Goal: Task Accomplishment & Management: Manage account settings

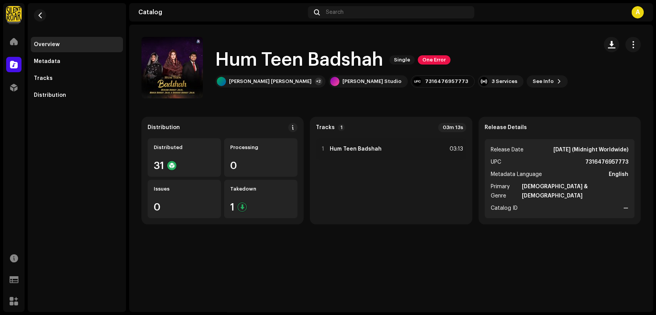
click at [345, 314] on div "Silent Roar Productions Home Catalog Distribution Resources Support Forms Marke…" at bounding box center [328, 157] width 656 height 315
click at [634, 39] on button "button" at bounding box center [632, 44] width 15 height 15
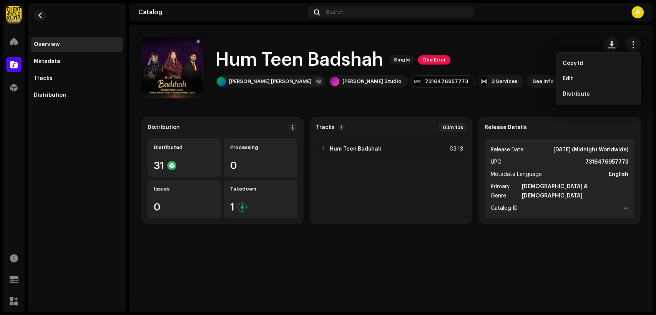
click at [585, 79] on div "Edit" at bounding box center [597, 79] width 71 height 6
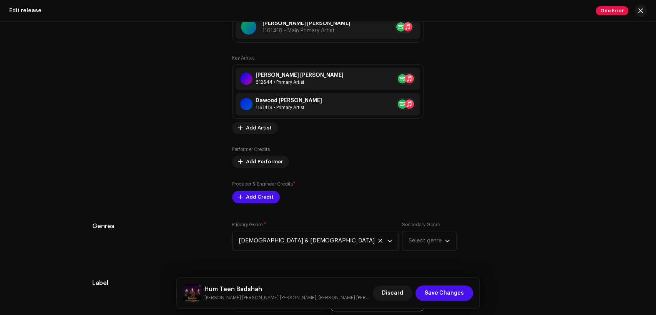
scroll to position [853, 0]
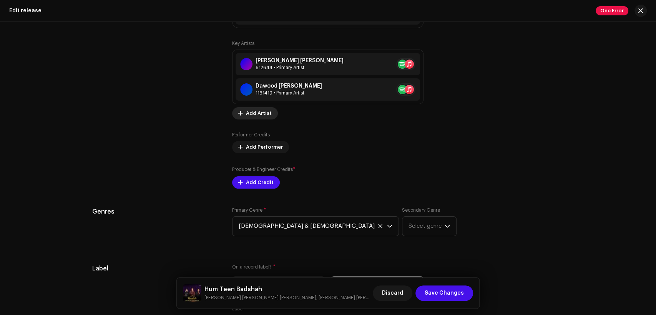
click at [262, 109] on span "Add Artist" at bounding box center [259, 113] width 26 height 15
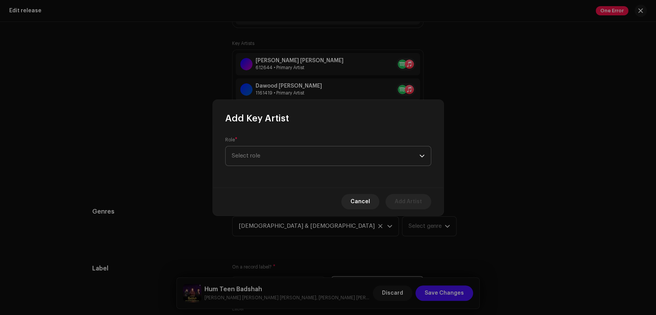
click at [283, 155] on span "Select role" at bounding box center [325, 155] width 187 height 19
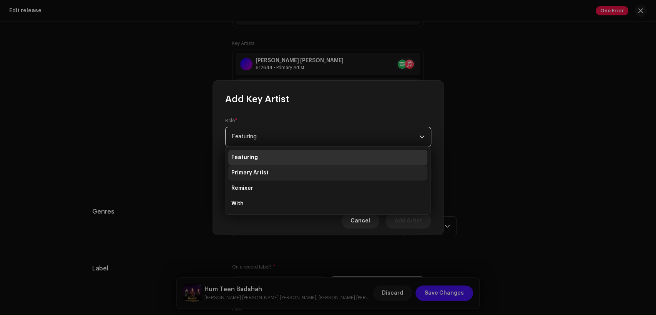
click at [290, 176] on li "Primary Artist" at bounding box center [327, 172] width 199 height 15
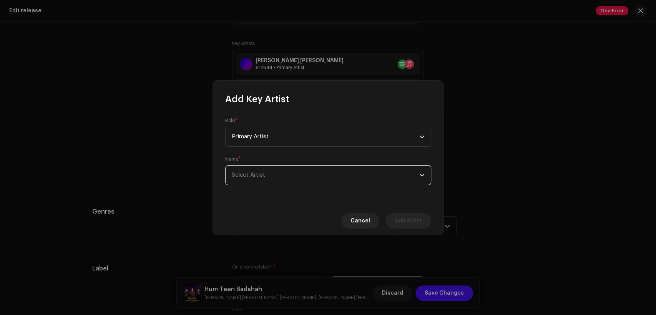
click at [292, 177] on span "Select Artist" at bounding box center [325, 175] width 187 height 19
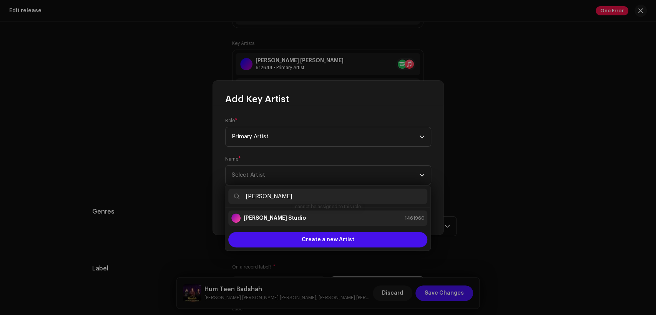
type input "[PERSON_NAME]"
click at [307, 214] on div "[PERSON_NAME] Studio 1461960" at bounding box center [327, 218] width 193 height 9
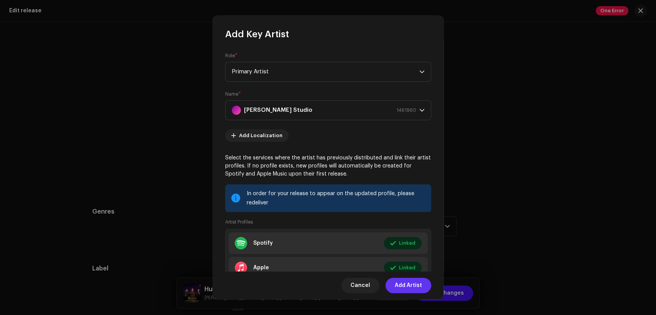
click at [408, 282] on span "Add Artist" at bounding box center [407, 285] width 27 height 15
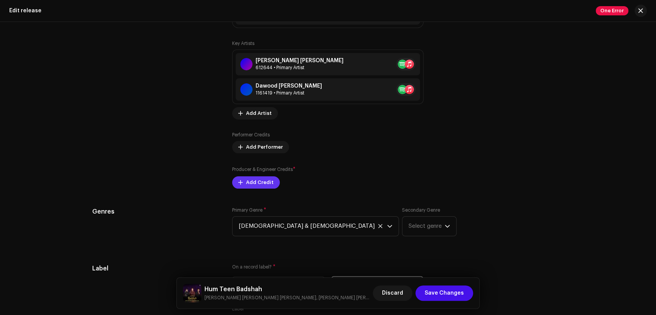
click at [268, 188] on span "Add Credit" at bounding box center [260, 182] width 28 height 15
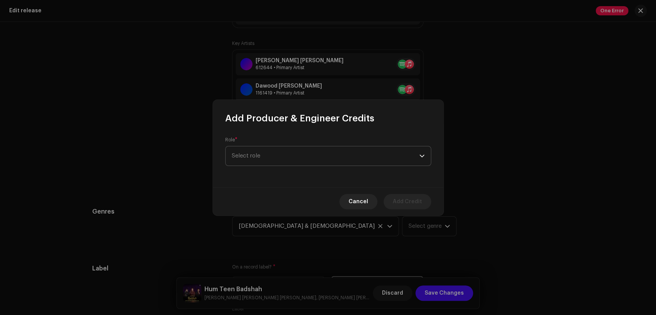
click at [305, 156] on span "Select role" at bounding box center [325, 155] width 187 height 19
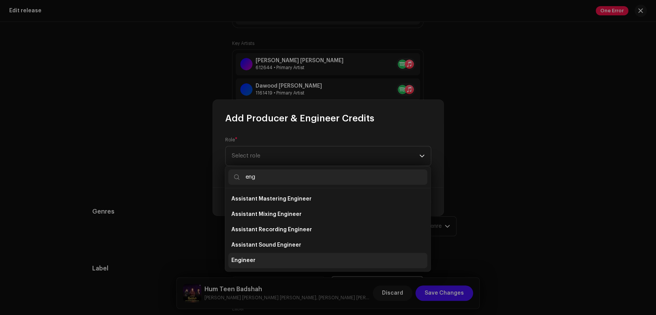
type input "eng"
click at [321, 257] on li "Engineer" at bounding box center [327, 260] width 199 height 15
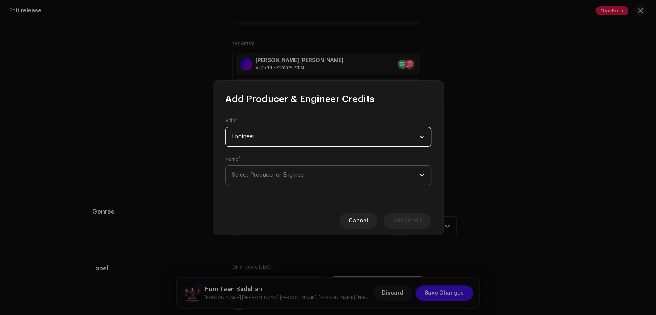
click at [327, 176] on span "Select Producer or Engineer" at bounding box center [325, 175] width 187 height 19
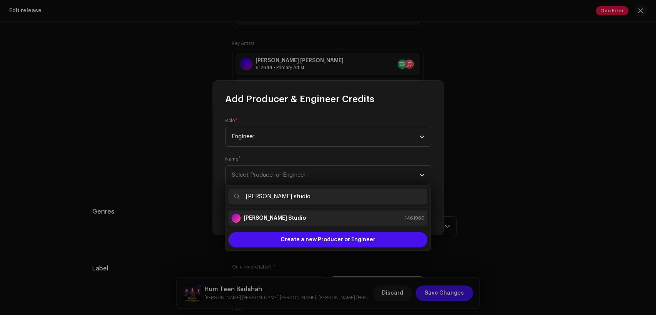
type input "[PERSON_NAME] studio"
click at [329, 221] on div "[PERSON_NAME] Studio 1461960" at bounding box center [327, 218] width 193 height 9
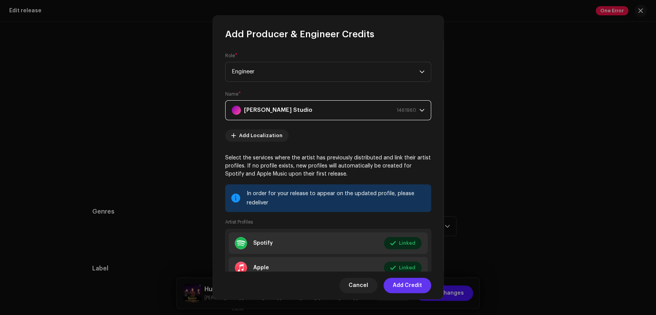
click at [418, 285] on span "Add Credit" at bounding box center [406, 285] width 29 height 15
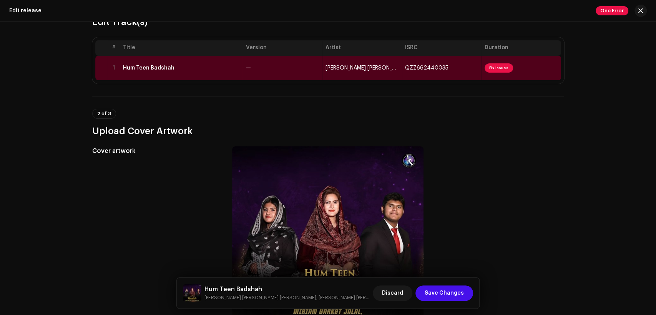
scroll to position [49, 0]
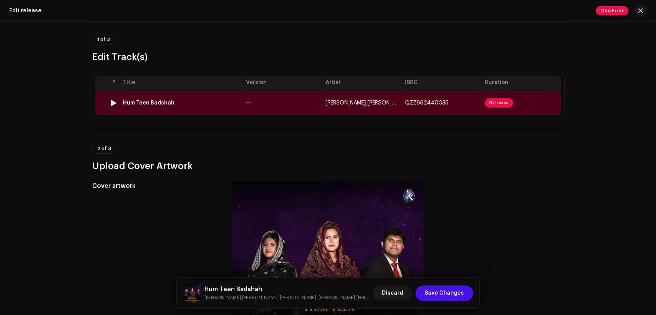
click at [222, 108] on td "Hum Teen Badshah" at bounding box center [181, 103] width 123 height 25
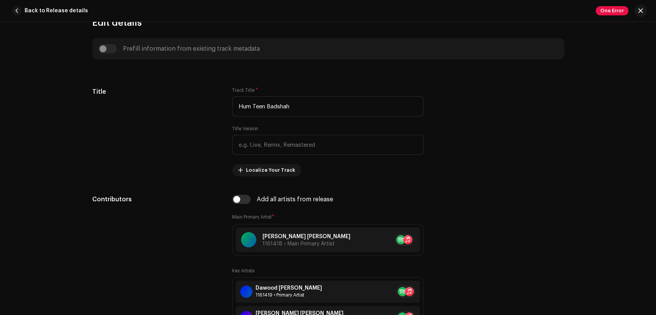
scroll to position [356, 0]
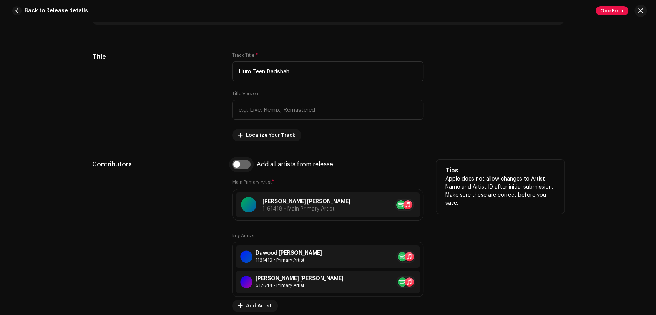
click at [245, 169] on input "checkbox" at bounding box center [241, 164] width 18 height 9
checkbox input "true"
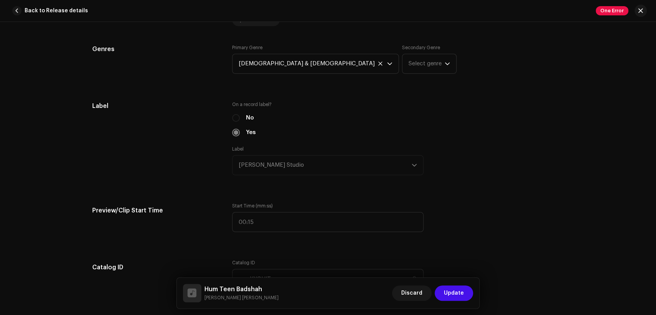
scroll to position [924, 0]
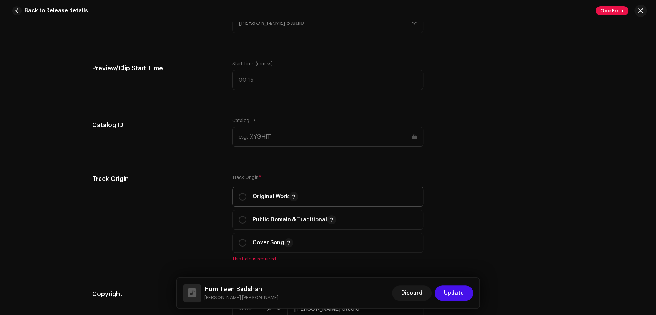
click at [262, 194] on p "Original Work" at bounding box center [275, 196] width 46 height 9
radio input "true"
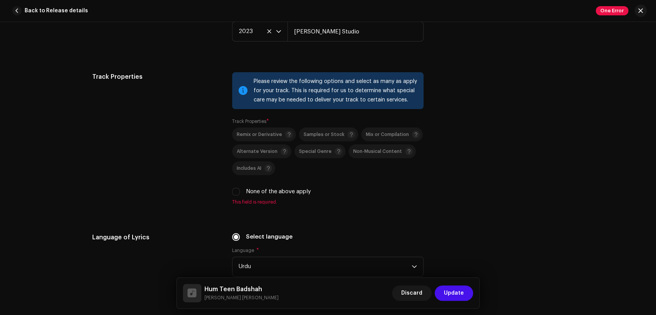
scroll to position [1280, 0]
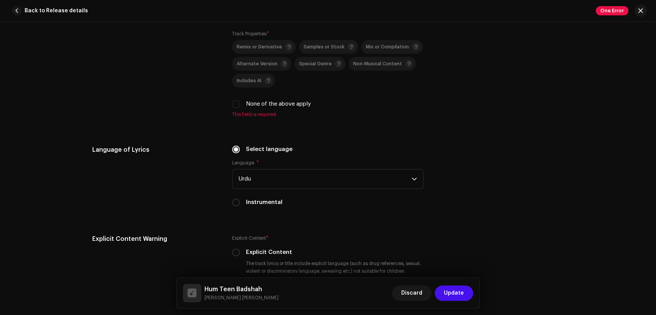
click at [269, 103] on label "None of the above apply" at bounding box center [278, 104] width 65 height 8
click at [240, 103] on input "None of the above apply" at bounding box center [236, 104] width 8 height 8
checkbox input "true"
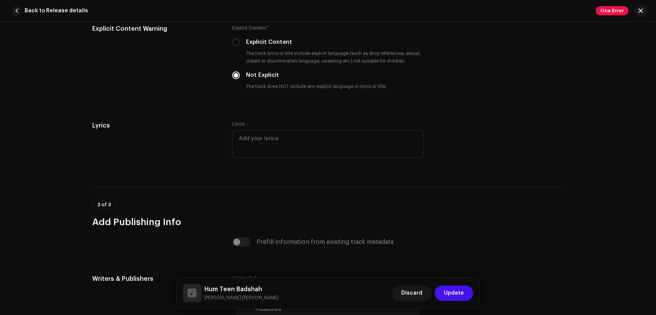
scroll to position [1631, 0]
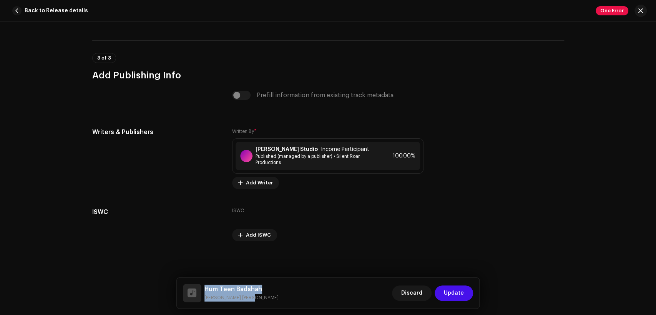
drag, startPoint x: 246, startPoint y: 299, endPoint x: 205, endPoint y: 283, distance: 43.9
click at [203, 284] on div "Hum Teen Badshah [PERSON_NAME] [PERSON_NAME]" at bounding box center [231, 293] width 96 height 18
copy div "Hum Teen Badshah [PERSON_NAME] [PERSON_NAME]"
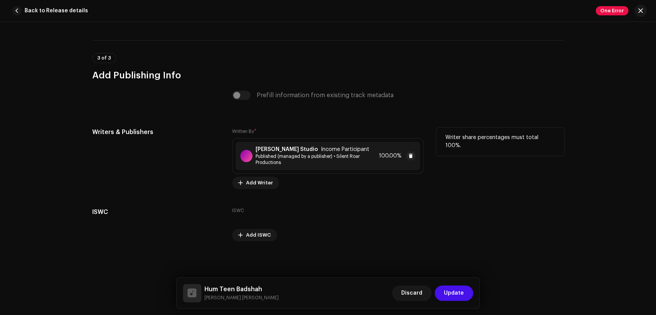
click at [274, 157] on span "Published (managed by a publisher) • Silent Roar Productions" at bounding box center [315, 159] width 120 height 12
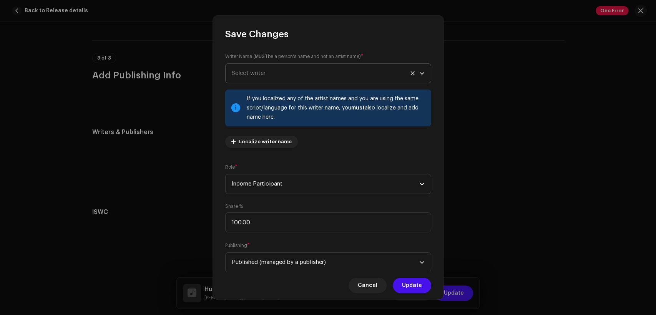
click at [245, 71] on span "Select writer" at bounding box center [249, 73] width 34 height 6
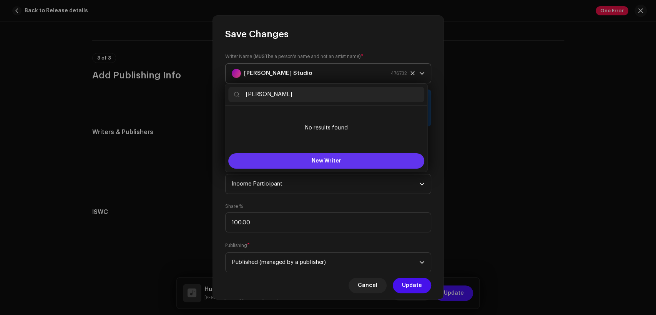
type input "[PERSON_NAME]"
click at [336, 162] on span "New Writer" at bounding box center [326, 160] width 30 height 5
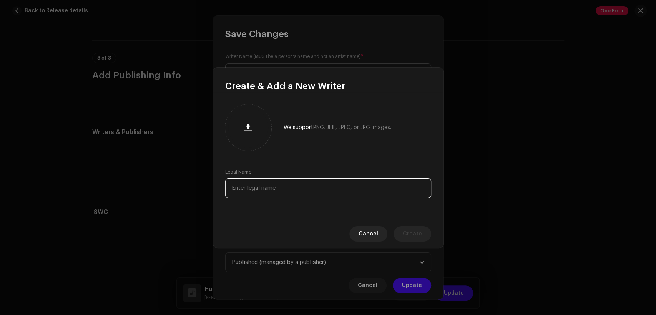
drag, startPoint x: 348, startPoint y: 189, endPoint x: 356, endPoint y: 193, distance: 9.1
click at [348, 189] on input "text" at bounding box center [328, 188] width 206 height 20
paste input "[PERSON_NAME]"
type input "[PERSON_NAME]"
click at [404, 239] on span "Create" at bounding box center [411, 233] width 19 height 15
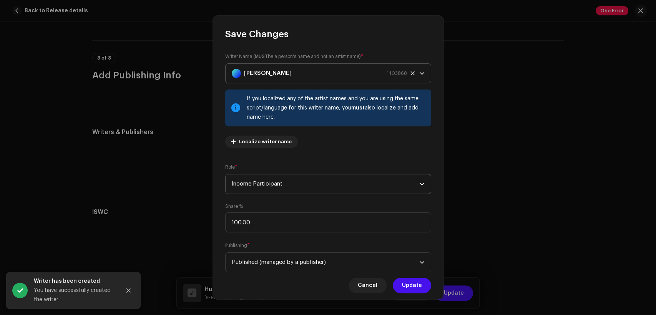
click at [283, 187] on span "Income Participant" at bounding box center [325, 183] width 187 height 19
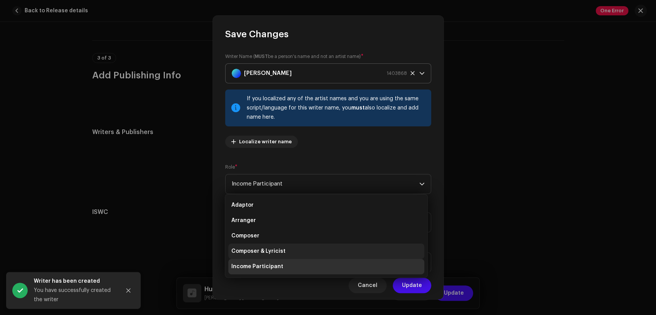
drag, startPoint x: 298, startPoint y: 245, endPoint x: 300, endPoint y: 240, distance: 5.6
click at [298, 245] on li "Composer & Lyricist" at bounding box center [326, 250] width 196 height 15
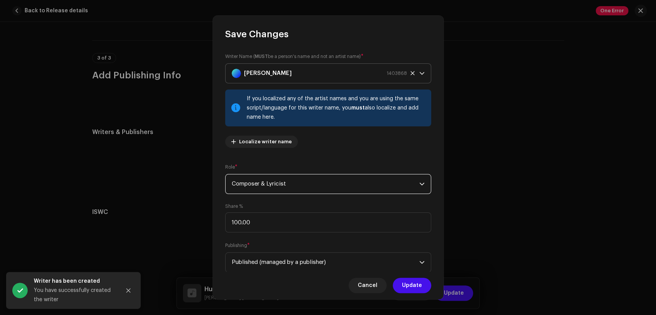
scroll to position [61, 0]
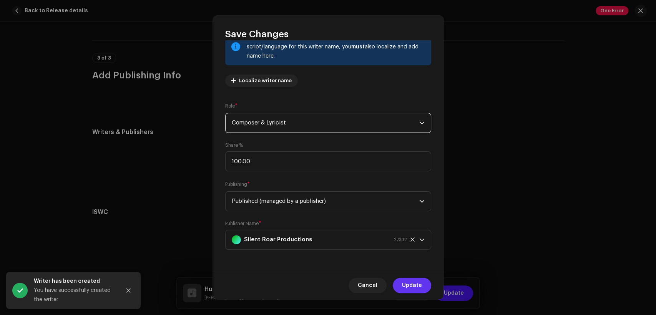
click at [421, 286] on span "Update" at bounding box center [412, 285] width 20 height 15
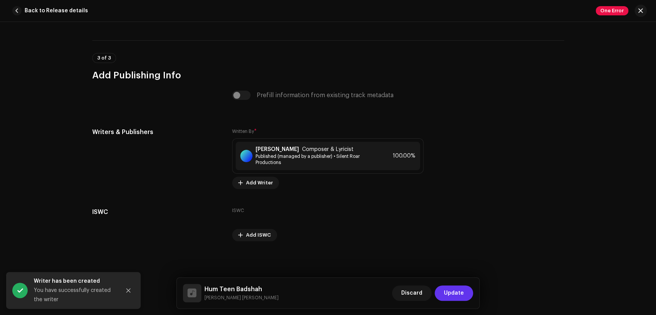
click at [443, 291] on button "Update" at bounding box center [453, 292] width 38 height 15
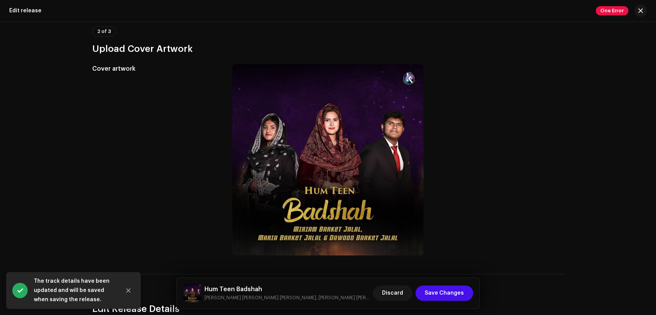
scroll to position [191, 0]
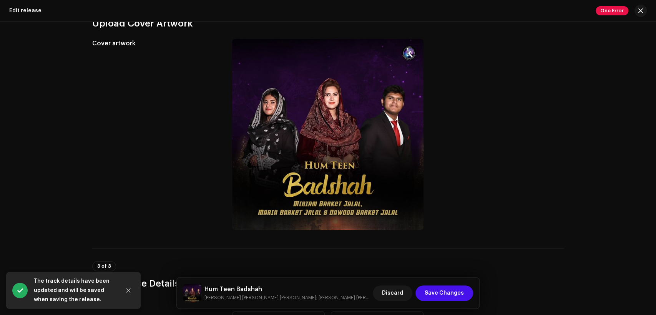
click at [246, 290] on h5 "Hum Teen Badshah" at bounding box center [287, 289] width 166 height 9
copy h5 "Hum Teen Badshah"
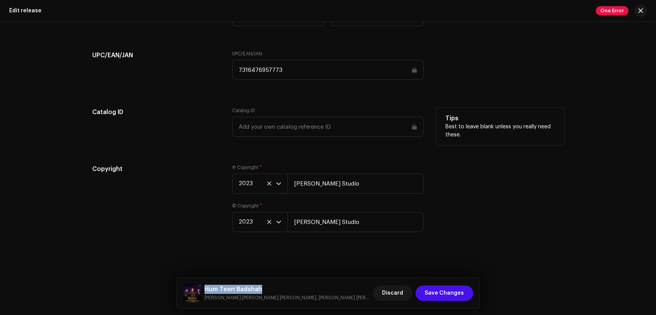
scroll to position [1258, 0]
click at [455, 293] on span "Save Changes" at bounding box center [443, 292] width 39 height 15
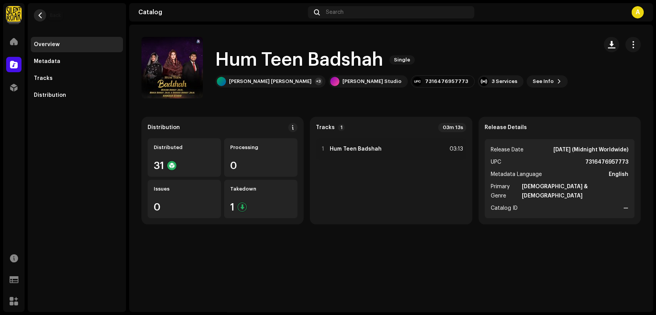
click at [40, 21] on button "button" at bounding box center [40, 15] width 12 height 12
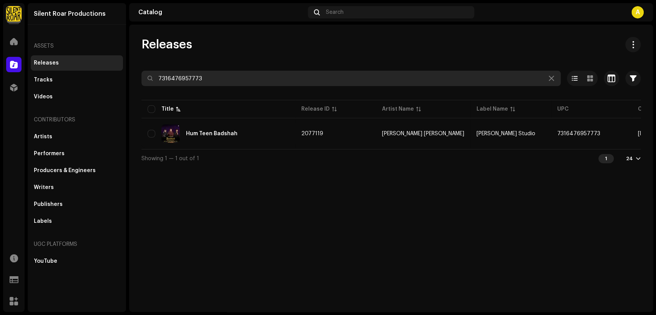
click at [214, 79] on input "7316476957773" at bounding box center [350, 78] width 419 height 15
paste input "28"
type input "7316476957728"
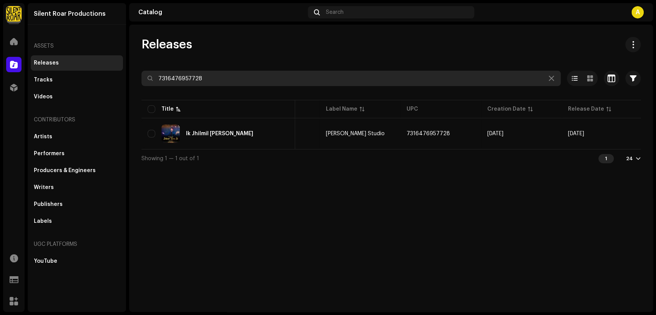
scroll to position [0, 139]
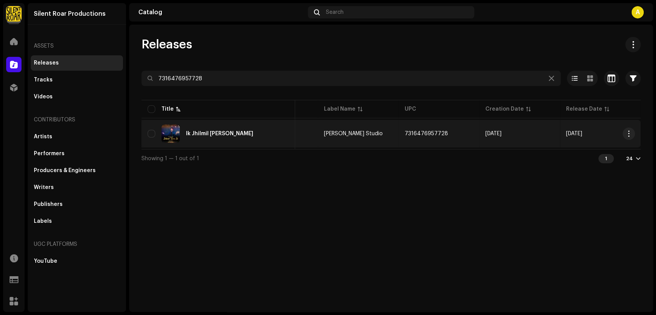
click at [205, 130] on div "Ik Jhilmil [PERSON_NAME]" at bounding box center [217, 133] width 141 height 18
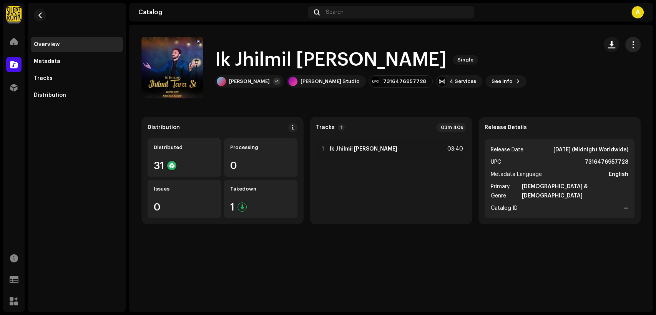
click at [631, 44] on span "button" at bounding box center [632, 44] width 7 height 6
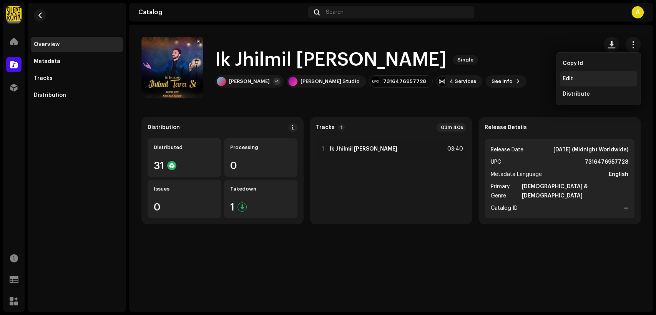
click at [618, 76] on div "Edit" at bounding box center [597, 79] width 71 height 6
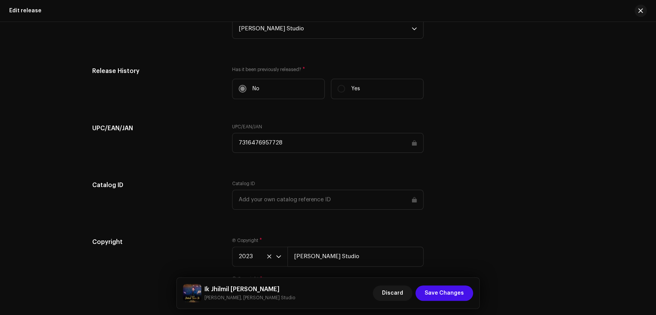
scroll to position [1201, 0]
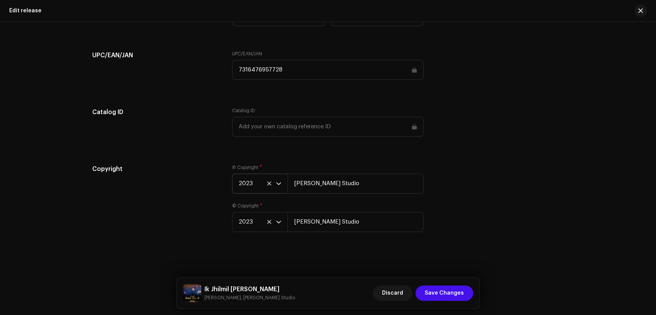
click at [252, 184] on span "2023" at bounding box center [256, 183] width 37 height 19
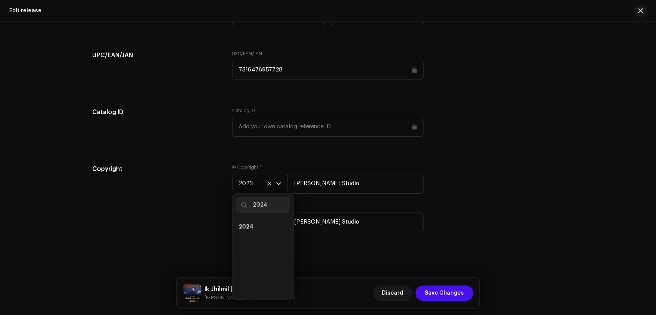
scroll to position [0, 0]
type input "2024"
click at [267, 222] on li "2024" at bounding box center [262, 226] width 55 height 15
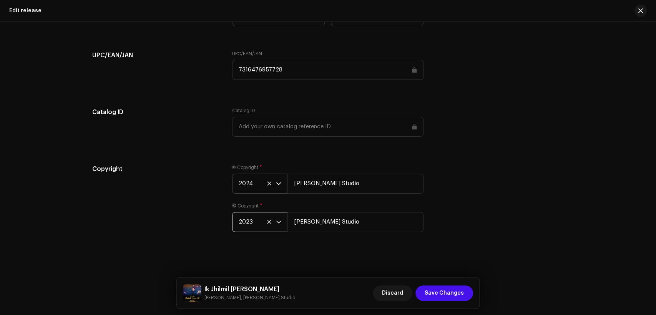
click at [257, 220] on span "2023" at bounding box center [256, 221] width 37 height 19
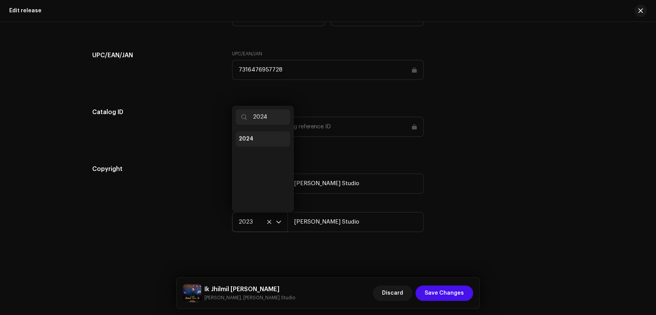
type input "2024"
click at [263, 137] on li "2024" at bounding box center [262, 138] width 55 height 15
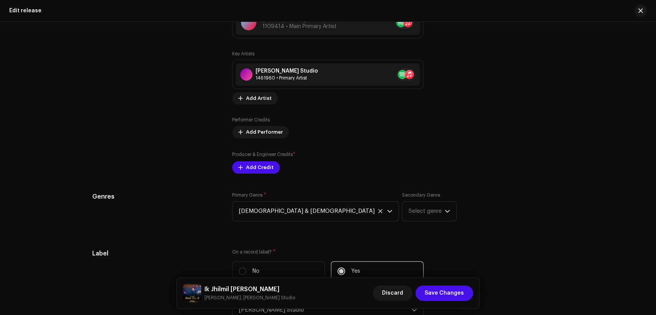
scroll to position [774, 0]
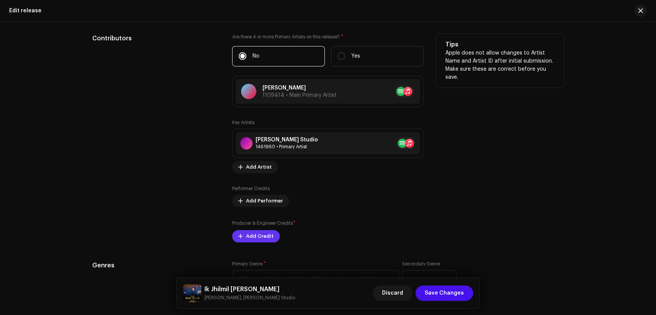
click at [265, 237] on span "Add Credit" at bounding box center [260, 236] width 28 height 15
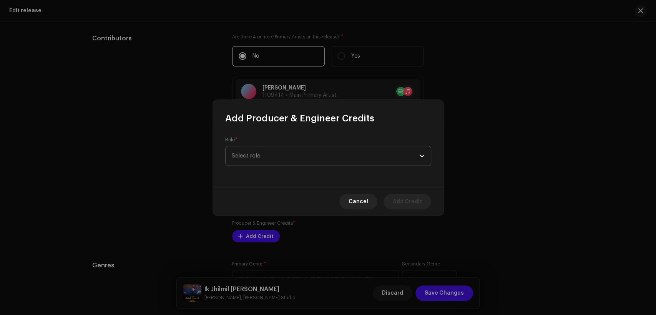
click at [276, 161] on span "Select role" at bounding box center [325, 155] width 187 height 19
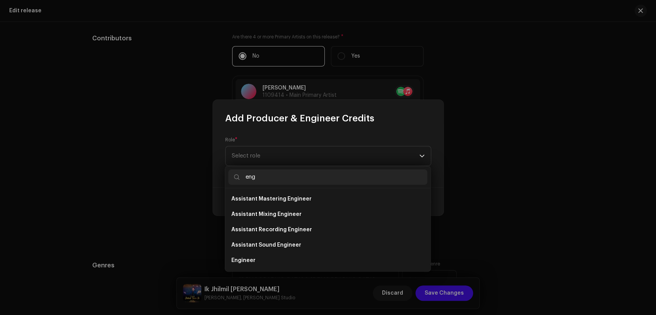
scroll to position [12, 0]
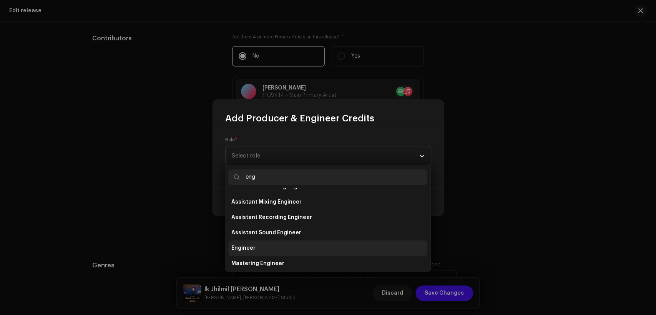
type input "eng"
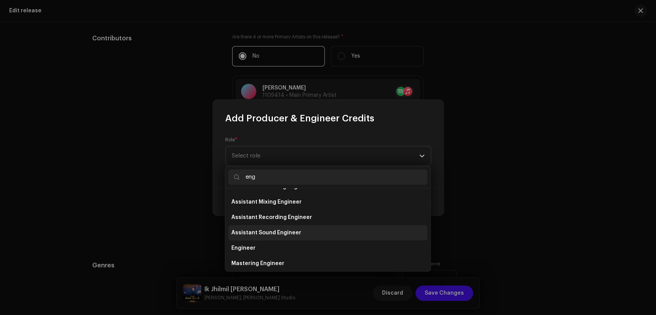
drag, startPoint x: 303, startPoint y: 252, endPoint x: 312, endPoint y: 222, distance: 30.7
click at [303, 251] on li "Engineer" at bounding box center [327, 247] width 199 height 15
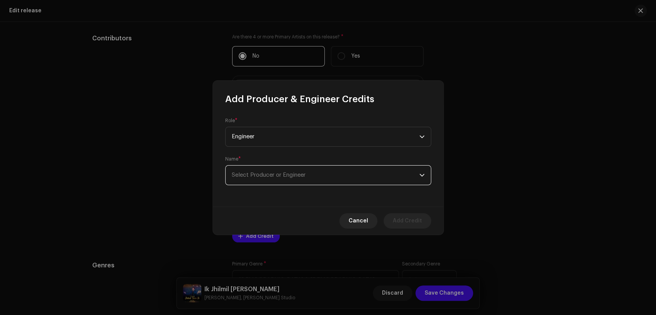
click at [316, 179] on span "Select Producer or Engineer" at bounding box center [325, 175] width 187 height 19
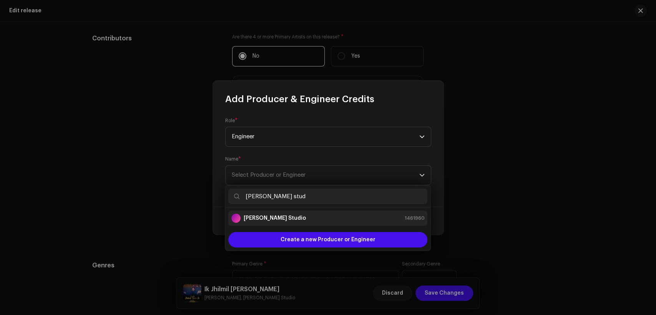
type input "[PERSON_NAME] stud"
click at [320, 217] on div "[PERSON_NAME] Studio 1461960" at bounding box center [327, 218] width 193 height 9
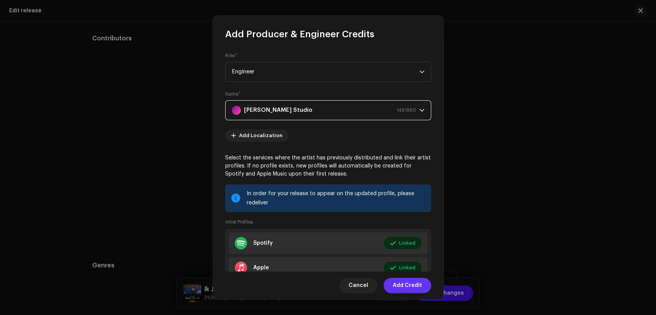
click at [425, 282] on button "Add Credit" at bounding box center [407, 285] width 48 height 15
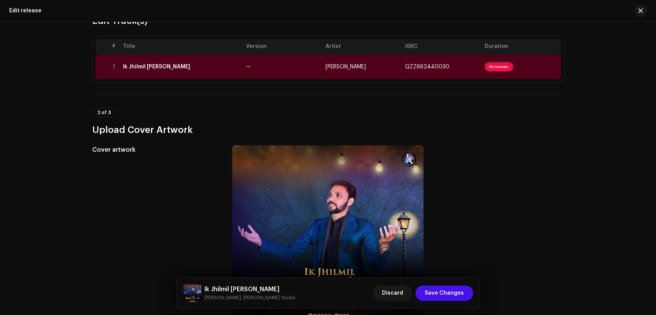
scroll to position [0, 0]
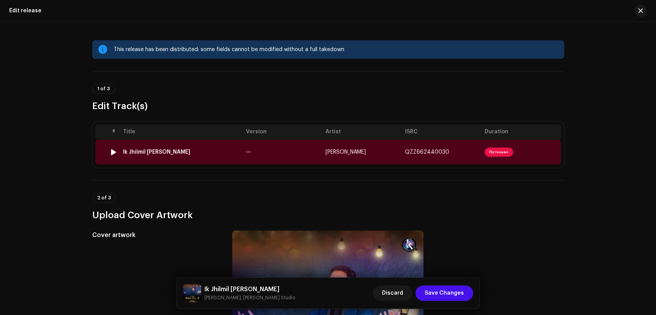
click at [305, 156] on td "—" at bounding box center [282, 152] width 79 height 25
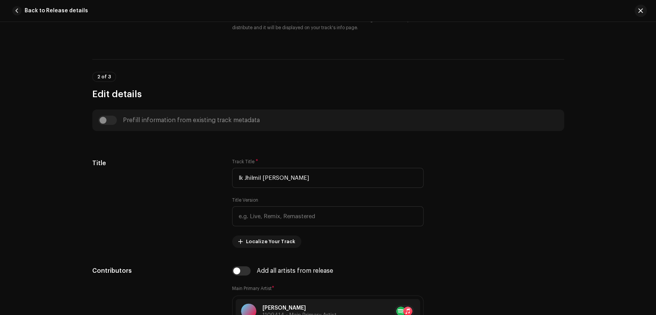
scroll to position [356, 0]
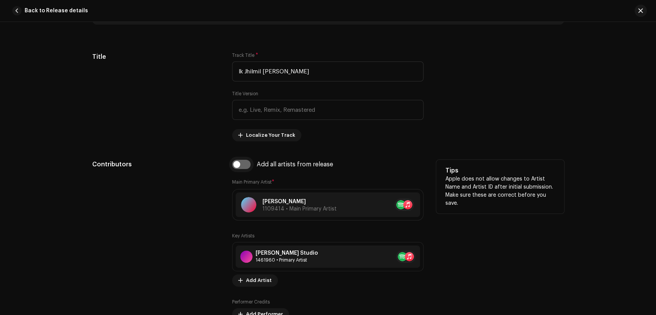
click at [240, 164] on input "checkbox" at bounding box center [241, 164] width 18 height 9
checkbox input "true"
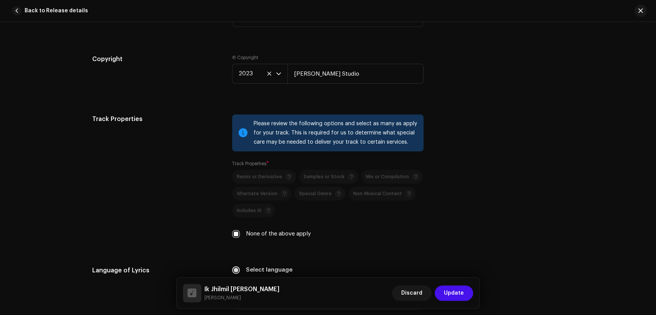
scroll to position [1042, 0]
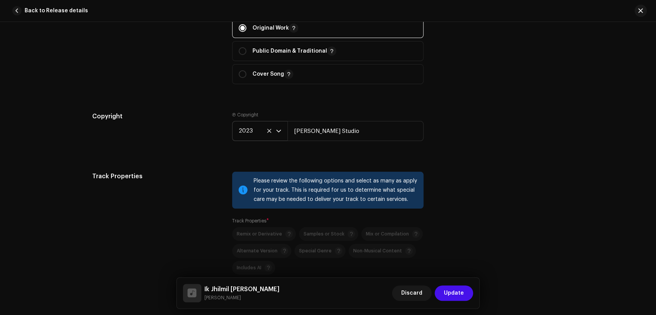
click at [253, 136] on span "2023" at bounding box center [256, 130] width 37 height 19
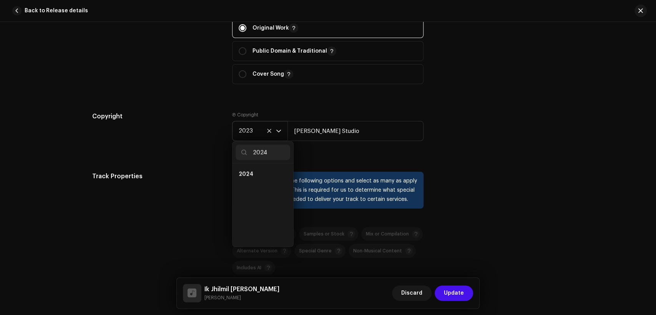
scroll to position [0, 0]
type input "2024"
click at [280, 177] on li "2024" at bounding box center [262, 174] width 55 height 15
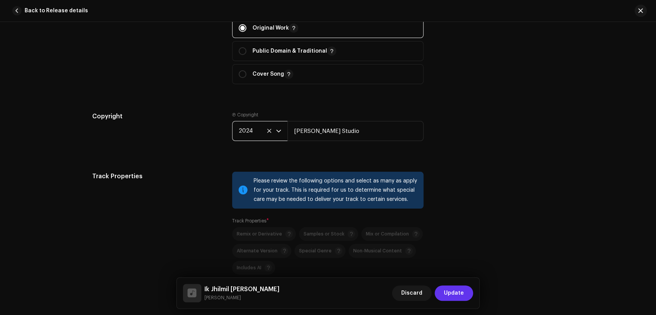
click at [458, 289] on span "Update" at bounding box center [454, 292] width 20 height 15
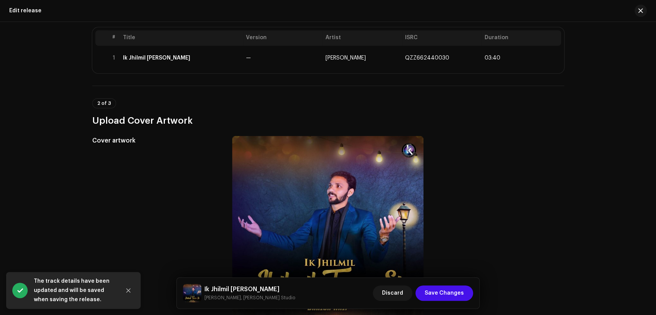
scroll to position [213, 0]
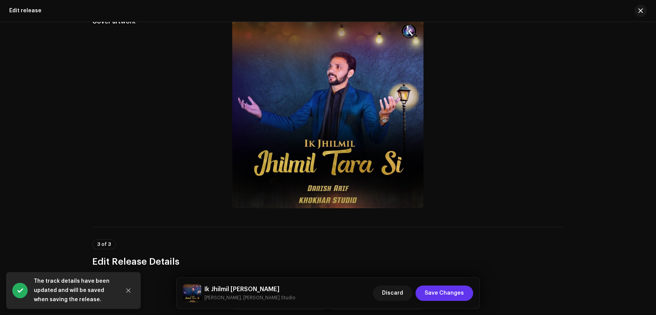
click at [442, 296] on span "Save Changes" at bounding box center [443, 292] width 39 height 15
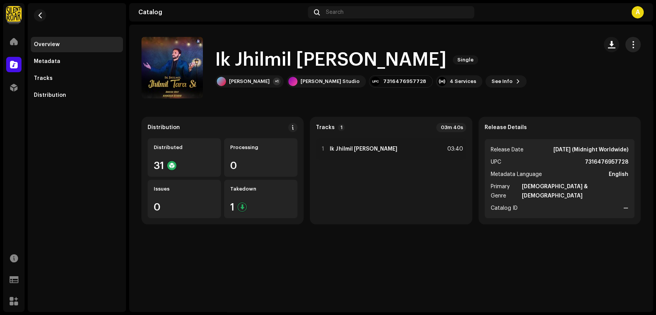
click at [630, 41] on span "button" at bounding box center [632, 44] width 7 height 6
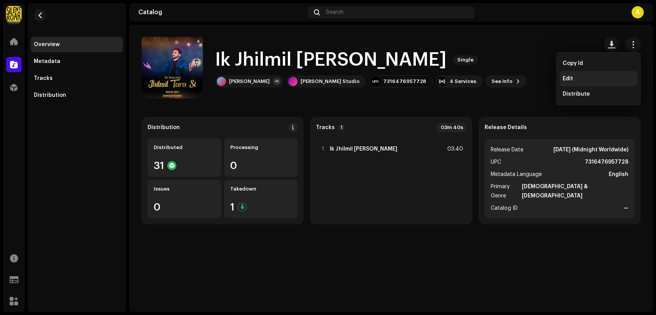
click at [610, 78] on div "Edit" at bounding box center [597, 79] width 71 height 6
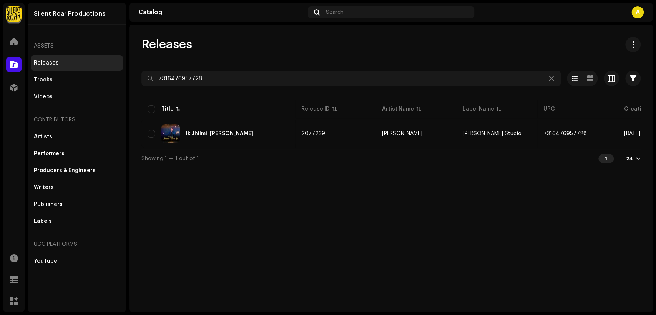
scroll to position [0, 139]
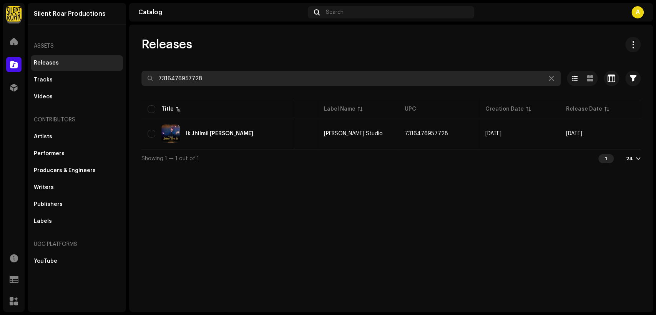
click at [178, 81] on input "7316476957728" at bounding box center [350, 78] width 419 height 15
click at [177, 81] on input "7316476957728" at bounding box center [350, 78] width 419 height 15
paste input "827"
type input "7316476957827"
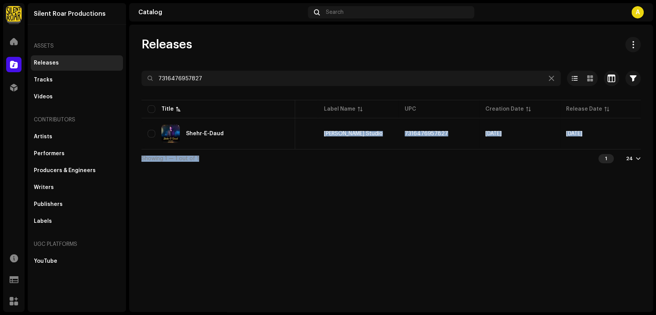
drag, startPoint x: 298, startPoint y: 147, endPoint x: 333, endPoint y: 151, distance: 35.6
click at [333, 151] on div "7316476957827 Selected 0 Options Filters Distribution status Never Distributed …" at bounding box center [390, 119] width 499 height 97
click at [366, 194] on div "Releases 7316476957827 Selected 0 Options Filters Distribution status Never Dis…" at bounding box center [390, 168] width 523 height 287
click at [325, 172] on div "Releases 7316476957827 Selected 0 Options Filters Distribution status Never Dis…" at bounding box center [390, 168] width 523 height 287
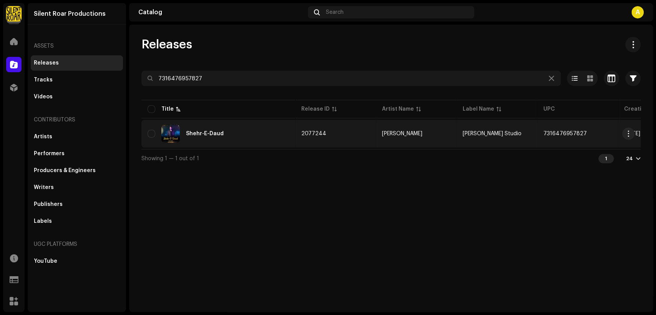
click at [215, 138] on div "Shehr-E-Daud" at bounding box center [217, 133] width 141 height 18
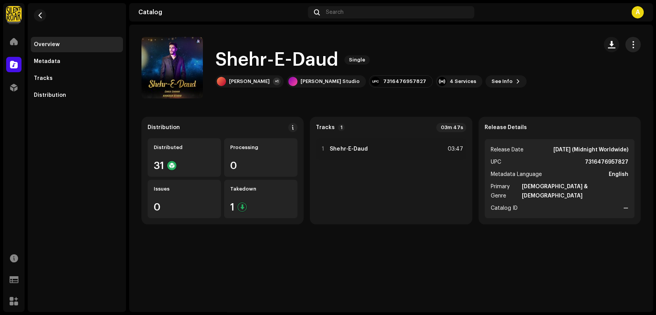
click at [634, 45] on span "button" at bounding box center [632, 44] width 7 height 6
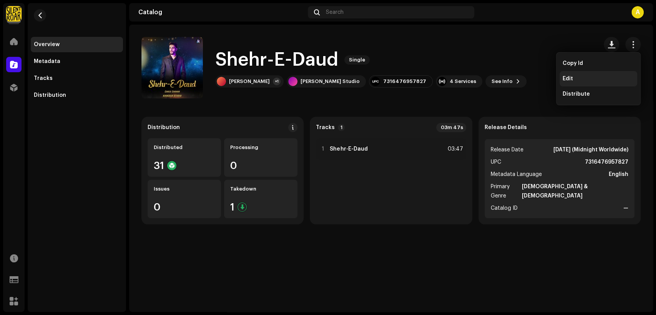
click at [563, 80] on span "Edit" at bounding box center [567, 79] width 10 height 6
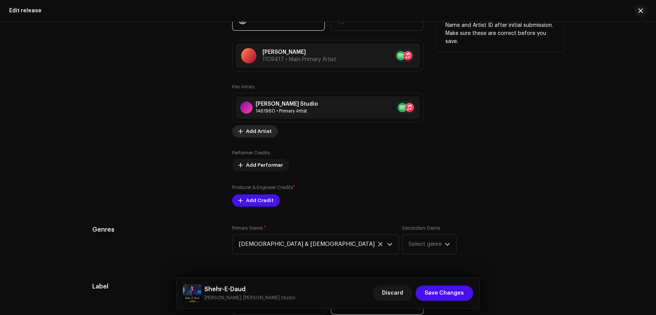
scroll to position [853, 0]
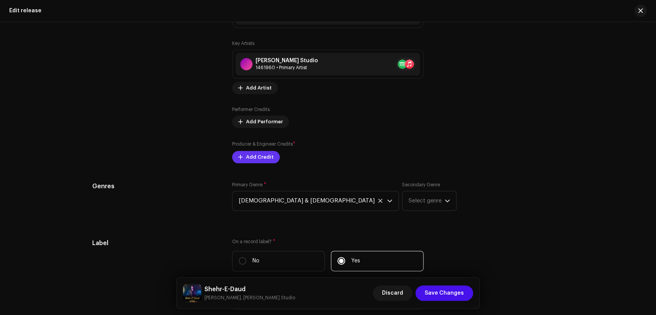
click at [262, 159] on span "Add Credit" at bounding box center [260, 156] width 28 height 15
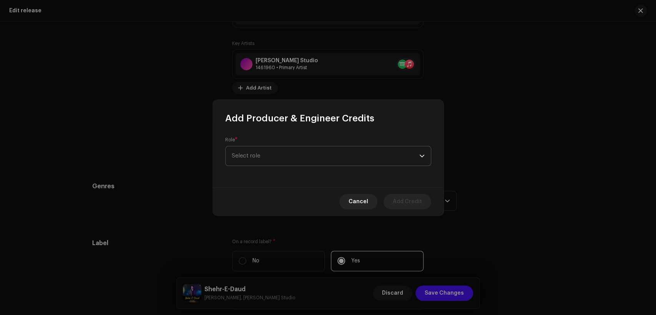
click at [278, 159] on span "Select role" at bounding box center [325, 155] width 187 height 19
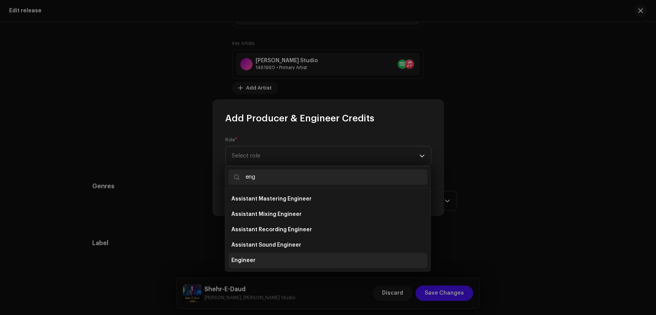
type input "eng"
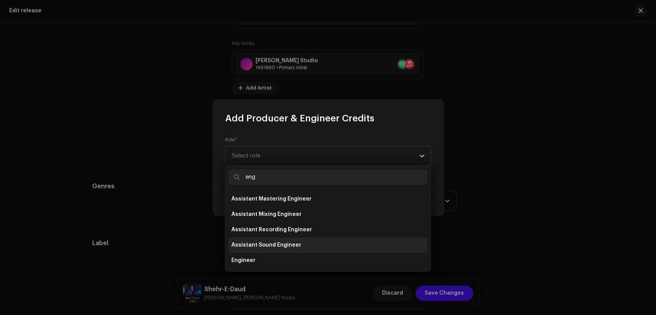
drag, startPoint x: 291, startPoint y: 256, endPoint x: 290, endPoint y: 232, distance: 23.9
click at [292, 257] on li "Engineer" at bounding box center [327, 260] width 199 height 15
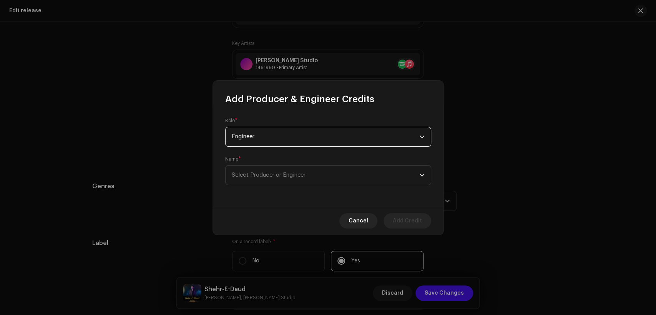
click at [292, 185] on div "Role * Engineer Name * Select Producer or Engineer" at bounding box center [328, 155] width 230 height 101
click at [293, 179] on span "Select Producer or Engineer" at bounding box center [325, 175] width 187 height 19
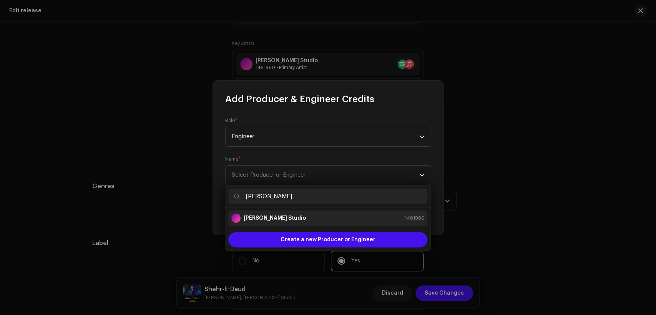
type input "[PERSON_NAME]"
click at [301, 215] on div "[PERSON_NAME] Studio 1461960" at bounding box center [327, 218] width 193 height 9
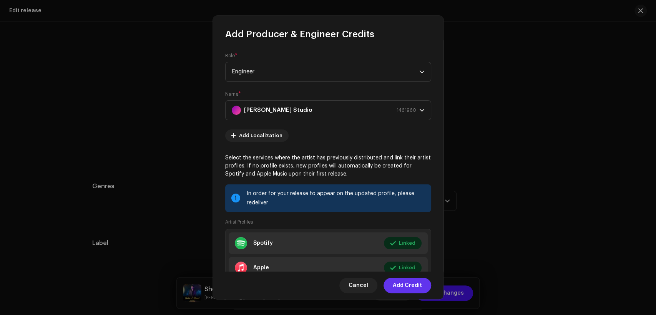
click at [415, 284] on span "Add Credit" at bounding box center [406, 285] width 29 height 15
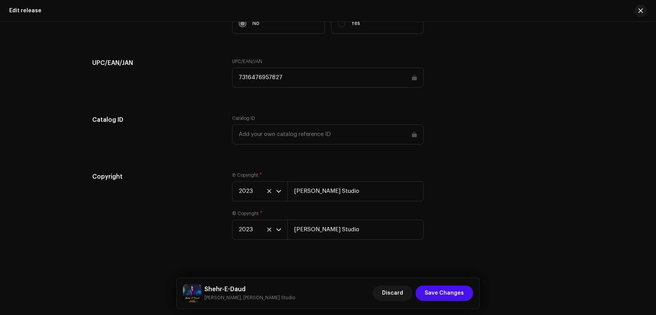
scroll to position [1233, 0]
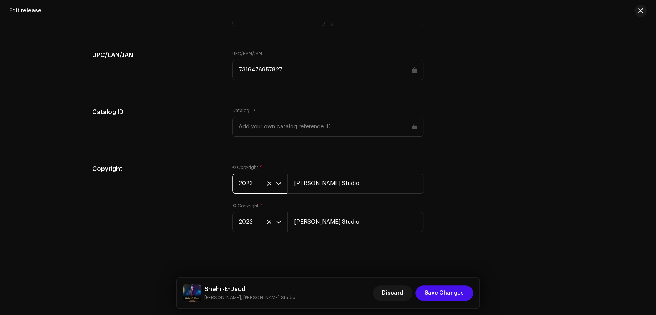
click at [255, 183] on span "2023" at bounding box center [256, 183] width 37 height 19
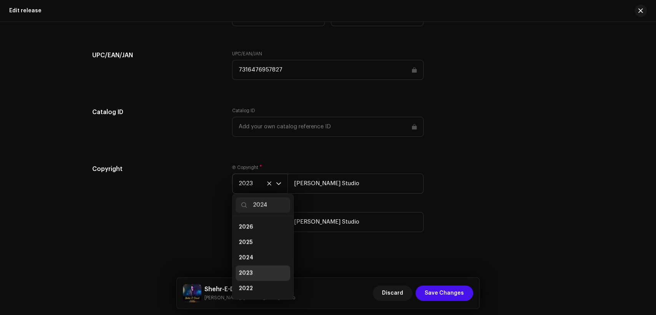
scroll to position [0, 0]
type input "2024"
click at [260, 222] on li "2024" at bounding box center [262, 226] width 55 height 15
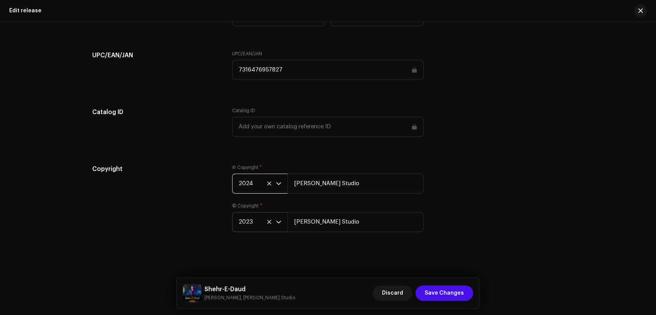
click at [255, 219] on span "2023" at bounding box center [256, 221] width 37 height 19
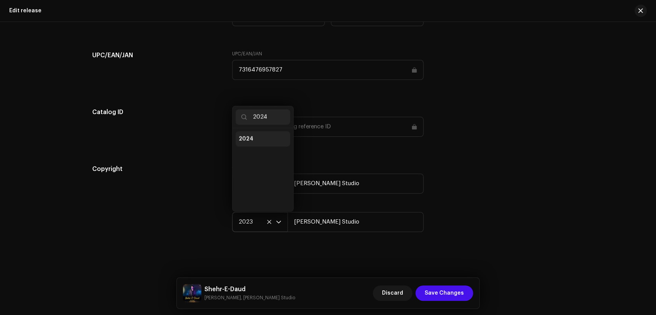
type input "2024"
click at [257, 137] on li "2024" at bounding box center [262, 138] width 55 height 15
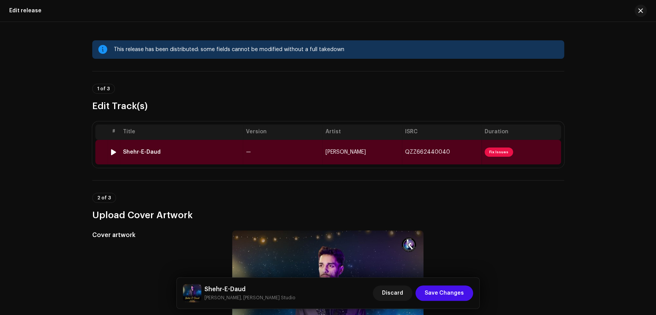
click at [231, 153] on div "Shehr-E-Daud" at bounding box center [181, 152] width 117 height 6
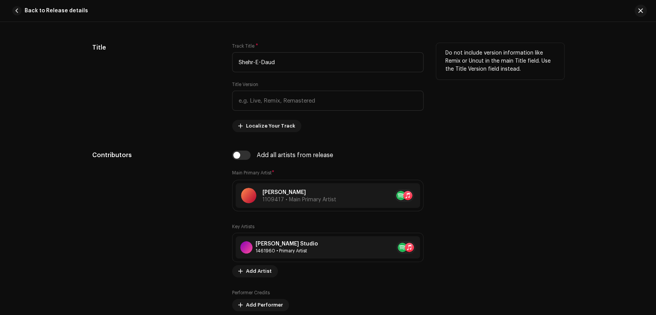
scroll to position [498, 0]
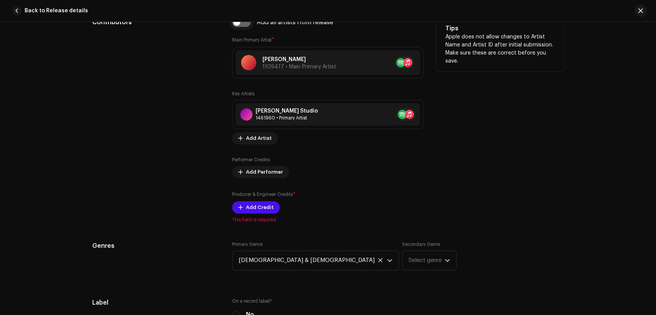
click at [243, 26] on input "checkbox" at bounding box center [241, 22] width 18 height 9
checkbox input "true"
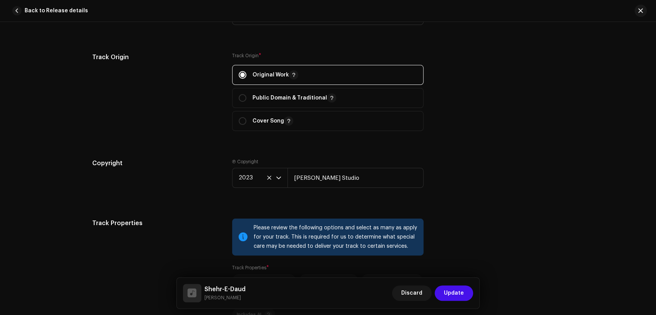
scroll to position [1066, 0]
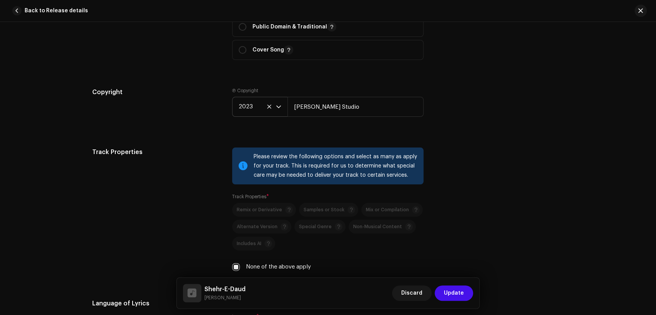
click at [253, 99] on span "2023" at bounding box center [256, 106] width 37 height 19
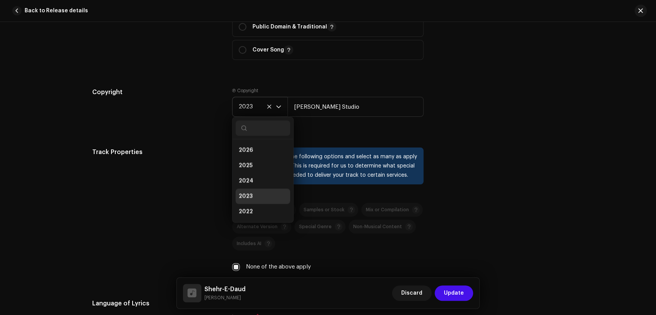
scroll to position [3, 0]
type input "2024"
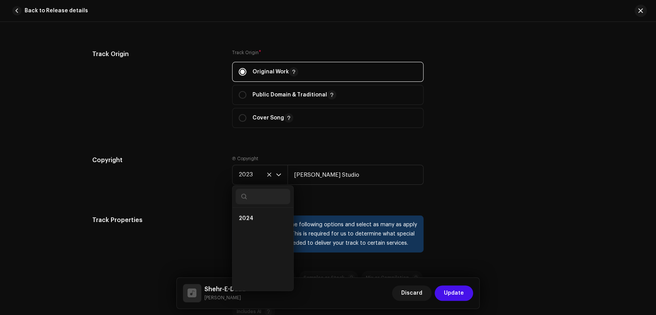
scroll to position [995, 0]
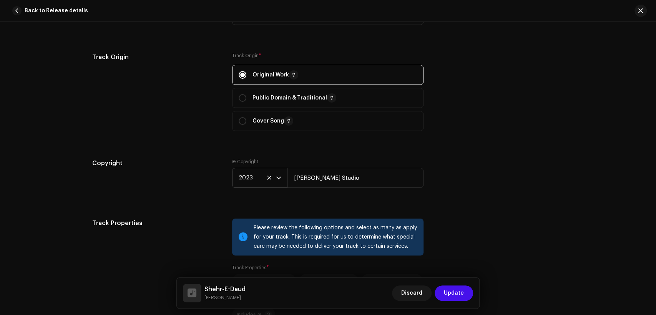
click at [249, 172] on span "2023" at bounding box center [256, 177] width 37 height 19
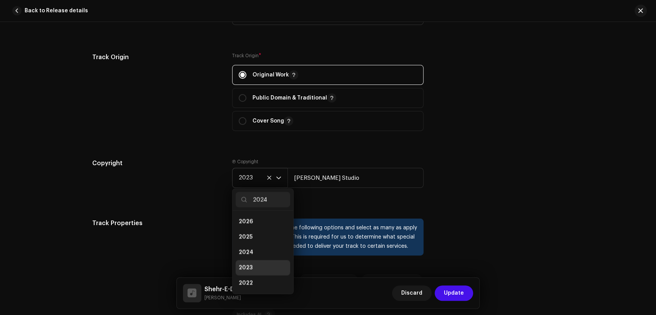
scroll to position [0, 0]
type input "2024"
click at [255, 219] on li "2024" at bounding box center [262, 221] width 55 height 15
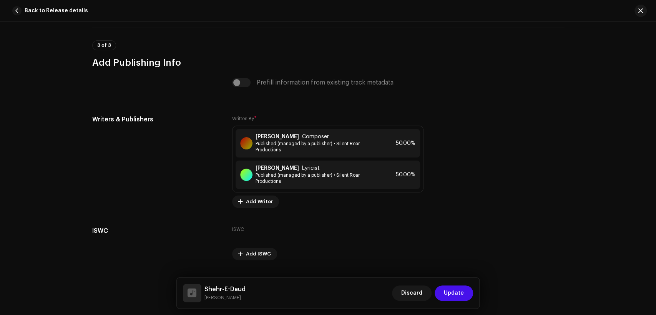
scroll to position [1611, 0]
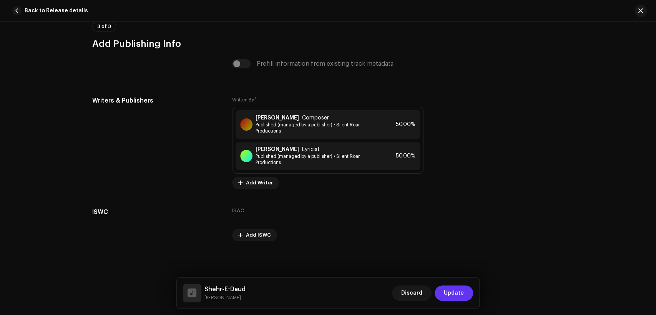
click at [455, 285] on span "Update" at bounding box center [454, 292] width 20 height 15
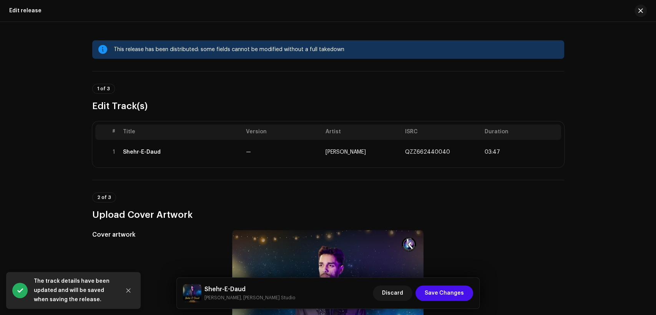
scroll to position [142, 0]
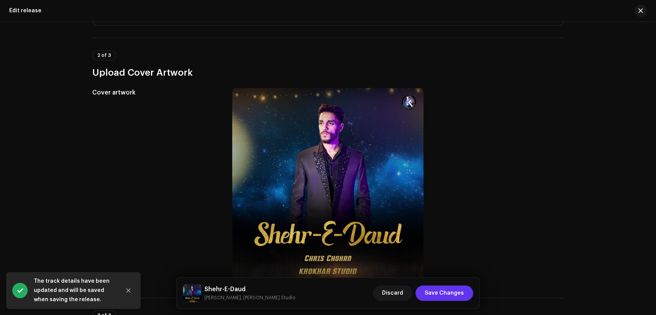
click at [464, 292] on button "Save Changes" at bounding box center [444, 292] width 58 height 15
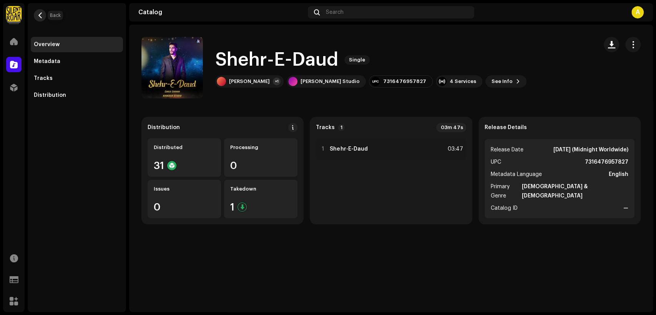
click at [41, 16] on span "button" at bounding box center [40, 15] width 6 height 6
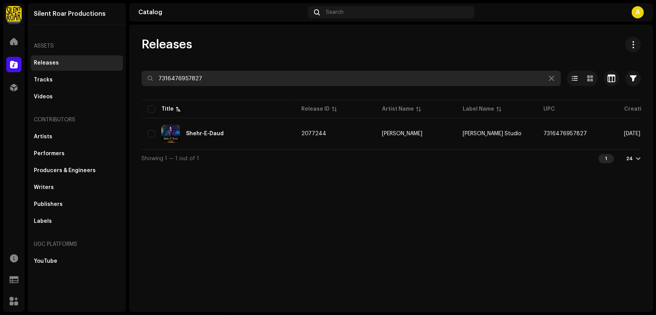
click at [215, 76] on input "7316476957827" at bounding box center [350, 78] width 419 height 15
paste input "79"
type input "7316476957797"
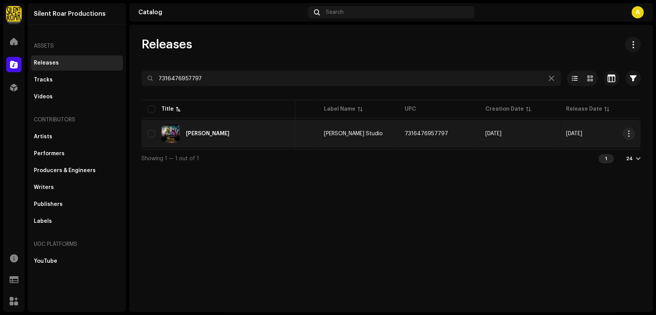
click at [214, 130] on div "[PERSON_NAME]" at bounding box center [217, 133] width 141 height 18
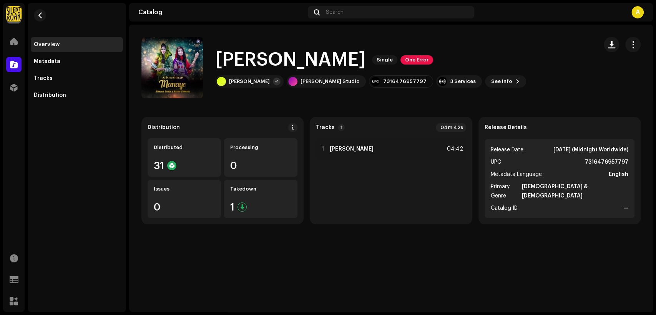
drag, startPoint x: 632, startPoint y: 41, endPoint x: 621, endPoint y: 50, distance: 14.2
click at [631, 41] on span "button" at bounding box center [632, 44] width 7 height 6
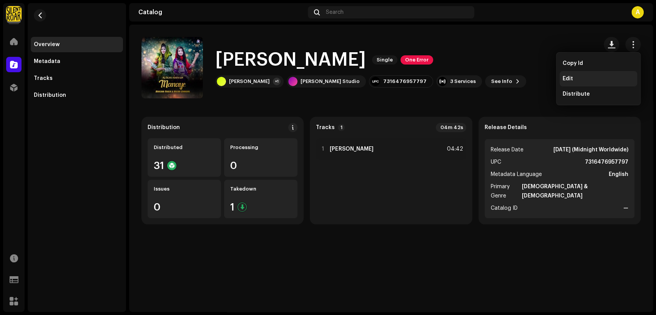
click at [593, 75] on div "Edit" at bounding box center [598, 78] width 78 height 15
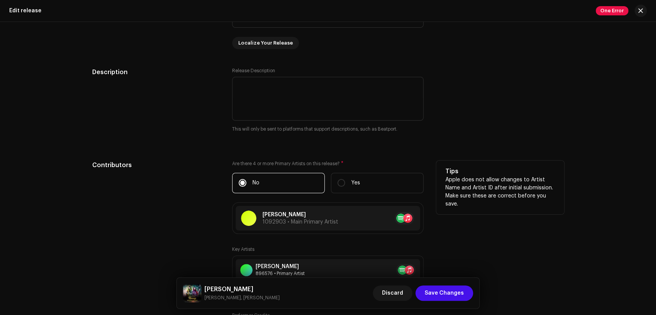
scroll to position [782, 0]
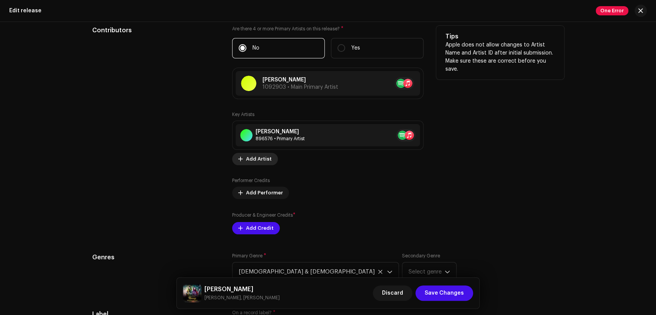
click at [258, 159] on span "Add Artist" at bounding box center [259, 158] width 26 height 15
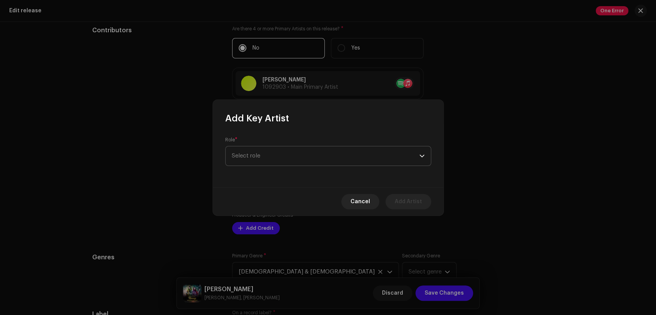
click at [294, 154] on span "Select role" at bounding box center [325, 155] width 187 height 19
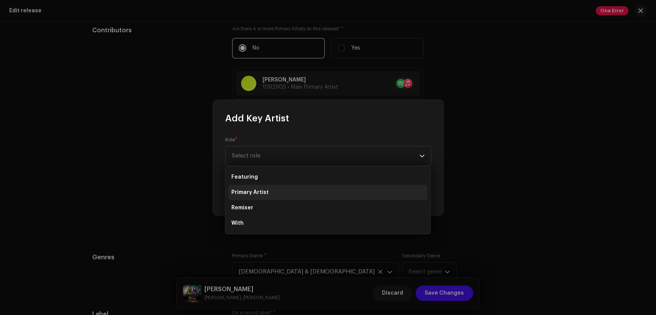
click at [288, 190] on li "Primary Artist" at bounding box center [327, 192] width 199 height 15
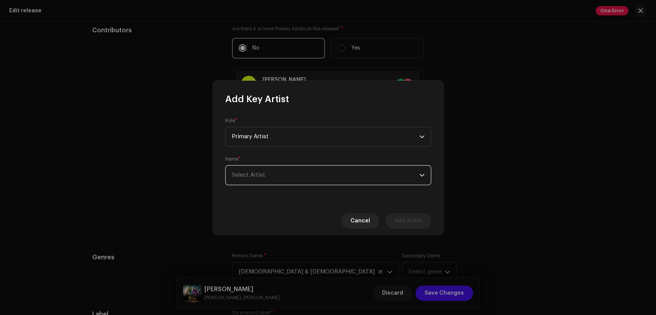
click at [290, 183] on span "Select Artist" at bounding box center [325, 175] width 187 height 19
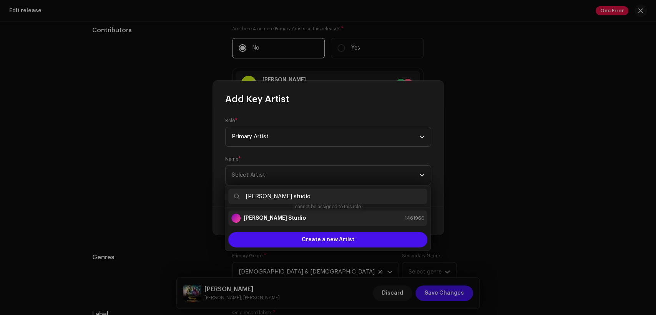
type input "[PERSON_NAME] studio"
click at [298, 223] on li "[PERSON_NAME] Studio 1461960" at bounding box center [327, 217] width 199 height 15
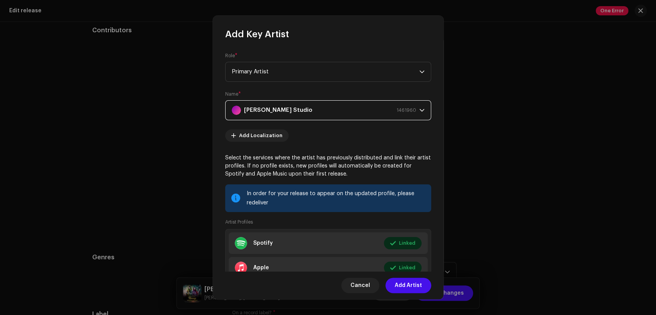
click at [396, 287] on span "Add Artist" at bounding box center [407, 285] width 27 height 15
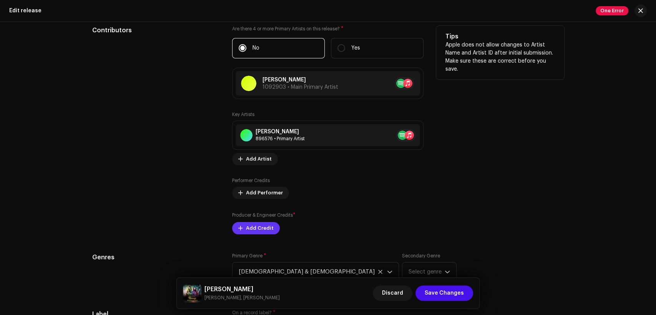
click at [254, 230] on span "Add Credit" at bounding box center [260, 227] width 28 height 15
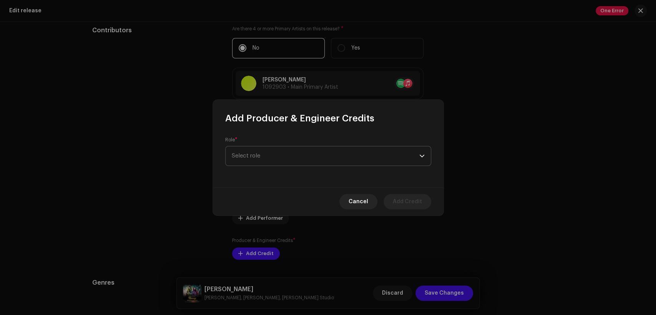
click at [279, 161] on span "Select role" at bounding box center [325, 155] width 187 height 19
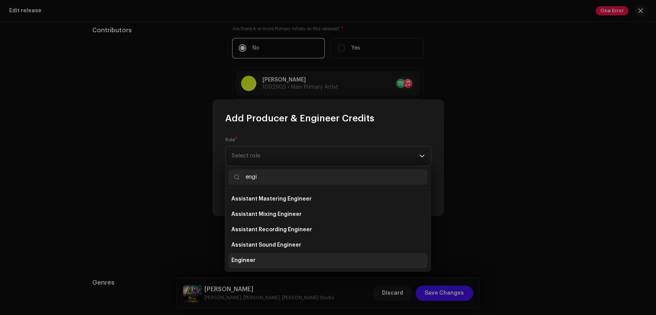
type input "engi"
click at [280, 259] on li "Engineer" at bounding box center [327, 260] width 199 height 15
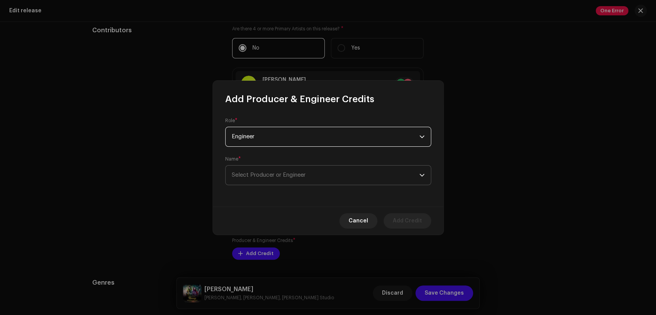
click at [316, 177] on span "Select Producer or Engineer" at bounding box center [325, 175] width 187 height 19
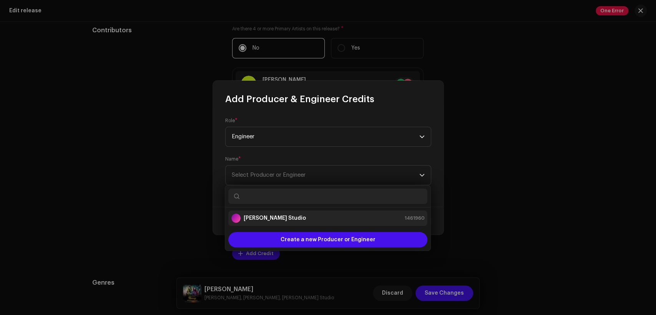
click at [321, 217] on div "[PERSON_NAME] Studio 1461960" at bounding box center [327, 218] width 193 height 9
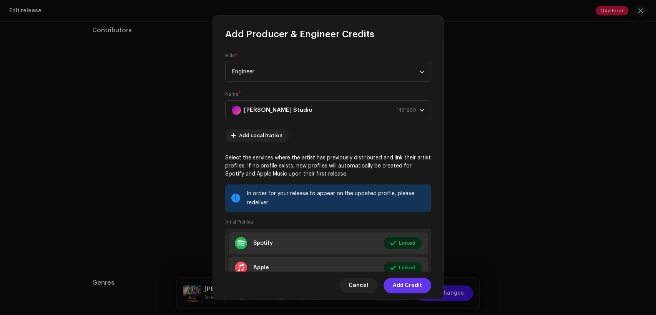
click at [402, 287] on span "Add Credit" at bounding box center [406, 285] width 29 height 15
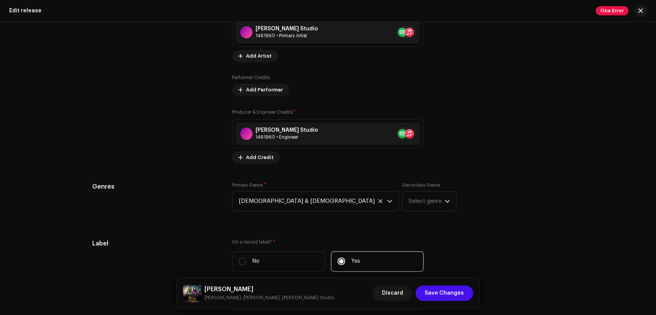
scroll to position [1258, 0]
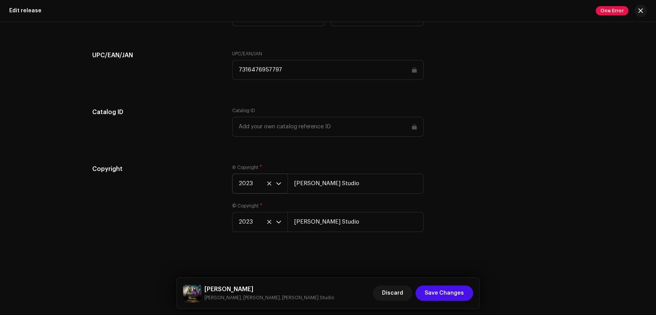
click at [253, 184] on span "2023" at bounding box center [256, 183] width 37 height 19
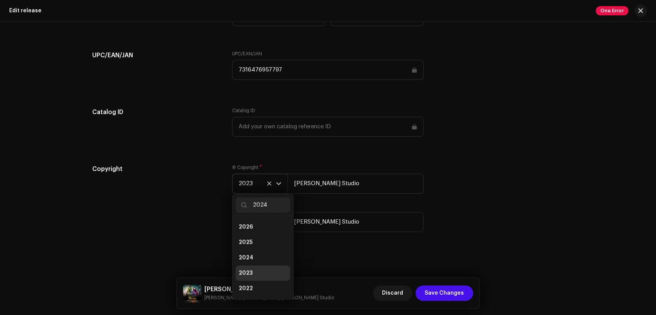
scroll to position [0, 0]
type input "2024"
click at [261, 226] on li "2024" at bounding box center [262, 226] width 55 height 15
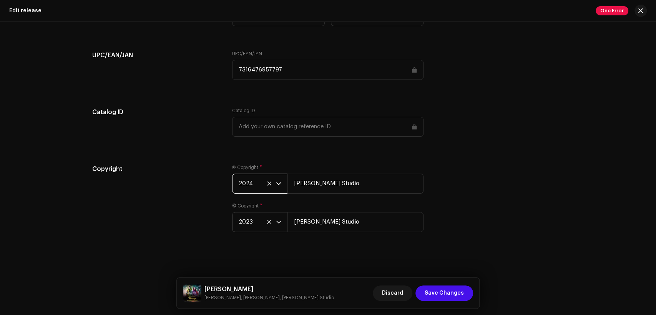
click at [251, 227] on span "2023" at bounding box center [256, 221] width 37 height 19
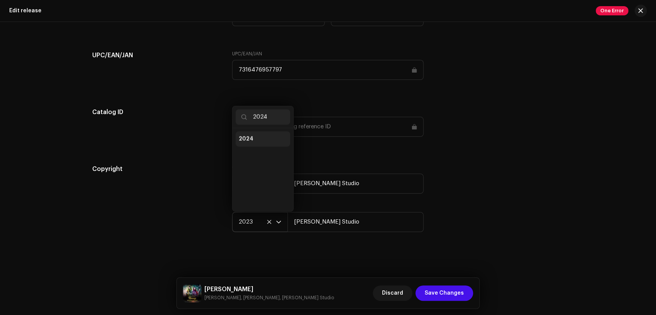
type input "2024"
click at [252, 140] on li "2024" at bounding box center [262, 138] width 55 height 15
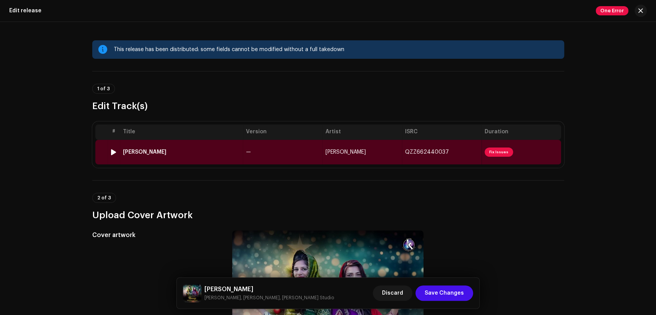
click at [255, 151] on td "—" at bounding box center [282, 152] width 79 height 25
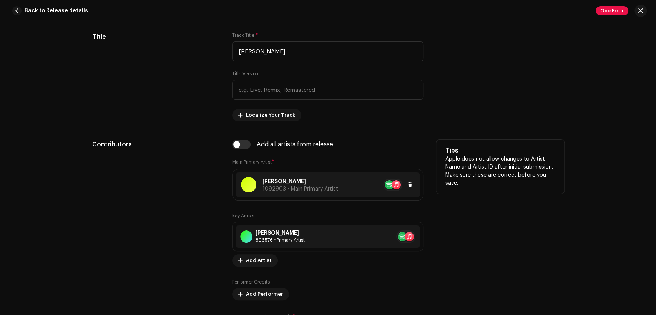
scroll to position [427, 0]
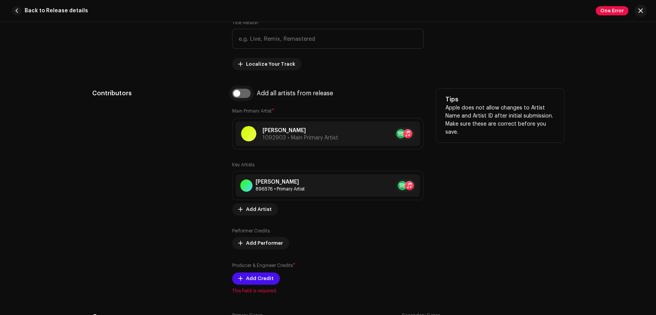
click at [242, 93] on input "checkbox" at bounding box center [241, 93] width 18 height 9
checkbox input "true"
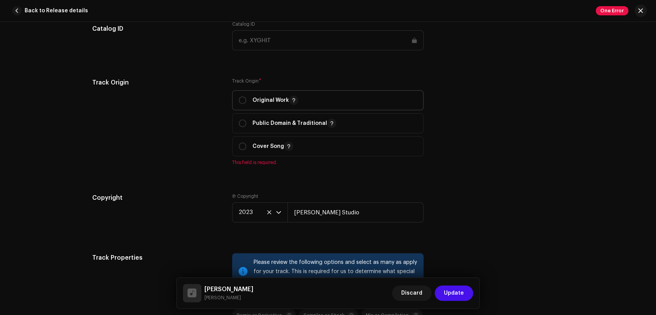
click at [254, 103] on p "Original Work" at bounding box center [275, 100] width 46 height 9
radio input "true"
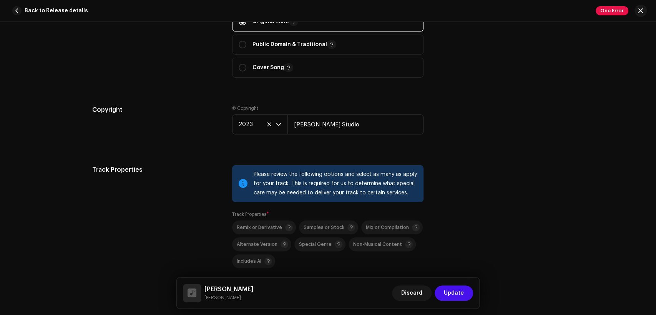
scroll to position [1138, 0]
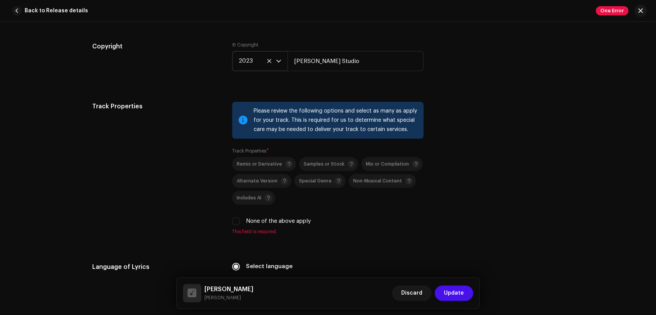
click at [251, 55] on span "2023" at bounding box center [256, 60] width 37 height 19
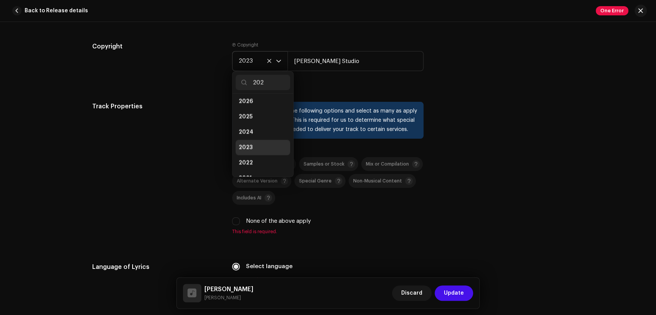
scroll to position [0, 0]
type input "2024"
click at [265, 103] on li "2024" at bounding box center [262, 104] width 55 height 15
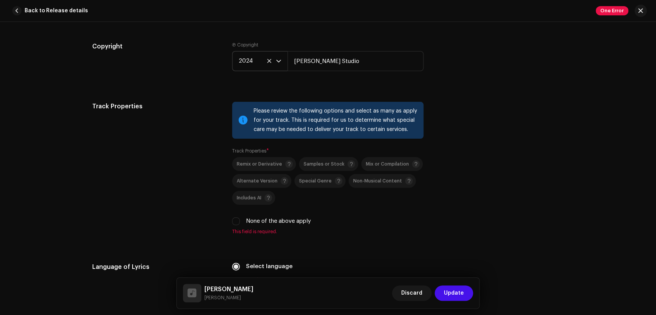
click at [270, 222] on label "None of the above apply" at bounding box center [278, 221] width 65 height 8
click at [240, 222] on input "None of the above apply" at bounding box center [236, 221] width 8 height 8
checkbox input "true"
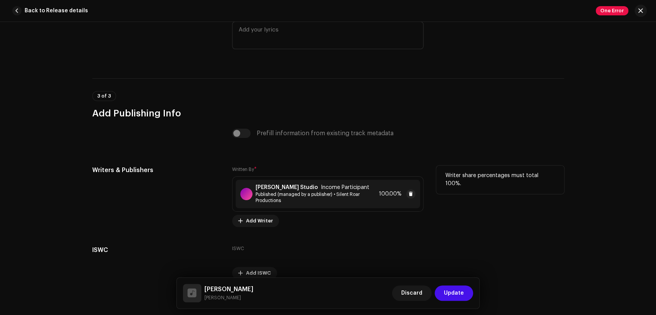
scroll to position [1605, 0]
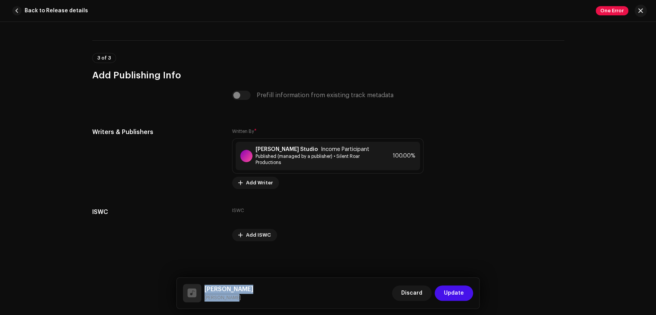
drag, startPoint x: 215, startPoint y: 298, endPoint x: 205, endPoint y: 286, distance: 15.8
click at [205, 286] on div "[PERSON_NAME] Khushiyan Manaye [PERSON_NAME]" at bounding box center [218, 293] width 70 height 18
copy div "[PERSON_NAME] Khushiyan Manaye [PERSON_NAME]"
click at [321, 149] on span "Income Participant" at bounding box center [345, 149] width 48 height 6
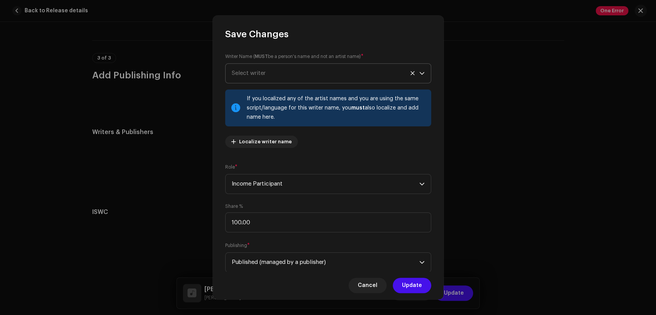
click at [298, 74] on span "Select writer" at bounding box center [325, 73] width 187 height 19
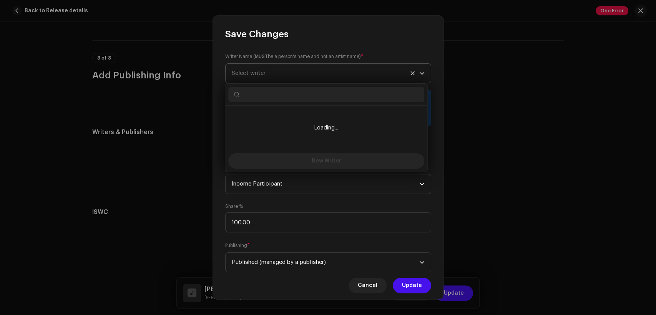
type input "[PERSON_NAME] Khushiyan Manaye [PERSON_NAME]"
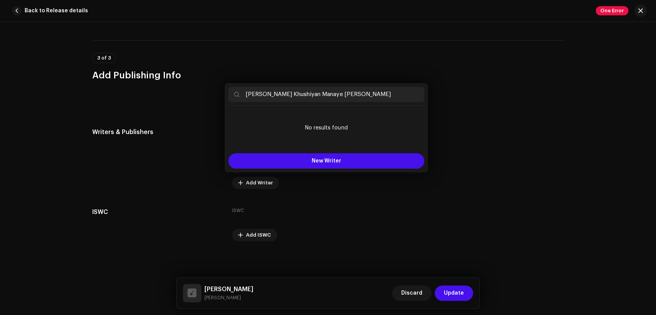
click at [464, 109] on div "Save Changes Writer Name ( MUST be a person's name and not an artist name) * [P…" at bounding box center [328, 157] width 656 height 315
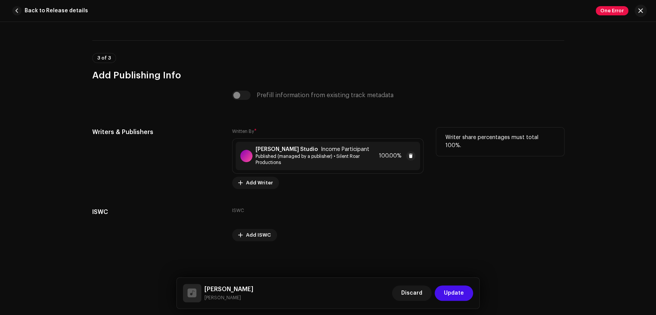
click at [307, 145] on div "[PERSON_NAME] Studio Income Participant Published (managed by a publisher) • Si…" at bounding box center [327, 156] width 184 height 28
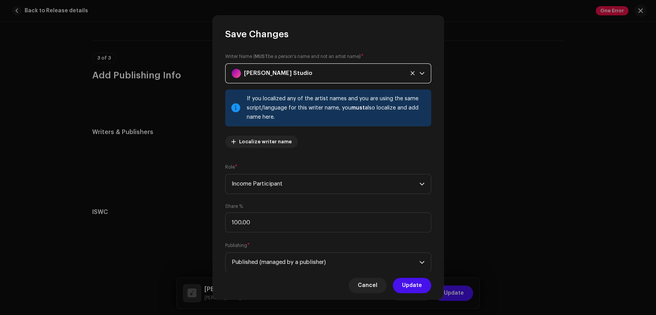
click at [313, 75] on div "[PERSON_NAME] Studio" at bounding box center [319, 73] width 175 height 19
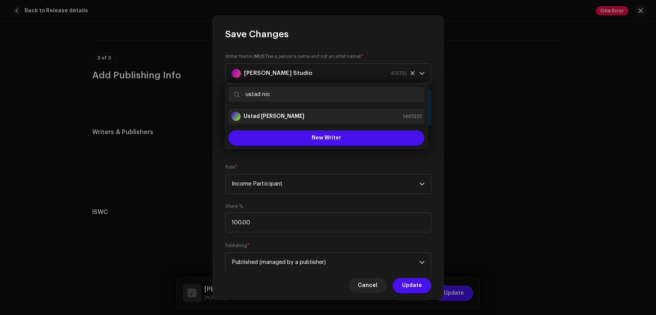
type input "ustad nic"
click at [338, 112] on div "[PERSON_NAME] 1401221" at bounding box center [326, 116] width 190 height 9
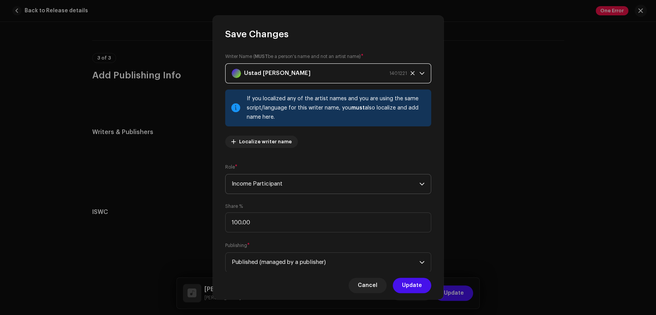
click at [326, 184] on span "Income Participant" at bounding box center [325, 183] width 187 height 19
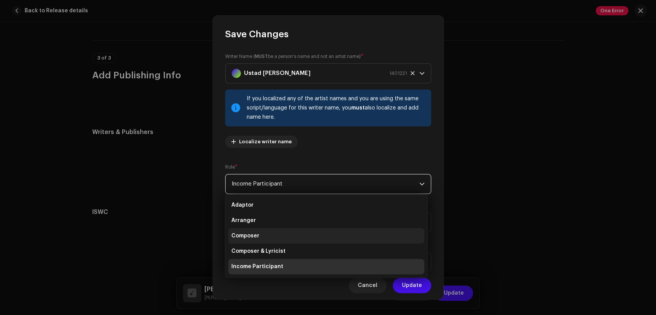
drag, startPoint x: 331, startPoint y: 254, endPoint x: 326, endPoint y: 226, distance: 28.5
click at [331, 253] on li "Composer & Lyricist" at bounding box center [326, 250] width 196 height 15
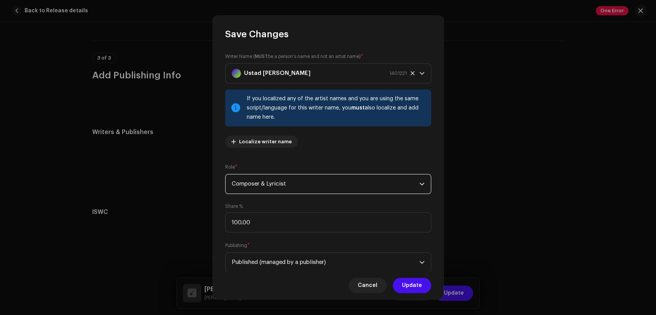
scroll to position [61, 0]
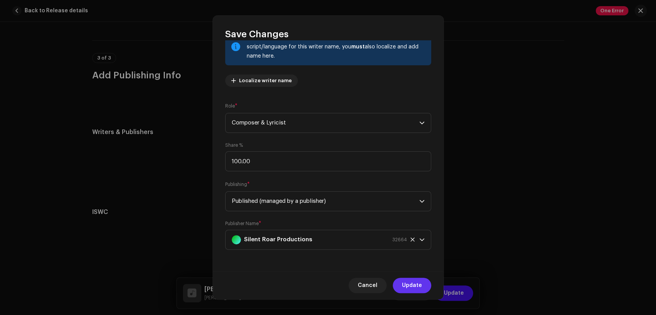
click at [417, 282] on span "Update" at bounding box center [412, 285] width 20 height 15
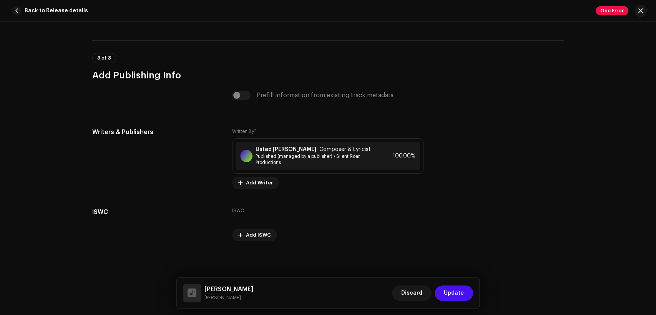
scroll to position [1612, 0]
click at [455, 286] on span "Update" at bounding box center [454, 292] width 20 height 15
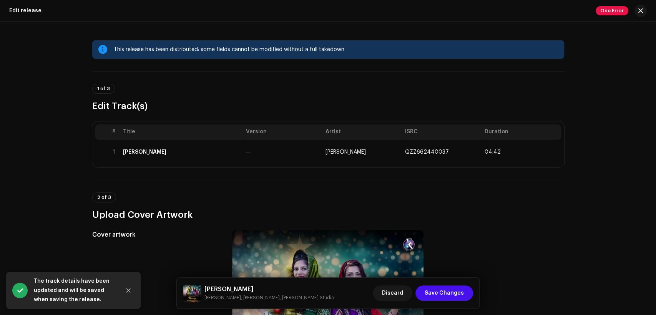
scroll to position [213, 0]
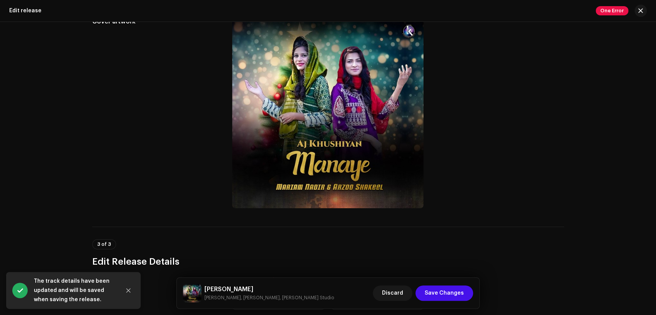
click at [223, 287] on h5 "[PERSON_NAME]" at bounding box center [268, 289] width 129 height 9
copy h5 "[PERSON_NAME]"
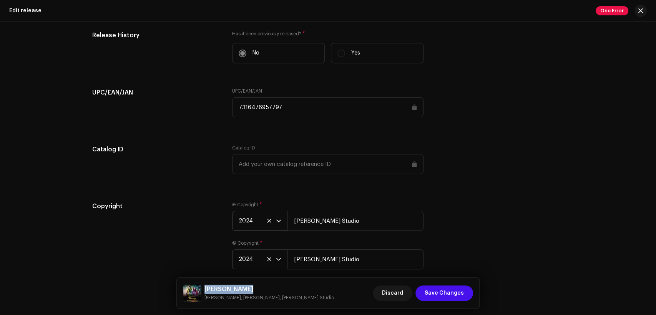
scroll to position [1258, 0]
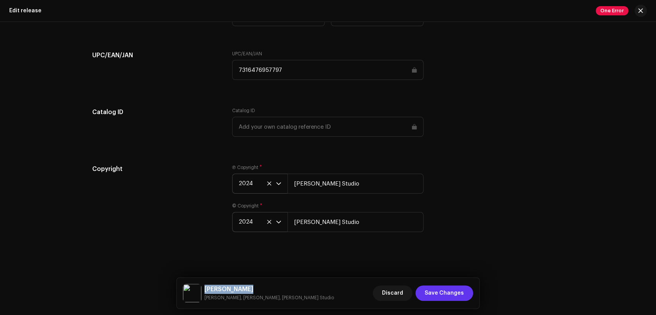
click at [449, 288] on span "Save Changes" at bounding box center [443, 292] width 39 height 15
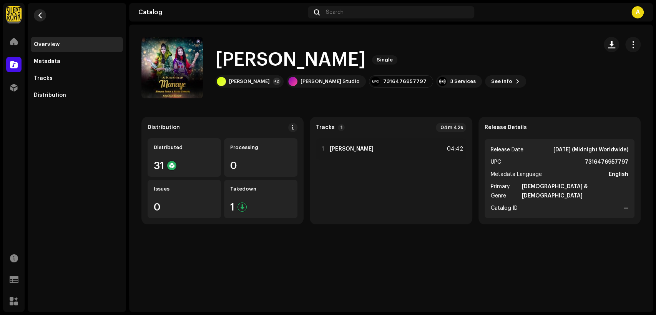
click at [43, 17] on button "button" at bounding box center [40, 15] width 12 height 12
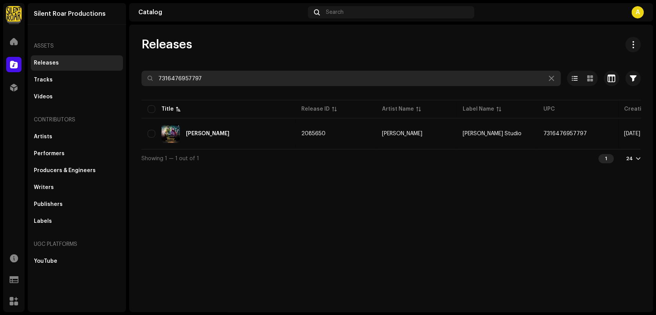
click at [272, 79] on input "7316476957797" at bounding box center [350, 78] width 419 height 15
paste input "59"
type input "7316476957759"
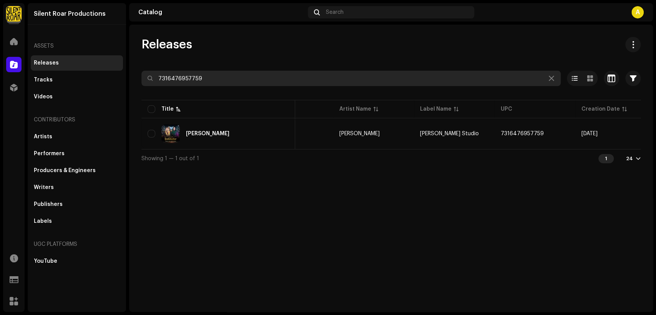
scroll to position [0, 139]
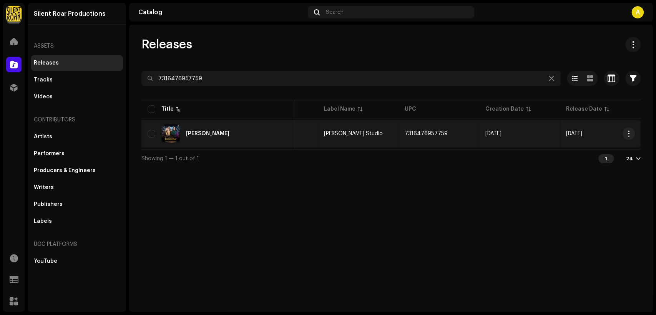
click at [242, 130] on div "[PERSON_NAME]" at bounding box center [217, 133] width 141 height 18
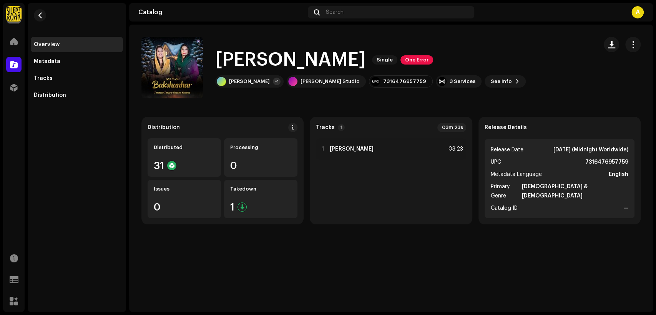
click at [634, 45] on span "button" at bounding box center [632, 44] width 7 height 6
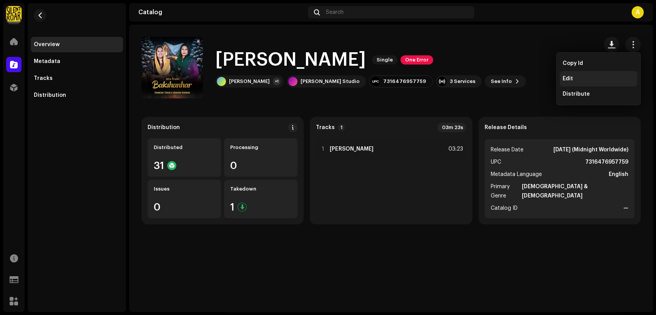
click at [603, 74] on div "Edit" at bounding box center [598, 78] width 78 height 15
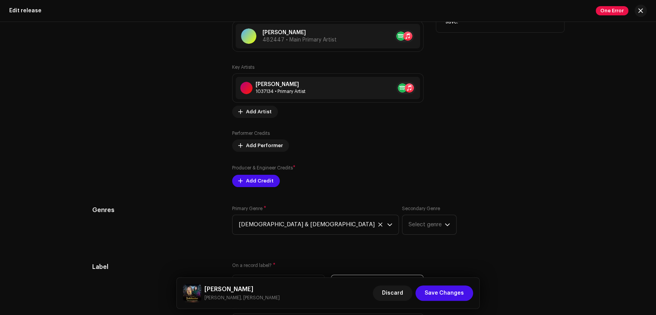
scroll to position [853, 0]
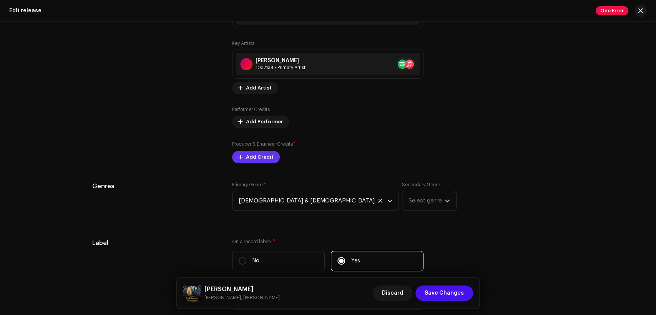
click at [261, 160] on span "Add Credit" at bounding box center [260, 156] width 28 height 15
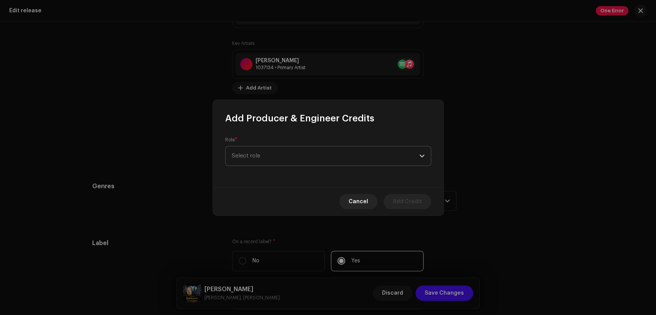
click at [293, 151] on span "Select role" at bounding box center [325, 155] width 187 height 19
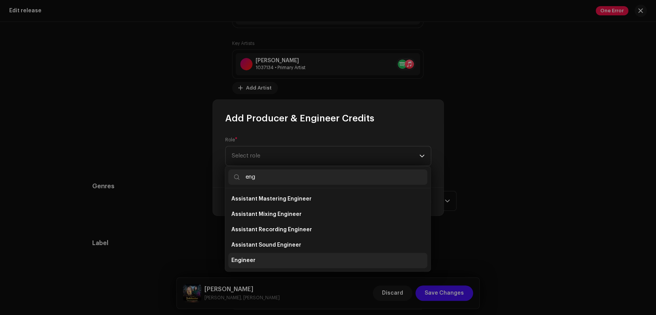
type input "eng"
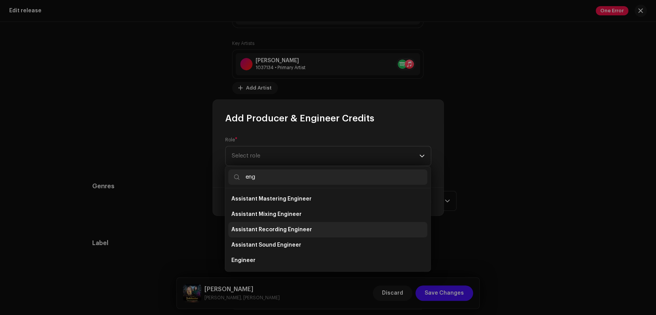
drag, startPoint x: 300, startPoint y: 258, endPoint x: 304, endPoint y: 219, distance: 39.0
click at [300, 258] on li "Engineer" at bounding box center [327, 260] width 199 height 15
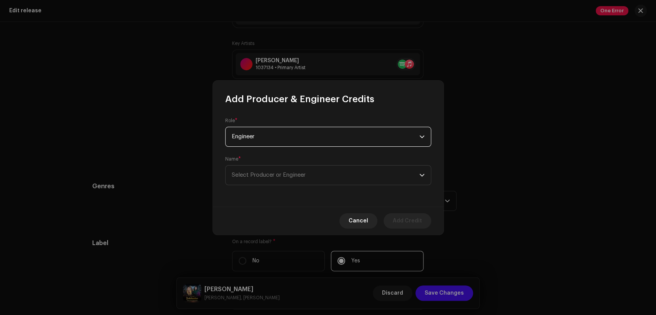
click at [313, 163] on div "Name * Select Producer or Engineer" at bounding box center [328, 170] width 206 height 29
click at [316, 171] on span "Select Producer or Engineer" at bounding box center [325, 175] width 187 height 19
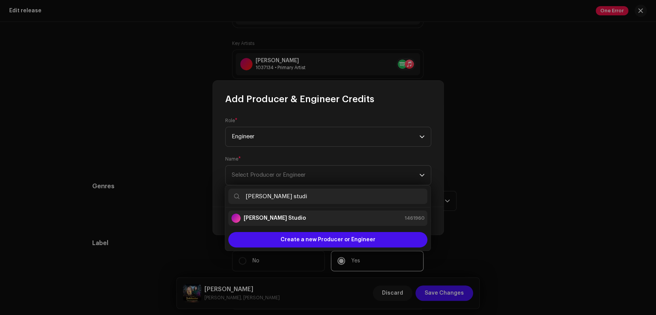
type input "[PERSON_NAME] studi"
click at [291, 220] on div "[PERSON_NAME] Studio 1461960" at bounding box center [327, 218] width 193 height 9
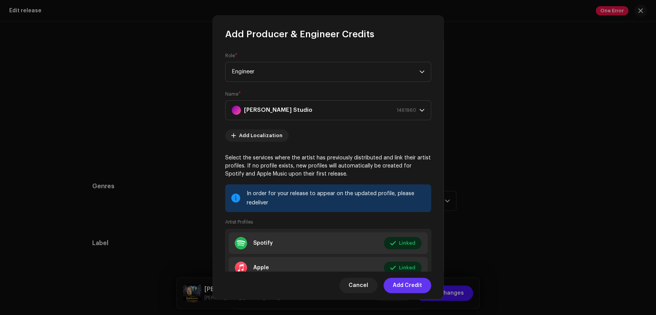
click at [406, 286] on span "Add Credit" at bounding box center [406, 285] width 29 height 15
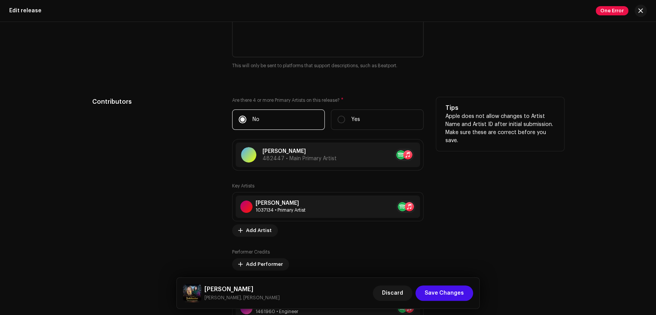
scroll to position [782, 0]
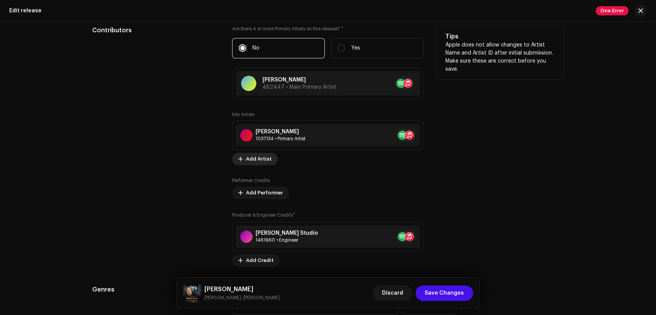
click at [264, 161] on span "Add Artist" at bounding box center [259, 158] width 26 height 15
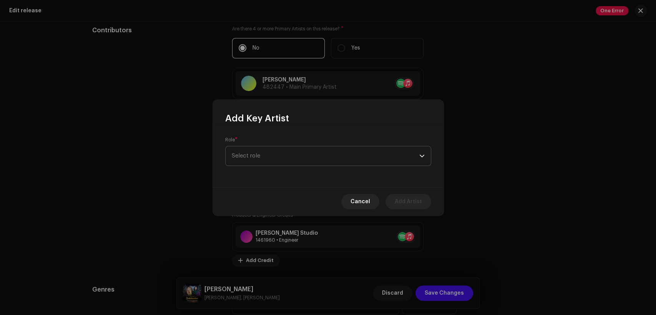
click at [307, 155] on span "Select role" at bounding box center [325, 155] width 187 height 19
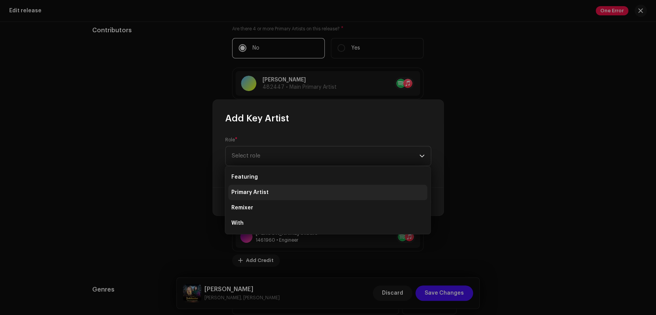
click at [315, 191] on li "Primary Artist" at bounding box center [327, 192] width 199 height 15
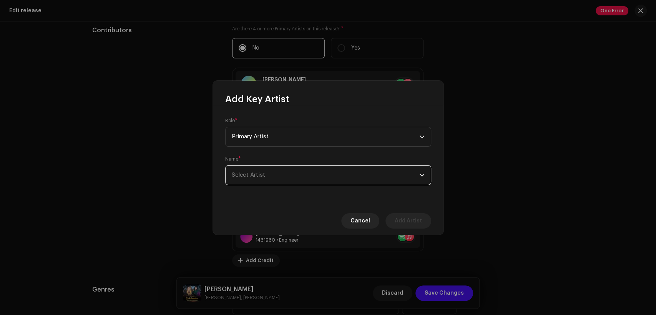
click at [323, 179] on span "Select Artist" at bounding box center [325, 175] width 187 height 19
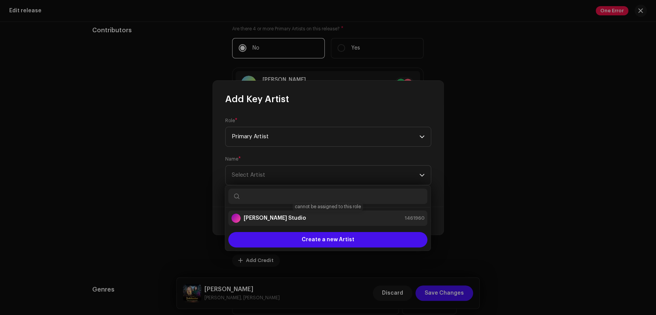
click at [322, 216] on div "[PERSON_NAME] Studio 1461960" at bounding box center [327, 218] width 193 height 9
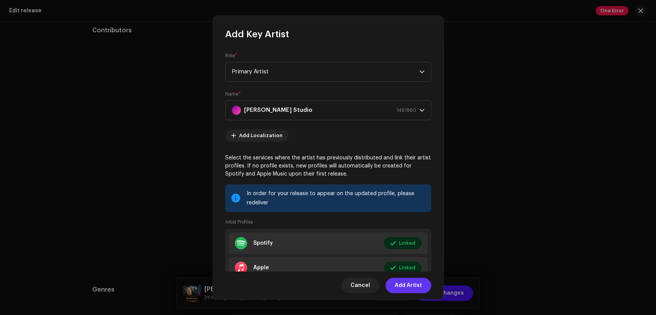
click at [417, 286] on span "Add Artist" at bounding box center [407, 285] width 27 height 15
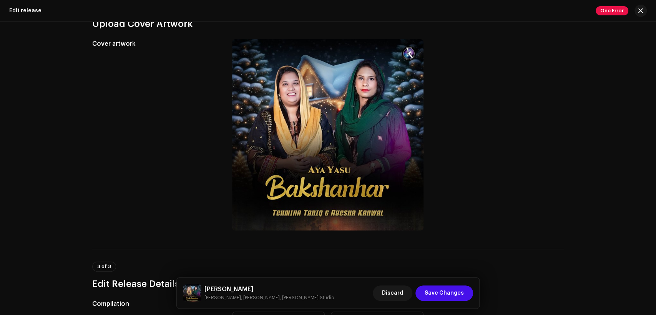
scroll to position [0, 0]
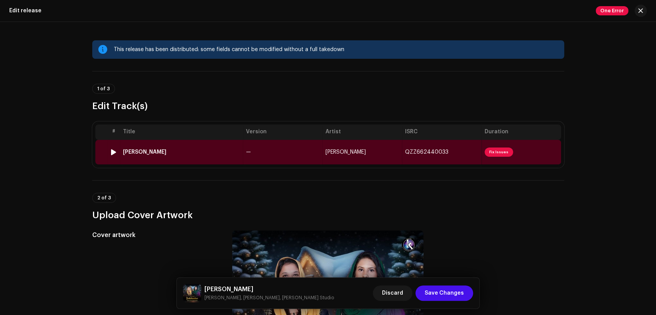
click at [187, 151] on div "[PERSON_NAME]" at bounding box center [181, 152] width 117 height 6
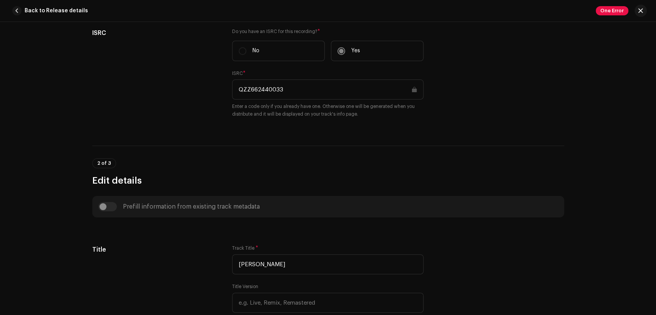
scroll to position [284, 0]
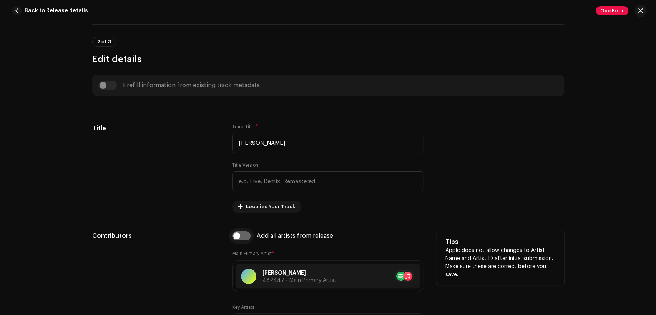
click at [240, 233] on input "checkbox" at bounding box center [241, 235] width 18 height 9
checkbox input "true"
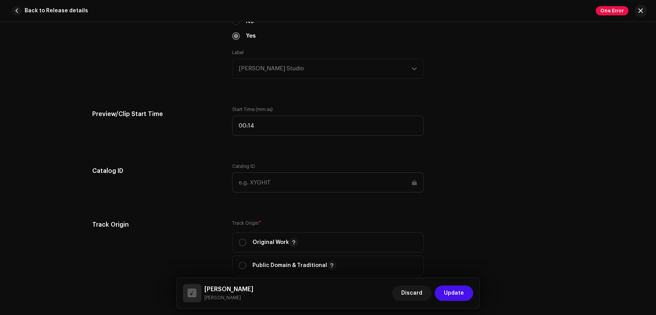
scroll to position [924, 0]
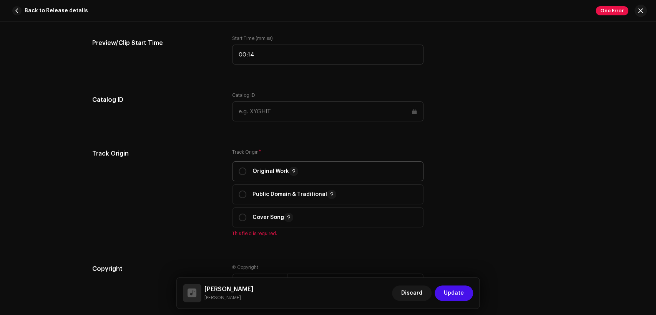
click at [262, 174] on p "Original Work" at bounding box center [275, 171] width 46 height 9
radio input "true"
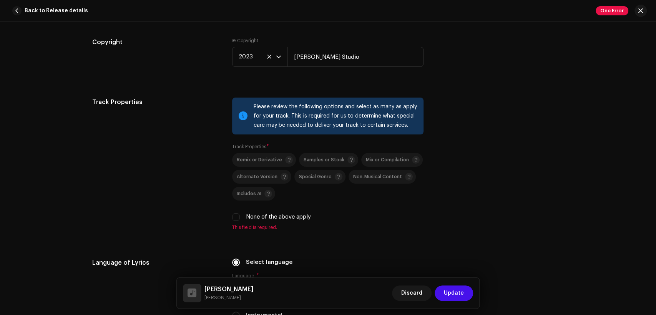
scroll to position [1209, 0]
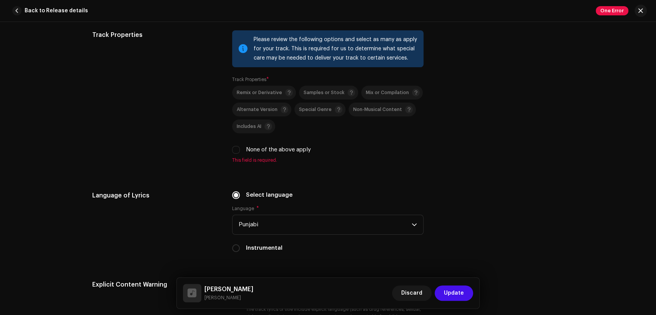
click at [270, 151] on label "None of the above apply" at bounding box center [278, 150] width 65 height 8
click at [240, 151] on input "None of the above apply" at bounding box center [236, 150] width 8 height 8
checkbox input "true"
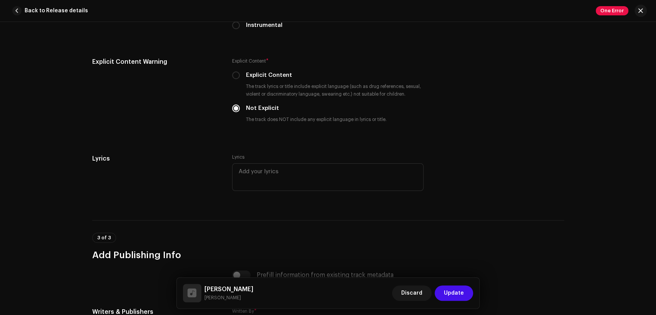
scroll to position [1605, 0]
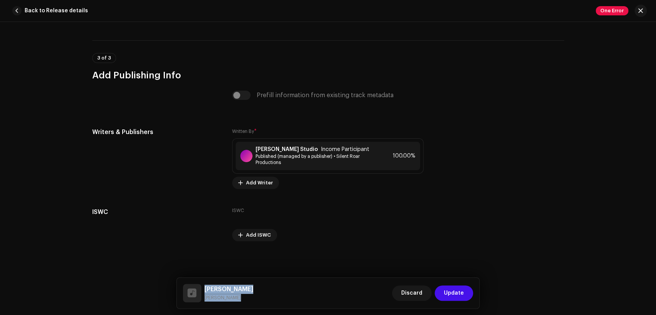
drag, startPoint x: 237, startPoint y: 296, endPoint x: 206, endPoint y: 285, distance: 32.8
click at [206, 285] on div "[PERSON_NAME]" at bounding box center [228, 293] width 49 height 17
copy div "[PERSON_NAME]"
click at [262, 157] on span "Published (managed by a publisher) • Silent Roar Productions" at bounding box center [315, 159] width 120 height 12
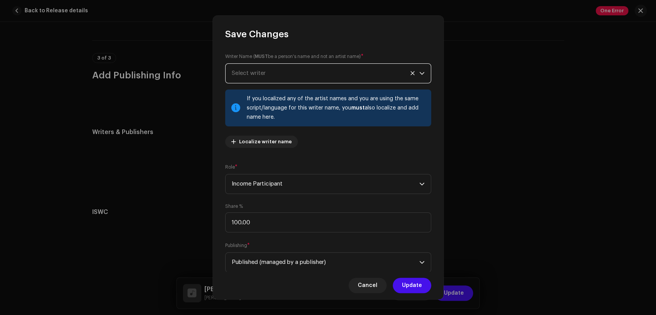
click at [260, 74] on span "Select writer" at bounding box center [249, 73] width 34 height 6
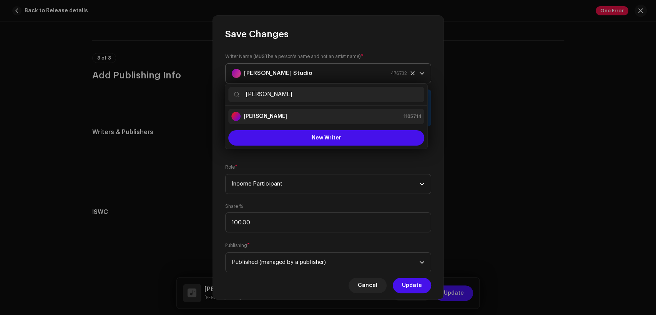
type input "[PERSON_NAME]"
click at [304, 115] on div "[PERSON_NAME] 1185714" at bounding box center [326, 116] width 190 height 9
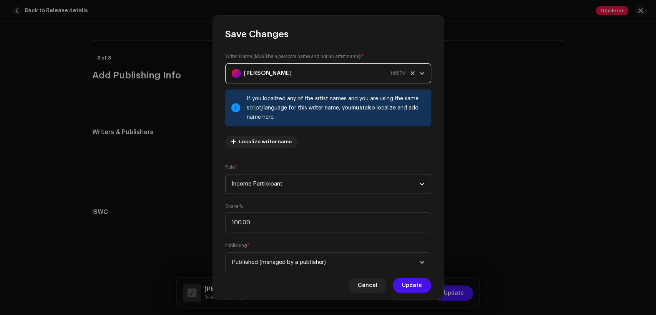
click at [307, 182] on span "Income Participant" at bounding box center [325, 183] width 187 height 19
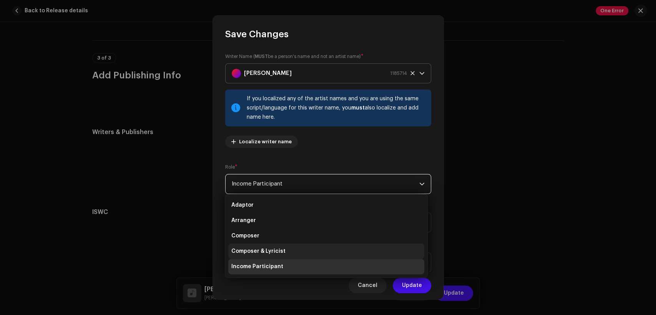
click at [303, 249] on li "Composer & Lyricist" at bounding box center [326, 250] width 196 height 15
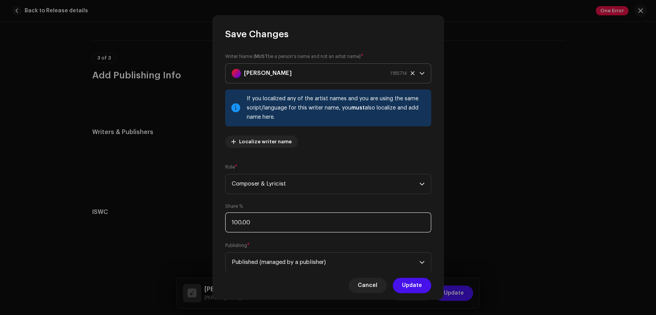
click at [299, 228] on input "100.00" at bounding box center [328, 222] width 206 height 20
type input "1.00"
type input "50.00"
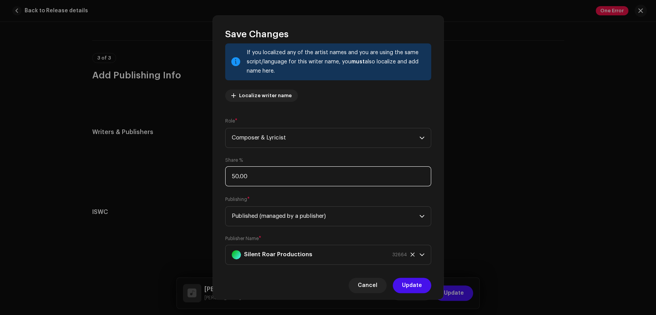
scroll to position [61, 0]
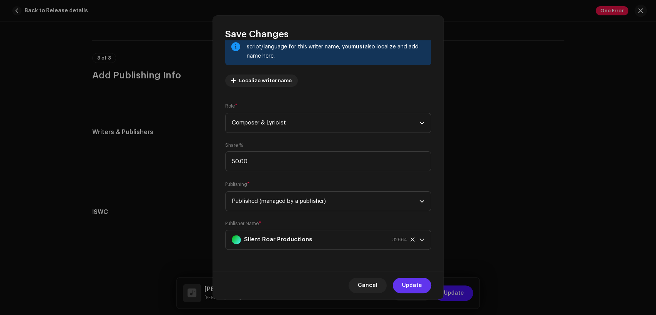
click at [418, 289] on span "Update" at bounding box center [412, 285] width 20 height 15
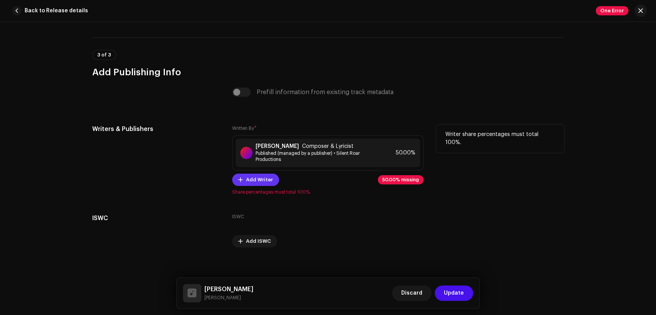
click at [261, 184] on span "Add Writer" at bounding box center [259, 179] width 27 height 15
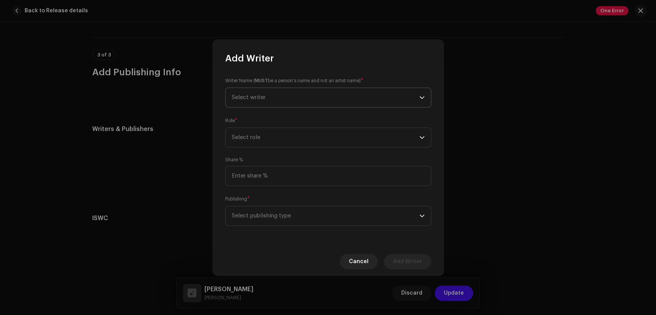
click at [267, 97] on span "Select writer" at bounding box center [325, 97] width 187 height 19
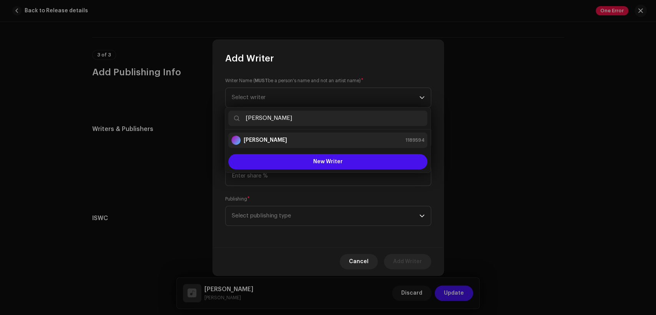
type input "[PERSON_NAME]"
click at [282, 139] on div "[PERSON_NAME] 1189594" at bounding box center [327, 140] width 193 height 9
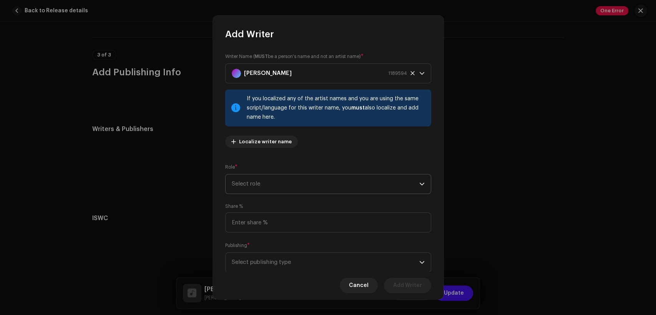
click at [286, 183] on span "Select role" at bounding box center [325, 183] width 187 height 19
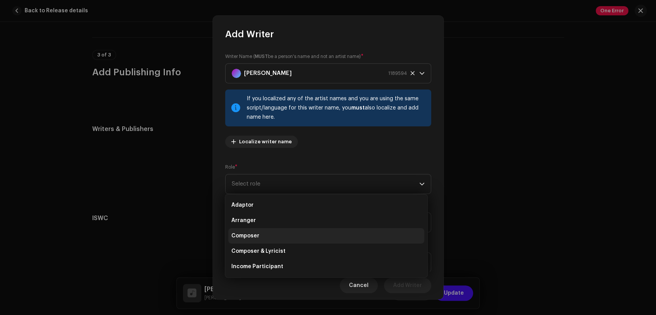
click at [294, 234] on li "Composer" at bounding box center [326, 235] width 196 height 15
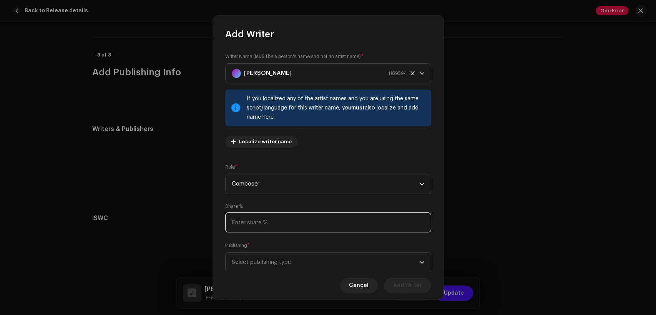
click at [295, 223] on input at bounding box center [328, 222] width 206 height 20
type input "50.00"
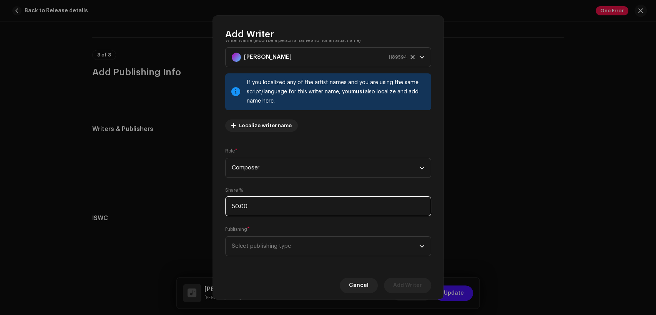
scroll to position [23, 0]
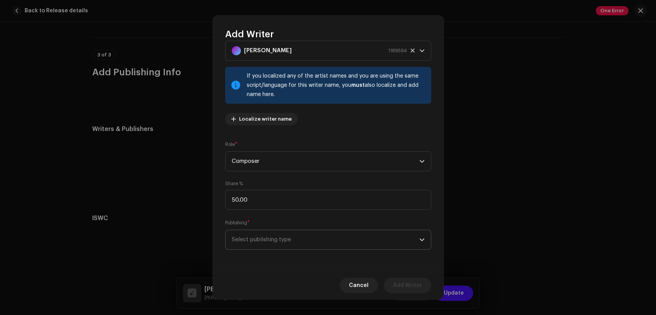
click at [348, 246] on span "Select publishing type" at bounding box center [325, 239] width 187 height 19
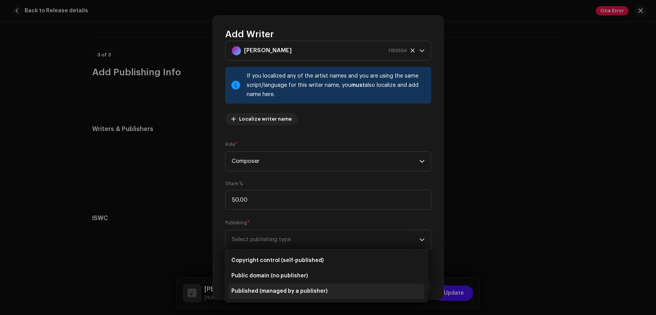
click at [358, 290] on li "Published (managed by a publisher)" at bounding box center [326, 290] width 196 height 15
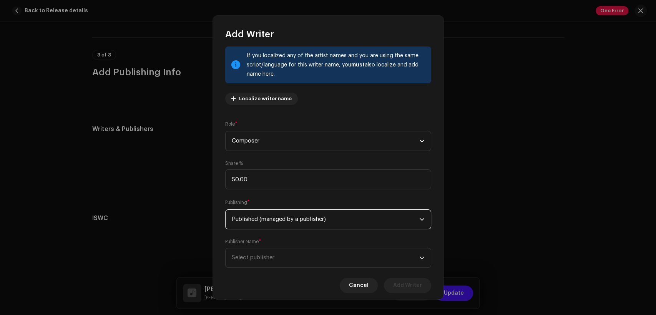
scroll to position [61, 0]
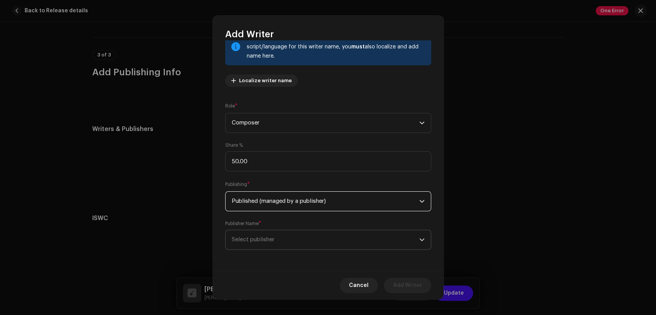
click at [368, 239] on span "Select publisher" at bounding box center [325, 239] width 187 height 19
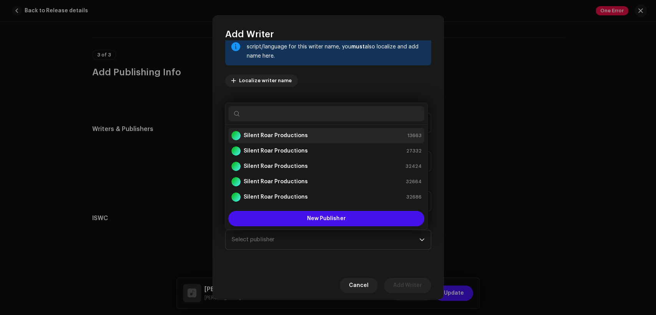
click at [311, 129] on li "Silent Roar Productions 13663" at bounding box center [326, 135] width 196 height 15
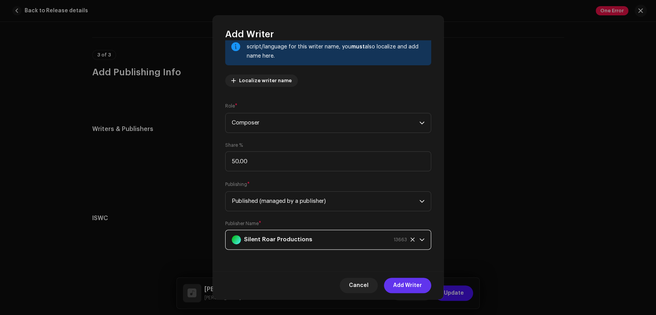
click at [411, 286] on span "Add Writer" at bounding box center [407, 285] width 29 height 15
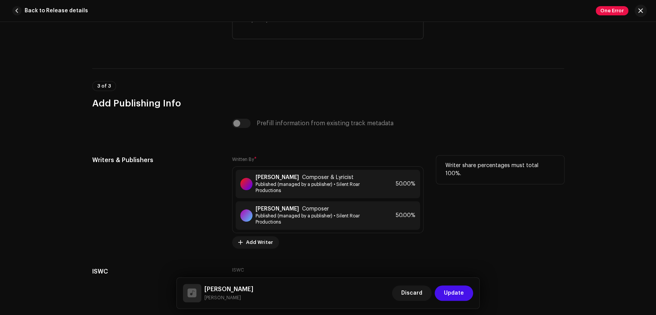
scroll to position [1637, 0]
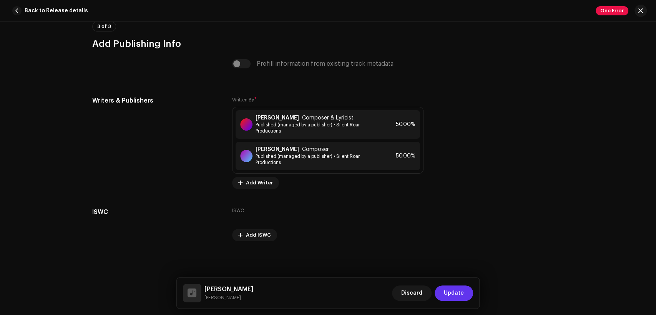
click at [459, 290] on span "Update" at bounding box center [454, 292] width 20 height 15
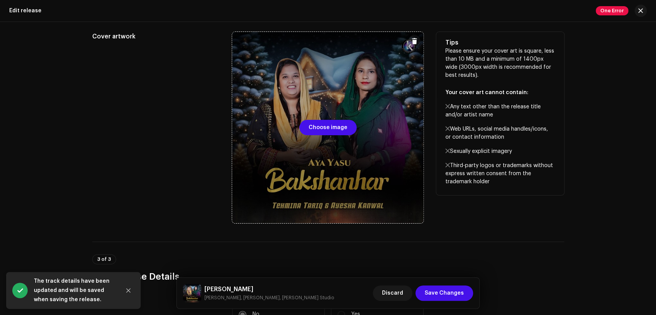
scroll to position [213, 0]
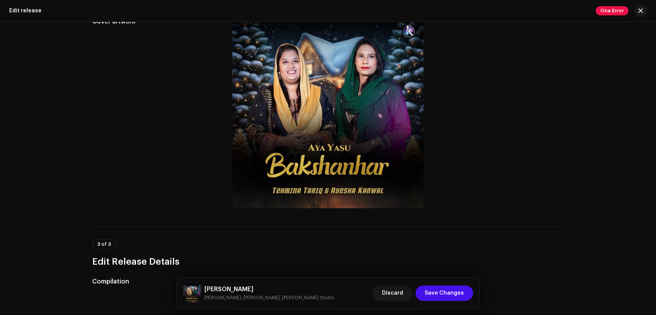
click at [253, 289] on h5 "[PERSON_NAME]" at bounding box center [268, 289] width 129 height 9
copy h5 "[PERSON_NAME]"
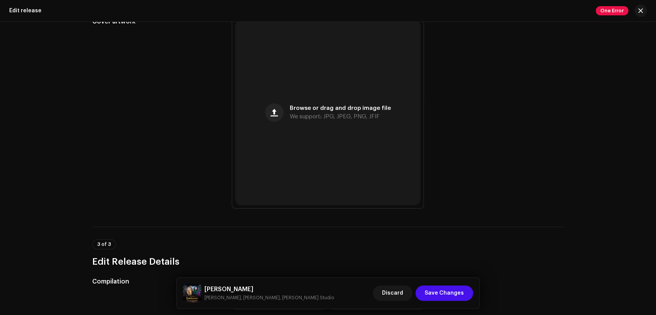
drag, startPoint x: 651, startPoint y: 98, endPoint x: 653, endPoint y: 93, distance: 5.0
click at [653, 93] on div "This release has been distributed: some fields cannot be modified without a ful…" at bounding box center [328, 168] width 656 height 293
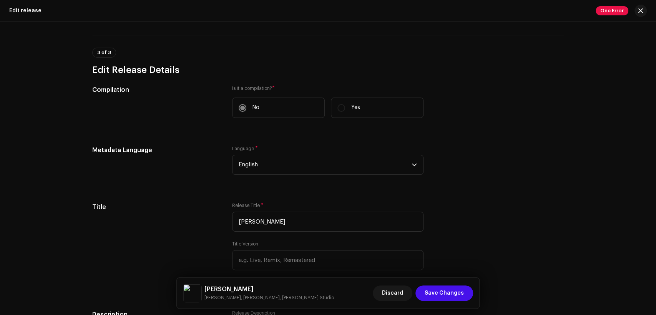
scroll to position [0, 0]
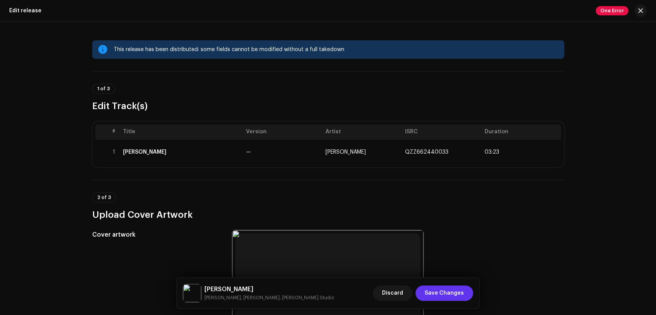
click at [455, 288] on span "Save Changes" at bounding box center [443, 292] width 39 height 15
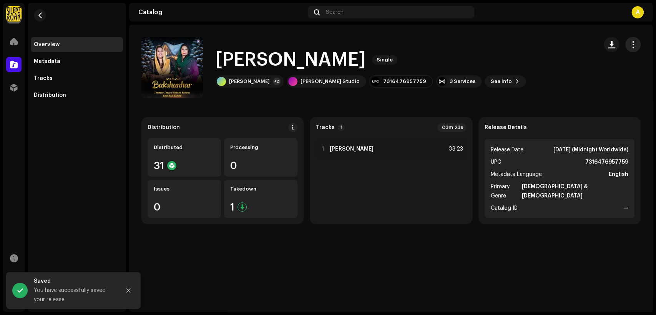
click at [630, 48] on button "button" at bounding box center [632, 44] width 15 height 15
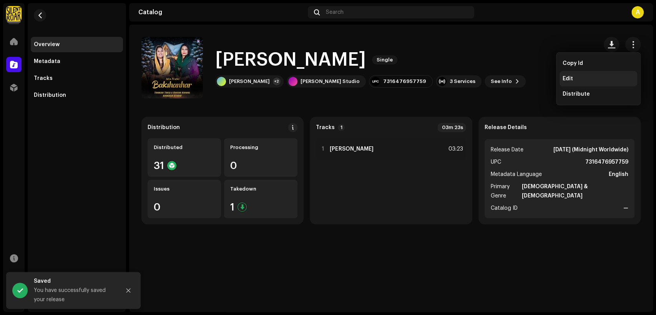
click at [581, 84] on div "Edit" at bounding box center [598, 78] width 78 height 15
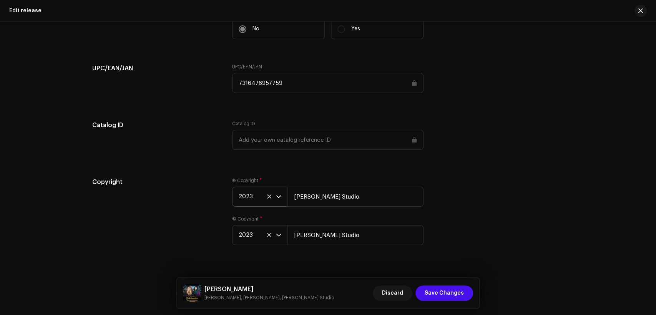
scroll to position [1258, 0]
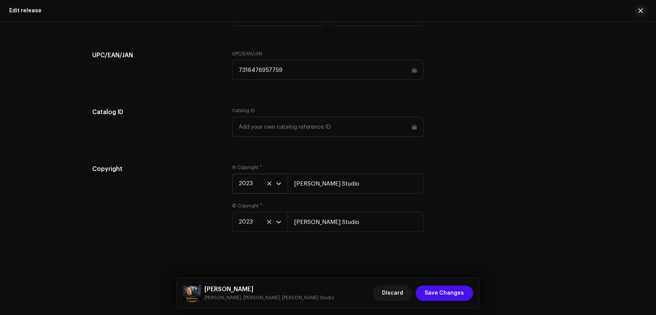
click at [248, 186] on span "2023" at bounding box center [256, 183] width 37 height 19
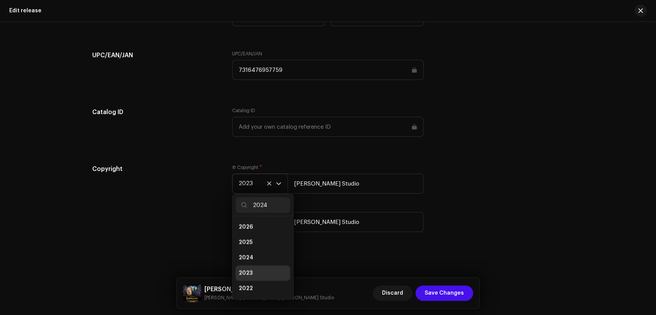
scroll to position [0, 0]
type input "2024"
click at [260, 222] on li "2024" at bounding box center [262, 226] width 55 height 15
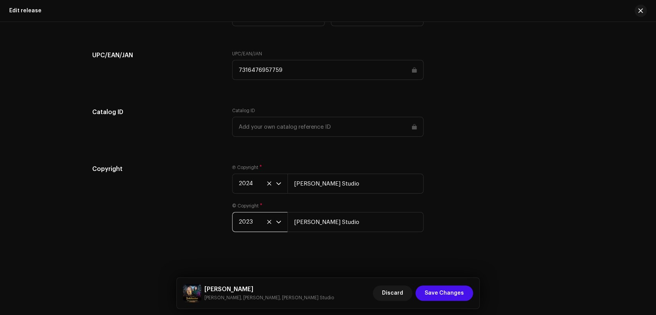
click at [247, 218] on span "2023" at bounding box center [256, 221] width 37 height 19
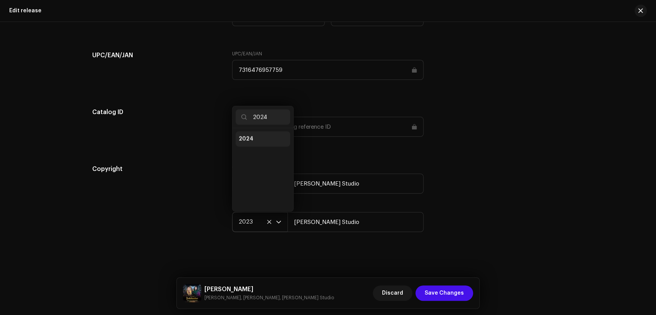
type input "2024"
click at [246, 140] on span "2024" at bounding box center [245, 139] width 15 height 8
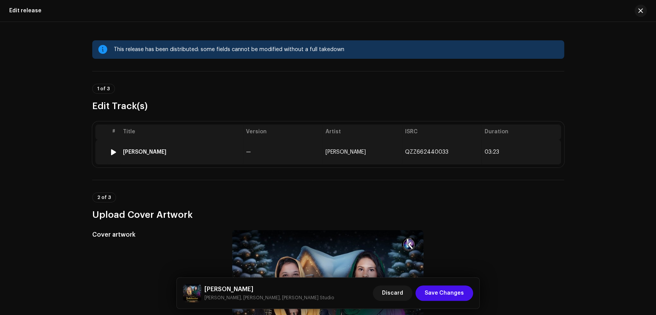
click at [289, 143] on td "—" at bounding box center [282, 152] width 79 height 25
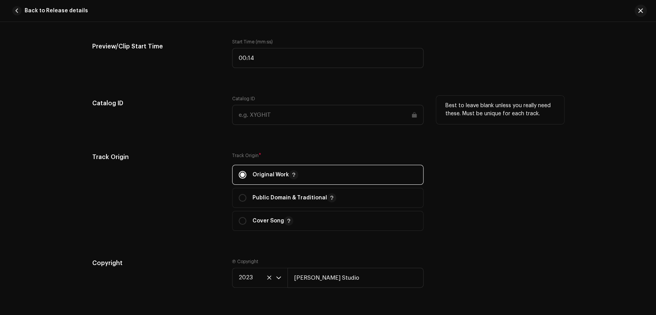
scroll to position [1066, 0]
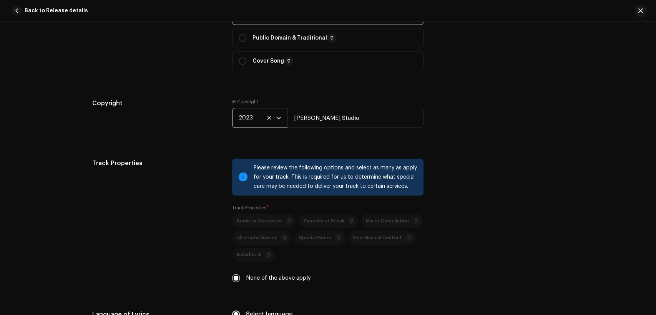
click at [247, 114] on span "2023" at bounding box center [256, 117] width 37 height 19
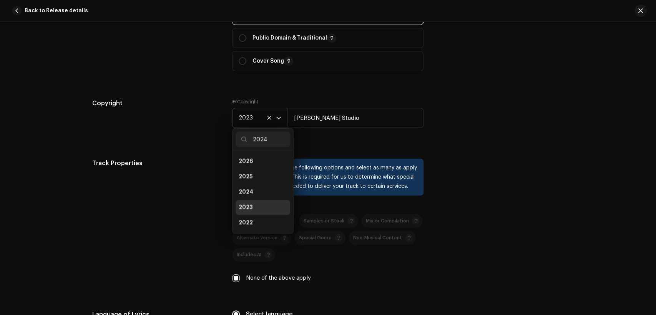
scroll to position [0, 0]
type input "2024"
click at [257, 161] on li "2024" at bounding box center [262, 161] width 55 height 15
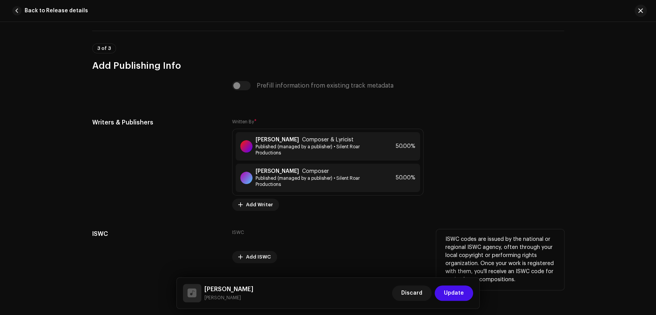
scroll to position [1623, 0]
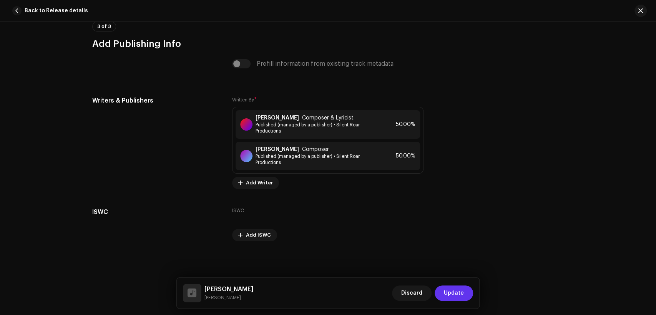
click at [454, 293] on span "Update" at bounding box center [454, 292] width 20 height 15
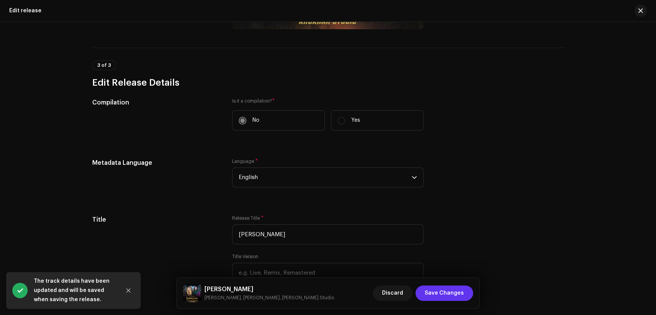
scroll to position [427, 0]
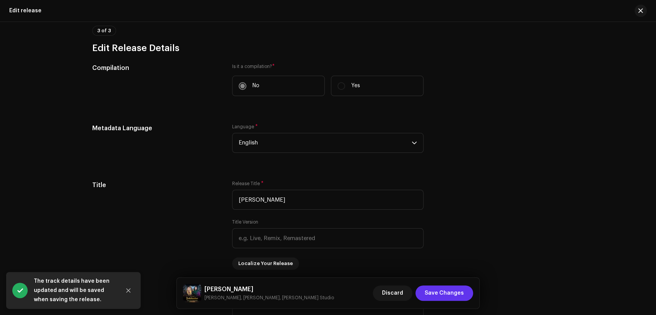
click at [454, 292] on span "Save Changes" at bounding box center [443, 292] width 39 height 15
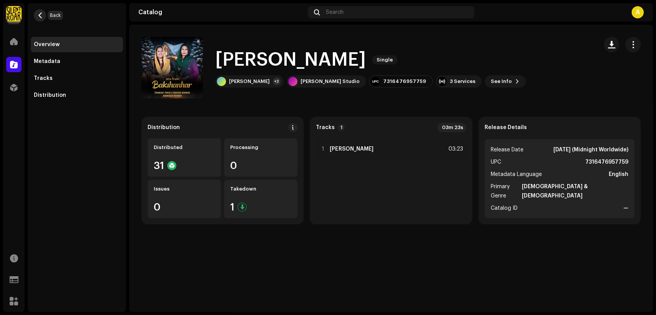
click at [41, 16] on span "button" at bounding box center [40, 15] width 6 height 6
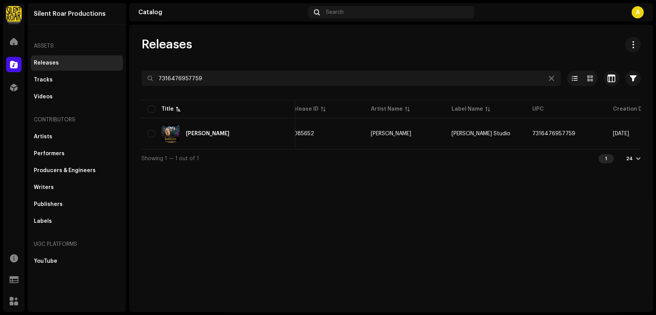
scroll to position [0, 139]
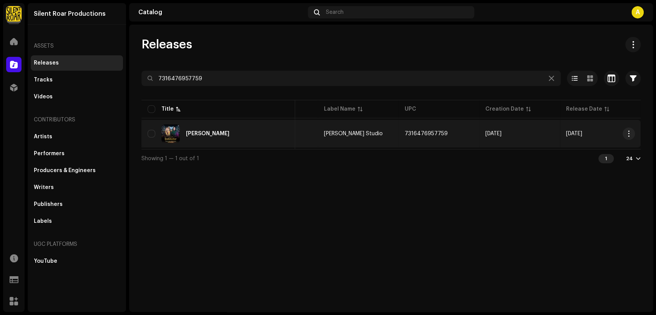
click at [439, 137] on td "7316476957759" at bounding box center [438, 134] width 81 height 28
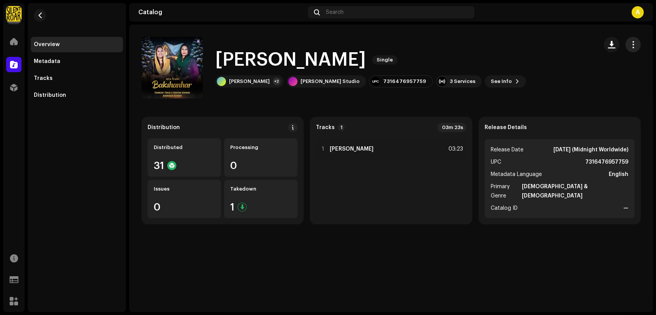
click at [634, 48] on button "button" at bounding box center [632, 44] width 15 height 15
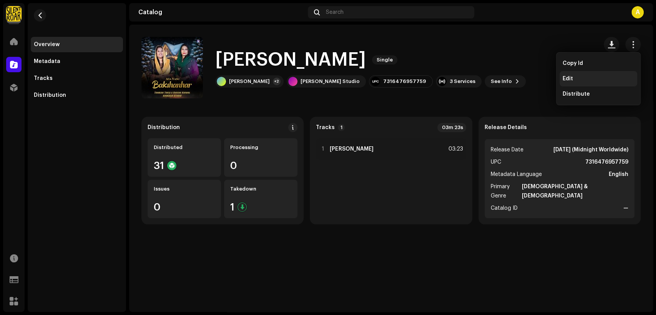
click at [590, 78] on div "Edit" at bounding box center [597, 79] width 71 height 6
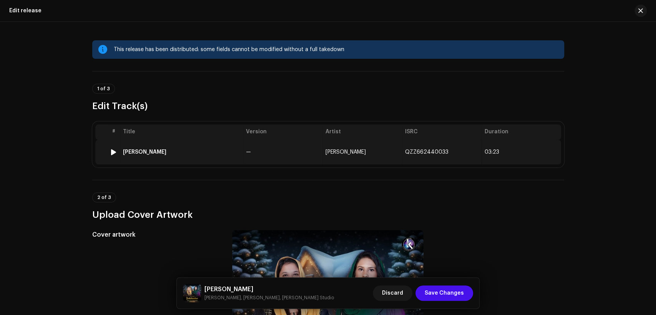
click at [288, 152] on td "—" at bounding box center [282, 152] width 79 height 25
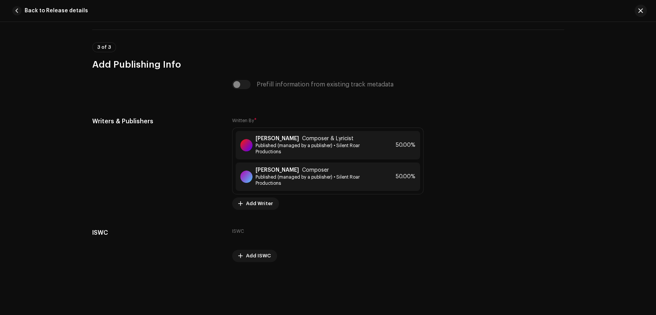
scroll to position [1623, 0]
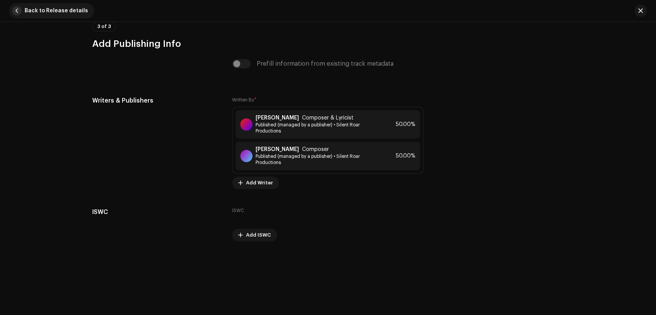
click at [46, 9] on span "Back to Release details" at bounding box center [56, 10] width 63 height 15
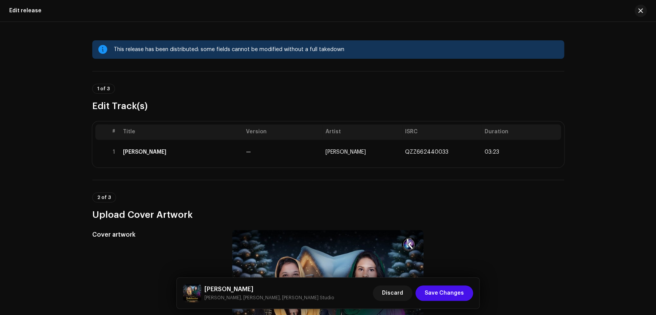
click at [46, 9] on div "Edit release" at bounding box center [328, 11] width 656 height 22
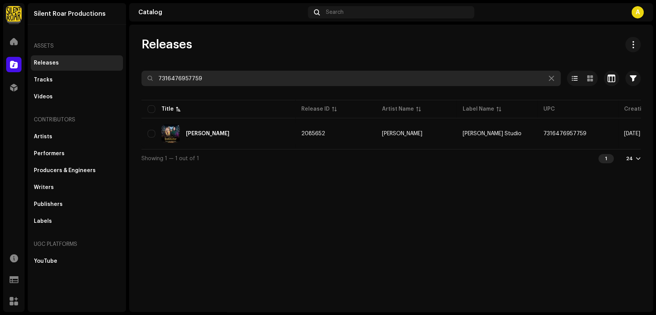
click at [194, 81] on input "7316476957759" at bounding box center [350, 78] width 419 height 15
paste input "42"
type input "7316476957742"
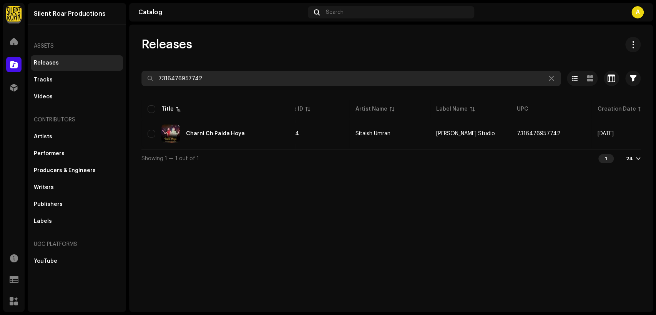
scroll to position [0, 139]
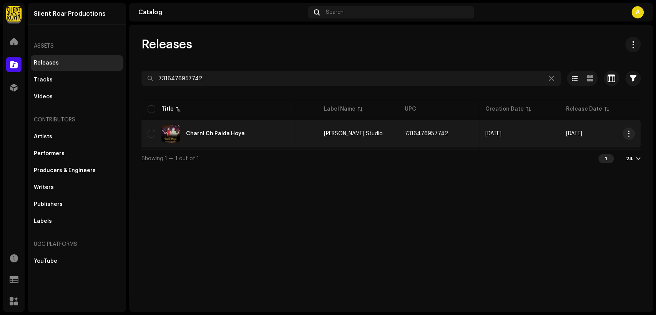
click at [257, 135] on div "Charni Ch Paida Hoya" at bounding box center [217, 133] width 141 height 18
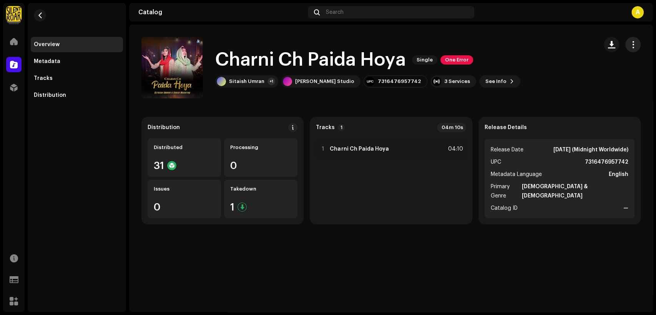
click at [638, 44] on button "button" at bounding box center [632, 44] width 15 height 15
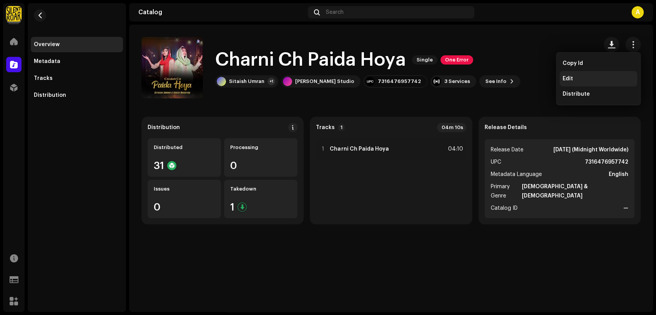
click at [616, 73] on div "Edit" at bounding box center [598, 78] width 78 height 15
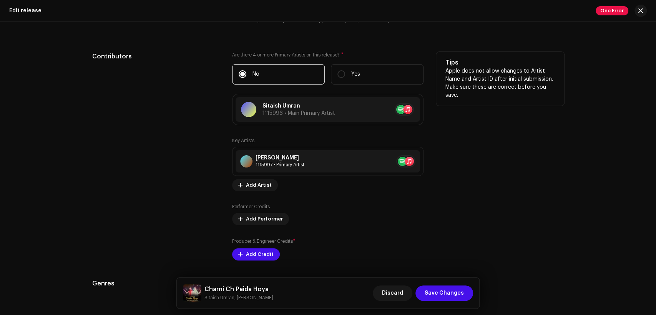
scroll to position [782, 0]
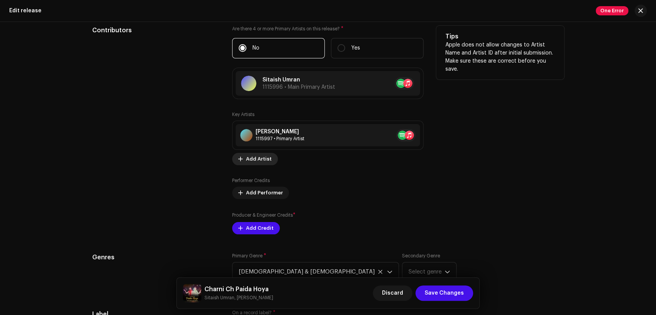
click at [268, 162] on button "Add Artist" at bounding box center [255, 159] width 46 height 12
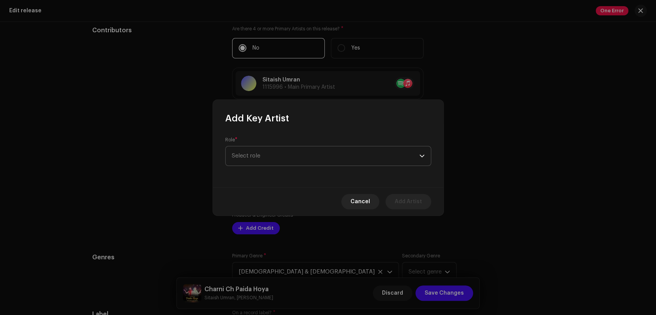
click at [308, 157] on span "Select role" at bounding box center [325, 155] width 187 height 19
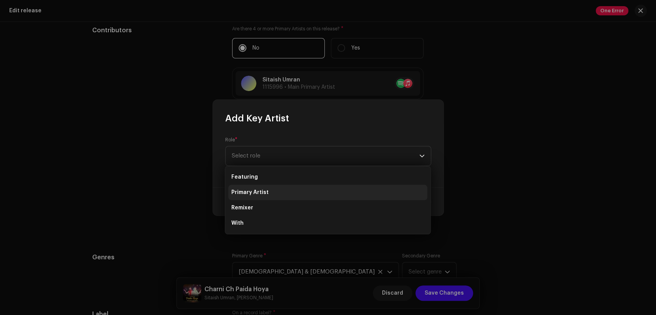
click at [310, 189] on li "Primary Artist" at bounding box center [327, 192] width 199 height 15
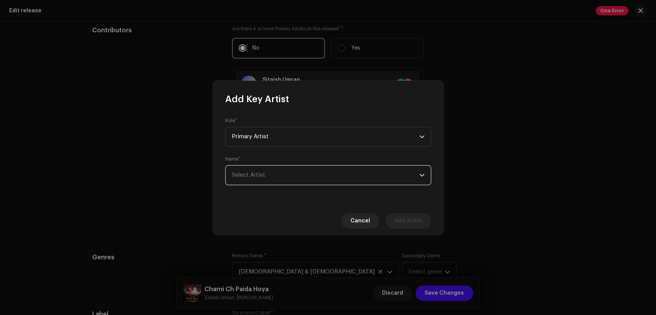
click at [320, 179] on span "Select Artist" at bounding box center [325, 175] width 187 height 19
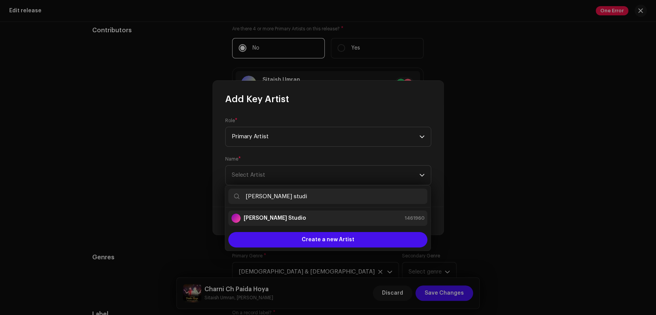
type input "[PERSON_NAME] studi"
click at [331, 216] on div "[PERSON_NAME] Studio 1461960" at bounding box center [327, 218] width 193 height 9
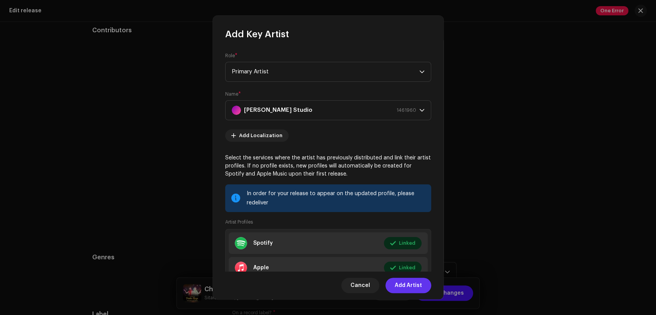
click at [409, 283] on span "Add Artist" at bounding box center [407, 285] width 27 height 15
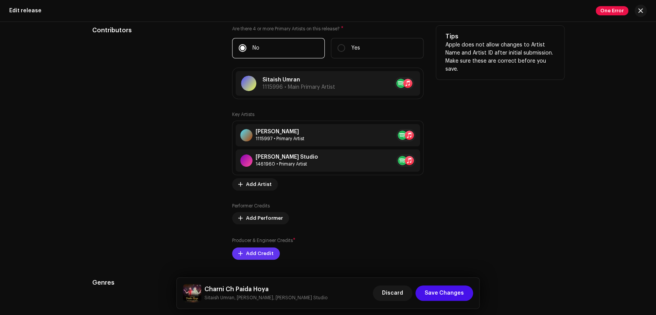
click at [262, 251] on span "Add Credit" at bounding box center [260, 253] width 28 height 15
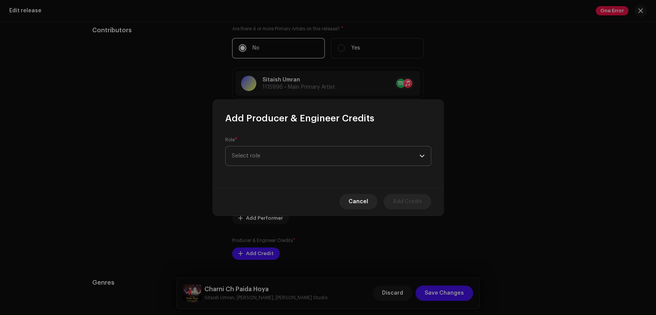
click at [262, 155] on span "Select role" at bounding box center [325, 155] width 187 height 19
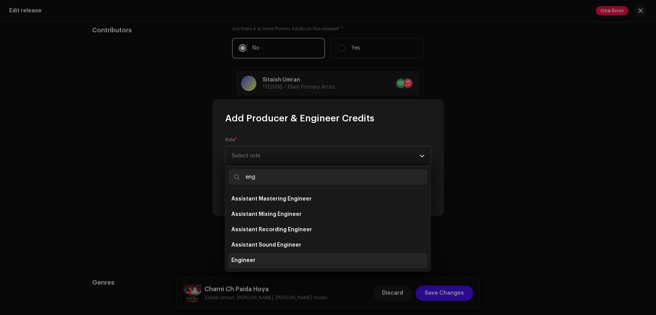
type input "eng"
click at [282, 265] on li "Engineer" at bounding box center [327, 260] width 199 height 15
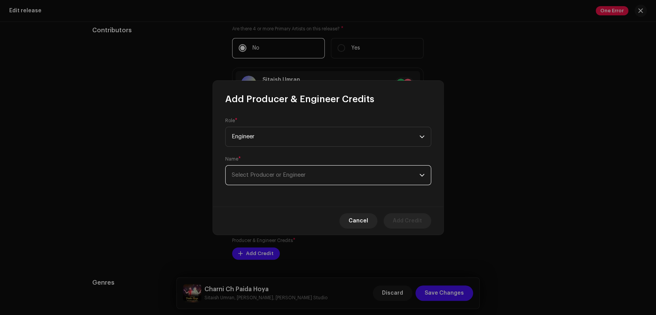
click at [359, 178] on span "Select Producer or Engineer" at bounding box center [325, 175] width 187 height 19
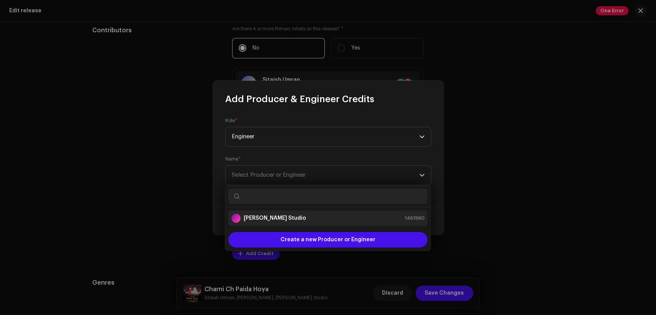
click at [354, 217] on div "[PERSON_NAME] Studio 1461960" at bounding box center [327, 218] width 193 height 9
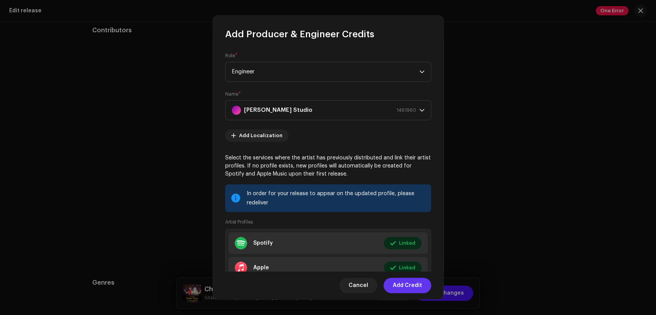
click at [401, 286] on span "Add Credit" at bounding box center [406, 285] width 29 height 15
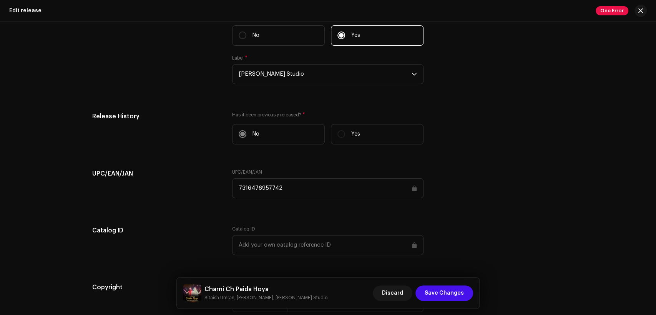
scroll to position [1258, 0]
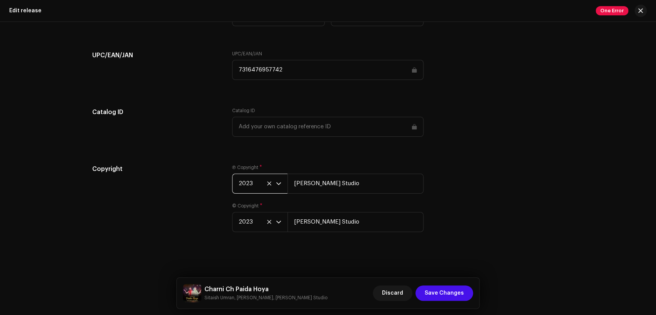
click at [259, 184] on span "2023" at bounding box center [256, 183] width 37 height 19
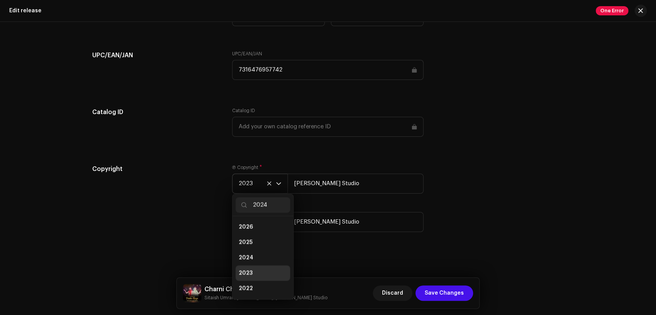
scroll to position [0, 0]
type input "2024"
click at [258, 220] on li "2024" at bounding box center [262, 226] width 55 height 15
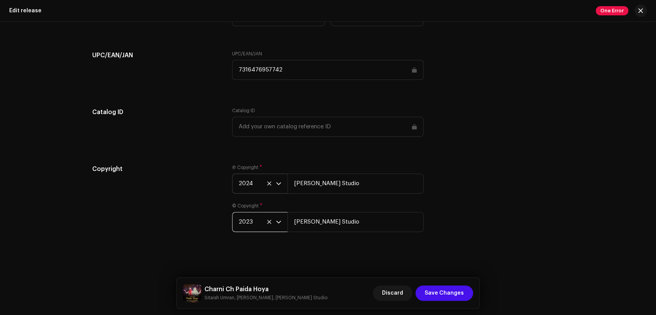
click at [257, 219] on span "2023" at bounding box center [256, 221] width 37 height 19
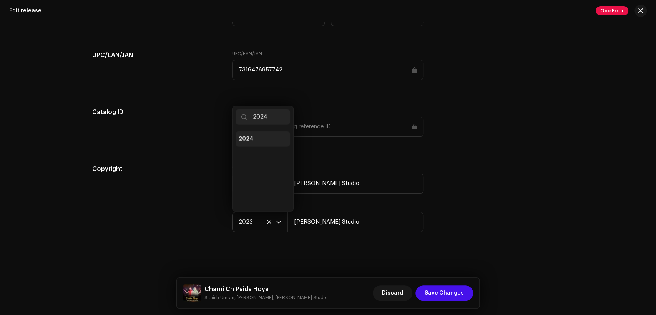
type input "2024"
click at [271, 136] on li "2024" at bounding box center [262, 138] width 55 height 15
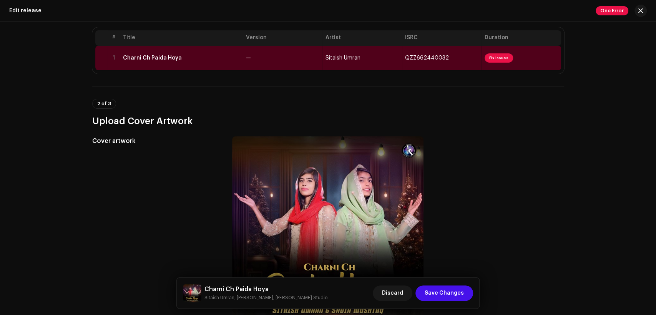
scroll to position [49, 0]
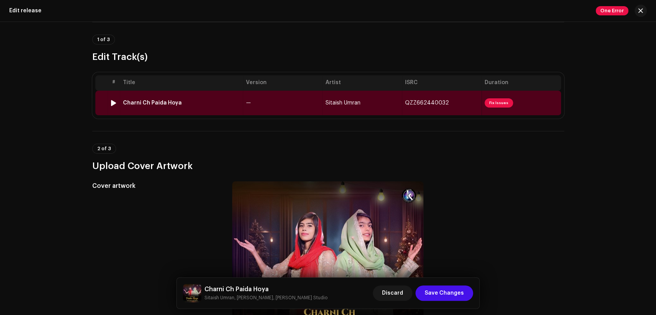
click at [299, 96] on td "—" at bounding box center [282, 103] width 79 height 25
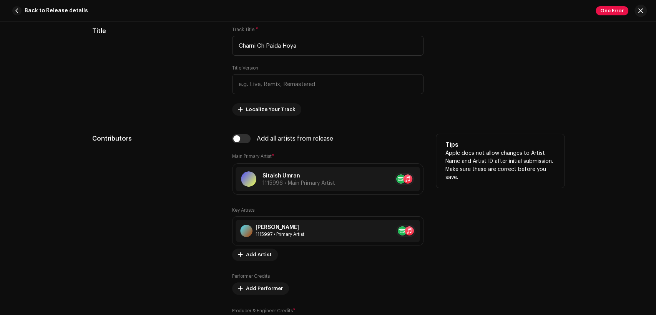
scroll to position [427, 0]
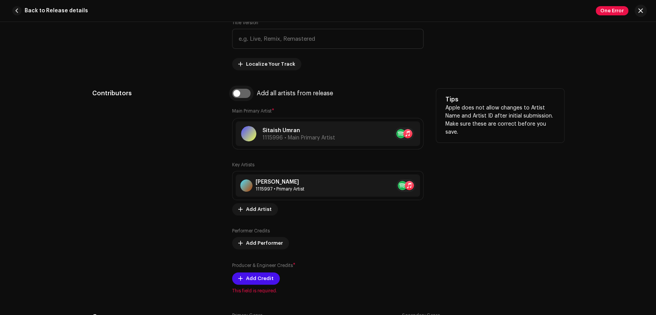
click at [246, 95] on input "checkbox" at bounding box center [241, 93] width 18 height 9
checkbox input "true"
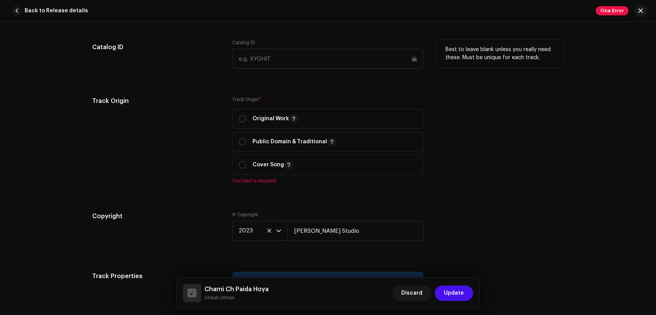
scroll to position [1066, 0]
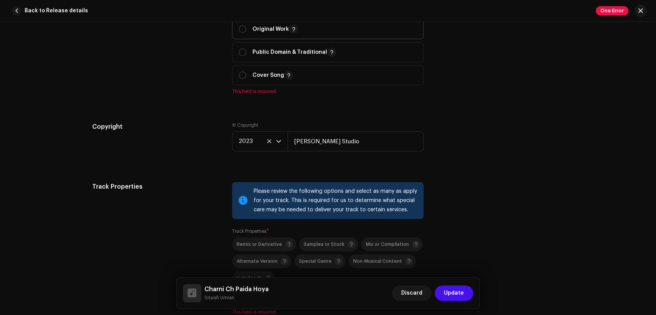
click at [272, 31] on p "Original Work" at bounding box center [275, 29] width 46 height 9
radio input "true"
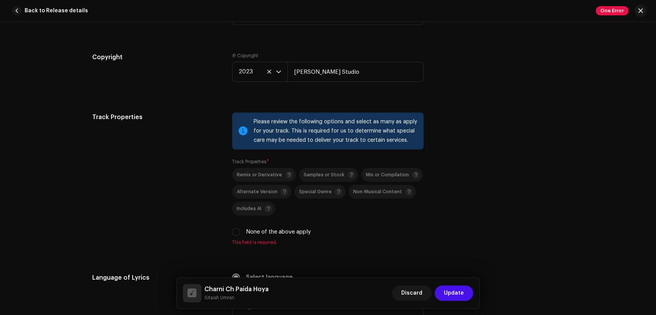
scroll to position [1138, 0]
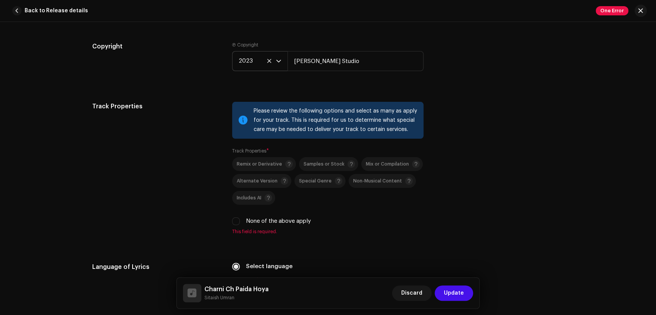
click at [250, 55] on span "2023" at bounding box center [256, 60] width 37 height 19
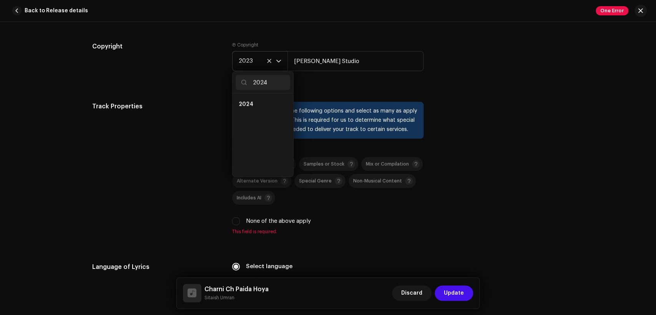
scroll to position [0, 0]
type input "2024"
click at [258, 104] on li "2024" at bounding box center [262, 104] width 55 height 15
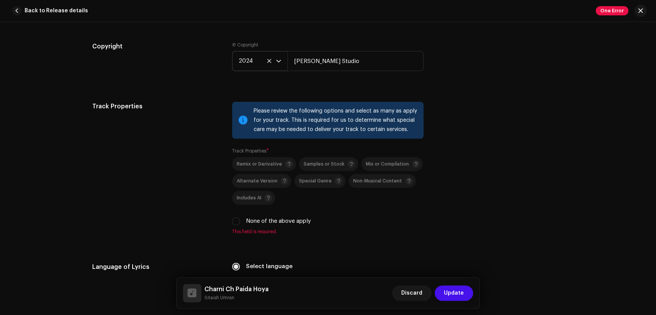
click at [273, 220] on label "None of the above apply" at bounding box center [278, 221] width 65 height 8
click at [240, 220] on input "None of the above apply" at bounding box center [236, 221] width 8 height 8
checkbox input "true"
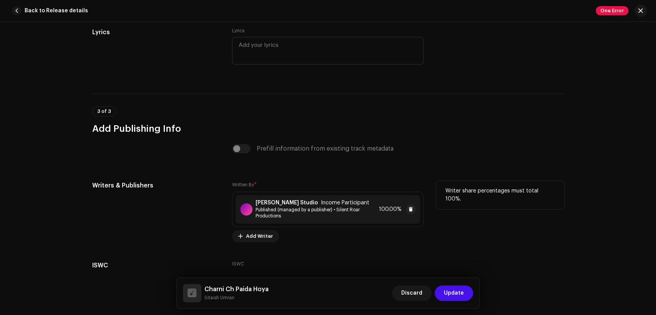
scroll to position [1564, 0]
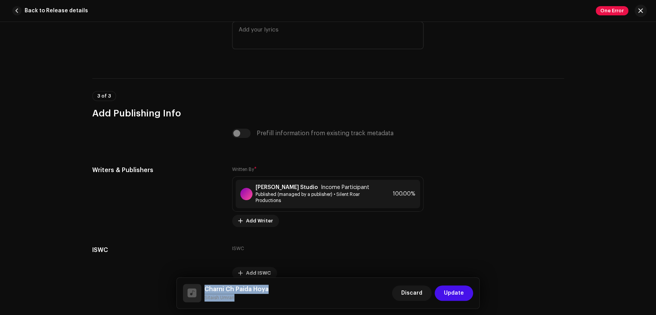
drag, startPoint x: 250, startPoint y: 300, endPoint x: 204, endPoint y: 286, distance: 48.3
click at [203, 286] on div "Charni Ch Paida Hoya Sitaish Umran" at bounding box center [226, 293] width 86 height 18
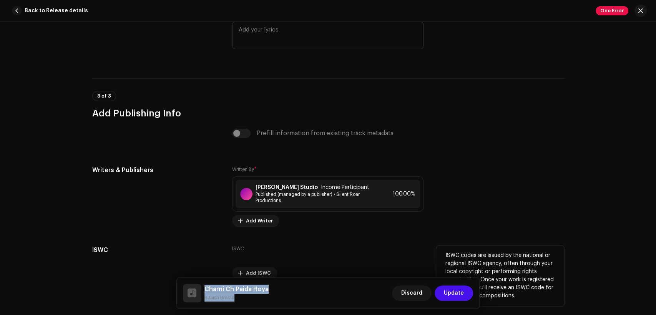
copy div "Charni Ch Paida Hoya Sitaish Umran"
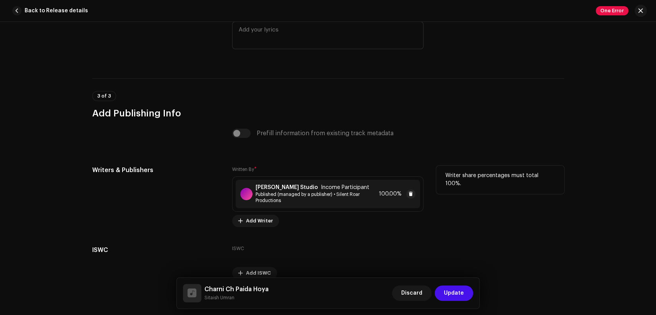
click at [285, 187] on strong "[PERSON_NAME] Studio" at bounding box center [286, 187] width 62 height 6
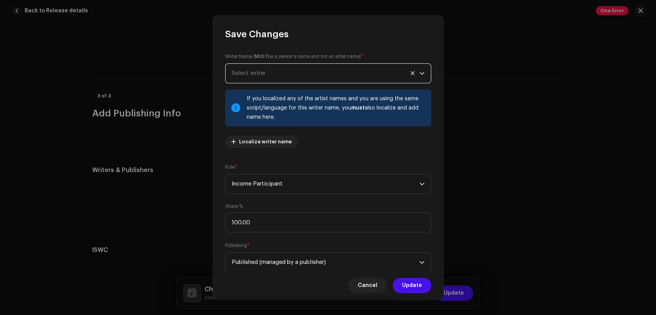
click at [289, 67] on span "Select writer" at bounding box center [325, 73] width 187 height 19
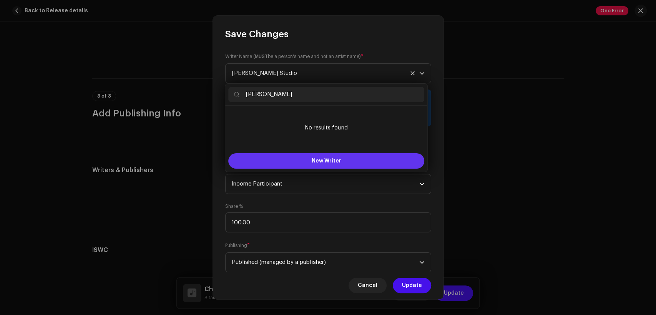
type input "[PERSON_NAME]"
click at [333, 157] on button "New Writer" at bounding box center [326, 160] width 196 height 15
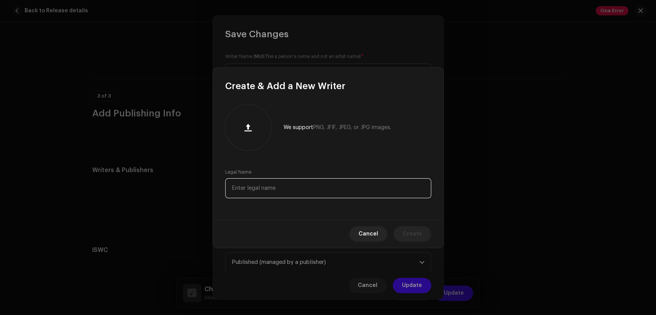
click at [324, 186] on input "text" at bounding box center [328, 188] width 206 height 20
paste input "[PERSON_NAME]"
type input "[PERSON_NAME]"
click at [421, 232] on span "Create" at bounding box center [411, 233] width 19 height 15
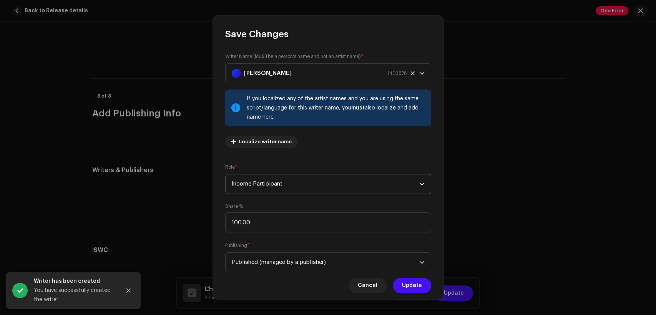
click at [337, 177] on span "Income Participant" at bounding box center [325, 183] width 187 height 19
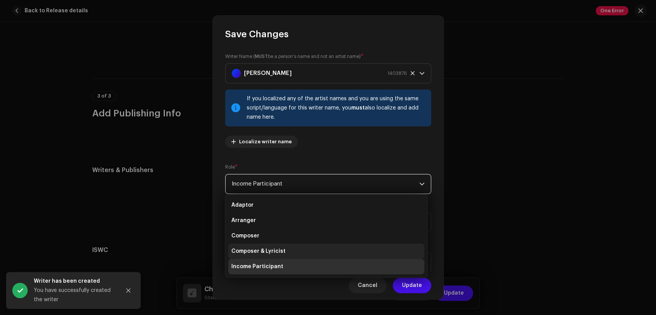
click at [342, 250] on li "Composer & Lyricist" at bounding box center [326, 250] width 196 height 15
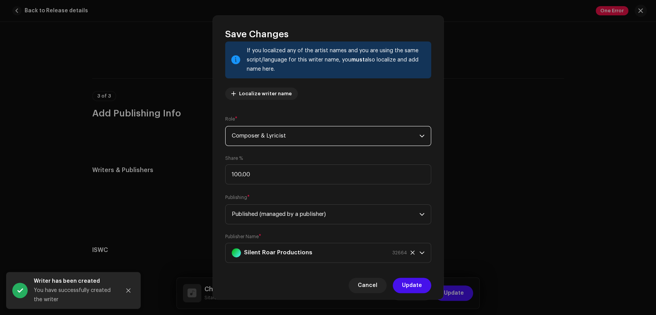
scroll to position [61, 0]
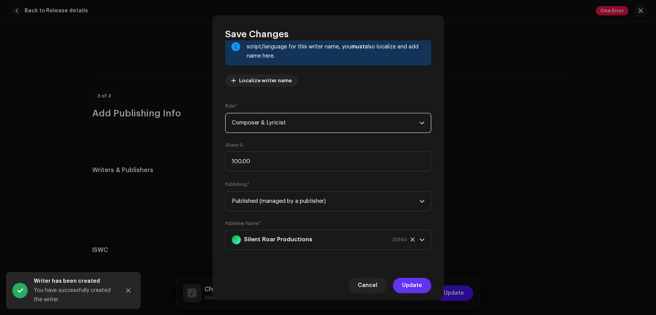
click at [405, 288] on span "Update" at bounding box center [412, 285] width 20 height 15
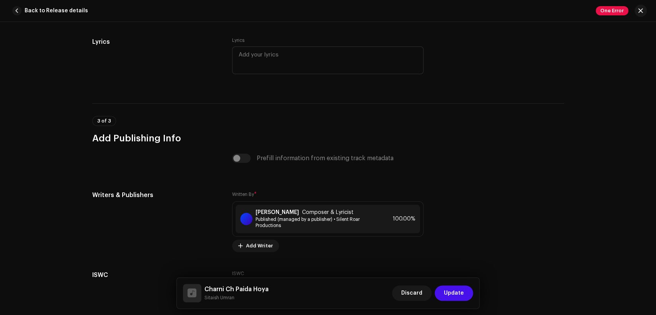
scroll to position [1605, 0]
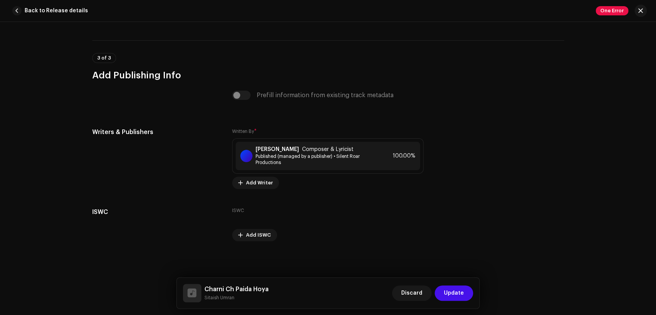
click at [451, 294] on span "Update" at bounding box center [454, 292] width 20 height 15
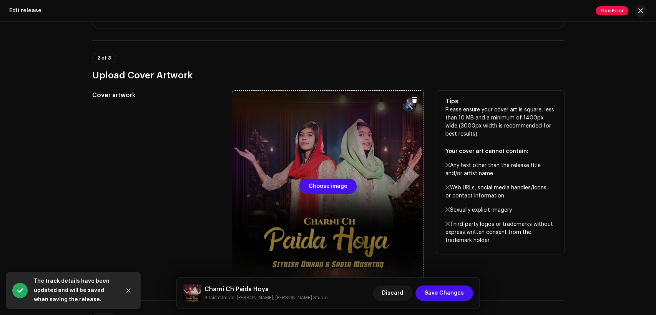
scroll to position [191, 0]
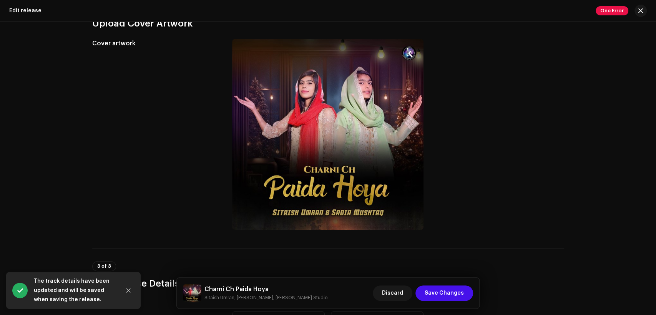
click at [252, 286] on h5 "Charni Ch Paida Hoya" at bounding box center [265, 289] width 123 height 9
copy h5 "Charni Ch Paida Hoya"
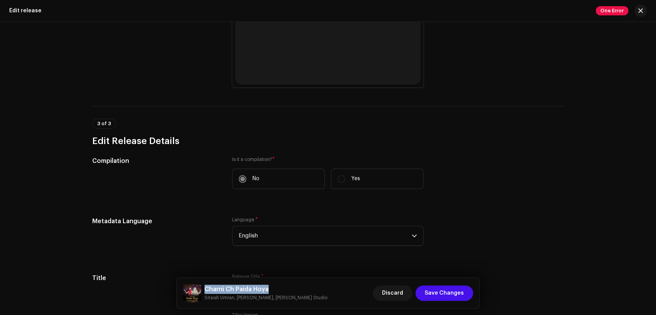
scroll to position [0, 0]
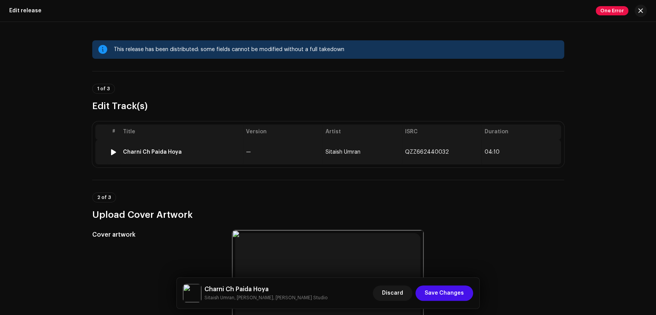
click at [366, 160] on td "Sitaish Umran" at bounding box center [361, 152] width 79 height 25
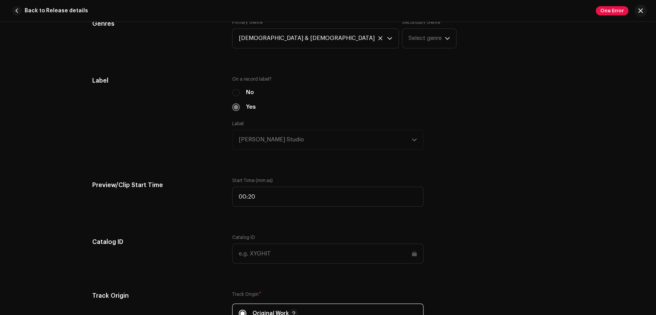
scroll to position [995, 0]
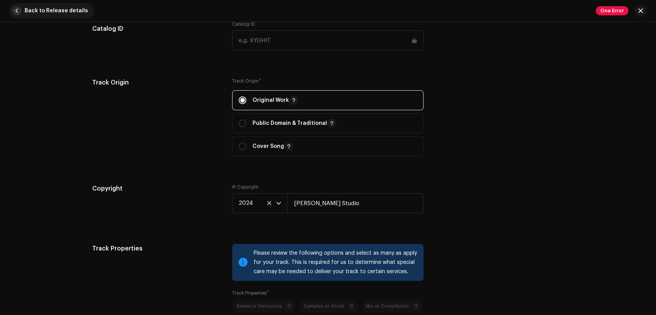
click at [25, 7] on span "Back to Release details" at bounding box center [56, 10] width 63 height 15
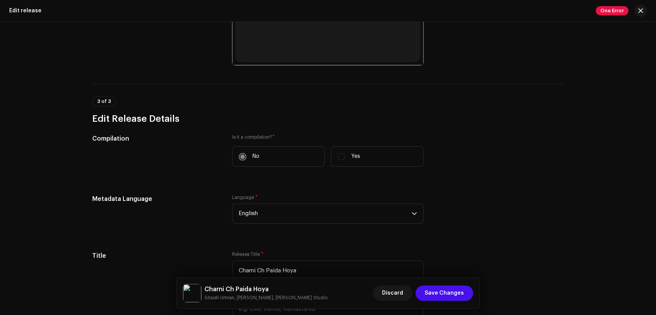
scroll to position [356, 0]
click at [433, 294] on span "Save Changes" at bounding box center [443, 292] width 39 height 15
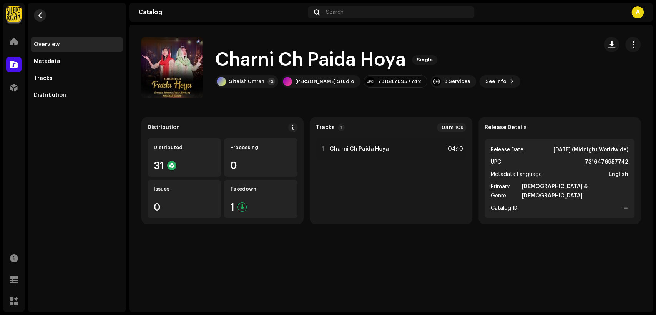
click at [45, 15] on button "button" at bounding box center [40, 15] width 12 height 12
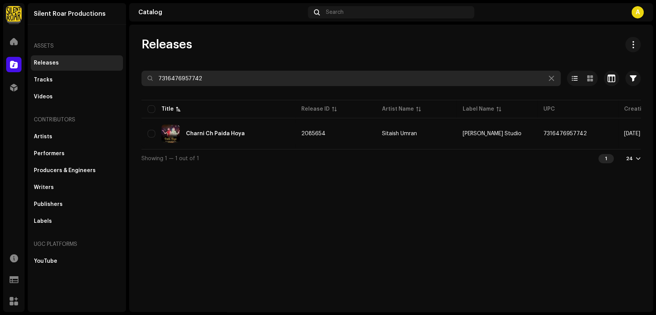
click at [202, 74] on input "7316476957742" at bounding box center [350, 78] width 419 height 15
paste input "810"
type input "7316476957810"
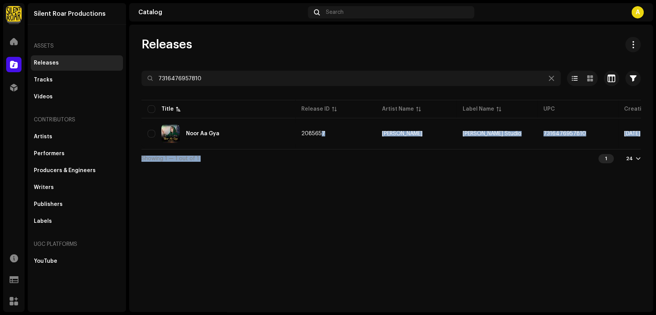
drag, startPoint x: 321, startPoint y: 148, endPoint x: 512, endPoint y: 157, distance: 190.3
click at [512, 157] on div "7316476957810 Selected 0 Options Filters Distribution status Never Distributed …" at bounding box center [390, 119] width 499 height 97
click at [498, 167] on div "Showing 1 — 1 out of 1 1 24" at bounding box center [390, 158] width 499 height 18
drag, startPoint x: 507, startPoint y: 171, endPoint x: 507, endPoint y: 147, distance: 23.8
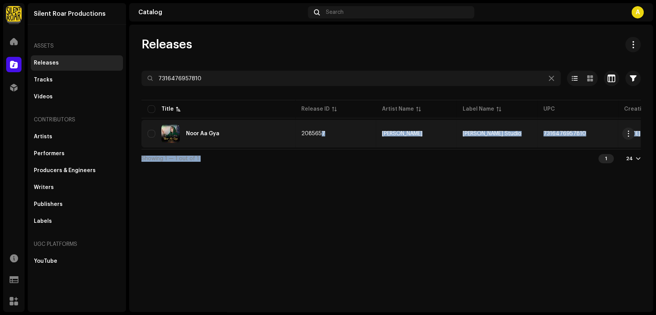
click at [507, 171] on div "Releases 7316476957810 Selected 0 Options Filters Distribution status Never Dis…" at bounding box center [390, 168] width 523 height 287
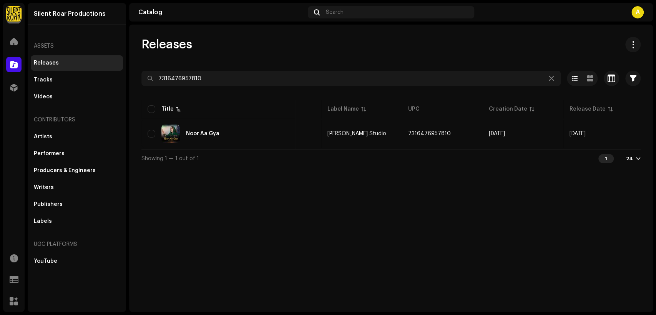
scroll to position [0, 136]
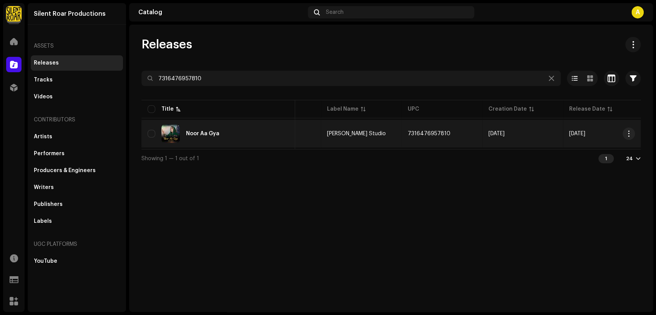
click at [240, 131] on div "Noor Aa Gya" at bounding box center [217, 133] width 141 height 18
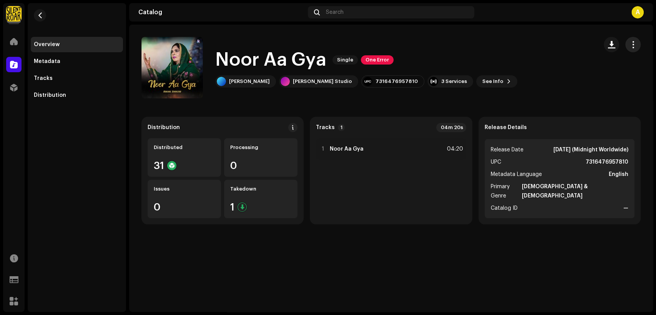
click at [629, 46] on button "button" at bounding box center [632, 44] width 15 height 15
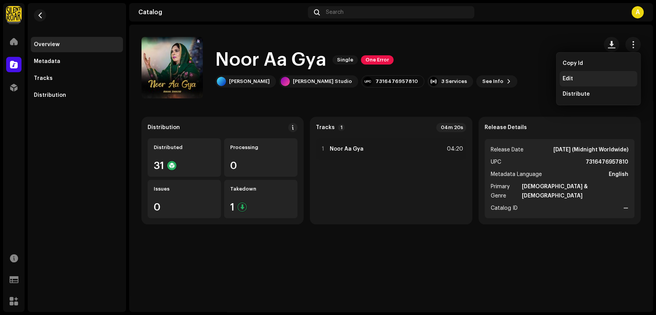
click at [606, 76] on div "Edit" at bounding box center [597, 79] width 71 height 6
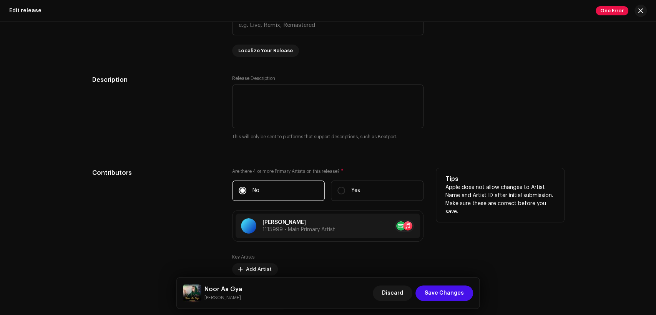
scroll to position [782, 0]
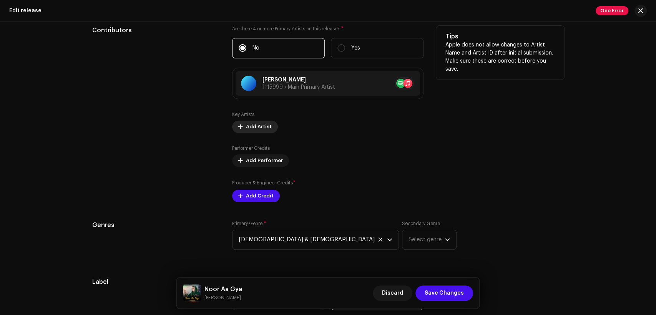
click at [251, 129] on span "Add Artist" at bounding box center [259, 126] width 26 height 15
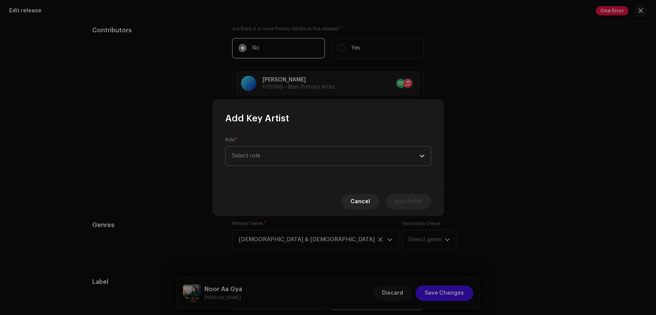
click at [274, 159] on span "Select role" at bounding box center [325, 155] width 187 height 19
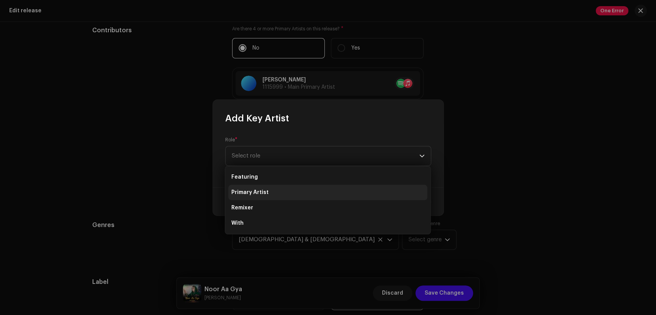
click at [275, 186] on li "Primary Artist" at bounding box center [327, 192] width 199 height 15
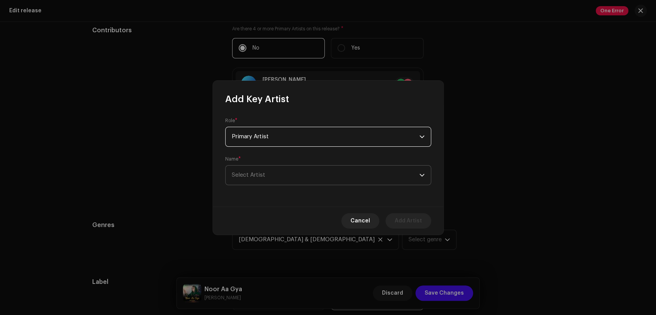
click at [293, 176] on span "Select Artist" at bounding box center [325, 175] width 187 height 19
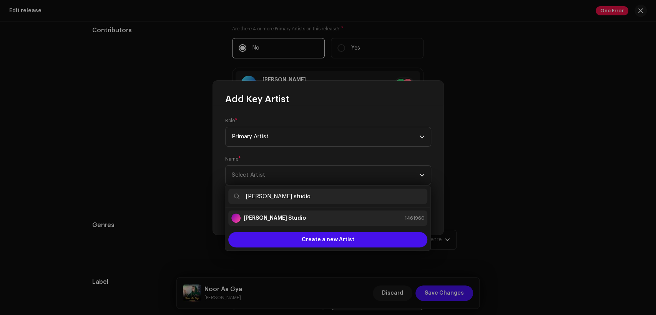
type input "[PERSON_NAME] studio"
click at [318, 224] on li "[PERSON_NAME] Studio 1461960" at bounding box center [327, 217] width 199 height 15
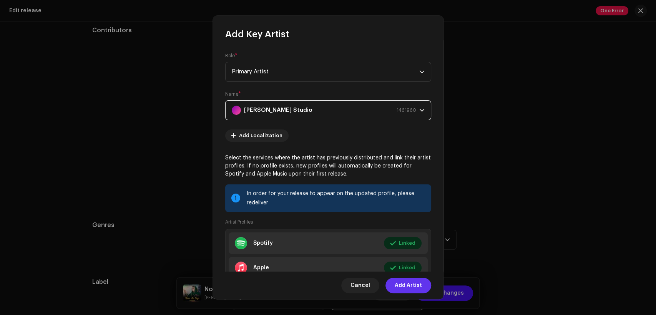
click at [417, 285] on span "Add Artist" at bounding box center [407, 285] width 27 height 15
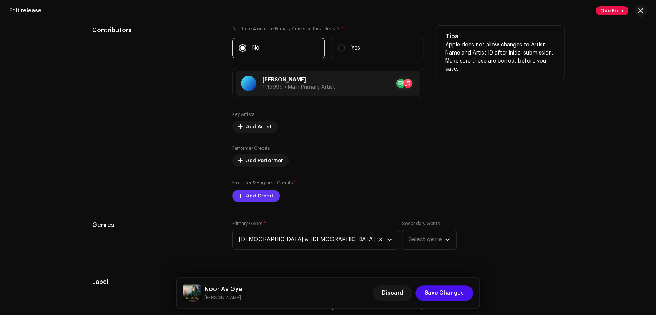
click at [263, 200] on div "Key Artists Add Artist Performer Credits Add Performer Producer & Engineer Cred…" at bounding box center [327, 156] width 191 height 91
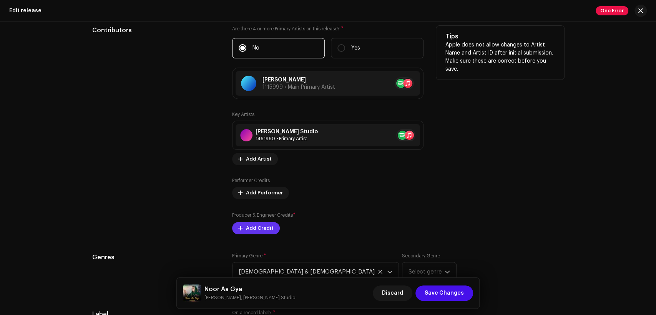
click at [270, 227] on button "Add Credit" at bounding box center [256, 228] width 48 height 12
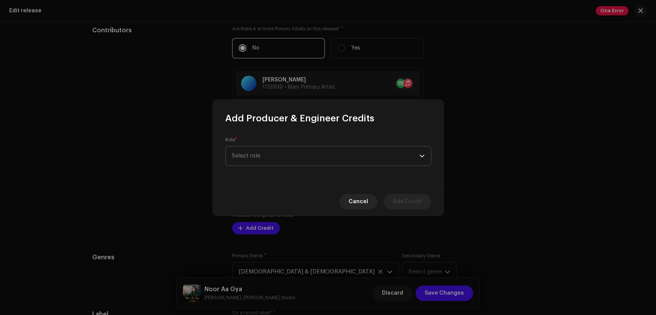
click at [282, 156] on span "Select role" at bounding box center [325, 155] width 187 height 19
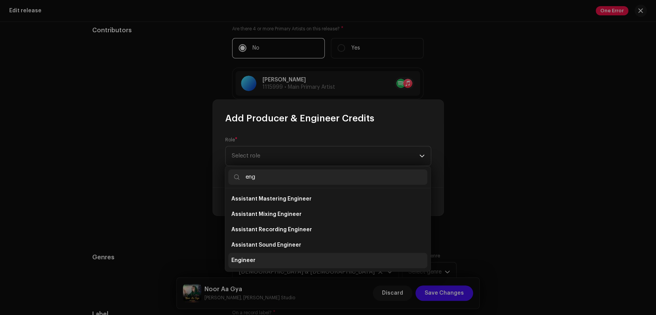
type input "eng"
drag, startPoint x: 293, startPoint y: 258, endPoint x: 302, endPoint y: 212, distance: 46.2
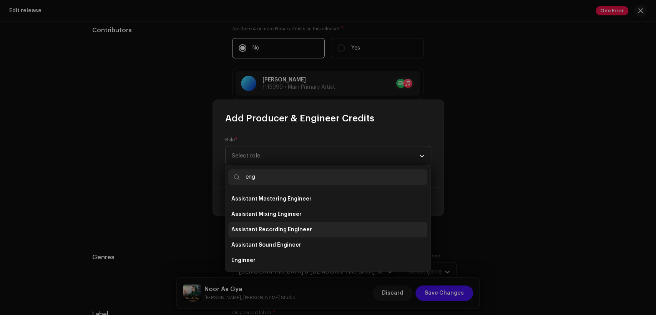
click at [293, 258] on li "Engineer" at bounding box center [327, 260] width 199 height 15
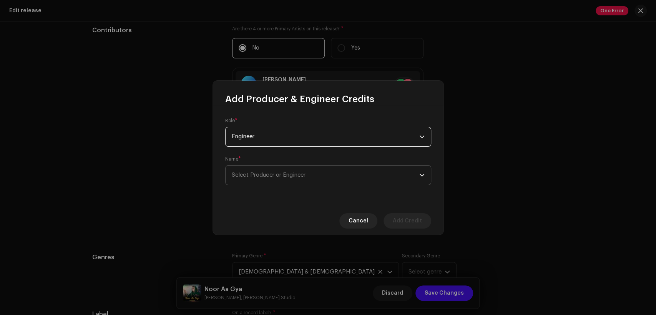
click at [301, 184] on span "Select Producer or Engineer" at bounding box center [325, 175] width 187 height 19
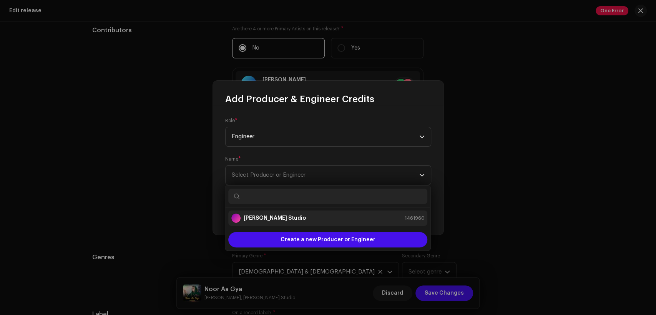
click at [313, 224] on li "[PERSON_NAME] Studio 1461960" at bounding box center [327, 217] width 199 height 15
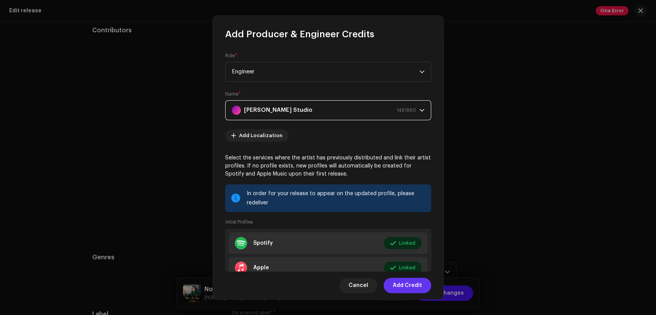
click at [396, 282] on span "Add Credit" at bounding box center [406, 285] width 29 height 15
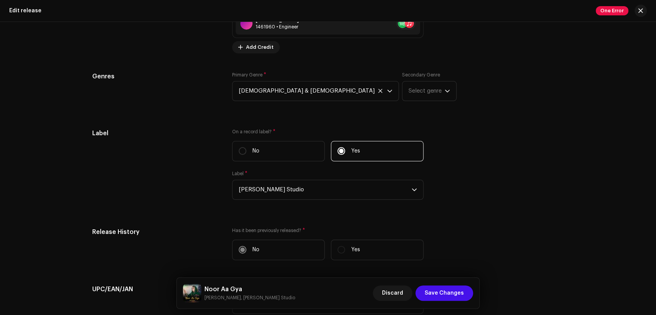
scroll to position [1233, 0]
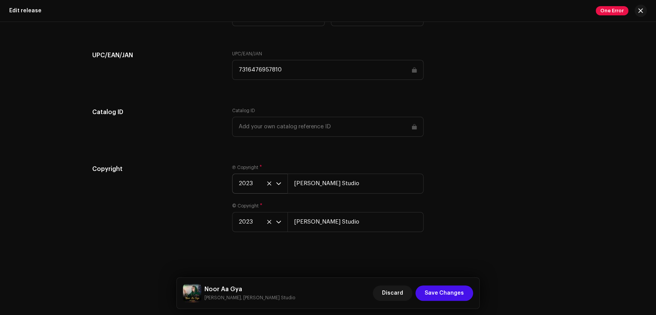
click at [250, 184] on span "2023" at bounding box center [256, 183] width 37 height 19
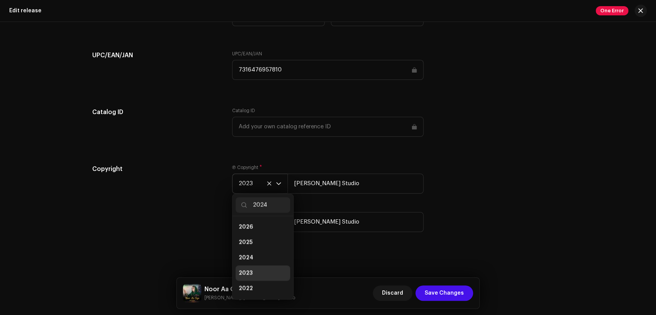
scroll to position [0, 0]
type input "2024"
click at [252, 223] on li "2024" at bounding box center [262, 226] width 55 height 15
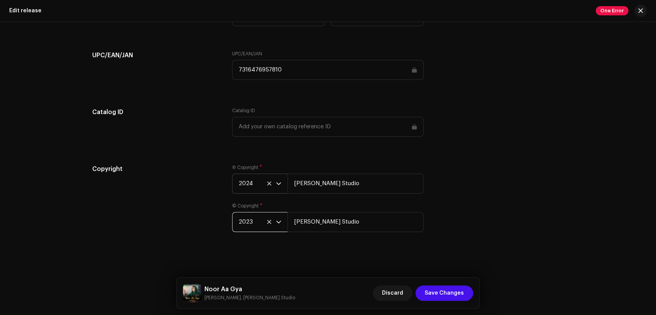
click at [244, 226] on span "2023" at bounding box center [256, 221] width 37 height 19
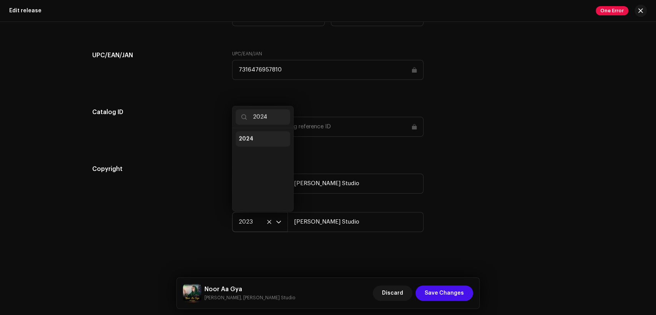
type input "2024"
click at [255, 142] on li "2024" at bounding box center [262, 138] width 55 height 15
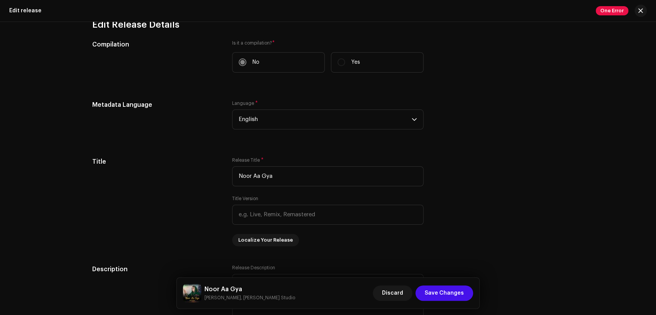
scroll to position [24, 0]
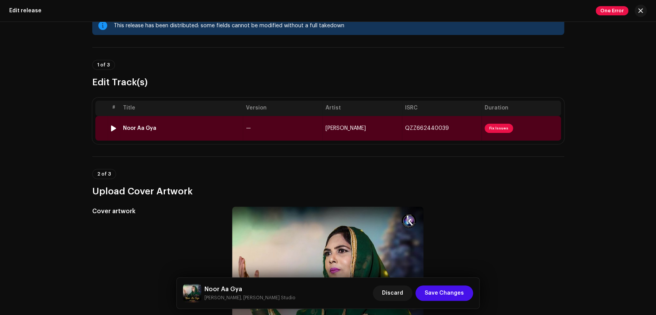
click at [269, 132] on td "—" at bounding box center [282, 128] width 79 height 25
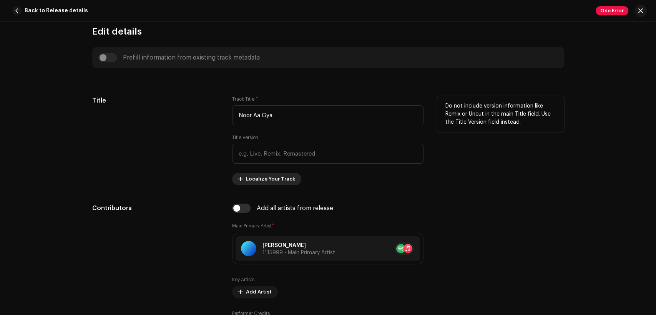
scroll to position [356, 0]
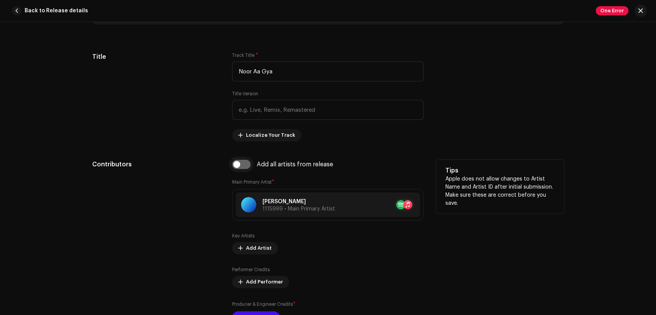
click at [245, 164] on input "checkbox" at bounding box center [241, 164] width 18 height 9
checkbox input "true"
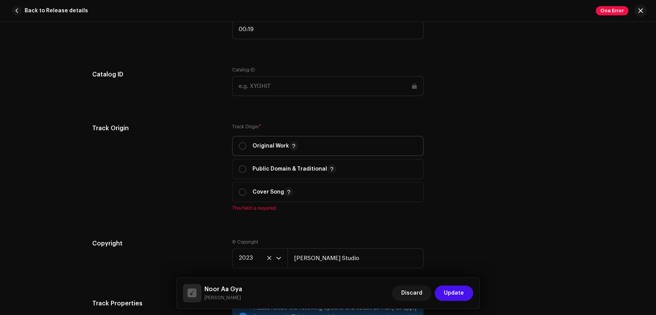
click at [258, 146] on p "Original Work" at bounding box center [275, 145] width 46 height 9
radio input "true"
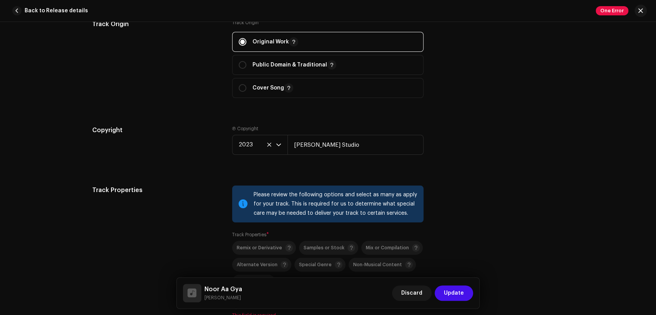
scroll to position [1066, 0]
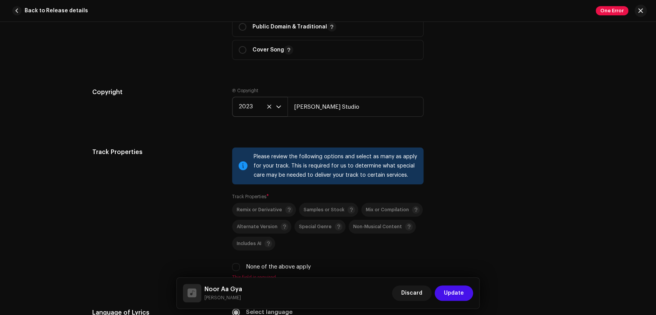
click at [252, 104] on span "2023" at bounding box center [256, 106] width 37 height 19
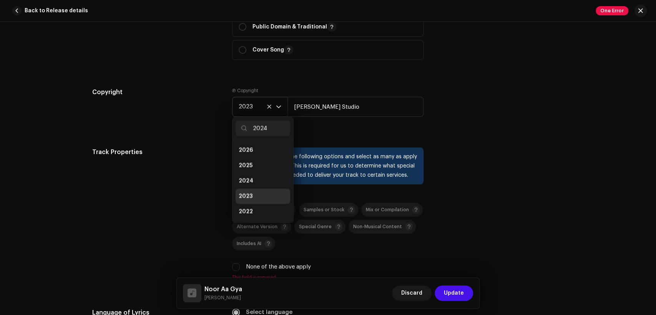
scroll to position [0, 0]
type input "2024"
click at [259, 146] on li "2024" at bounding box center [262, 149] width 55 height 15
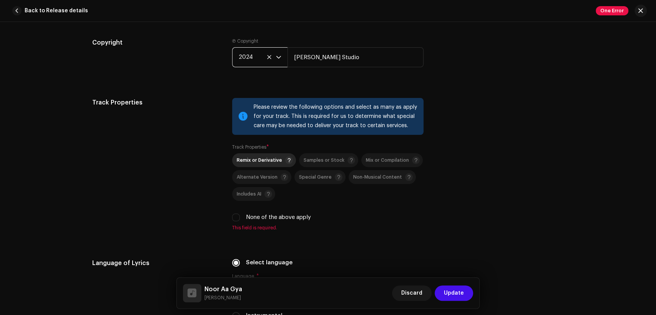
scroll to position [1209, 0]
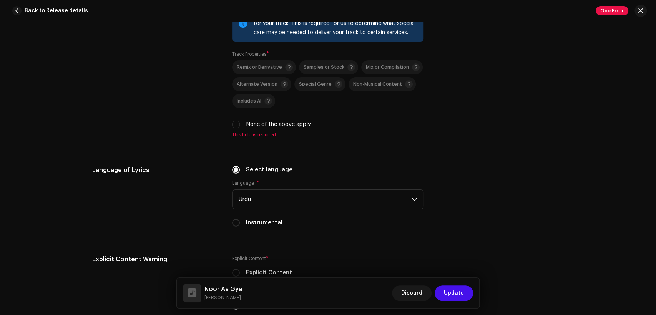
click at [286, 126] on label "None of the above apply" at bounding box center [278, 124] width 65 height 8
click at [240, 126] on input "None of the above apply" at bounding box center [236, 125] width 8 height 8
checkbox input "true"
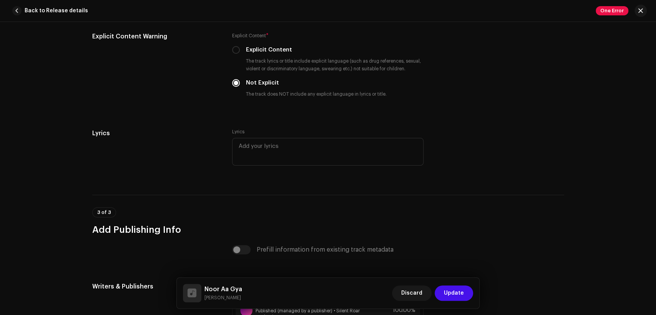
scroll to position [1580, 0]
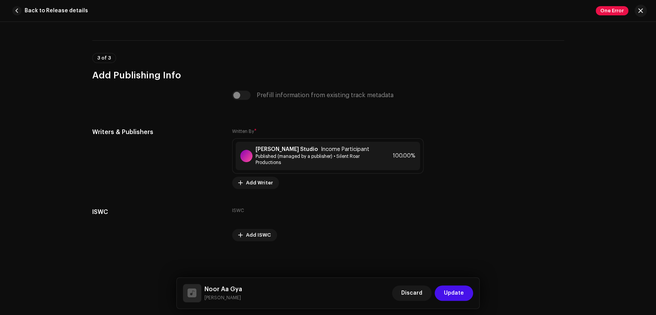
drag, startPoint x: 240, startPoint y: 298, endPoint x: 224, endPoint y: 291, distance: 17.9
click at [205, 287] on div "Noor Aa Gya [PERSON_NAME]" at bounding box center [223, 293] width 38 height 17
copy div "Noor Aa Gya [PERSON_NAME]"
click at [235, 296] on small "[PERSON_NAME]" at bounding box center [223, 298] width 38 height 8
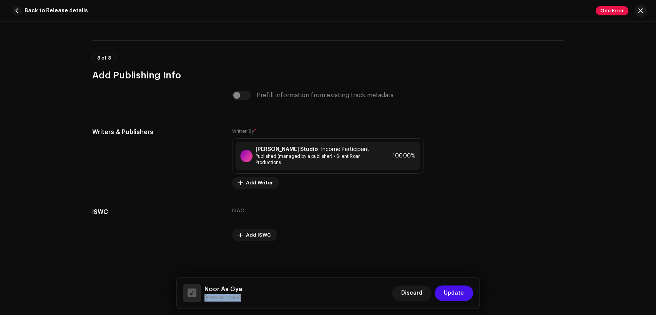
click at [235, 296] on small "[PERSON_NAME]" at bounding box center [223, 298] width 38 height 8
copy div "[PERSON_NAME] Discard Update"
click at [322, 156] on span "Published (managed by a publisher) • Silent Roar Productions" at bounding box center [315, 159] width 120 height 12
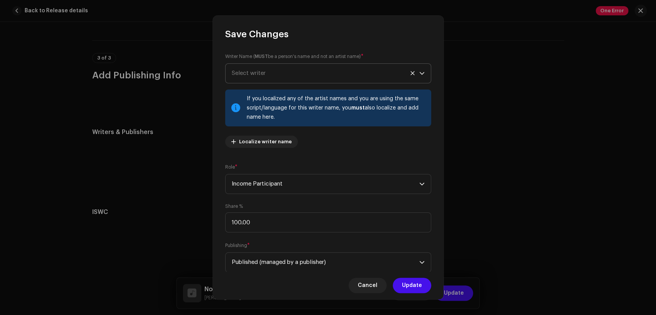
click at [308, 73] on span "Select writer" at bounding box center [325, 73] width 187 height 19
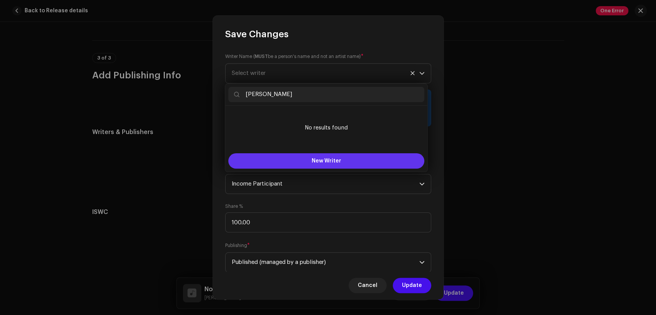
type input "[PERSON_NAME]"
click at [316, 161] on span "New Writer" at bounding box center [326, 160] width 30 height 5
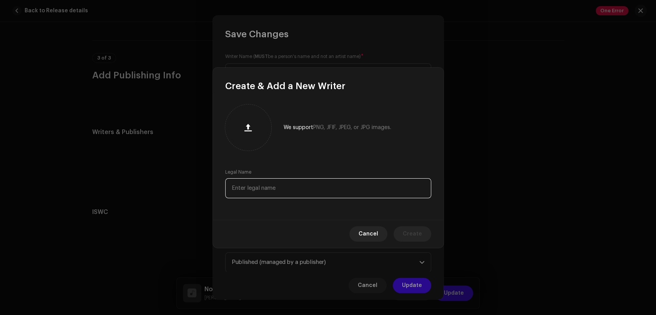
click at [337, 190] on input "text" at bounding box center [328, 188] width 206 height 20
paste input "[PERSON_NAME]"
type input "[PERSON_NAME]"
drag, startPoint x: 413, startPoint y: 236, endPoint x: 409, endPoint y: 236, distance: 4.2
click at [412, 236] on span "Create" at bounding box center [411, 233] width 19 height 15
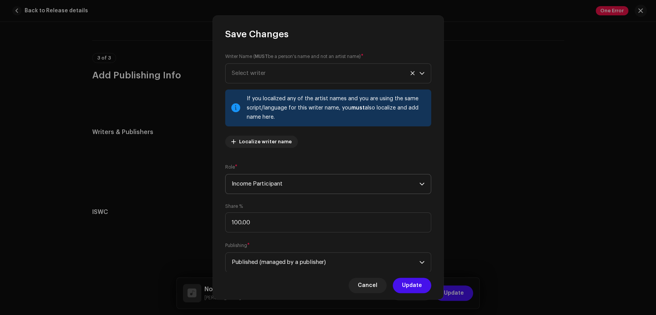
click at [327, 185] on span "Income Participant" at bounding box center [325, 183] width 187 height 19
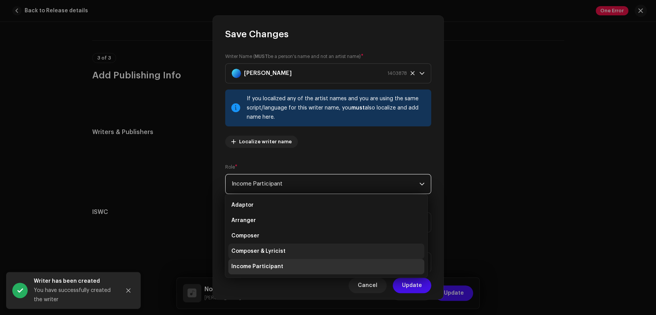
click at [345, 247] on li "Composer & Lyricist" at bounding box center [326, 250] width 196 height 15
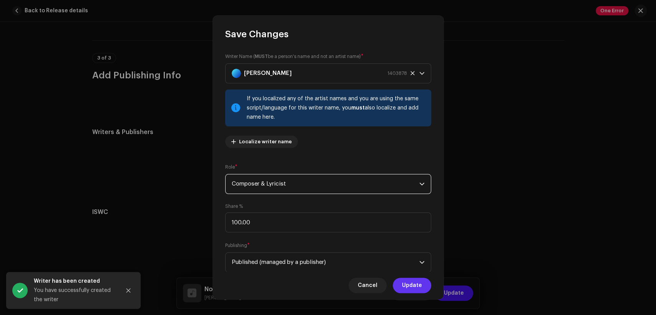
click at [420, 286] on span "Update" at bounding box center [412, 285] width 20 height 15
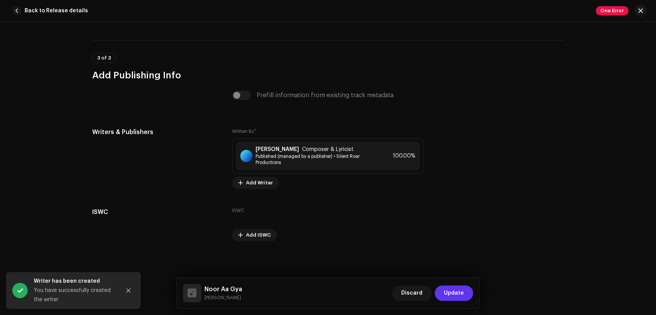
click at [458, 296] on span "Update" at bounding box center [454, 292] width 20 height 15
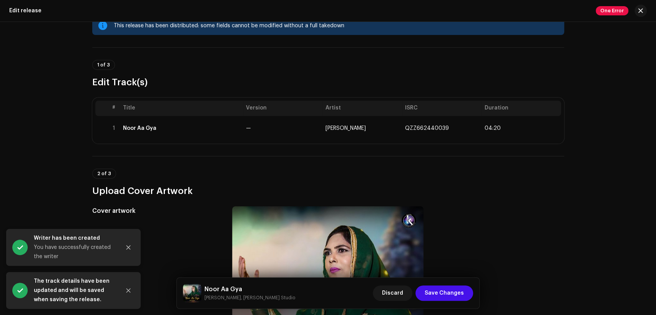
scroll to position [237, 0]
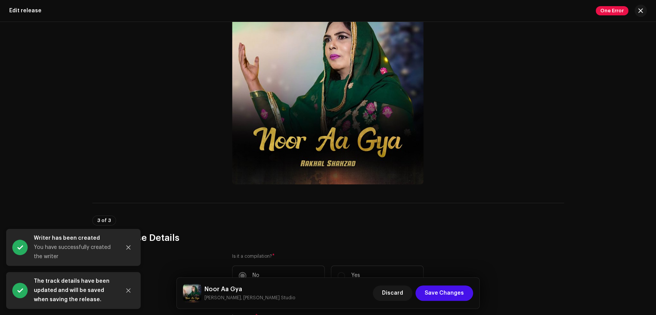
click at [232, 288] on h5 "Noor Aa Gya" at bounding box center [249, 289] width 91 height 9
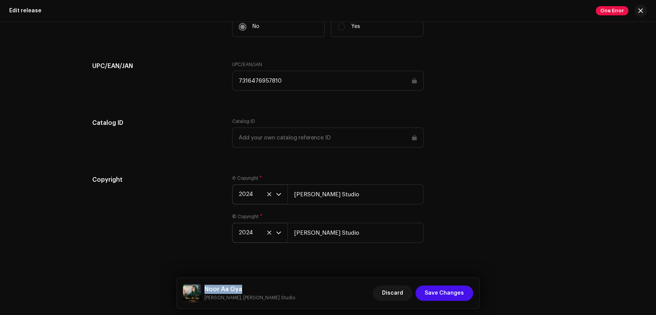
scroll to position [1232, 0]
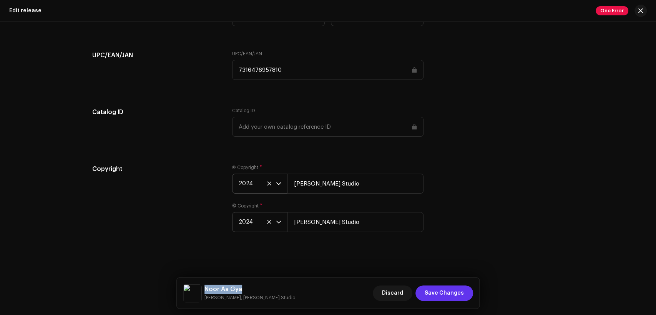
click at [448, 292] on span "Save Changes" at bounding box center [443, 292] width 39 height 15
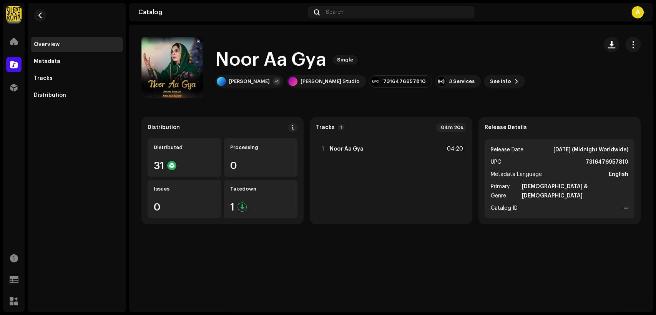
drag, startPoint x: 47, startPoint y: 13, endPoint x: 41, endPoint y: 14, distance: 5.4
click at [46, 13] on re-m-nav-back at bounding box center [40, 20] width 18 height 34
click at [41, 14] on span "button" at bounding box center [40, 15] width 6 height 6
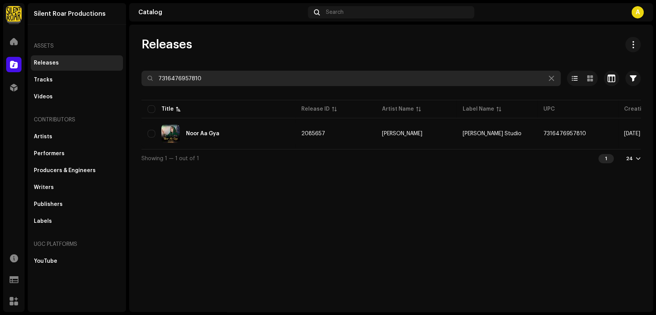
click at [215, 78] on input "7316476957810" at bounding box center [350, 78] width 419 height 15
paste input "03"
type input "7316476957803"
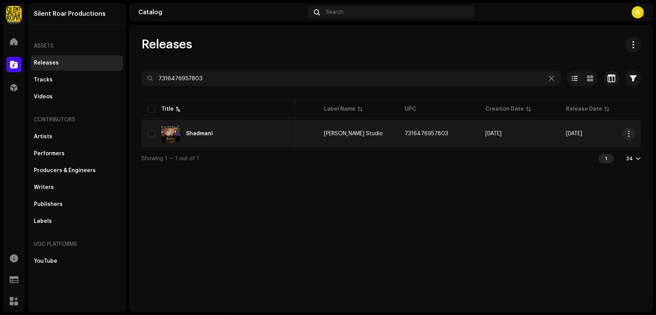
click at [260, 130] on div "Shadmani" at bounding box center [217, 133] width 141 height 18
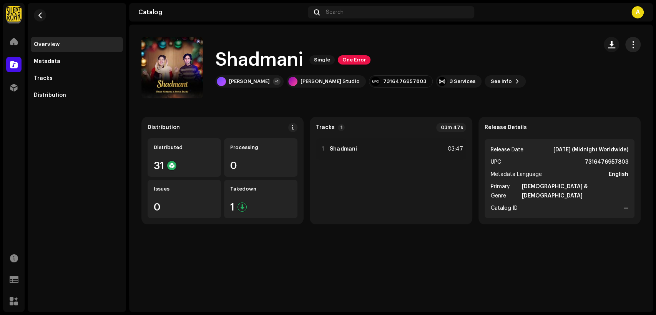
click at [630, 41] on span "button" at bounding box center [632, 44] width 7 height 6
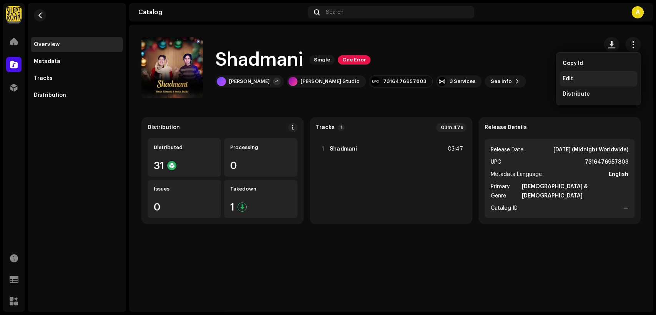
click at [586, 79] on div "Edit" at bounding box center [597, 79] width 71 height 6
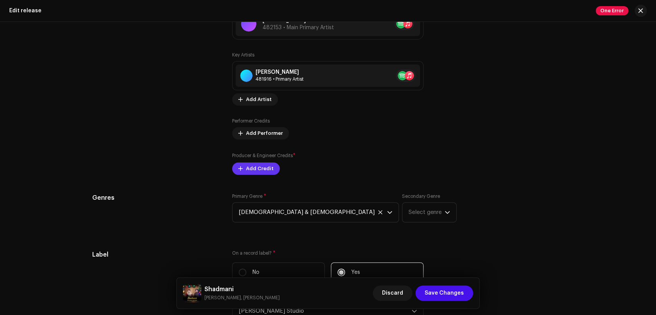
scroll to position [853, 0]
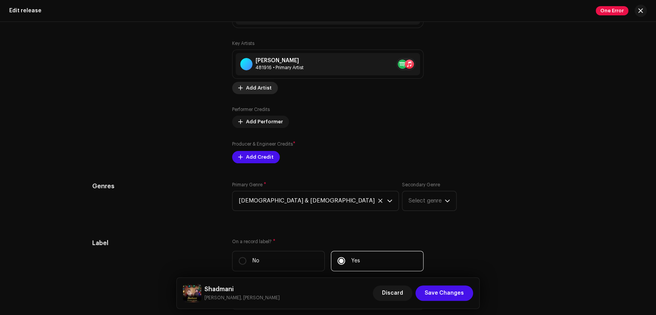
click at [260, 89] on span "Add Artist" at bounding box center [259, 87] width 26 height 15
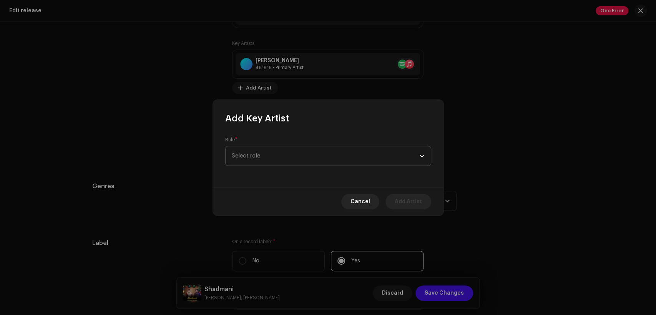
click at [285, 156] on span "Select role" at bounding box center [325, 155] width 187 height 19
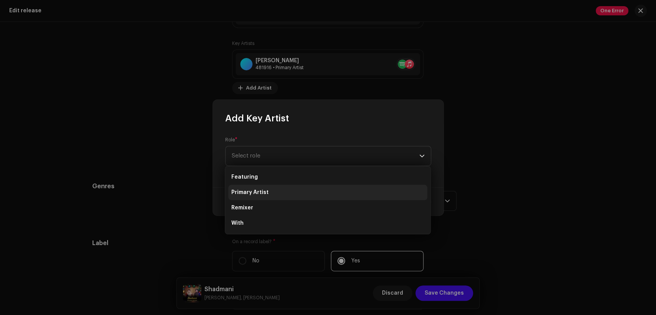
click at [290, 191] on li "Primary Artist" at bounding box center [327, 192] width 199 height 15
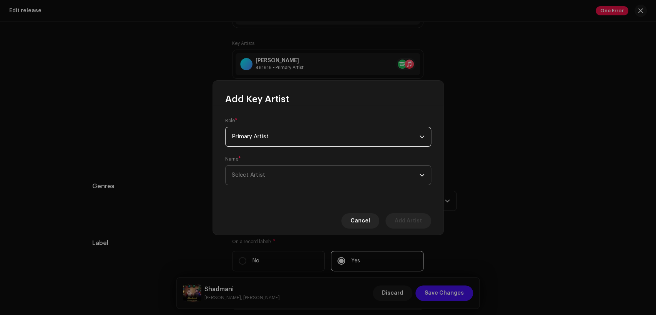
click at [291, 178] on span "Select Artist" at bounding box center [325, 175] width 187 height 19
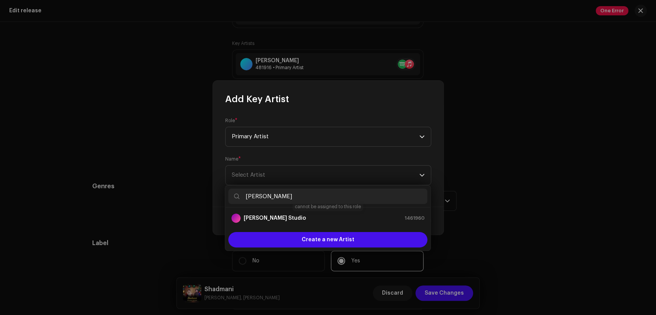
type input "[PERSON_NAME]"
click at [281, 216] on strong "[PERSON_NAME] Studio" at bounding box center [274, 218] width 62 height 8
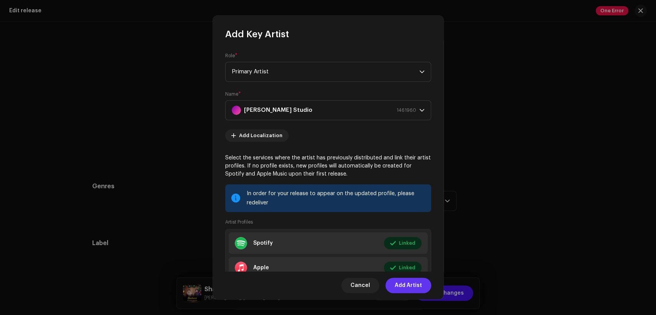
click at [411, 285] on span "Add Artist" at bounding box center [407, 285] width 27 height 15
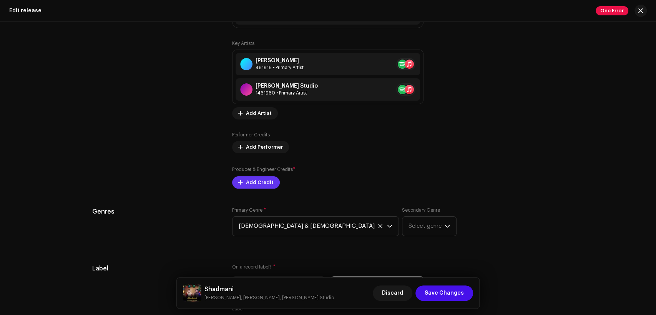
click at [268, 178] on span "Add Credit" at bounding box center [260, 182] width 28 height 15
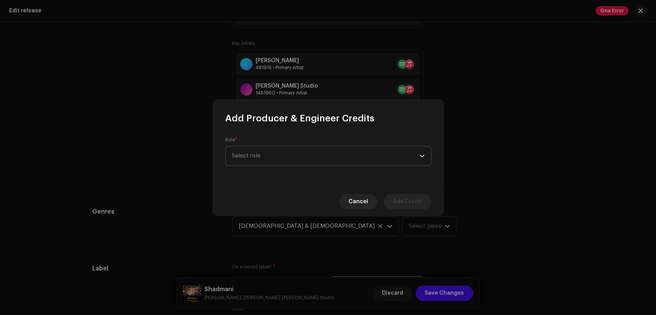
click at [291, 154] on span "Select role" at bounding box center [325, 155] width 187 height 19
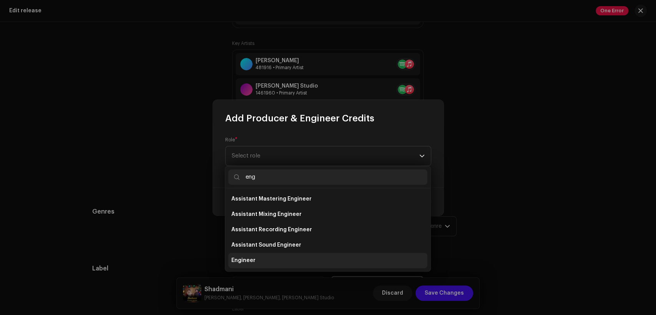
type input "eng"
click at [321, 256] on li "Engineer" at bounding box center [327, 260] width 199 height 15
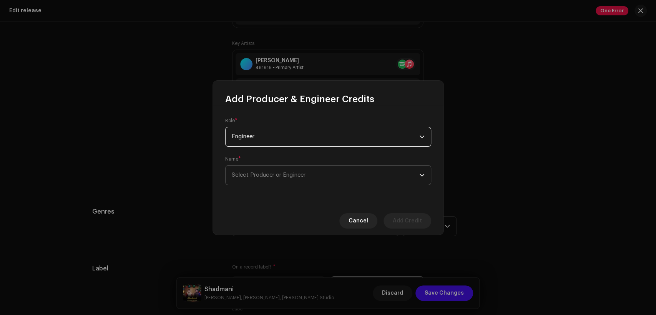
click at [322, 182] on span "Select Producer or Engineer" at bounding box center [325, 175] width 187 height 19
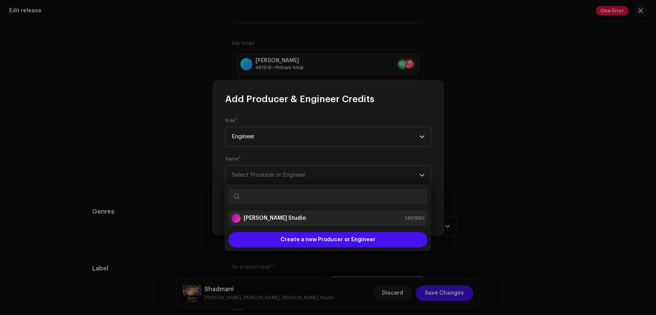
click at [322, 215] on div "[PERSON_NAME] Studio 1461960" at bounding box center [327, 218] width 193 height 9
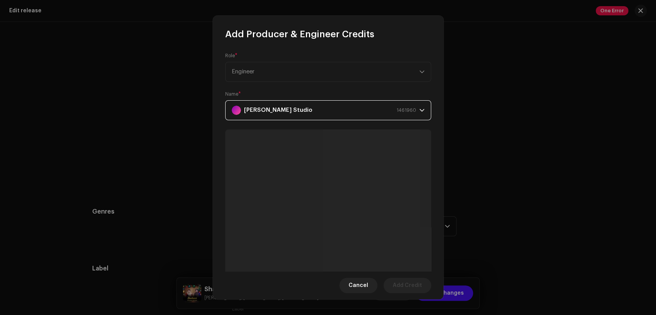
scroll to position [71, 0]
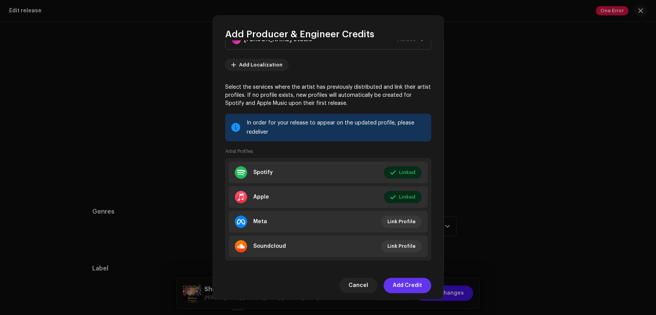
click at [413, 280] on span "Add Credit" at bounding box center [406, 285] width 29 height 15
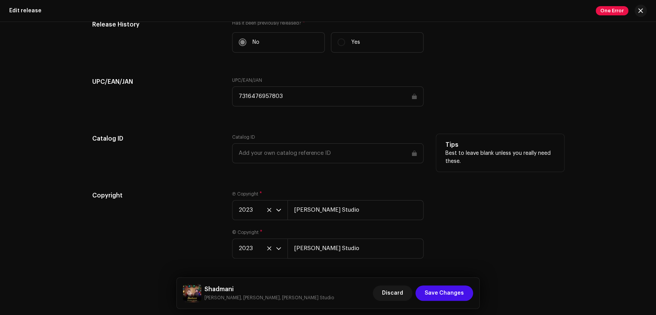
scroll to position [1258, 0]
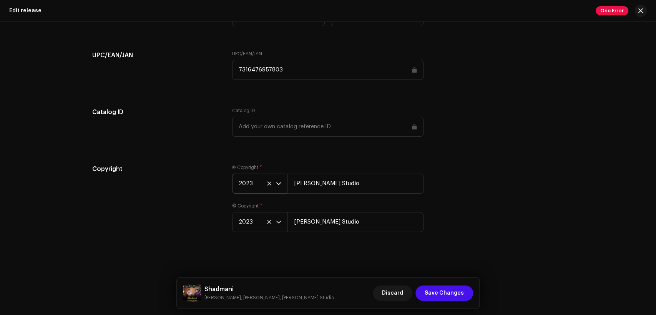
click at [249, 182] on span "2023" at bounding box center [256, 183] width 37 height 19
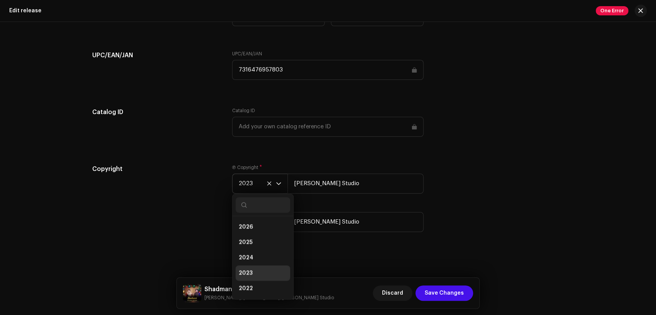
scroll to position [3, 0]
type input "2024"
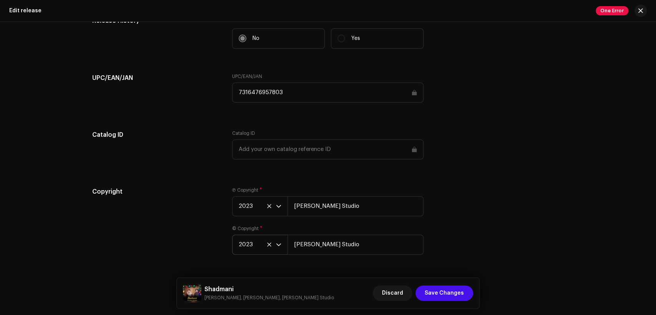
scroll to position [1258, 0]
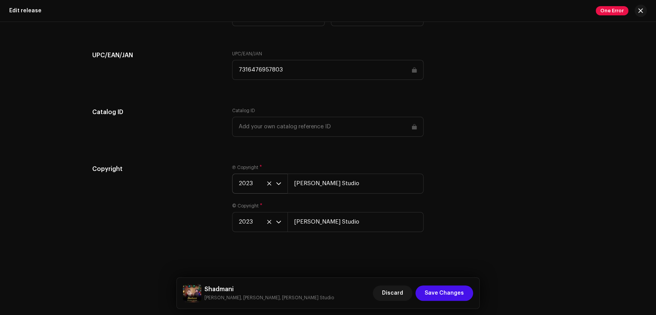
click at [243, 182] on span "2023" at bounding box center [256, 183] width 37 height 19
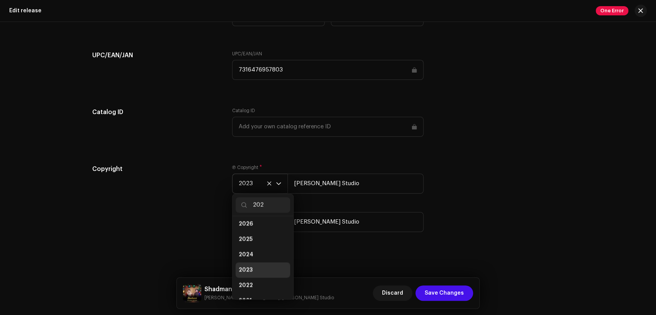
scroll to position [0, 0]
type input "2024"
click at [257, 220] on li "2024" at bounding box center [262, 226] width 55 height 15
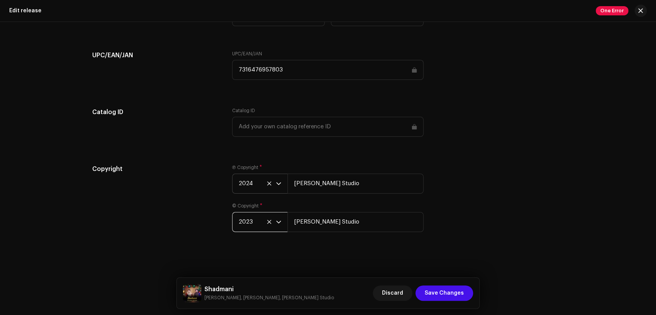
click at [250, 221] on span "2023" at bounding box center [256, 221] width 37 height 19
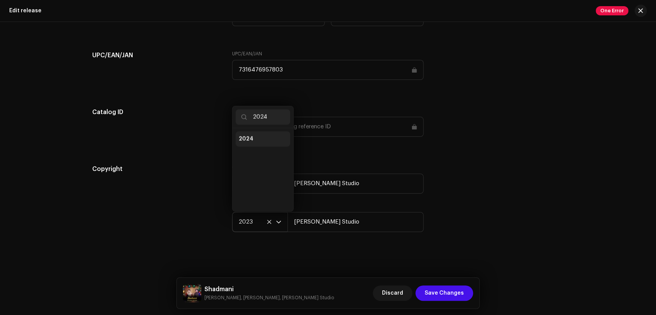
type input "2024"
click at [263, 141] on li "2024" at bounding box center [262, 138] width 55 height 15
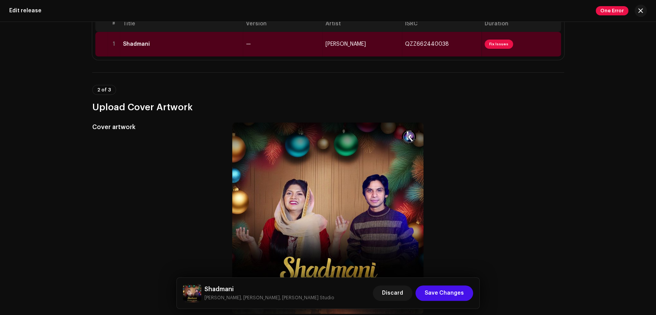
scroll to position [49, 0]
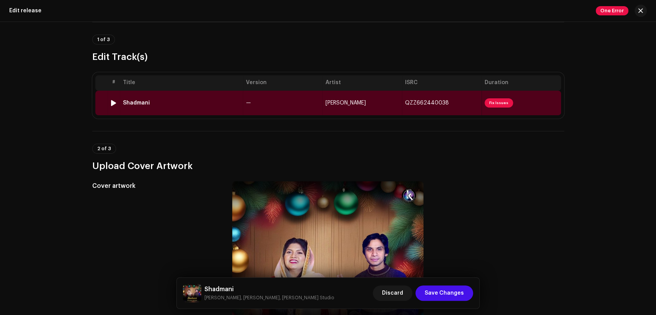
click at [319, 106] on td "—" at bounding box center [282, 103] width 79 height 25
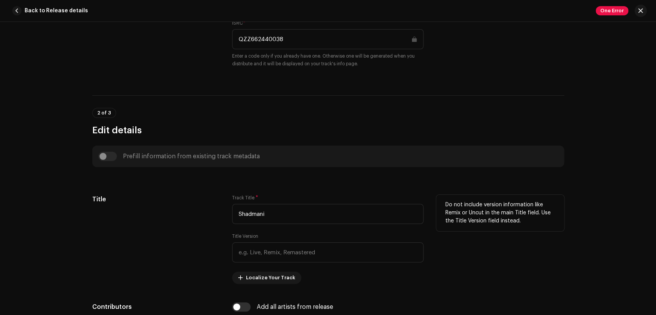
scroll to position [356, 0]
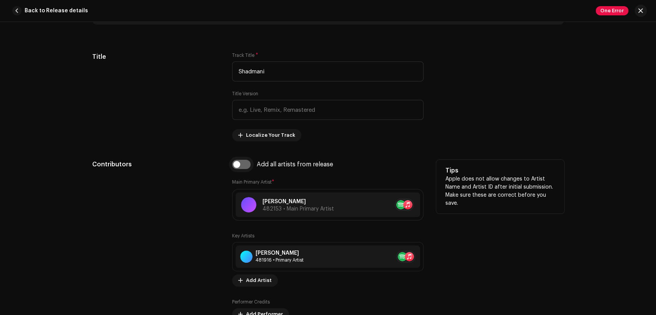
click at [243, 161] on input "checkbox" at bounding box center [241, 164] width 18 height 9
checkbox input "true"
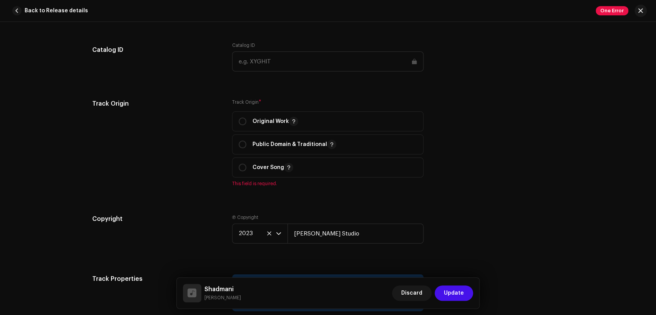
scroll to position [995, 0]
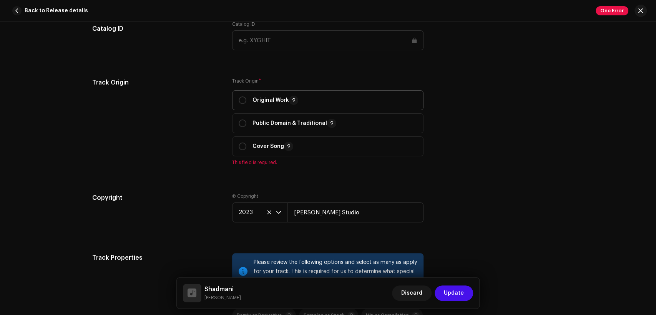
click at [268, 104] on p "Original Work" at bounding box center [275, 100] width 46 height 9
radio input "true"
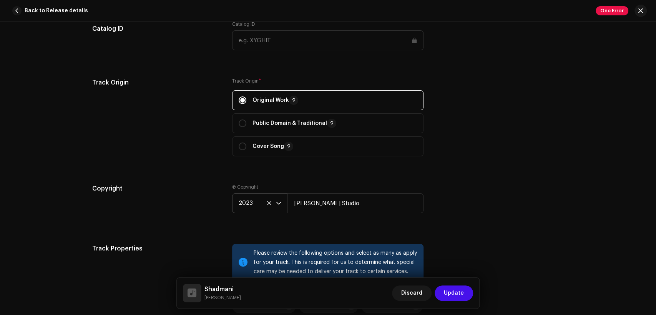
scroll to position [1066, 0]
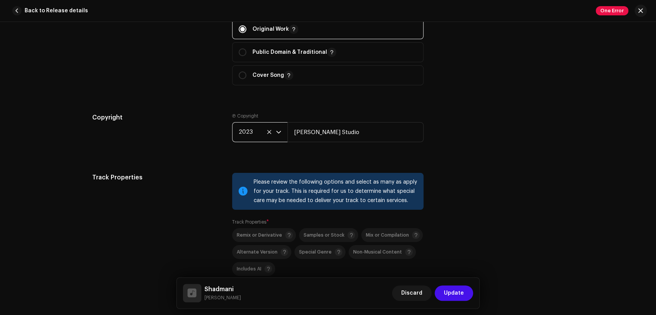
click at [255, 133] on span "2023" at bounding box center [256, 132] width 37 height 19
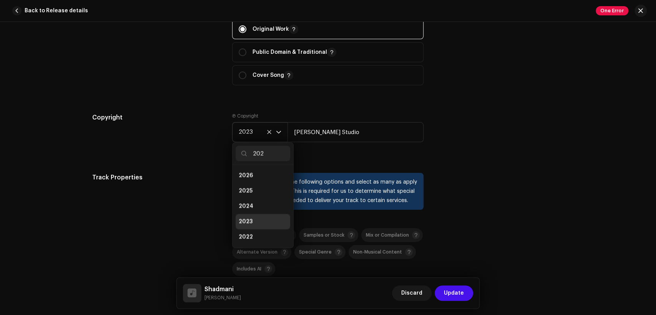
scroll to position [0, 0]
type input "2024"
click at [265, 178] on li "2024" at bounding box center [262, 175] width 55 height 15
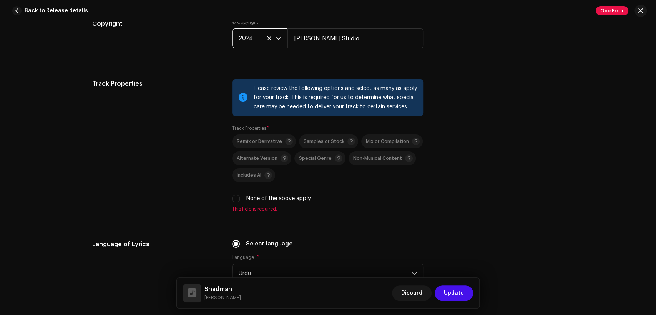
scroll to position [1209, 0]
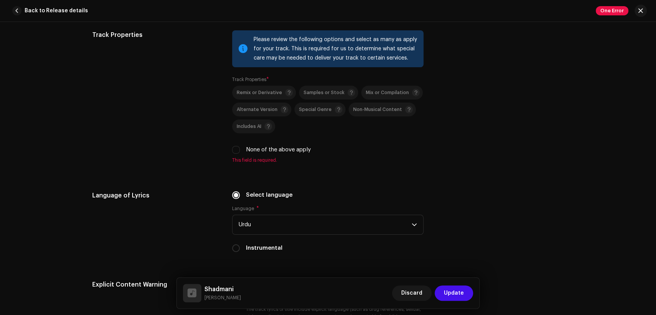
click at [277, 152] on label "None of the above apply" at bounding box center [278, 150] width 65 height 8
click at [240, 152] on input "None of the above apply" at bounding box center [236, 150] width 8 height 8
checkbox input "true"
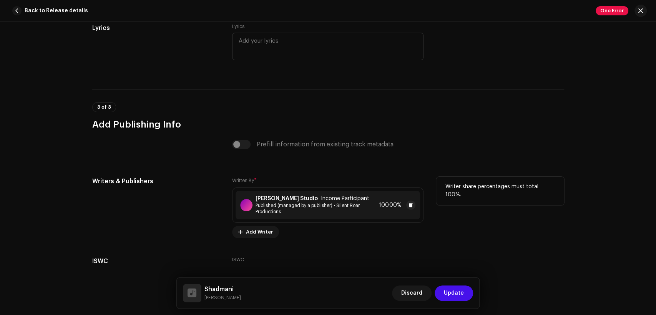
scroll to position [1605, 0]
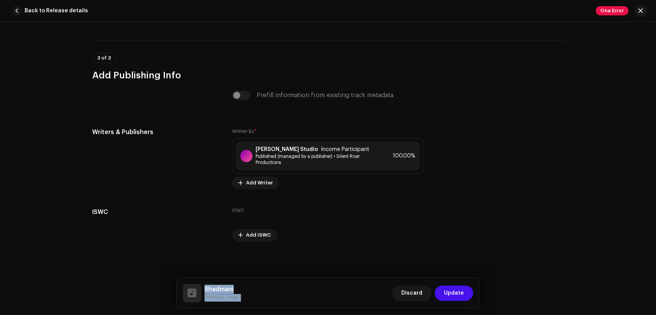
drag, startPoint x: 238, startPoint y: 301, endPoint x: 204, endPoint y: 280, distance: 39.5
click at [202, 280] on div "[PERSON_NAME] Discard Update" at bounding box center [328, 293] width 303 height 31
click at [270, 144] on div "[PERSON_NAME] Studio Income Participant Published (managed by a publisher) • Si…" at bounding box center [327, 156] width 184 height 28
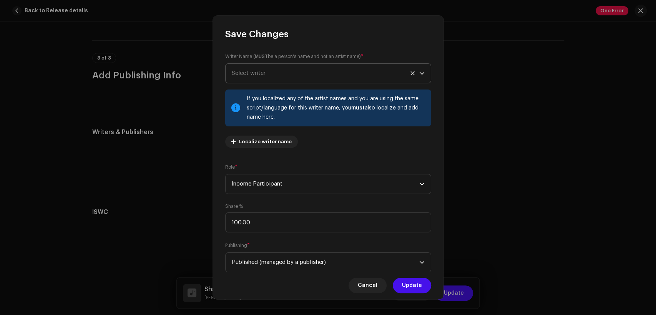
click at [286, 76] on span "Select writer" at bounding box center [325, 73] width 187 height 19
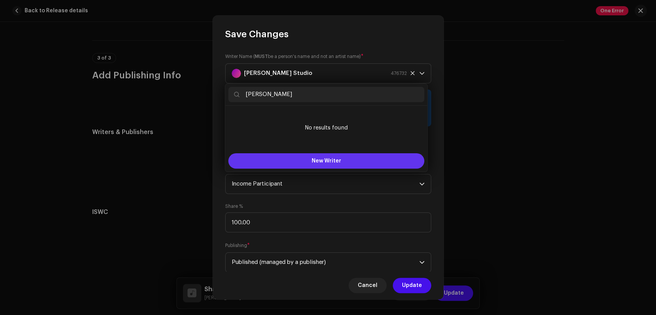
type input "[PERSON_NAME]"
click at [318, 161] on span "New Writer" at bounding box center [326, 160] width 30 height 5
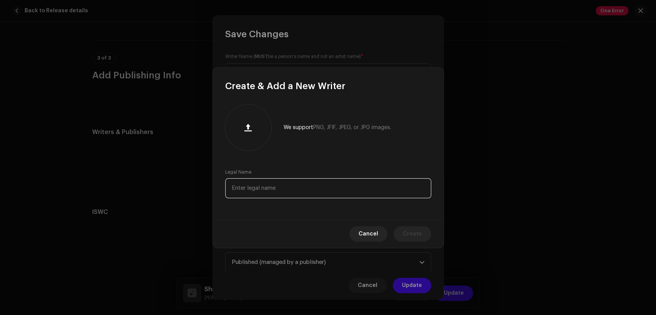
click at [343, 186] on input "text" at bounding box center [328, 188] width 206 height 20
paste input "[PERSON_NAME]"
type input "[PERSON_NAME]"
click at [413, 233] on span "Create" at bounding box center [411, 233] width 19 height 15
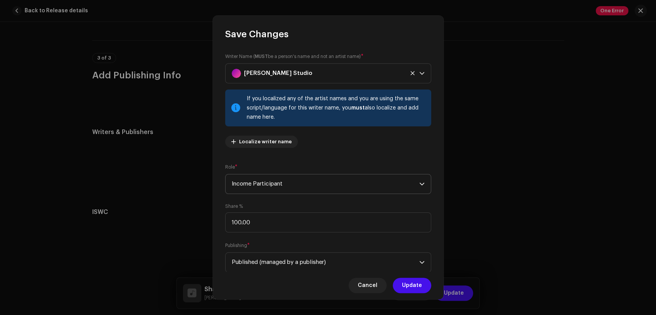
drag, startPoint x: 299, startPoint y: 173, endPoint x: 301, endPoint y: 183, distance: 10.3
click at [298, 174] on div "Role * Income Participant" at bounding box center [328, 178] width 206 height 31
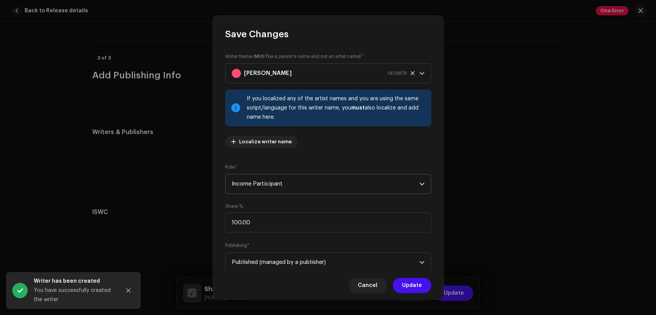
click at [303, 184] on span "Income Participant" at bounding box center [325, 183] width 187 height 19
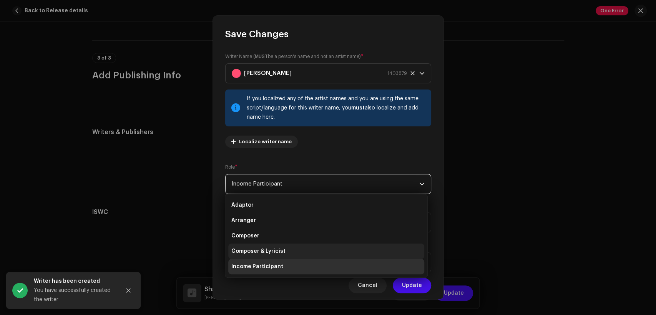
click at [313, 255] on li "Composer & Lyricist" at bounding box center [326, 250] width 196 height 15
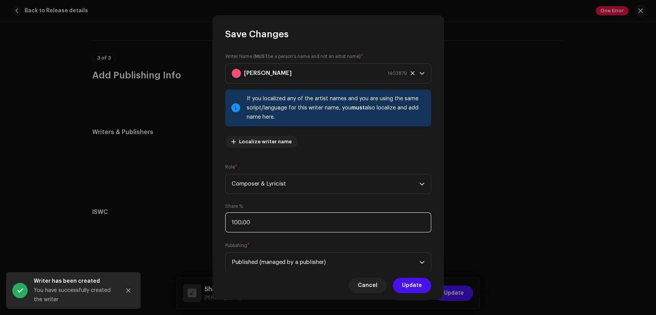
click at [305, 229] on input "100.00" at bounding box center [328, 222] width 206 height 20
type input "1.00"
type input "50.00"
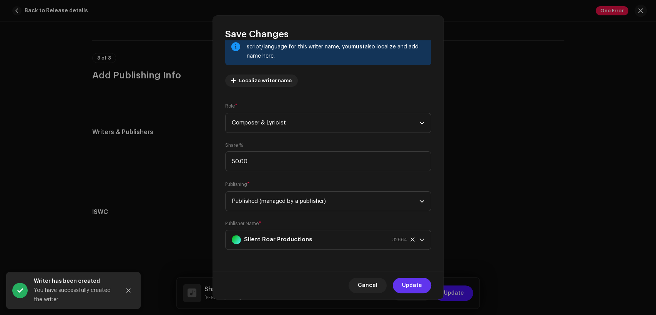
click at [414, 290] on span "Update" at bounding box center [412, 285] width 20 height 15
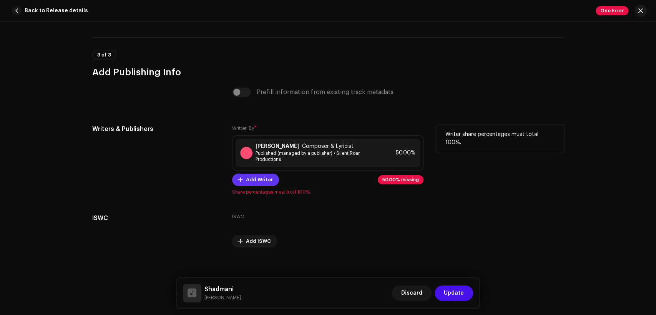
click at [252, 182] on span "Add Writer" at bounding box center [259, 179] width 27 height 15
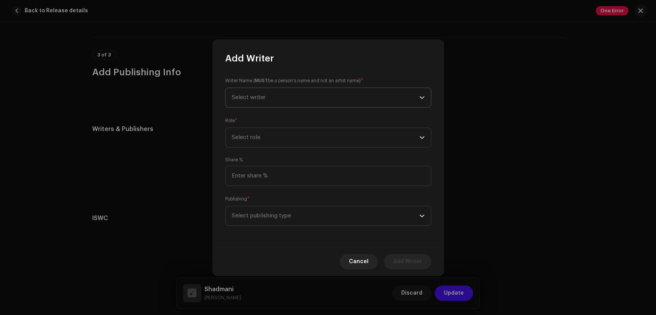
click at [287, 99] on span "Select writer" at bounding box center [325, 97] width 187 height 19
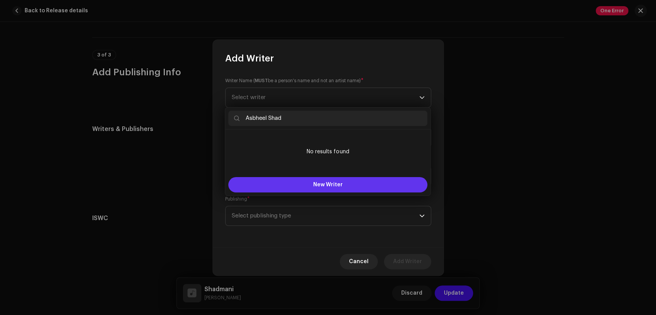
type input "Asbheel Shad"
click at [316, 182] on span "New Writer" at bounding box center [328, 184] width 30 height 5
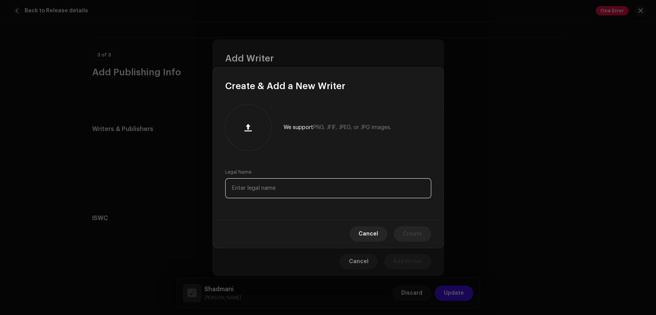
click at [335, 192] on input "text" at bounding box center [328, 188] width 206 height 20
paste input "Asbheel Shad"
type input "Asbheel Shad"
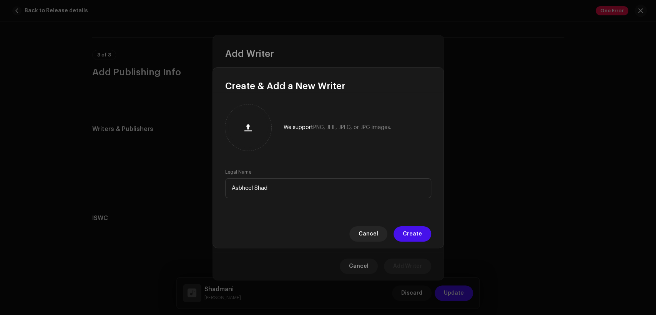
drag, startPoint x: 417, startPoint y: 232, endPoint x: 367, endPoint y: 211, distance: 54.6
click at [416, 232] on span "Create" at bounding box center [411, 233] width 19 height 15
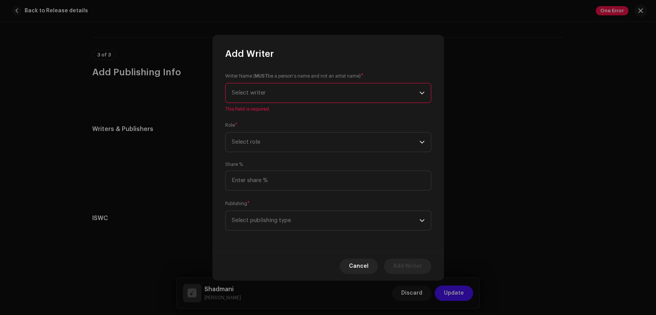
click at [296, 112] on div "Writer Name ( MUST be a person's name and not an artist name) * Select writer T…" at bounding box center [328, 92] width 206 height 40
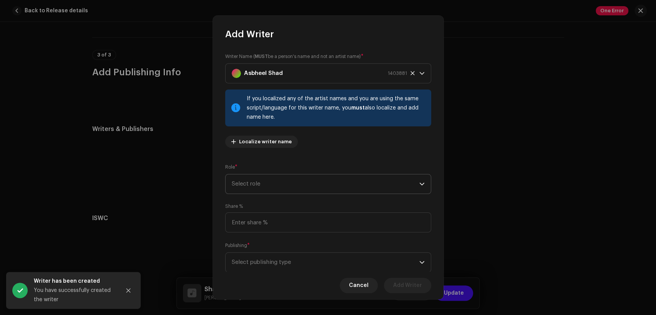
click at [303, 176] on span "Select role" at bounding box center [325, 183] width 187 height 19
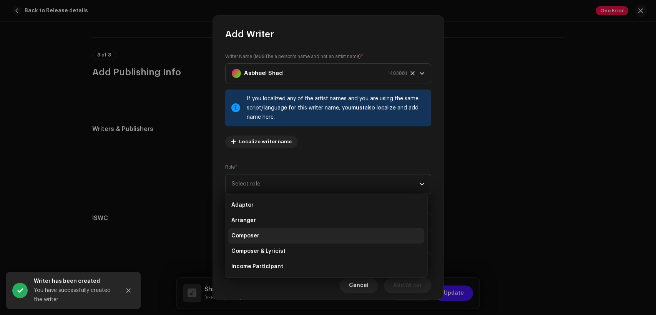
click at [311, 233] on li "Composer" at bounding box center [326, 235] width 196 height 15
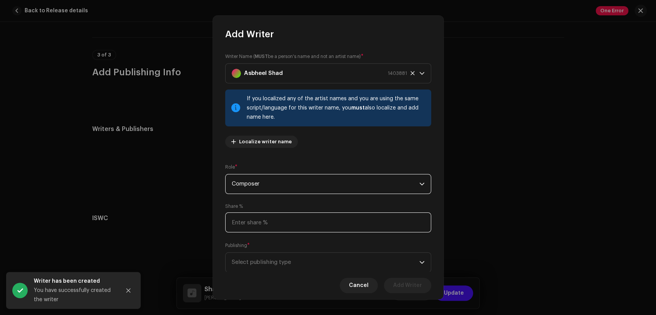
click at [316, 222] on input at bounding box center [328, 222] width 206 height 20
type input "50.00"
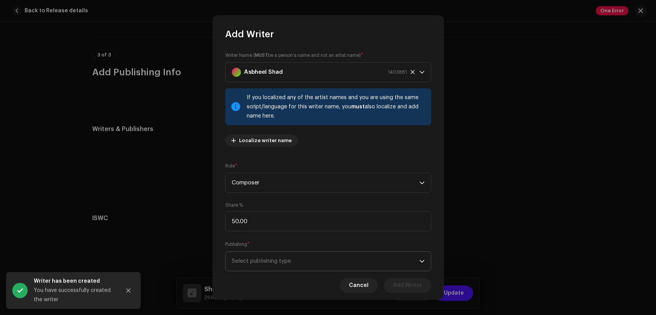
click at [341, 262] on span "Select publishing type" at bounding box center [325, 261] width 187 height 19
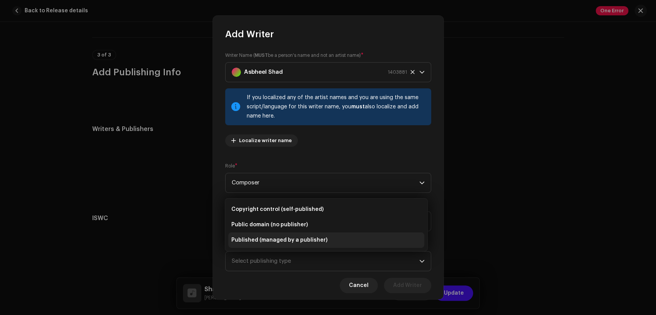
click at [347, 238] on li "Published (managed by a publisher)" at bounding box center [326, 239] width 196 height 15
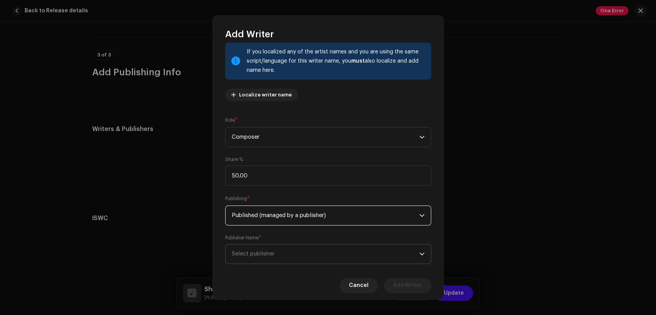
scroll to position [61, 0]
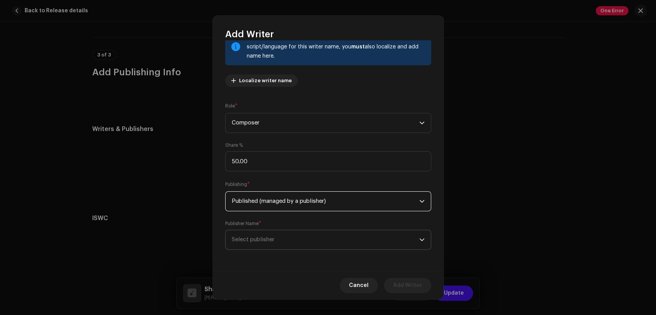
click at [346, 239] on span "Select publisher" at bounding box center [325, 239] width 187 height 19
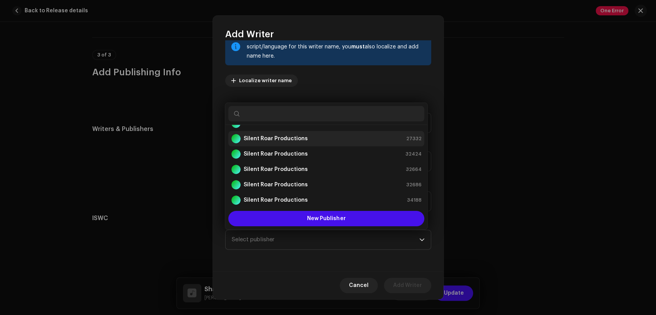
scroll to position [0, 0]
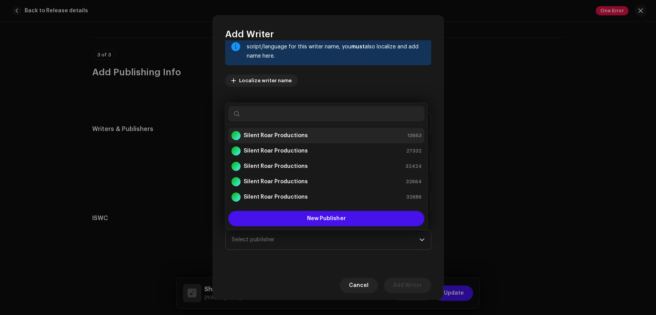
click at [328, 136] on div "Silent Roar Productions 13663" at bounding box center [326, 135] width 190 height 9
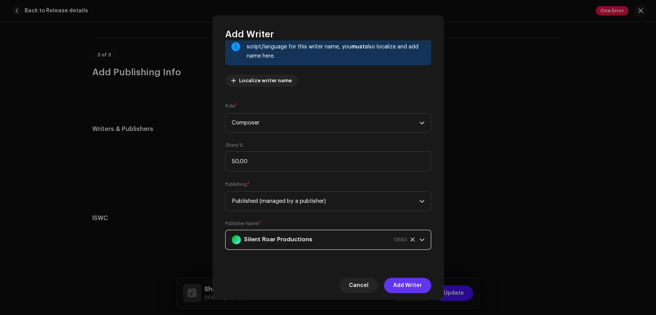
click at [406, 288] on span "Add Writer" at bounding box center [407, 285] width 29 height 15
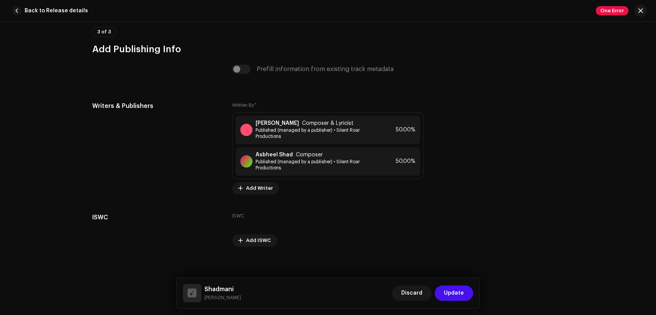
scroll to position [1637, 0]
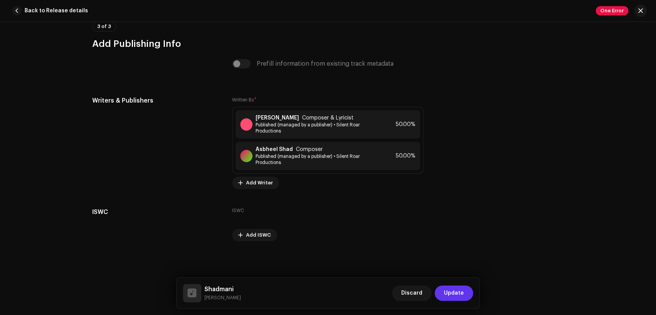
click at [454, 292] on span "Update" at bounding box center [454, 292] width 20 height 15
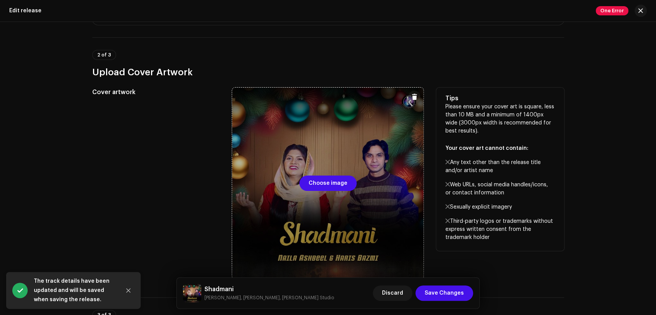
scroll to position [191, 0]
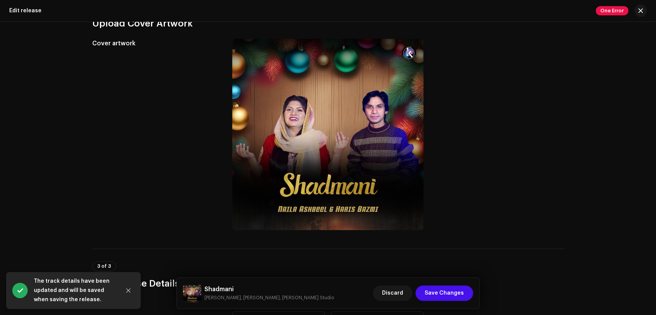
click at [216, 286] on h5 "Shadmani" at bounding box center [268, 289] width 129 height 9
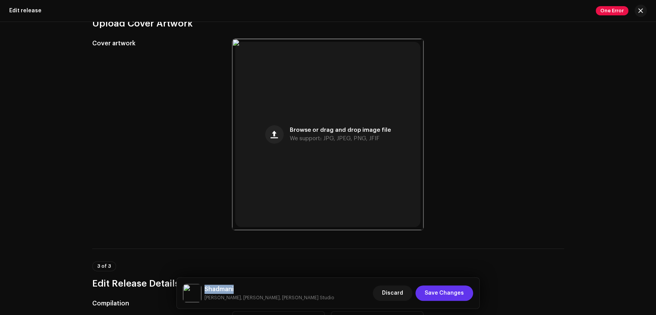
click at [448, 291] on span "Save Changes" at bounding box center [443, 292] width 39 height 15
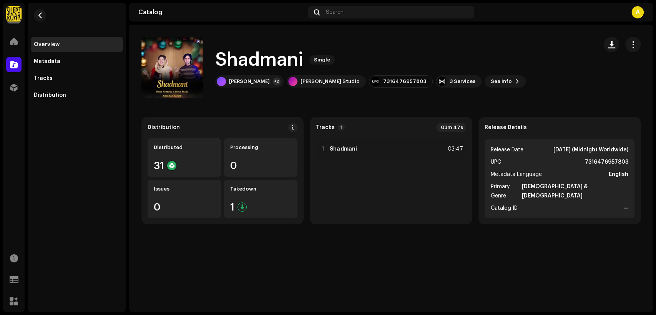
click at [46, 17] on re-m-nav-back at bounding box center [40, 20] width 18 height 34
click at [45, 17] on button "button" at bounding box center [40, 15] width 12 height 12
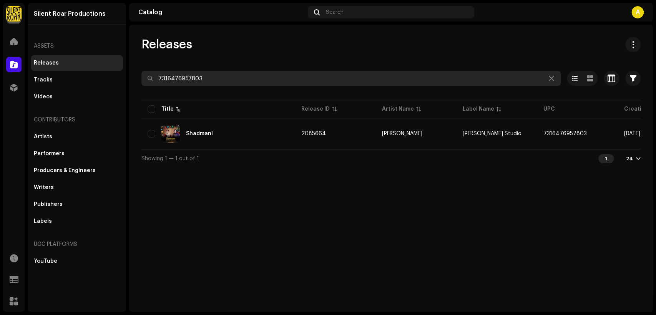
click at [200, 81] on input "7316476957803" at bounding box center [350, 78] width 419 height 15
paste input "766"
type input "7316476957766"
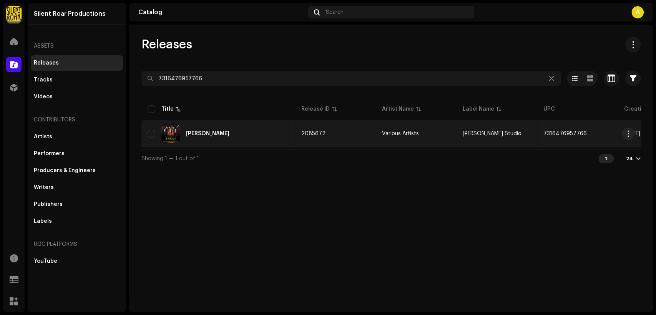
click at [246, 127] on div "[PERSON_NAME]" at bounding box center [217, 133] width 141 height 18
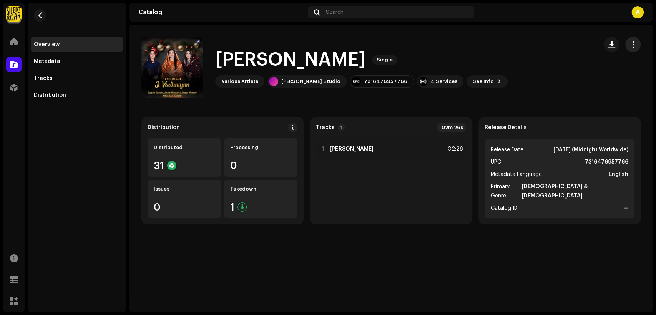
click at [630, 45] on span "button" at bounding box center [632, 44] width 7 height 6
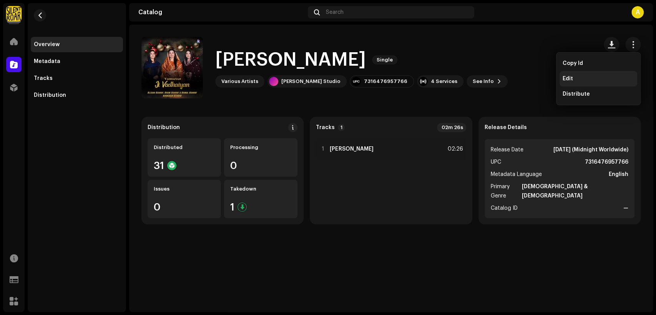
click at [607, 78] on div "Edit" at bounding box center [597, 79] width 71 height 6
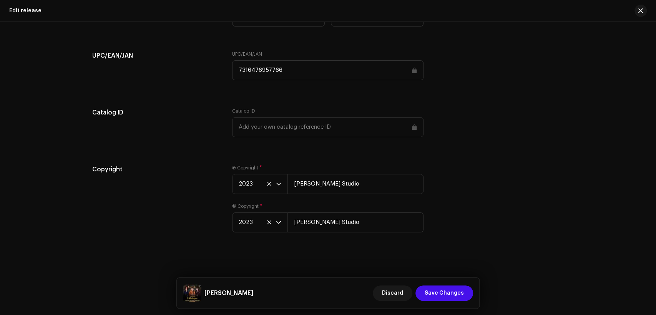
scroll to position [1034, 0]
click at [259, 183] on span "2023" at bounding box center [256, 183] width 37 height 19
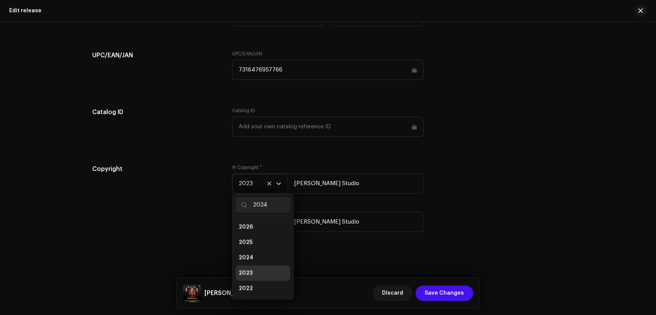
scroll to position [0, 0]
type input "2024"
drag, startPoint x: 274, startPoint y: 226, endPoint x: 270, endPoint y: 224, distance: 4.6
click at [273, 226] on li "2024" at bounding box center [262, 226] width 55 height 15
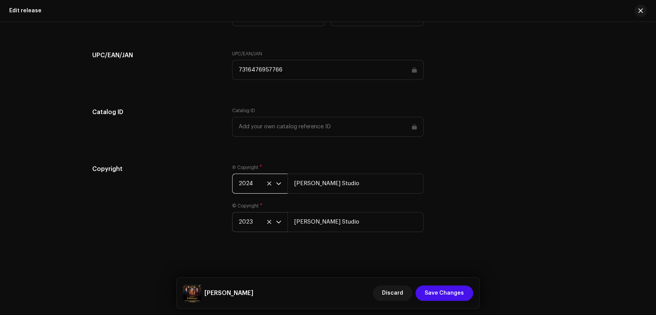
click at [256, 220] on span "2023" at bounding box center [256, 221] width 37 height 19
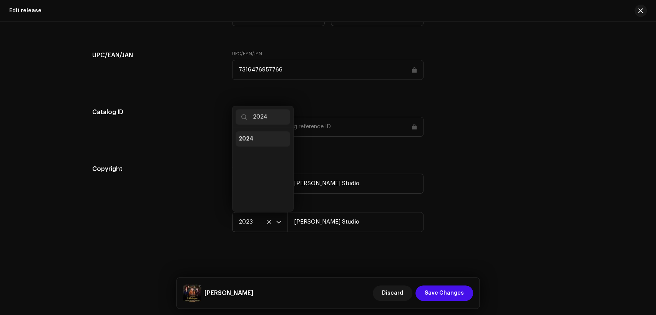
type input "2024"
click at [265, 137] on li "2024" at bounding box center [262, 138] width 55 height 15
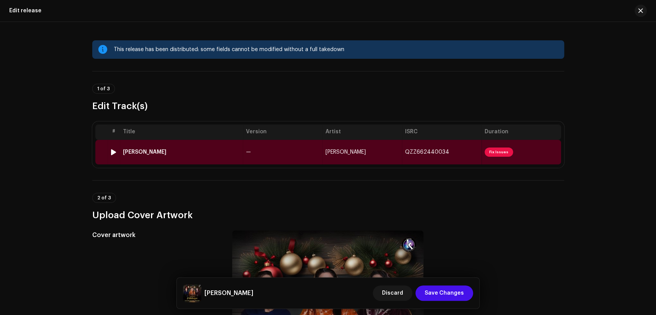
click at [290, 152] on td "—" at bounding box center [282, 152] width 79 height 25
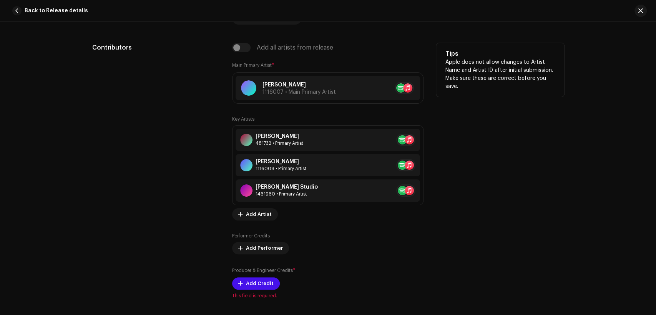
scroll to position [498, 0]
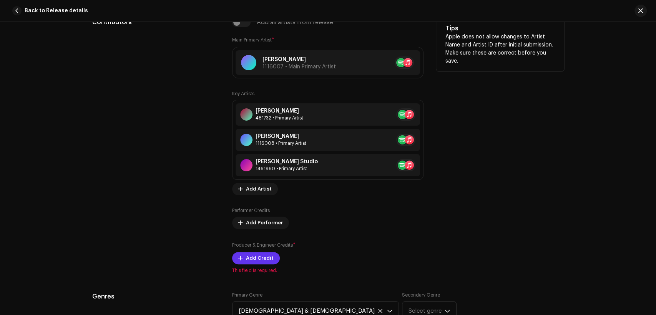
click at [262, 256] on span "Add Credit" at bounding box center [260, 257] width 28 height 15
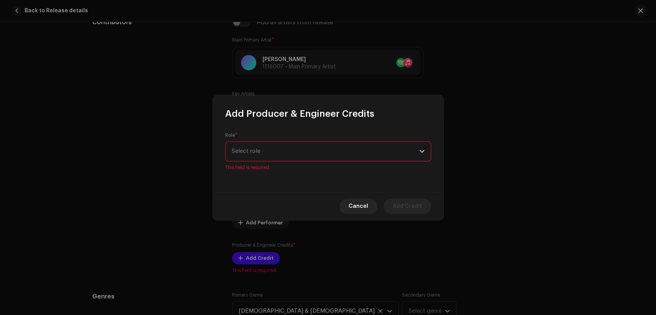
click at [269, 166] on div "Role * Select role This field is required." at bounding box center [328, 151] width 206 height 38
click at [270, 161] on p-select "Select role" at bounding box center [328, 151] width 206 height 20
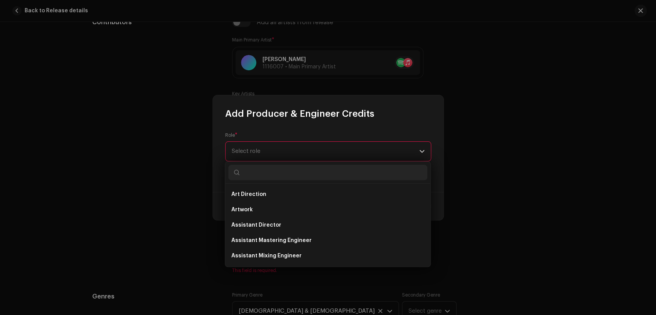
click at [268, 153] on span "Select role" at bounding box center [325, 151] width 187 height 19
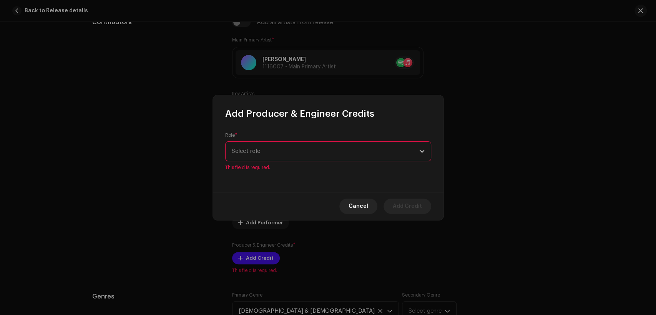
click at [268, 153] on span "Select role" at bounding box center [325, 151] width 187 height 19
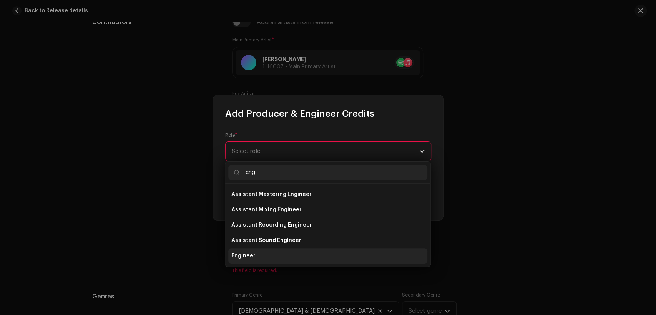
type input "eng"
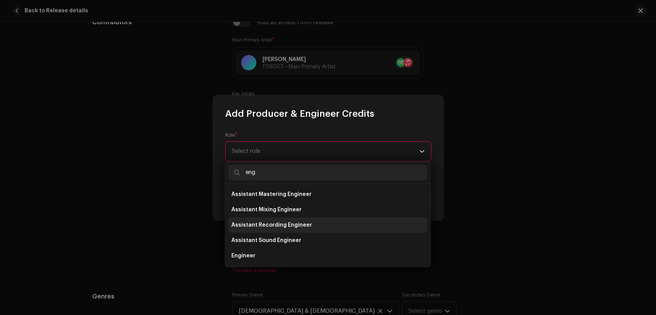
drag, startPoint x: 298, startPoint y: 260, endPoint x: 296, endPoint y: 217, distance: 42.3
click at [297, 256] on li "Engineer" at bounding box center [327, 255] width 199 height 15
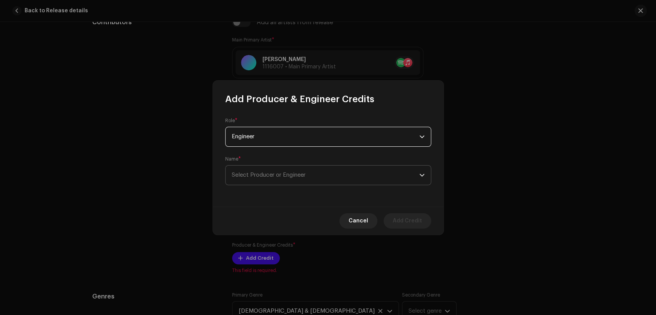
click at [301, 169] on span "Select Producer or Engineer" at bounding box center [325, 175] width 187 height 19
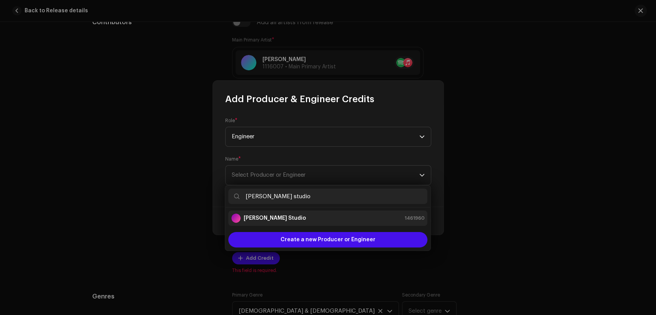
type input "[PERSON_NAME] studio"
click at [323, 216] on div "[PERSON_NAME] Studio 1461960" at bounding box center [327, 218] width 193 height 9
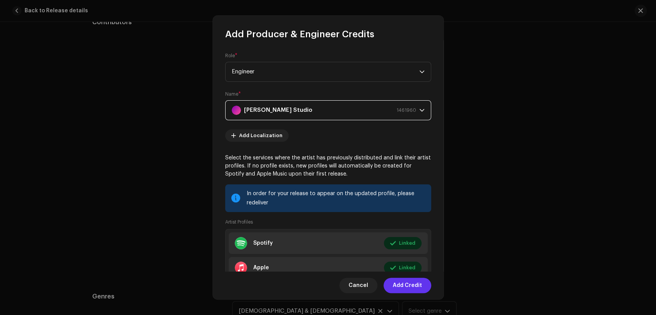
click at [401, 283] on span "Add Credit" at bounding box center [406, 285] width 29 height 15
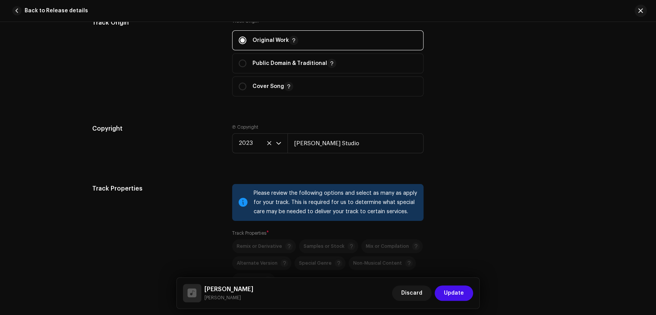
scroll to position [1138, 0]
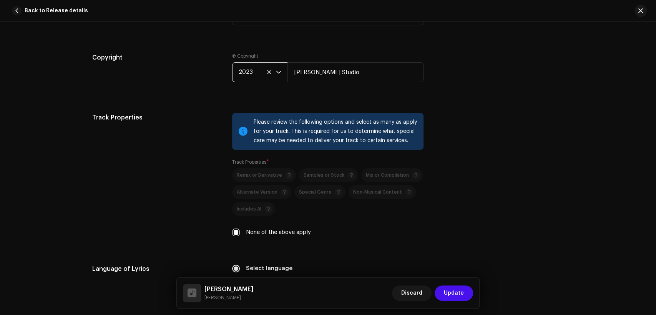
click at [256, 70] on span "2023" at bounding box center [256, 72] width 37 height 19
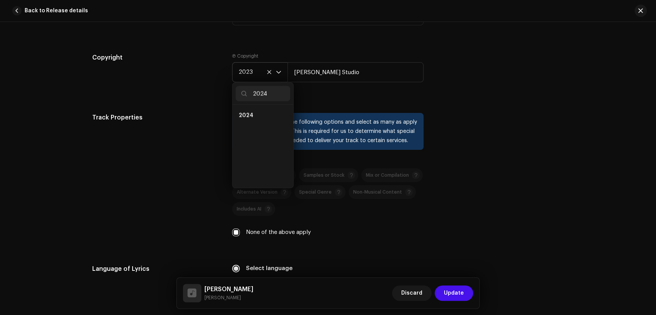
scroll to position [0, 0]
type input "2024"
click at [255, 121] on li "2024" at bounding box center [262, 115] width 55 height 15
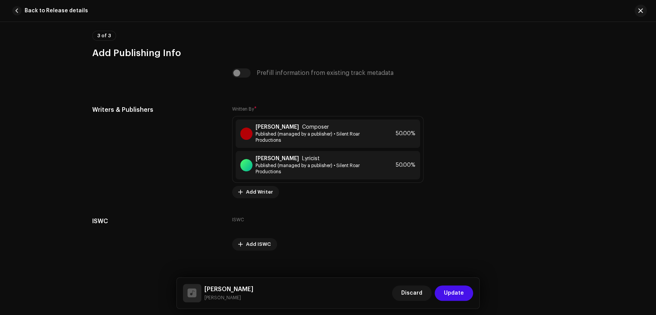
scroll to position [1648, 0]
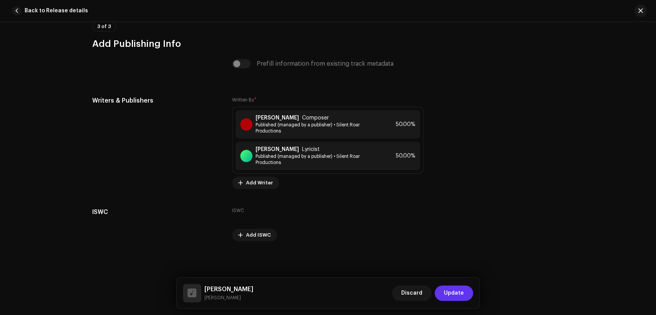
click at [457, 288] on span "Update" at bounding box center [454, 292] width 20 height 15
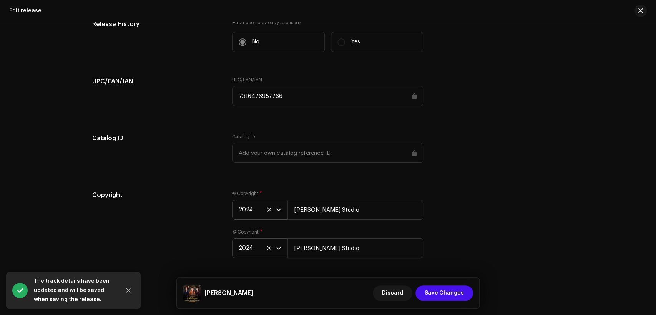
scroll to position [1034, 0]
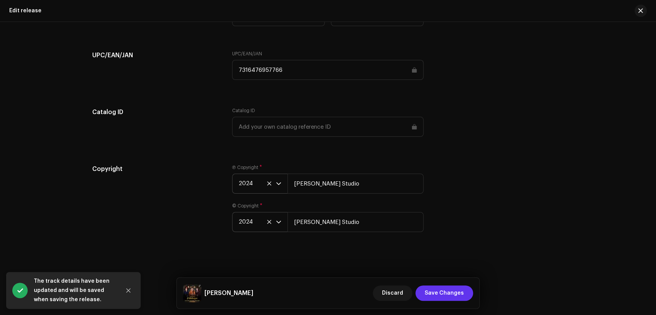
click at [453, 290] on span "Save Changes" at bounding box center [443, 292] width 39 height 15
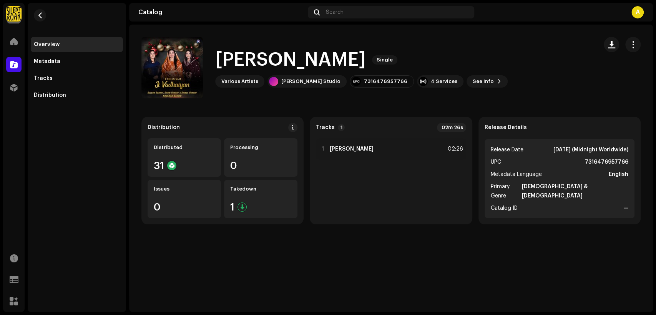
click at [33, 13] on re-m-nav-back at bounding box center [40, 20] width 18 height 34
click at [38, 14] on span "button" at bounding box center [40, 15] width 6 height 6
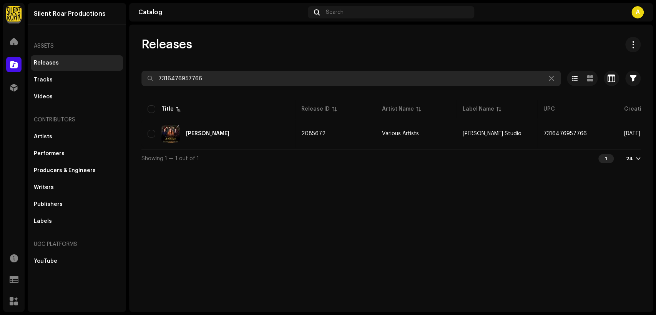
click at [247, 81] on input "7316476957766" at bounding box center [350, 78] width 419 height 15
paste input "80"
type input "7316476957780"
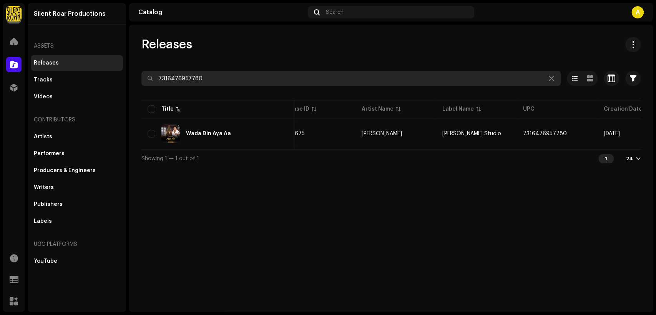
scroll to position [0, 139]
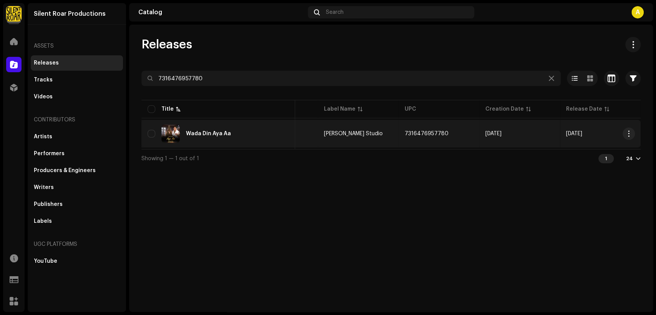
click at [245, 133] on div "Wada Din Aya Aa" at bounding box center [217, 133] width 141 height 18
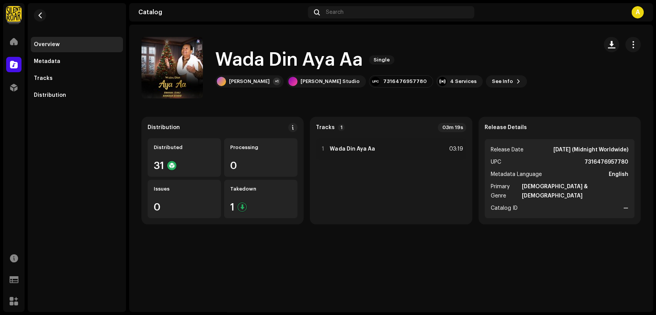
click at [630, 42] on span "button" at bounding box center [632, 44] width 7 height 6
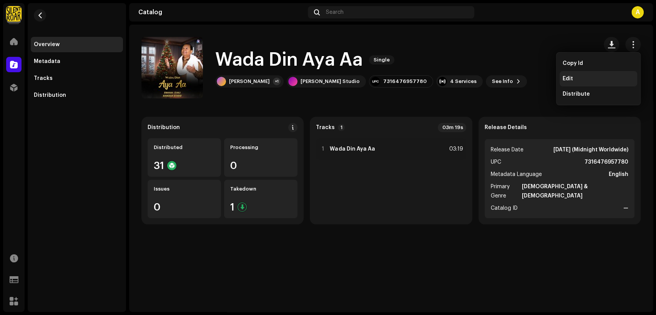
click at [614, 78] on div "Edit" at bounding box center [597, 79] width 71 height 6
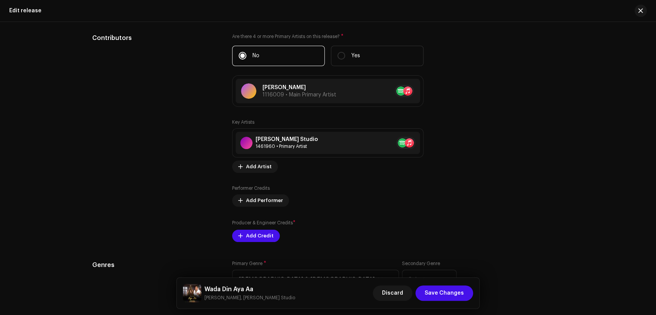
scroll to position [853, 0]
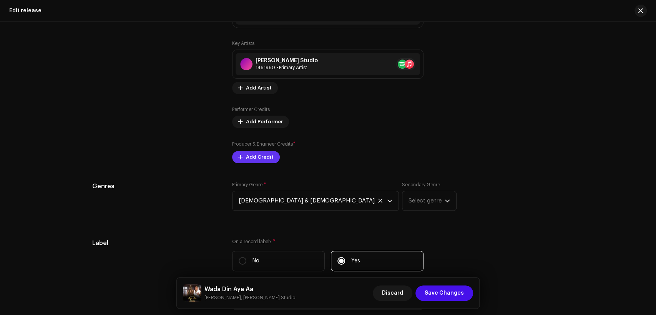
click at [261, 154] on span "Add Credit" at bounding box center [260, 156] width 28 height 15
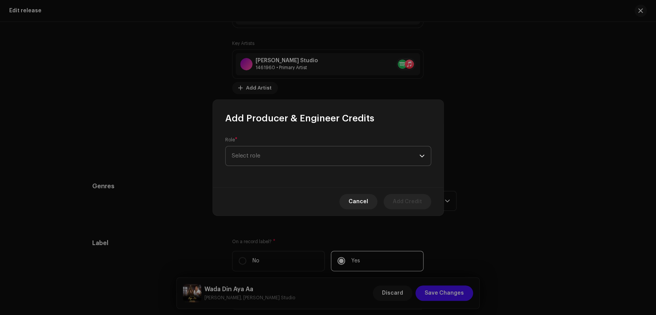
click at [269, 154] on span "Select role" at bounding box center [325, 155] width 187 height 19
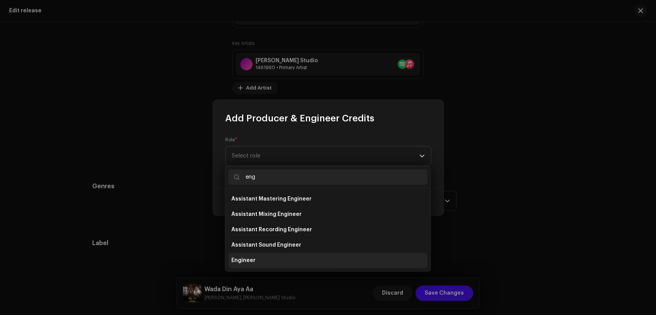
type input "eng"
click at [305, 259] on li "Engineer" at bounding box center [327, 260] width 199 height 15
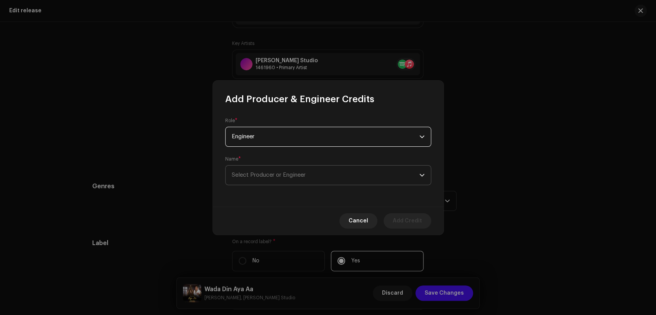
click at [344, 176] on span "Select Producer or Engineer" at bounding box center [325, 175] width 187 height 19
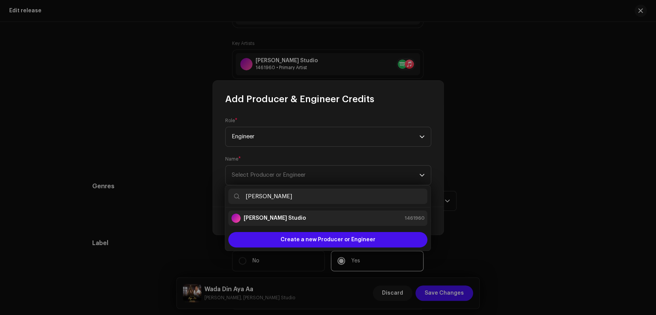
type input "[PERSON_NAME]"
click at [348, 212] on li "[PERSON_NAME] Studio 1461960" at bounding box center [327, 217] width 199 height 15
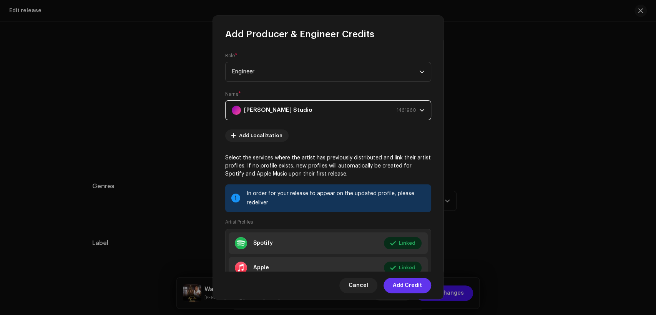
click at [411, 283] on span "Add Credit" at bounding box center [406, 285] width 29 height 15
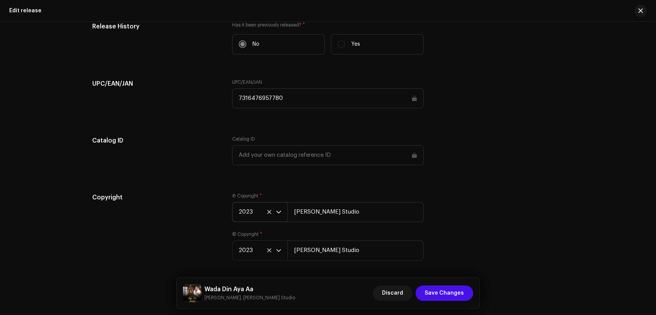
scroll to position [1233, 0]
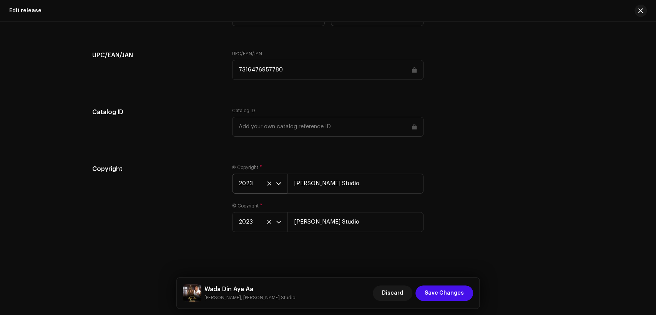
click at [251, 178] on span "2023" at bounding box center [256, 183] width 37 height 19
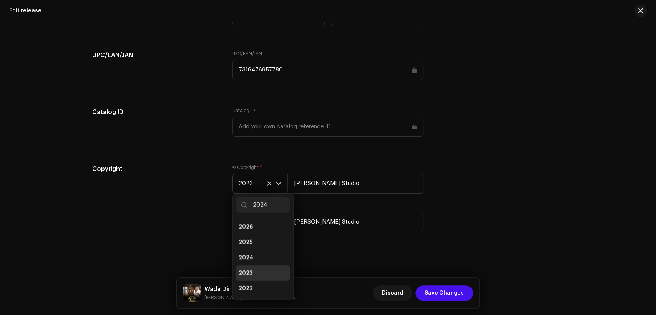
scroll to position [0, 0]
type input "2024"
click at [267, 229] on li "2024" at bounding box center [262, 226] width 55 height 15
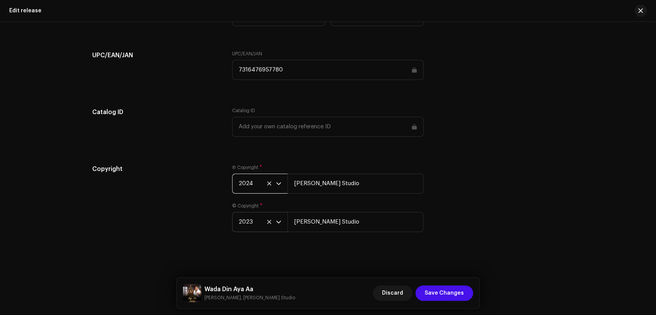
click at [253, 222] on span "2023" at bounding box center [256, 221] width 37 height 19
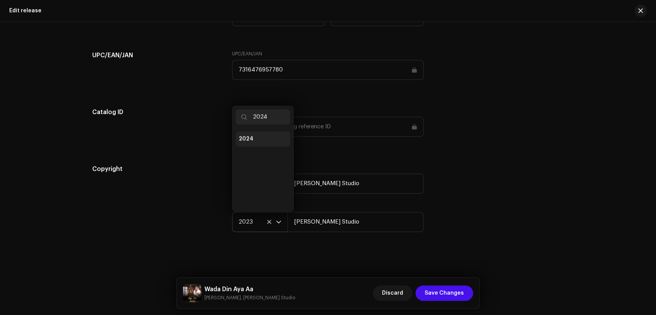
type input "2024"
click at [266, 137] on li "2024" at bounding box center [262, 138] width 55 height 15
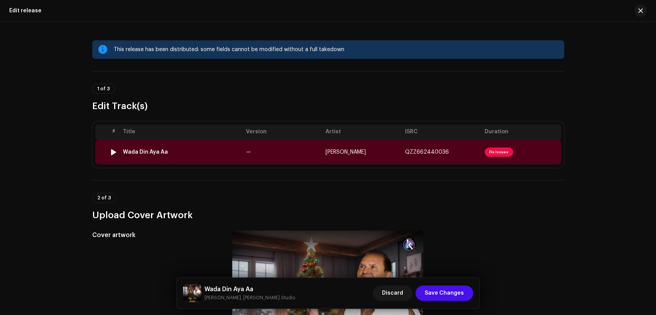
click at [323, 142] on td "[PERSON_NAME]" at bounding box center [361, 152] width 79 height 25
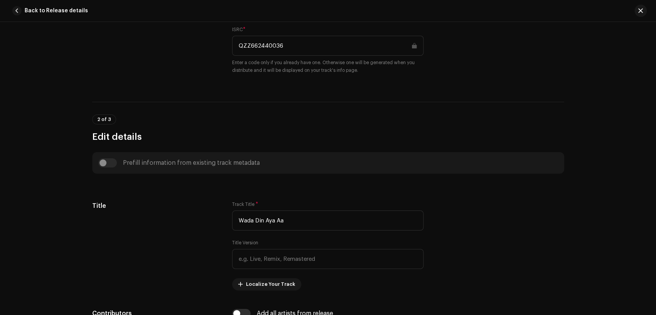
scroll to position [284, 0]
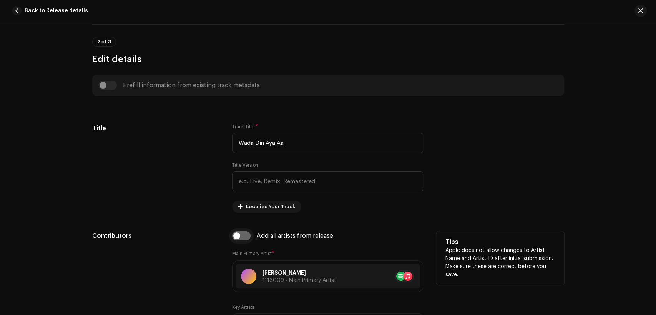
click at [243, 236] on input "checkbox" at bounding box center [241, 235] width 18 height 9
checkbox input "true"
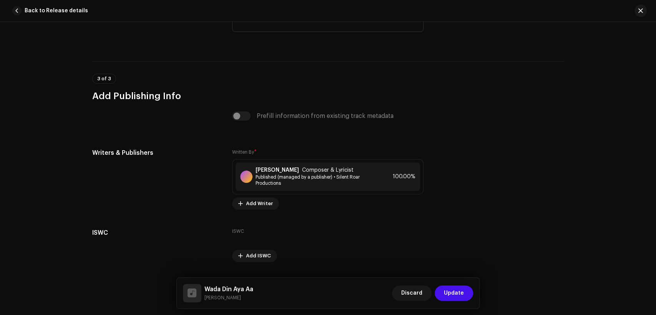
scroll to position [1580, 0]
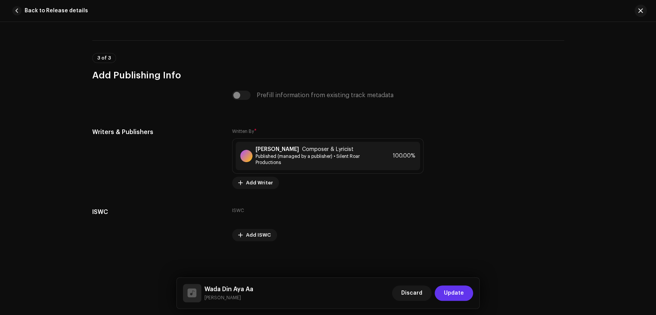
click at [448, 288] on span "Update" at bounding box center [454, 292] width 20 height 15
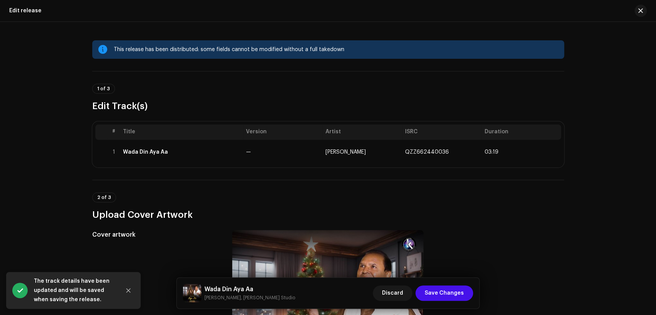
scroll to position [284, 0]
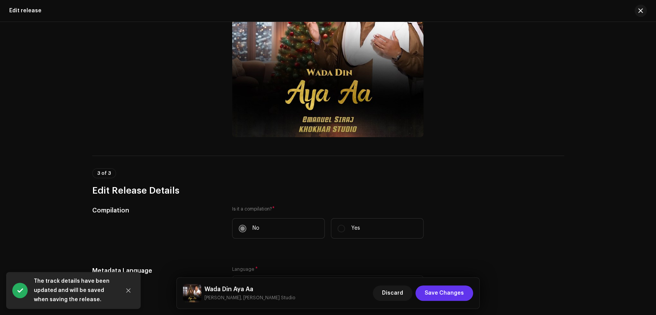
click at [442, 293] on span "Save Changes" at bounding box center [443, 292] width 39 height 15
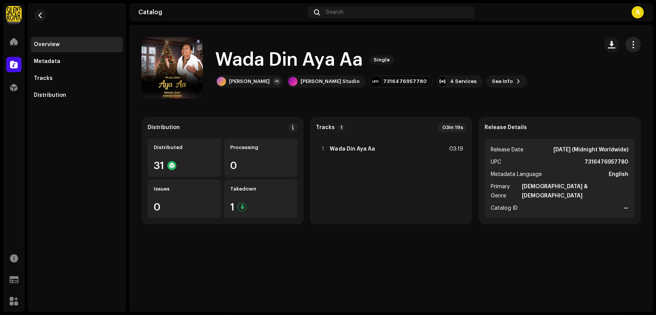
click at [634, 46] on span "button" at bounding box center [632, 44] width 7 height 6
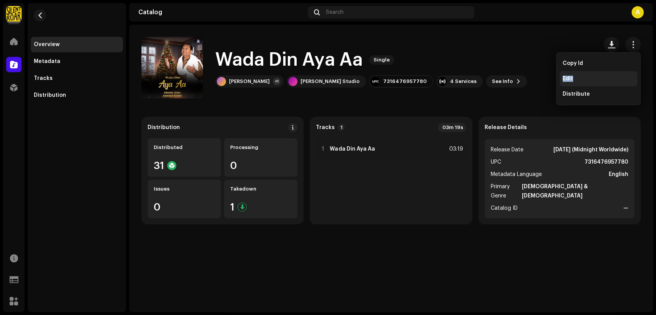
drag, startPoint x: 613, startPoint y: 70, endPoint x: 613, endPoint y: 78, distance: 8.5
click at [613, 78] on div "Copy Id Edit Distribute" at bounding box center [598, 79] width 78 height 46
click at [613, 78] on div "Edit" at bounding box center [597, 79] width 71 height 6
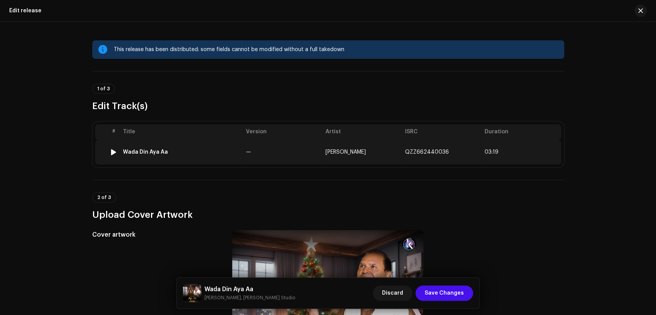
click at [289, 146] on td "—" at bounding box center [282, 152] width 79 height 25
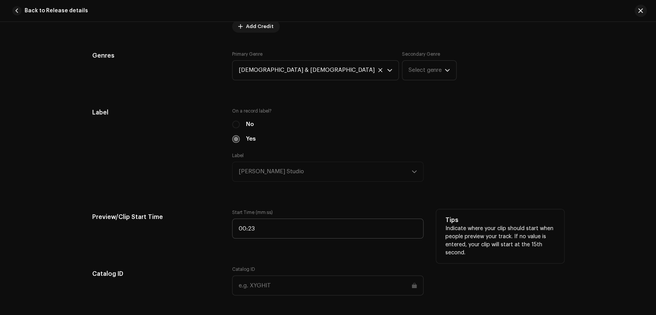
scroll to position [924, 0]
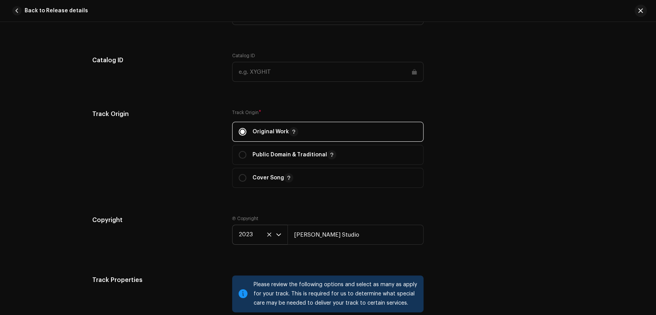
click at [255, 231] on span "2023" at bounding box center [256, 234] width 37 height 19
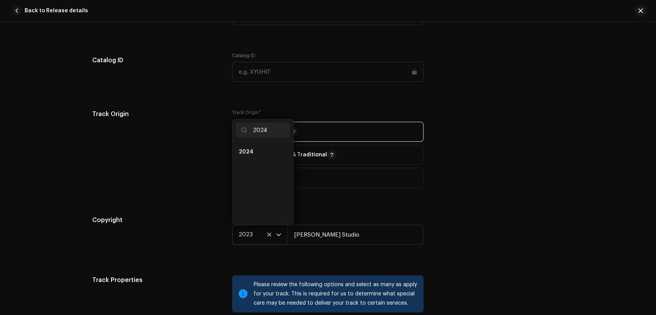
scroll to position [0, 0]
type input "2024"
click at [256, 154] on li "2024" at bounding box center [262, 151] width 55 height 15
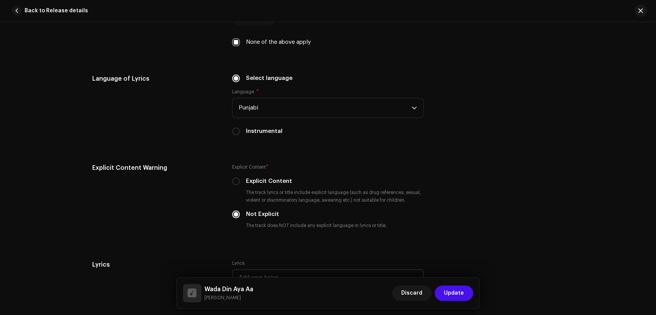
scroll to position [1280, 0]
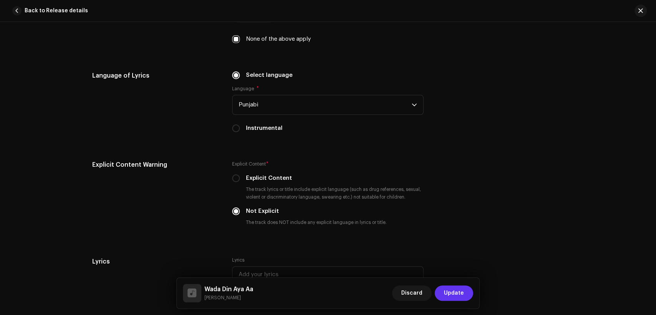
click at [455, 290] on span "Update" at bounding box center [454, 292] width 20 height 15
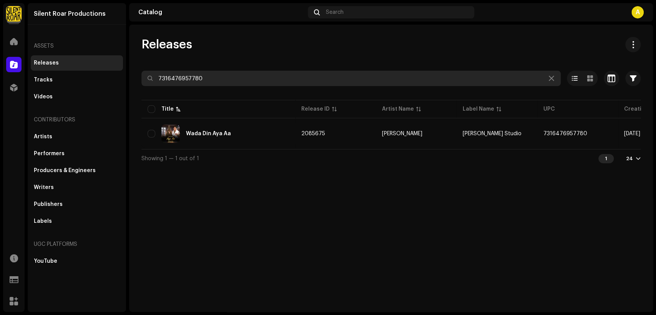
click at [194, 80] on input "7316476957780" at bounding box center [350, 78] width 419 height 15
paste input "35"
type input "7316476957735"
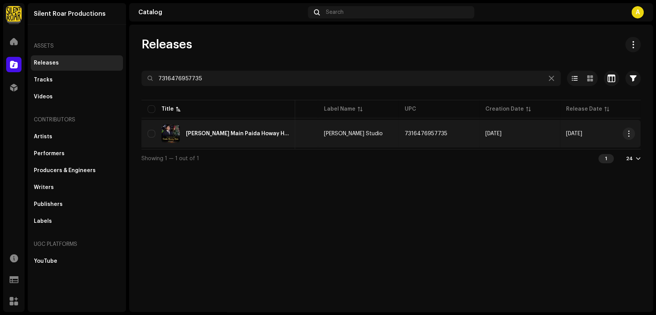
click at [257, 133] on div "[PERSON_NAME] Main Paida Howay Hain" at bounding box center [237, 133] width 103 height 5
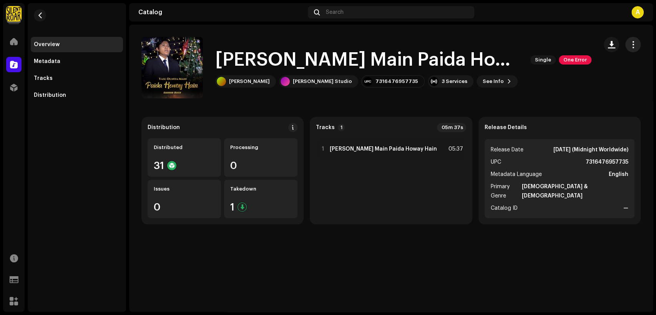
click at [633, 45] on span "button" at bounding box center [632, 44] width 7 height 6
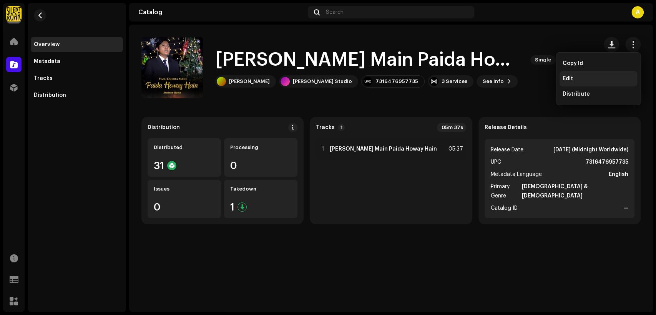
click at [591, 77] on div "Edit" at bounding box center [597, 79] width 71 height 6
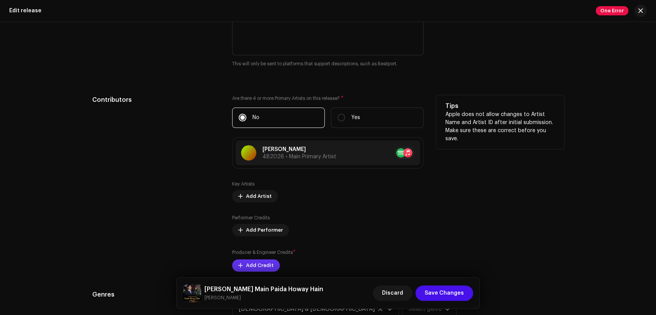
scroll to position [782, 0]
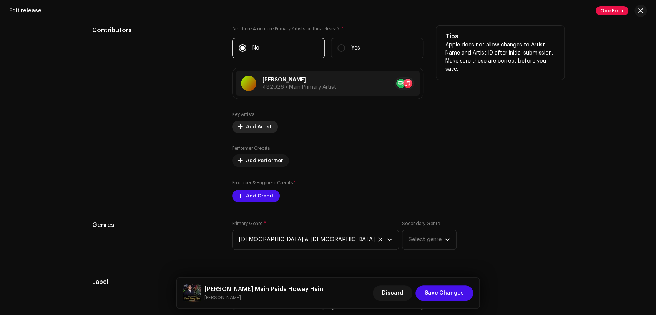
click at [255, 128] on span "Add Artist" at bounding box center [259, 126] width 26 height 15
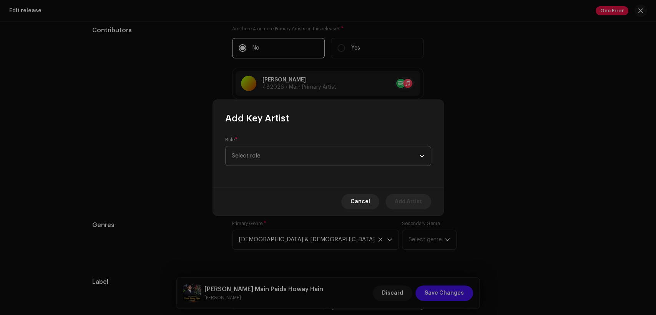
click at [264, 166] on div "Role * Select role" at bounding box center [328, 151] width 206 height 29
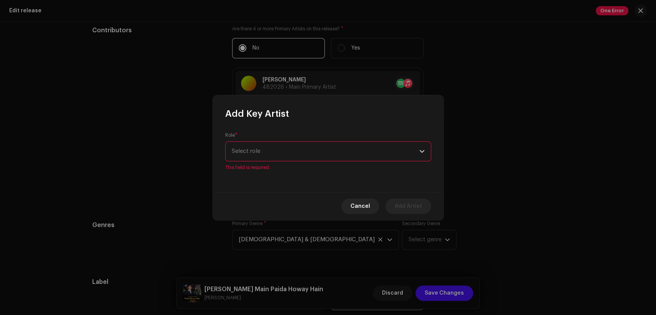
click at [268, 148] on span "Select role" at bounding box center [325, 151] width 187 height 19
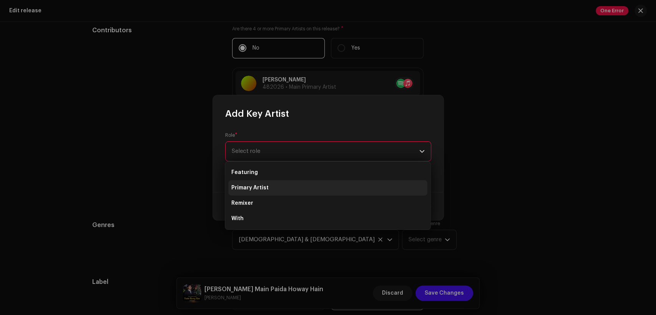
click at [285, 190] on li "Primary Artist" at bounding box center [327, 187] width 199 height 15
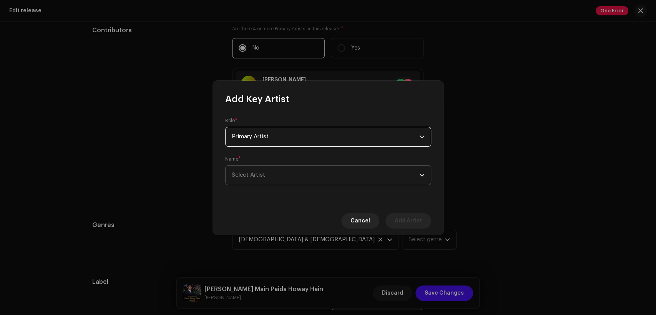
click at [285, 170] on span "Select Artist" at bounding box center [325, 175] width 187 height 19
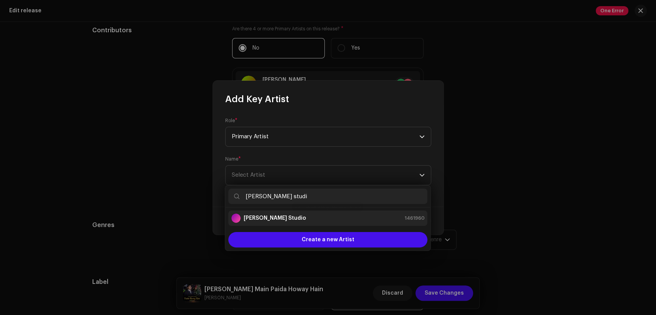
type input "[PERSON_NAME] studi"
click at [312, 214] on div "[PERSON_NAME] Studio 1461960" at bounding box center [327, 218] width 193 height 9
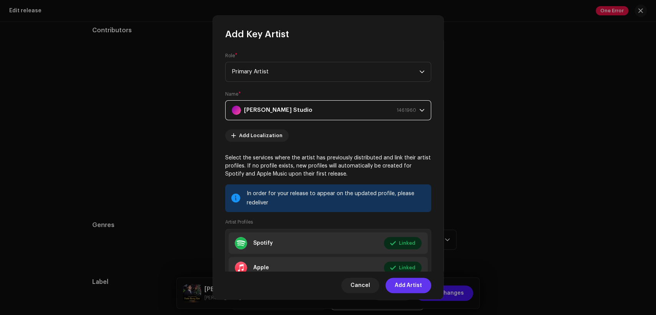
click at [397, 280] on span "Add Artist" at bounding box center [407, 285] width 27 height 15
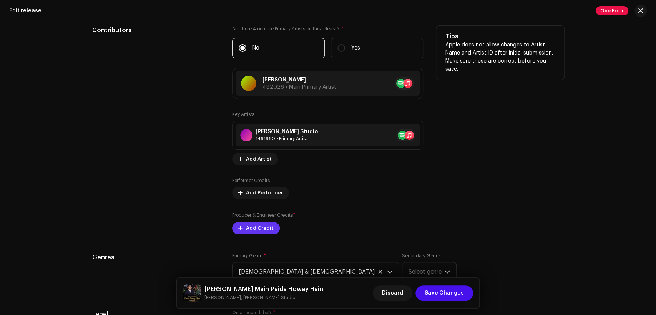
click at [263, 231] on span "Add Credit" at bounding box center [260, 227] width 28 height 15
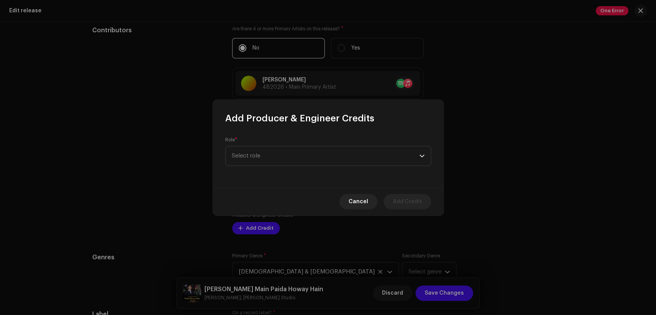
click at [273, 145] on div "Role * Select role" at bounding box center [328, 151] width 206 height 29
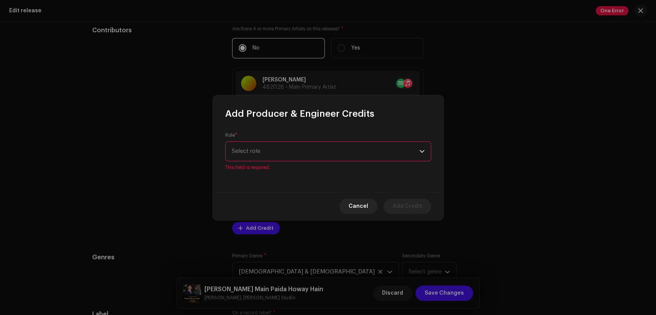
click at [281, 149] on span "Select role" at bounding box center [325, 151] width 187 height 19
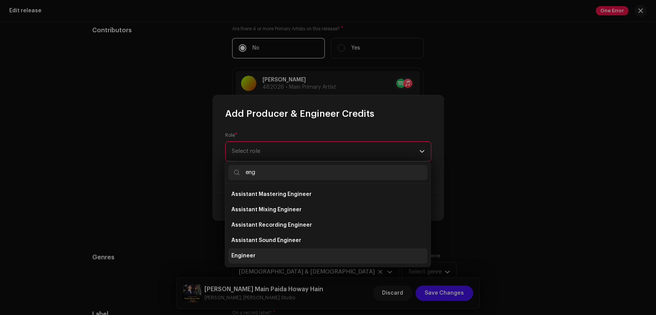
type input "eng"
click at [294, 256] on li "Engineer" at bounding box center [327, 255] width 199 height 15
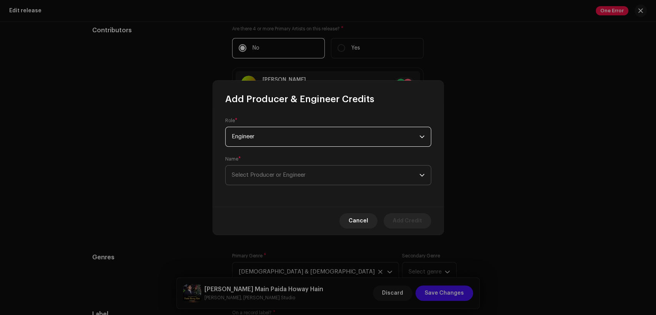
click at [295, 177] on span "Select Producer or Engineer" at bounding box center [269, 175] width 74 height 6
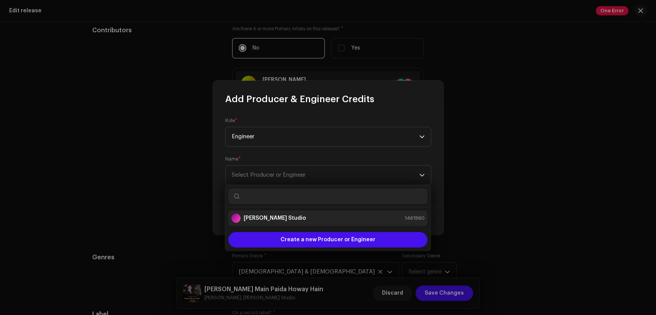
click at [296, 214] on div "[PERSON_NAME] Studio 1461960" at bounding box center [327, 218] width 193 height 9
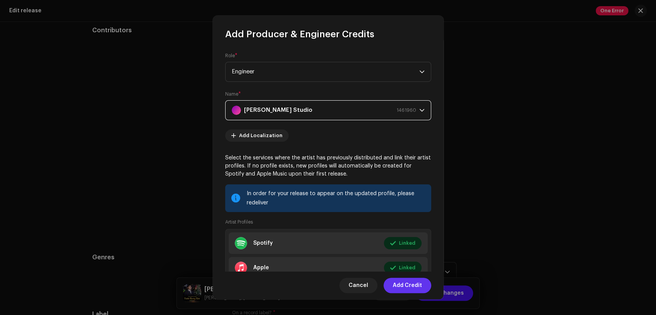
click at [399, 281] on span "Add Credit" at bounding box center [406, 285] width 29 height 15
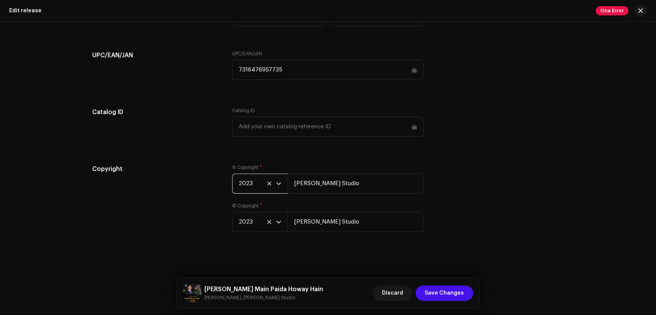
click at [250, 184] on span "2023" at bounding box center [256, 183] width 37 height 19
click at [252, 182] on span "2023" at bounding box center [256, 183] width 37 height 19
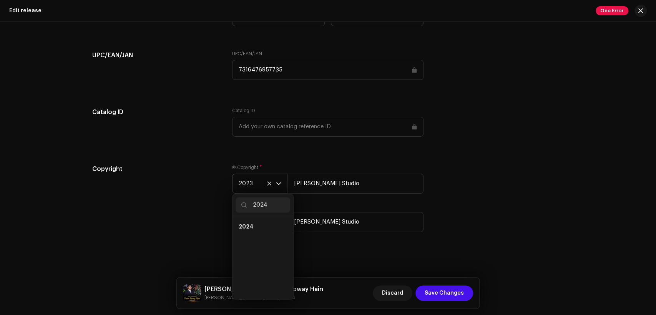
scroll to position [0, 0]
type input "2024"
click at [248, 227] on span "2024" at bounding box center [245, 227] width 15 height 8
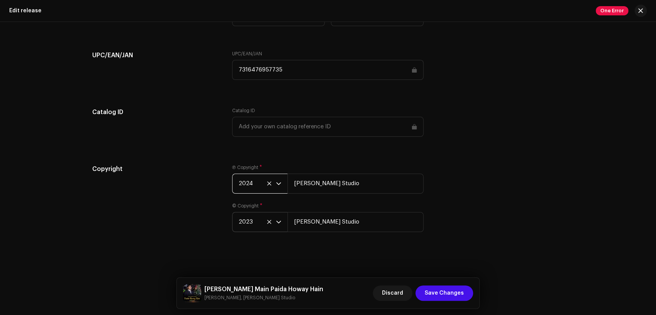
click at [248, 219] on span "2023" at bounding box center [256, 221] width 37 height 19
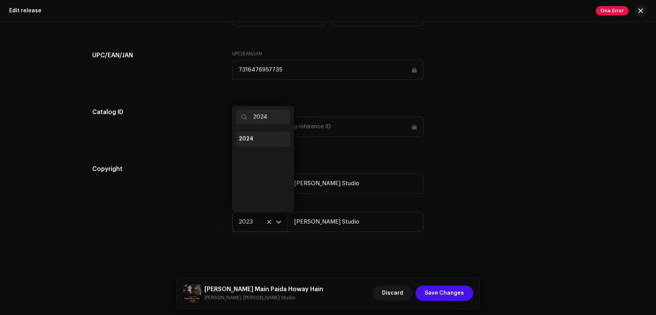
type input "2024"
click at [257, 141] on li "2024" at bounding box center [262, 138] width 55 height 15
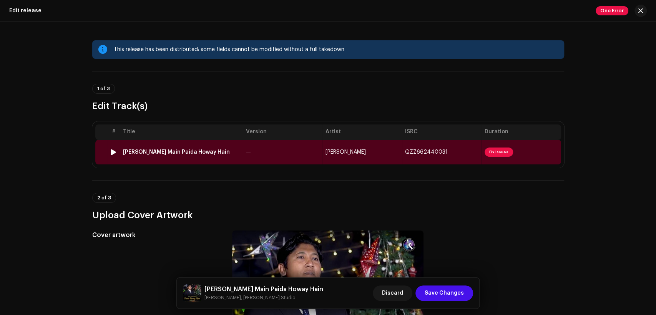
click at [300, 149] on td "—" at bounding box center [282, 152] width 79 height 25
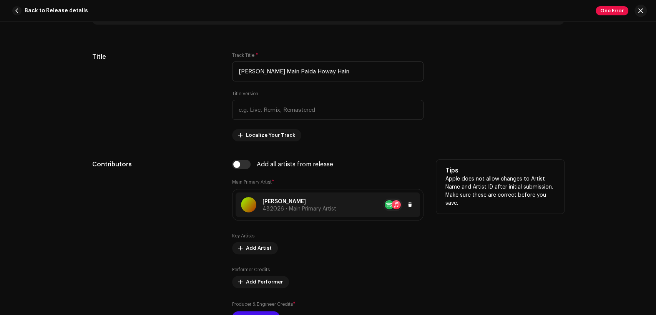
scroll to position [427, 0]
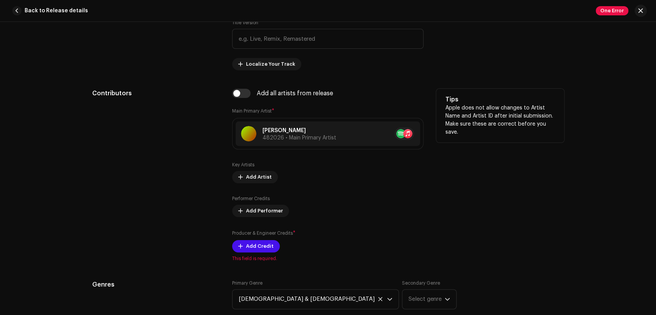
drag, startPoint x: 240, startPoint y: 97, endPoint x: 240, endPoint y: 101, distance: 3.9
click at [240, 96] on input "checkbox" at bounding box center [241, 93] width 18 height 9
checkbox input "true"
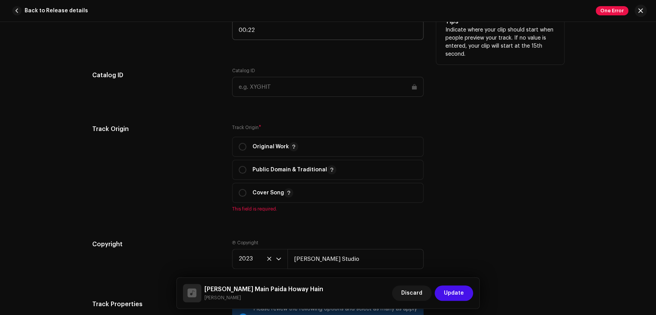
scroll to position [924, 0]
click at [240, 150] on input "radio" at bounding box center [242, 146] width 8 height 8
radio input "true"
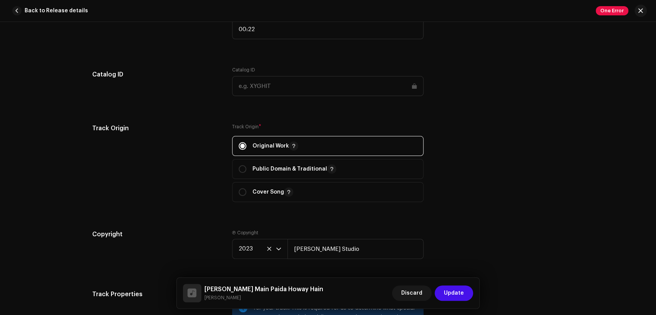
scroll to position [995, 0]
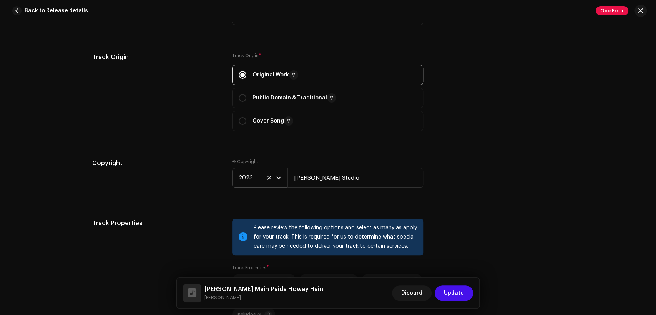
click at [247, 179] on span "2023" at bounding box center [256, 177] width 37 height 19
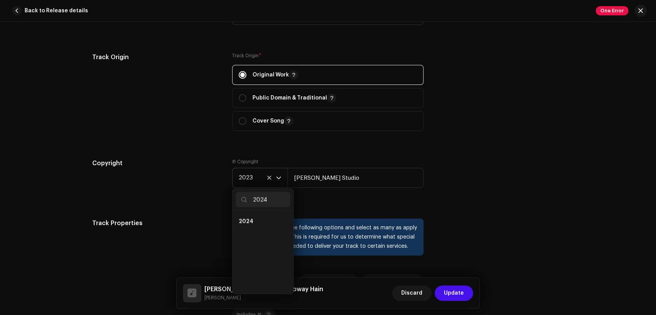
scroll to position [0, 0]
type input "2024"
click at [265, 222] on li "2024" at bounding box center [262, 221] width 55 height 15
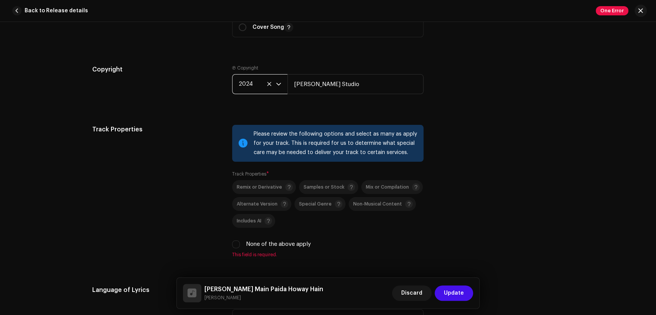
scroll to position [1138, 0]
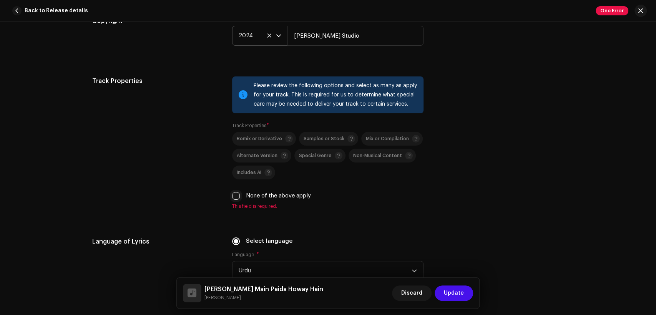
click at [236, 197] on input "None of the above apply" at bounding box center [236, 196] width 8 height 8
checkbox input "true"
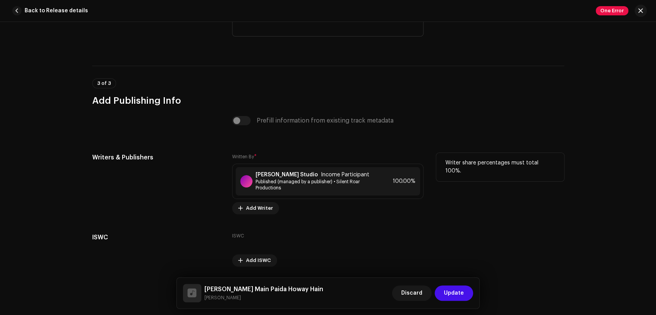
scroll to position [1580, 0]
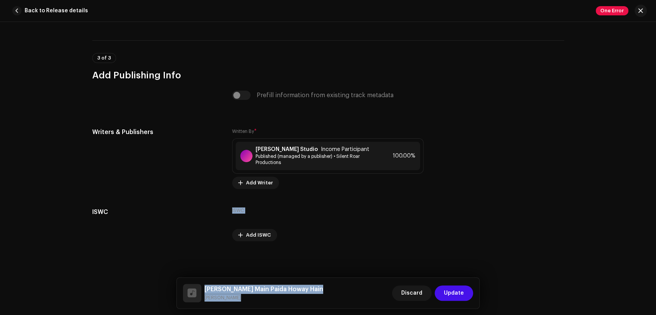
drag, startPoint x: 238, startPoint y: 297, endPoint x: 189, endPoint y: 277, distance: 52.8
click at [189, 277] on p-card "[PERSON_NAME] Main Paida Howay Hain [PERSON_NAME] Discard Update" at bounding box center [327, 292] width 303 height 31
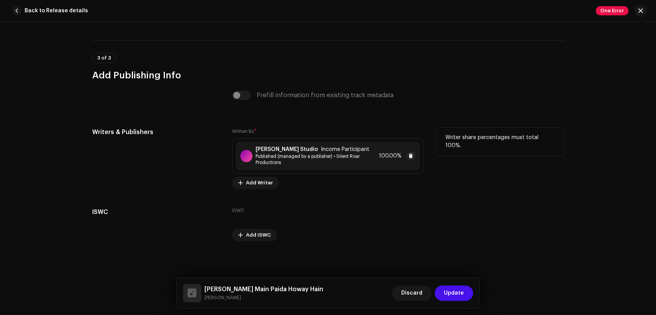
click at [283, 159] on span "Published (managed by a publisher) • Silent Roar Productions" at bounding box center [315, 159] width 120 height 12
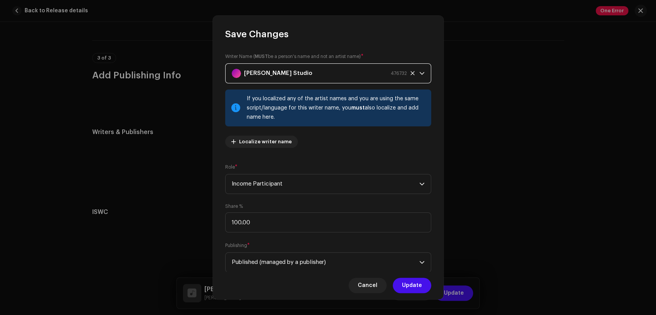
click at [291, 66] on div "[PERSON_NAME] Studio 476732" at bounding box center [319, 73] width 175 height 19
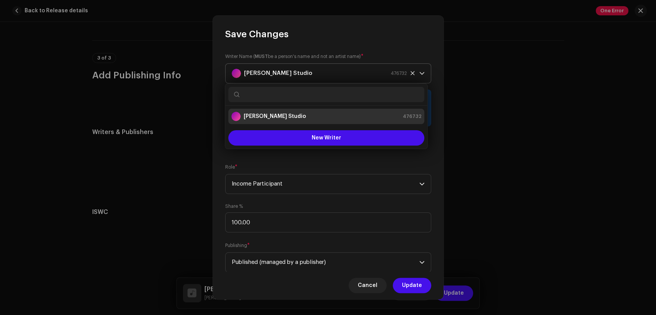
type input "[PERSON_NAME] Main Paida Howay Hain [PERSON_NAME]"
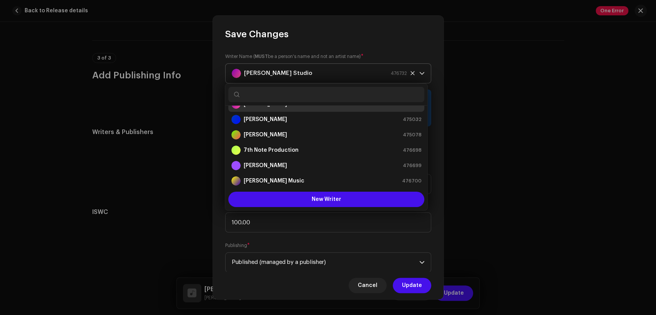
scroll to position [3, 0]
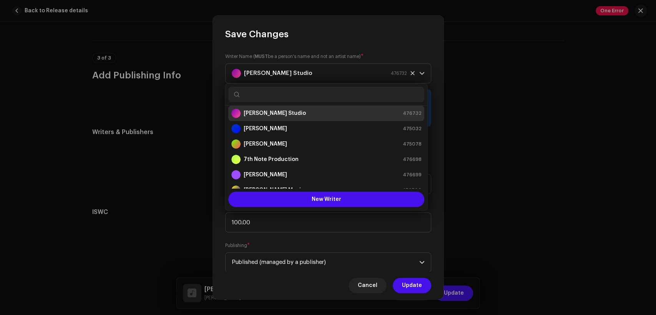
paste input "[PERSON_NAME]"
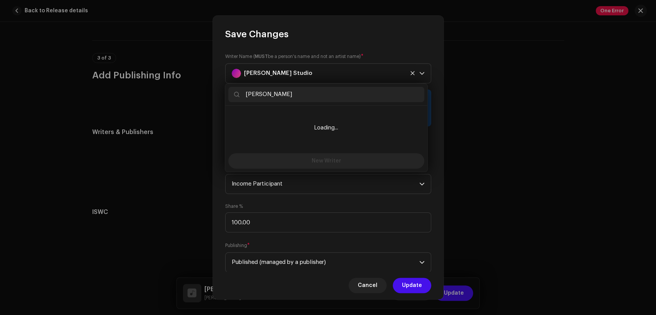
scroll to position [0, 0]
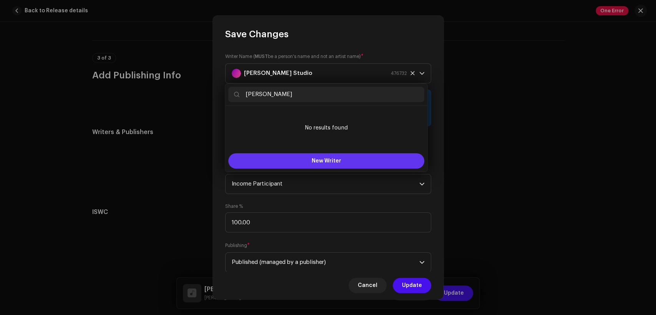
type input "[PERSON_NAME]"
click at [320, 154] on button "New Writer" at bounding box center [326, 160] width 196 height 15
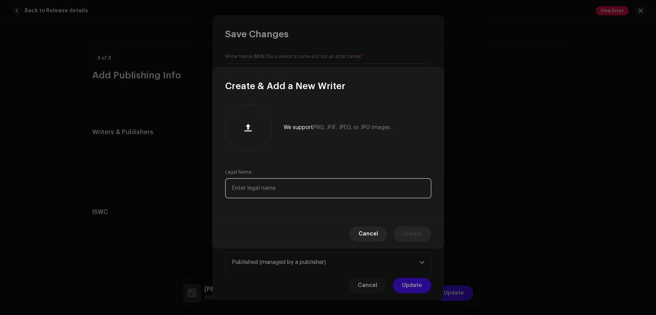
click at [328, 179] on input "text" at bounding box center [328, 188] width 206 height 20
paste input "[PERSON_NAME]"
type input "[PERSON_NAME]"
click at [412, 233] on span "Create" at bounding box center [411, 233] width 19 height 15
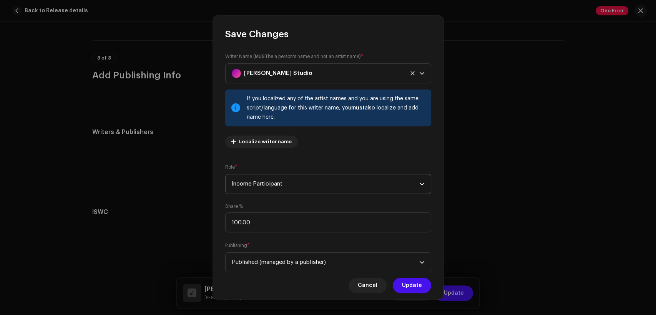
click at [303, 185] on span "Income Participant" at bounding box center [325, 183] width 187 height 19
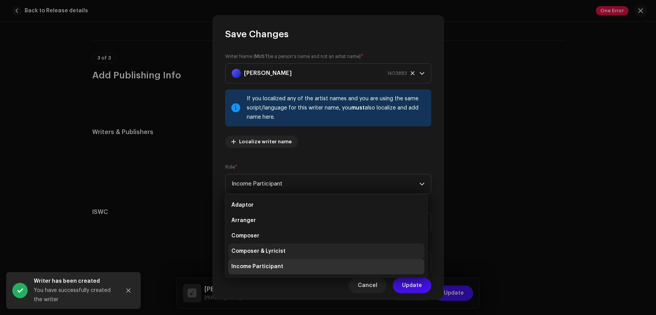
drag, startPoint x: 313, startPoint y: 250, endPoint x: 319, endPoint y: 248, distance: 6.4
click at [314, 250] on li "Composer & Lyricist" at bounding box center [326, 250] width 196 height 15
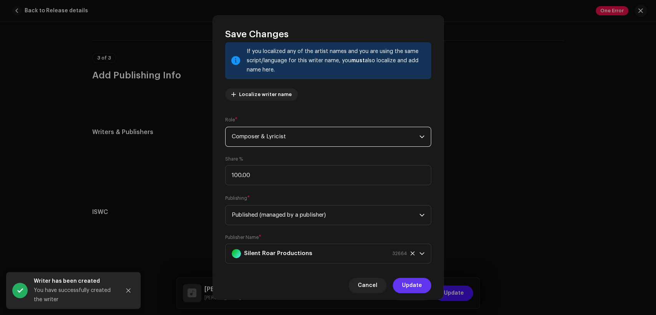
scroll to position [61, 0]
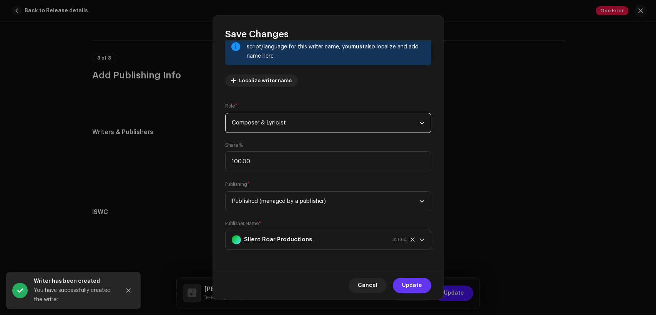
click at [412, 287] on span "Update" at bounding box center [412, 285] width 20 height 15
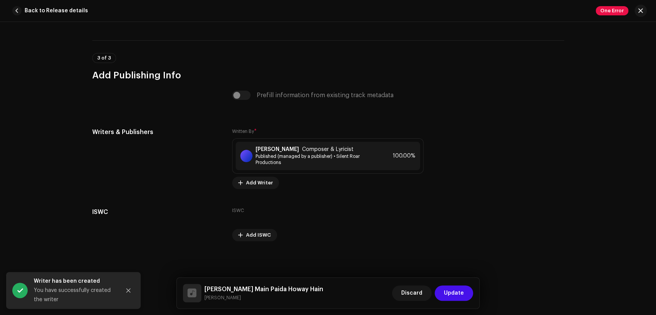
click at [452, 288] on span "Update" at bounding box center [454, 292] width 20 height 15
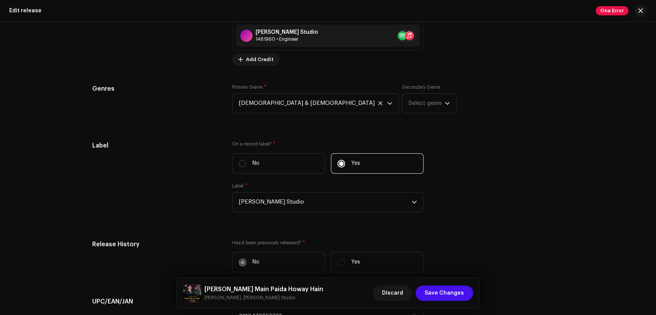
scroll to position [1232, 0]
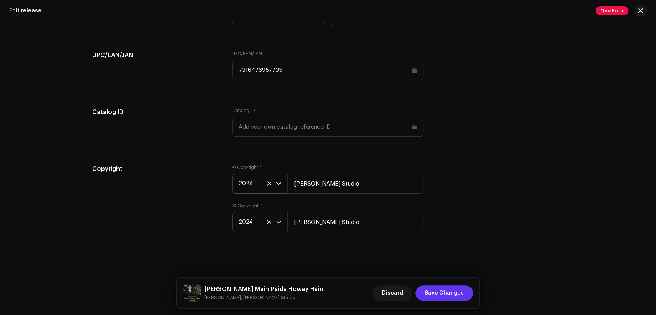
click at [449, 290] on span "Save Changes" at bounding box center [443, 292] width 39 height 15
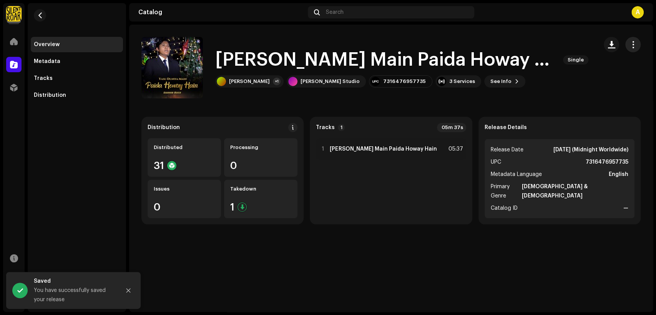
click at [630, 42] on span "button" at bounding box center [632, 44] width 7 height 6
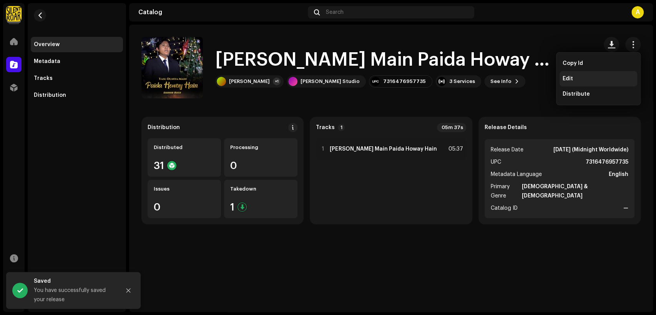
click at [596, 81] on div "Edit" at bounding box center [597, 79] width 71 height 6
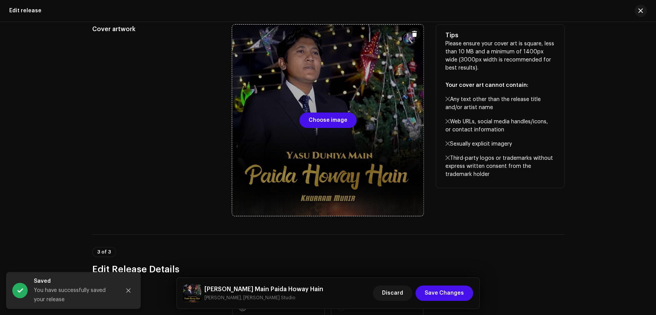
scroll to position [213, 0]
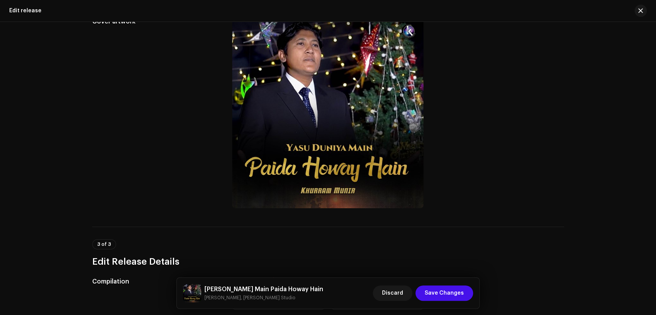
click at [255, 287] on h5 "[PERSON_NAME] Main Paida Howay Hain" at bounding box center [263, 289] width 119 height 9
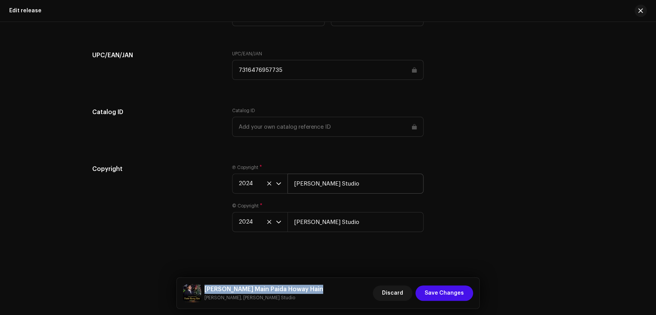
scroll to position [1232, 0]
click at [447, 296] on span "Save Changes" at bounding box center [443, 292] width 39 height 15
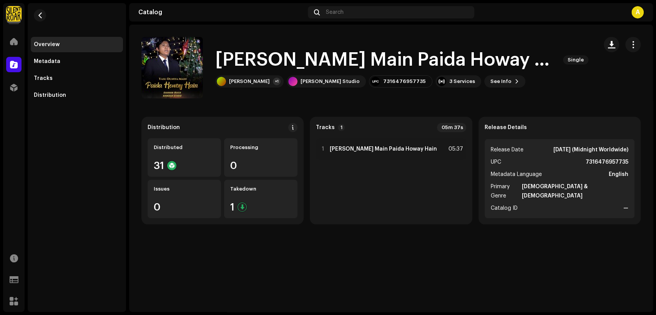
click at [525, 96] on div "[PERSON_NAME] Main Paida Howay Hain Single [PERSON_NAME] +1 [PERSON_NAME] Studi…" at bounding box center [366, 67] width 450 height 61
click at [39, 15] on span "button" at bounding box center [40, 15] width 6 height 6
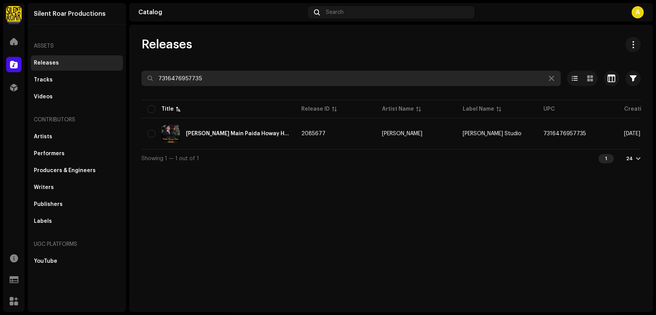
click at [248, 76] on input "7316476957735" at bounding box center [350, 78] width 419 height 15
paste input "8862"
type input "7316476958862"
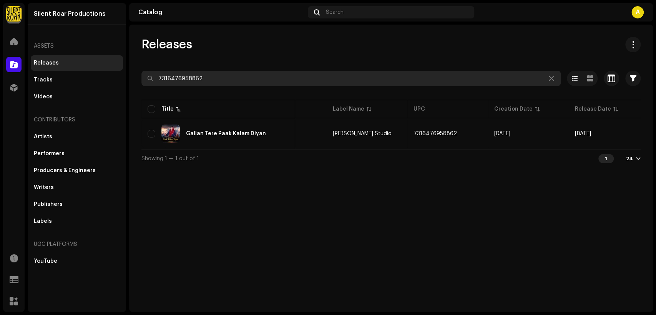
scroll to position [0, 139]
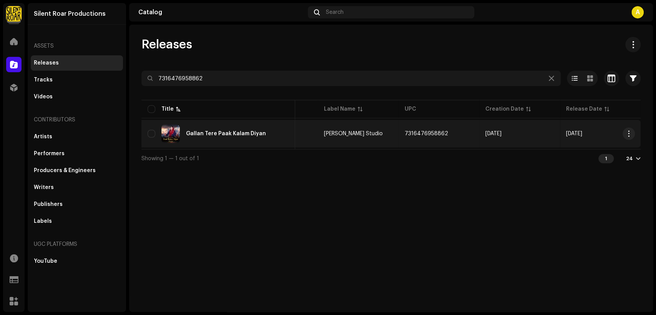
click at [261, 133] on div "Gallan Tere Paak Kalam Diyan" at bounding box center [217, 133] width 141 height 18
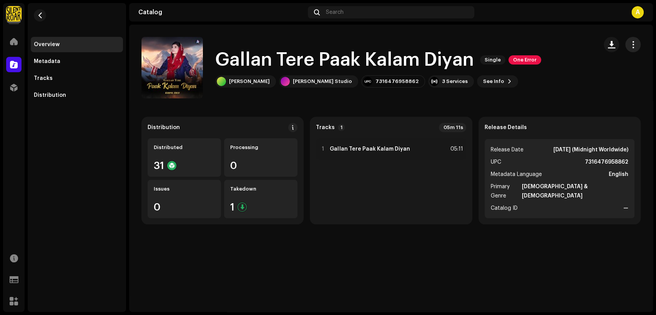
click at [631, 44] on span "button" at bounding box center [632, 44] width 7 height 6
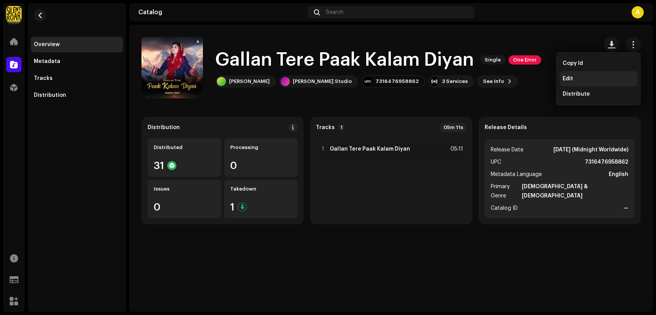
click at [603, 82] on div "Edit" at bounding box center [598, 78] width 78 height 15
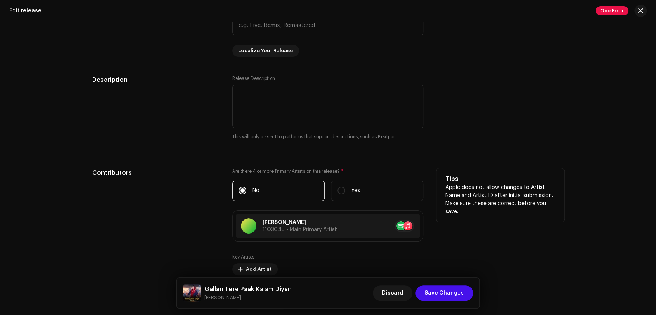
scroll to position [782, 0]
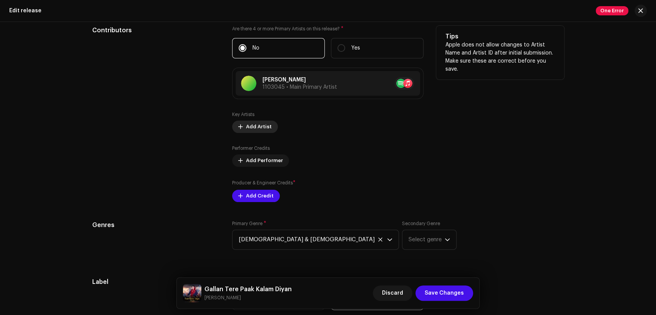
click at [258, 129] on span "Add Artist" at bounding box center [259, 126] width 26 height 15
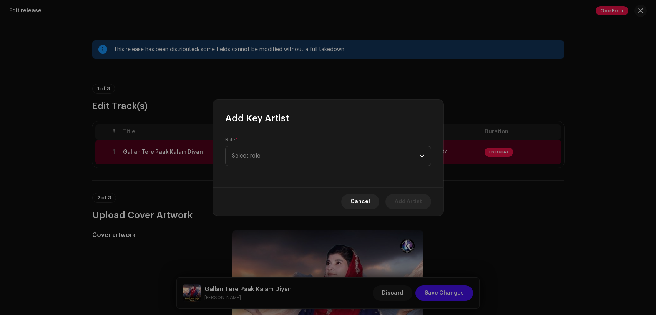
click at [277, 159] on span "Select role" at bounding box center [325, 155] width 187 height 19
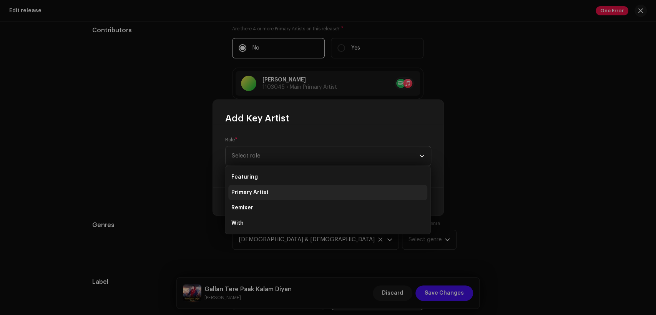
click at [283, 187] on li "Primary Artist" at bounding box center [327, 192] width 199 height 15
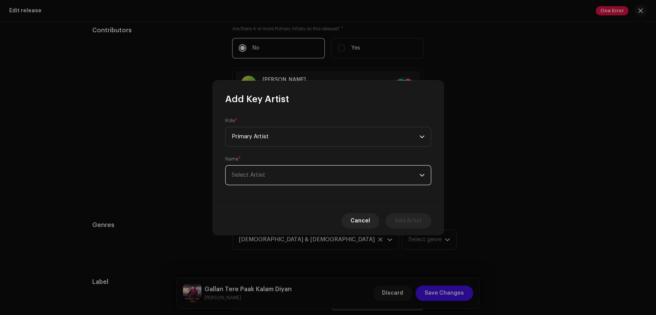
click at [290, 168] on span "Select Artist" at bounding box center [325, 175] width 187 height 19
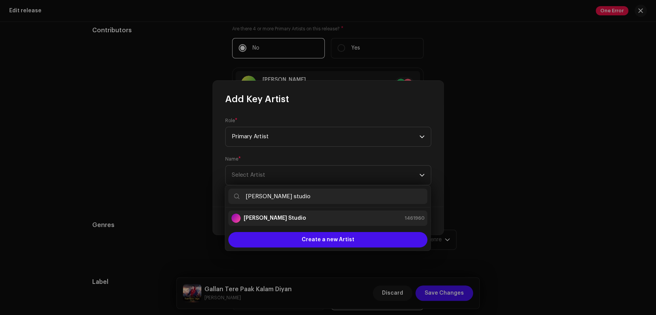
type input "[PERSON_NAME] studio"
click at [318, 212] on li "[PERSON_NAME] Studio 1461960" at bounding box center [327, 217] width 199 height 15
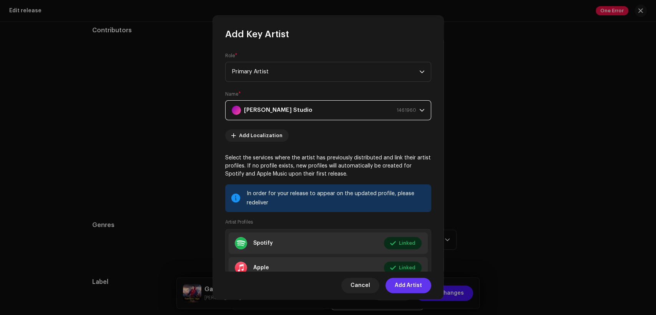
drag, startPoint x: 405, startPoint y: 284, endPoint x: 398, endPoint y: 282, distance: 7.4
click at [404, 284] on span "Add Artist" at bounding box center [407, 285] width 27 height 15
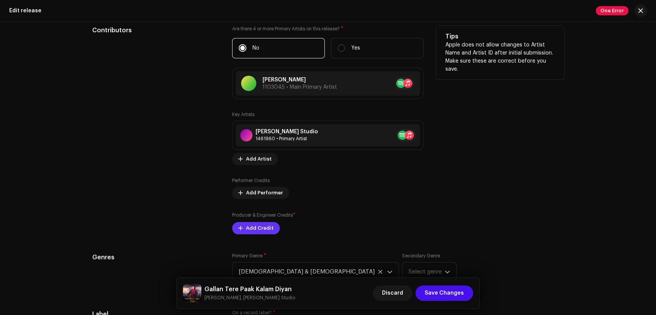
click at [270, 231] on button "Add Credit" at bounding box center [256, 228] width 48 height 12
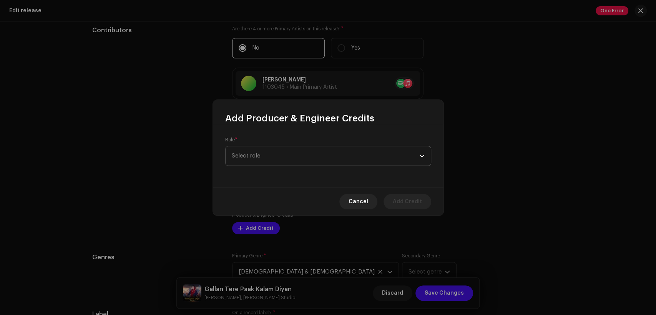
click at [273, 158] on span "Select role" at bounding box center [325, 155] width 187 height 19
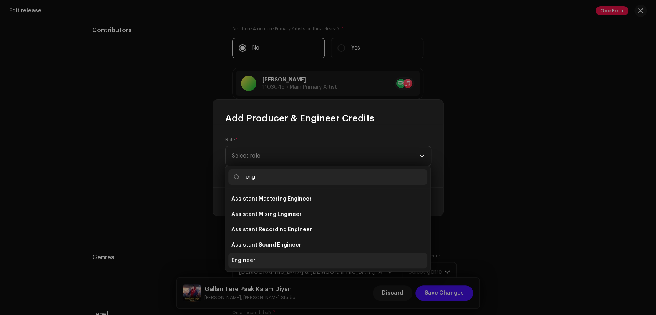
type input "eng"
drag, startPoint x: 294, startPoint y: 259, endPoint x: 293, endPoint y: 206, distance: 53.0
click at [294, 259] on li "Engineer" at bounding box center [327, 260] width 199 height 15
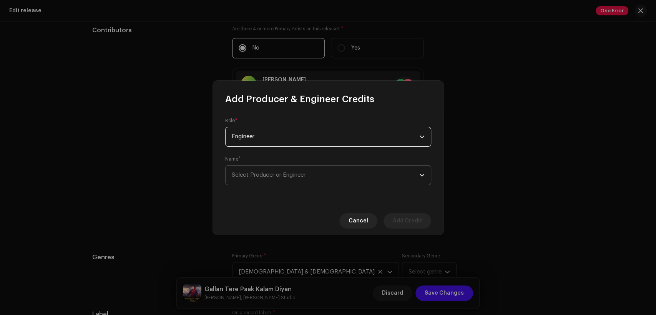
click at [294, 182] on span "Select Producer or Engineer" at bounding box center [325, 175] width 187 height 19
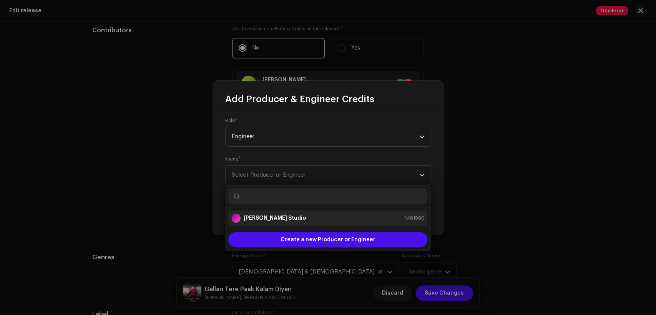
click at [298, 214] on div "[PERSON_NAME] Studio 1461960" at bounding box center [327, 218] width 193 height 9
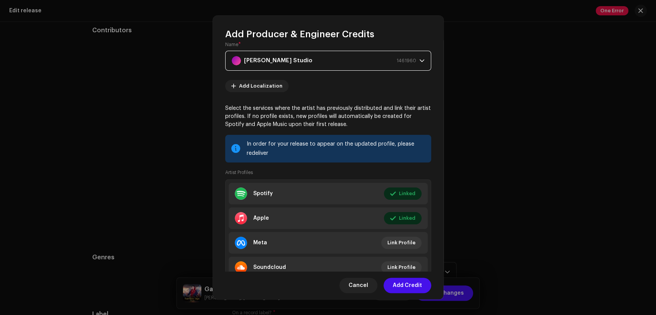
scroll to position [82, 0]
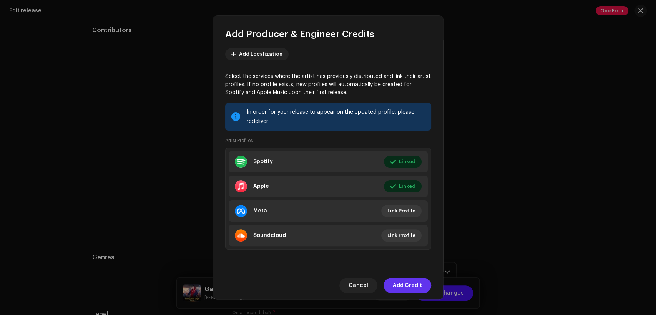
click at [412, 287] on span "Add Credit" at bounding box center [406, 285] width 29 height 15
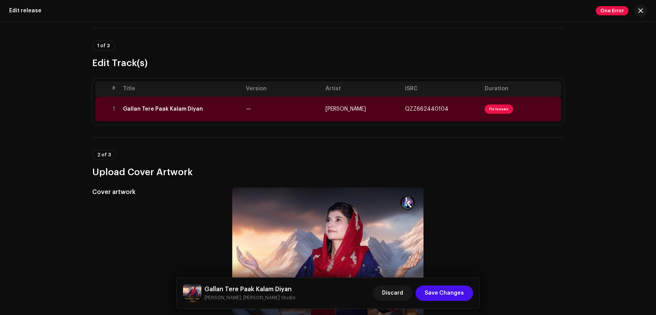
scroll to position [0, 0]
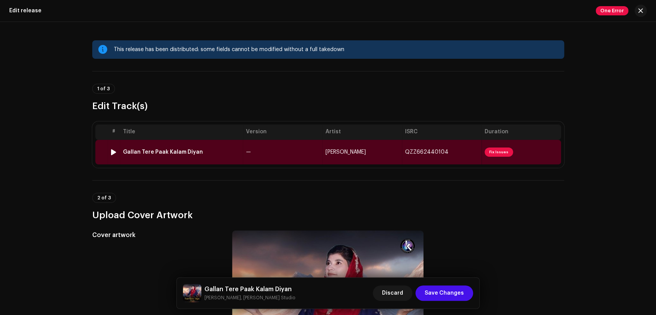
click at [254, 154] on td "—" at bounding box center [282, 152] width 79 height 25
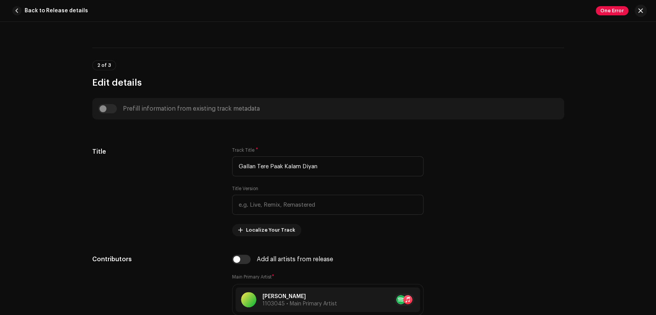
scroll to position [356, 0]
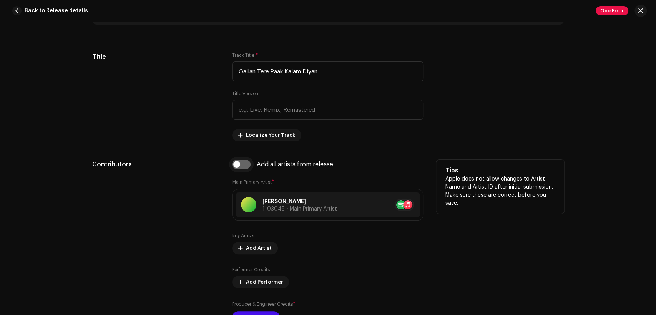
click at [243, 166] on input "checkbox" at bounding box center [241, 164] width 18 height 9
checkbox input "true"
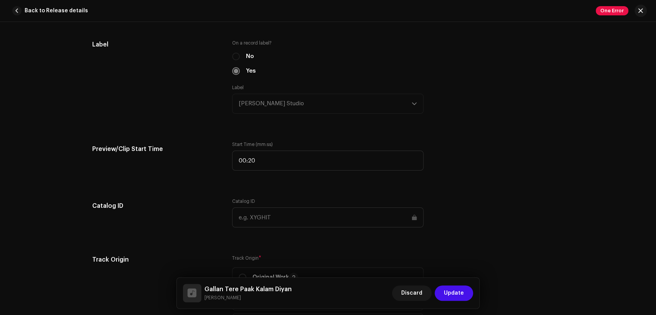
scroll to position [924, 0]
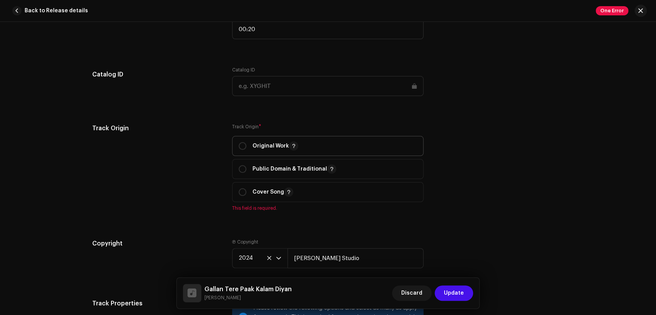
click at [248, 152] on span "Original Work" at bounding box center [327, 145] width 178 height 19
radio input "true"
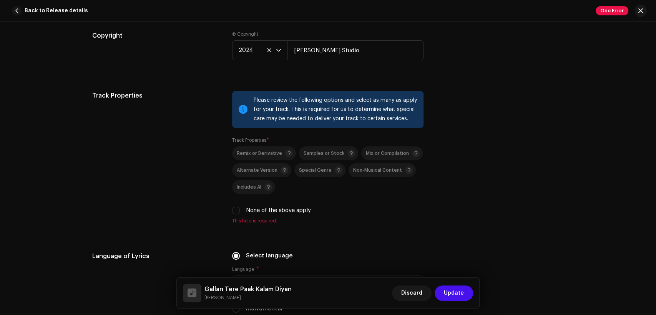
scroll to position [1138, 0]
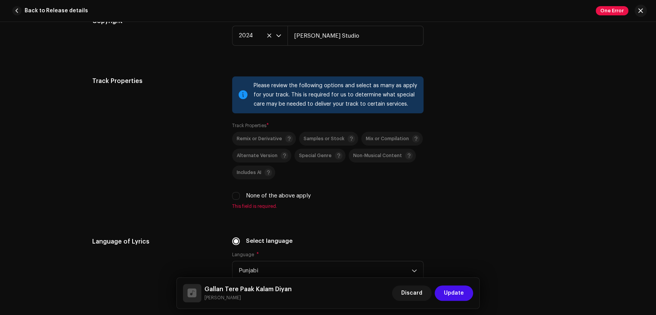
click at [261, 194] on label "None of the above apply" at bounding box center [278, 196] width 65 height 8
click at [240, 194] on input "None of the above apply" at bounding box center [236, 196] width 8 height 8
checkbox input "true"
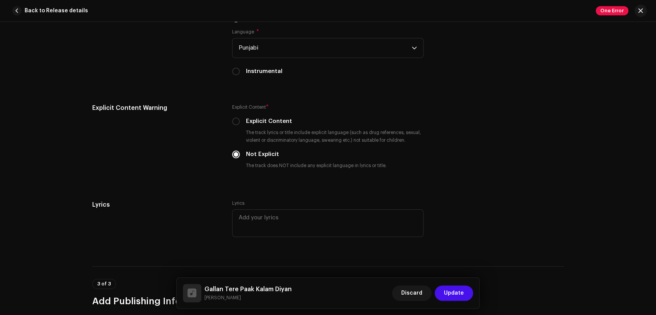
scroll to position [1564, 0]
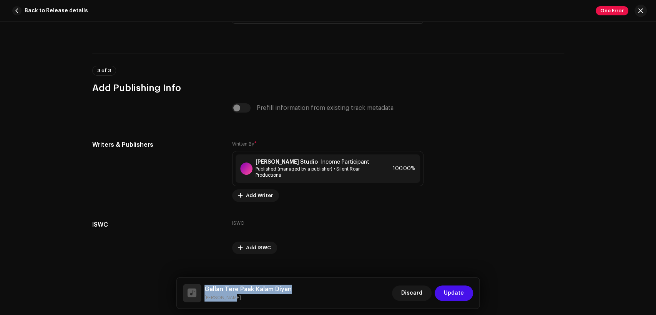
drag, startPoint x: 233, startPoint y: 296, endPoint x: 205, endPoint y: 286, distance: 29.5
click at [205, 286] on div "Gallan Tere Paak Kalam Diyan Kompal Amin" at bounding box center [247, 293] width 87 height 17
copy div "Gallan Tere Paak Kalam Diyan Kompal Amin"
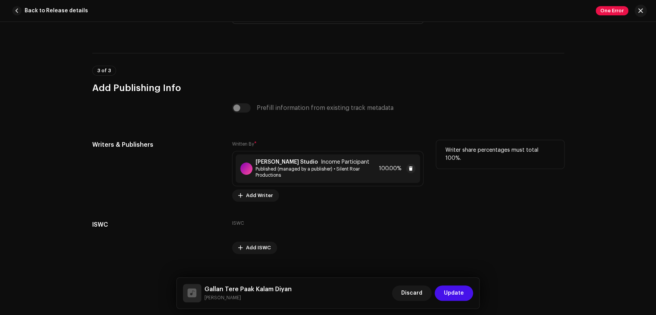
click at [286, 176] on span "Published (managed by a publisher) • Silent Roar Productions" at bounding box center [315, 172] width 120 height 12
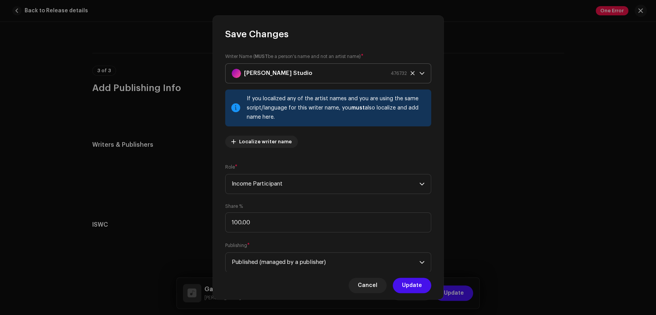
click at [323, 73] on div "[PERSON_NAME] Studio 476732" at bounding box center [319, 73] width 175 height 19
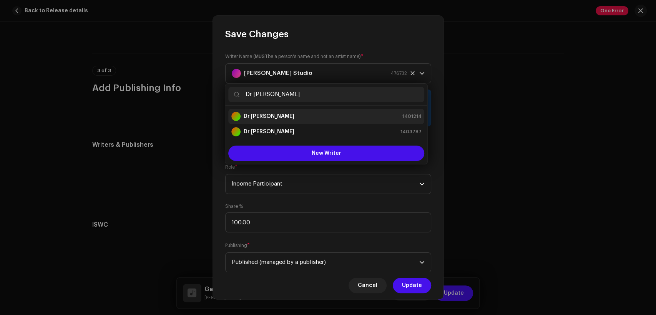
type input "Dr Rubab Anwar Khokhar"
click at [332, 121] on div "Dr Rubab Anwar Khokhar 1401214" at bounding box center [326, 116] width 190 height 9
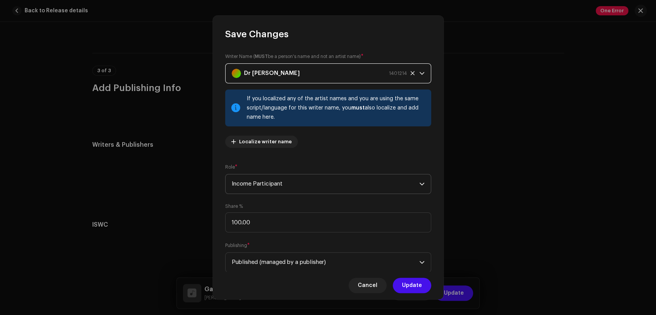
click at [331, 176] on span "Income Participant" at bounding box center [325, 183] width 187 height 19
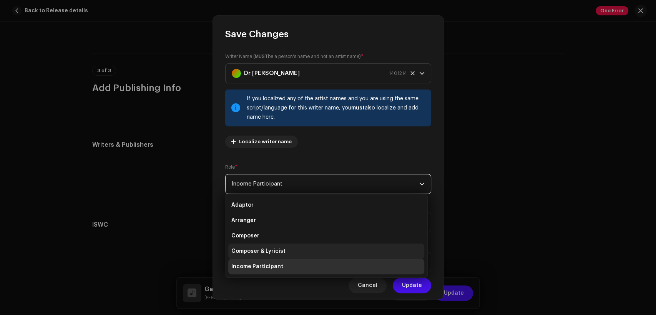
click at [325, 248] on li "Composer & Lyricist" at bounding box center [326, 250] width 196 height 15
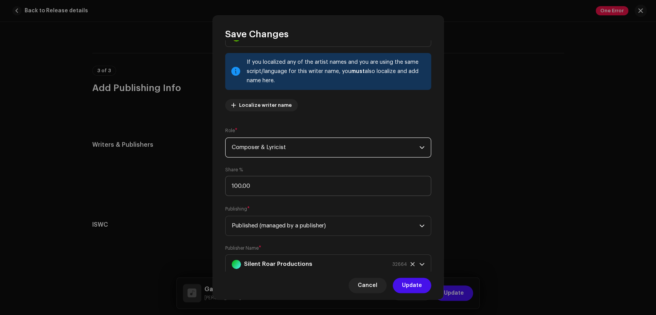
scroll to position [61, 0]
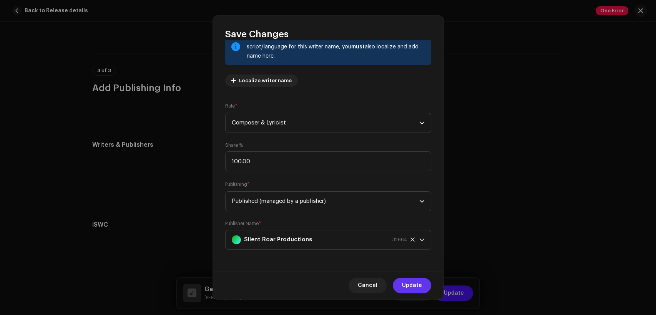
click at [409, 280] on span "Update" at bounding box center [412, 285] width 20 height 15
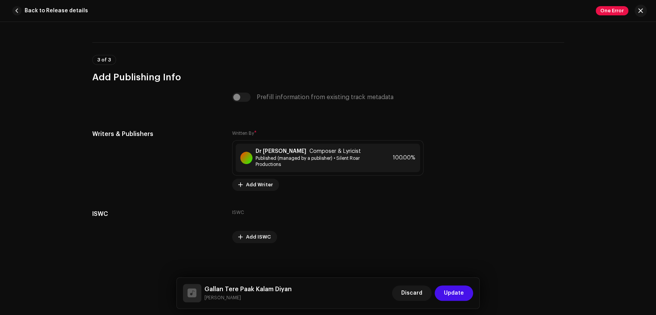
scroll to position [1580, 0]
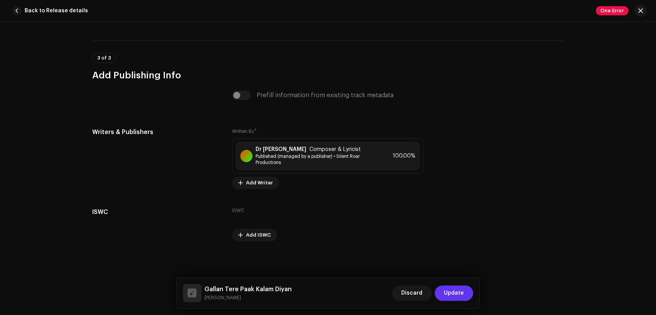
click at [468, 289] on button "Update" at bounding box center [453, 292] width 38 height 15
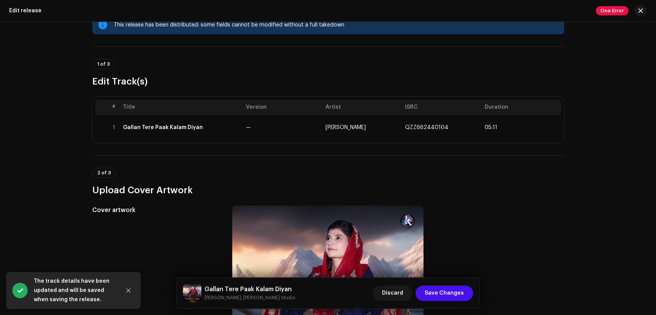
scroll to position [213, 0]
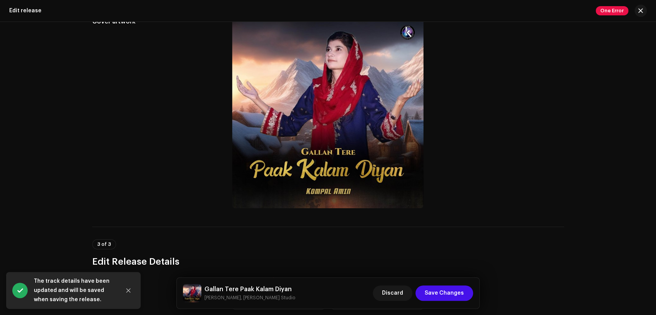
click at [232, 290] on h5 "Gallan Tere Paak Kalam Diyan" at bounding box center [249, 289] width 91 height 9
copy h5 "Gallan Tere Paak Kalam Diyan"
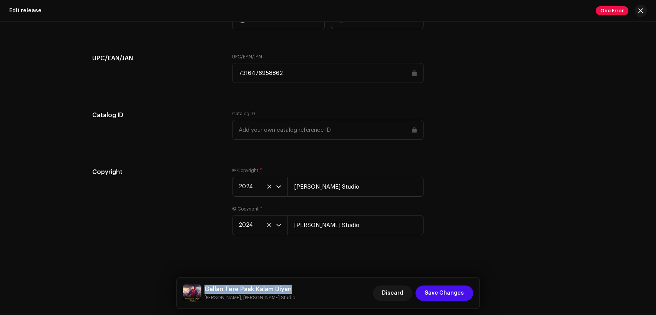
scroll to position [1232, 0]
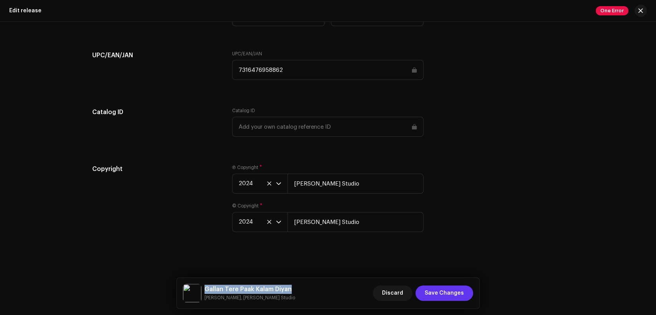
click at [466, 293] on button "Save Changes" at bounding box center [444, 292] width 58 height 15
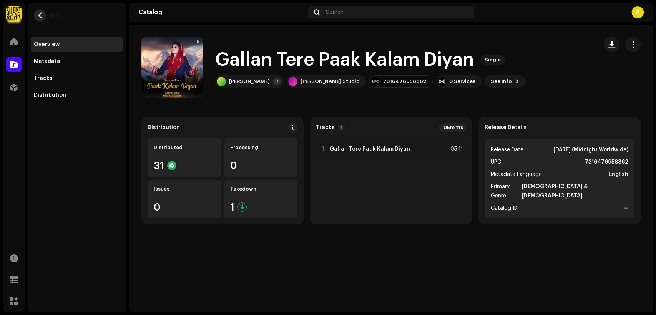
click at [37, 12] on span "button" at bounding box center [40, 15] width 6 height 6
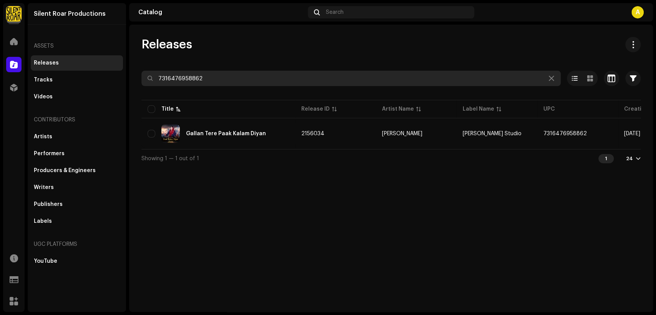
click at [254, 85] on input "7316476958862" at bounding box center [350, 78] width 419 height 15
paste input "48"
type input "7316476958848"
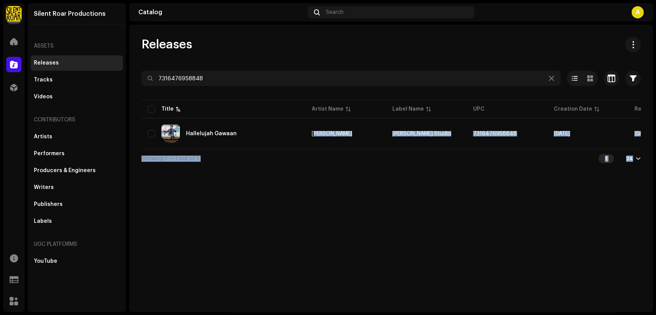
drag, startPoint x: 383, startPoint y: 148, endPoint x: 642, endPoint y: 175, distance: 260.2
click at [642, 175] on div "Releases 7316476958848 Selected 0 Options Filters Distribution status Never Dis…" at bounding box center [390, 168] width 523 height 287
click at [448, 187] on div "Releases 7316476958848 Selected 0 Options Filters Distribution status Never Dis…" at bounding box center [390, 168] width 523 height 287
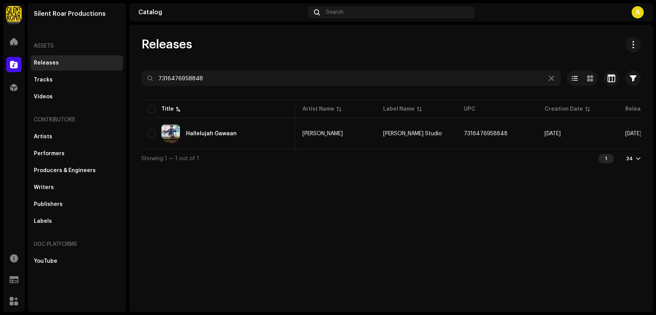
scroll to position [0, 139]
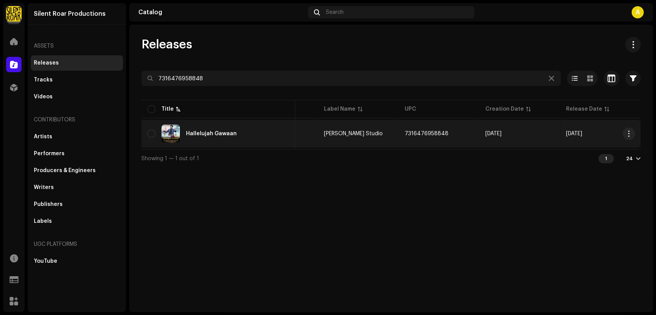
click at [233, 136] on div "Hallelujah Gawaan" at bounding box center [217, 133] width 141 height 18
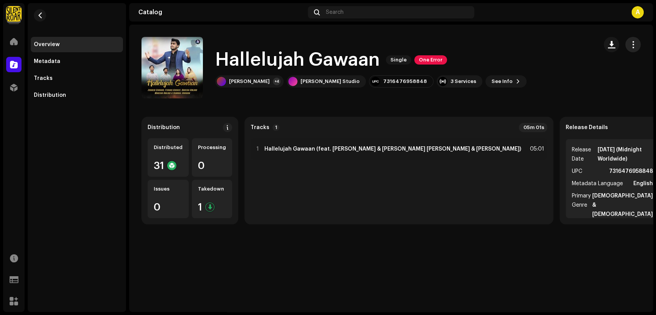
click at [630, 46] on span "button" at bounding box center [632, 44] width 7 height 6
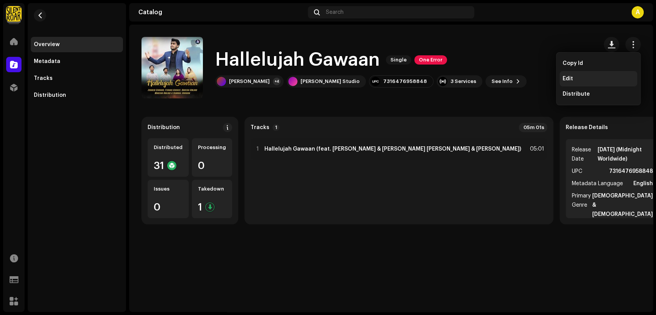
click at [606, 72] on div "Edit" at bounding box center [598, 78] width 78 height 15
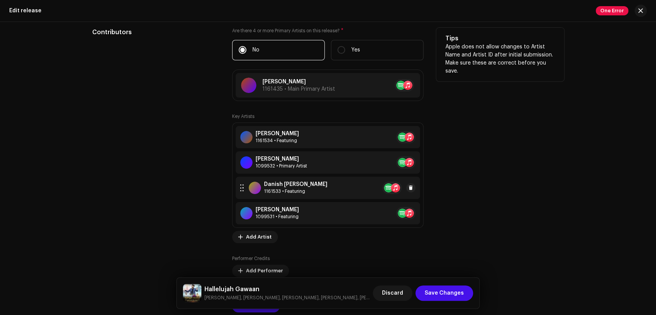
scroll to position [782, 0]
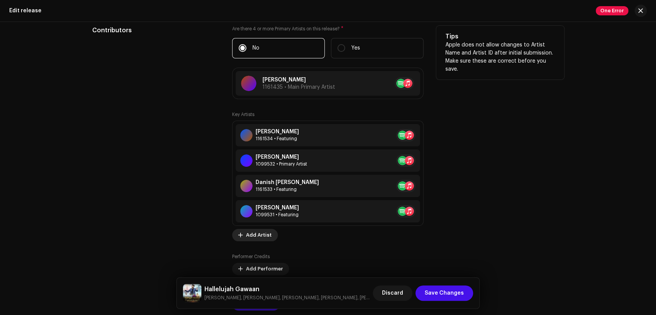
click at [257, 235] on span "Add Artist" at bounding box center [259, 234] width 26 height 15
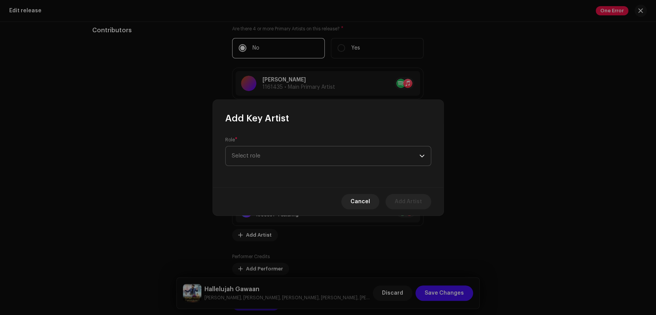
click at [285, 161] on span "Select role" at bounding box center [325, 155] width 187 height 19
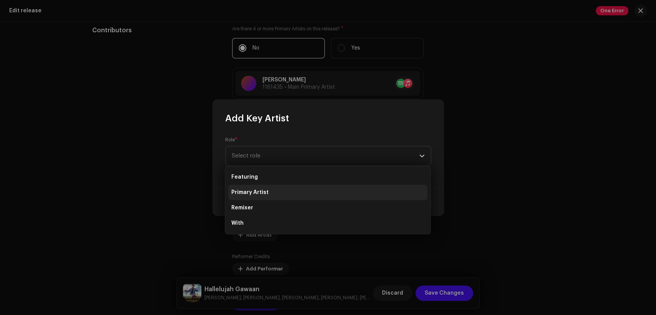
click at [288, 191] on li "Primary Artist" at bounding box center [327, 192] width 199 height 15
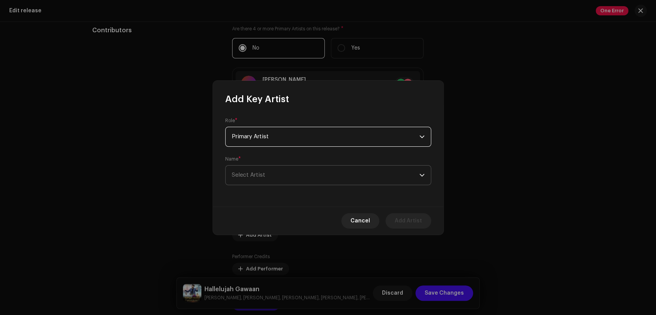
click at [296, 182] on span "Select Artist" at bounding box center [325, 175] width 187 height 19
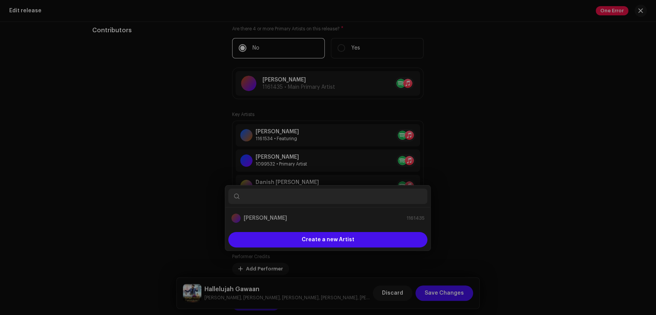
click at [503, 188] on div "Add Key Artist Role * Primary Artist Name * Select Artist Cancel Add Artist" at bounding box center [328, 157] width 656 height 315
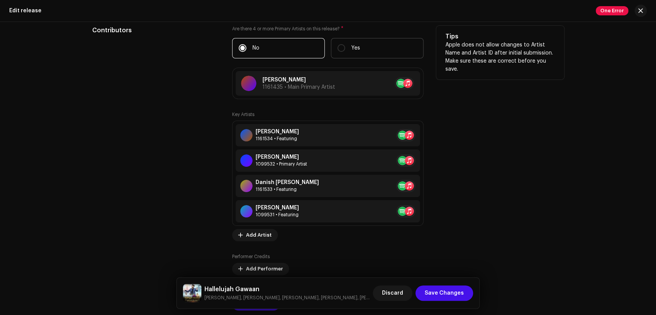
click at [368, 48] on label "Yes" at bounding box center [377, 48] width 93 height 20
click at [345, 48] on input "Yes" at bounding box center [341, 48] width 8 height 8
radio input "true"
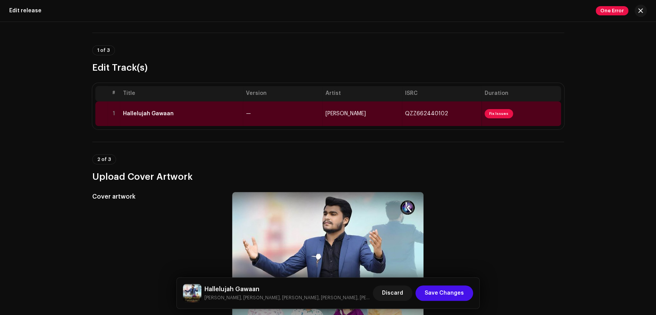
scroll to position [0, 0]
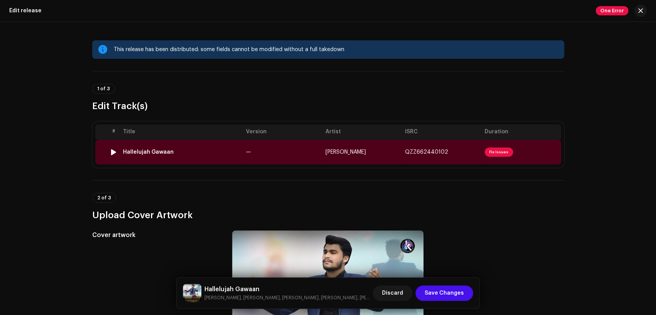
click at [303, 156] on td "—" at bounding box center [282, 152] width 79 height 25
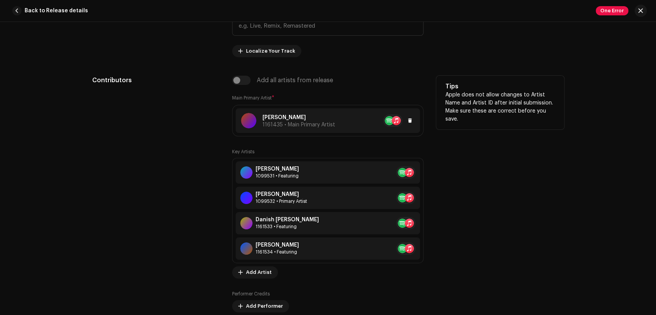
scroll to position [427, 0]
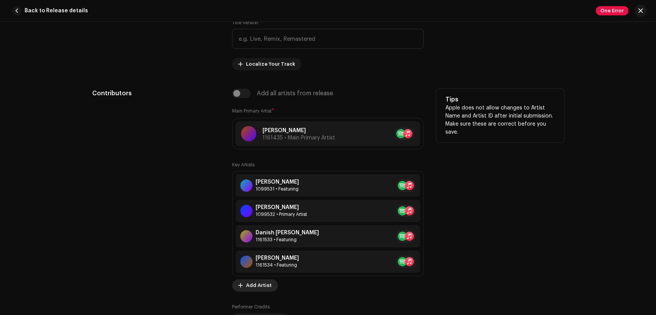
click at [252, 285] on span "Add Artist" at bounding box center [259, 285] width 26 height 15
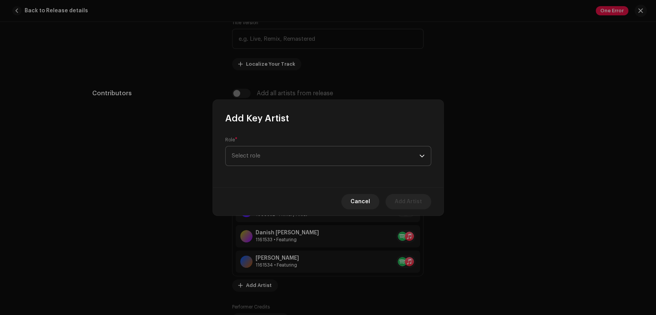
click at [295, 160] on span "Select role" at bounding box center [325, 155] width 187 height 19
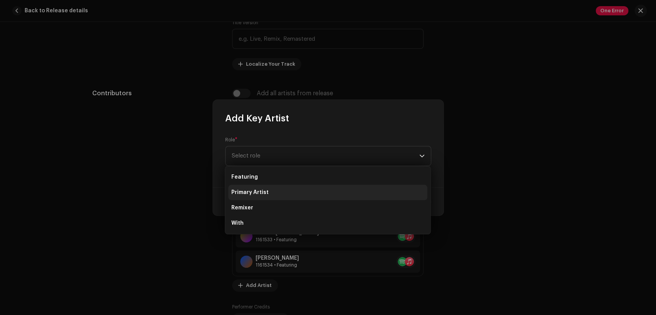
click at [296, 188] on li "Primary Artist" at bounding box center [327, 192] width 199 height 15
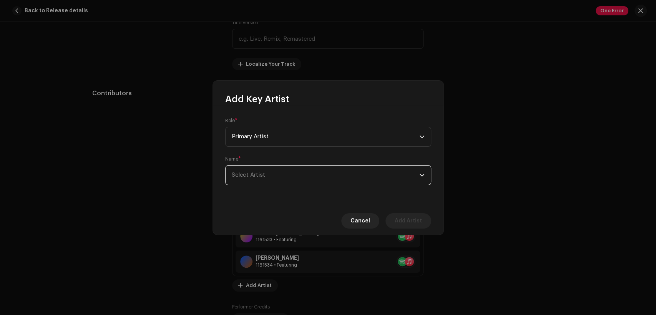
click at [299, 175] on span "Select Artist" at bounding box center [325, 175] width 187 height 19
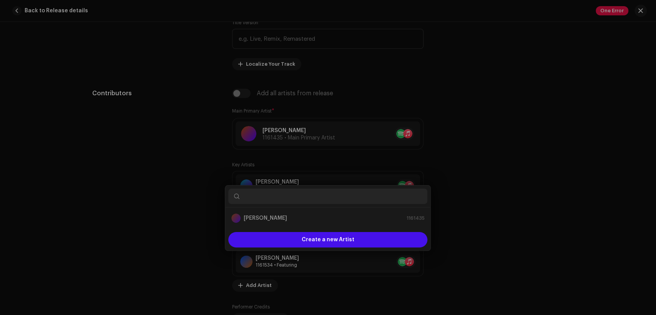
click at [477, 200] on div "Add Key Artist Role * Primary Artist Name * Select Artist Cancel Add Artist" at bounding box center [328, 157] width 656 height 315
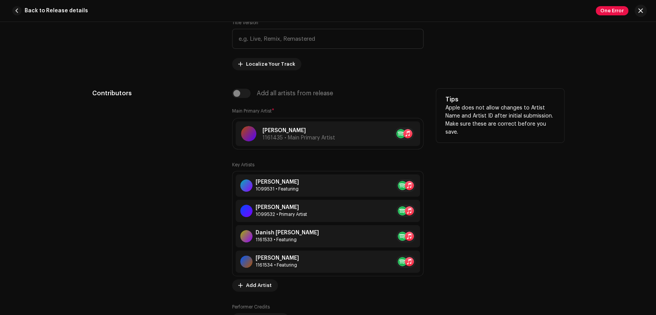
scroll to position [498, 0]
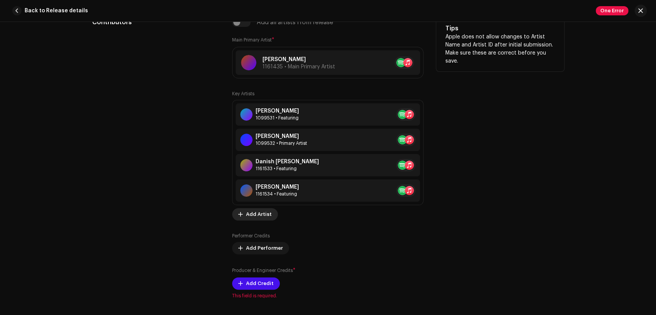
click at [264, 210] on span "Add Artist" at bounding box center [259, 214] width 26 height 15
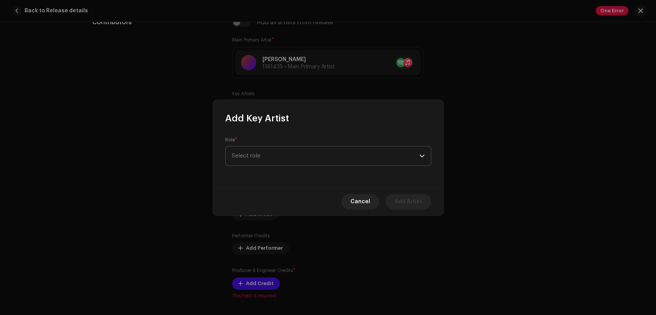
click at [301, 153] on span "Select role" at bounding box center [325, 155] width 187 height 19
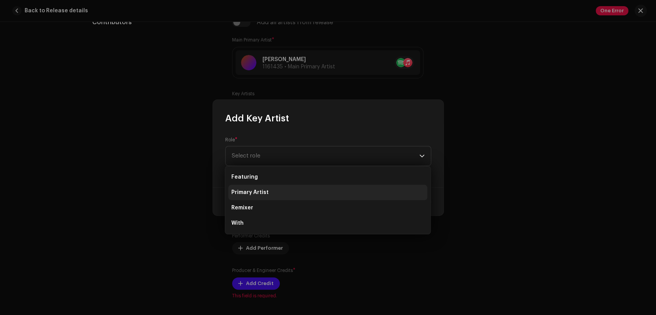
click at [300, 197] on li "Primary Artist" at bounding box center [327, 192] width 199 height 15
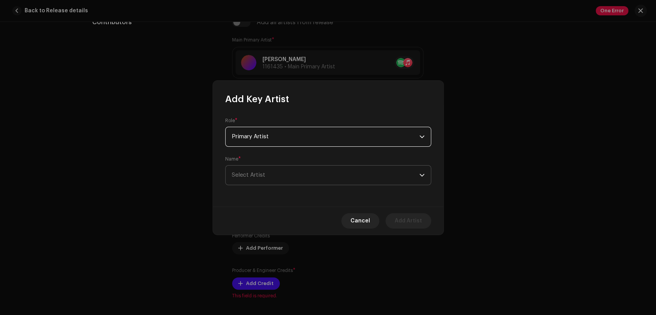
click at [315, 173] on span "Select Artist" at bounding box center [325, 175] width 187 height 19
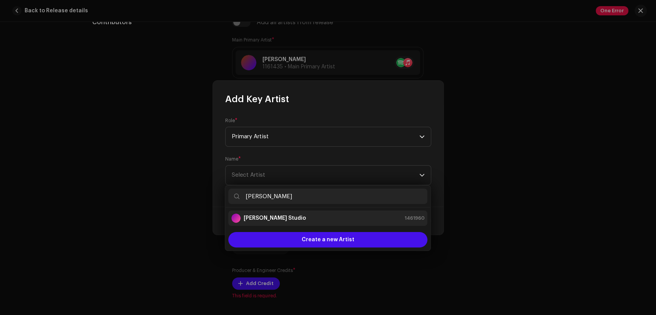
type input "[PERSON_NAME]"
click at [316, 222] on div "[PERSON_NAME] Studio 1461960" at bounding box center [327, 218] width 193 height 9
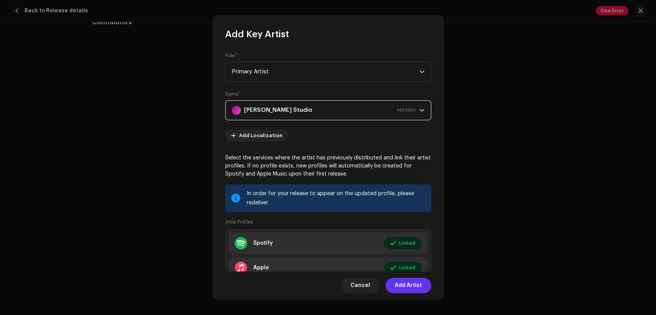
click at [401, 283] on span "Add Artist" at bounding box center [407, 285] width 27 height 15
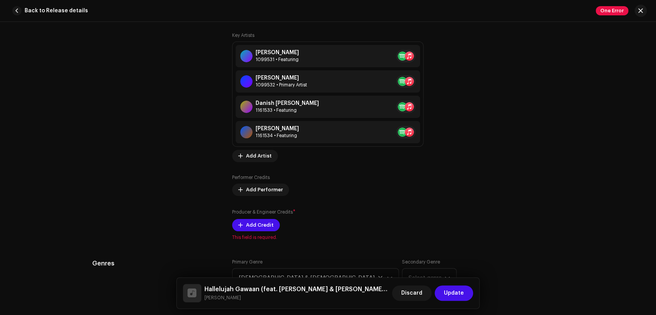
scroll to position [569, 0]
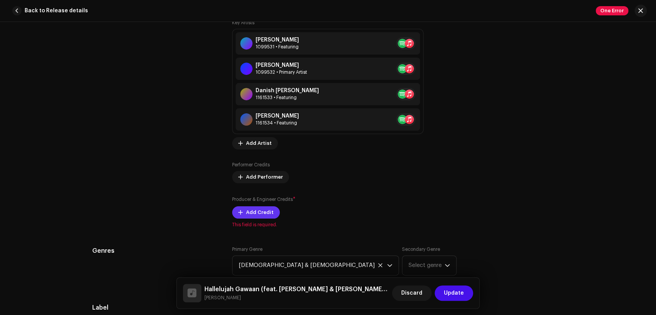
click at [255, 212] on span "Add Credit" at bounding box center [260, 212] width 28 height 15
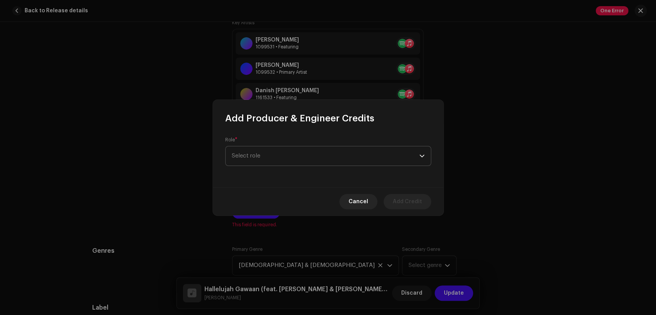
click at [274, 154] on span "Select role" at bounding box center [325, 155] width 187 height 19
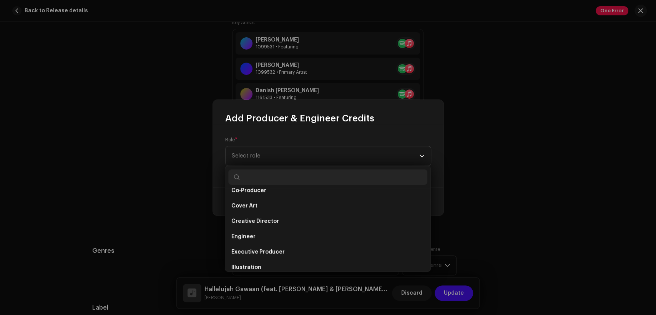
scroll to position [124, 0]
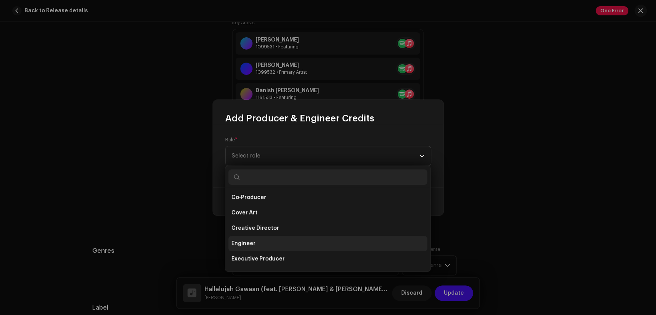
click at [274, 237] on li "Engineer" at bounding box center [327, 243] width 199 height 15
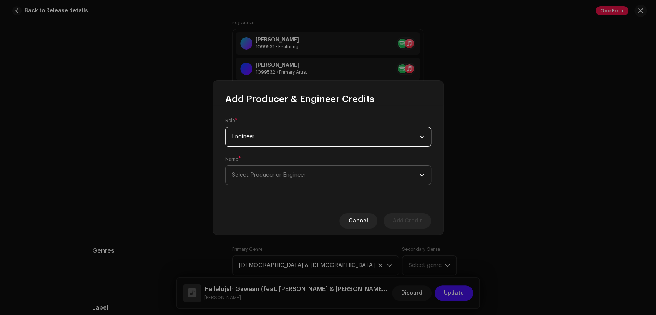
click at [289, 172] on span "Select Producer or Engineer" at bounding box center [325, 175] width 187 height 19
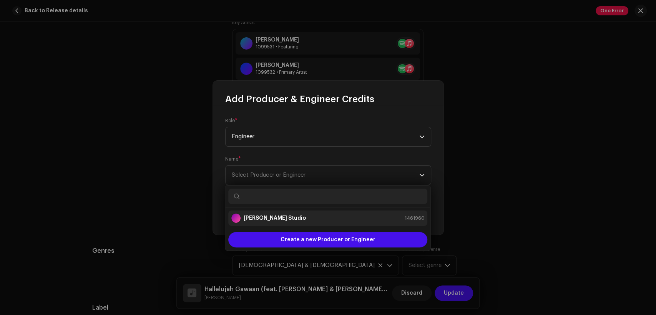
click at [295, 224] on li "[PERSON_NAME] Studio 1461960" at bounding box center [327, 217] width 199 height 15
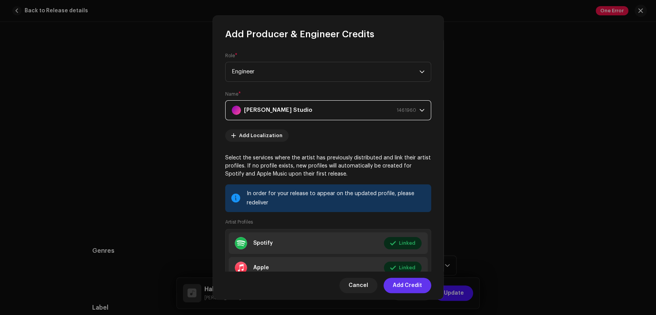
click at [403, 285] on span "Add Credit" at bounding box center [406, 285] width 29 height 15
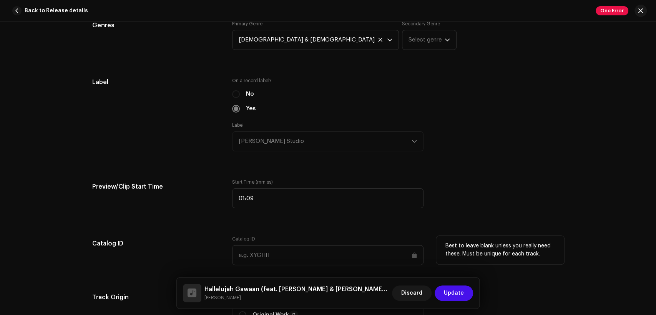
scroll to position [924, 0]
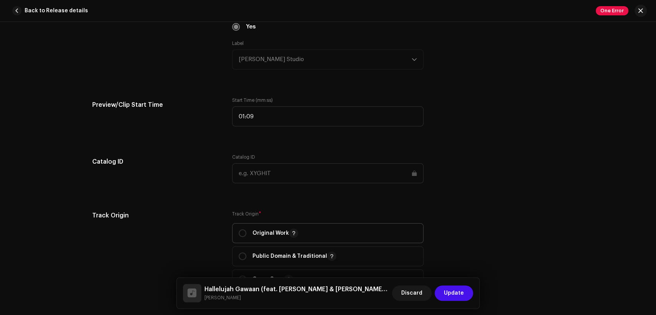
drag, startPoint x: 272, startPoint y: 237, endPoint x: 272, endPoint y: 233, distance: 4.6
click at [272, 237] on p "Original Work" at bounding box center [275, 233] width 46 height 9
radio input "true"
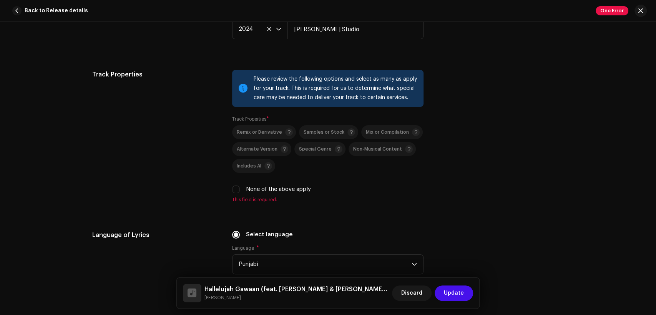
scroll to position [1280, 0]
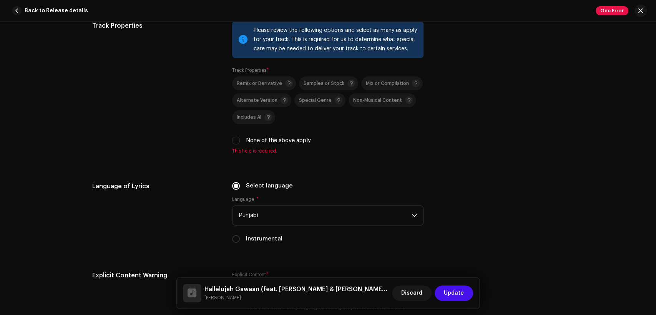
click at [252, 139] on label "None of the above apply" at bounding box center [278, 140] width 65 height 8
click at [240, 139] on input "None of the above apply" at bounding box center [236, 141] width 8 height 8
checkbox input "true"
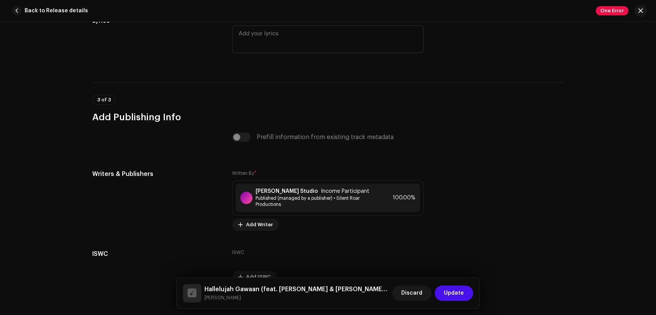
scroll to position [1667, 0]
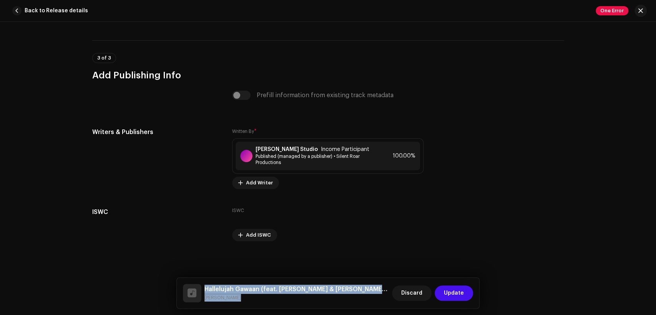
drag, startPoint x: 238, startPoint y: 296, endPoint x: 215, endPoint y: 277, distance: 29.7
click at [205, 280] on div "Hallelujah Gawaan (feat. Madiha Amjad & Danish Amjad & Sumbul Hanook) Zohaib Ch…" at bounding box center [328, 293] width 303 height 31
copy div "Hallelujah Gawaan (feat. Madiha Amjad & Danish Amjad & Sumbul Hanook) Zohaib Ch…"
click at [225, 294] on small "Zohaib Chohan" at bounding box center [296, 298] width 185 height 8
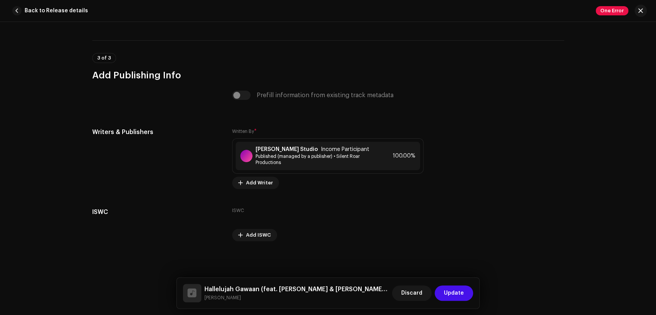
click at [225, 294] on small "Zohaib Chohan" at bounding box center [296, 298] width 185 height 8
click at [225, 296] on small "Zohaib Chohan" at bounding box center [296, 298] width 185 height 8
click at [301, 167] on div "[PERSON_NAME] Studio Income Participant Published (managed by a publisher) • Si…" at bounding box center [327, 156] width 184 height 28
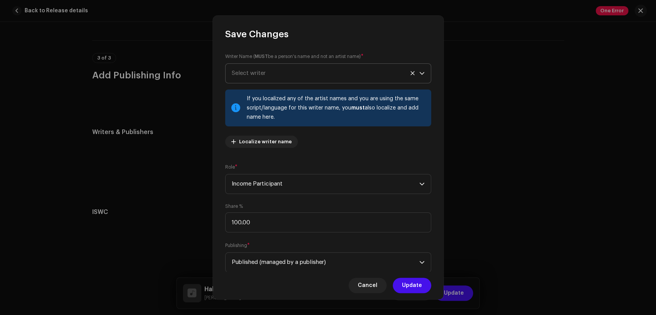
click at [302, 65] on div "Writer Name ( MUST be a person's name and not an artist name) * Select writer I…" at bounding box center [328, 103] width 206 height 101
click at [303, 66] on div "[PERSON_NAME] Studio 476732" at bounding box center [319, 73] width 175 height 19
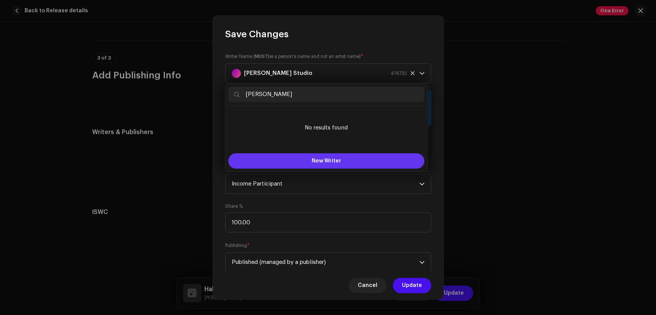
type input "Zohaib Chohan"
click at [316, 162] on span "New Writer" at bounding box center [326, 160] width 30 height 5
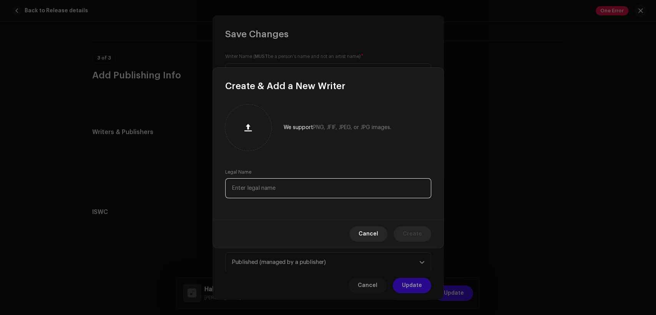
drag, startPoint x: 326, startPoint y: 188, endPoint x: 333, endPoint y: 192, distance: 8.1
click at [325, 188] on input "text" at bounding box center [328, 188] width 206 height 20
paste input "Zohaib Chohan"
type input "Zohaib Chohan"
click at [402, 229] on button "Create" at bounding box center [412, 233] width 38 height 15
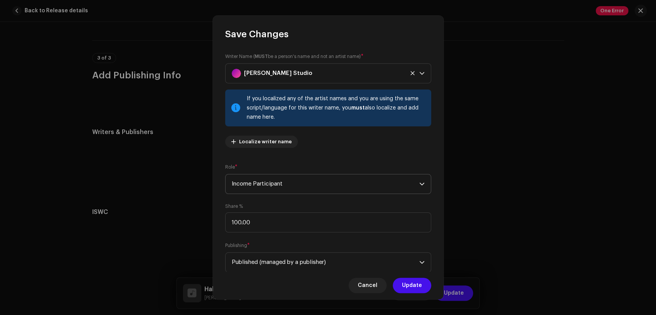
click at [307, 184] on span "Income Participant" at bounding box center [325, 183] width 187 height 19
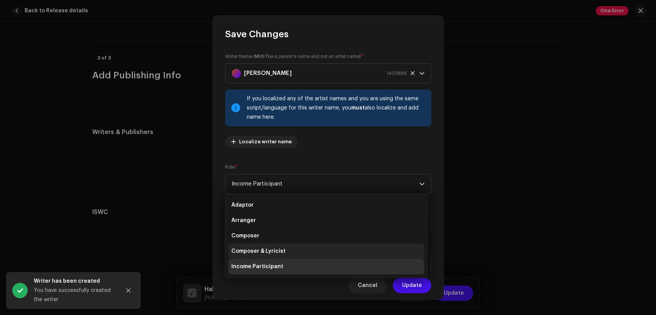
click at [311, 244] on li "Composer & Lyricist" at bounding box center [326, 250] width 196 height 15
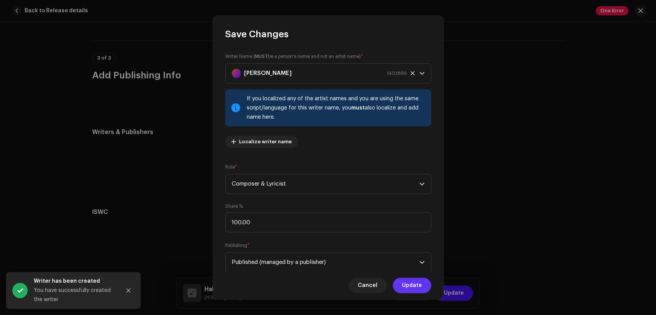
click at [397, 282] on button "Update" at bounding box center [411, 285] width 38 height 15
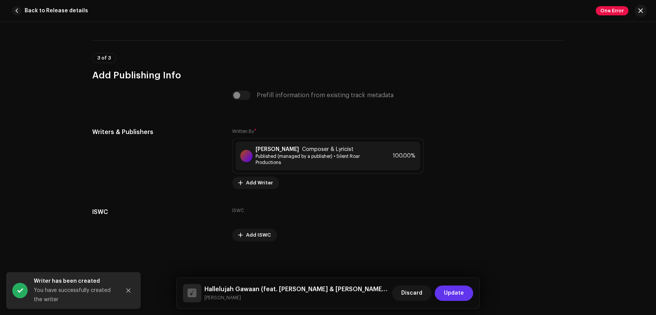
click at [452, 290] on span "Update" at bounding box center [454, 292] width 20 height 15
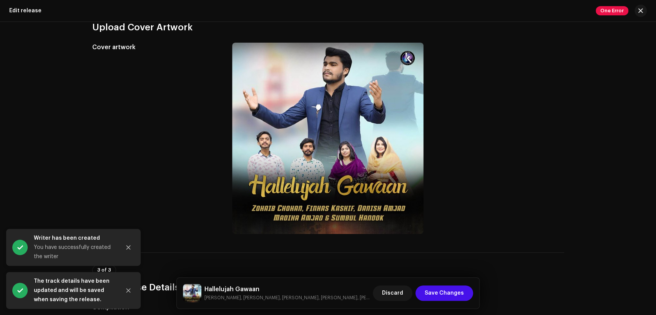
scroll to position [213, 0]
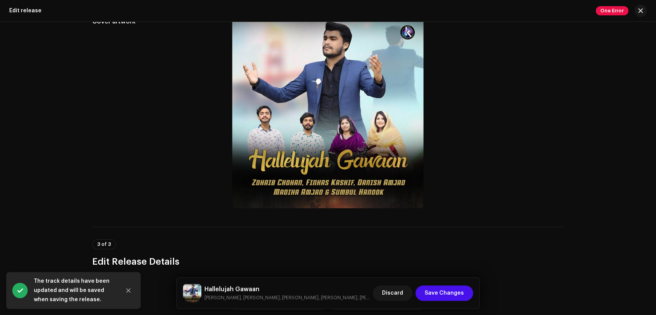
click at [248, 283] on div "Hallelujah Gawaan Zohaib Chohan, Sumbul Hanook, Finhas Kashif, Danish Amjad, Ma…" at bounding box center [328, 293] width 303 height 31
click at [248, 284] on div "Hallelujah Gawaan Zohaib Chohan, Sumbul Hanook, Finhas Kashif, Danish Amjad, Ma…" at bounding box center [276, 293] width 187 height 18
copy h5 "Hallelujah Gawaan"
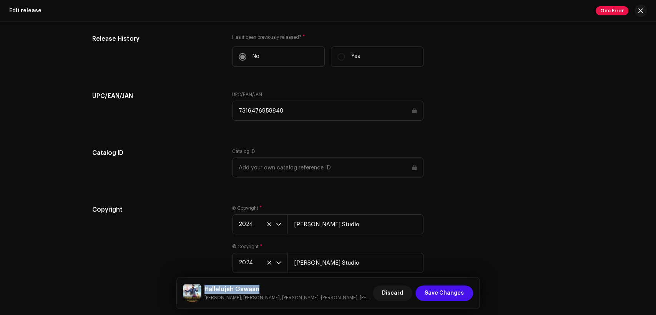
scroll to position [1034, 0]
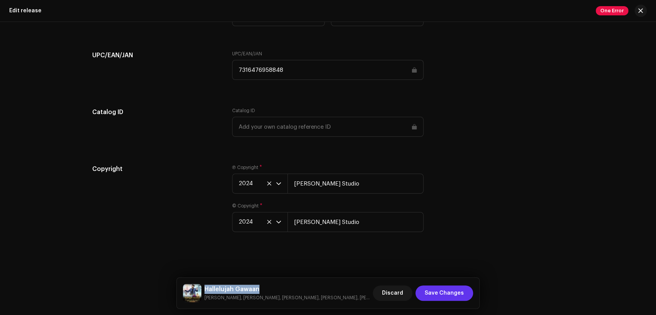
click at [445, 291] on span "Save Changes" at bounding box center [443, 292] width 39 height 15
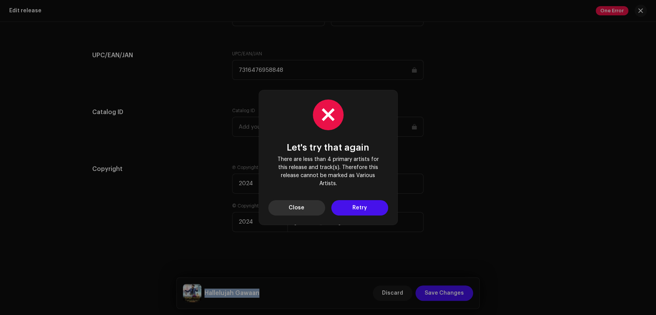
click at [310, 209] on button "Close" at bounding box center [296, 207] width 57 height 15
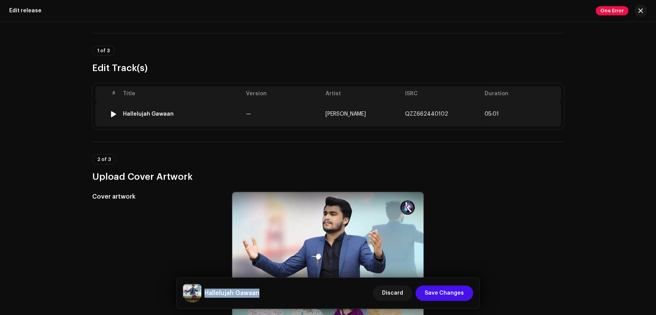
scroll to position [0, 0]
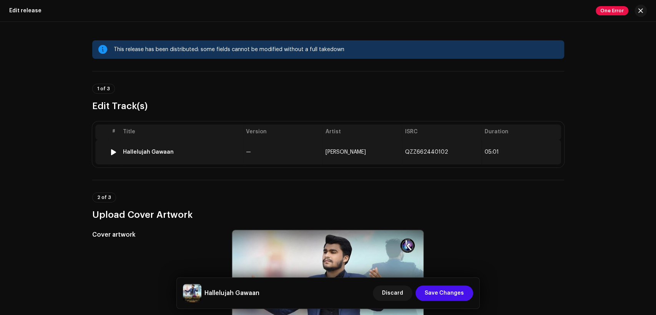
click at [277, 154] on td "—" at bounding box center [282, 152] width 79 height 25
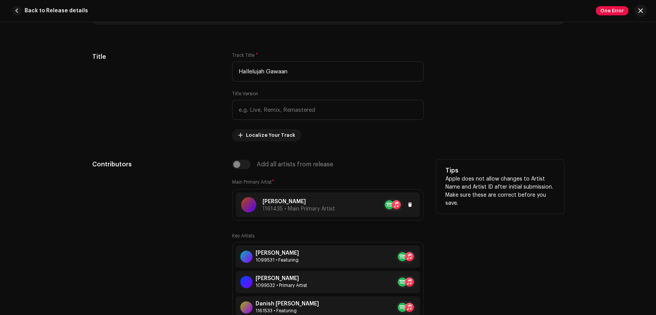
scroll to position [569, 0]
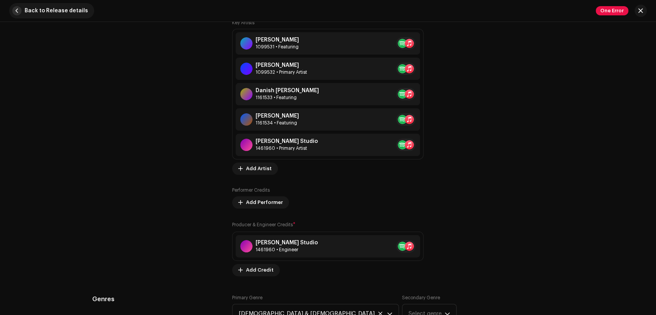
click at [22, 13] on button "Back to Release details" at bounding box center [51, 10] width 85 height 15
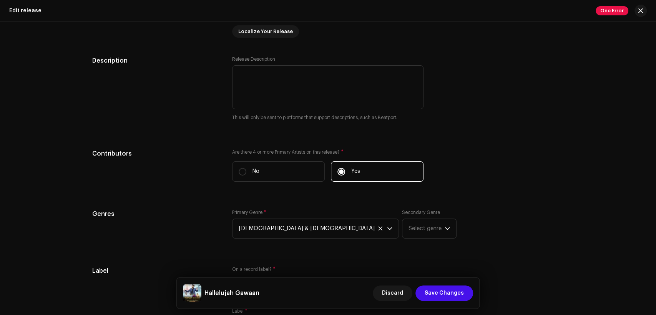
scroll to position [782, 0]
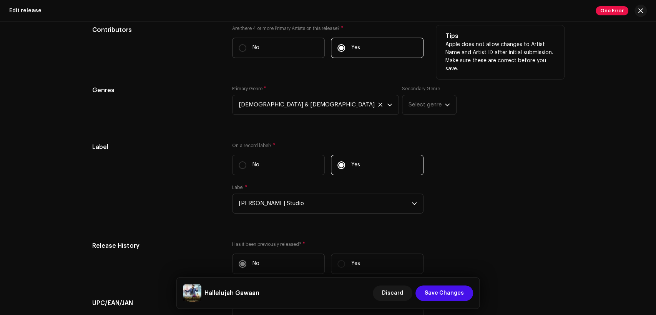
click at [272, 52] on label "No" at bounding box center [278, 48] width 93 height 20
click at [246, 52] on input "No" at bounding box center [242, 48] width 8 height 8
radio input "true"
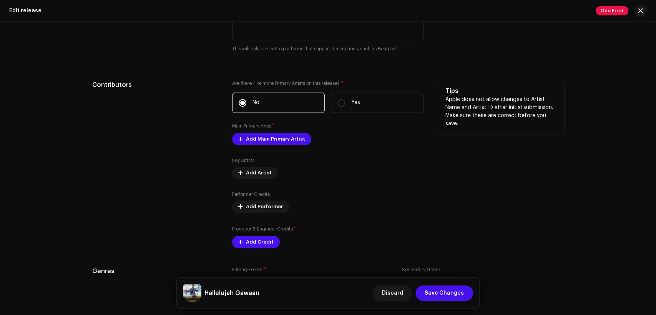
scroll to position [711, 0]
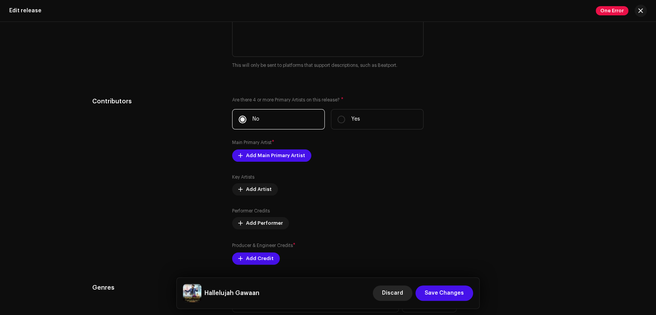
click at [385, 295] on button "Discard" at bounding box center [393, 292] width 40 height 15
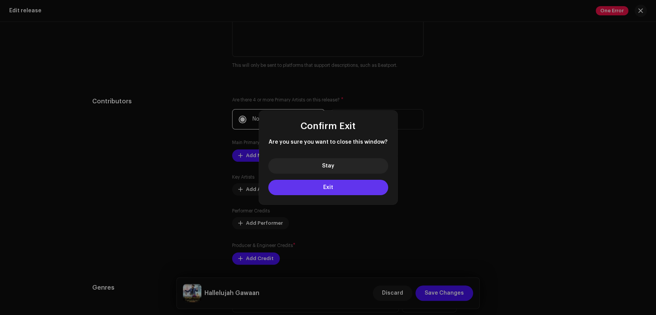
click at [329, 185] on span "Exit" at bounding box center [328, 187] width 10 height 5
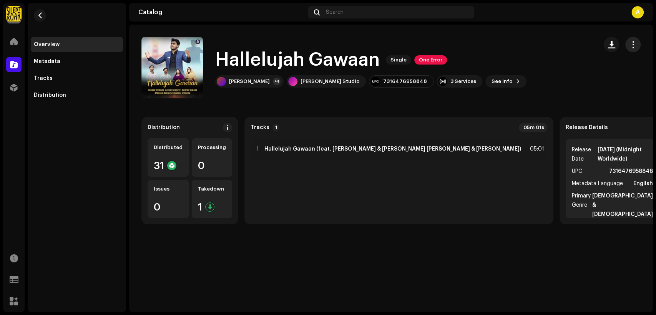
click at [629, 44] on span "button" at bounding box center [632, 44] width 7 height 6
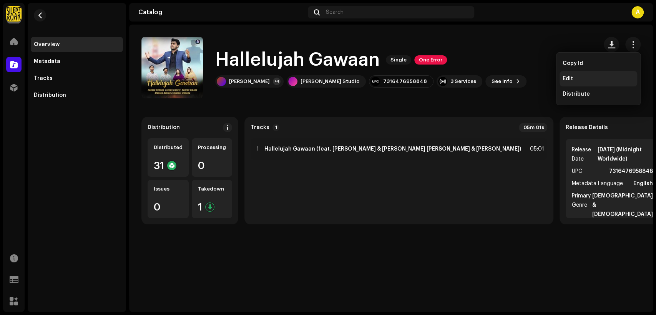
click at [597, 81] on div "Edit" at bounding box center [597, 79] width 71 height 6
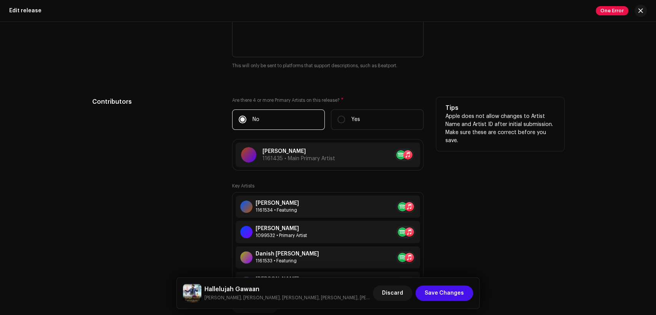
scroll to position [782, 0]
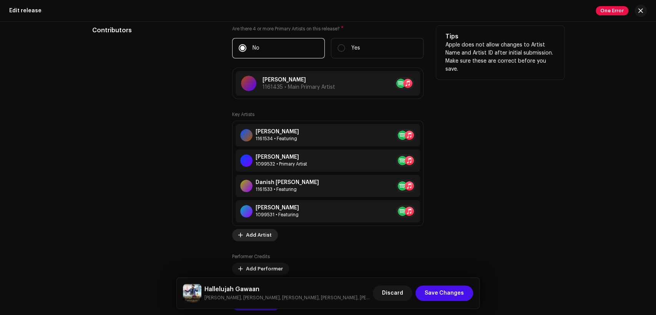
click at [261, 235] on span "Add Artist" at bounding box center [259, 234] width 26 height 15
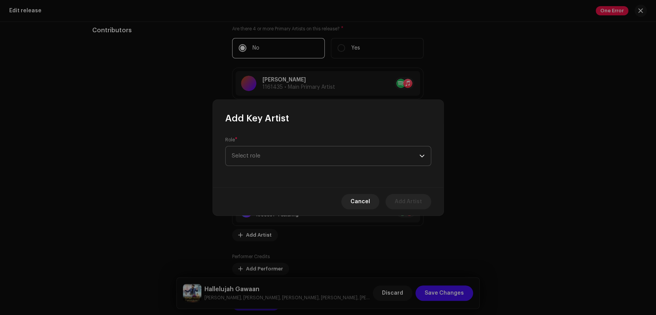
click at [278, 161] on span "Select role" at bounding box center [325, 155] width 187 height 19
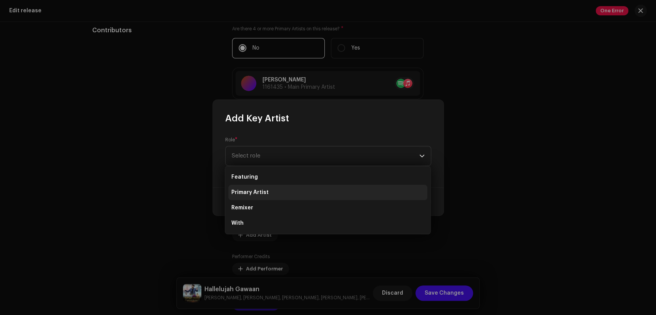
click at [283, 189] on li "Primary Artist" at bounding box center [327, 192] width 199 height 15
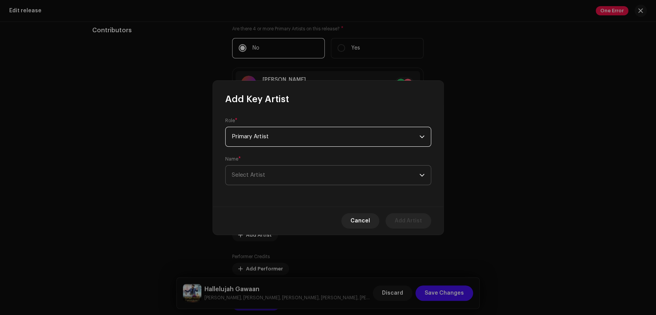
click at [285, 171] on span "Select Artist" at bounding box center [325, 175] width 187 height 19
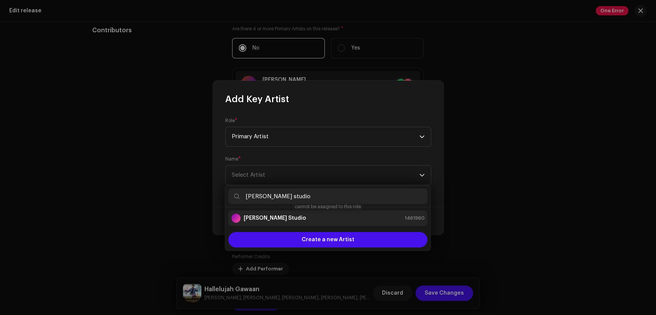
type input "[PERSON_NAME] studio"
click at [320, 214] on div "[PERSON_NAME] Studio 1461960" at bounding box center [327, 218] width 193 height 9
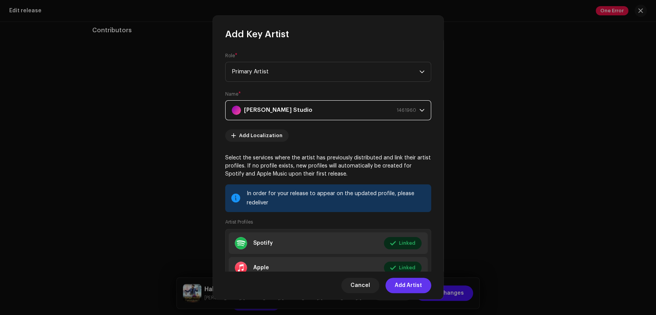
click at [402, 284] on span "Add Artist" at bounding box center [407, 285] width 27 height 15
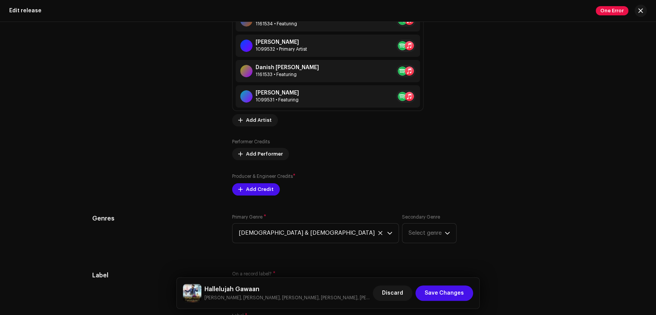
scroll to position [995, 0]
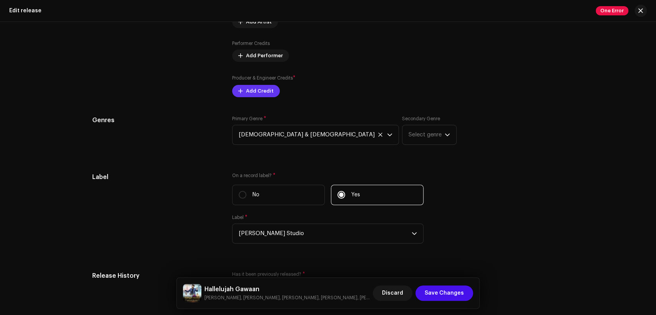
click at [258, 90] on span "Add Credit" at bounding box center [260, 90] width 28 height 15
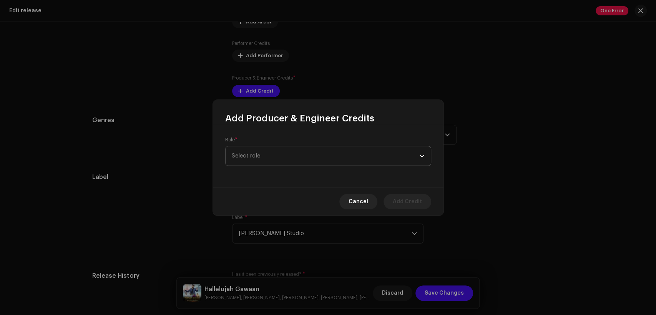
click at [290, 151] on span "Select role" at bounding box center [325, 155] width 187 height 19
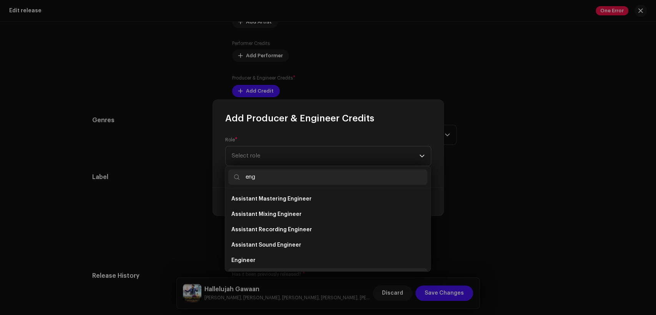
scroll to position [12, 0]
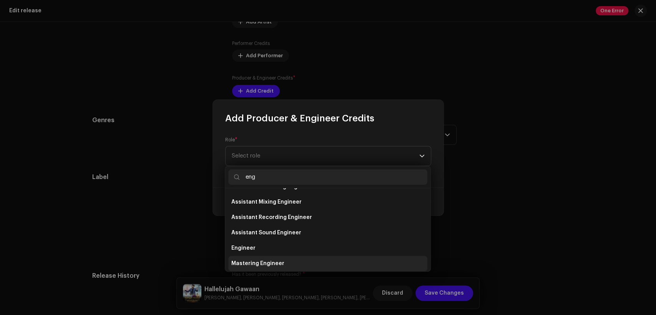
type input "eng"
click at [336, 259] on li "Mastering Engineer" at bounding box center [327, 263] width 199 height 15
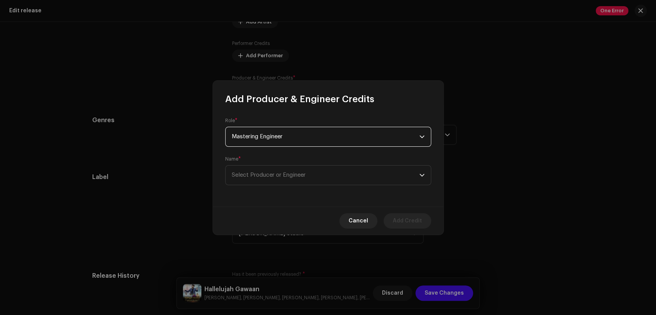
click at [321, 140] on span "Mastering Engineer" at bounding box center [325, 136] width 187 height 19
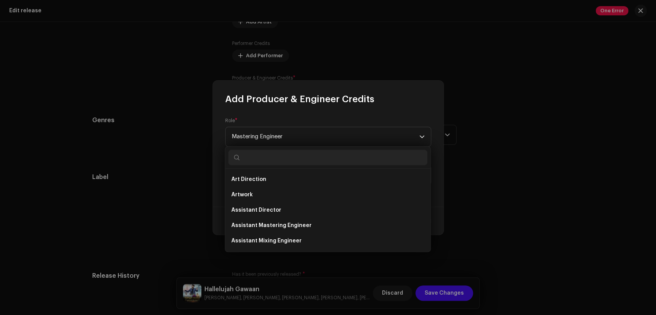
scroll to position [151, 0]
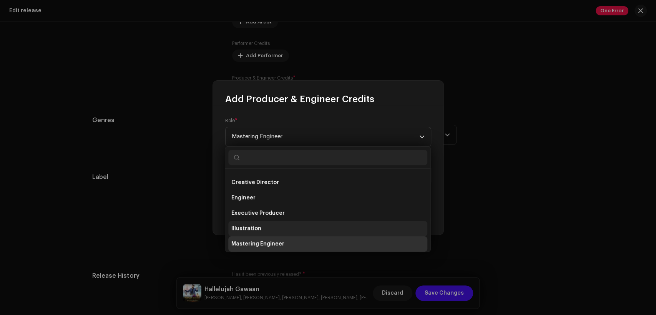
click at [316, 222] on li "Illustration" at bounding box center [327, 228] width 199 height 15
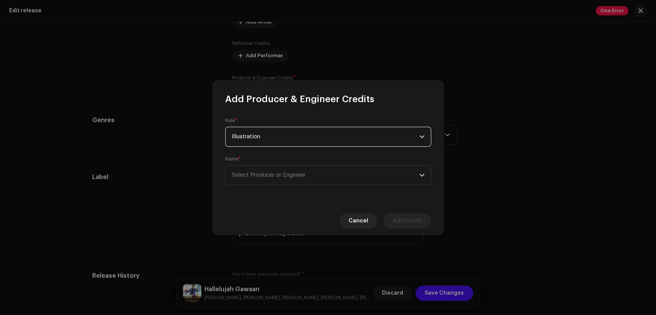
click at [310, 137] on span "Illustration" at bounding box center [325, 136] width 187 height 19
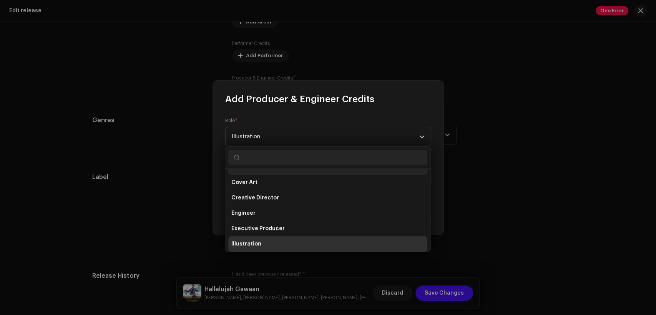
scroll to position [126, 0]
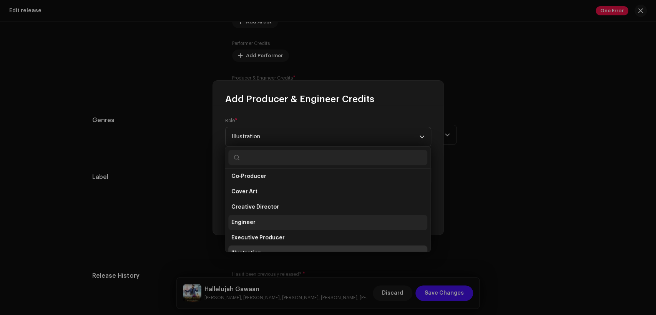
click at [303, 219] on li "Engineer" at bounding box center [327, 222] width 199 height 15
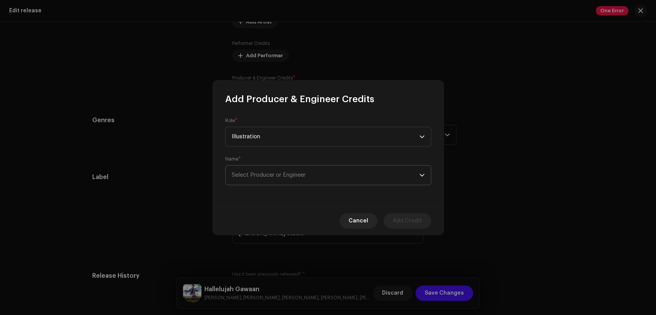
scroll to position [135, 0]
click at [320, 170] on span "Select Producer or Engineer" at bounding box center [325, 175] width 187 height 19
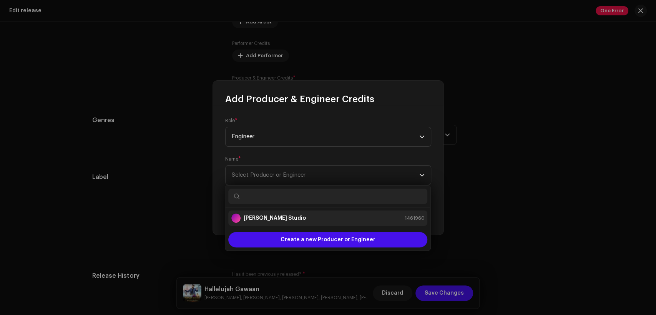
click at [320, 219] on div "[PERSON_NAME] Studio 1461960" at bounding box center [327, 218] width 193 height 9
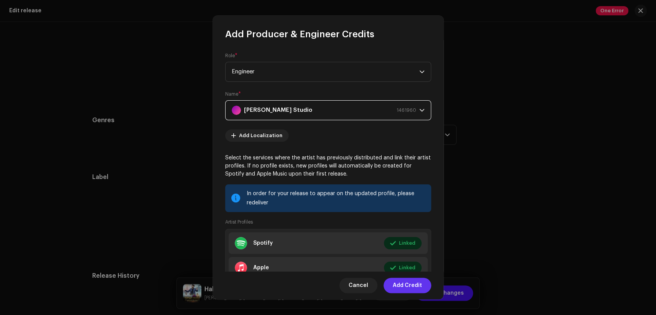
click at [400, 284] on span "Add Credit" at bounding box center [406, 285] width 29 height 15
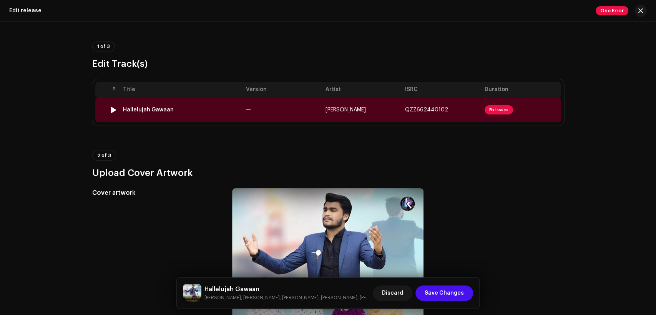
scroll to position [0, 0]
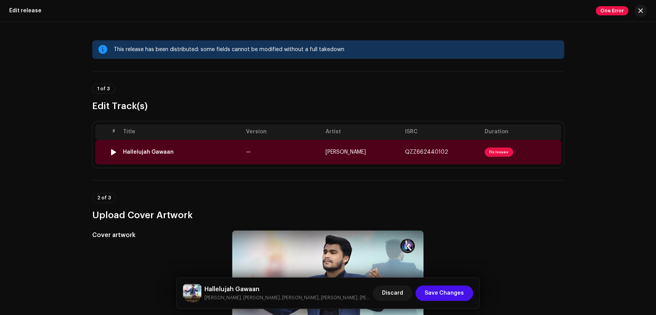
click at [267, 148] on td "—" at bounding box center [282, 152] width 79 height 25
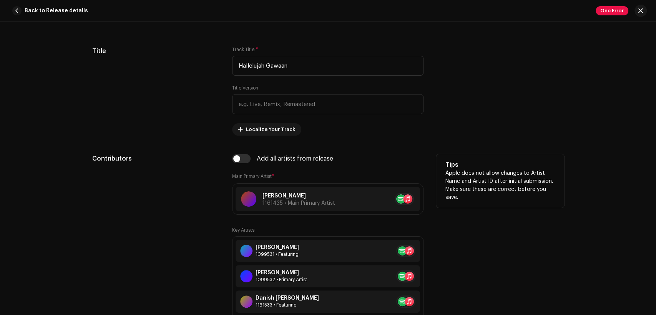
scroll to position [427, 0]
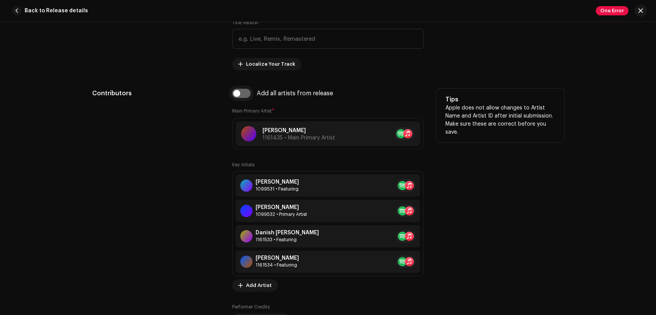
click at [244, 97] on input "checkbox" at bounding box center [241, 93] width 18 height 9
checkbox input "true"
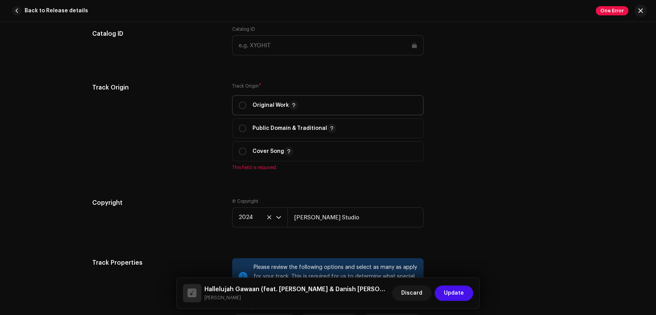
click at [249, 110] on div "Original Work" at bounding box center [268, 105] width 60 height 9
radio input "true"
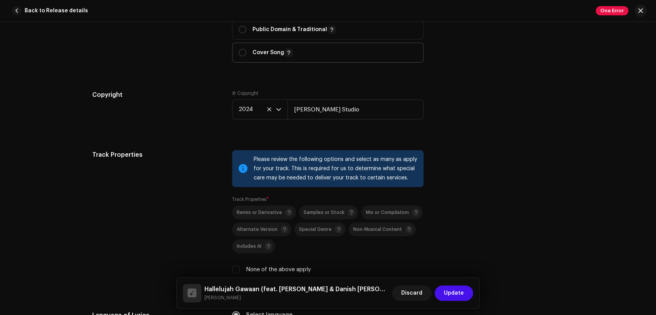
scroll to position [1209, 0]
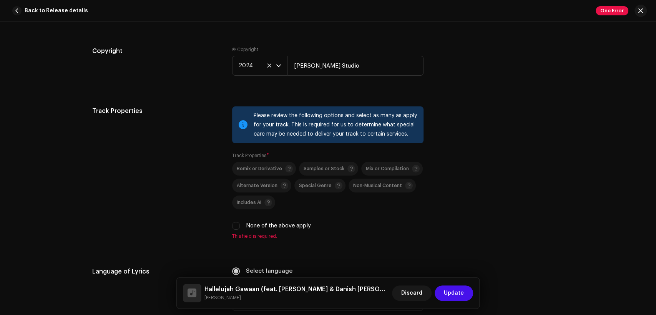
click at [272, 225] on label "None of the above apply" at bounding box center [278, 226] width 65 height 8
click at [240, 225] on input "None of the above apply" at bounding box center [236, 226] width 8 height 8
checkbox input "true"
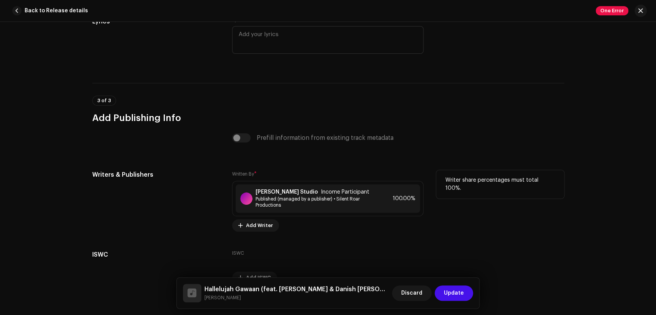
scroll to position [1681, 0]
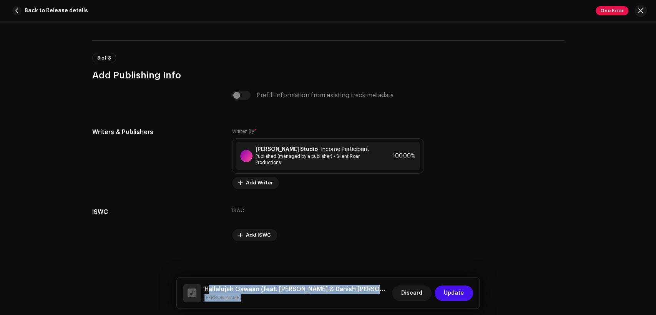
drag, startPoint x: 244, startPoint y: 298, endPoint x: 207, endPoint y: 287, distance: 38.8
click at [207, 287] on div "Hallelujah Gawaan (feat. Sumbul Hanook & Danish Amjad & Madiha Amjad) Zohaib Ch…" at bounding box center [296, 293] width 185 height 17
copy div "Hallelujah Gawaan (feat. Sumbul Hanook & Danish Amjad & Madiha Amjad) Zohaib Ch…"
click at [225, 298] on small "Zohaib Chohan" at bounding box center [296, 298] width 185 height 8
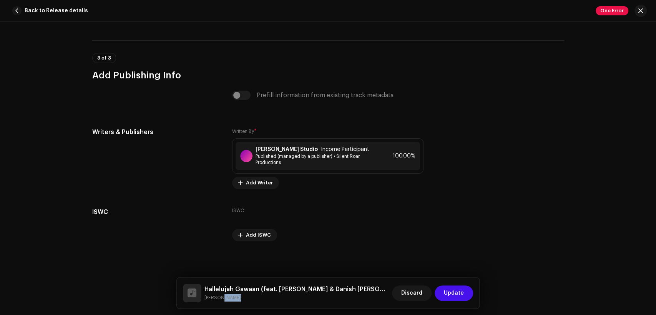
click at [225, 298] on small "Zohaib Chohan" at bounding box center [296, 298] width 185 height 8
click at [268, 157] on span "Published (managed by a publisher) • Silent Roar Productions" at bounding box center [315, 159] width 120 height 12
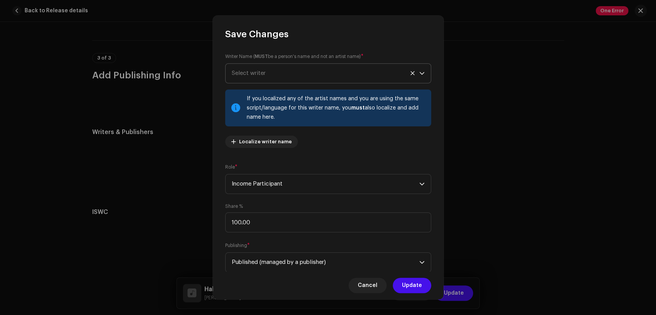
click at [271, 78] on span "Select writer" at bounding box center [325, 73] width 187 height 19
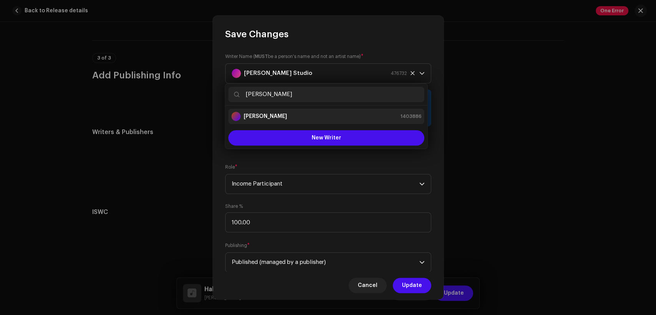
type input "Zohaib Chohan"
click at [292, 110] on li "Zohaib Chohan 1403886" at bounding box center [326, 116] width 196 height 15
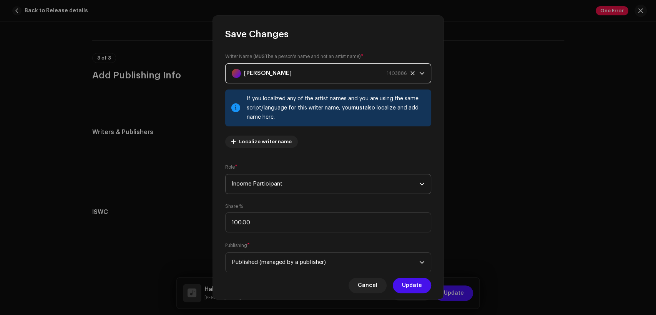
click at [344, 188] on span "Income Participant" at bounding box center [325, 183] width 187 height 19
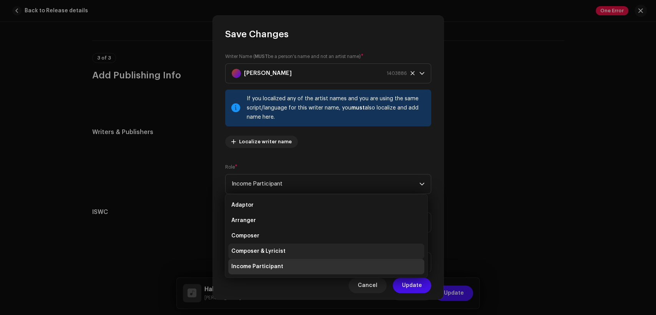
click at [344, 250] on li "Composer & Lyricist" at bounding box center [326, 250] width 196 height 15
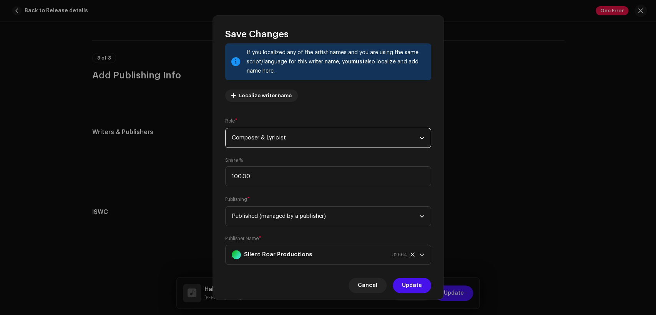
scroll to position [61, 0]
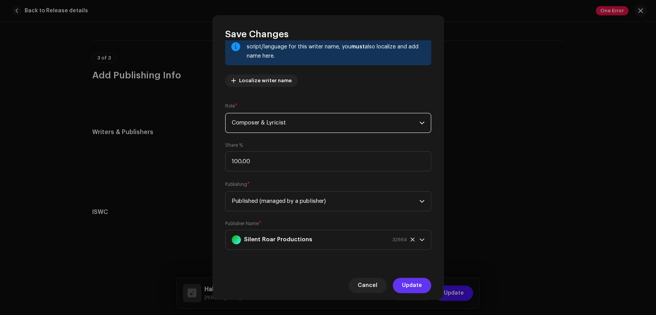
click at [424, 282] on button "Update" at bounding box center [411, 285] width 38 height 15
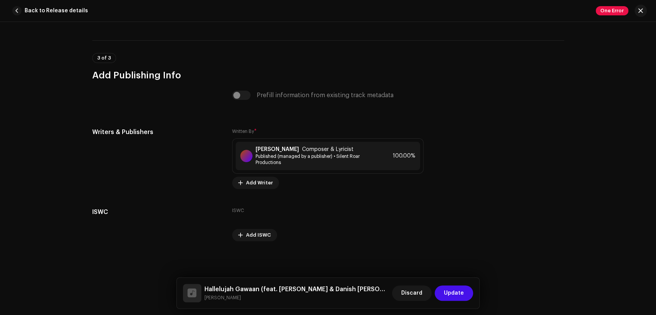
drag, startPoint x: 454, startPoint y: 288, endPoint x: 450, endPoint y: 285, distance: 5.2
click at [454, 288] on span "Update" at bounding box center [454, 292] width 20 height 15
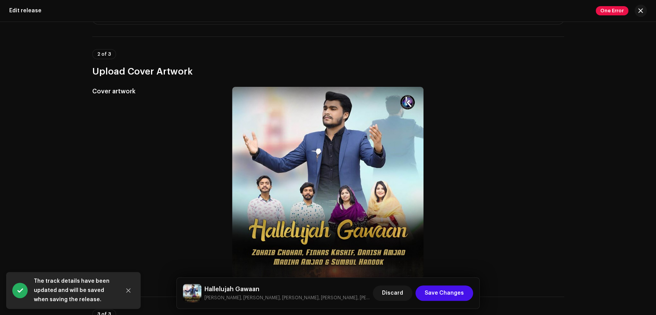
scroll to position [213, 0]
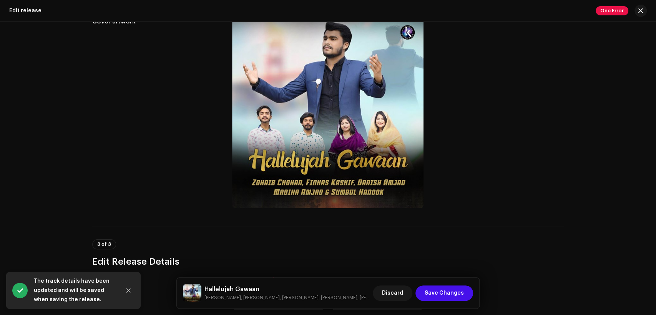
click at [239, 288] on h5 "Hallelujah Gawaan" at bounding box center [287, 289] width 166 height 9
copy h5 "Hallelujah Gawaan"
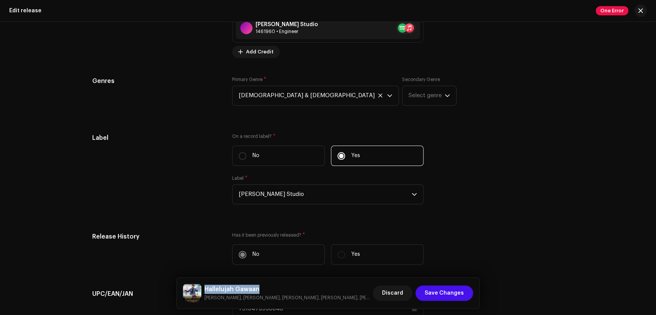
scroll to position [1309, 0]
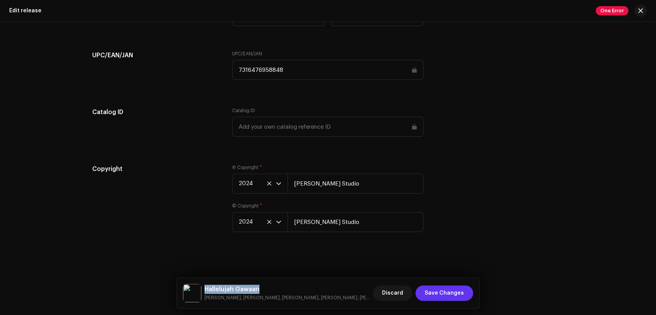
click at [461, 291] on span "Save Changes" at bounding box center [443, 292] width 39 height 15
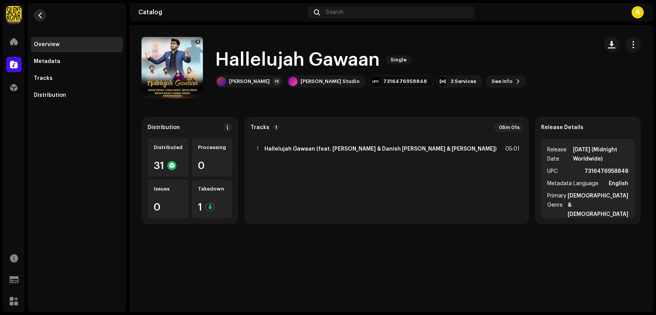
click at [40, 18] on span "button" at bounding box center [40, 15] width 6 height 6
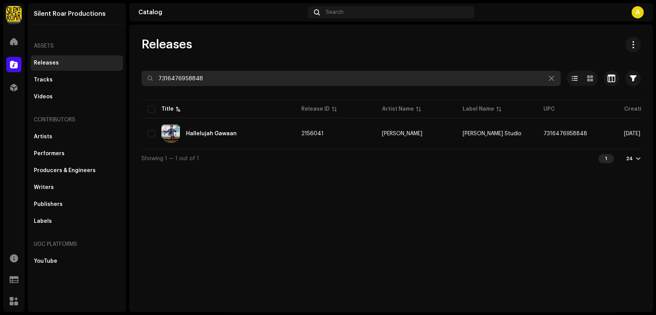
click at [230, 83] on input "7316476958848" at bounding box center [350, 78] width 419 height 15
paste input "31"
type input "7316476958831"
drag, startPoint x: 230, startPoint y: 83, endPoint x: 269, endPoint y: 88, distance: 39.5
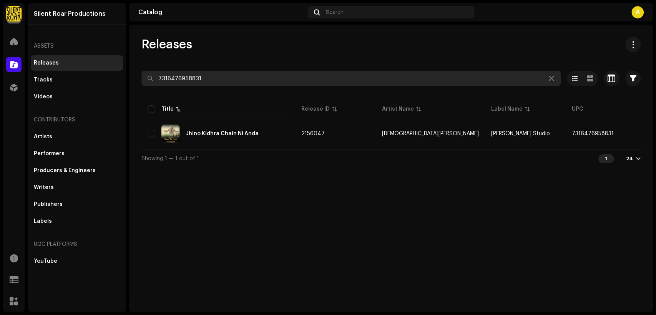
click at [269, 88] on re-o-filter-bar "7316476958831 Selected 0 Options Filters Distribution status Never Distributed …" at bounding box center [390, 85] width 499 height 28
click at [261, 86] on input "7316476958831" at bounding box center [350, 78] width 419 height 15
click at [260, 86] on input "7316476958831" at bounding box center [350, 78] width 419 height 15
click at [259, 86] on input "7316476958831" at bounding box center [350, 78] width 419 height 15
click at [258, 85] on input "7316476958831" at bounding box center [350, 78] width 419 height 15
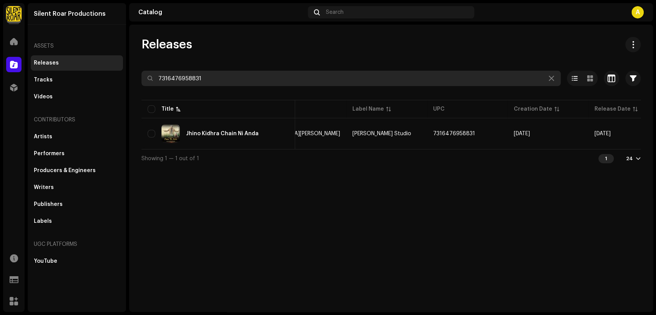
scroll to position [0, 7]
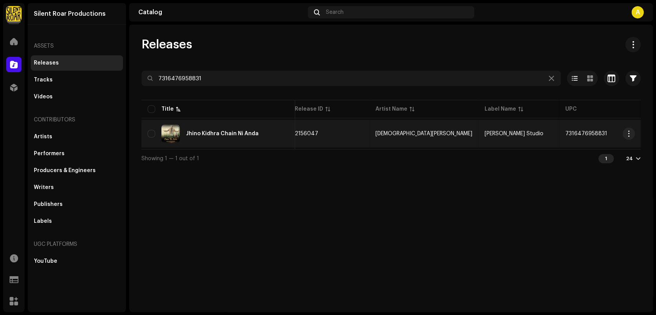
click at [263, 130] on div "Jhino Kidhra Chain Ni Anda" at bounding box center [217, 133] width 141 height 18
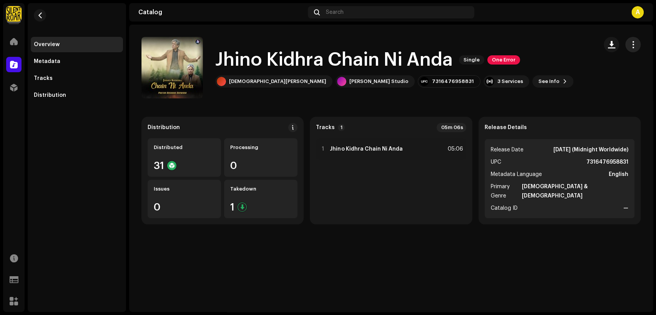
click at [630, 48] on span "button" at bounding box center [632, 44] width 7 height 6
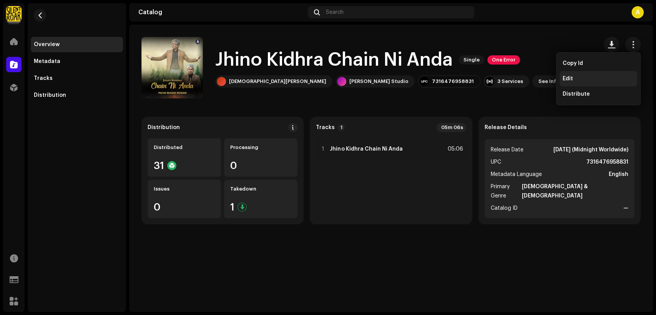
click at [620, 74] on div "Edit" at bounding box center [598, 78] width 78 height 15
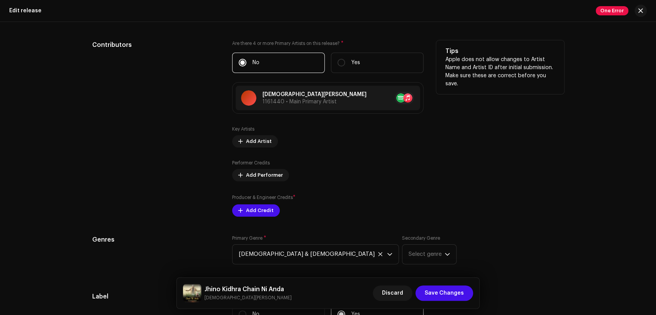
scroll to position [782, 0]
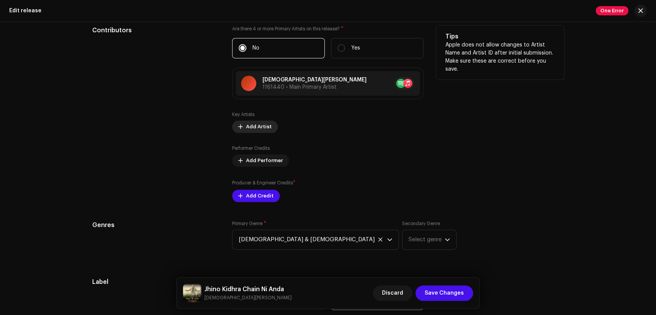
click at [260, 127] on span "Add Artist" at bounding box center [259, 126] width 26 height 15
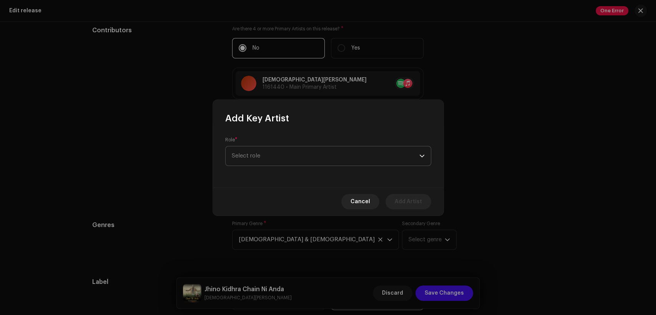
click at [280, 154] on span "Select role" at bounding box center [325, 155] width 187 height 19
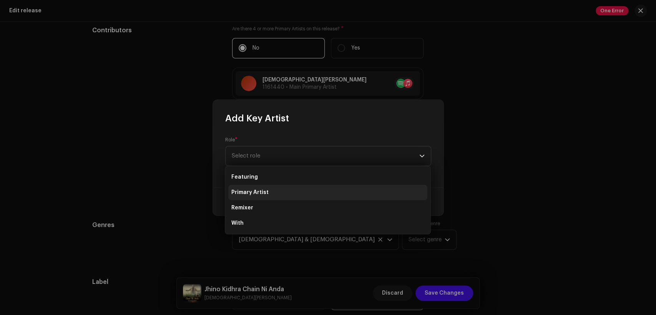
click at [285, 186] on li "Primary Artist" at bounding box center [327, 192] width 199 height 15
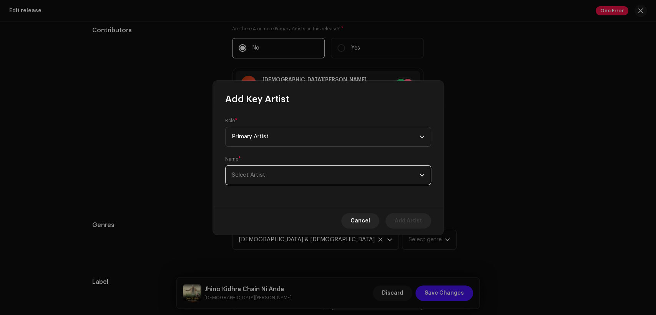
click at [286, 176] on span "Select Artist" at bounding box center [325, 175] width 187 height 19
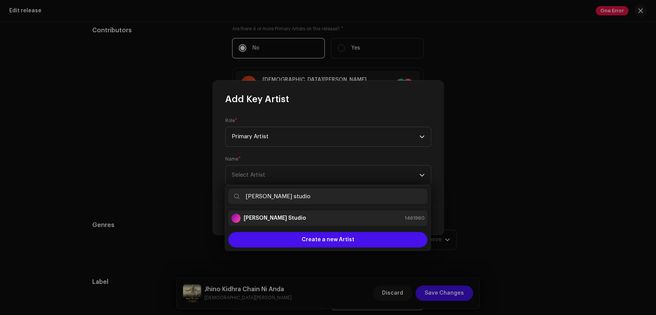
type input "[PERSON_NAME] studio"
click at [313, 210] on li "[PERSON_NAME] Studio 1461960" at bounding box center [327, 217] width 199 height 15
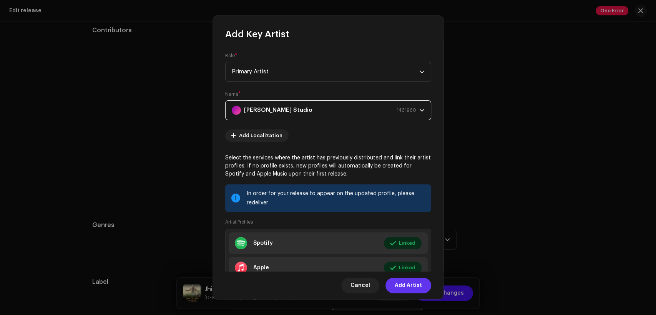
click at [401, 280] on span "Add Artist" at bounding box center [407, 285] width 27 height 15
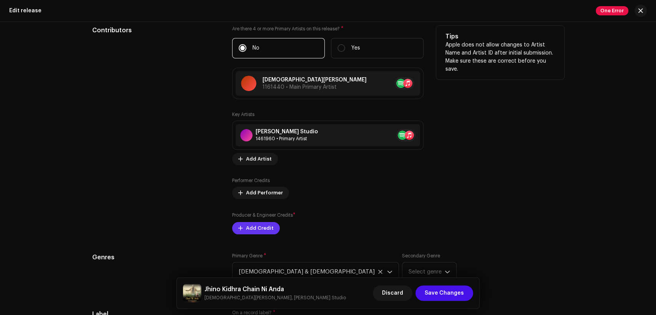
click at [258, 227] on span "Add Credit" at bounding box center [260, 227] width 28 height 15
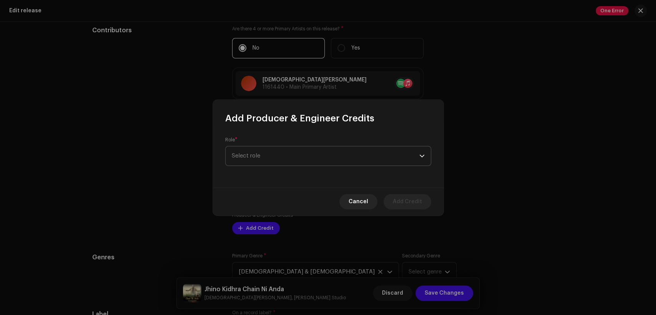
click at [275, 159] on span "Select role" at bounding box center [325, 155] width 187 height 19
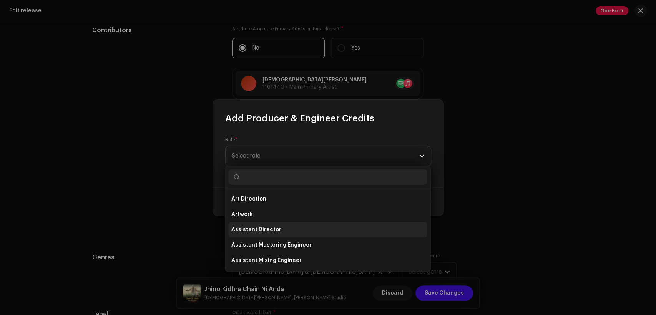
scroll to position [142, 0]
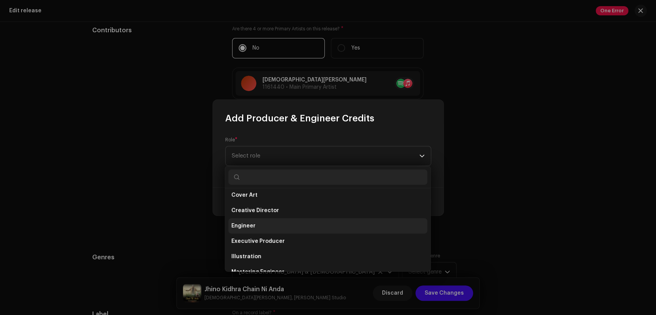
click at [278, 227] on li "Engineer" at bounding box center [327, 225] width 199 height 15
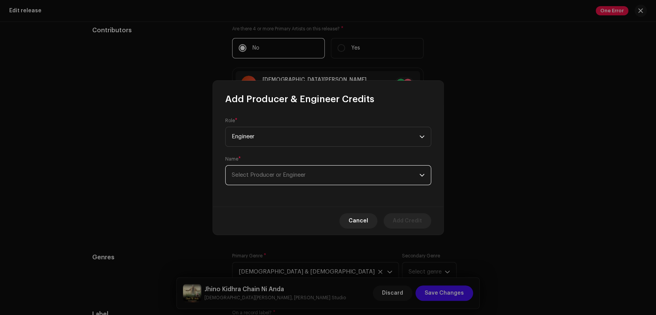
click at [291, 177] on span "Select Producer or Engineer" at bounding box center [269, 175] width 74 height 6
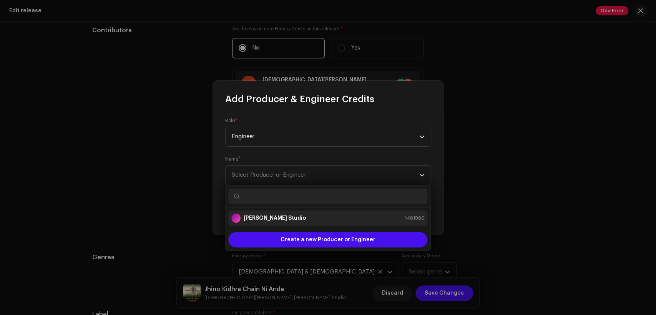
click at [295, 216] on div "[PERSON_NAME] Studio 1461960" at bounding box center [327, 218] width 193 height 9
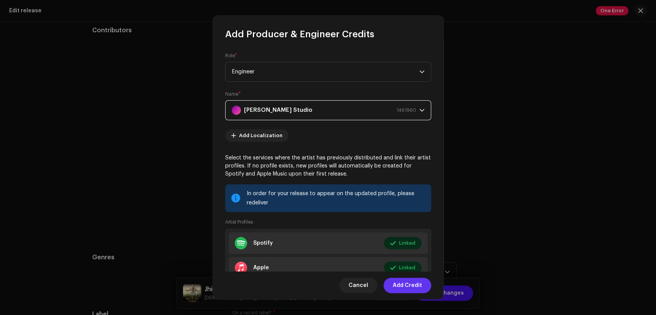
click at [395, 283] on span "Add Credit" at bounding box center [406, 285] width 29 height 15
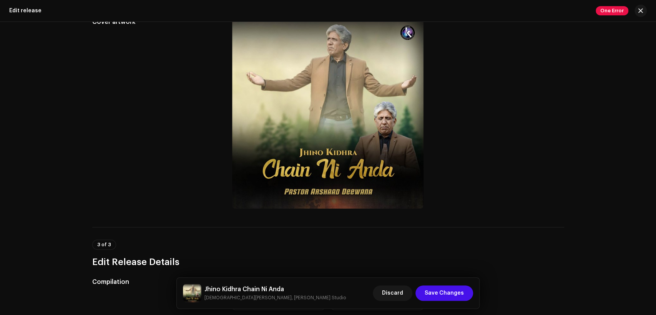
scroll to position [0, 0]
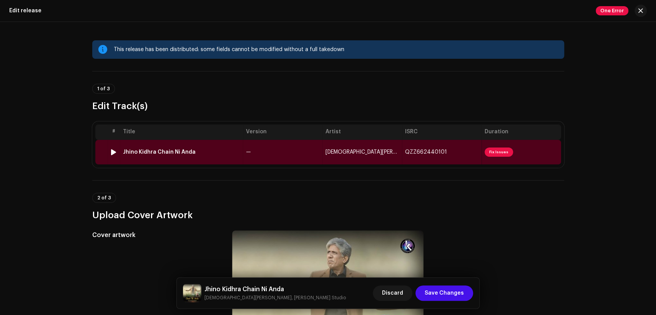
click at [248, 144] on td "—" at bounding box center [282, 152] width 79 height 25
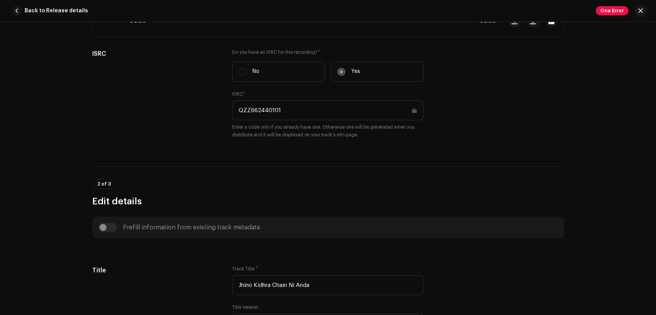
scroll to position [427, 0]
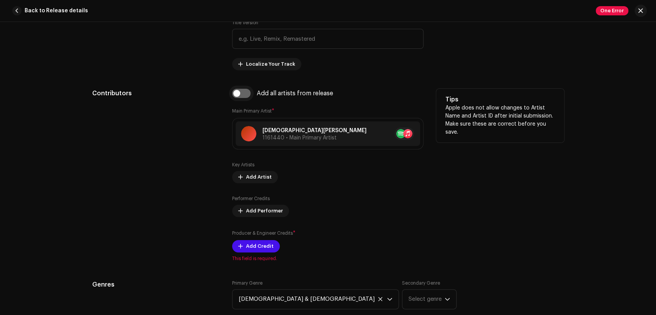
click at [243, 93] on input "checkbox" at bounding box center [241, 93] width 18 height 9
checkbox input "true"
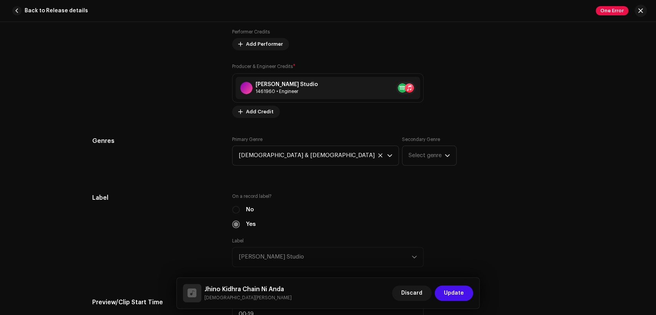
scroll to position [853, 0]
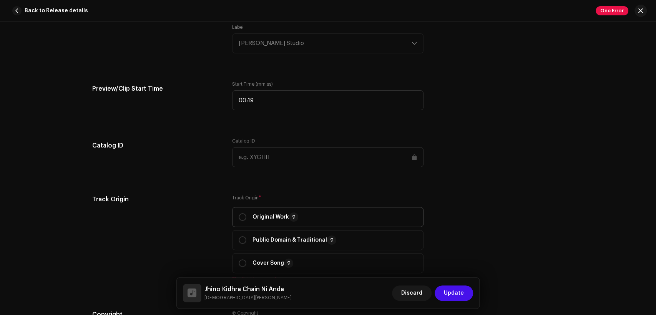
click at [255, 217] on p "Original Work" at bounding box center [275, 216] width 46 height 9
radio input "true"
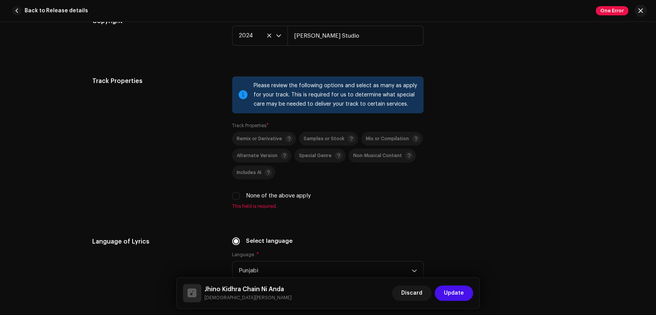
click at [252, 195] on label "None of the above apply" at bounding box center [278, 196] width 65 height 8
click at [240, 195] on input "None of the above apply" at bounding box center [236, 196] width 8 height 8
checkbox input "true"
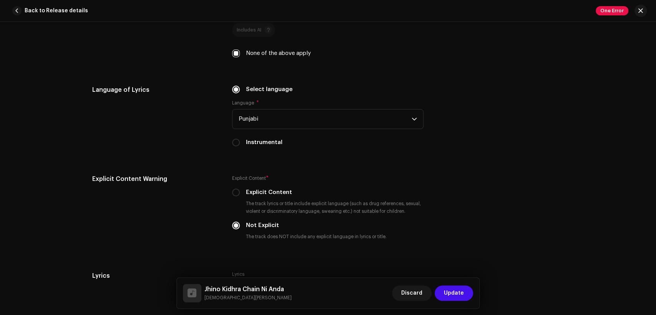
scroll to position [1580, 0]
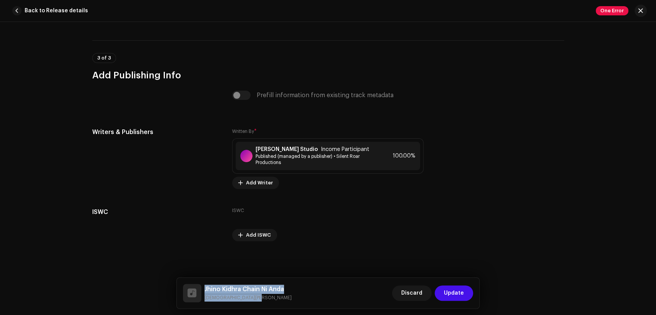
drag, startPoint x: 255, startPoint y: 298, endPoint x: 203, endPoint y: 290, distance: 52.6
click at [203, 290] on div "Jhino Kidhra Chain Ni Anda Pastor Arshad Deewana" at bounding box center [237, 293] width 109 height 18
copy div "Jhino Kidhra Chain Ni Anda Pastor Arshad Deewana"
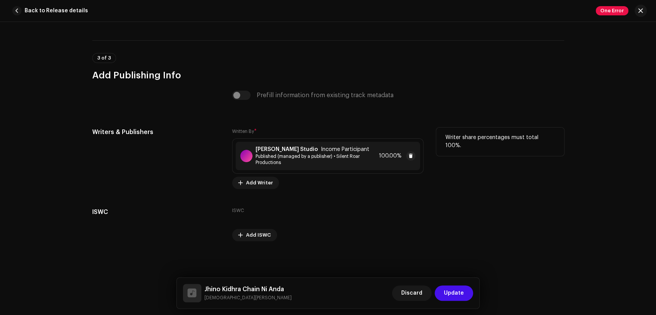
click at [279, 149] on strong "[PERSON_NAME] Studio" at bounding box center [286, 149] width 62 height 6
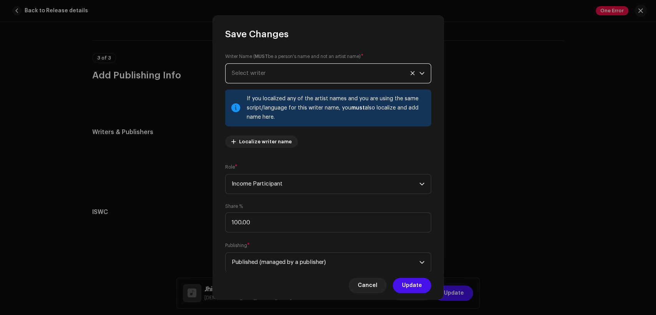
click at [282, 70] on span "Select writer" at bounding box center [325, 73] width 187 height 19
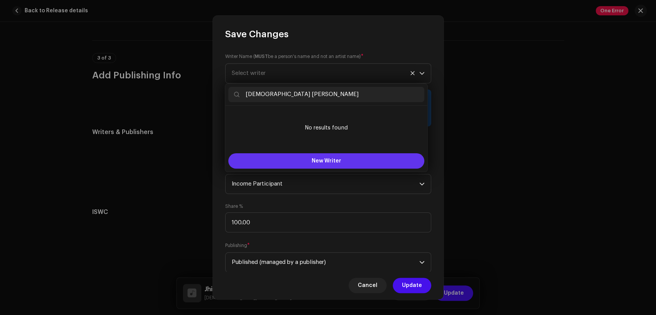
type input "Pastor Arshad Dewana"
click at [318, 156] on button "New Writer" at bounding box center [326, 160] width 196 height 15
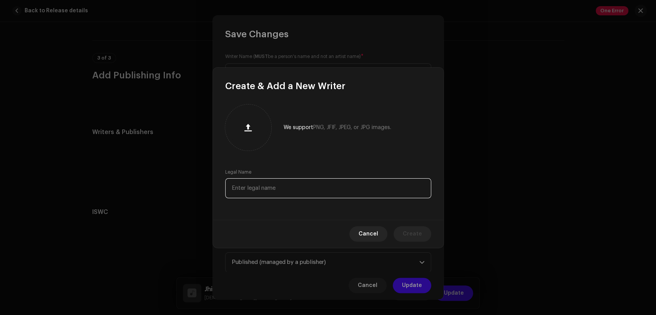
click at [326, 191] on input "text" at bounding box center [328, 188] width 206 height 20
paste input "Pastor Arshad Dewana"
type input "Pastor Arshad Dewana"
click at [408, 240] on span "Create" at bounding box center [411, 233] width 19 height 15
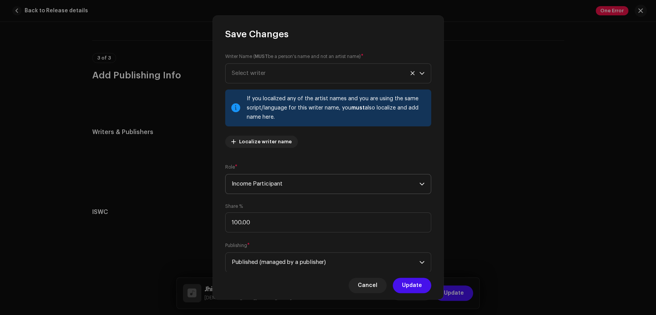
click at [292, 185] on span "Income Participant" at bounding box center [325, 183] width 187 height 19
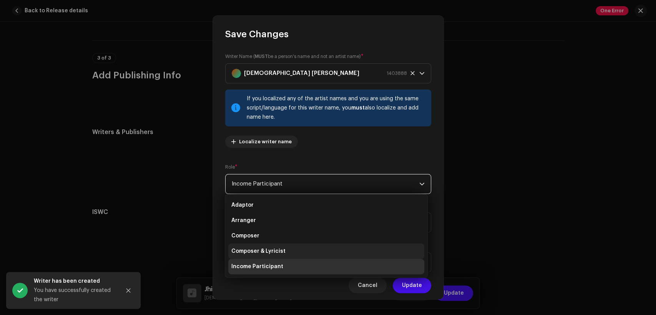
click at [309, 252] on li "Composer & Lyricist" at bounding box center [326, 250] width 196 height 15
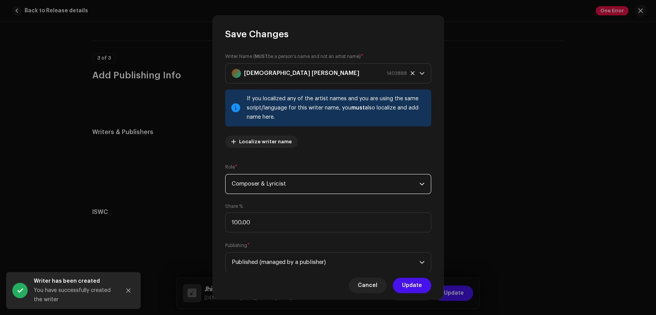
scroll to position [61, 0]
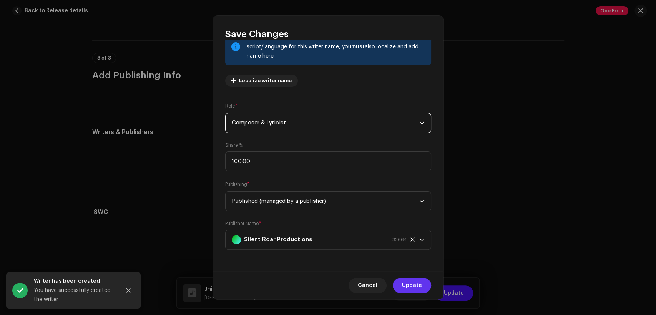
click at [415, 282] on span "Update" at bounding box center [412, 285] width 20 height 15
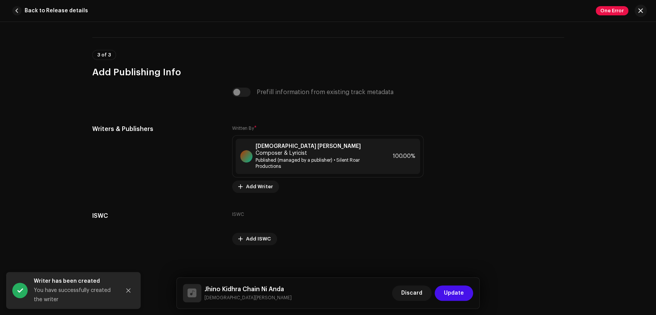
drag, startPoint x: 452, startPoint y: 288, endPoint x: 411, endPoint y: 285, distance: 40.8
click at [452, 288] on span "Update" at bounding box center [454, 292] width 20 height 15
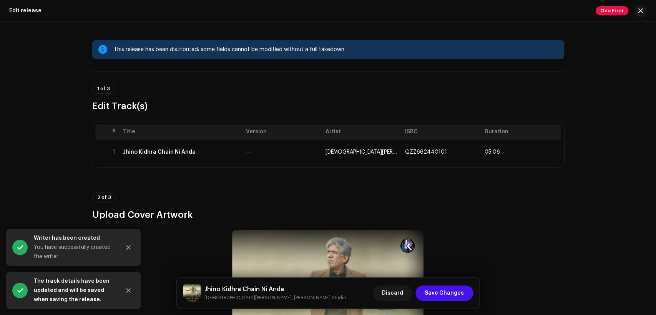
click at [267, 290] on h5 "Jhino Kidhra Chain Ni Anda" at bounding box center [274, 289] width 141 height 9
copy h5 "Jhino Kidhra Chain Ni Anda"
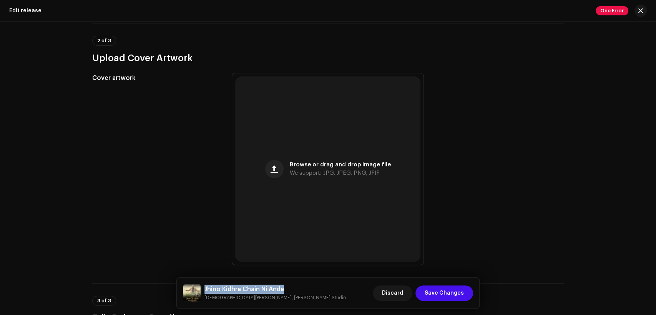
scroll to position [142, 0]
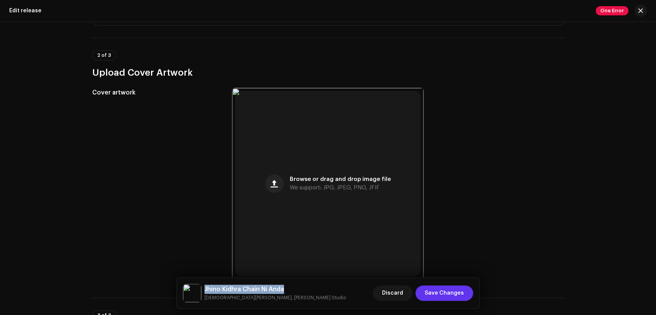
click at [452, 293] on span "Save Changes" at bounding box center [443, 292] width 39 height 15
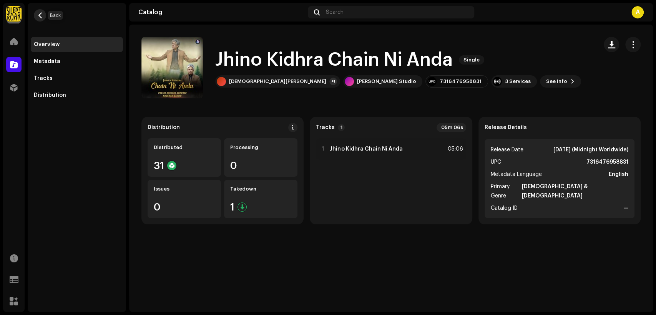
click at [40, 17] on span "button" at bounding box center [40, 15] width 6 height 6
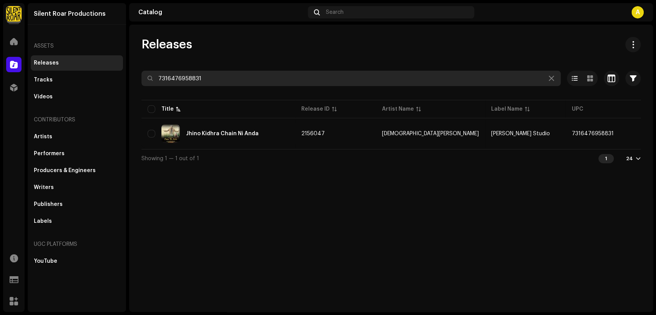
click at [213, 83] on input "7316476958831" at bounding box center [350, 78] width 419 height 15
paste input "763"
type input "7316476958763"
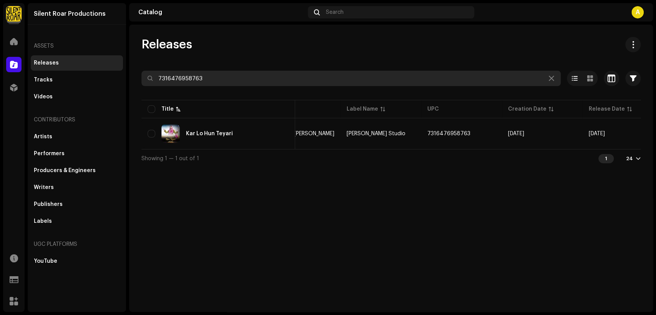
scroll to position [0, 139]
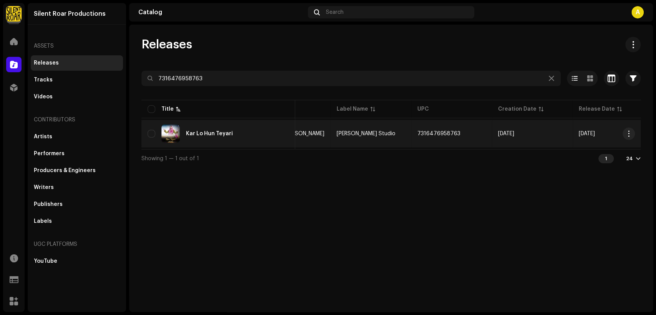
click at [240, 134] on div "Kar Lo Hun Teyari" at bounding box center [217, 133] width 141 height 18
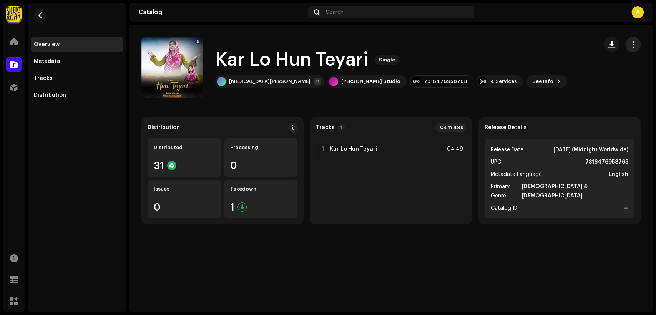
click at [629, 43] on span "button" at bounding box center [632, 44] width 7 height 6
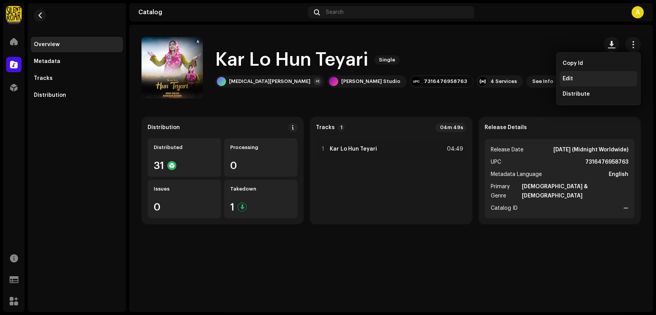
click at [607, 75] on div "Edit" at bounding box center [598, 78] width 78 height 15
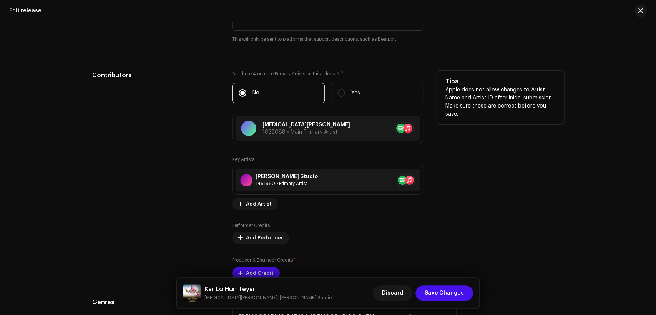
scroll to position [782, 0]
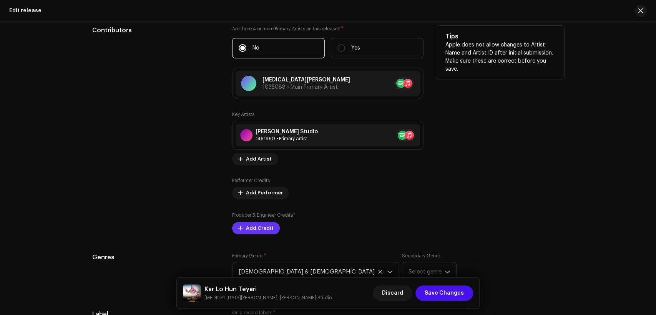
click at [258, 225] on span "Add Credit" at bounding box center [260, 227] width 28 height 15
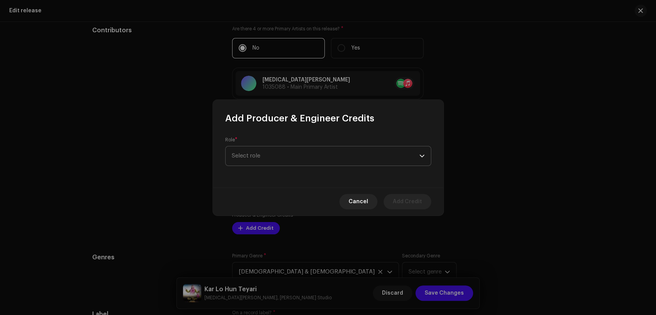
click at [273, 150] on span "Select role" at bounding box center [325, 155] width 187 height 19
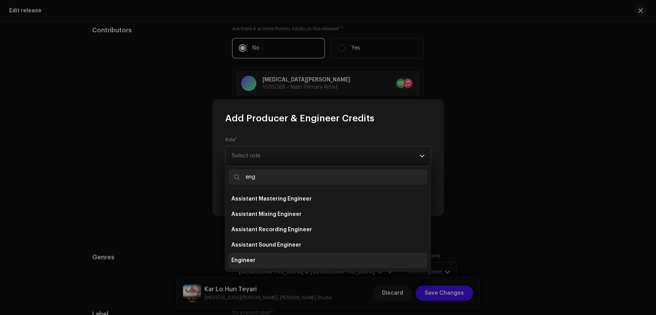
type input "eng"
click at [282, 254] on li "Engineer" at bounding box center [327, 260] width 199 height 15
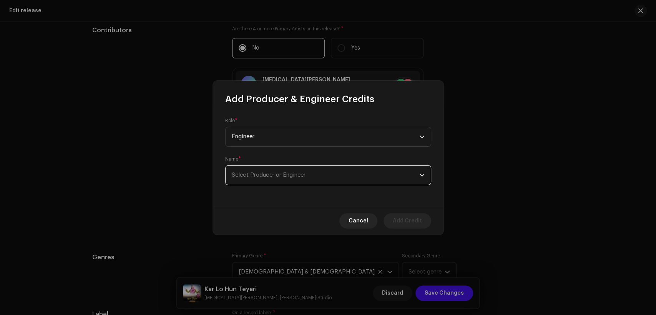
click at [301, 182] on span "Select Producer or Engineer" at bounding box center [325, 175] width 187 height 19
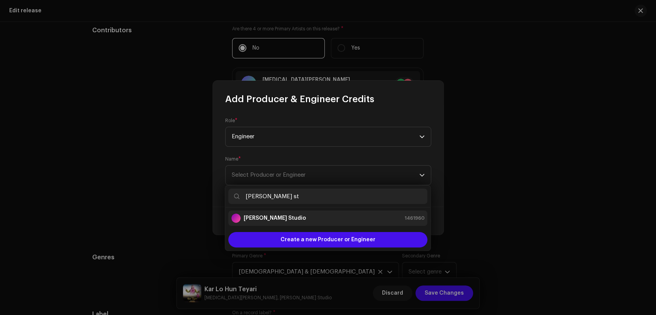
type input "[PERSON_NAME] st"
click at [314, 222] on div "[PERSON_NAME] Studio 1461960" at bounding box center [327, 218] width 193 height 9
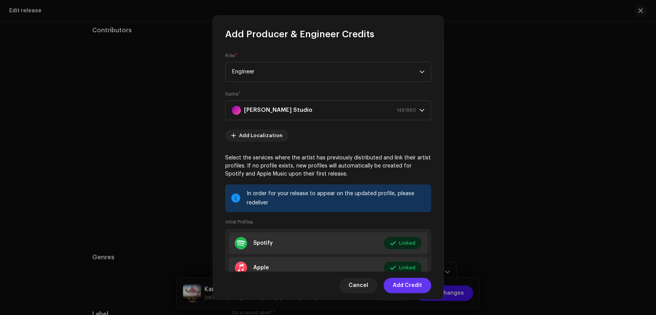
click at [413, 284] on span "Add Credit" at bounding box center [406, 285] width 29 height 15
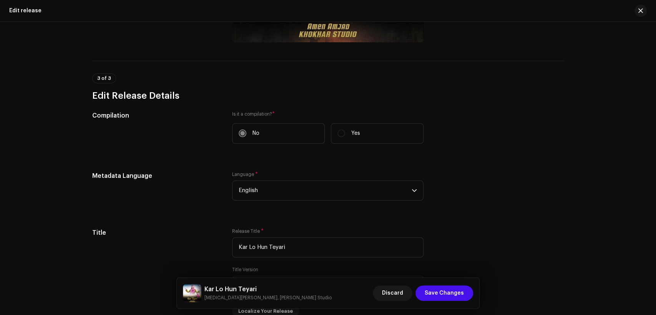
scroll to position [0, 0]
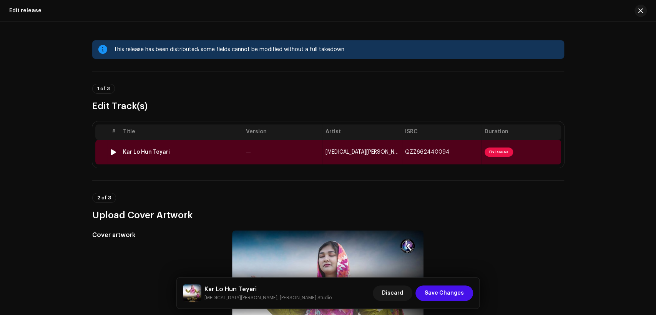
click at [279, 150] on td "—" at bounding box center [282, 152] width 79 height 25
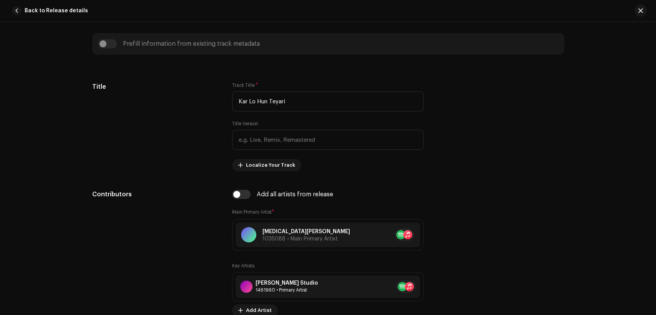
scroll to position [356, 0]
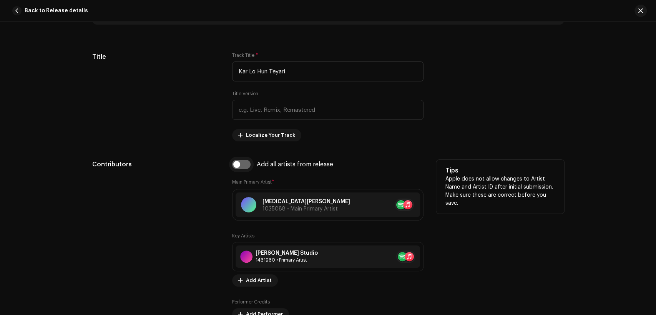
scroll to position [427, 0]
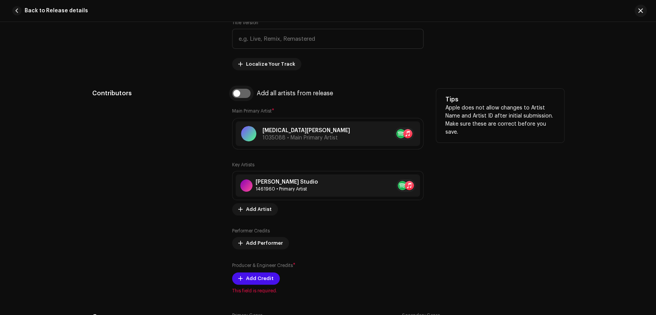
click at [245, 96] on input "checkbox" at bounding box center [241, 93] width 18 height 9
checkbox input "true"
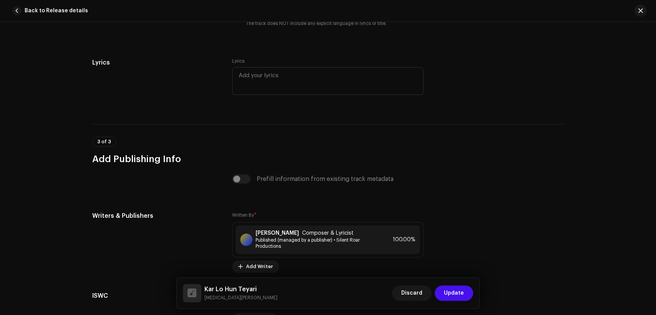
scroll to position [1580, 0]
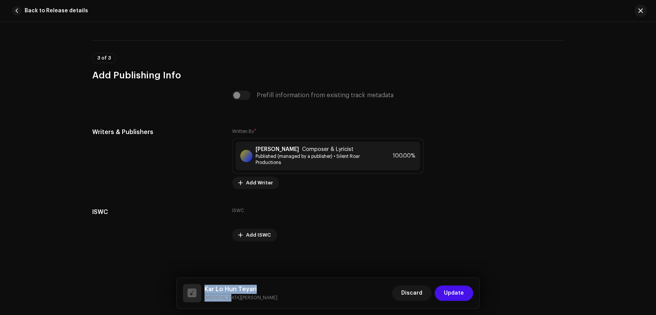
drag, startPoint x: 240, startPoint y: 297, endPoint x: 207, endPoint y: 287, distance: 34.1
click at [206, 288] on div "Kar Lo Hun Teyari Amen Amjad" at bounding box center [240, 293] width 73 height 17
copy div "ar Lo Hun Teyari Amen Amjad"
click at [536, 157] on div "Writer share percentages must total 100%." at bounding box center [500, 158] width 128 height 61
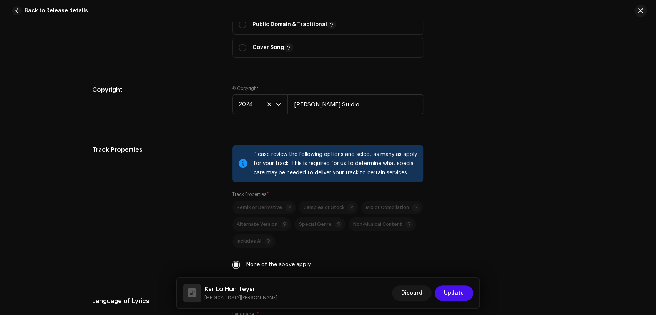
scroll to position [940, 0]
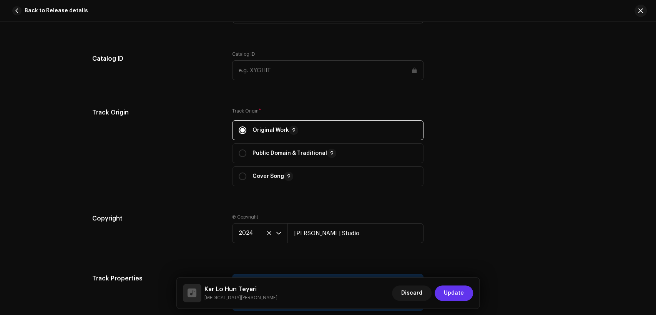
click at [459, 296] on span "Update" at bounding box center [454, 292] width 20 height 15
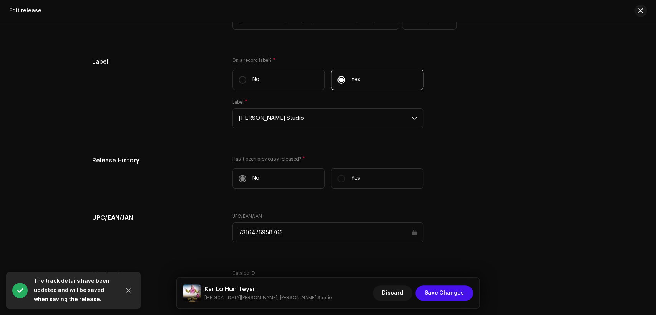
scroll to position [1232, 0]
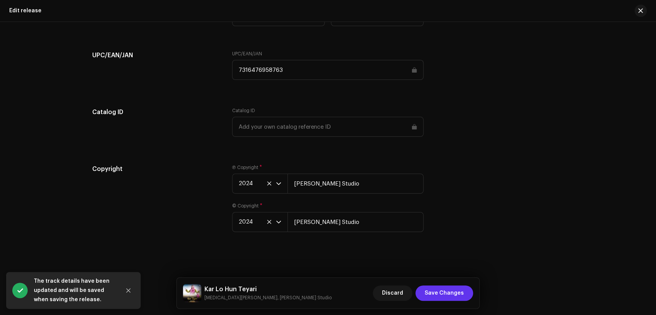
click at [445, 286] on span "Save Changes" at bounding box center [443, 292] width 39 height 15
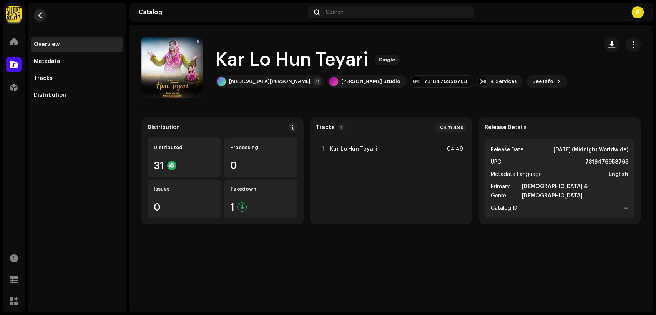
click at [44, 17] on button "button" at bounding box center [40, 15] width 12 height 12
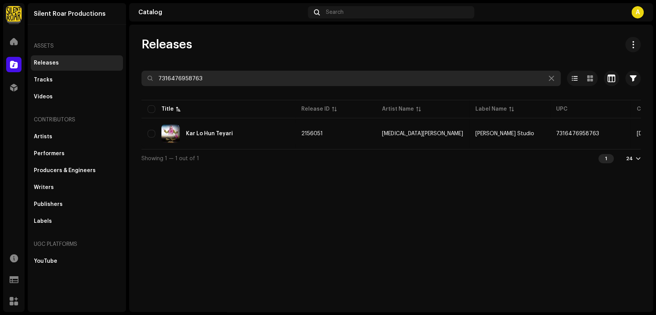
click at [208, 71] on input "7316476958763" at bounding box center [350, 78] width 419 height 15
paste input "879"
type input "7316476958879"
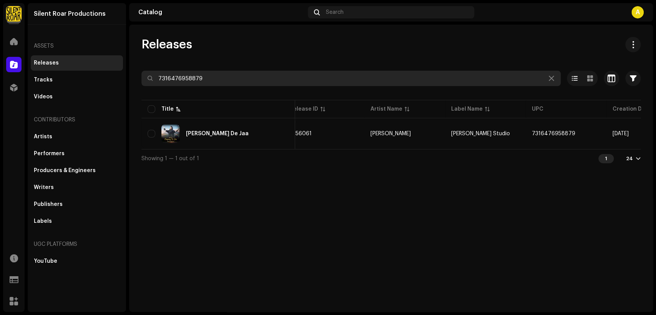
scroll to position [0, 139]
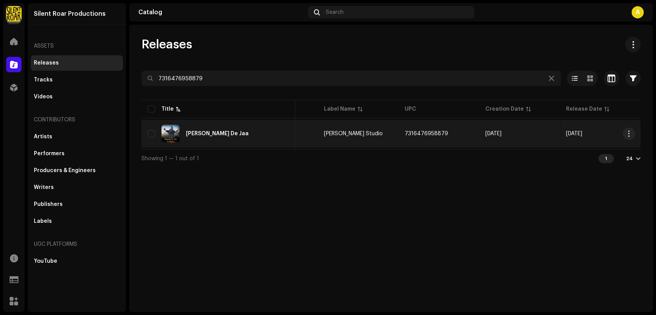
click at [261, 136] on div "Maray Chupnay De Jaa" at bounding box center [217, 133] width 141 height 18
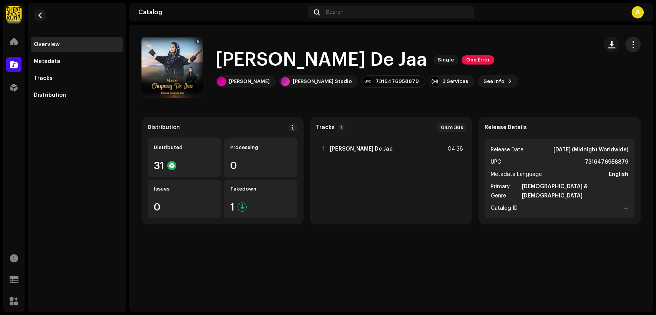
click at [637, 45] on button "button" at bounding box center [632, 44] width 15 height 15
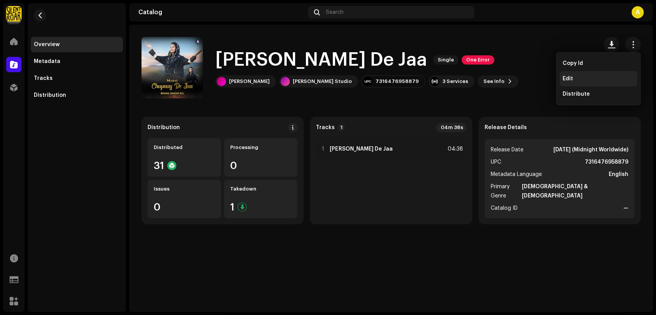
click at [584, 78] on div "Edit" at bounding box center [597, 79] width 71 height 6
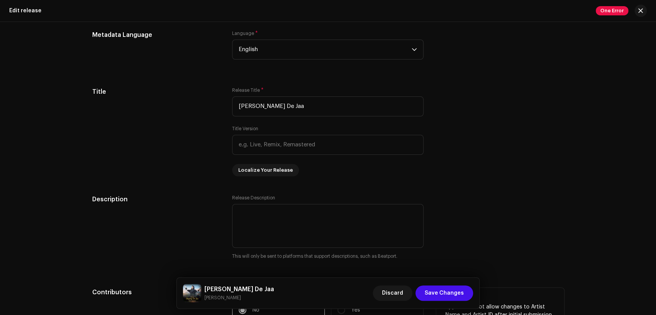
scroll to position [782, 0]
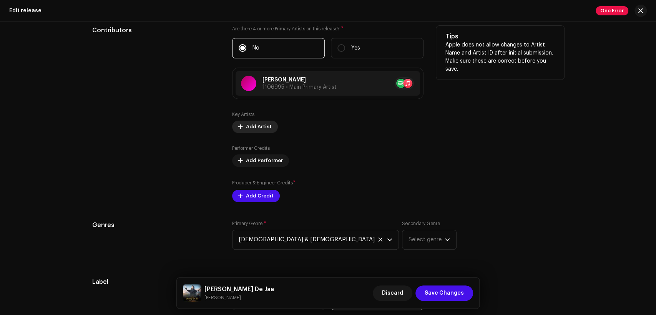
click at [258, 129] on span "Add Artist" at bounding box center [259, 126] width 26 height 15
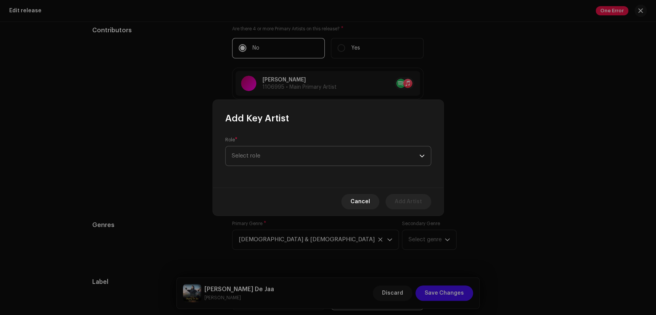
click at [270, 151] on span "Select role" at bounding box center [325, 155] width 187 height 19
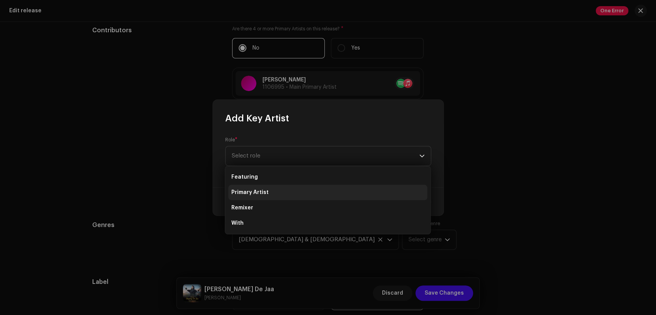
click at [278, 192] on li "Primary Artist" at bounding box center [327, 192] width 199 height 15
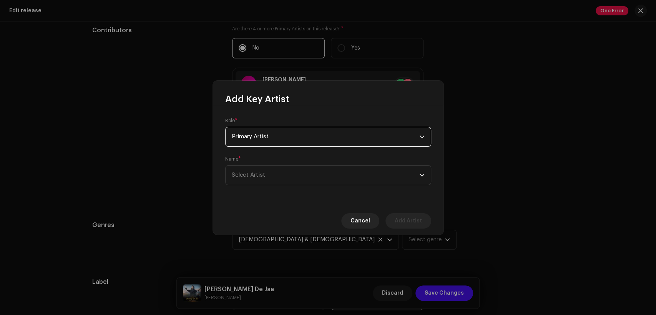
click at [298, 163] on div "Name * Select Artist" at bounding box center [328, 170] width 206 height 29
click at [298, 167] on span "Select Artist" at bounding box center [325, 175] width 187 height 19
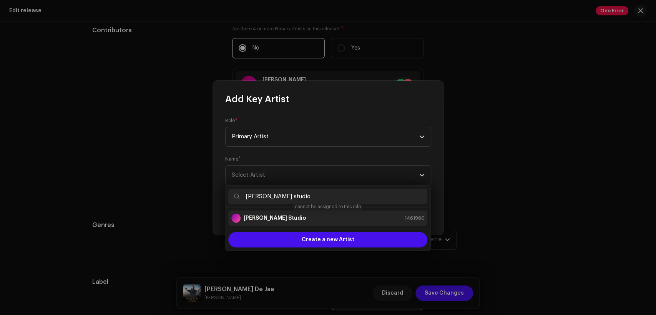
type input "[PERSON_NAME] studio"
click at [318, 221] on div "[PERSON_NAME] Studio 1461960" at bounding box center [327, 218] width 193 height 9
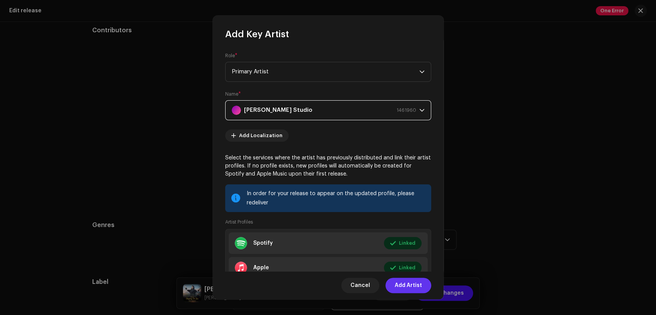
drag, startPoint x: 411, startPoint y: 285, endPoint x: 348, endPoint y: 274, distance: 64.0
click at [411, 285] on span "Add Artist" at bounding box center [407, 285] width 27 height 15
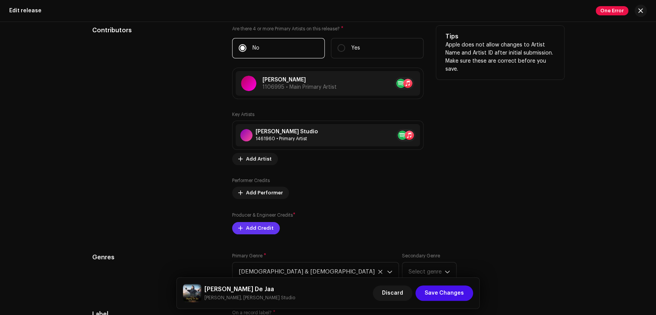
click at [270, 227] on button "Add Credit" at bounding box center [256, 228] width 48 height 12
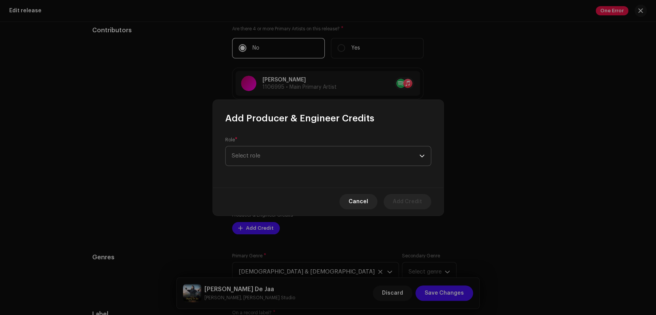
click at [299, 161] on span "Select role" at bounding box center [325, 155] width 187 height 19
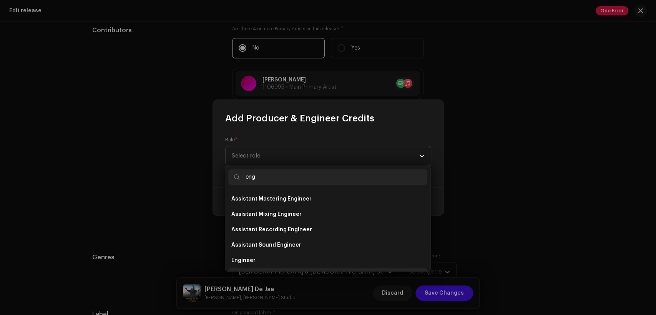
scroll to position [12, 0]
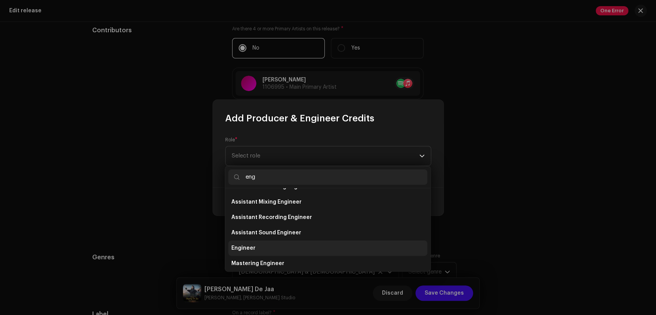
type input "eng"
click at [303, 248] on li "Engineer" at bounding box center [327, 247] width 199 height 15
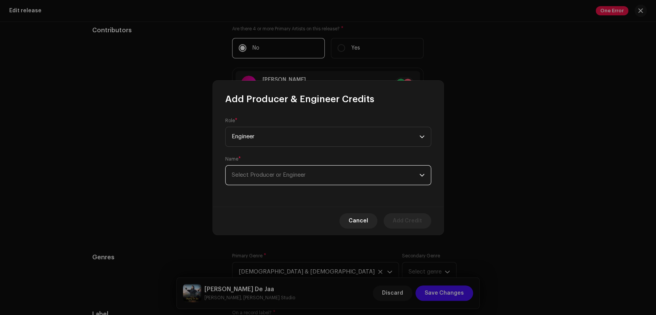
click at [317, 179] on span "Select Producer or Engineer" at bounding box center [325, 175] width 187 height 19
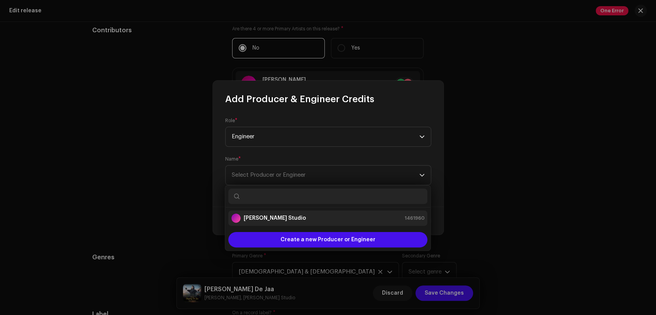
click at [330, 215] on div "[PERSON_NAME] Studio 1461960" at bounding box center [327, 218] width 193 height 9
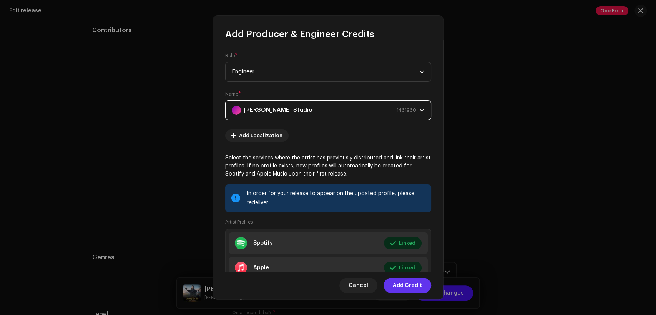
click at [413, 279] on span "Add Credit" at bounding box center [406, 285] width 29 height 15
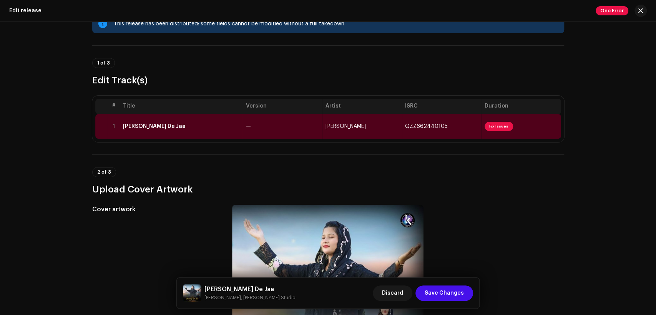
scroll to position [0, 0]
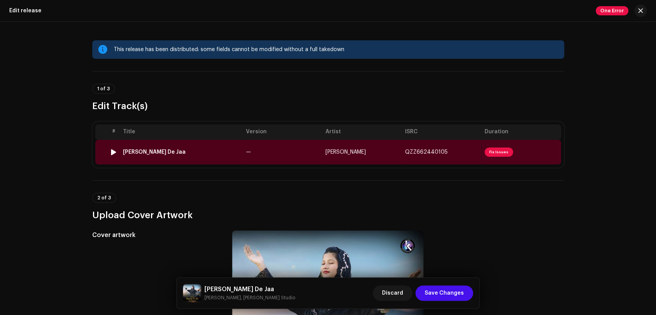
click at [333, 150] on span "Meerab Johnson Gill" at bounding box center [345, 151] width 40 height 5
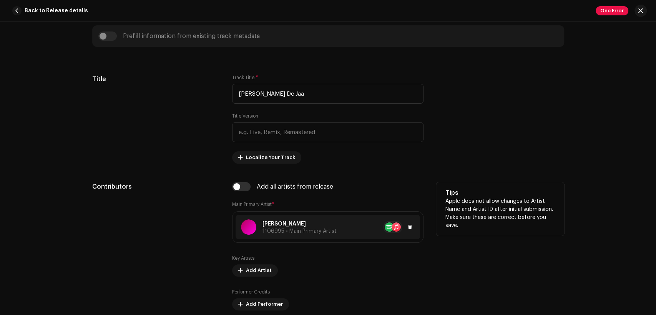
scroll to position [356, 0]
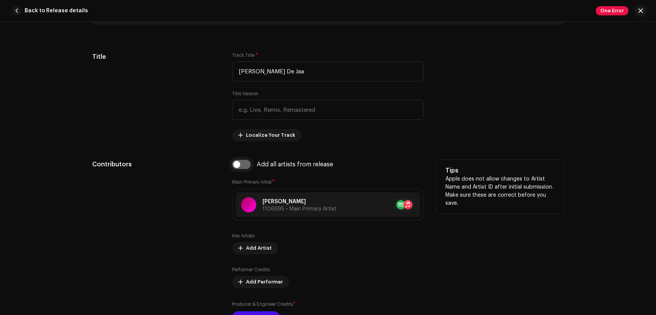
click at [243, 164] on input "checkbox" at bounding box center [241, 164] width 18 height 9
checkbox input "true"
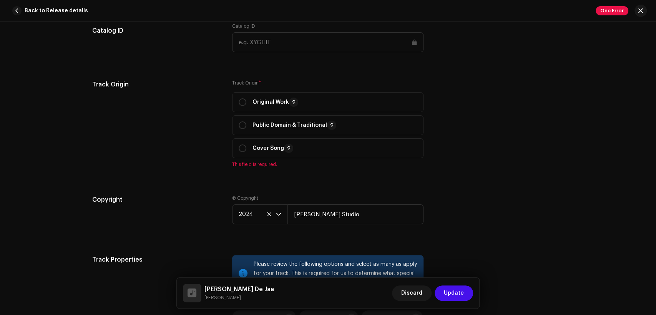
scroll to position [924, 0]
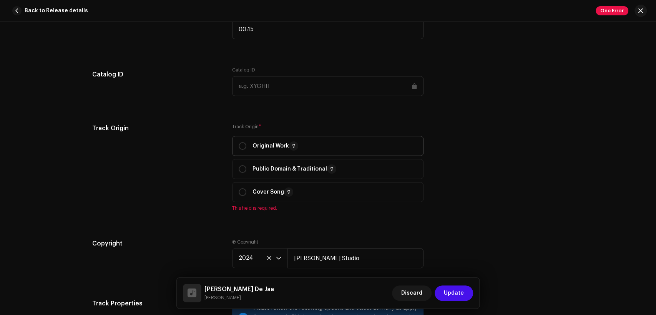
click at [267, 149] on p "Original Work" at bounding box center [275, 145] width 46 height 9
radio input "true"
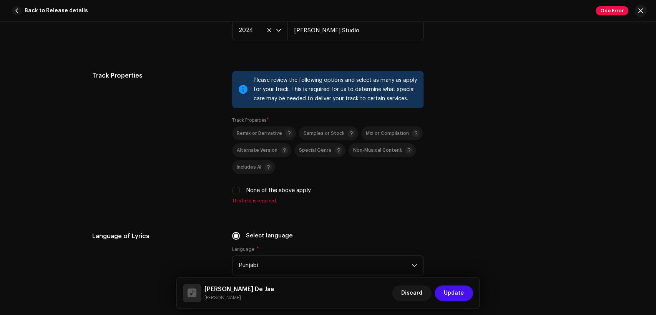
scroll to position [1209, 0]
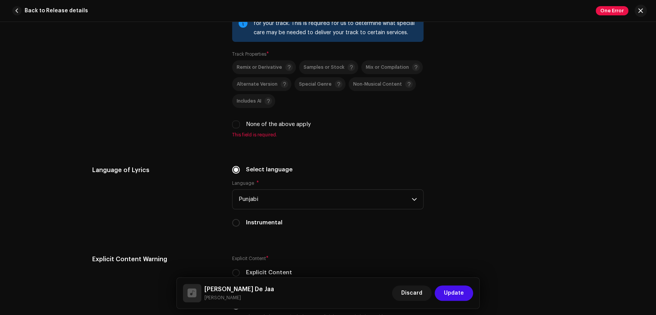
click at [266, 123] on label "None of the above apply" at bounding box center [278, 124] width 65 height 8
click at [240, 123] on input "None of the above apply" at bounding box center [236, 125] width 8 height 8
checkbox input "true"
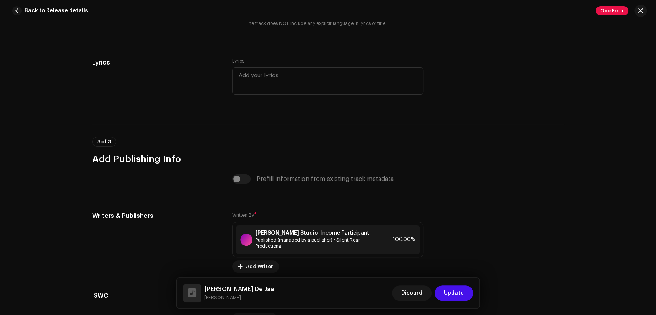
scroll to position [1580, 0]
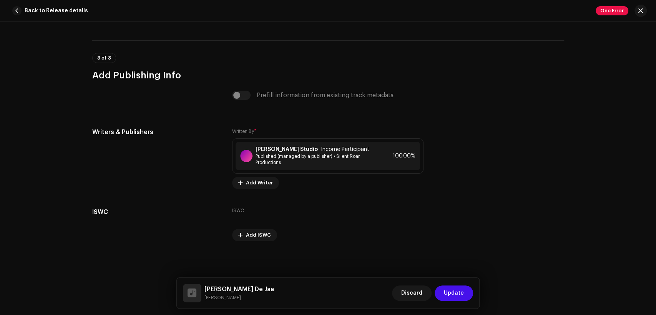
drag, startPoint x: 247, startPoint y: 295, endPoint x: 204, endPoint y: 281, distance: 45.1
click at [204, 281] on div "Maray Chupnay De Jaa Meerab Johnson Gill Discard Update" at bounding box center [328, 293] width 303 height 31
copy div "Maray Chupnay De Jaa Meerab Johnson Gill"
click at [288, 161] on span "Published (managed by a publisher) • Silent Roar Productions" at bounding box center [315, 159] width 120 height 12
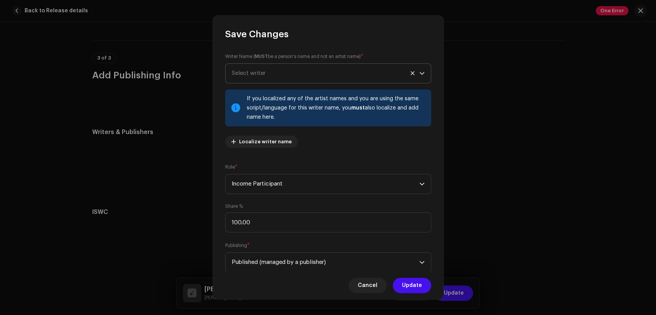
click at [295, 69] on span "Select writer" at bounding box center [325, 73] width 187 height 19
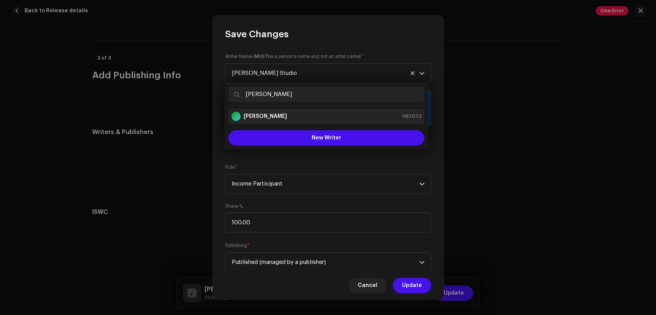
type input "Hameed Joseph"
click at [313, 115] on div "Hameed Joseph 1187072" at bounding box center [326, 116] width 190 height 9
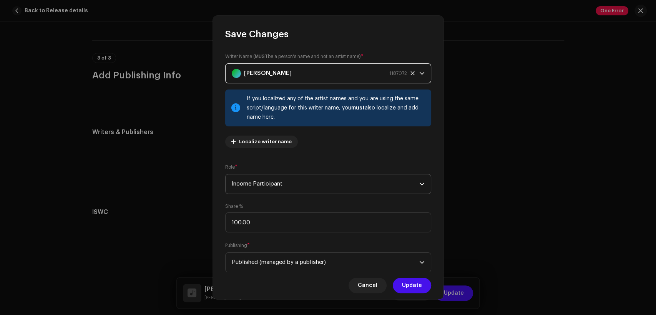
click at [314, 178] on span "Income Participant" at bounding box center [325, 183] width 187 height 19
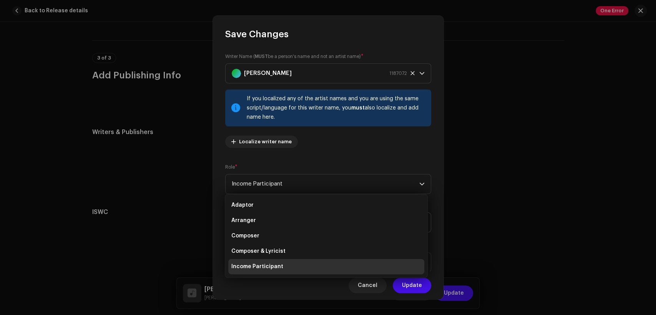
drag, startPoint x: 318, startPoint y: 249, endPoint x: 315, endPoint y: 226, distance: 23.2
click at [318, 249] on li "Composer & Lyricist" at bounding box center [326, 250] width 196 height 15
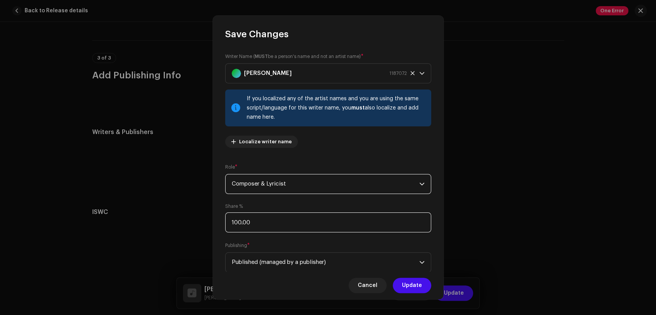
click at [316, 220] on input "100.00" at bounding box center [328, 222] width 206 height 20
type input "1.00"
type input "50.00"
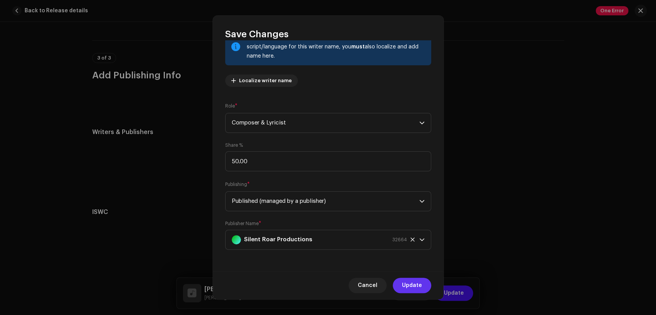
drag, startPoint x: 423, startPoint y: 285, endPoint x: 365, endPoint y: 247, distance: 69.3
click at [423, 285] on button "Update" at bounding box center [411, 285] width 38 height 15
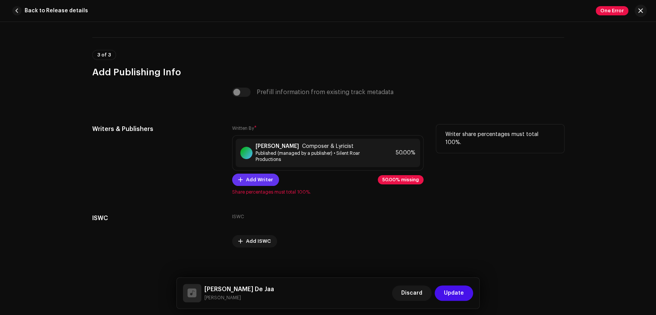
click at [266, 185] on span "Add Writer" at bounding box center [259, 179] width 27 height 15
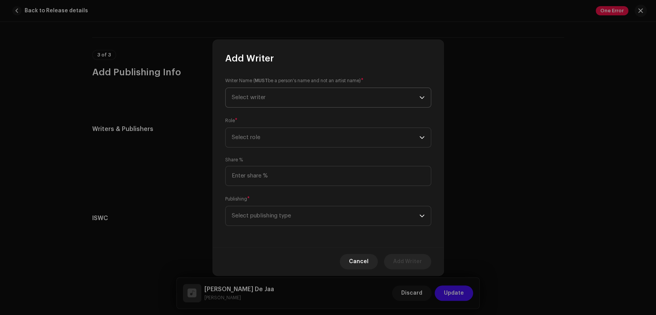
click at [249, 96] on span "Select writer" at bounding box center [249, 97] width 34 height 6
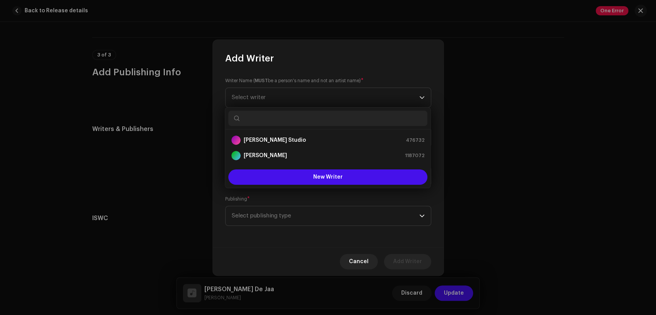
click at [283, 114] on input "text" at bounding box center [327, 118] width 199 height 15
paste input "Sohail Gill"
type input "Sohail Gill"
click at [323, 137] on div "Sohail Gill 1064478" at bounding box center [327, 140] width 193 height 9
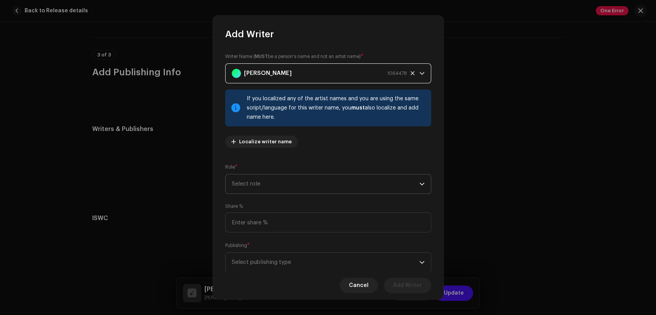
click at [304, 181] on span "Select role" at bounding box center [325, 183] width 187 height 19
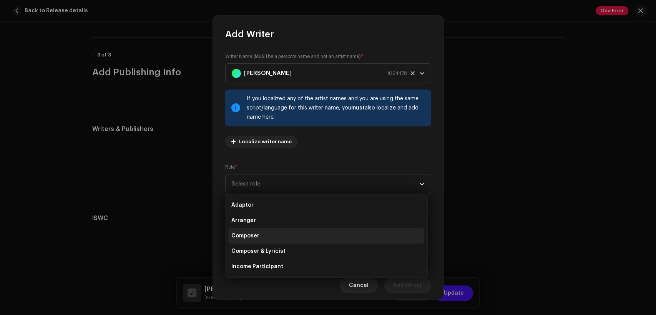
click at [302, 230] on li "Composer" at bounding box center [326, 235] width 196 height 15
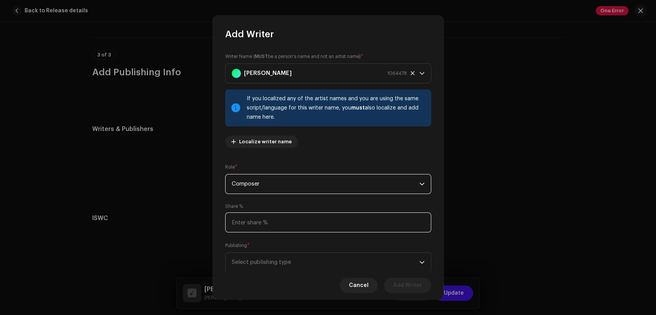
click at [302, 222] on input at bounding box center [328, 222] width 206 height 20
type input "50.00"
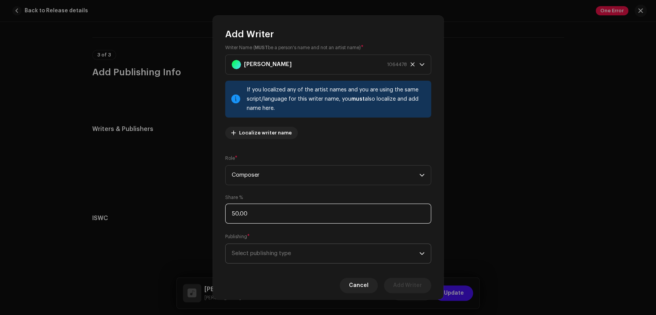
scroll to position [23, 0]
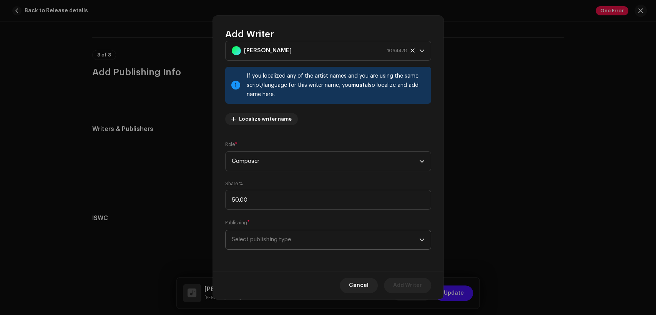
click at [305, 231] on span "Select publishing type" at bounding box center [325, 239] width 187 height 19
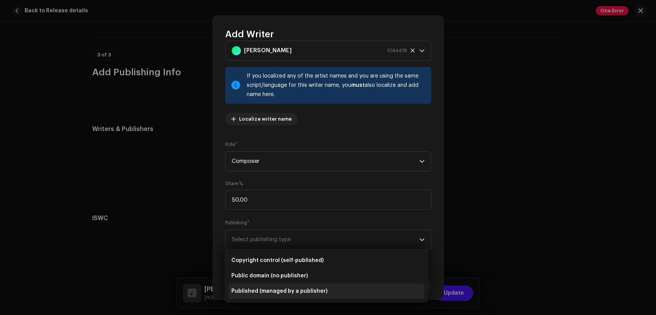
click at [308, 290] on span "Published (managed by a publisher)" at bounding box center [279, 291] width 96 height 8
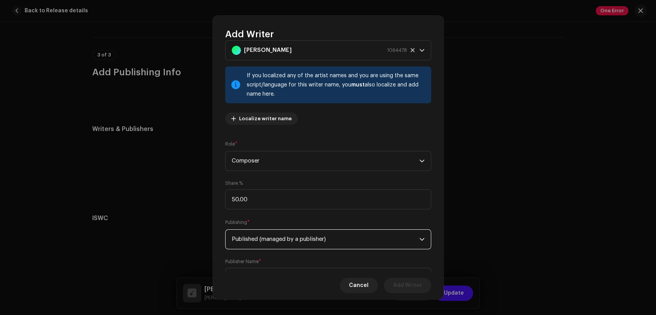
scroll to position [61, 0]
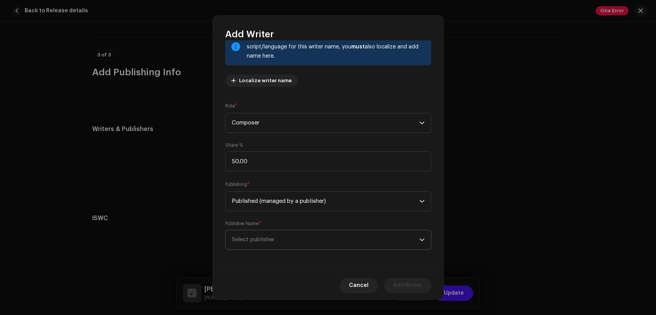
click at [316, 232] on span "Select publisher" at bounding box center [325, 239] width 187 height 19
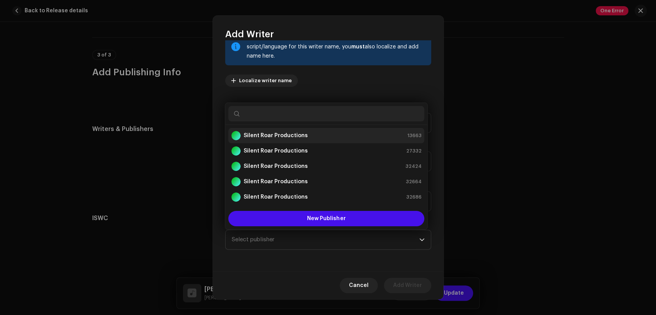
click at [313, 137] on div "Silent Roar Productions 13663" at bounding box center [326, 135] width 190 height 9
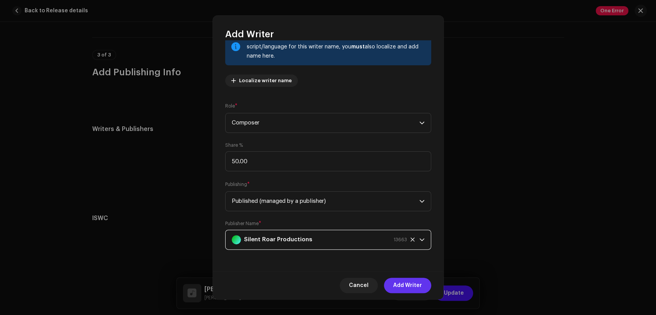
click at [402, 288] on span "Add Writer" at bounding box center [407, 285] width 29 height 15
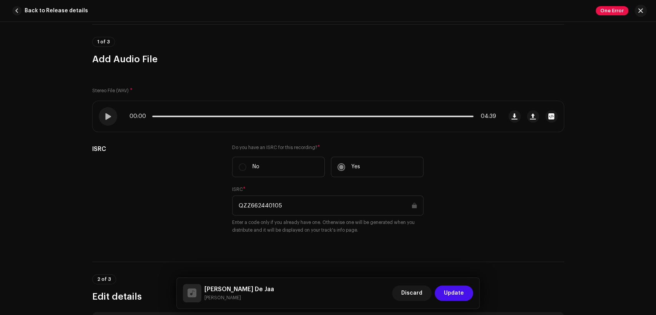
scroll to position [0, 0]
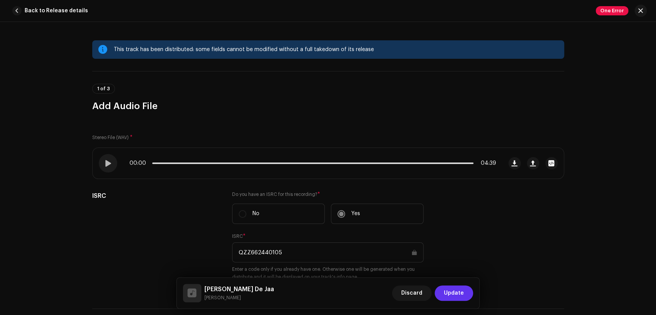
click at [452, 295] on span "Update" at bounding box center [454, 292] width 20 height 15
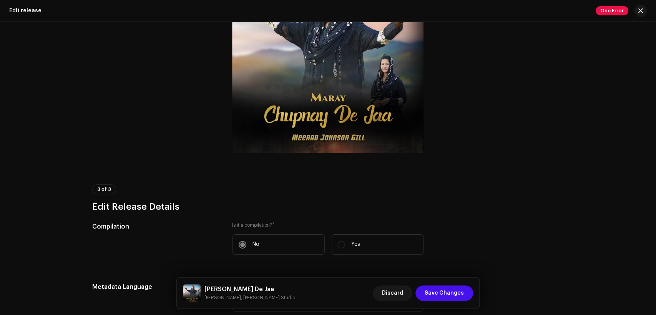
scroll to position [284, 0]
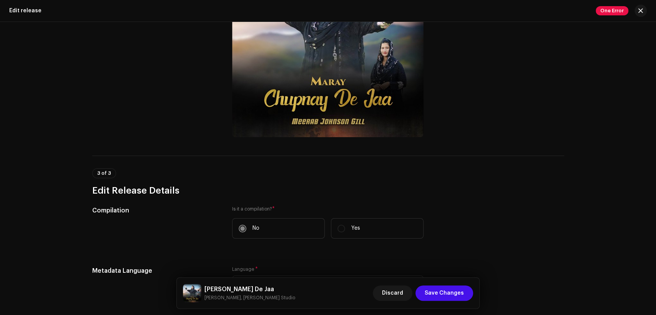
click at [250, 290] on h5 "Maray Chupnay De Jaa" at bounding box center [249, 289] width 91 height 9
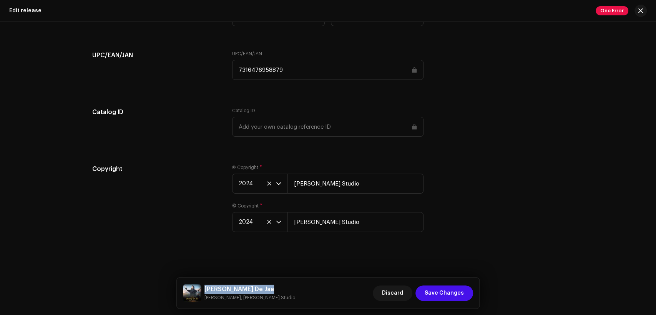
scroll to position [1232, 0]
click at [467, 290] on button "Save Changes" at bounding box center [444, 292] width 58 height 15
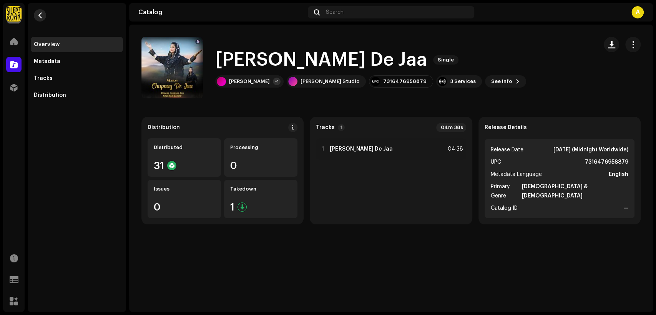
click at [40, 16] on span "button" at bounding box center [40, 15] width 6 height 6
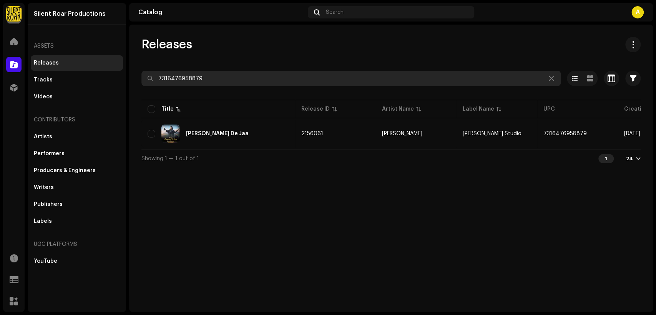
click at [234, 76] on input "7316476958879" at bounding box center [350, 78] width 419 height 15
paste input "787"
type input "7316476958787"
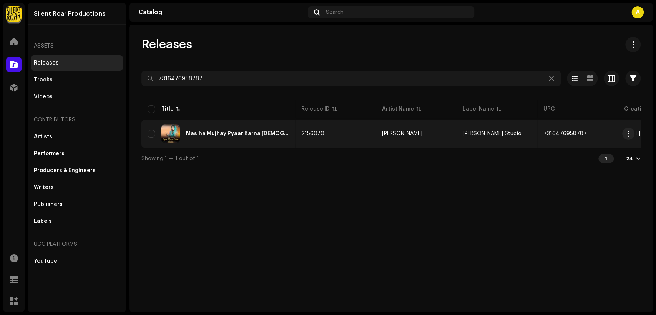
click at [242, 133] on div "Masiha Mujhay Pyaar Karna Sikha" at bounding box center [237, 133] width 103 height 5
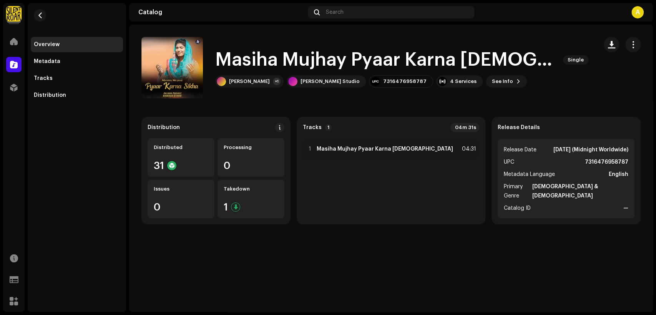
click at [629, 46] on span "button" at bounding box center [632, 44] width 7 height 6
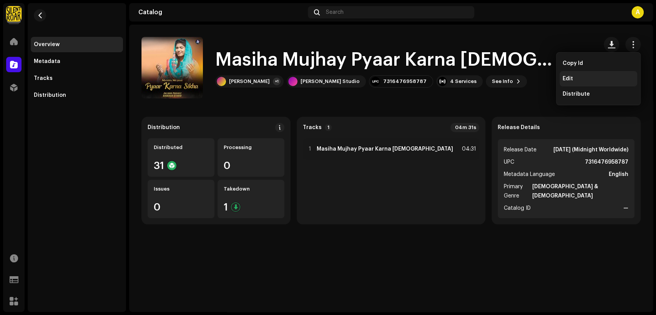
click at [599, 79] on div "Edit" at bounding box center [597, 79] width 71 height 6
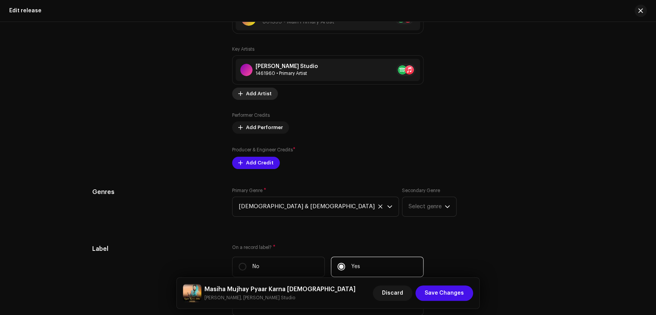
scroll to position [782, 0]
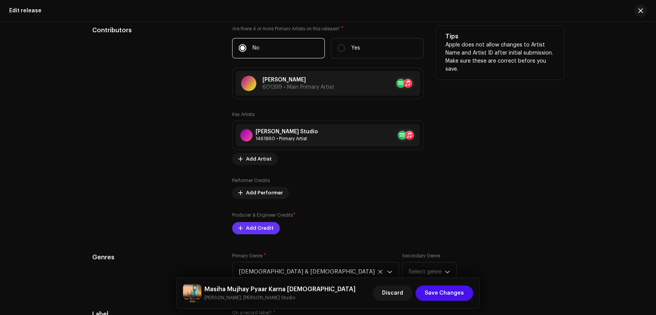
click at [261, 230] on span "Add Credit" at bounding box center [260, 227] width 28 height 15
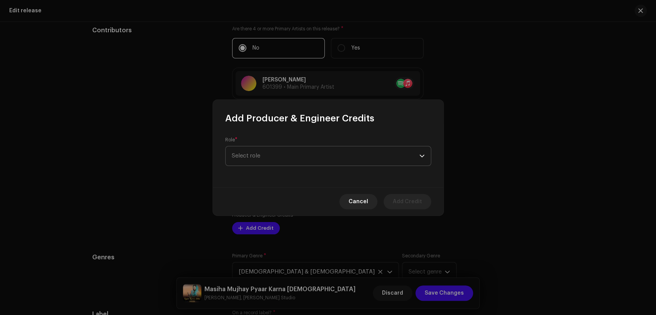
click at [285, 158] on span "Select role" at bounding box center [325, 155] width 187 height 19
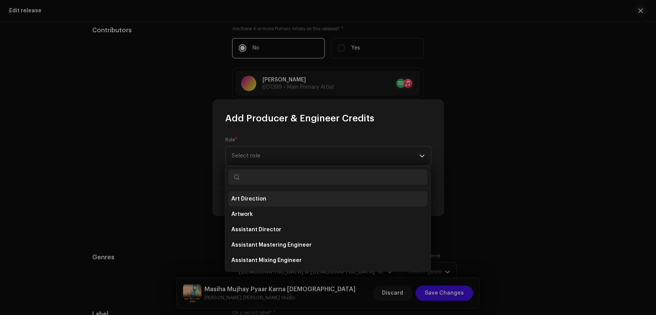
click at [300, 183] on input "text" at bounding box center [327, 176] width 199 height 15
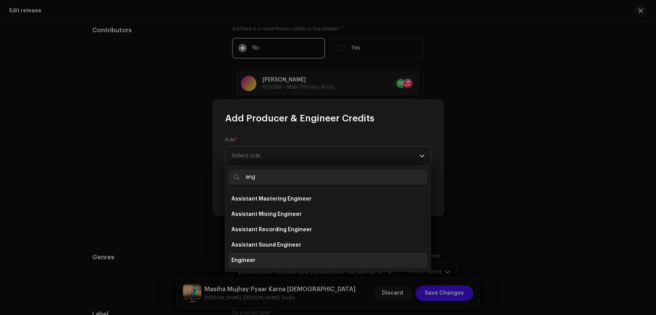
type input "eng"
click at [298, 259] on li "Engineer" at bounding box center [327, 260] width 199 height 15
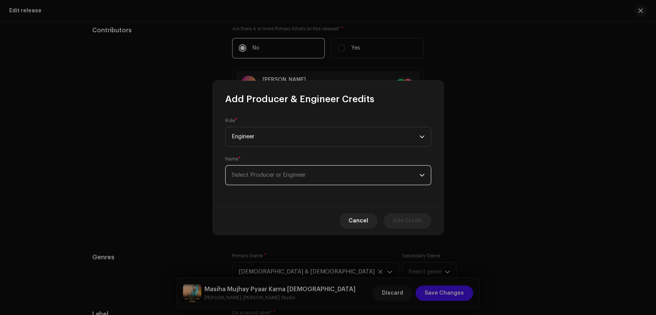
click at [313, 182] on span "Select Producer or Engineer" at bounding box center [325, 175] width 187 height 19
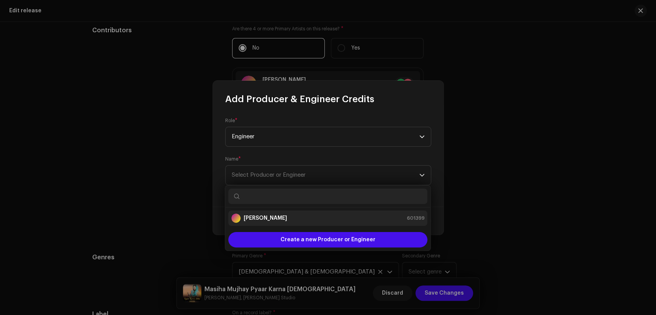
click at [326, 218] on div "Juliana Pervaiz 601399" at bounding box center [327, 218] width 193 height 9
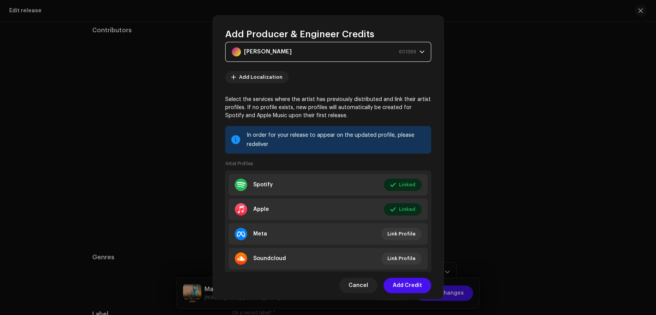
scroll to position [71, 0]
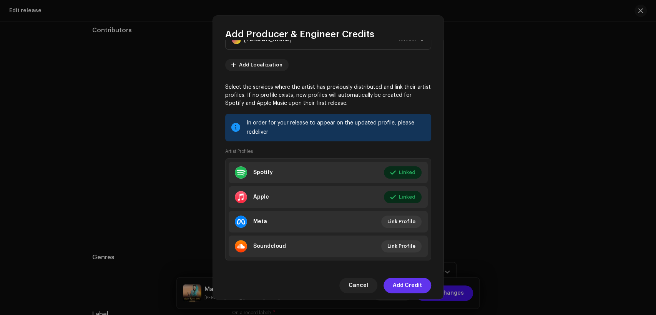
click at [426, 280] on button "Add Credit" at bounding box center [407, 285] width 48 height 15
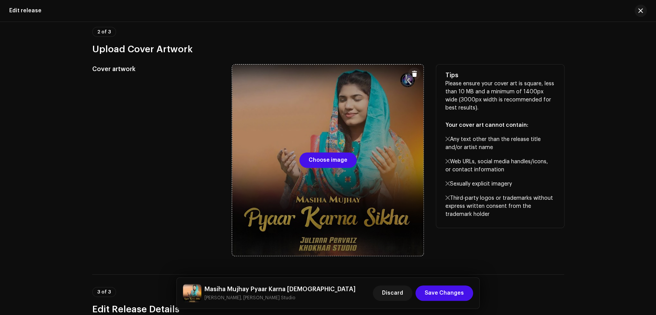
scroll to position [95, 0]
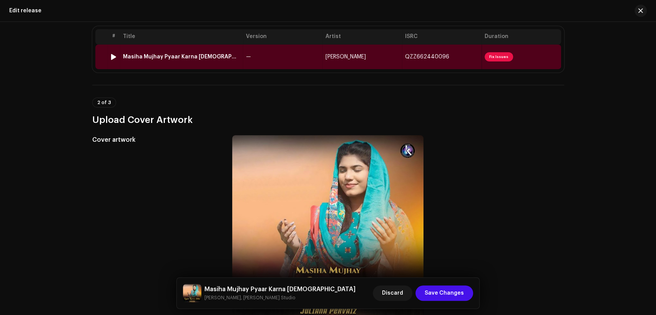
click at [232, 63] on td "Masiha Mujhay Pyaar Karna Sikha" at bounding box center [181, 57] width 123 height 25
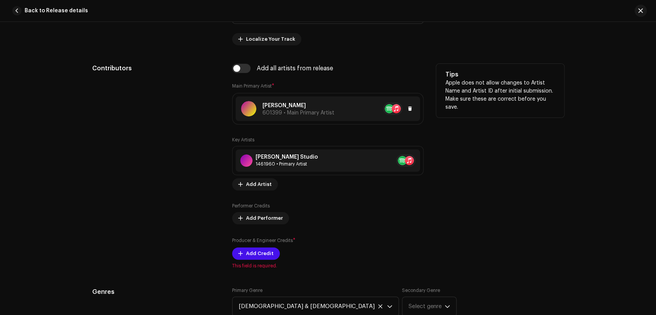
scroll to position [427, 0]
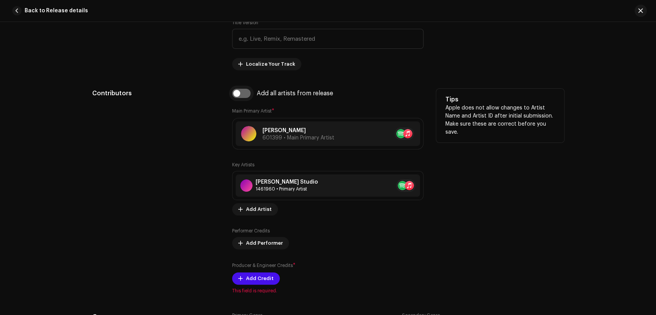
click at [244, 93] on input "checkbox" at bounding box center [241, 93] width 18 height 9
checkbox input "true"
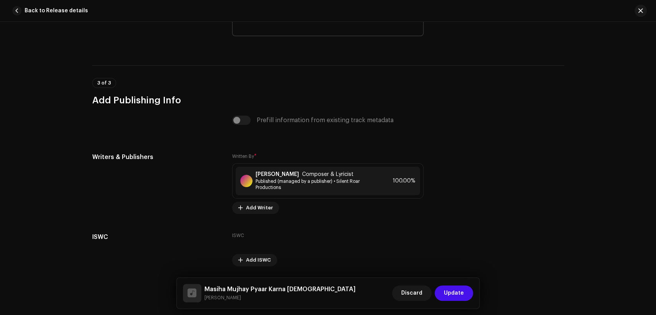
scroll to position [1580, 0]
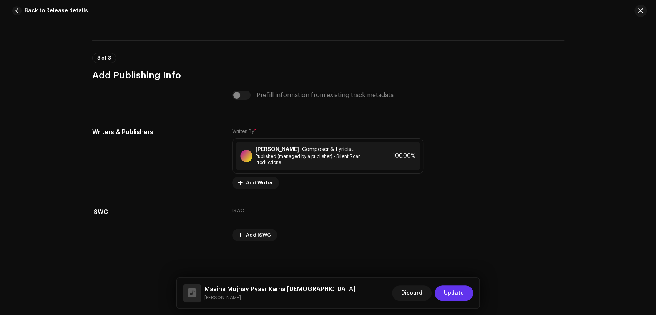
click at [450, 295] on span "Update" at bounding box center [454, 292] width 20 height 15
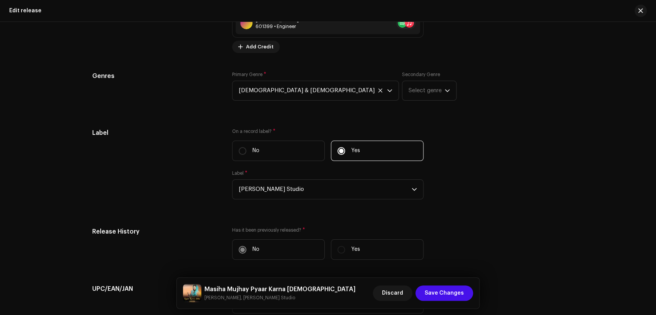
scroll to position [1232, 0]
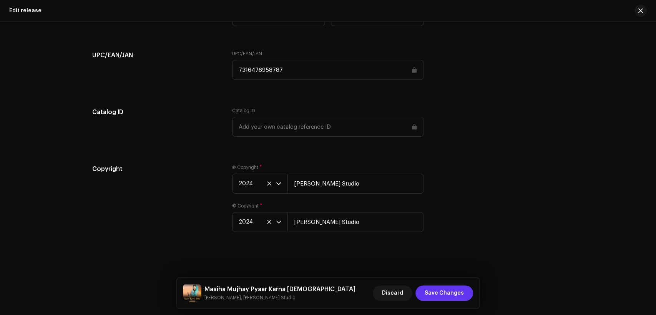
click at [436, 298] on span "Save Changes" at bounding box center [443, 292] width 39 height 15
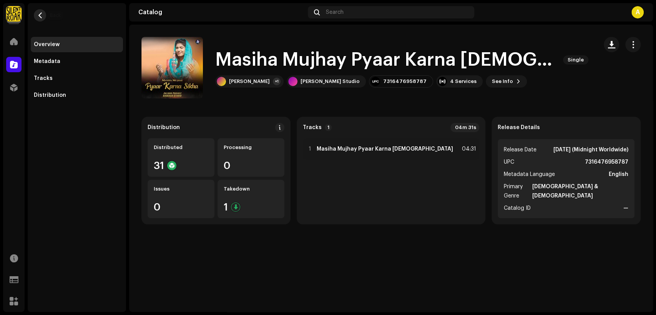
click at [40, 18] on button "button" at bounding box center [40, 15] width 12 height 12
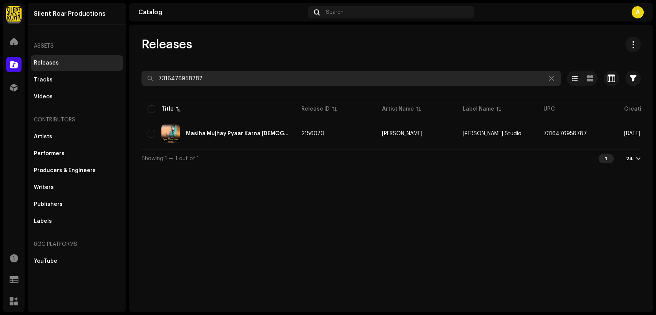
click at [248, 81] on input "7316476958787" at bounding box center [350, 78] width 419 height 15
paste input "824"
type input "7316476958824"
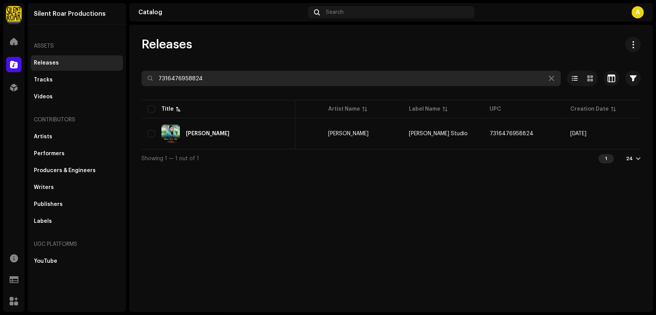
scroll to position [0, 139]
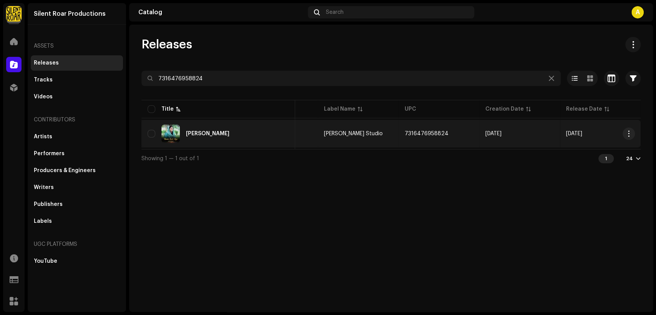
click at [290, 130] on td "Nawa Saal Aya" at bounding box center [218, 134] width 154 height 28
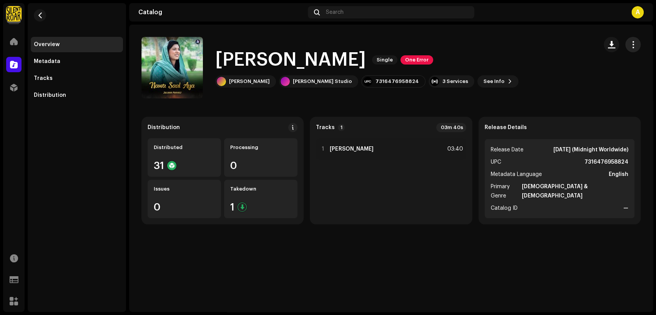
click at [633, 44] on span "button" at bounding box center [632, 44] width 7 height 6
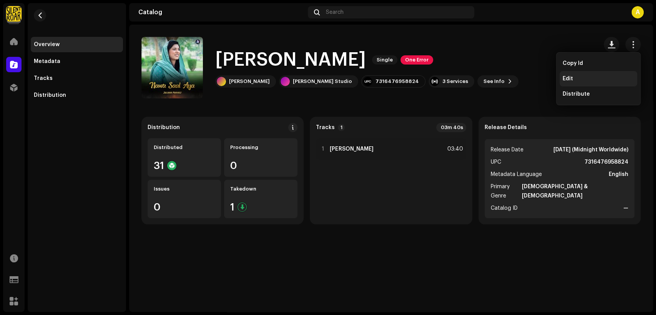
click at [608, 75] on div "Edit" at bounding box center [598, 78] width 78 height 15
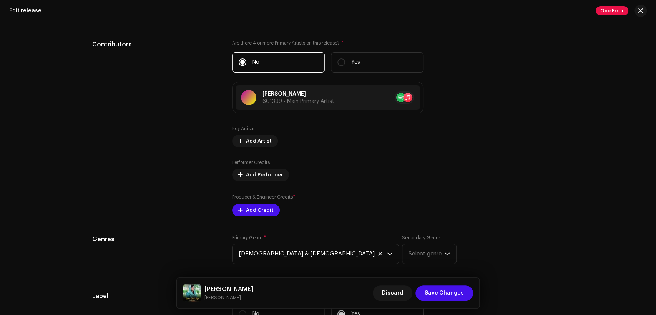
scroll to position [782, 0]
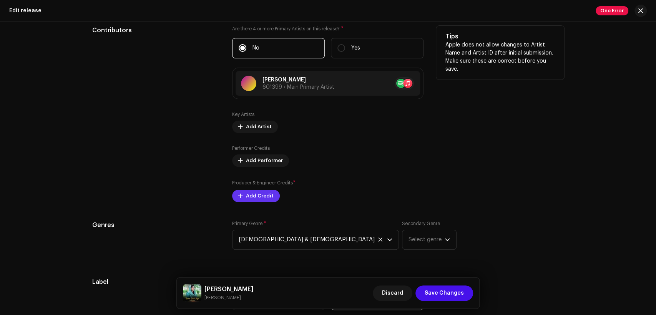
click at [270, 197] on button "Add Credit" at bounding box center [256, 196] width 48 height 12
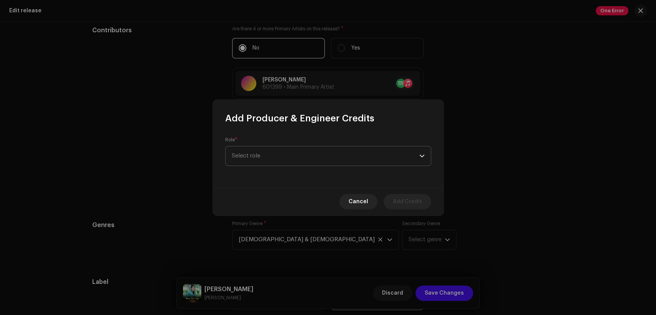
click at [320, 149] on span "Select role" at bounding box center [325, 155] width 187 height 19
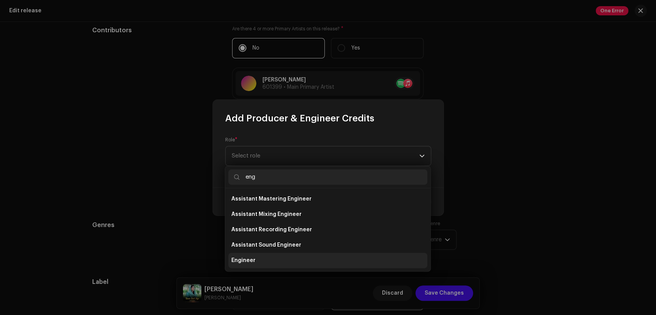
type input "eng"
click at [323, 259] on li "Engineer" at bounding box center [327, 260] width 199 height 15
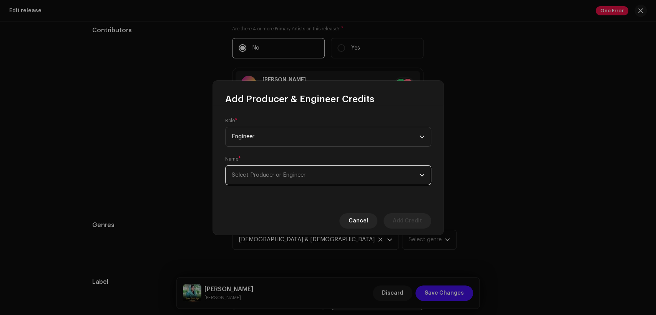
click at [316, 173] on span "Select Producer or Engineer" at bounding box center [325, 175] width 187 height 19
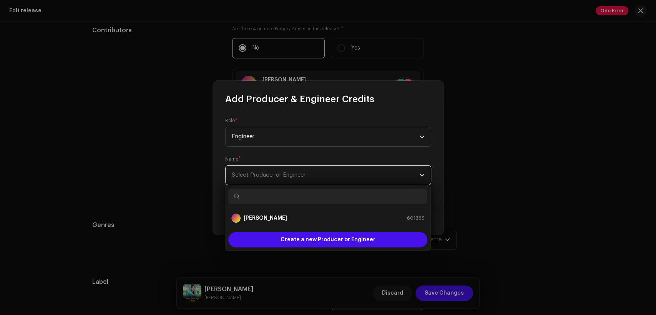
click at [376, 174] on span "Select Producer or Engineer" at bounding box center [325, 175] width 187 height 19
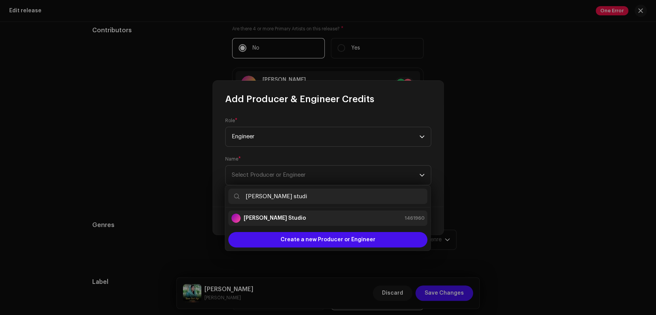
type input "[PERSON_NAME] studi"
drag, startPoint x: 359, startPoint y: 219, endPoint x: 364, endPoint y: 218, distance: 4.7
click at [359, 219] on div "[PERSON_NAME] Studio 1461960" at bounding box center [327, 218] width 193 height 9
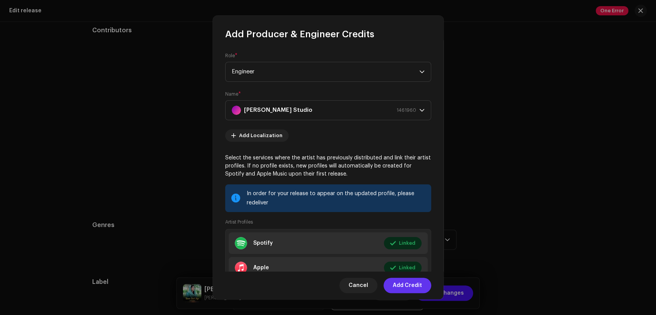
click at [410, 285] on span "Add Credit" at bounding box center [406, 285] width 29 height 15
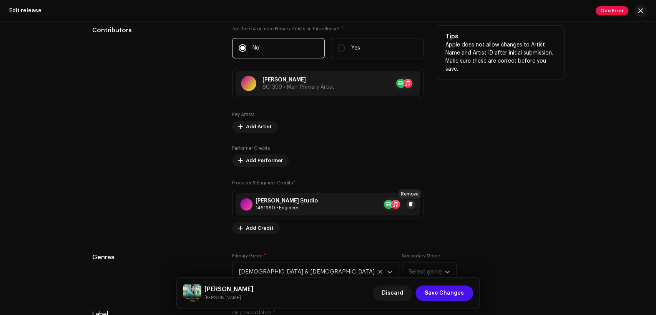
drag, startPoint x: 412, startPoint y: 205, endPoint x: 403, endPoint y: 207, distance: 9.0
click at [412, 205] on button at bounding box center [410, 204] width 9 height 9
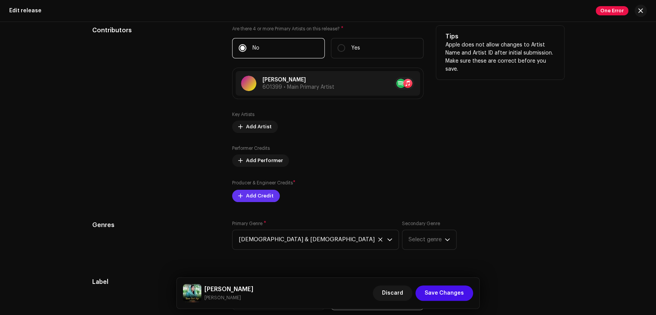
click at [269, 200] on span "Add Credit" at bounding box center [260, 195] width 28 height 15
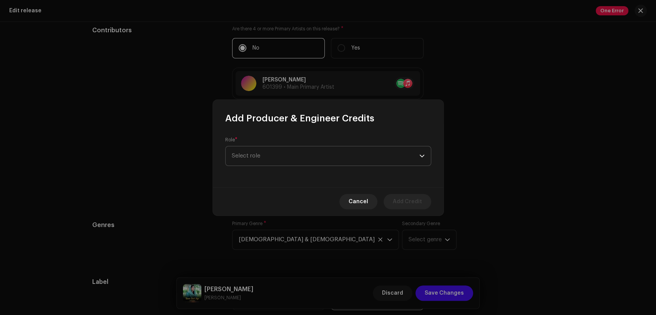
click at [313, 161] on span "Select role" at bounding box center [325, 155] width 187 height 19
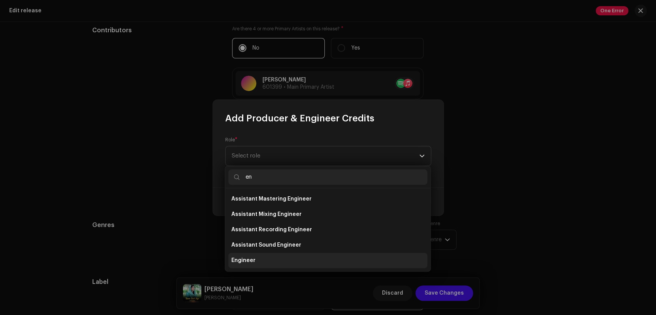
type input "en"
click at [310, 258] on li "Engineer" at bounding box center [327, 260] width 199 height 15
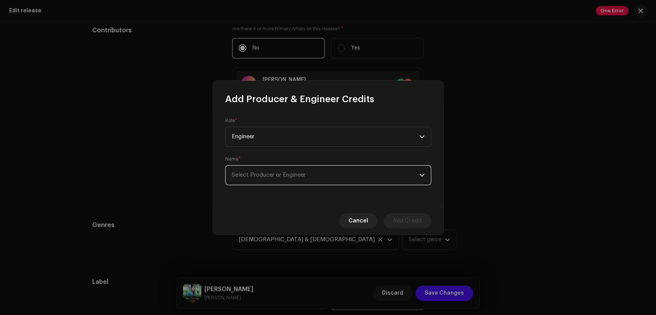
click at [360, 175] on span "Select Producer or Engineer" at bounding box center [325, 175] width 187 height 19
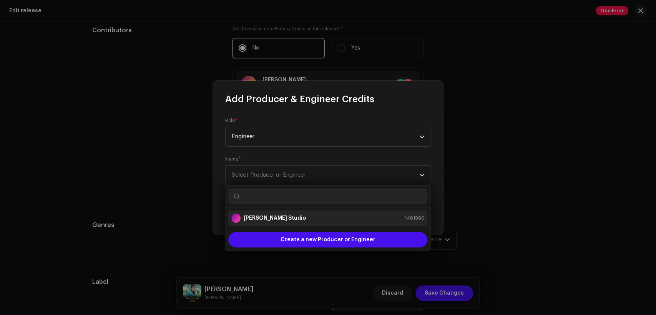
click at [349, 215] on div "[PERSON_NAME] Studio 1461960" at bounding box center [327, 218] width 193 height 9
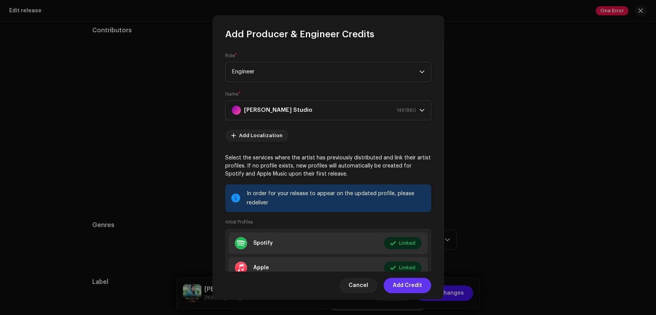
click at [412, 285] on span "Add Credit" at bounding box center [406, 285] width 29 height 15
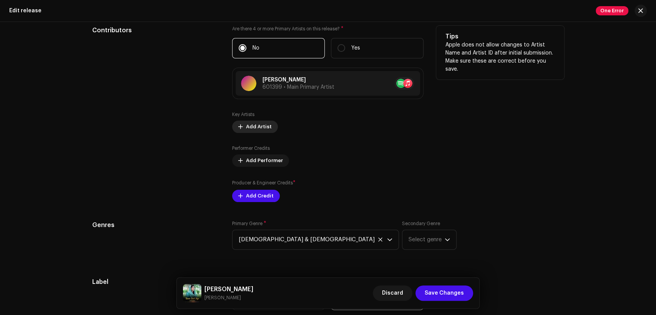
click at [262, 128] on span "Add Artist" at bounding box center [259, 126] width 26 height 15
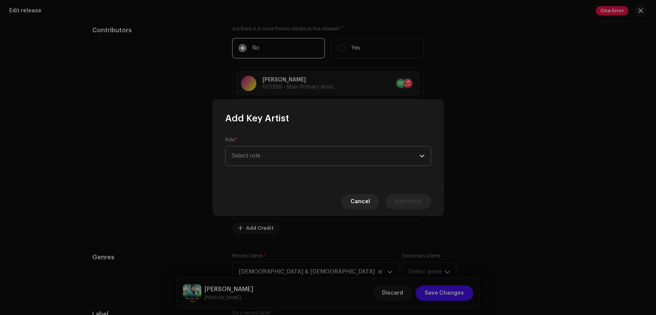
click at [288, 151] on span "Select role" at bounding box center [325, 155] width 187 height 19
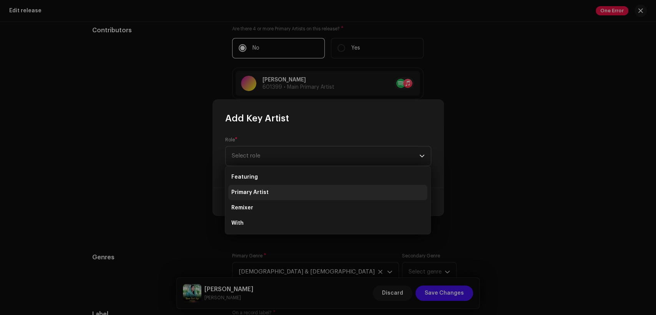
click at [294, 187] on li "Primary Artist" at bounding box center [327, 192] width 199 height 15
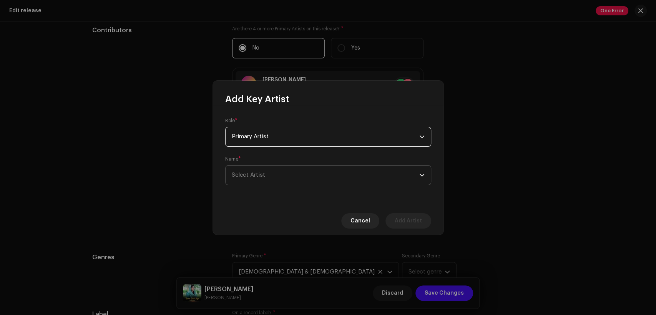
click at [308, 167] on span "Select Artist" at bounding box center [325, 175] width 187 height 19
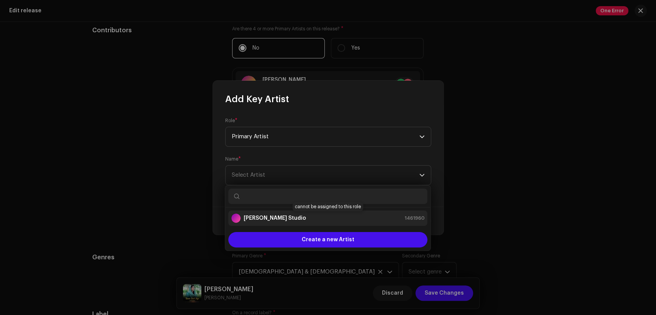
click at [320, 219] on div "[PERSON_NAME] Studio 1461960" at bounding box center [327, 218] width 193 height 9
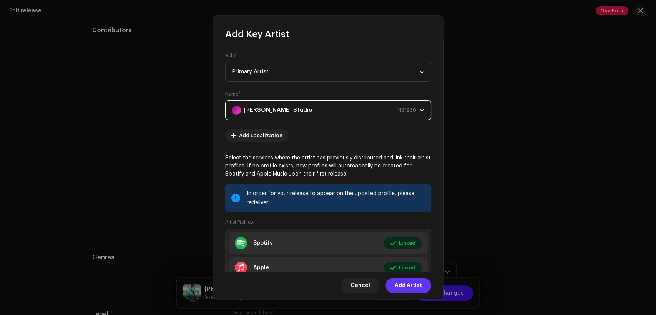
click at [415, 281] on span "Add Artist" at bounding box center [407, 285] width 27 height 15
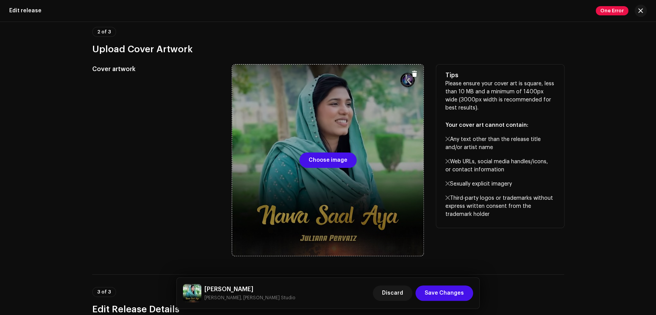
scroll to position [0, 0]
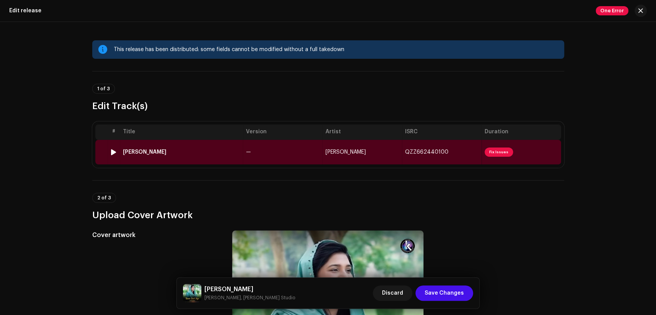
click at [310, 152] on td "—" at bounding box center [282, 152] width 79 height 25
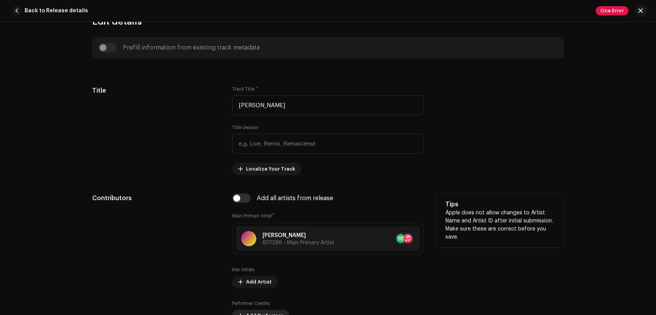
scroll to position [427, 0]
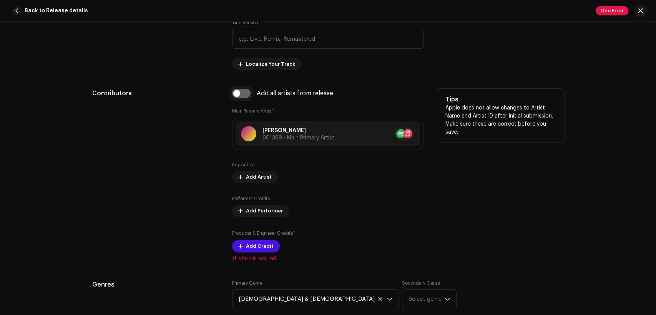
click at [242, 95] on input "checkbox" at bounding box center [241, 93] width 18 height 9
checkbox input "true"
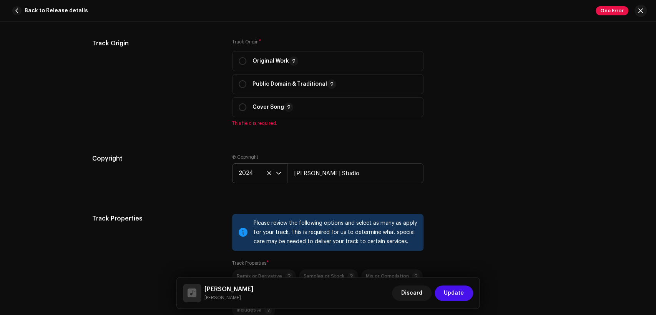
scroll to position [995, 0]
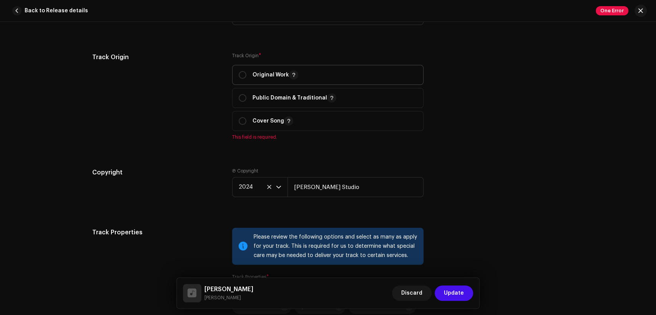
click at [275, 72] on p "Original Work" at bounding box center [275, 74] width 46 height 9
radio input "true"
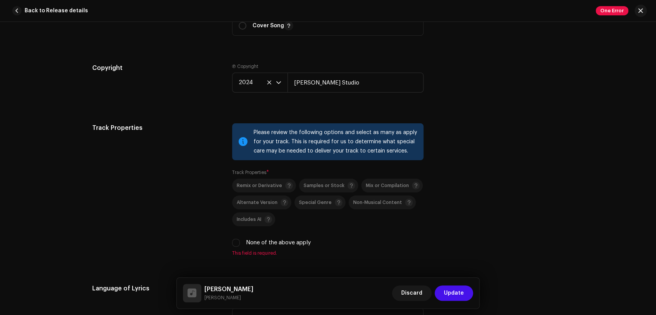
scroll to position [1138, 0]
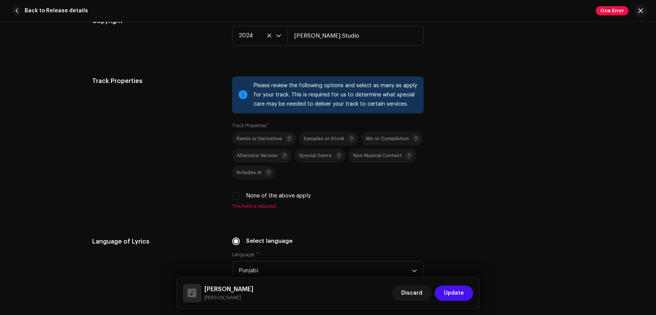
click at [249, 196] on label "None of the above apply" at bounding box center [278, 196] width 65 height 8
click at [240, 196] on input "None of the above apply" at bounding box center [236, 196] width 8 height 8
checkbox input "true"
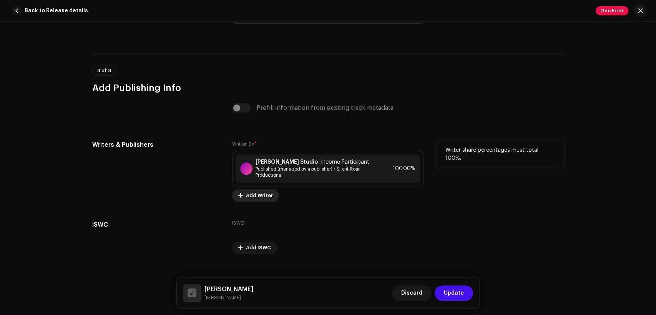
scroll to position [1580, 0]
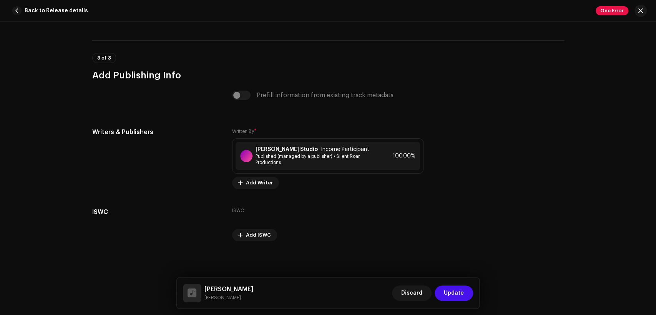
drag, startPoint x: 240, startPoint y: 298, endPoint x: 208, endPoint y: 280, distance: 36.8
click at [205, 285] on div "Nawa Saal Aya Juliana Pervaiz" at bounding box center [228, 293] width 49 height 17
click at [266, 146] on div "[PERSON_NAME] Studio Income Participant Published (managed by a publisher) • Si…" at bounding box center [327, 156] width 184 height 28
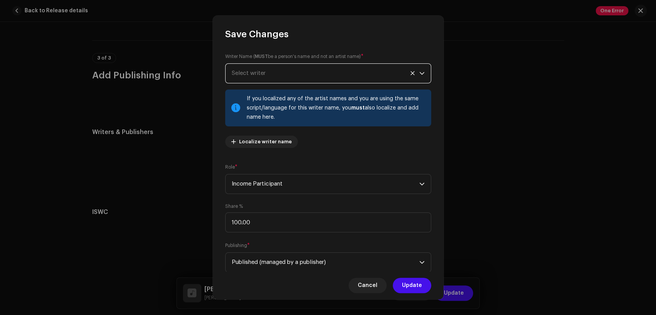
click at [290, 75] on span "Select writer" at bounding box center [325, 73] width 187 height 19
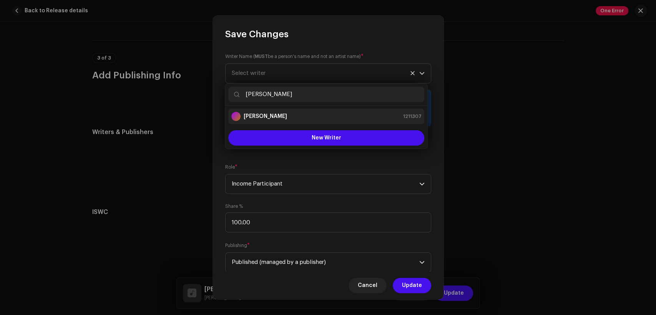
type input "Tahir Irshad"
click at [305, 121] on li "Tahir Irshad 1211307" at bounding box center [326, 116] width 196 height 15
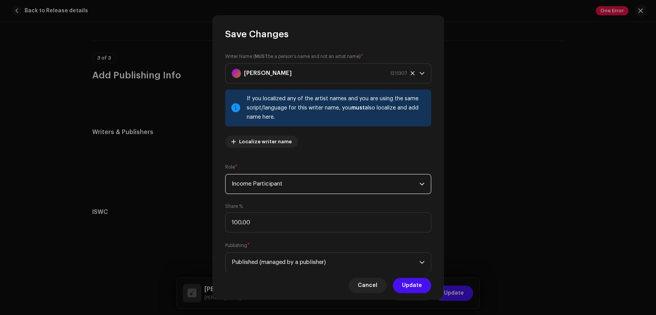
click at [310, 182] on span "Income Participant" at bounding box center [325, 183] width 187 height 19
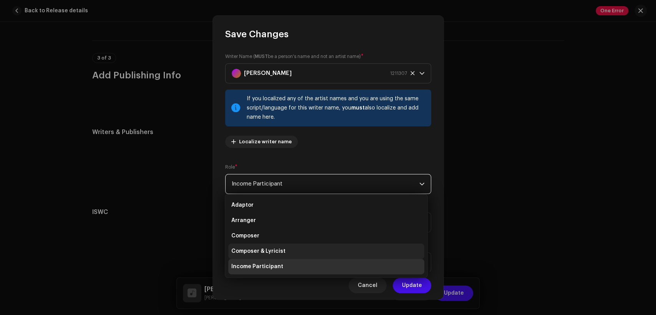
click at [304, 243] on li "Composer & Lyricist" at bounding box center [326, 250] width 196 height 15
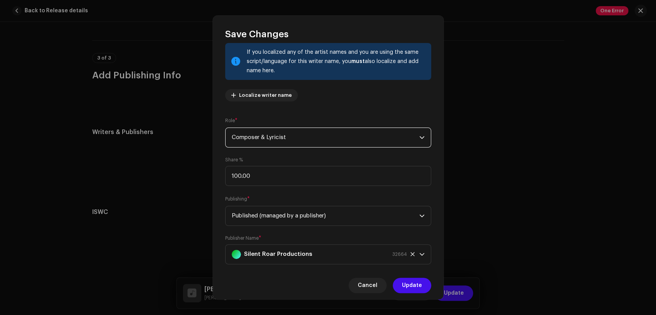
scroll to position [61, 0]
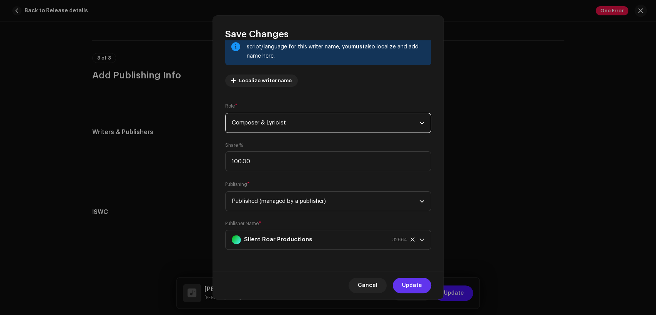
click at [409, 286] on span "Update" at bounding box center [412, 285] width 20 height 15
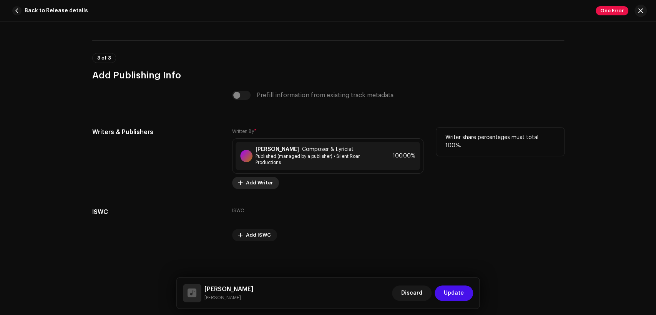
click at [257, 184] on span "Add Writer" at bounding box center [259, 182] width 27 height 15
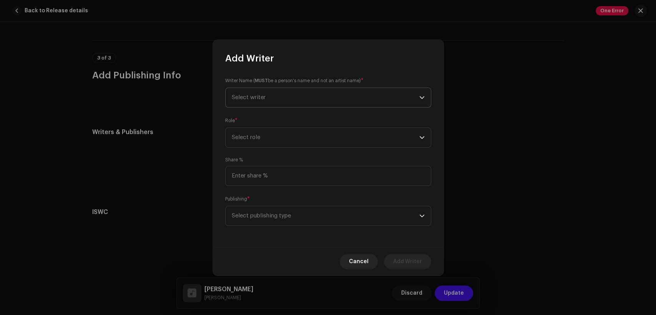
click at [289, 103] on span "Select writer" at bounding box center [325, 97] width 187 height 19
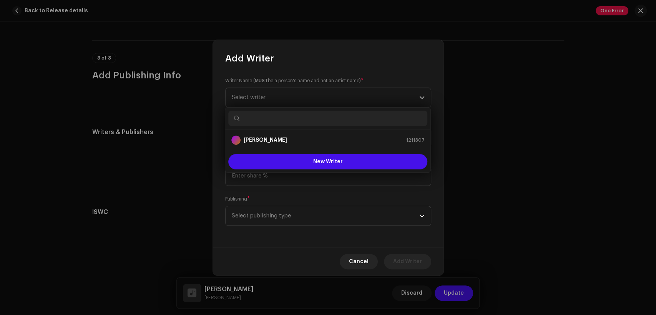
click at [300, 114] on input "text" at bounding box center [327, 118] width 199 height 15
paste input "[PERSON_NAME]"
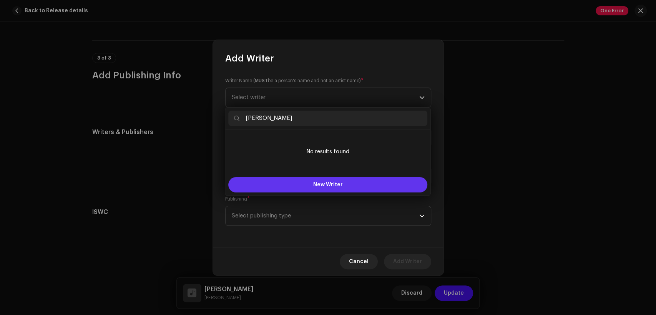
type input "[PERSON_NAME]"
click at [328, 184] on span "New Writer" at bounding box center [328, 184] width 30 height 5
click at [546, 144] on div "Create & Add a New Writer We support PNG, JFIF, JPEG, or JPG images. Legal Name…" at bounding box center [328, 157] width 656 height 315
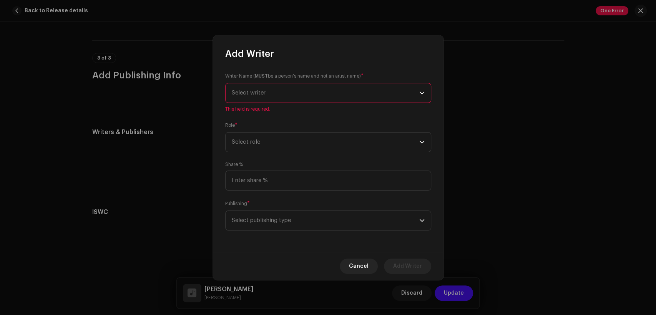
click at [301, 89] on span "Select writer" at bounding box center [325, 92] width 187 height 19
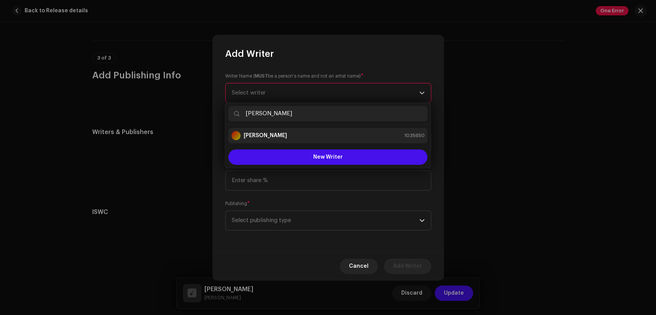
type input "[PERSON_NAME]"
click at [311, 135] on div "Naveed Bhatti 1035650" at bounding box center [327, 135] width 193 height 9
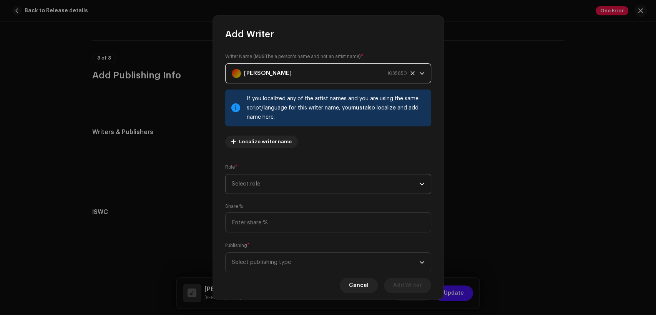
click at [326, 187] on span "Select role" at bounding box center [325, 183] width 187 height 19
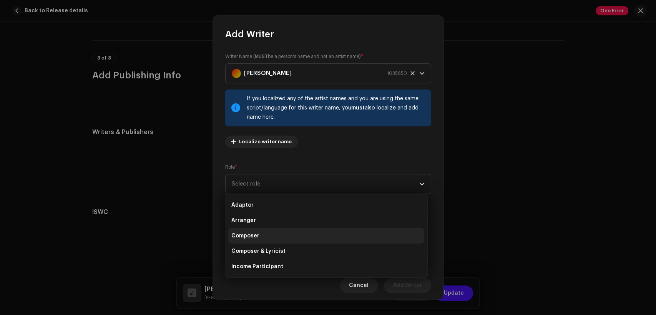
click at [321, 235] on li "Composer" at bounding box center [326, 235] width 196 height 15
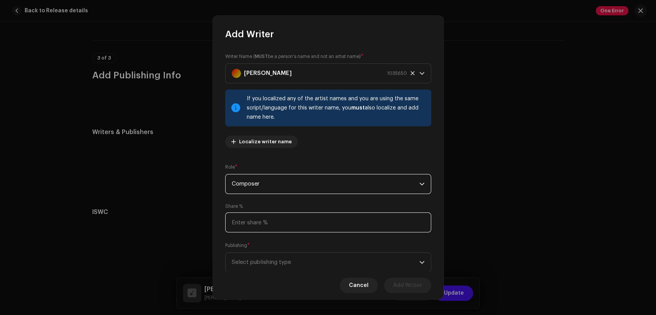
click at [319, 225] on input at bounding box center [328, 222] width 206 height 20
type input "50.00"
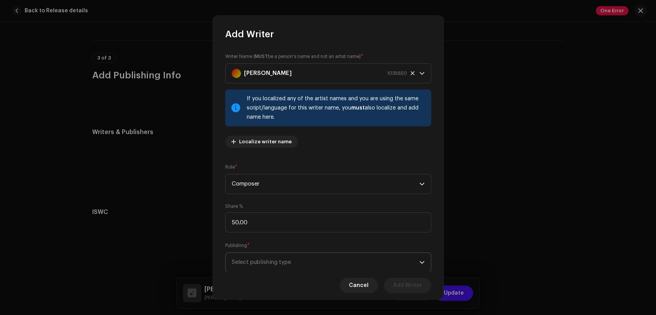
click at [343, 265] on span "Select publishing type" at bounding box center [325, 262] width 187 height 19
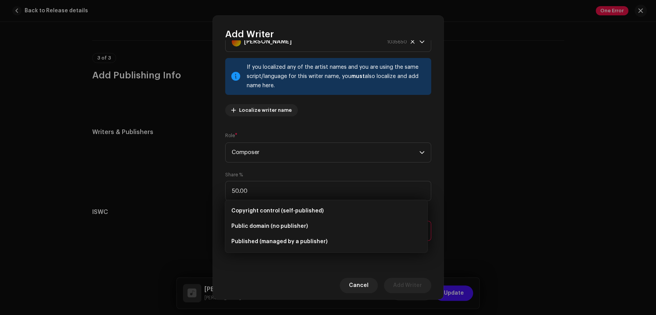
scroll to position [32, 0]
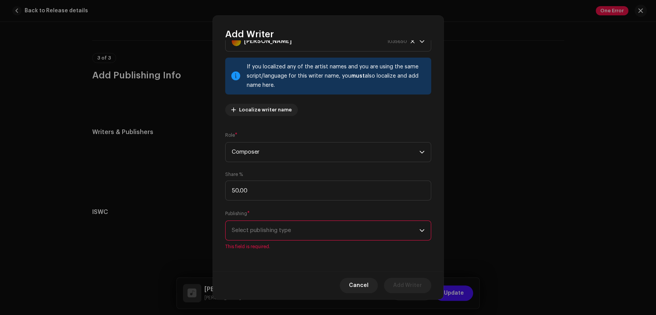
click at [354, 227] on span "Select publishing type" at bounding box center [325, 230] width 187 height 19
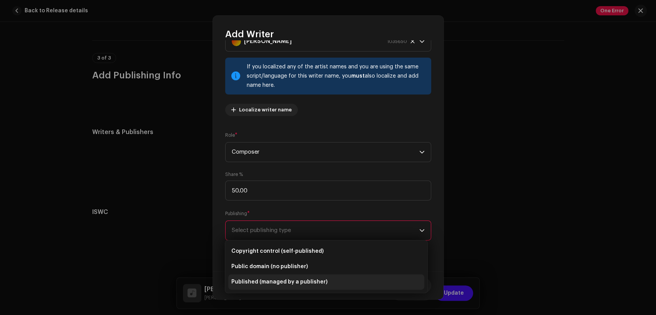
click at [359, 277] on li "Published (managed by a publisher)" at bounding box center [326, 281] width 196 height 15
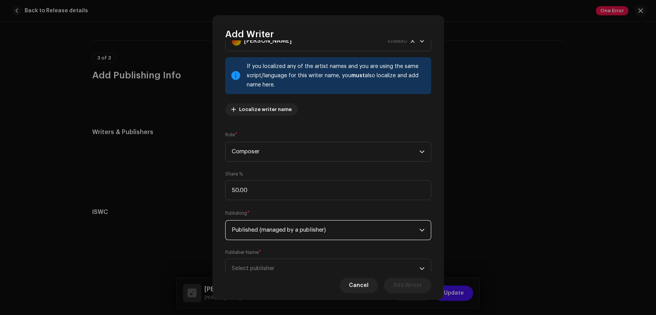
scroll to position [61, 0]
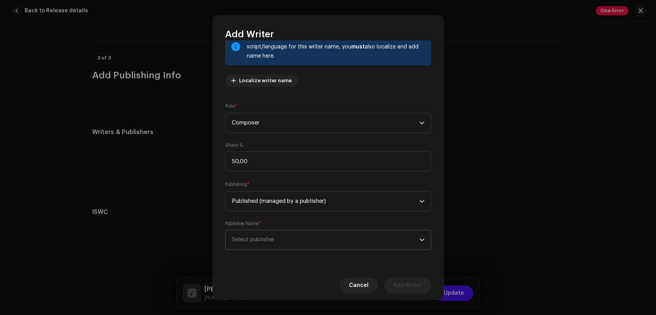
click at [367, 234] on span "Select publisher" at bounding box center [325, 239] width 187 height 19
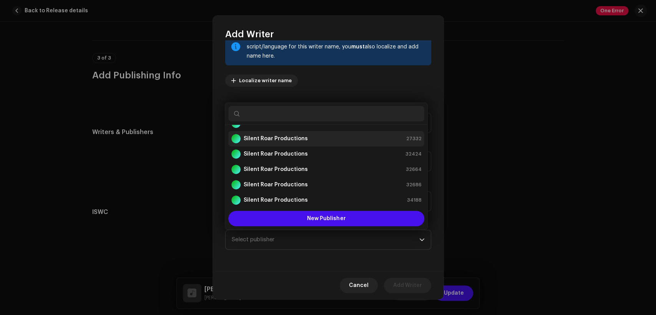
scroll to position [0, 0]
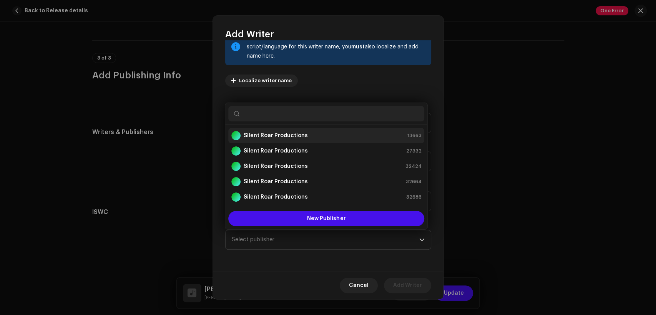
click at [340, 132] on div "Silent Roar Productions 13663" at bounding box center [326, 135] width 190 height 9
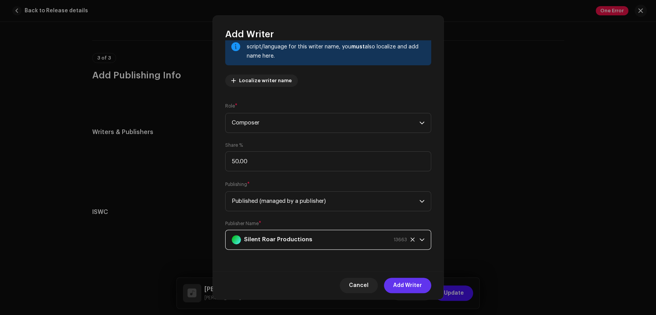
click at [399, 278] on span "Add Writer" at bounding box center [407, 285] width 29 height 15
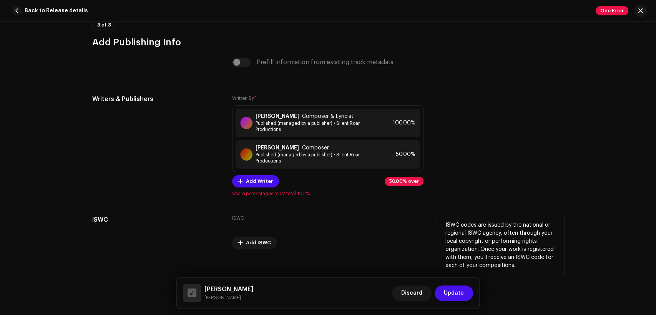
scroll to position [1621, 0]
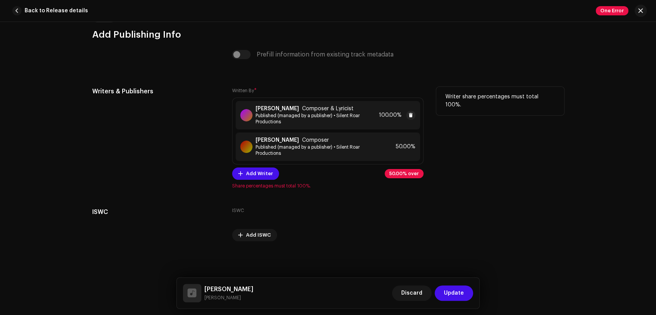
click at [325, 111] on div "Tahir Irshad Composer & Lyricist Published (managed by a publisher) • Silent Ro…" at bounding box center [315, 115] width 120 height 19
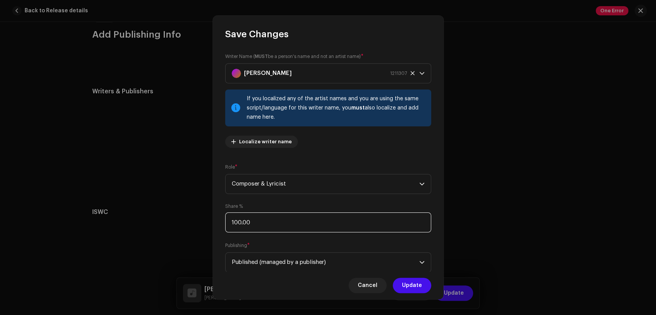
click at [270, 226] on input "100.00" at bounding box center [328, 222] width 206 height 20
type input "1.00"
type input "50.00"
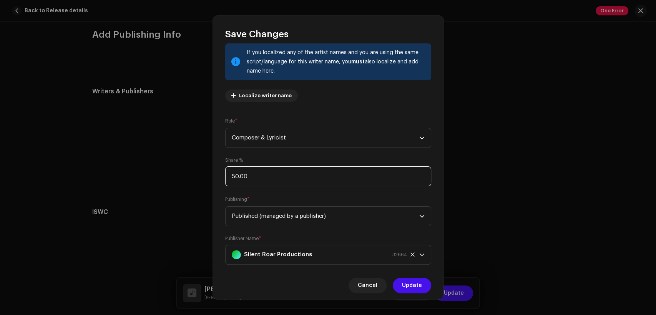
scroll to position [61, 0]
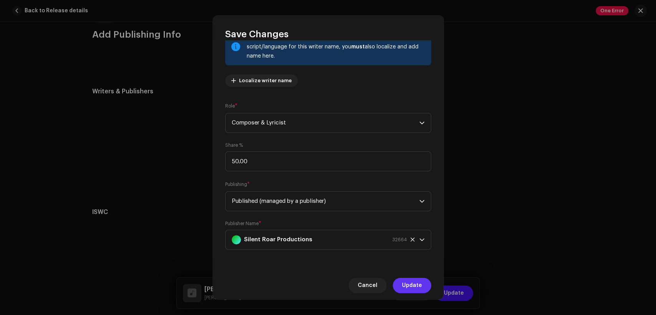
click at [420, 280] on span "Update" at bounding box center [412, 285] width 20 height 15
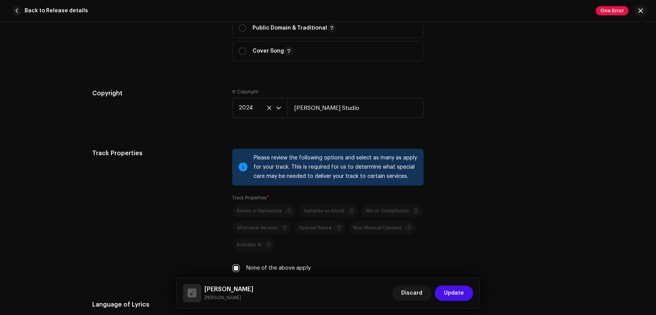
scroll to position [1042, 0]
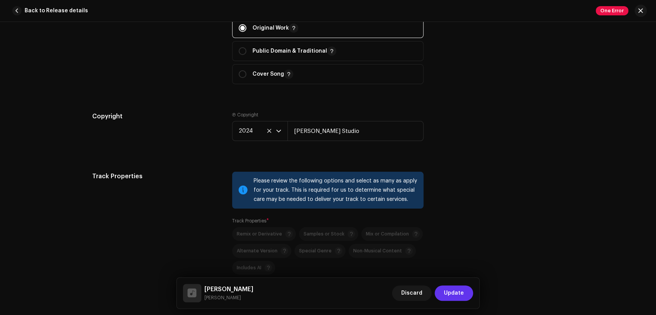
click at [465, 288] on button "Update" at bounding box center [453, 292] width 38 height 15
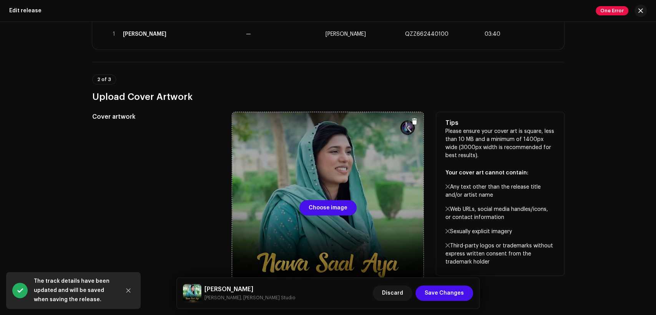
scroll to position [142, 0]
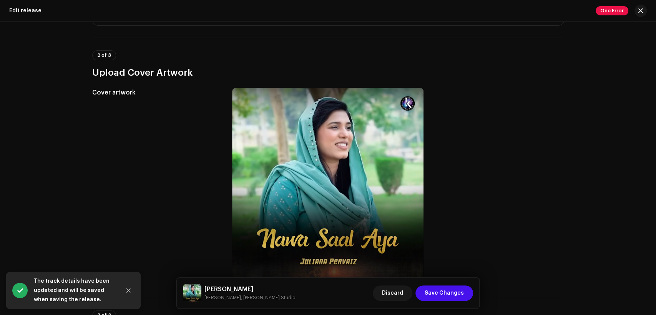
click at [216, 286] on h5 "Nawa Saal Aya" at bounding box center [249, 289] width 91 height 9
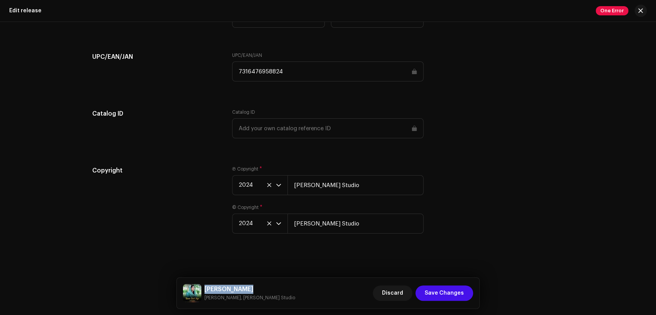
scroll to position [1232, 0]
click at [465, 293] on button "Save Changes" at bounding box center [444, 292] width 58 height 15
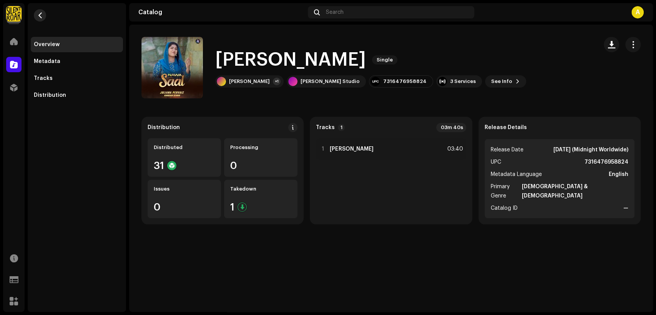
click at [38, 13] on span "button" at bounding box center [40, 15] width 6 height 6
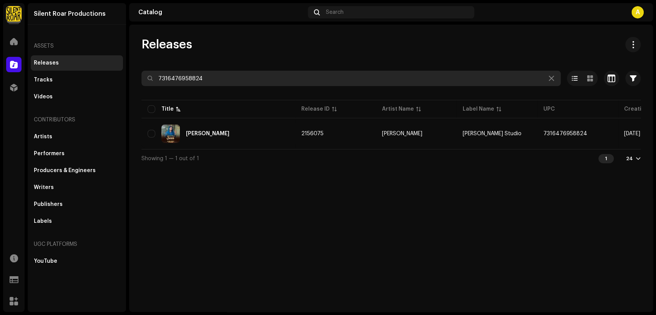
click at [220, 73] on input "7316476958824" at bounding box center [350, 78] width 419 height 15
paste input "909"
type input "7316476958909"
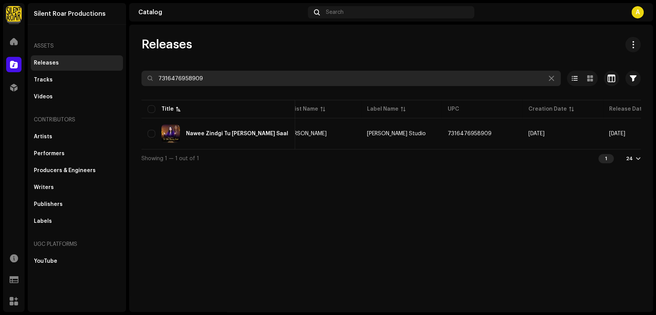
scroll to position [0, 139]
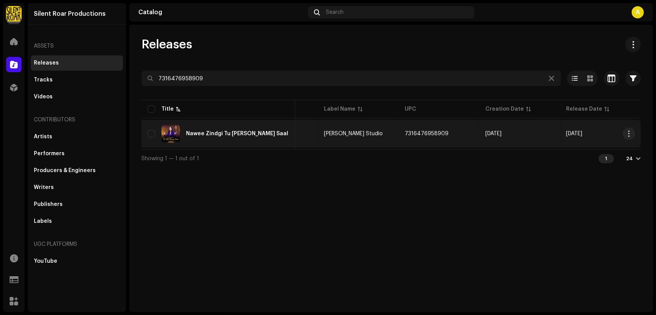
click at [249, 136] on div "Nawee Zindgi Tu Diti Naway Saal" at bounding box center [217, 133] width 141 height 18
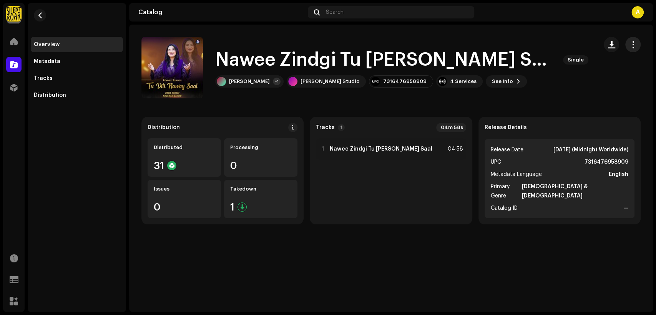
click at [631, 42] on span "button" at bounding box center [632, 44] width 7 height 6
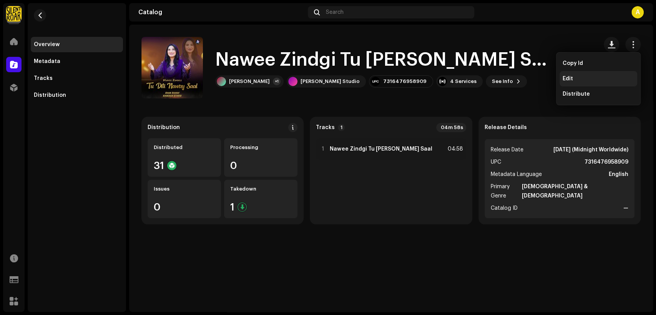
click at [594, 73] on div "Edit" at bounding box center [598, 78] width 78 height 15
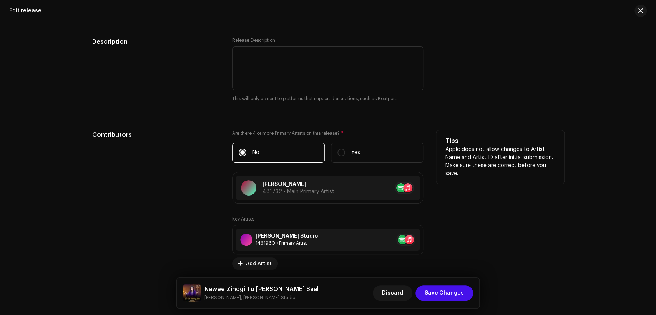
scroll to position [782, 0]
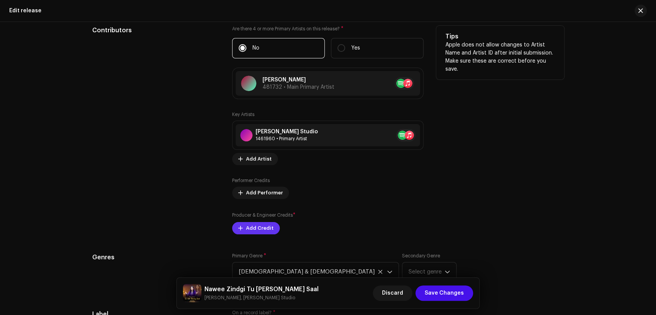
click at [261, 229] on span "Add Credit" at bounding box center [260, 227] width 28 height 15
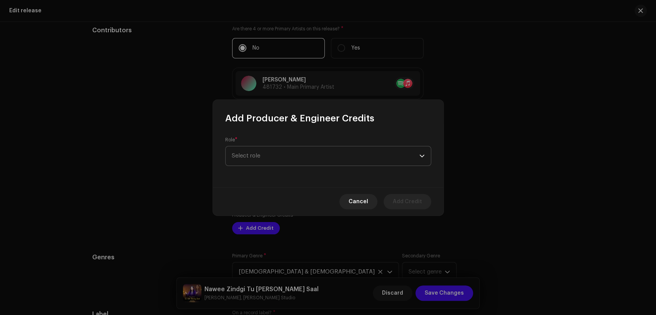
click at [280, 156] on span "Select role" at bounding box center [325, 155] width 187 height 19
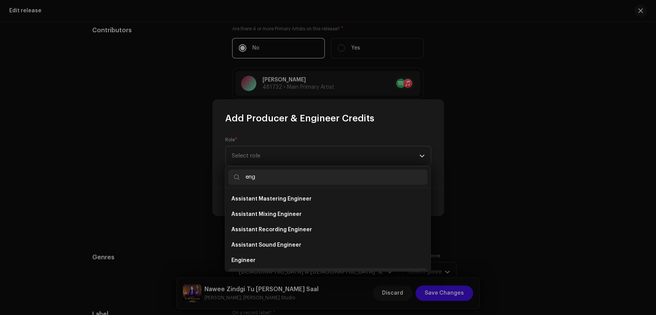
scroll to position [12, 0]
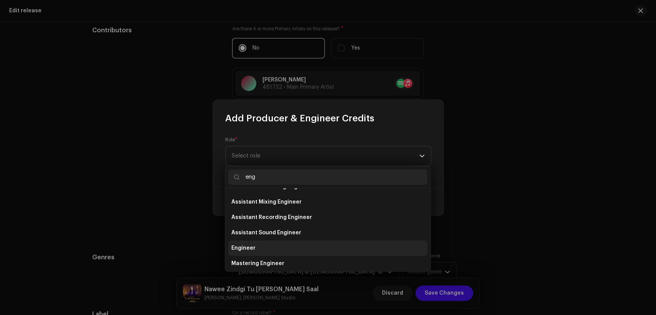
type input "eng"
click at [288, 251] on li "Engineer" at bounding box center [327, 247] width 199 height 15
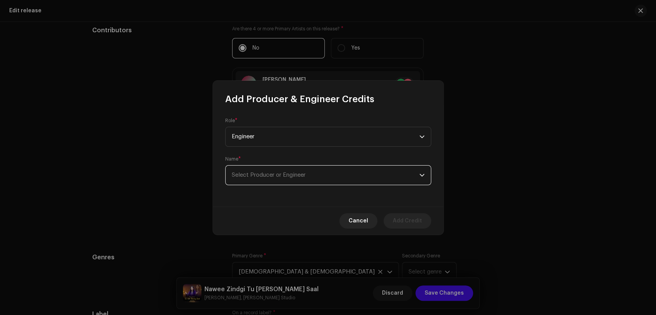
click at [326, 181] on span "Select Producer or Engineer" at bounding box center [325, 175] width 187 height 19
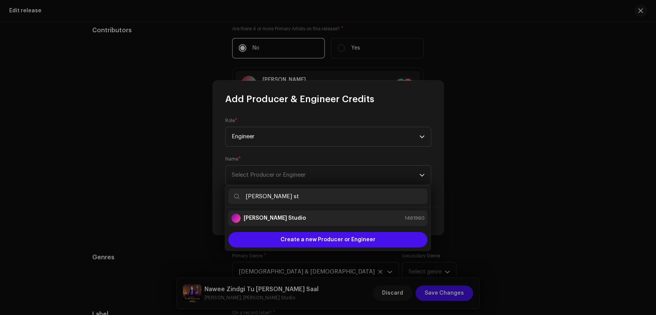
type input "[PERSON_NAME] st"
click at [342, 217] on div "[PERSON_NAME] Studio 1461960" at bounding box center [327, 218] width 193 height 9
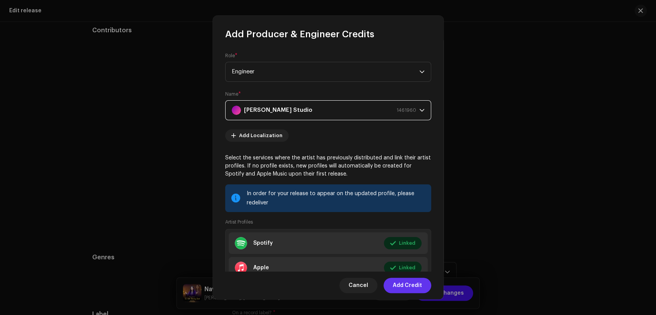
click at [402, 285] on span "Add Credit" at bounding box center [406, 285] width 29 height 15
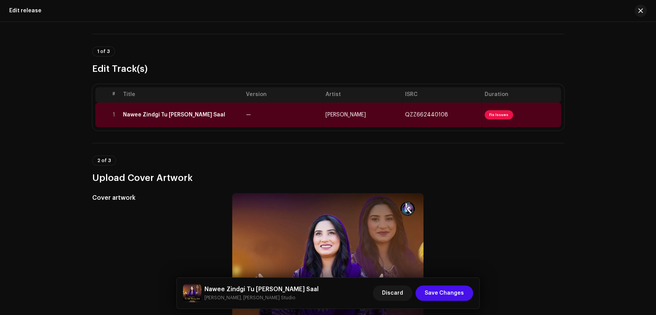
scroll to position [0, 0]
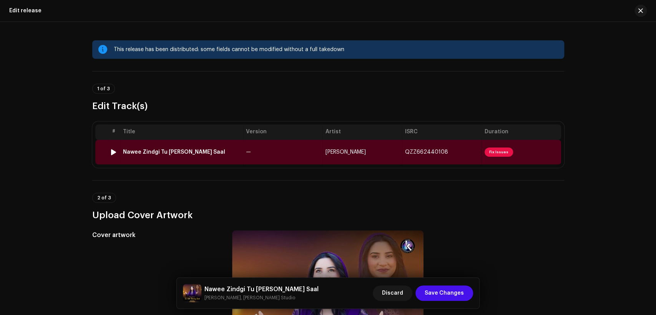
click at [237, 148] on td "Nawee Zindgi Tu Diti Naway Saal" at bounding box center [181, 152] width 123 height 25
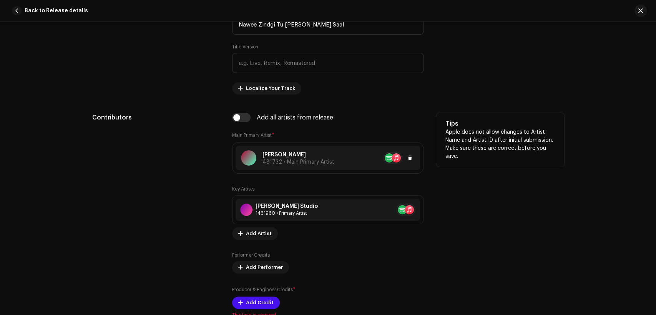
scroll to position [427, 0]
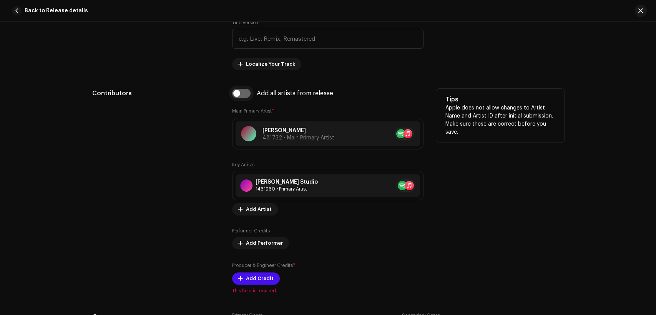
click at [241, 96] on input "checkbox" at bounding box center [241, 93] width 18 height 9
checkbox input "true"
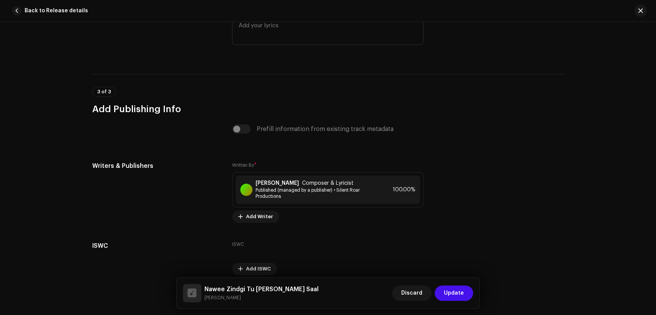
scroll to position [1580, 0]
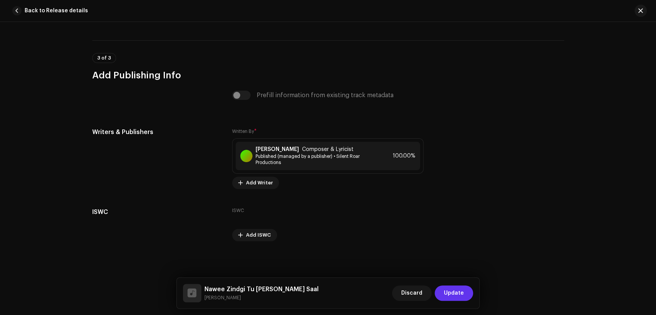
click at [458, 294] on span "Update" at bounding box center [454, 292] width 20 height 15
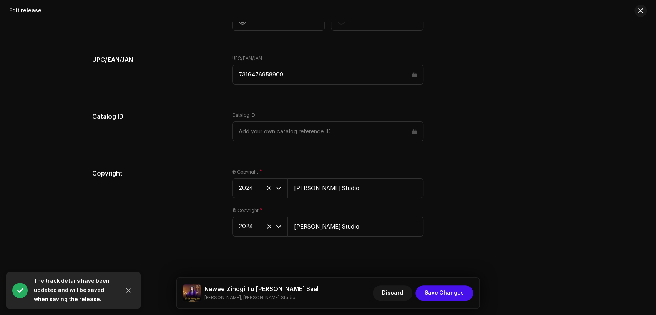
scroll to position [1232, 0]
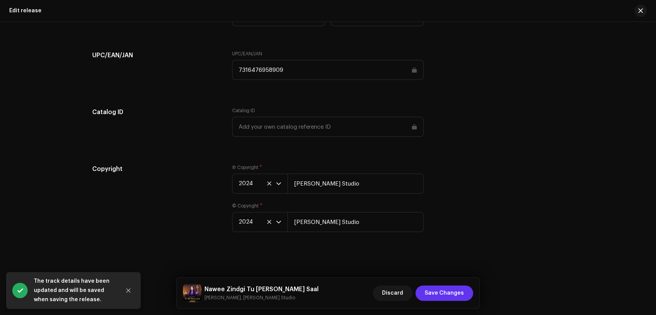
click at [445, 286] on span "Save Changes" at bounding box center [443, 292] width 39 height 15
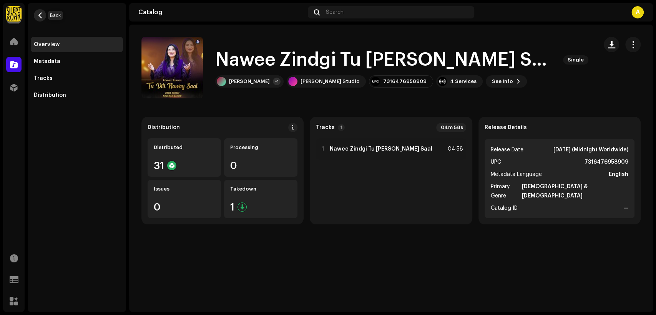
click at [42, 16] on span "button" at bounding box center [40, 15] width 6 height 6
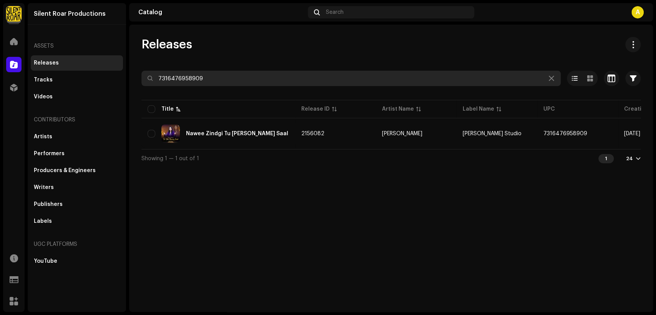
click at [298, 78] on input "7316476958909" at bounding box center [350, 78] width 419 height 15
click at [299, 78] on input "7316476958909" at bounding box center [350, 78] width 419 height 15
paste input "756"
type input "7316476958756"
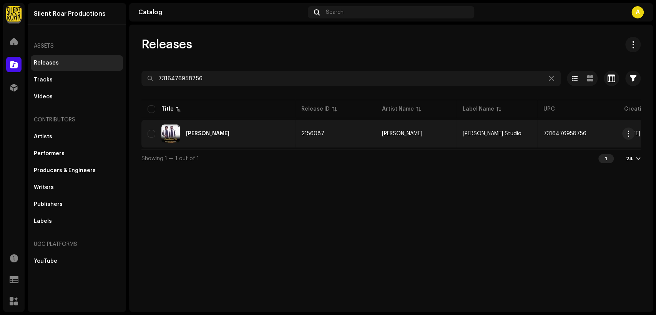
click at [229, 135] on div "Sadayan Gunahwan Di" at bounding box center [207, 133] width 43 height 5
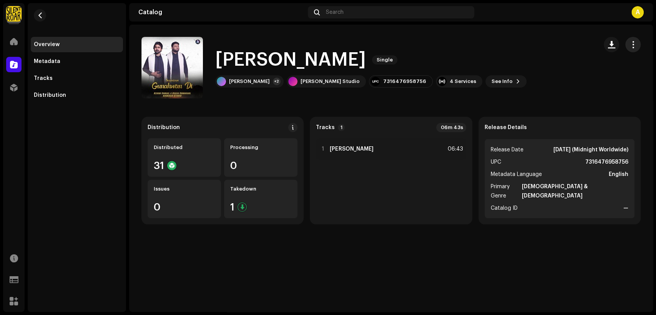
click at [633, 47] on span "button" at bounding box center [632, 44] width 7 height 6
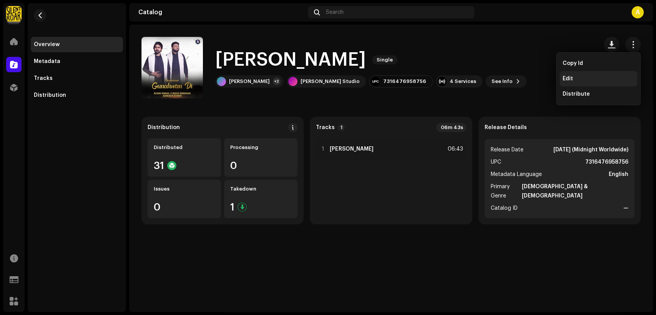
click at [611, 78] on div "Edit" at bounding box center [597, 79] width 71 height 6
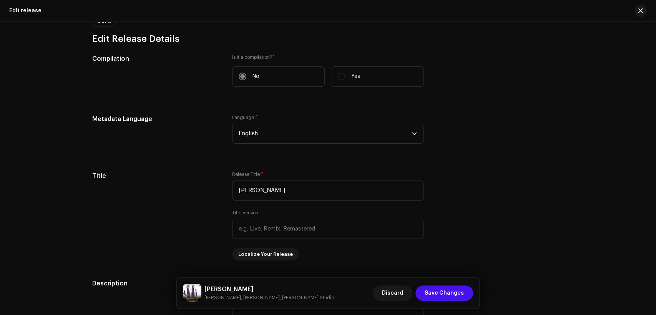
scroll to position [782, 0]
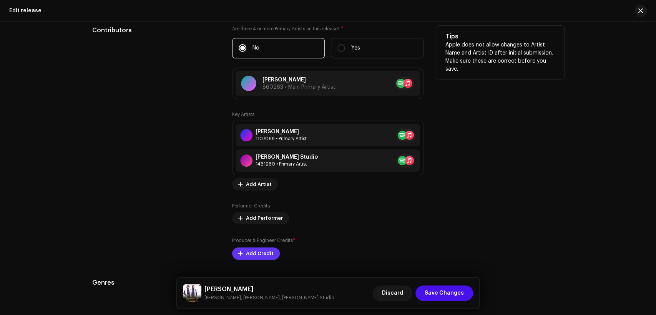
click at [268, 250] on span "Add Credit" at bounding box center [260, 253] width 28 height 15
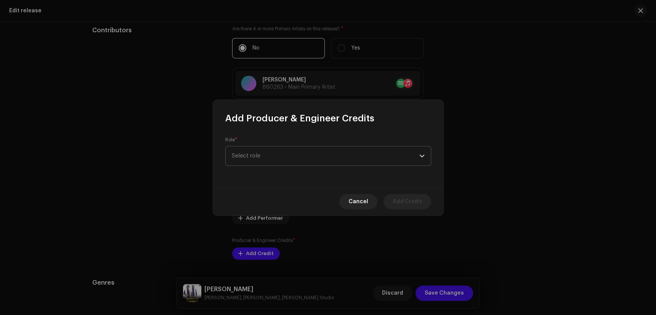
click at [286, 161] on span "Select role" at bounding box center [325, 155] width 187 height 19
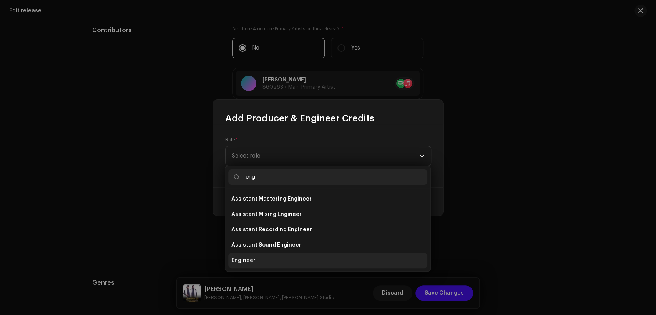
type input "eng"
click at [329, 253] on li "Engineer" at bounding box center [327, 260] width 199 height 15
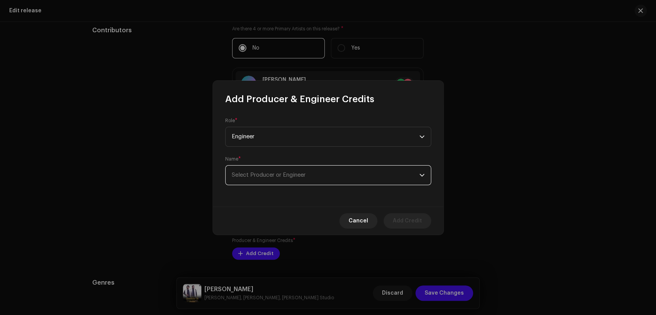
click at [356, 176] on span "Select Producer or Engineer" at bounding box center [325, 175] width 187 height 19
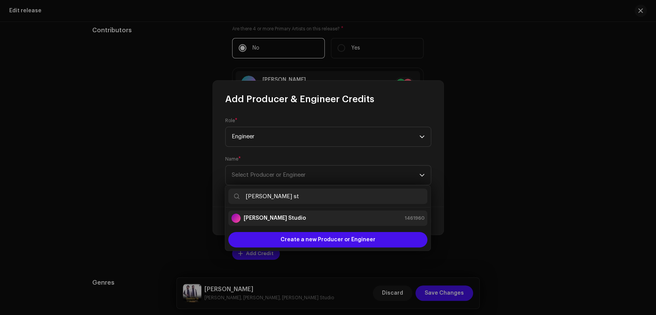
type input "[PERSON_NAME] st"
click at [350, 220] on div "[PERSON_NAME] Studio 1461960" at bounding box center [327, 218] width 193 height 9
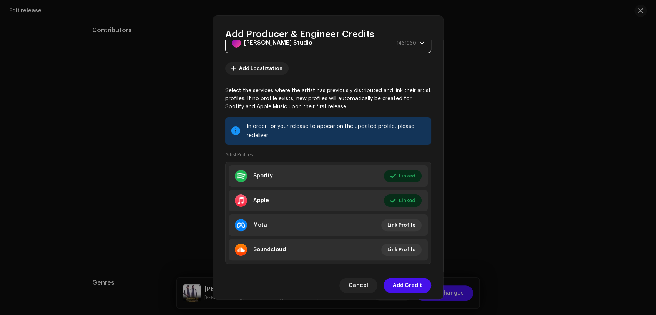
scroll to position [82, 0]
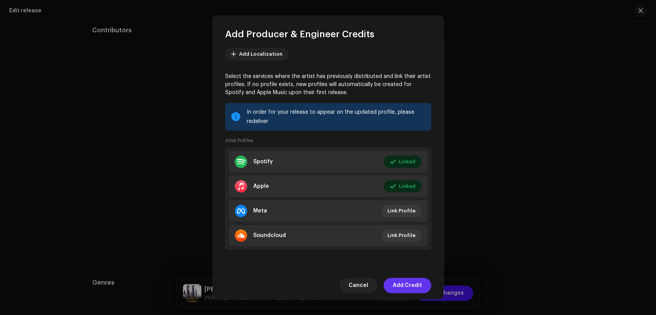
click at [420, 282] on span "Add Credit" at bounding box center [406, 285] width 29 height 15
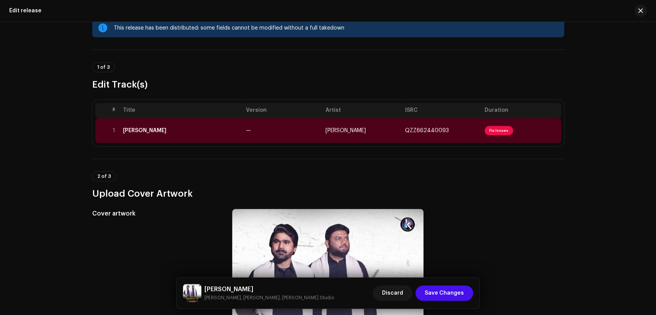
scroll to position [0, 0]
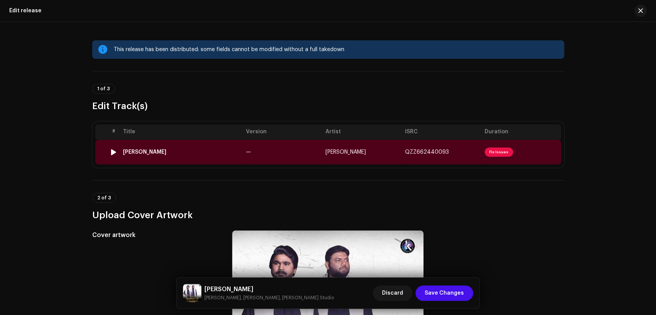
click at [222, 146] on td "Sadayan Gunahwan Di" at bounding box center [181, 152] width 123 height 25
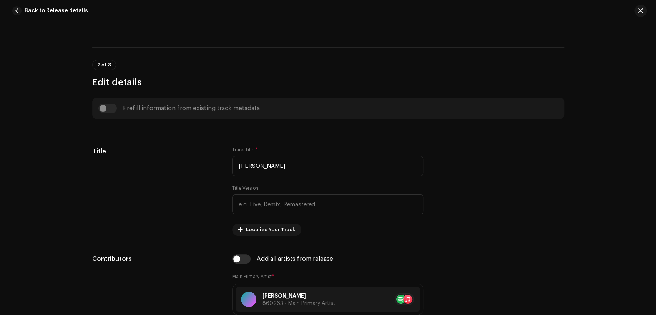
scroll to position [284, 0]
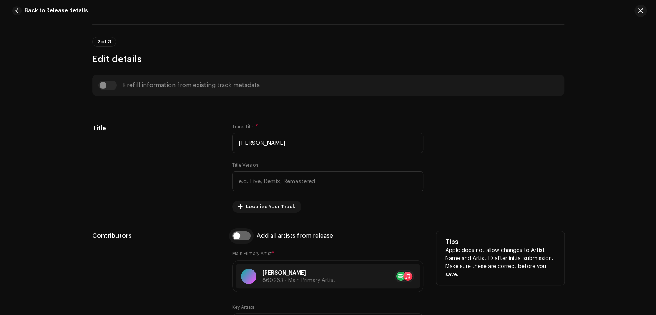
click at [247, 235] on input "checkbox" at bounding box center [241, 235] width 18 height 9
checkbox input "true"
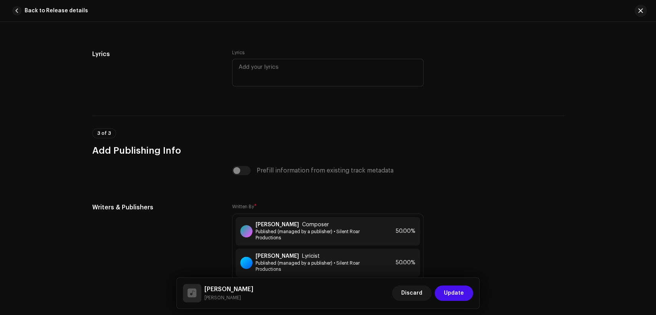
scroll to position [1637, 0]
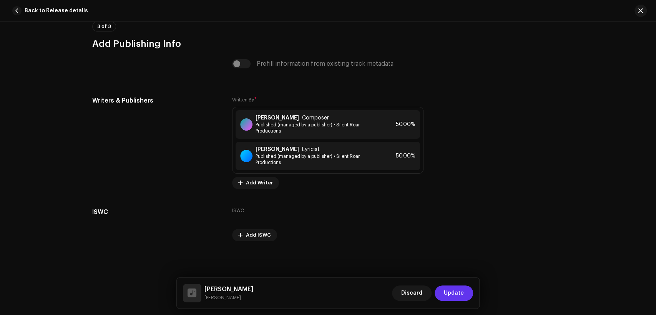
click at [450, 293] on span "Update" at bounding box center [454, 292] width 20 height 15
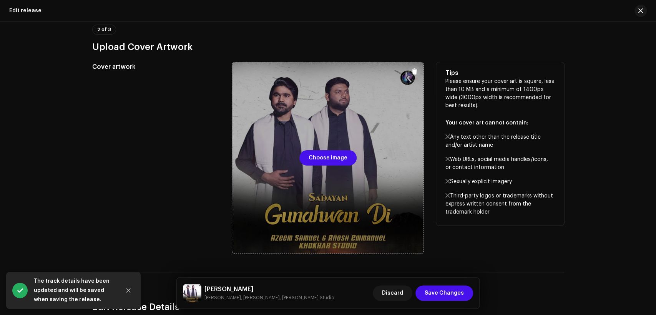
scroll to position [213, 0]
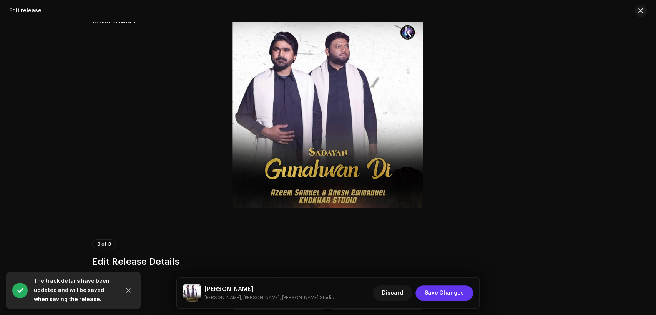
click at [454, 288] on span "Save Changes" at bounding box center [443, 292] width 39 height 15
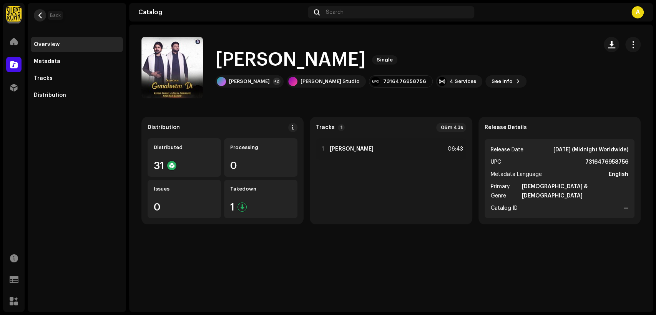
click at [41, 13] on span "button" at bounding box center [40, 15] width 6 height 6
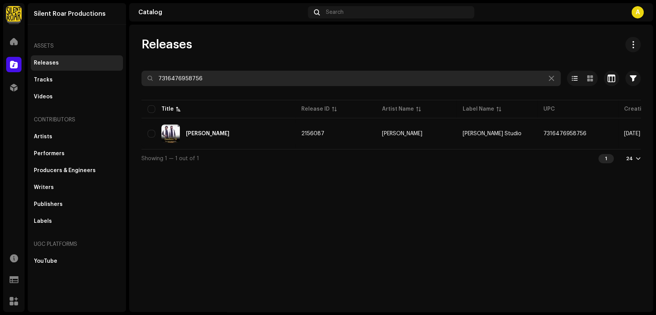
click at [238, 74] on input "7316476958756" at bounding box center [350, 78] width 419 height 15
paste input "855"
type input "7316476958855"
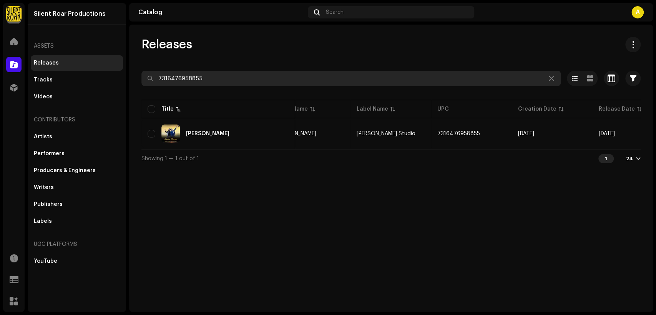
scroll to position [0, 139]
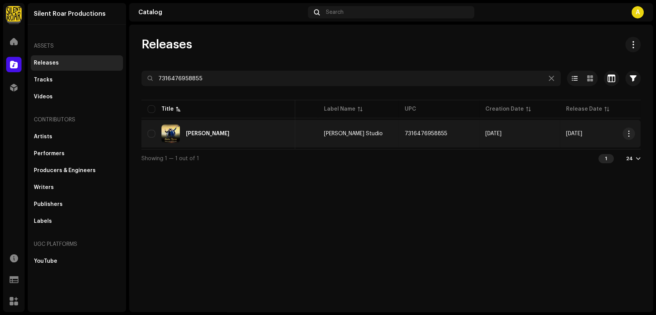
click at [240, 129] on div "Shukar Karan" at bounding box center [217, 133] width 141 height 18
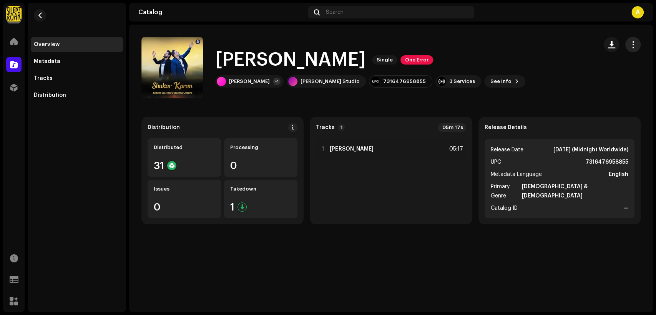
click at [630, 40] on button "button" at bounding box center [632, 44] width 15 height 15
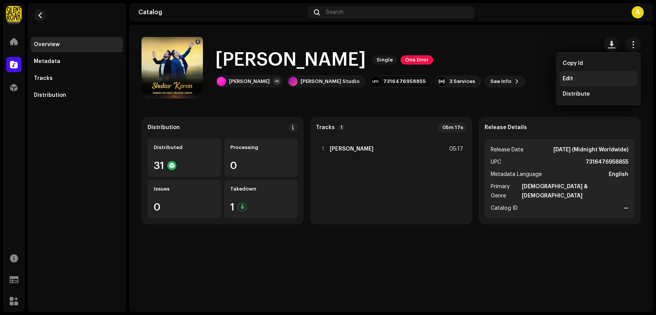
click at [593, 81] on div "Edit" at bounding box center [597, 79] width 71 height 6
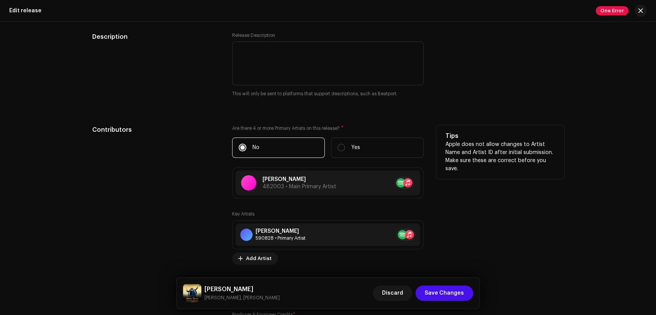
scroll to position [782, 0]
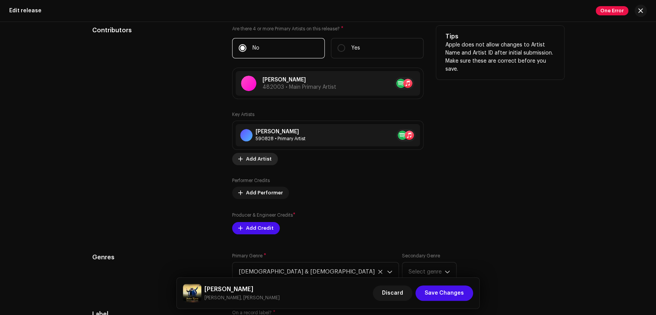
click at [263, 161] on span "Add Artist" at bounding box center [259, 158] width 26 height 15
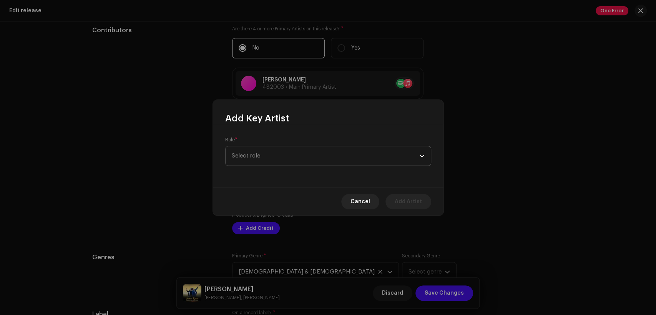
click at [264, 160] on span "Select role" at bounding box center [325, 155] width 187 height 19
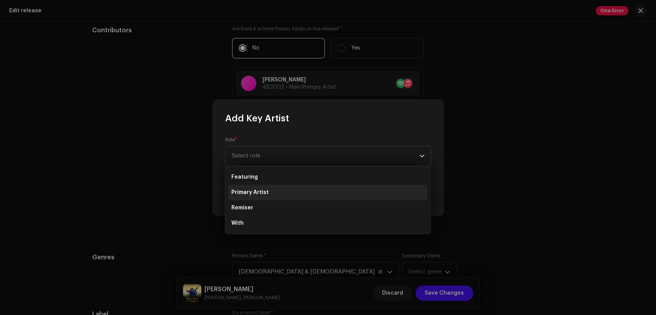
click at [272, 190] on li "Primary Artist" at bounding box center [327, 192] width 199 height 15
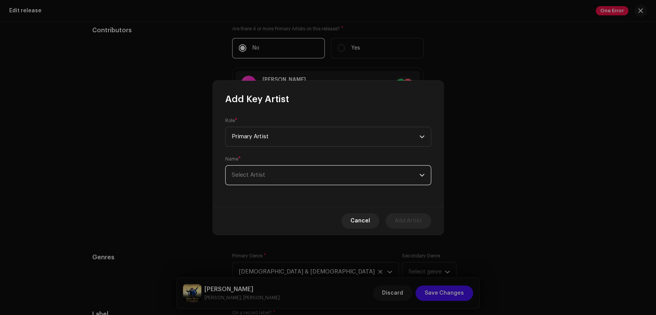
click at [285, 177] on span "Select Artist" at bounding box center [325, 175] width 187 height 19
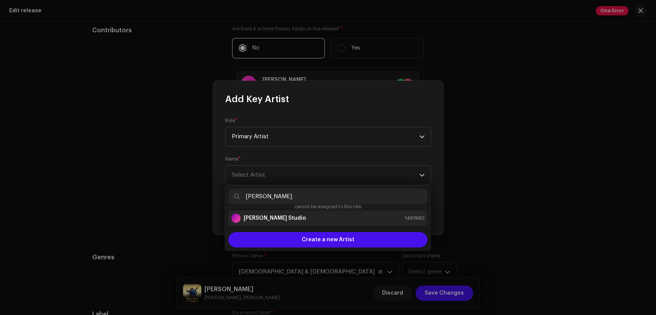
type input "[PERSON_NAME]"
click at [326, 217] on div "[PERSON_NAME] Studio 1461960" at bounding box center [327, 218] width 193 height 9
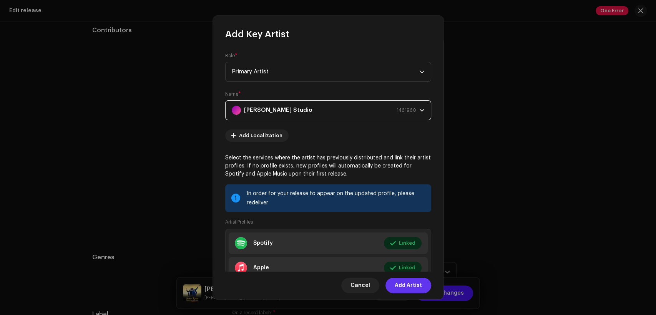
click at [415, 286] on span "Add Artist" at bounding box center [407, 285] width 27 height 15
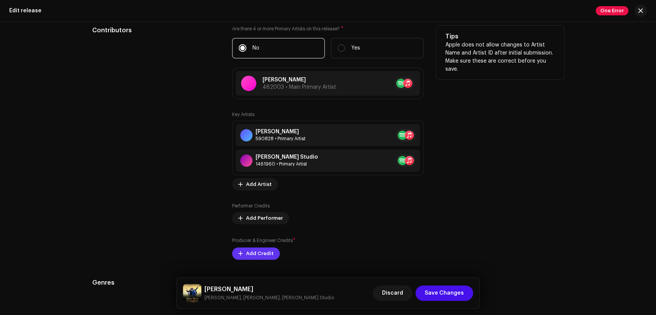
click at [258, 251] on span "Add Credit" at bounding box center [260, 253] width 28 height 15
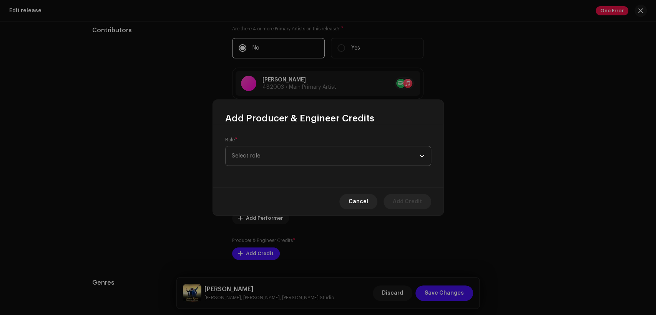
click at [310, 164] on span "Select role" at bounding box center [325, 155] width 187 height 19
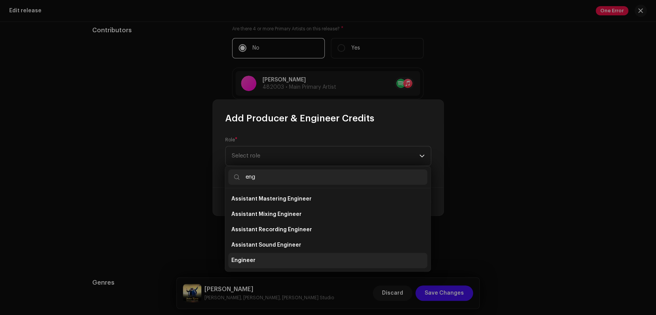
type input "eng"
click at [304, 259] on li "Engineer" at bounding box center [327, 260] width 199 height 15
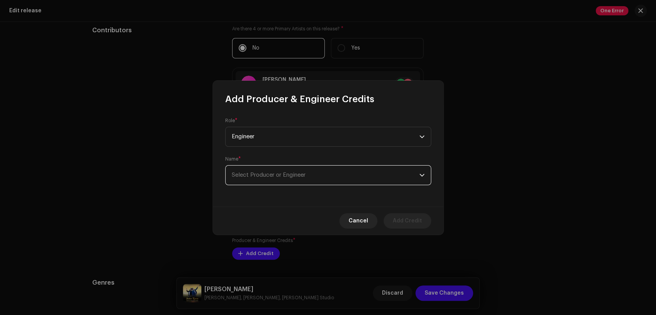
click at [334, 167] on span "Select Producer or Engineer" at bounding box center [325, 175] width 187 height 19
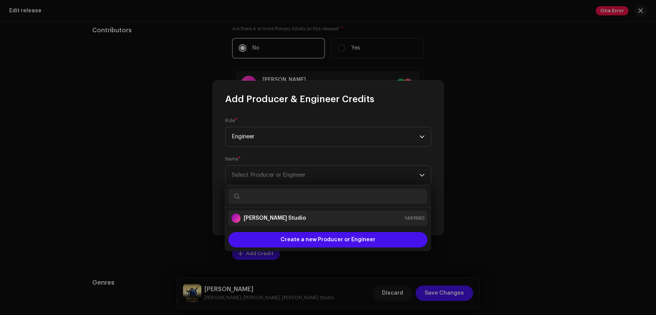
click at [344, 217] on div "[PERSON_NAME] Studio 1461960" at bounding box center [327, 218] width 193 height 9
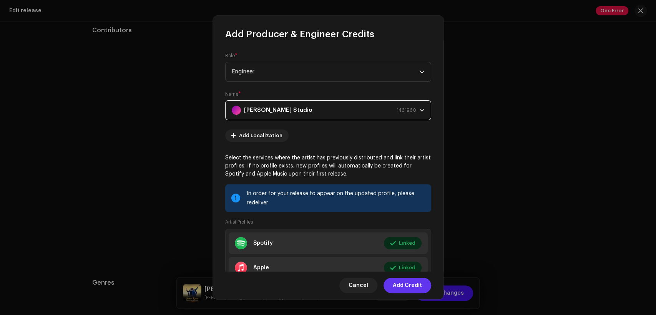
click at [417, 279] on span "Add Credit" at bounding box center [406, 285] width 29 height 15
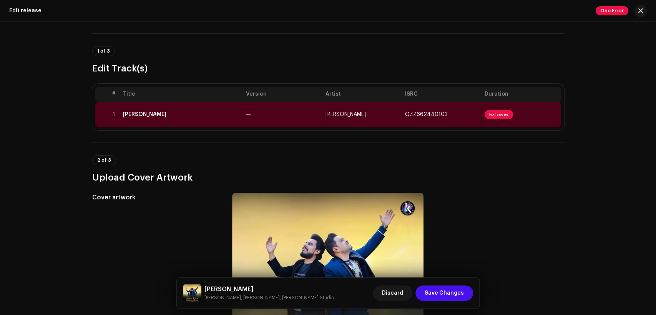
scroll to position [0, 0]
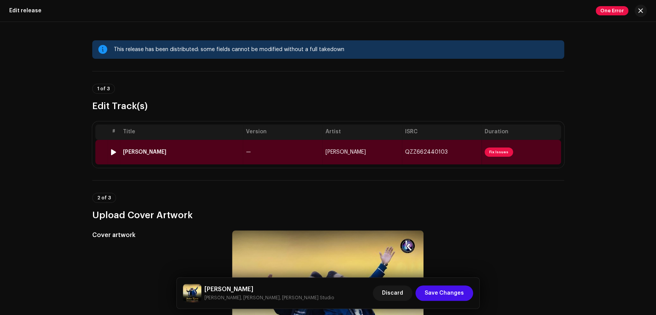
click at [277, 154] on td "—" at bounding box center [282, 152] width 79 height 25
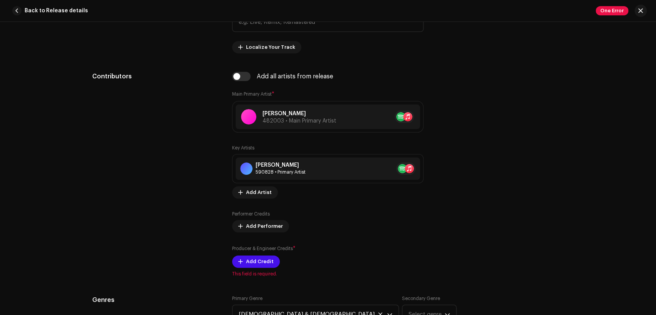
scroll to position [427, 0]
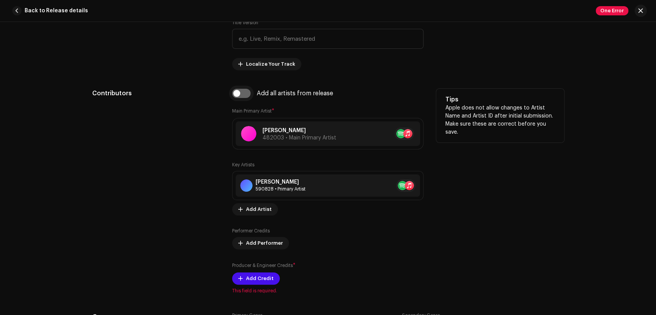
click at [243, 94] on input "checkbox" at bounding box center [241, 93] width 18 height 9
checkbox input "true"
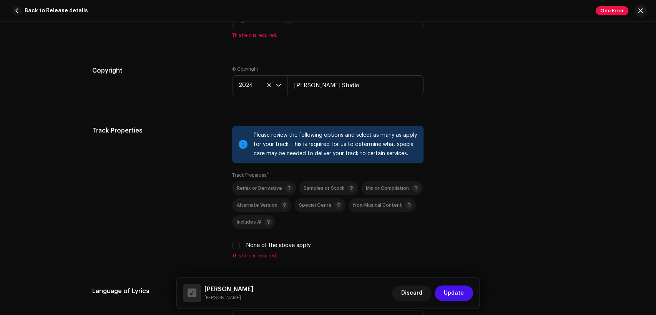
scroll to position [1066, 0]
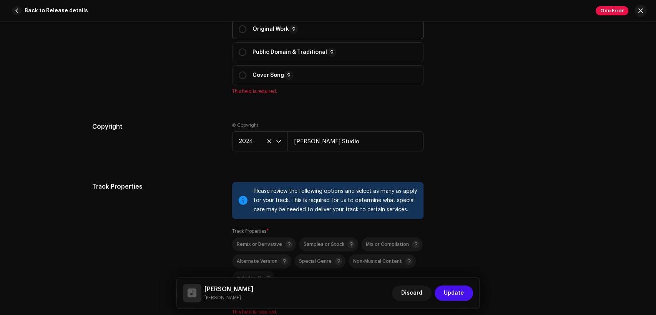
click at [272, 31] on p "Original Work" at bounding box center [275, 29] width 46 height 9
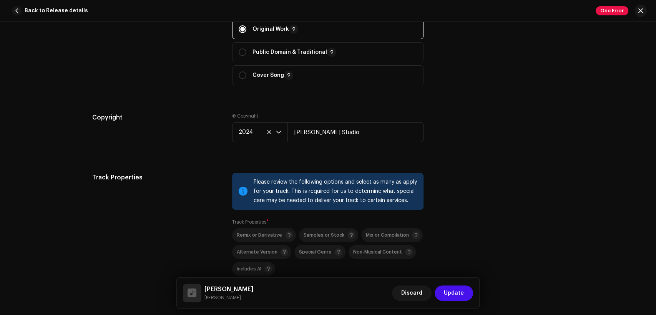
radio input "true"
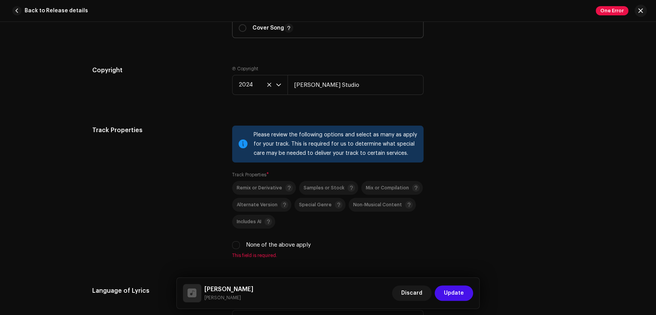
scroll to position [1138, 0]
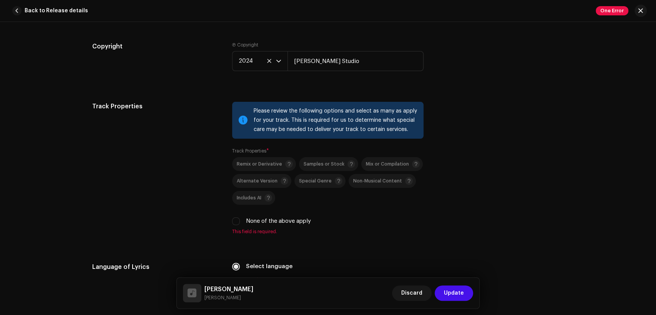
click at [273, 219] on label "None of the above apply" at bounding box center [278, 221] width 65 height 8
click at [240, 219] on input "None of the above apply" at bounding box center [236, 221] width 8 height 8
checkbox input "true"
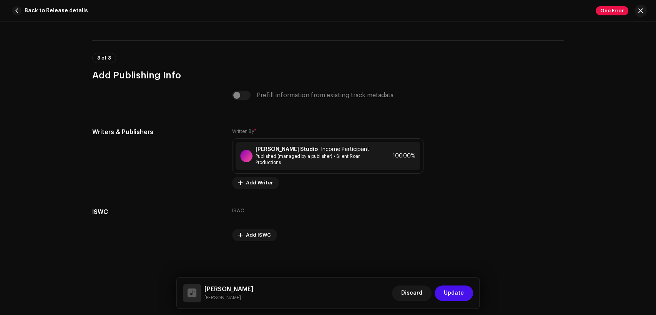
scroll to position [1605, 0]
drag, startPoint x: 240, startPoint y: 299, endPoint x: 227, endPoint y: 280, distance: 22.6
click at [203, 286] on div "Shukar Karan Kamran Zulfiqar" at bounding box center [218, 293] width 70 height 18
drag, startPoint x: 312, startPoint y: 283, endPoint x: 305, endPoint y: 283, distance: 7.7
click at [312, 283] on div "This track has been distributed: some fields cannot be modified without a full …" at bounding box center [328, 168] width 656 height 293
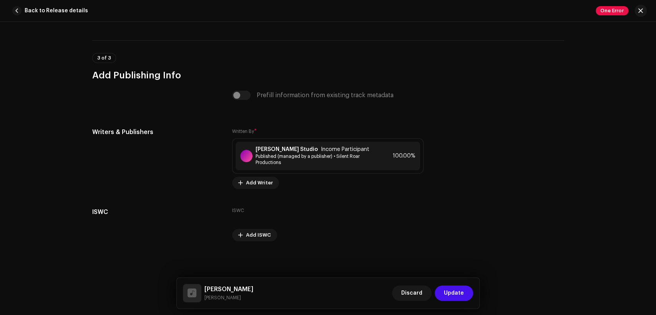
click at [232, 296] on small "Kamran Zulfiqar" at bounding box center [228, 298] width 49 height 8
click at [288, 147] on strong "[PERSON_NAME] Studio" at bounding box center [286, 149] width 62 height 6
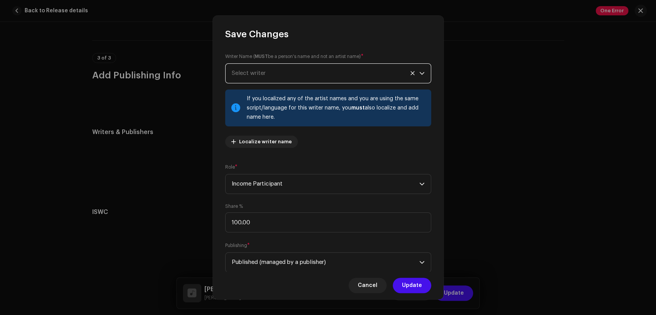
click at [281, 78] on span "Select writer" at bounding box center [325, 73] width 187 height 19
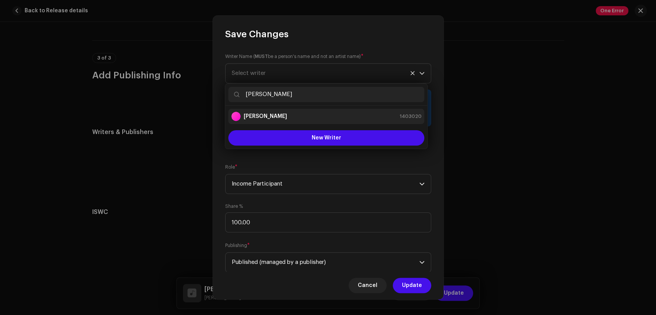
type input "Kamran Zulfiqar"
click at [322, 116] on div "Kamran Zulfiqar 1403020" at bounding box center [326, 116] width 190 height 9
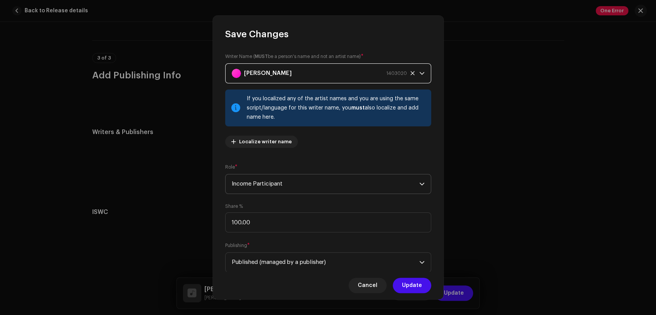
click at [326, 182] on span "Income Participant" at bounding box center [325, 183] width 187 height 19
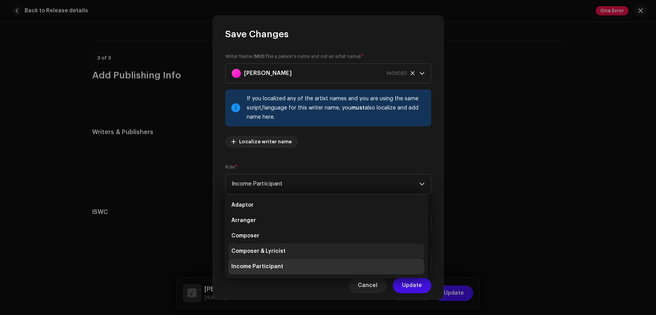
click at [325, 250] on li "Composer & Lyricist" at bounding box center [326, 250] width 196 height 15
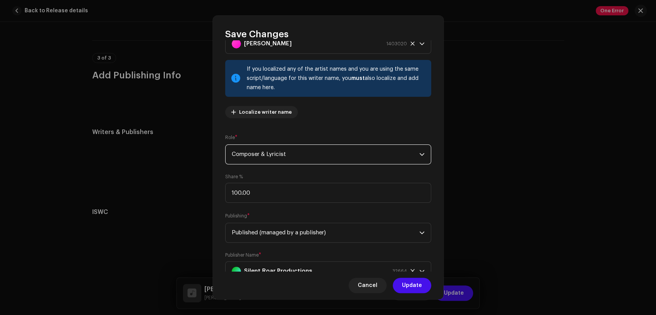
scroll to position [61, 0]
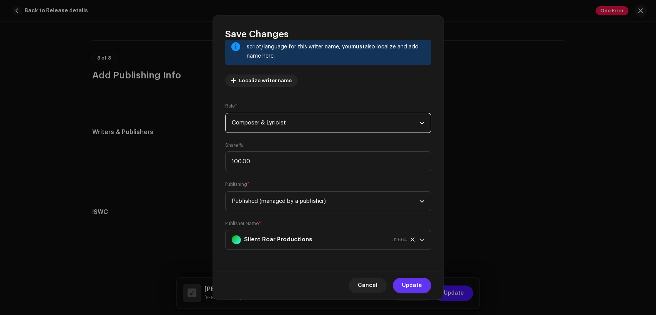
click at [410, 288] on span "Update" at bounding box center [412, 285] width 20 height 15
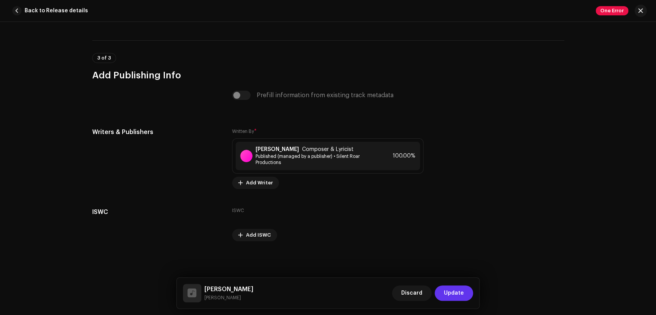
click at [445, 290] on span "Update" at bounding box center [454, 292] width 20 height 15
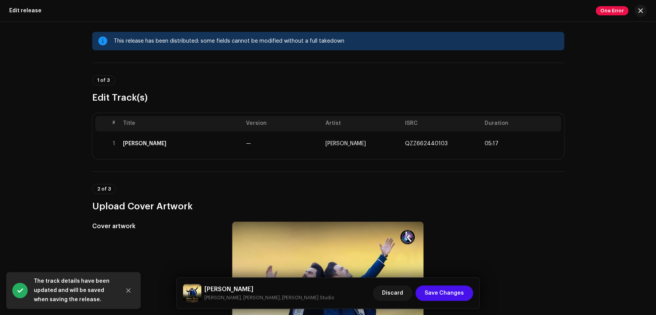
scroll to position [0, 0]
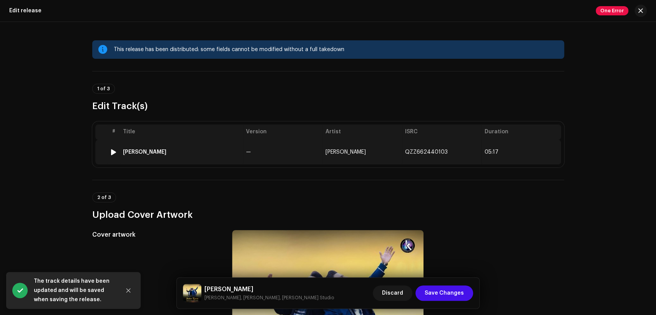
click at [366, 154] on td "Kamran Zulfiqar" at bounding box center [361, 152] width 79 height 25
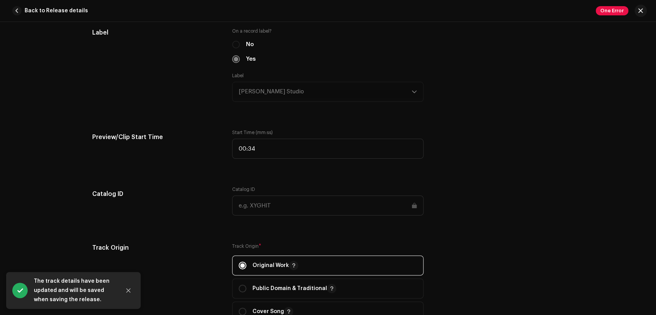
scroll to position [995, 0]
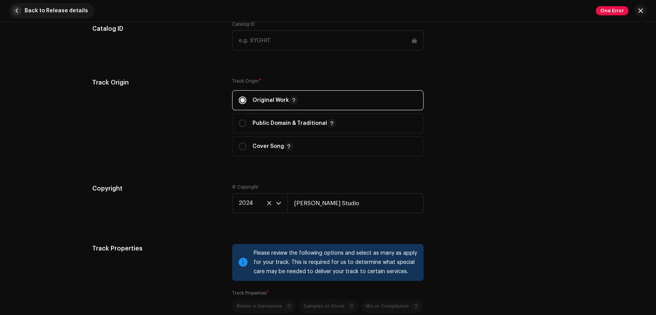
click at [15, 8] on span "button" at bounding box center [16, 10] width 9 height 9
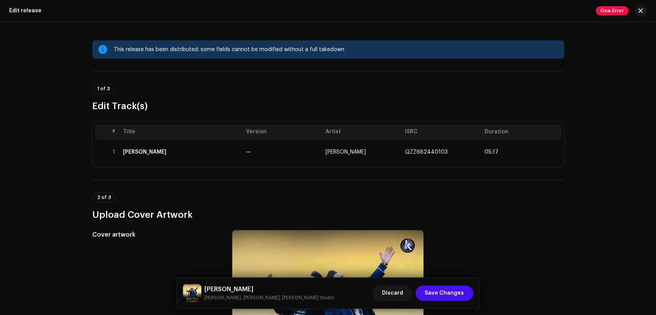
scroll to position [284, 0]
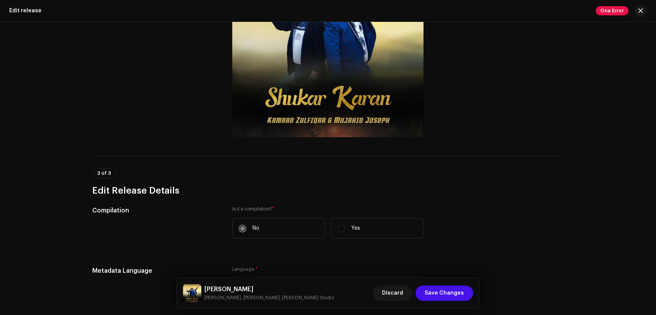
click at [234, 284] on div "Shukar Karan Kamran Zulfiqar, Mujahid Joseph, Khokhar Studio" at bounding box center [258, 293] width 151 height 18
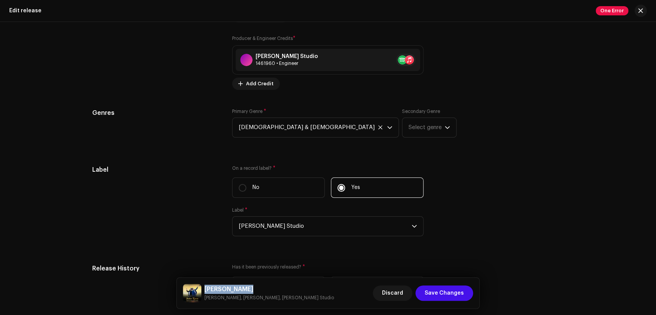
scroll to position [1258, 0]
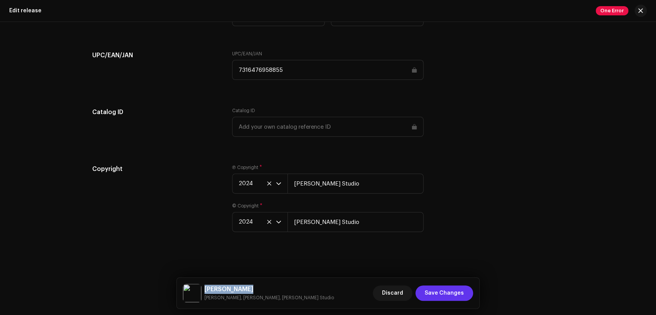
click at [442, 292] on span "Save Changes" at bounding box center [443, 292] width 39 height 15
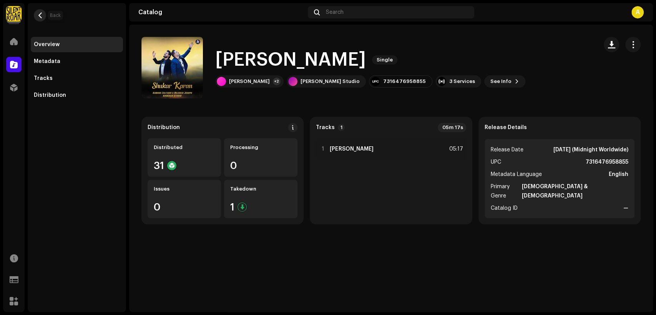
click at [41, 15] on span "button" at bounding box center [40, 15] width 6 height 6
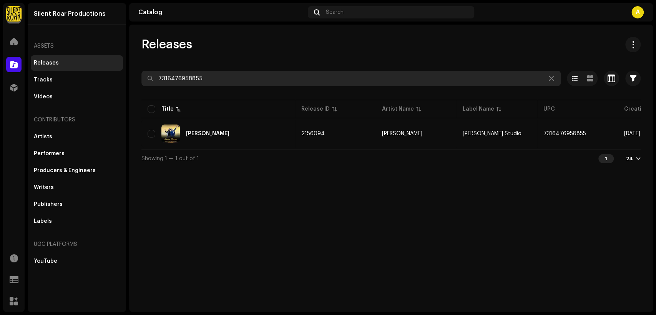
click at [251, 81] on input "7316476958855" at bounding box center [350, 78] width 419 height 15
paste input "00"
type input "7316476958800"
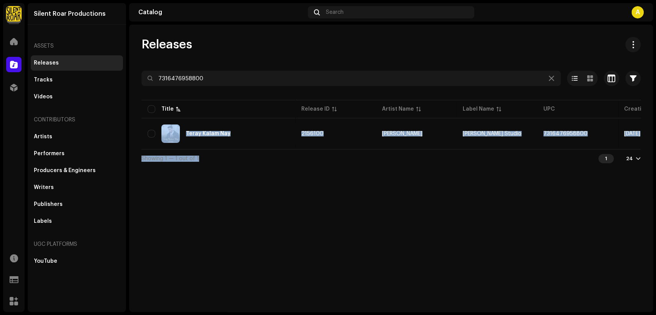
drag, startPoint x: 363, startPoint y: 152, endPoint x: 620, endPoint y: 149, distance: 257.3
click at [627, 150] on div "7316476958800 Selected 0 Options Filters Distribution status Never Distributed …" at bounding box center [390, 119] width 499 height 97
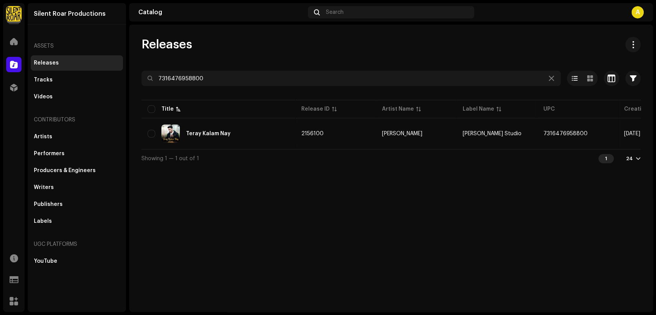
drag, startPoint x: 535, startPoint y: 166, endPoint x: 536, endPoint y: 162, distance: 4.6
click at [536, 166] on div "Showing 1 — 1 out of 1 1 24" at bounding box center [390, 158] width 499 height 18
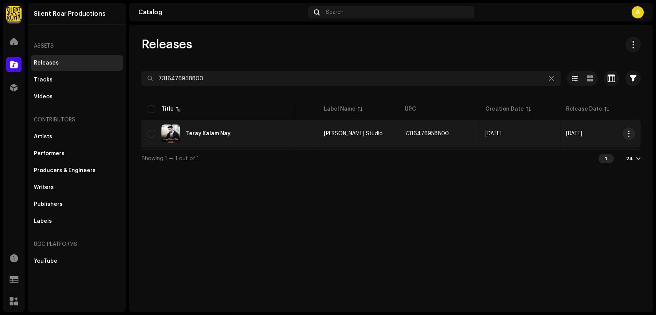
click at [260, 126] on div "Teray Kalam Nay" at bounding box center [217, 133] width 141 height 18
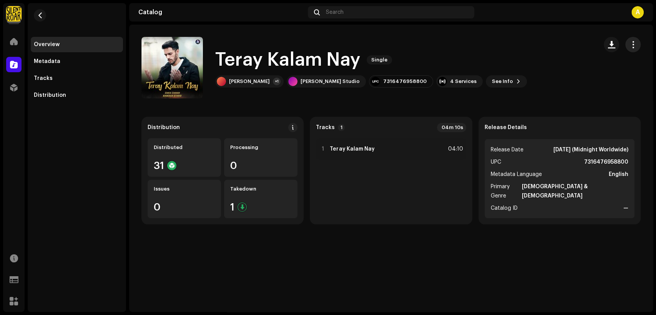
click at [629, 44] on span "button" at bounding box center [632, 44] width 7 height 6
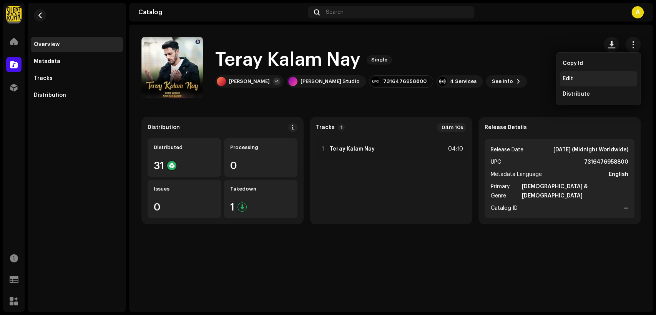
click at [602, 75] on div "Edit" at bounding box center [598, 78] width 78 height 15
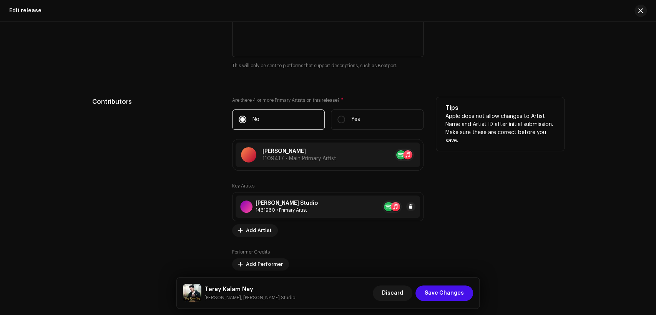
scroll to position [853, 0]
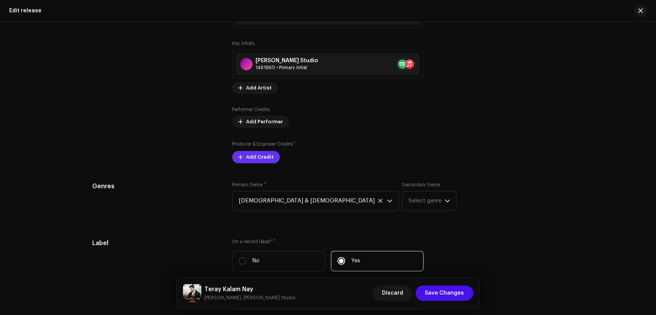
click at [267, 157] on span "Add Credit" at bounding box center [260, 156] width 28 height 15
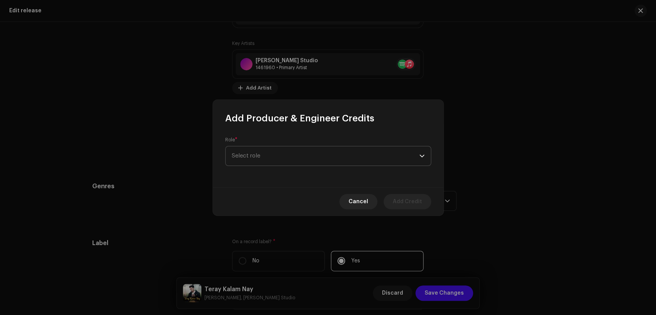
click at [274, 149] on span "Select role" at bounding box center [325, 155] width 187 height 19
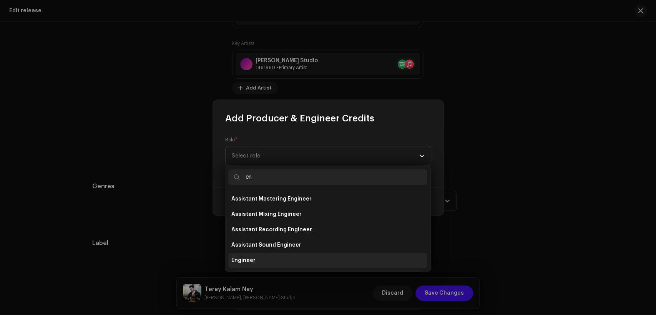
type input "en"
click at [294, 255] on li "Engineer" at bounding box center [327, 260] width 199 height 15
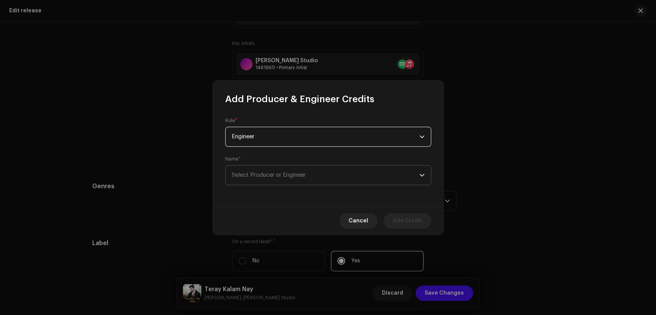
click at [303, 176] on span "Select Producer or Engineer" at bounding box center [269, 175] width 74 height 6
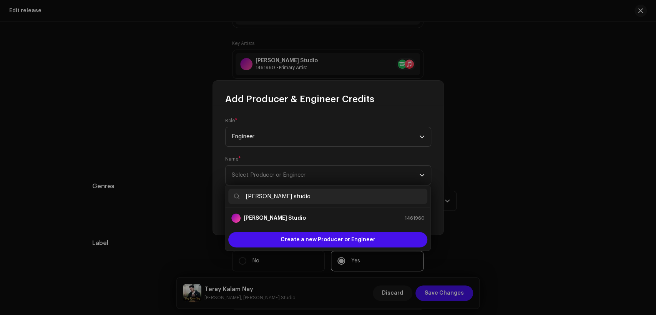
type input "[PERSON_NAME] studio"
click at [308, 216] on div "[PERSON_NAME] Studio 1461960" at bounding box center [327, 218] width 193 height 9
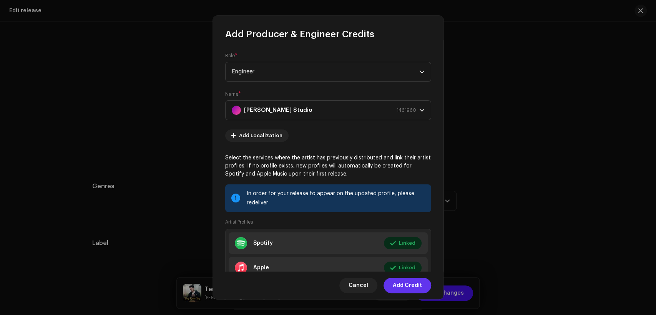
click at [402, 283] on span "Add Credit" at bounding box center [406, 285] width 29 height 15
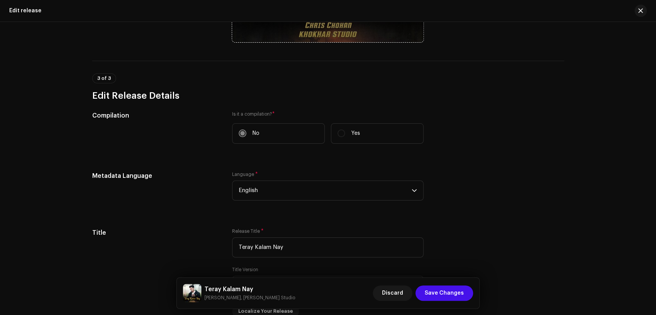
scroll to position [95, 0]
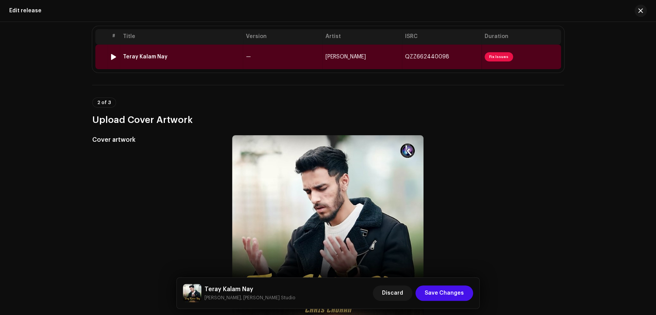
click at [174, 55] on div "Teray Kalam Nay" at bounding box center [181, 57] width 117 height 6
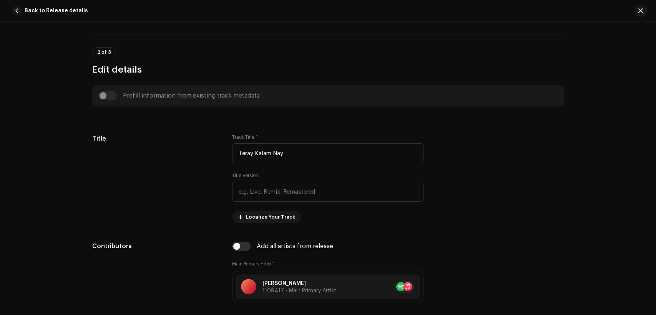
scroll to position [284, 0]
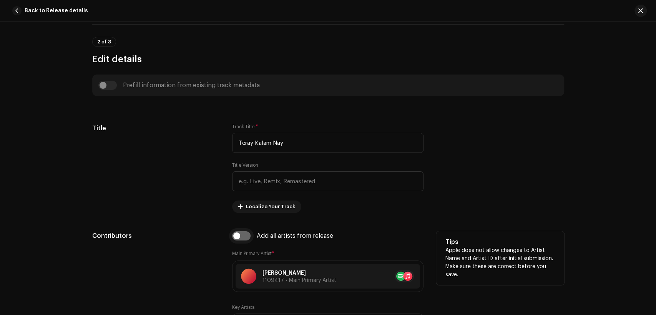
click at [245, 237] on input "checkbox" at bounding box center [241, 235] width 18 height 9
checkbox input "true"
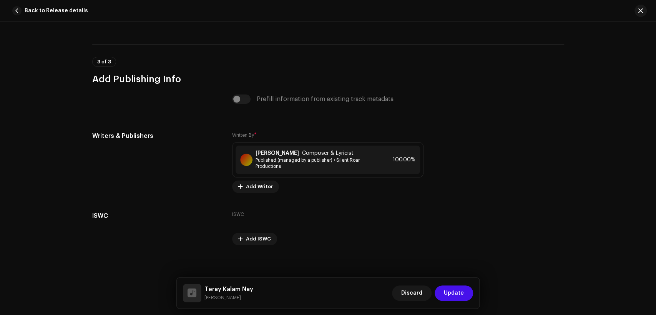
scroll to position [1580, 0]
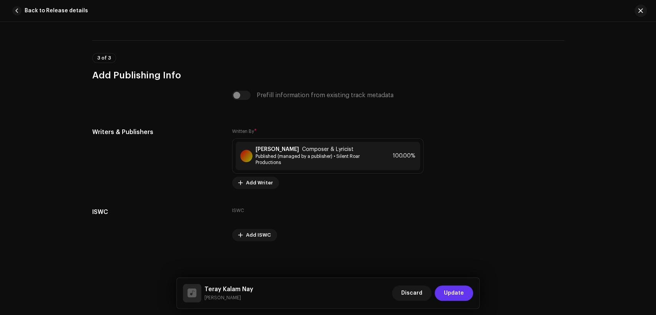
click at [443, 291] on button "Update" at bounding box center [453, 292] width 38 height 15
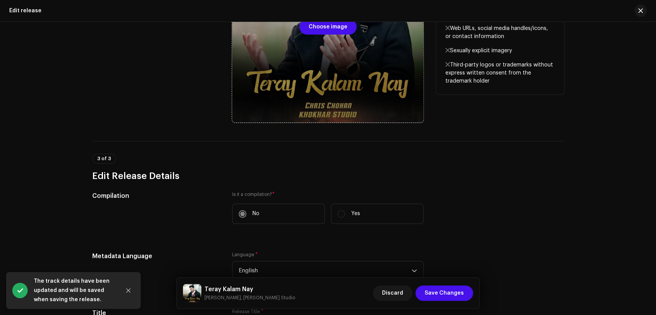
scroll to position [379, 0]
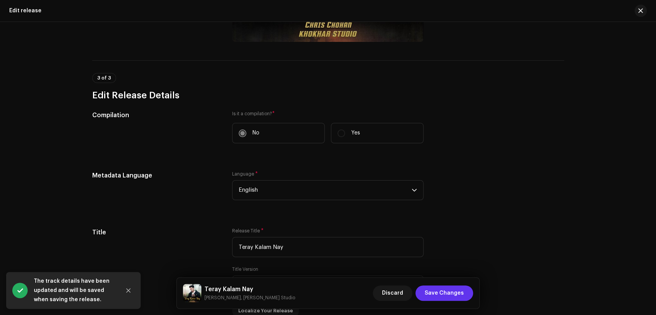
click at [432, 293] on span "Save Changes" at bounding box center [443, 292] width 39 height 15
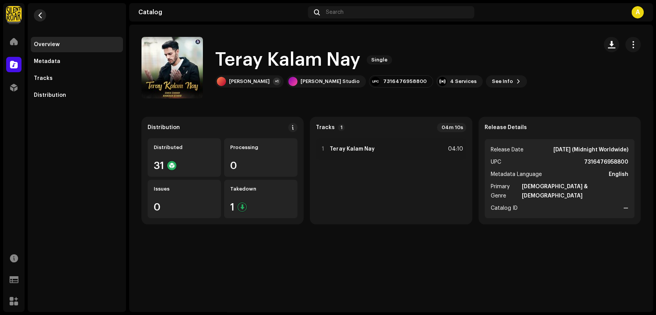
click at [43, 12] on span "button" at bounding box center [40, 15] width 6 height 6
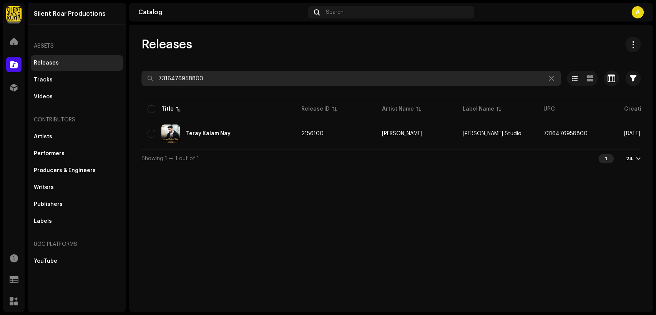
click at [210, 78] on input "7316476958800" at bounding box center [350, 78] width 419 height 15
paste input "17"
type input "7316476958817"
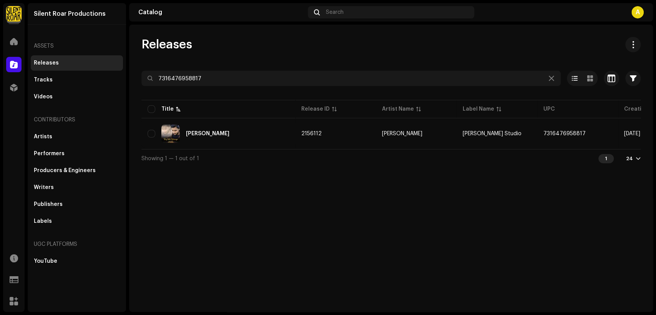
drag, startPoint x: 294, startPoint y: 5, endPoint x: 297, endPoint y: 13, distance: 9.1
click at [297, 4] on div "Catalog Search A" at bounding box center [390, 12] width 523 height 18
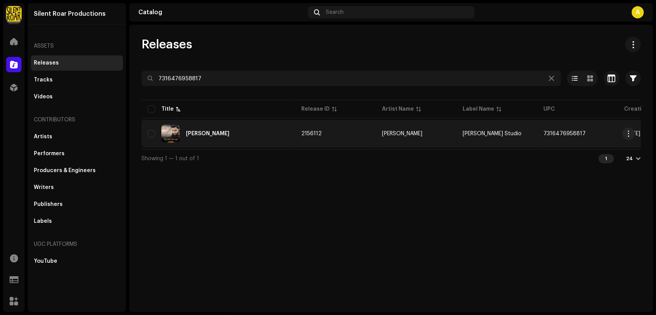
click at [238, 136] on div "Tery Sath Rahunga" at bounding box center [217, 133] width 141 height 18
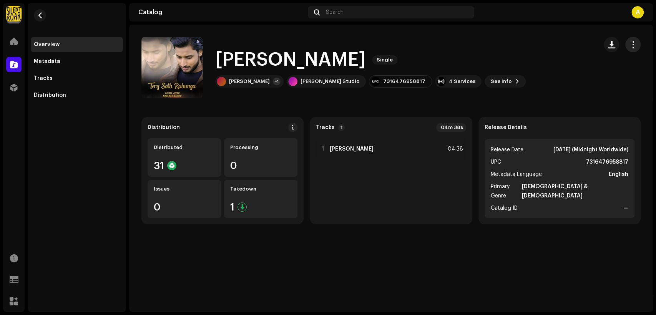
click at [633, 48] on span "button" at bounding box center [632, 44] width 7 height 6
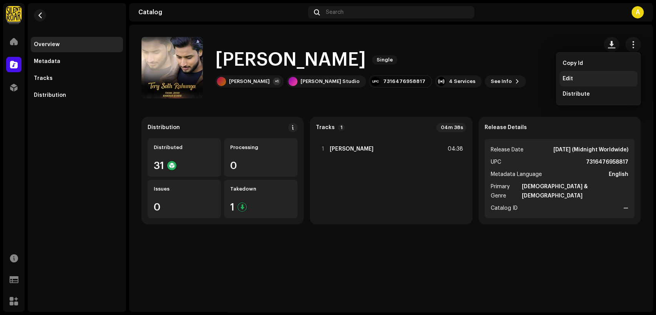
click at [602, 81] on div "Edit" at bounding box center [597, 79] width 71 height 6
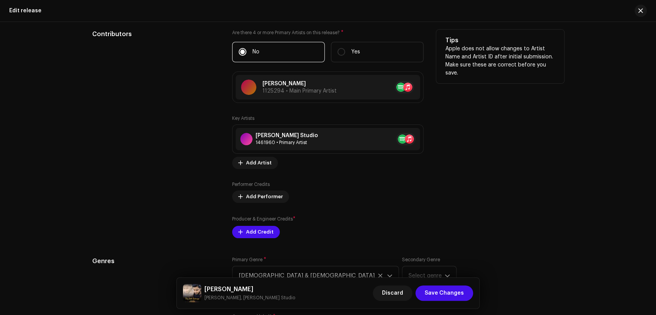
scroll to position [853, 0]
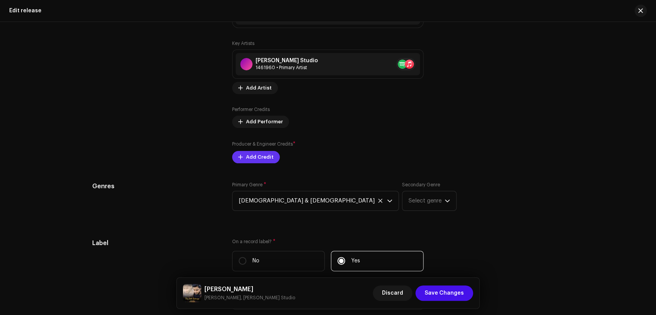
click at [266, 156] on span "Add Credit" at bounding box center [260, 156] width 28 height 15
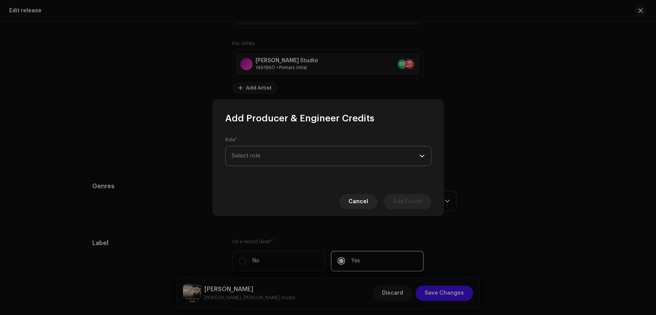
click at [282, 149] on span "Select role" at bounding box center [325, 155] width 187 height 19
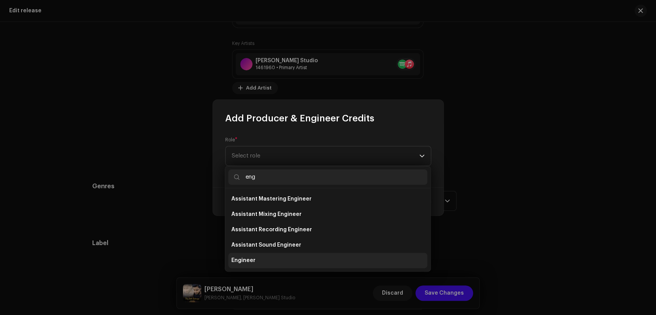
type input "eng"
click at [291, 253] on li "Engineer" at bounding box center [327, 260] width 199 height 15
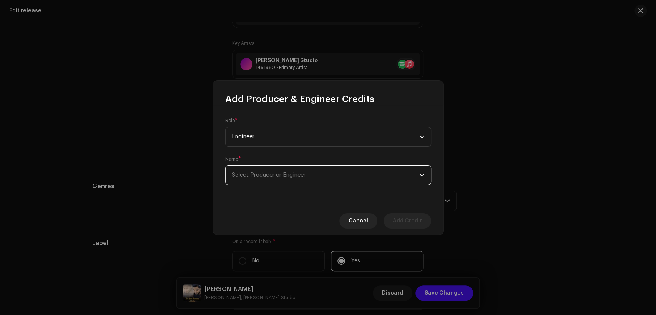
click at [308, 172] on span "Select Producer or Engineer" at bounding box center [325, 175] width 187 height 19
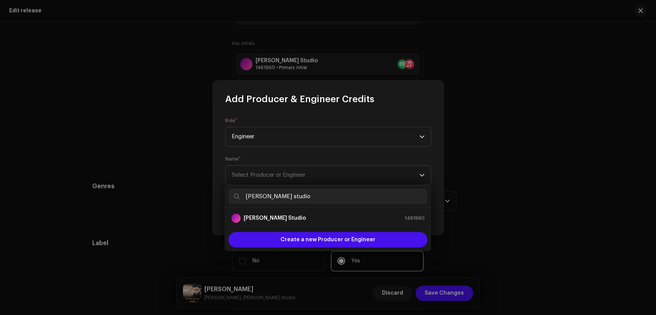
type input "[PERSON_NAME] studio"
click at [303, 214] on div "[PERSON_NAME] Studio 1461960" at bounding box center [327, 218] width 193 height 9
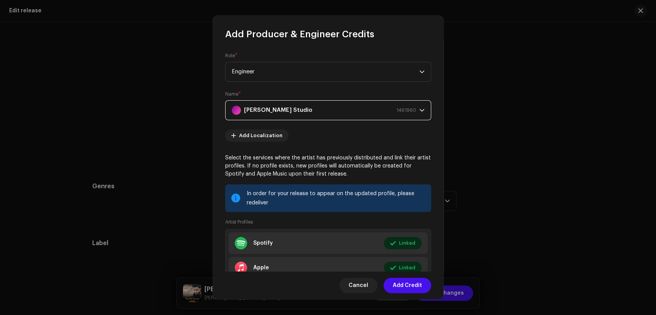
click at [394, 286] on span "Add Credit" at bounding box center [406, 285] width 29 height 15
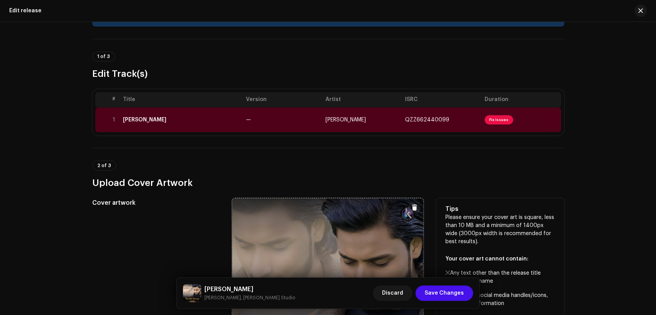
scroll to position [24, 0]
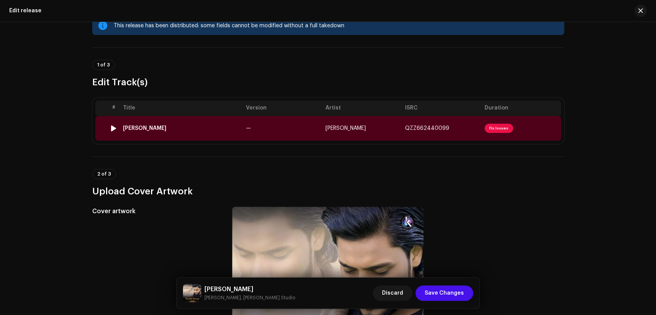
click at [238, 124] on td "Tery Sath Rahunga" at bounding box center [181, 128] width 123 height 25
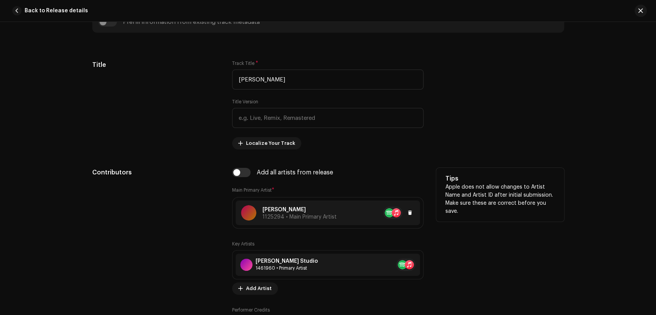
scroll to position [427, 0]
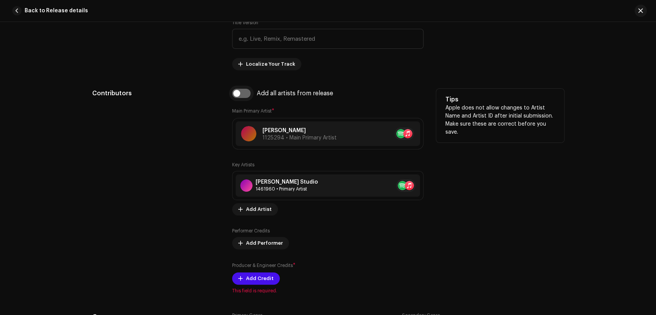
click at [246, 93] on input "checkbox" at bounding box center [241, 93] width 18 height 9
checkbox input "true"
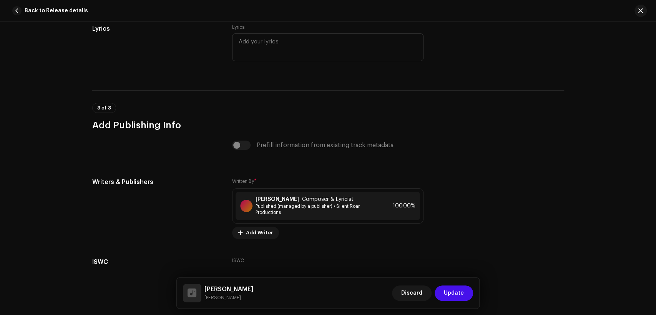
scroll to position [1580, 0]
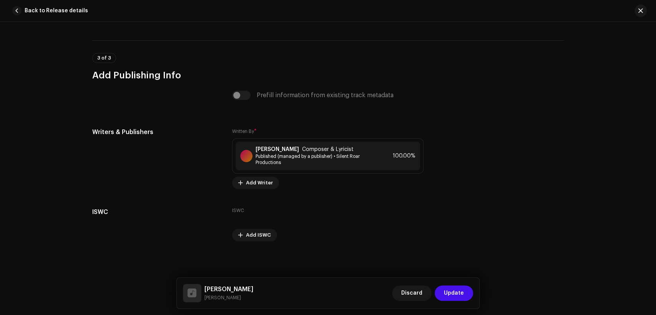
drag, startPoint x: 455, startPoint y: 293, endPoint x: 446, endPoint y: 288, distance: 10.1
click at [453, 293] on span "Update" at bounding box center [454, 292] width 20 height 15
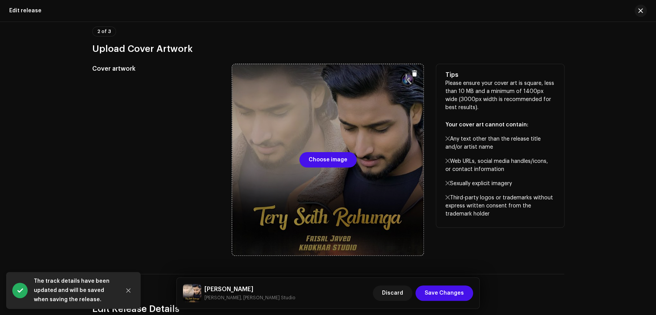
scroll to position [308, 0]
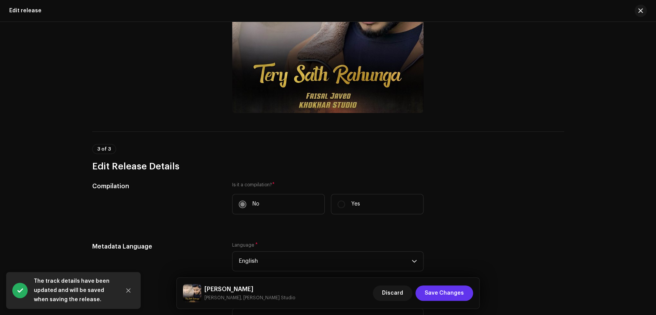
click at [453, 293] on span "Save Changes" at bounding box center [443, 292] width 39 height 15
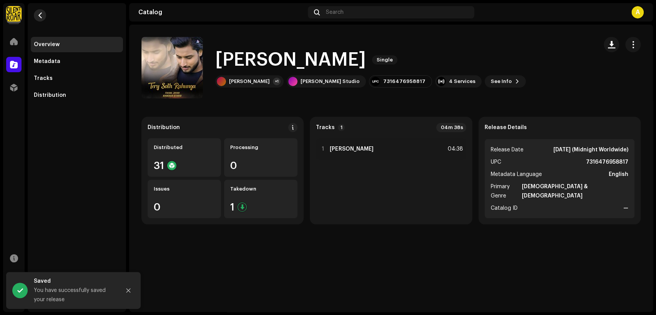
click at [40, 18] on button "button" at bounding box center [40, 15] width 12 height 12
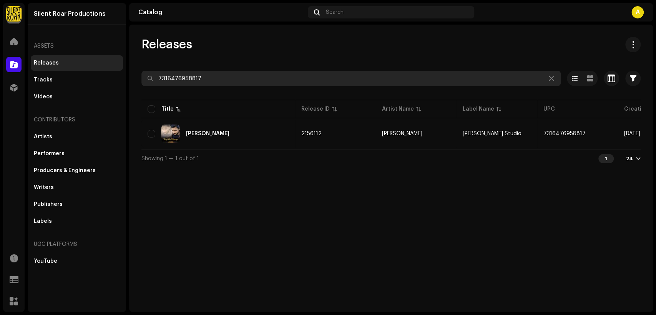
click at [234, 71] on input "7316476958817" at bounding box center [350, 78] width 419 height 15
paste input "749"
type input "7316476958749"
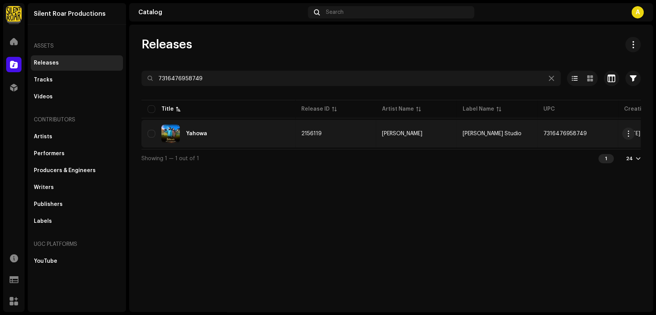
click at [229, 135] on div "Yahowa" at bounding box center [217, 133] width 141 height 18
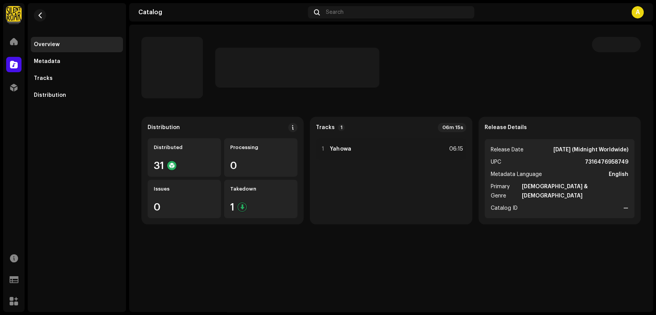
click at [383, 67] on div at bounding box center [397, 68] width 364 height 40
click at [480, 71] on div at bounding box center [397, 68] width 364 height 40
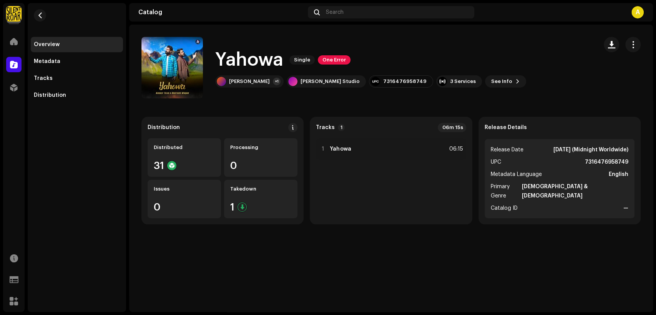
drag, startPoint x: 634, startPoint y: 41, endPoint x: 628, endPoint y: 55, distance: 15.8
click at [633, 41] on span "button" at bounding box center [632, 44] width 7 height 6
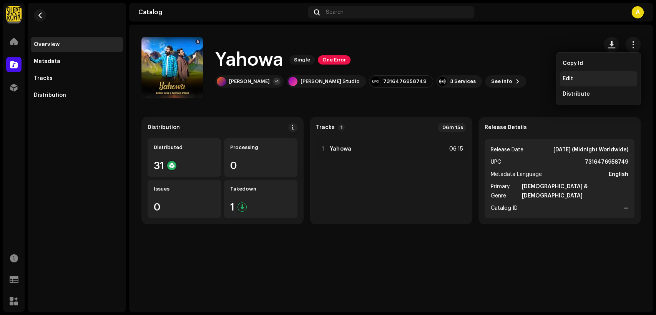
click at [613, 74] on div "Edit" at bounding box center [598, 78] width 78 height 15
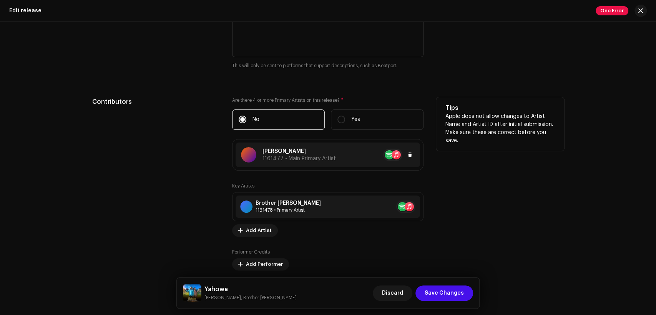
scroll to position [782, 0]
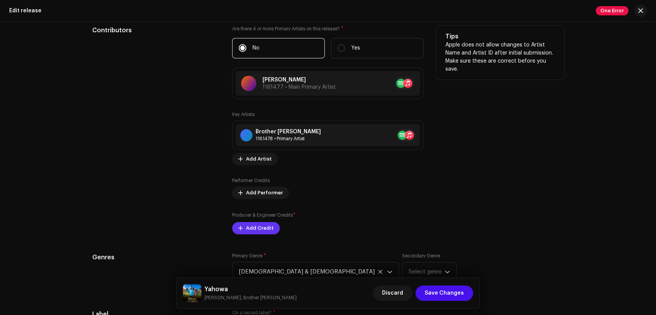
click at [270, 229] on button "Add Credit" at bounding box center [256, 228] width 48 height 12
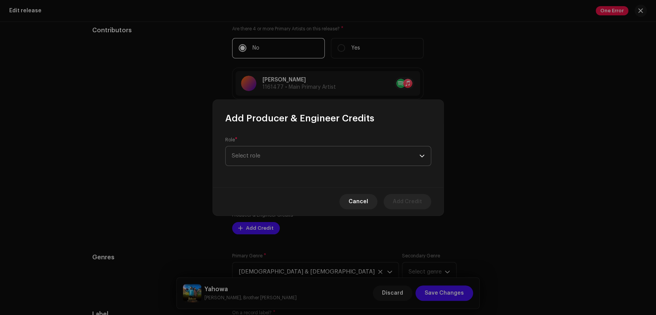
click at [292, 158] on span "Select role" at bounding box center [325, 155] width 187 height 19
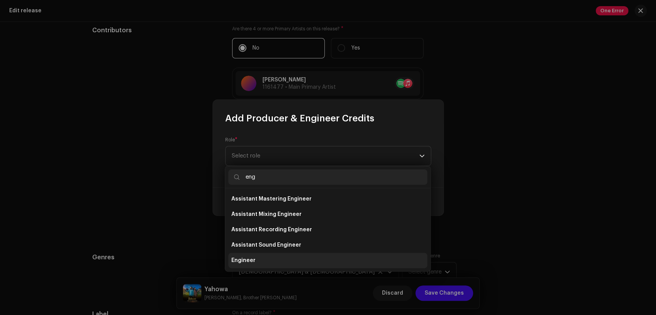
type input "eng"
click at [295, 256] on li "Engineer" at bounding box center [327, 260] width 199 height 15
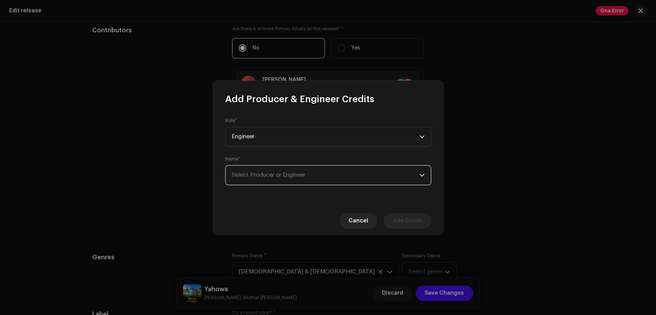
click at [319, 180] on span "Select Producer or Engineer" at bounding box center [325, 175] width 187 height 19
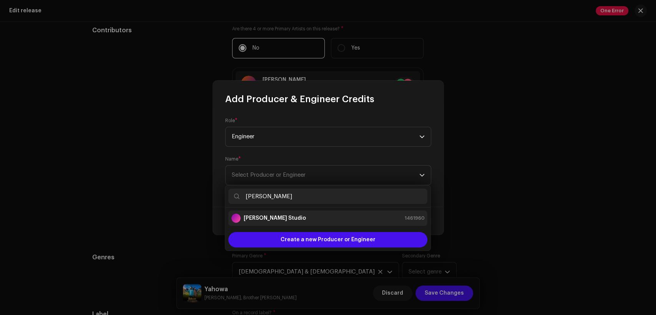
type input "[PERSON_NAME]"
click at [382, 215] on div "[PERSON_NAME] Studio 1461960" at bounding box center [327, 218] width 193 height 9
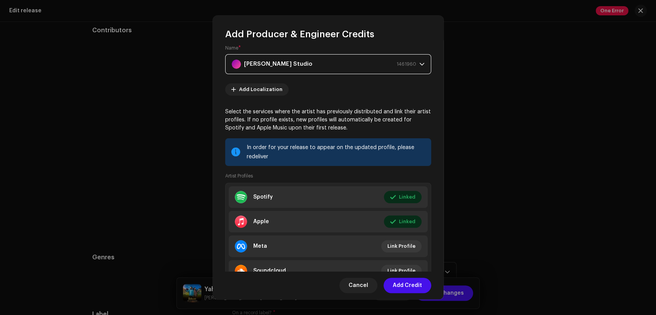
scroll to position [82, 0]
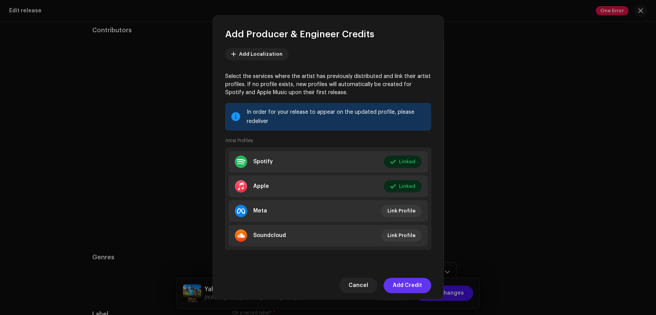
click at [406, 290] on span "Add Credit" at bounding box center [406, 285] width 29 height 15
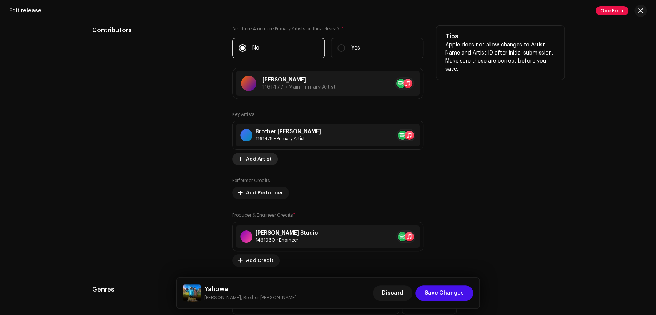
click at [268, 162] on button "Add Artist" at bounding box center [255, 159] width 46 height 12
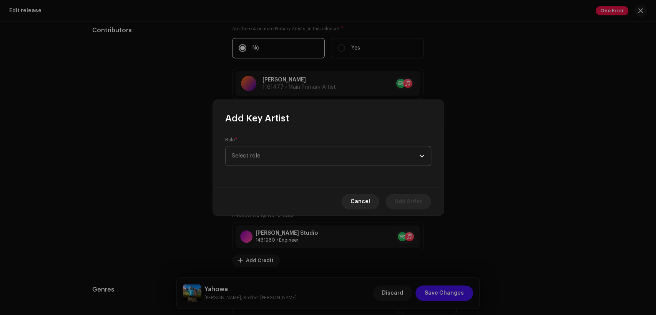
click at [293, 154] on span "Select role" at bounding box center [325, 155] width 187 height 19
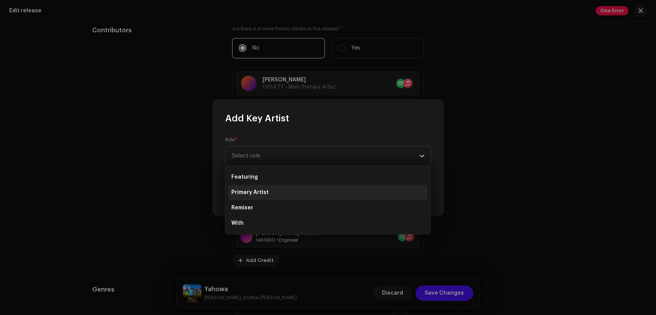
click at [298, 194] on li "Primary Artist" at bounding box center [327, 192] width 199 height 15
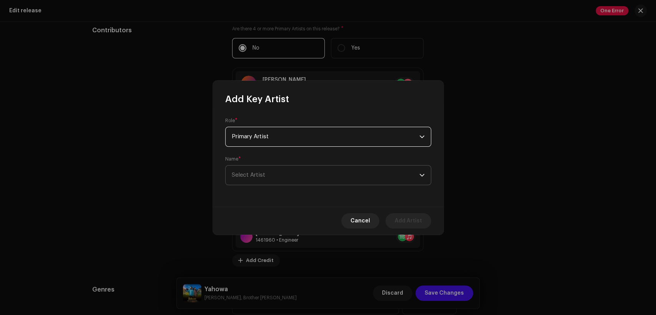
click at [312, 166] on span "Select Artist" at bounding box center [325, 175] width 187 height 19
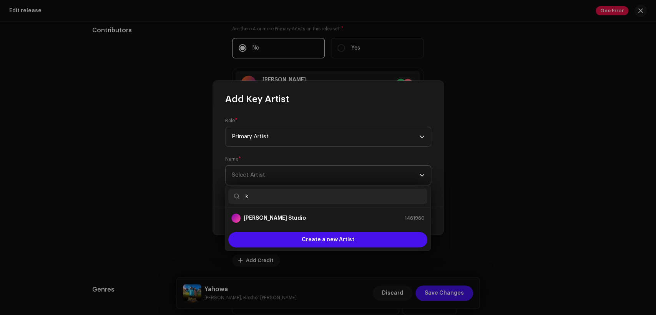
type input "k"
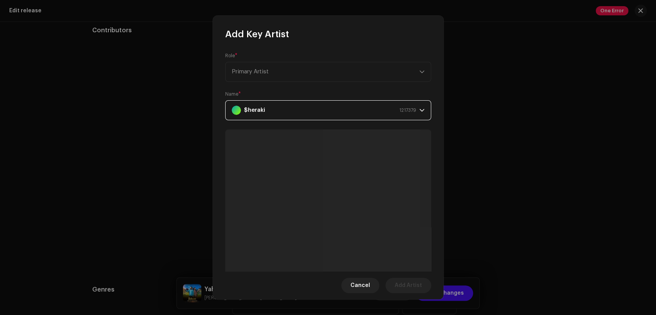
click at [342, 111] on div "$heraki 1217379" at bounding box center [324, 110] width 184 height 19
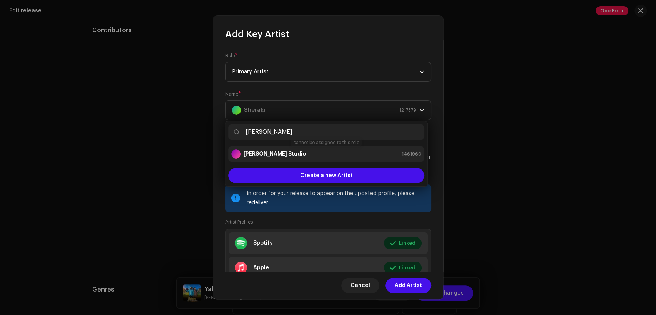
type input "[PERSON_NAME]"
click at [349, 152] on div "[PERSON_NAME] Studio 1461960" at bounding box center [326, 153] width 190 height 9
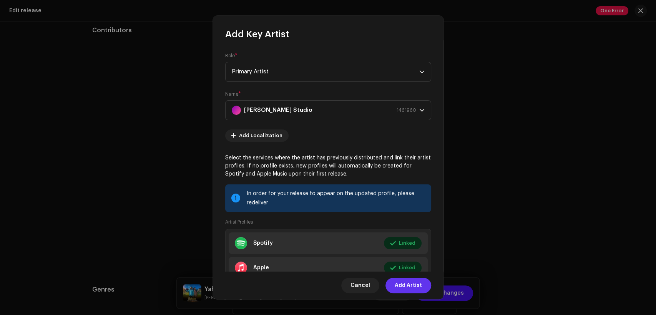
click at [406, 282] on span "Add Artist" at bounding box center [407, 285] width 27 height 15
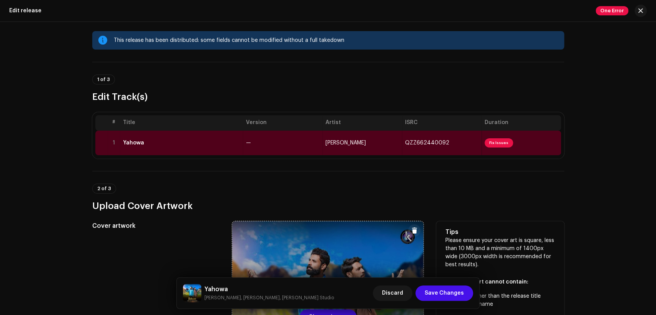
scroll to position [0, 0]
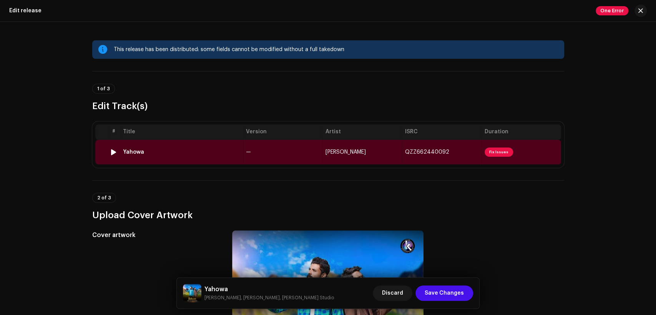
click at [274, 147] on td "—" at bounding box center [282, 152] width 79 height 25
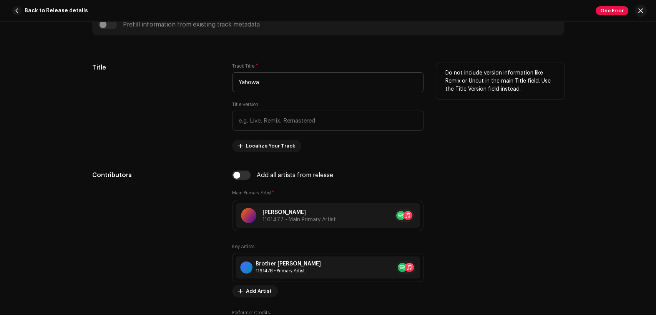
scroll to position [427, 0]
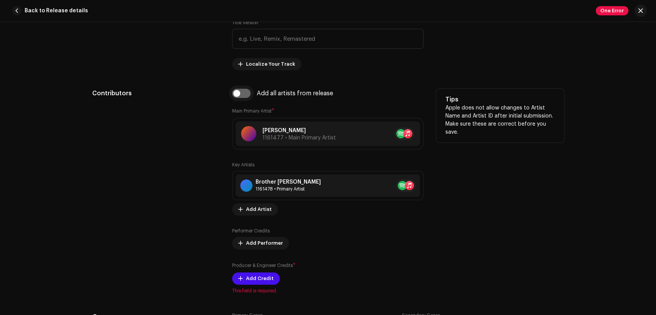
click at [243, 91] on input "checkbox" at bounding box center [241, 93] width 18 height 9
checkbox input "true"
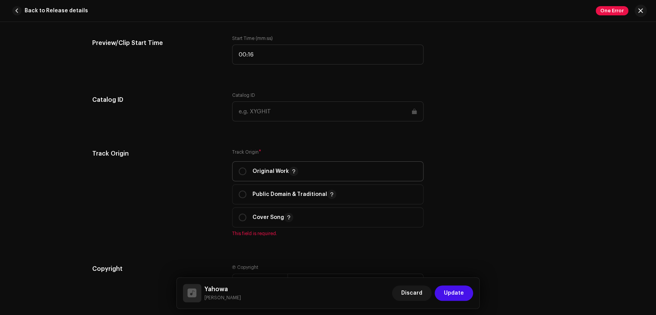
click at [263, 168] on span "Original Work" at bounding box center [327, 171] width 178 height 19
radio input "true"
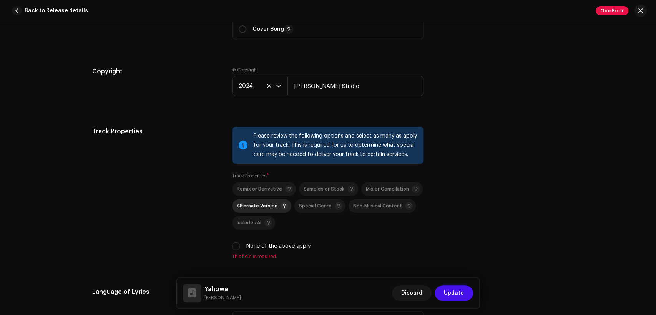
scroll to position [1138, 0]
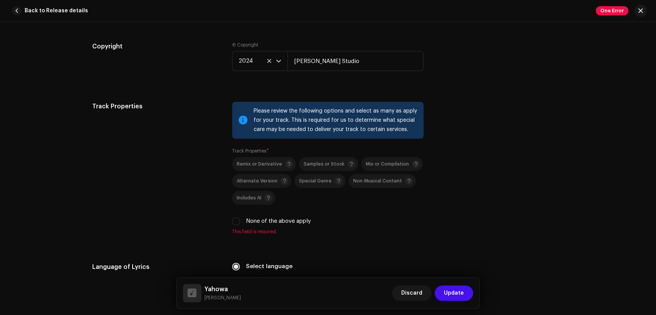
click at [267, 223] on label "None of the above apply" at bounding box center [278, 221] width 65 height 8
click at [240, 223] on input "None of the above apply" at bounding box center [236, 221] width 8 height 8
checkbox input "true"
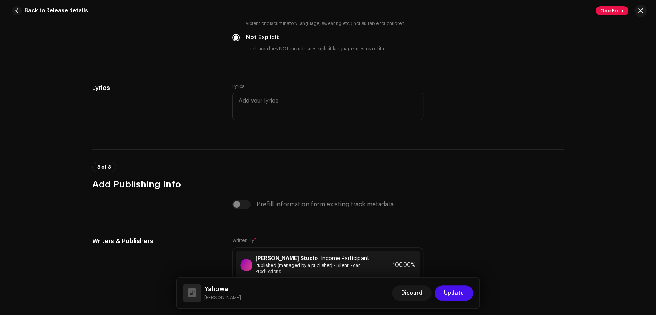
scroll to position [1605, 0]
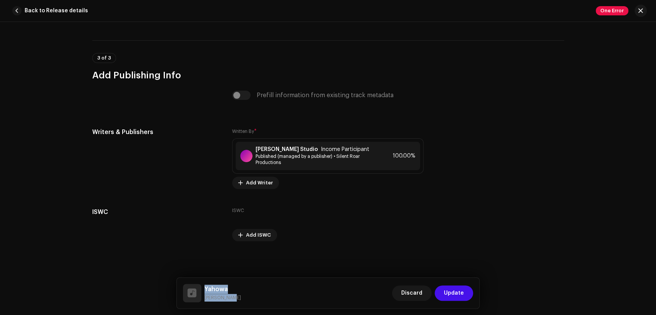
drag, startPoint x: 222, startPoint y: 298, endPoint x: 204, endPoint y: 288, distance: 20.7
click at [204, 288] on div "Yahowa Kashif Teja Discard Update" at bounding box center [328, 293] width 290 height 18
click at [321, 151] on span "Income Participant" at bounding box center [345, 149] width 48 height 6
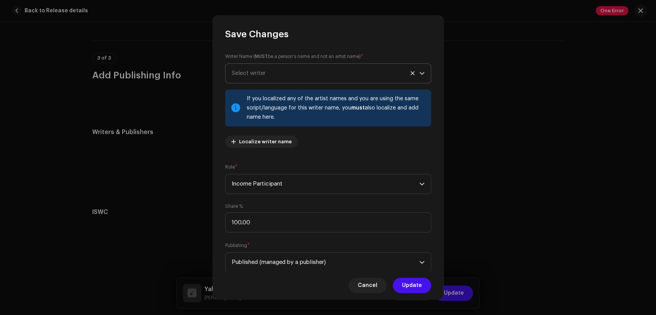
click at [287, 74] on span "Select writer" at bounding box center [325, 73] width 187 height 19
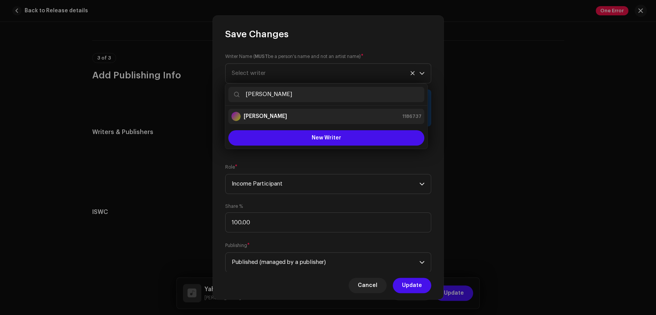
type input "Satnam Bhatti"
drag, startPoint x: 304, startPoint y: 113, endPoint x: 323, endPoint y: 194, distance: 83.1
click at [304, 114] on div "Satnam Bhatti 1186737" at bounding box center [326, 116] width 190 height 9
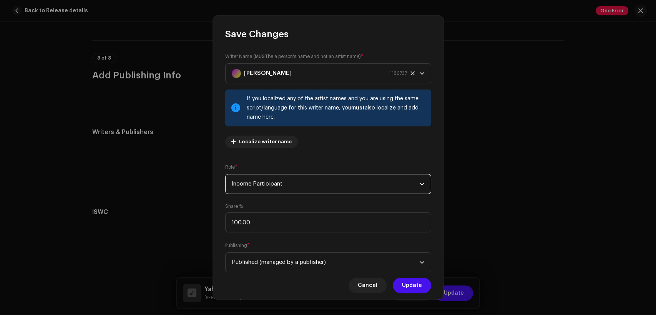
click at [323, 184] on span "Income Participant" at bounding box center [325, 183] width 187 height 19
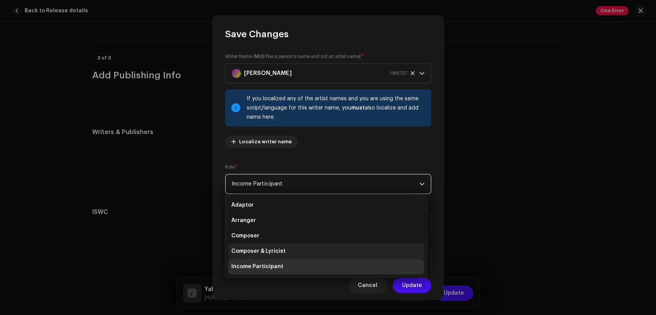
click at [326, 250] on li "Composer & Lyricist" at bounding box center [326, 250] width 196 height 15
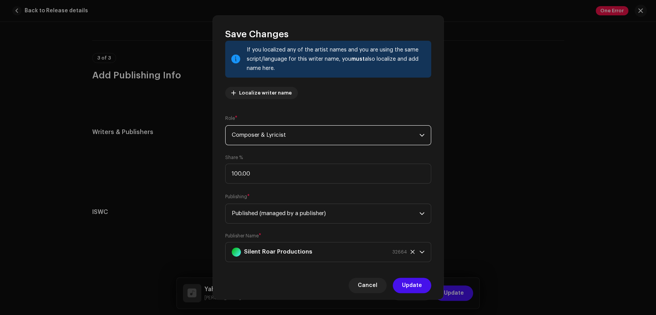
scroll to position [61, 0]
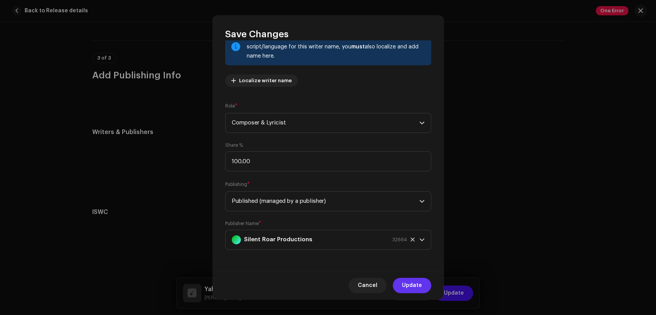
click at [411, 279] on span "Update" at bounding box center [412, 285] width 20 height 15
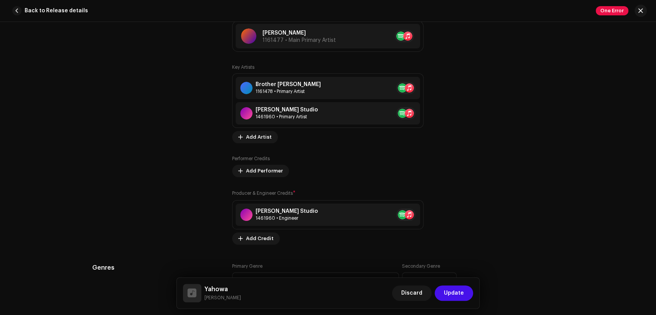
scroll to position [41, 0]
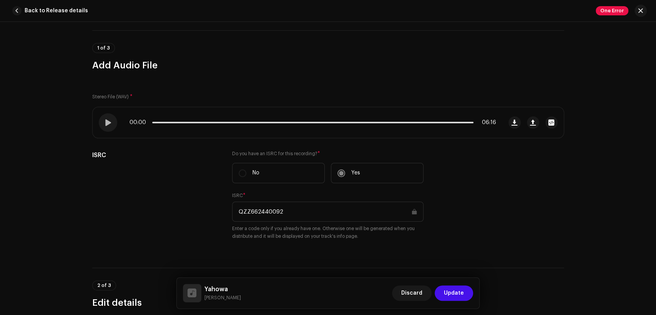
drag, startPoint x: 464, startPoint y: 291, endPoint x: 455, endPoint y: 263, distance: 29.6
click at [464, 291] on button "Update" at bounding box center [453, 292] width 38 height 15
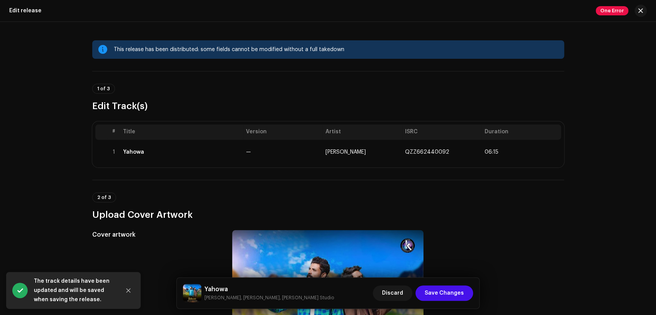
scroll to position [142, 0]
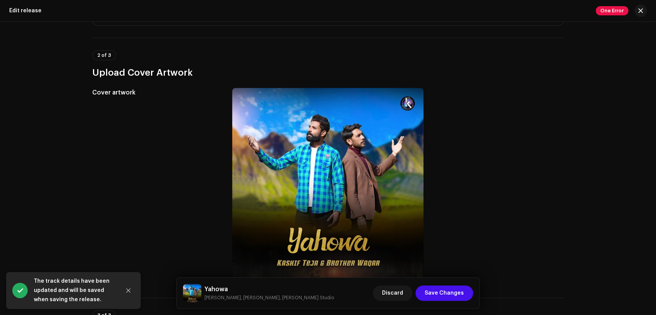
click at [215, 286] on h5 "Yahowa" at bounding box center [268, 289] width 129 height 9
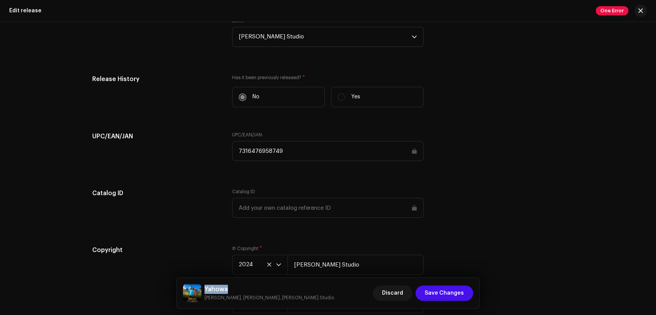
scroll to position [1258, 0]
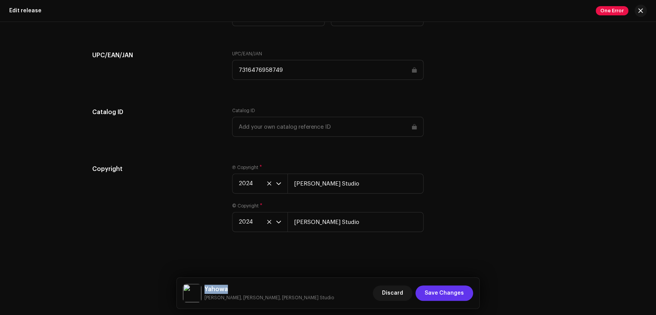
click at [447, 295] on span "Save Changes" at bounding box center [443, 292] width 39 height 15
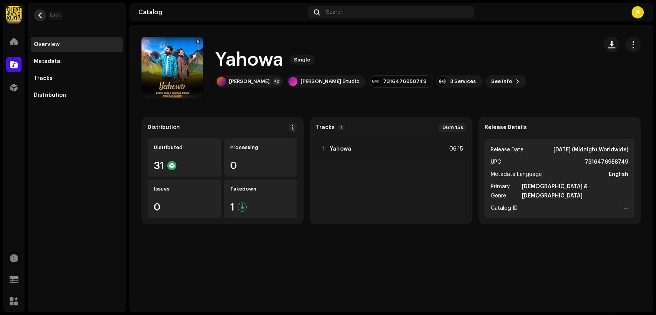
click at [40, 16] on span "button" at bounding box center [40, 15] width 6 height 6
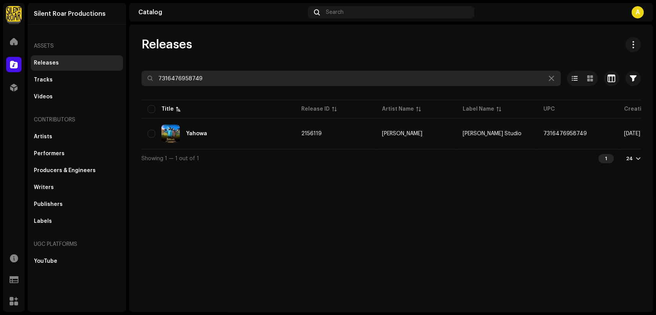
click at [206, 82] on input "7316476958749" at bounding box center [350, 78] width 419 height 15
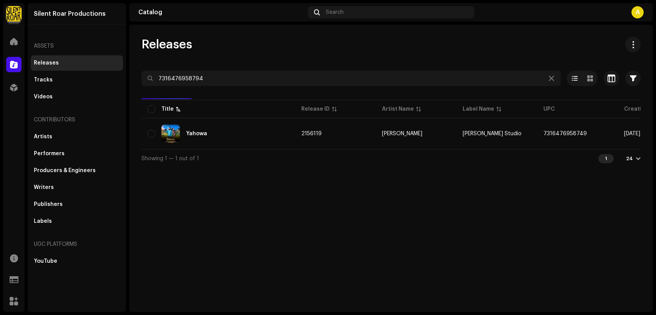
type input "7316476958794"
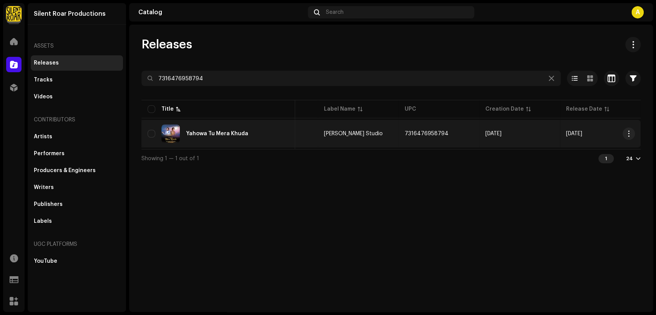
click at [246, 134] on div "Yahowa Tu Mera Khuda" at bounding box center [217, 133] width 141 height 18
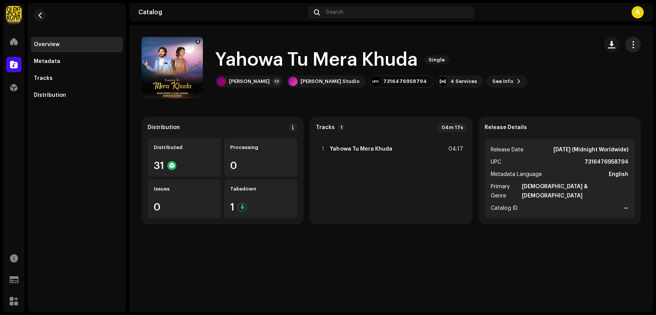
click at [633, 40] on button "button" at bounding box center [632, 44] width 15 height 15
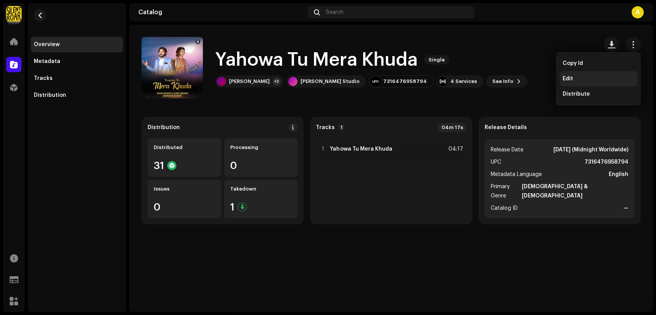
click at [613, 76] on div "Edit" at bounding box center [597, 79] width 71 height 6
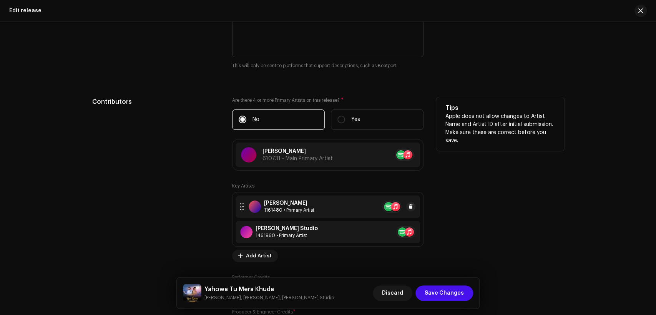
scroll to position [782, 0]
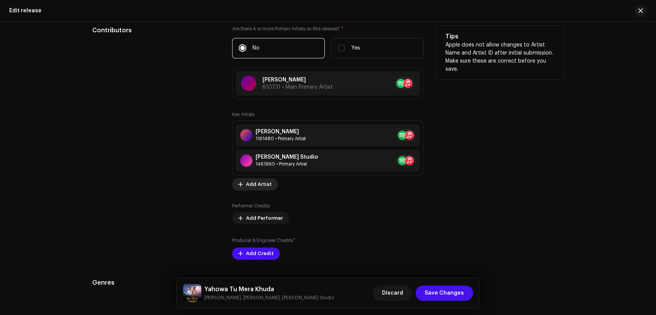
click at [250, 188] on span "Add Artist" at bounding box center [259, 184] width 26 height 15
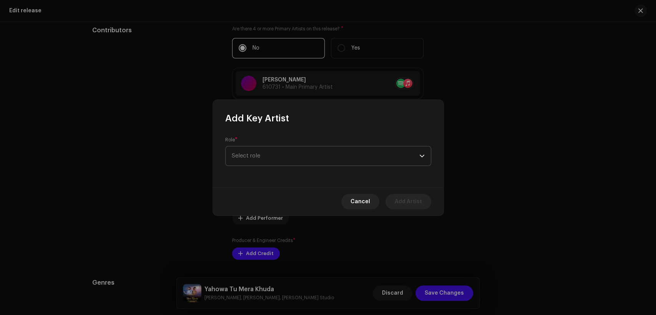
click at [270, 154] on span "Select role" at bounding box center [325, 155] width 187 height 19
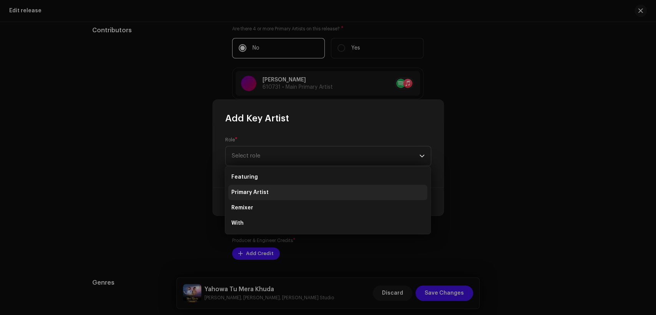
click at [279, 188] on li "Primary Artist" at bounding box center [327, 192] width 199 height 15
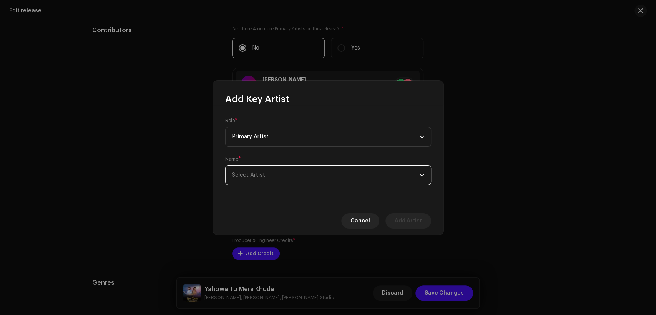
click at [285, 179] on span "Select Artist" at bounding box center [325, 175] width 187 height 19
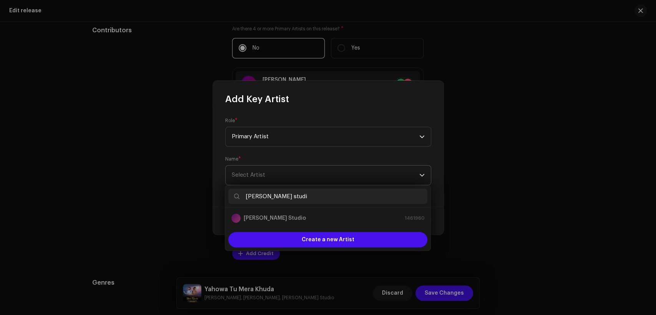
type input "[PERSON_NAME] studio"
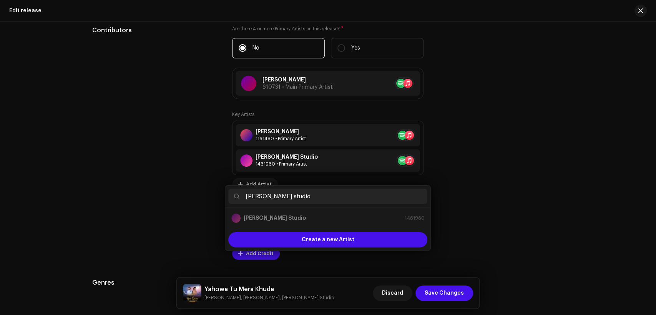
click at [588, 173] on div "Add Key Artist Role * Primary Artist Name * Select Artist Cancel Add Artist" at bounding box center [328, 157] width 656 height 315
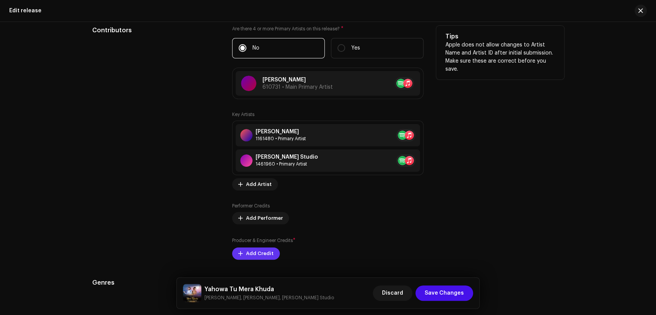
click at [265, 250] on span "Add Credit" at bounding box center [260, 253] width 28 height 15
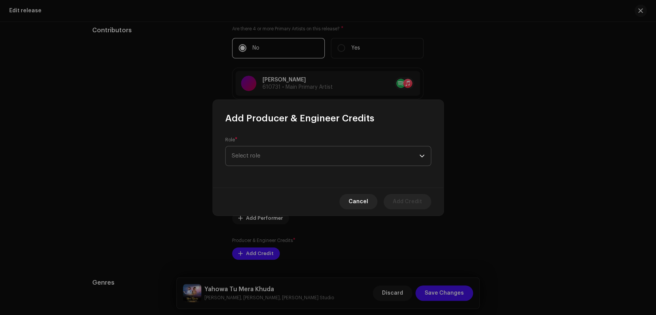
click at [295, 166] on div "Role * Select role" at bounding box center [328, 151] width 206 height 29
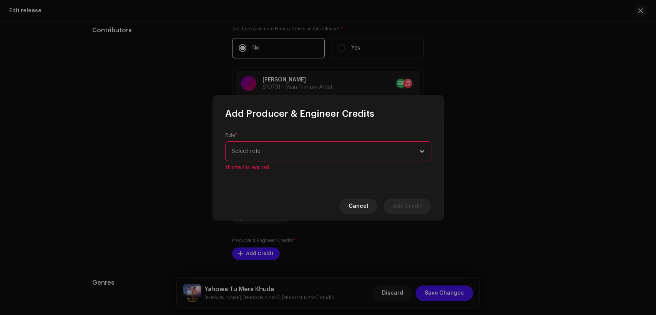
click at [301, 158] on span "Select role" at bounding box center [325, 151] width 187 height 19
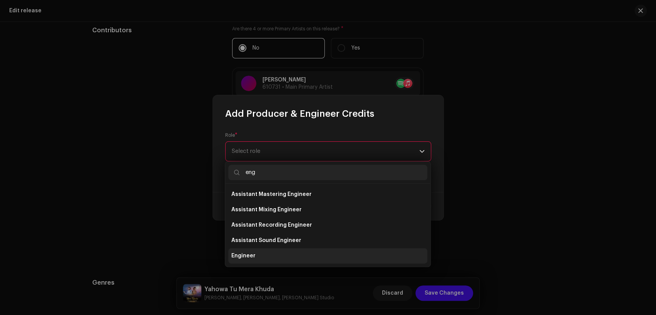
type input "eng"
drag, startPoint x: 291, startPoint y: 254, endPoint x: 299, endPoint y: 218, distance: 37.4
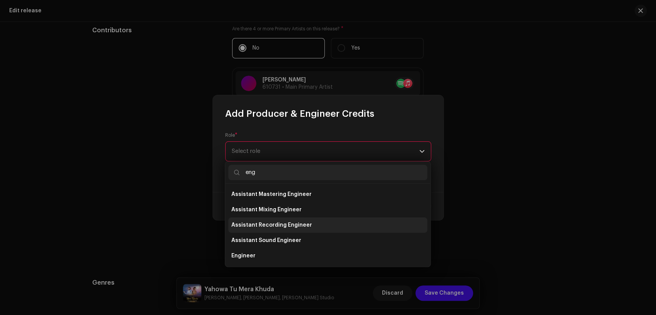
click at [291, 253] on li "Engineer" at bounding box center [327, 255] width 199 height 15
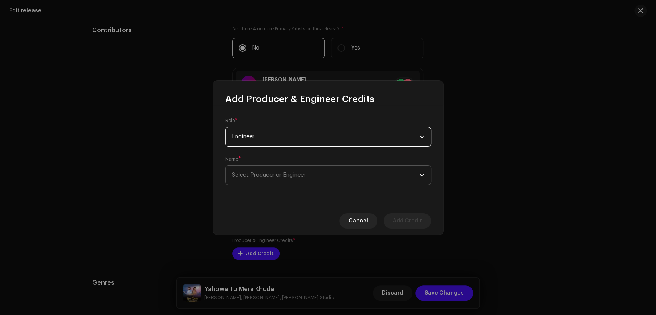
click at [325, 173] on span "Select Producer or Engineer" at bounding box center [325, 175] width 187 height 19
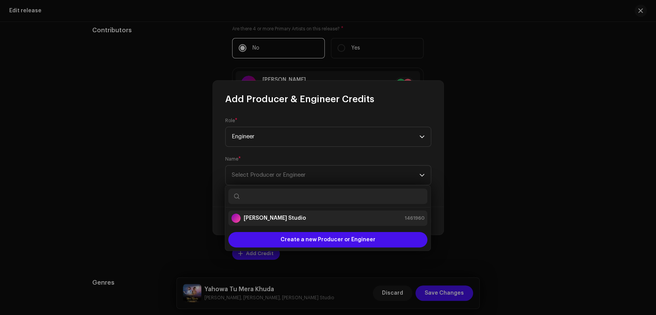
click at [343, 214] on div "[PERSON_NAME] Studio 1461960" at bounding box center [327, 218] width 193 height 9
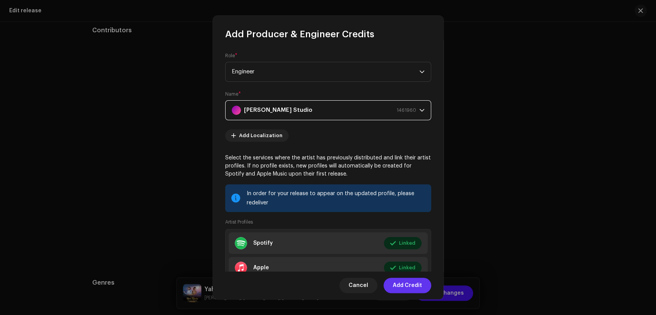
click at [405, 280] on span "Add Credit" at bounding box center [406, 285] width 29 height 15
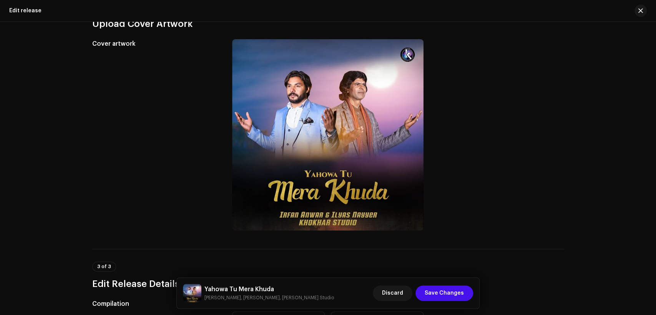
scroll to position [0, 0]
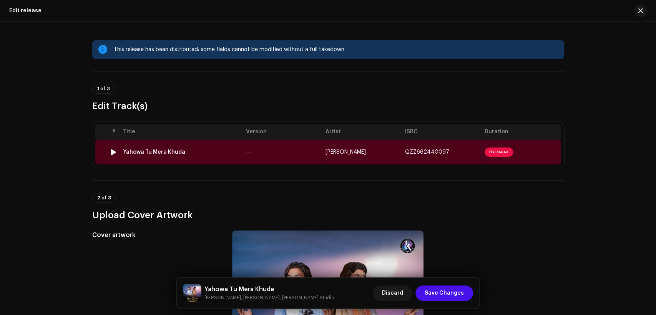
click at [300, 151] on td "—" at bounding box center [282, 152] width 79 height 25
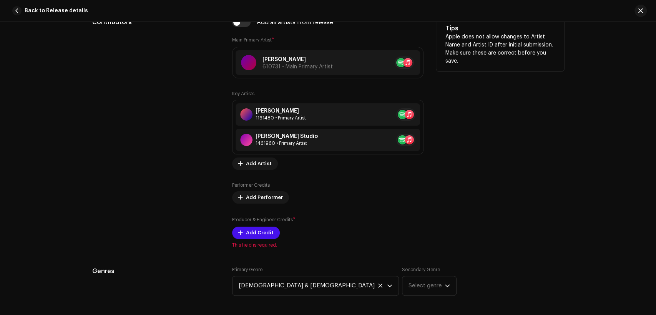
scroll to position [427, 0]
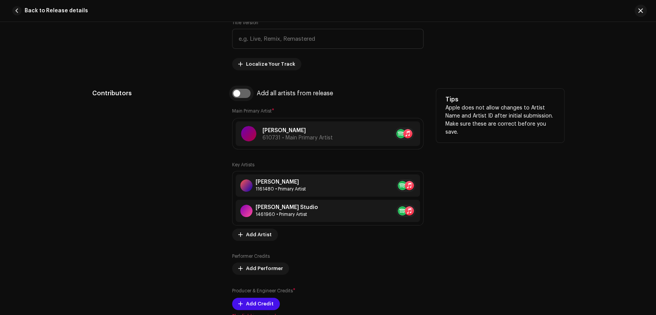
click at [243, 96] on input "checkbox" at bounding box center [241, 93] width 18 height 9
checkbox input "true"
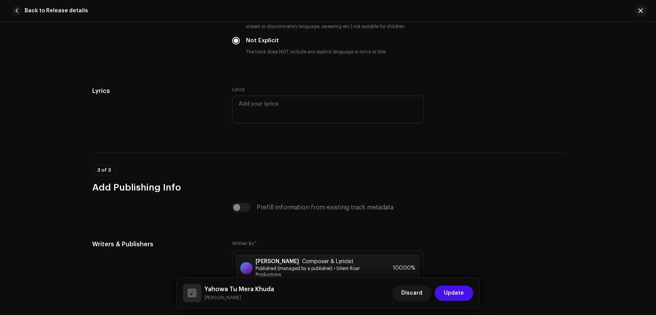
scroll to position [1605, 0]
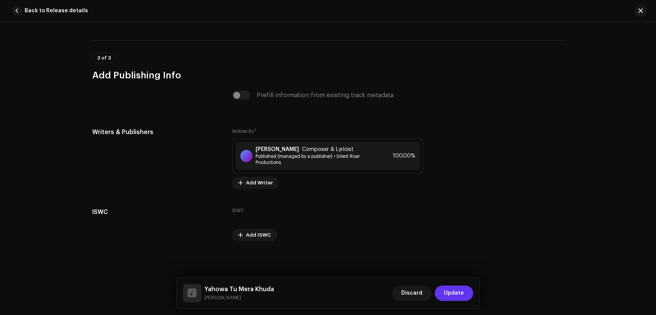
click at [454, 294] on span "Update" at bounding box center [454, 292] width 20 height 15
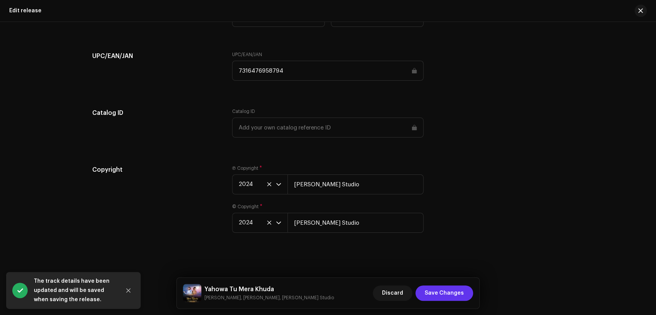
scroll to position [1258, 0]
click at [449, 294] on span "Save Changes" at bounding box center [443, 292] width 39 height 15
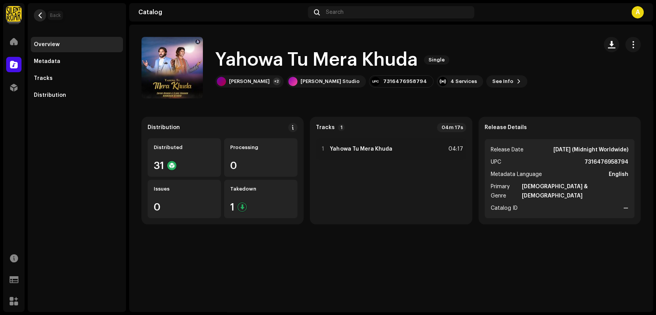
click at [40, 13] on span "button" at bounding box center [40, 15] width 6 height 6
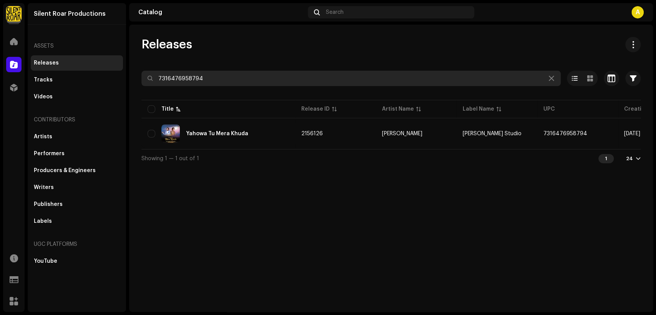
click at [232, 81] on input "7316476958794" at bounding box center [350, 78] width 419 height 15
click at [234, 81] on input "7316476958794" at bounding box center [350, 78] width 419 height 15
paste input "70"
type input "7316476958770"
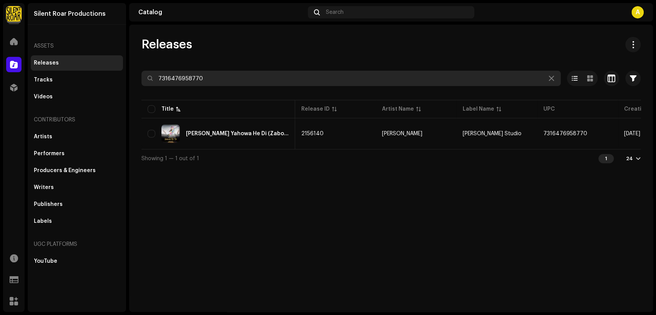
scroll to position [0, 139]
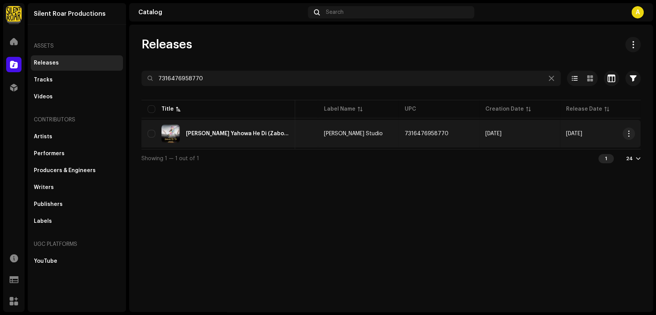
click at [234, 142] on div "Karo Sitaish Yahowa He Di (Zaboor 148)" at bounding box center [217, 133] width 141 height 18
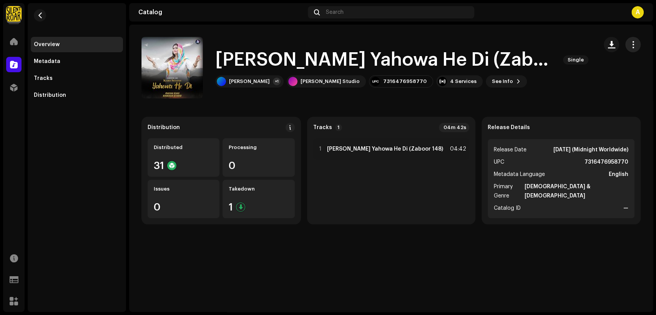
click at [631, 42] on span "button" at bounding box center [632, 44] width 7 height 6
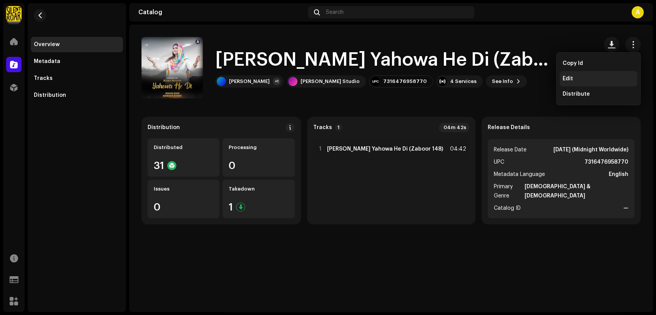
click at [601, 72] on div "Edit" at bounding box center [598, 78] width 78 height 15
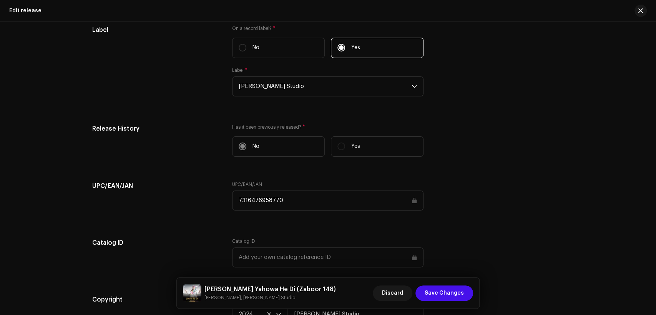
scroll to position [924, 0]
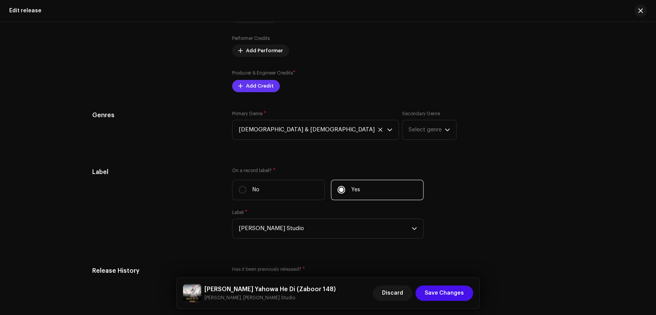
click at [262, 89] on span "Add Credit" at bounding box center [260, 85] width 28 height 15
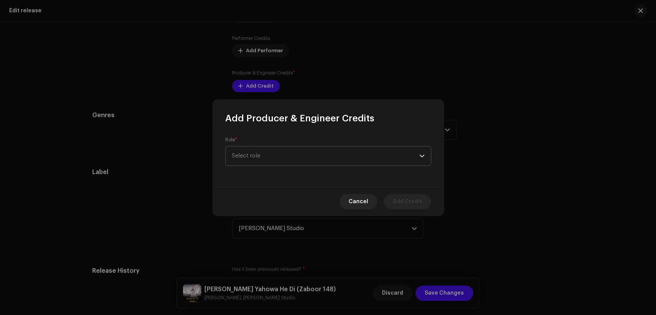
click at [289, 154] on span "Select role" at bounding box center [325, 155] width 187 height 19
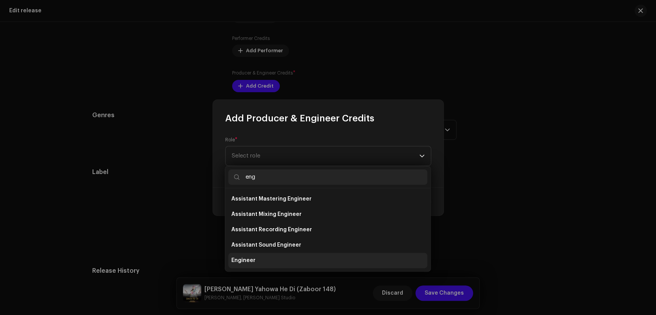
type input "eng"
drag, startPoint x: 304, startPoint y: 260, endPoint x: 315, endPoint y: 180, distance: 81.3
click at [302, 257] on li "Engineer" at bounding box center [327, 260] width 199 height 15
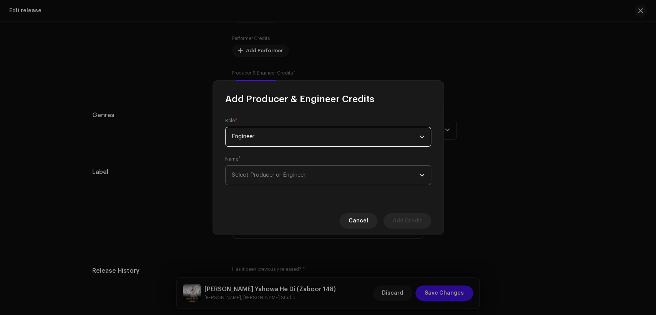
click at [316, 175] on span "Select Producer or Engineer" at bounding box center [325, 175] width 187 height 19
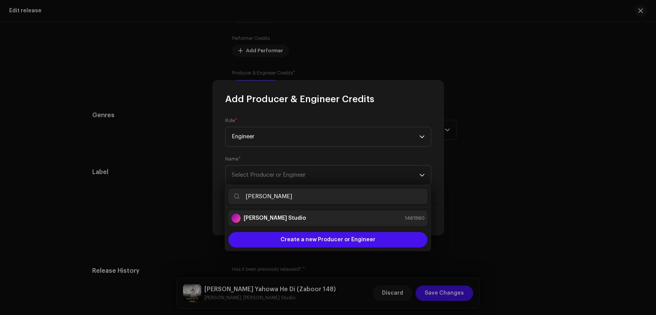
type input "[PERSON_NAME]"
click at [320, 216] on div "[PERSON_NAME] Studio 1461960" at bounding box center [327, 218] width 193 height 9
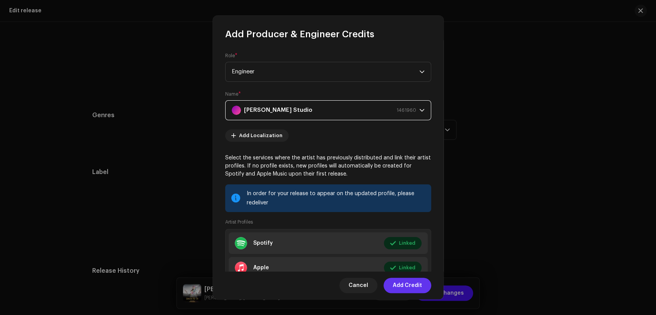
drag, startPoint x: 414, startPoint y: 286, endPoint x: 333, endPoint y: 232, distance: 97.5
click at [413, 286] on span "Add Credit" at bounding box center [406, 285] width 29 height 15
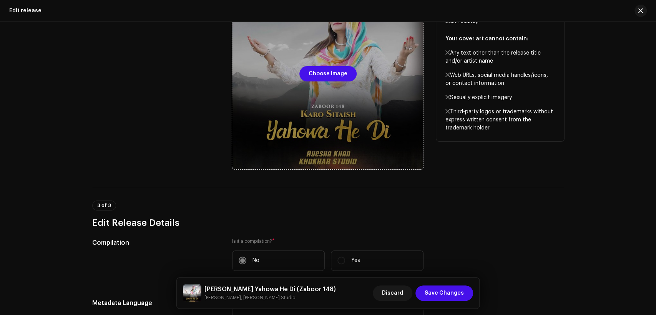
scroll to position [95, 0]
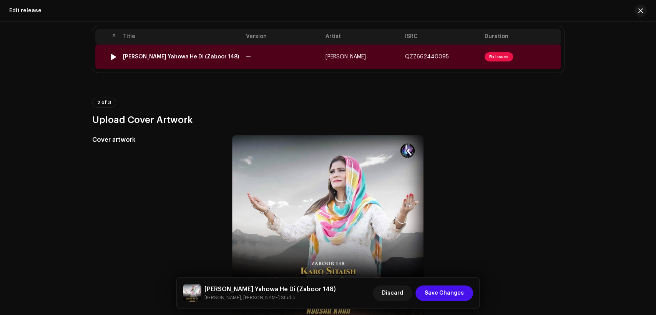
click at [351, 58] on span "Ayesha Khan" at bounding box center [345, 56] width 40 height 5
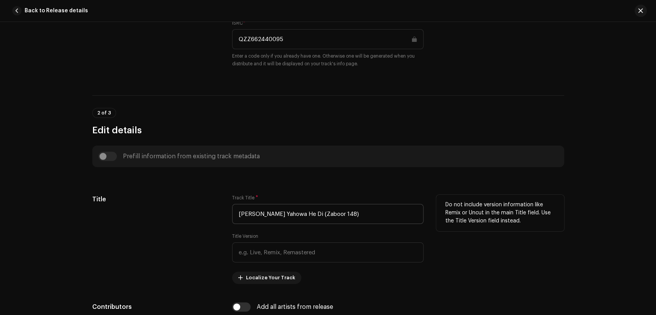
scroll to position [427, 0]
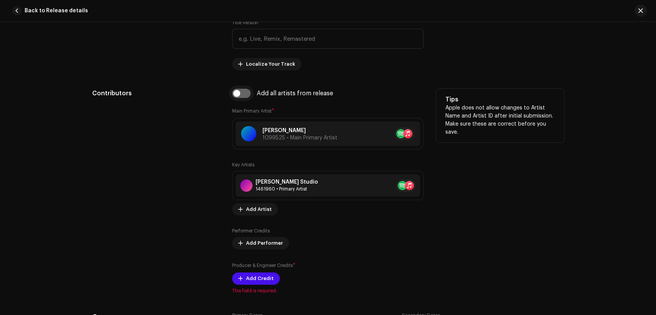
click at [245, 91] on input "checkbox" at bounding box center [241, 93] width 18 height 9
checkbox input "true"
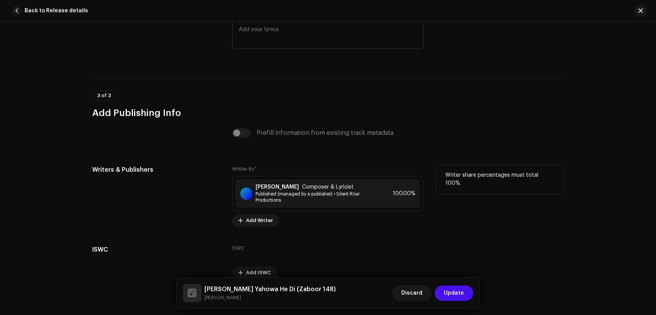
scroll to position [1580, 0]
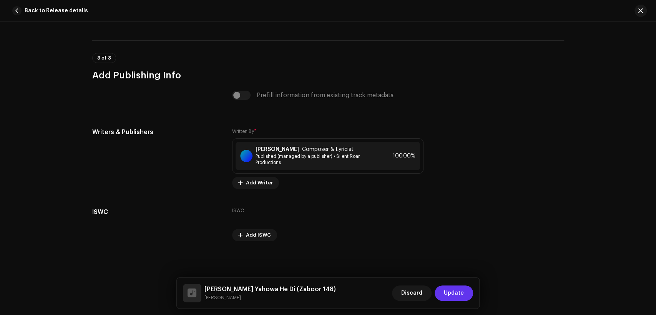
click at [458, 289] on span "Update" at bounding box center [454, 292] width 20 height 15
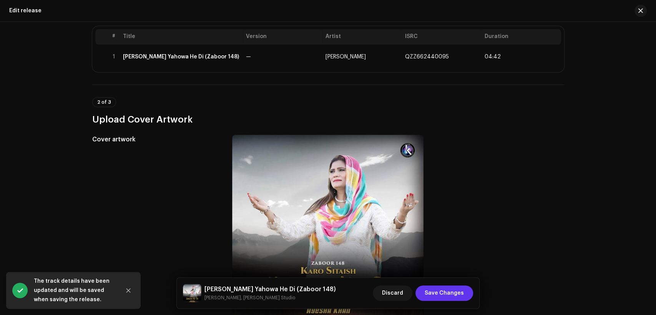
click at [452, 287] on span "Save Changes" at bounding box center [443, 292] width 39 height 15
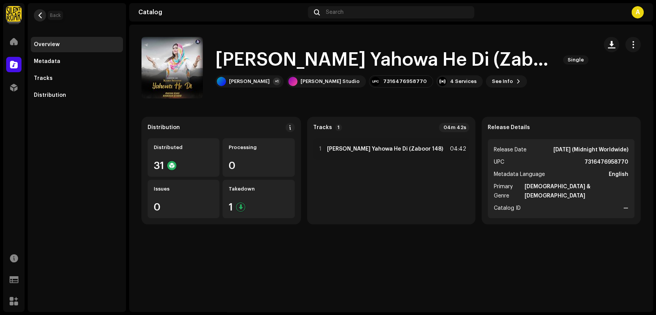
click at [36, 17] on button "button" at bounding box center [40, 15] width 12 height 12
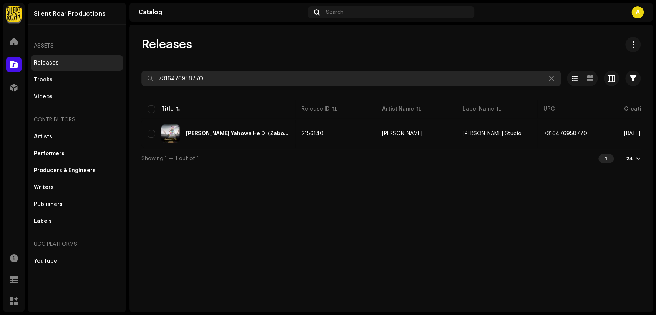
click at [230, 75] on input "7316476958770" at bounding box center [350, 78] width 419 height 15
click at [230, 76] on input "7316476958770" at bounding box center [350, 78] width 419 height 15
paste input "7058943"
type input "7316477058943"
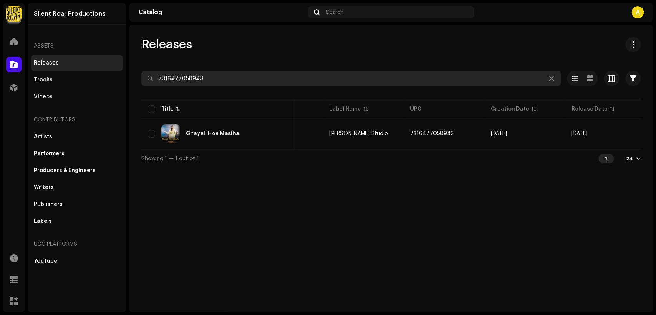
scroll to position [0, 139]
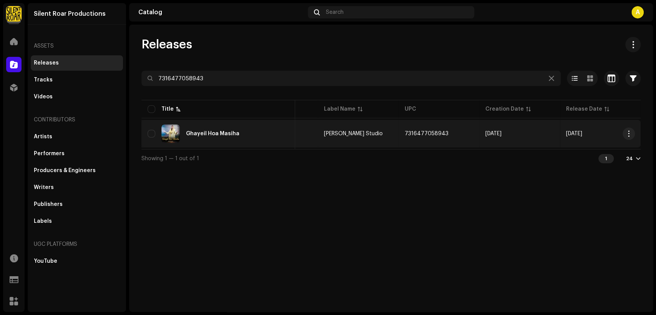
click at [240, 126] on div "Ghayeil Hoa Masiha" at bounding box center [217, 133] width 141 height 18
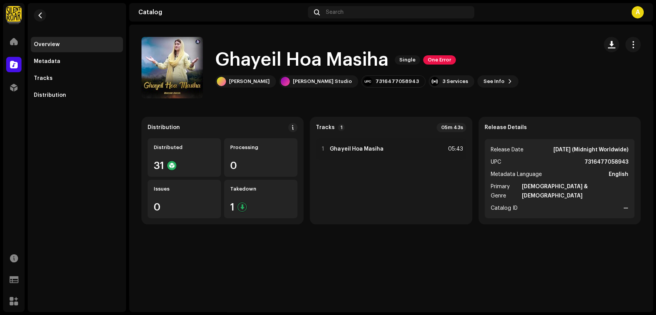
click at [632, 45] on span "button" at bounding box center [632, 44] width 7 height 6
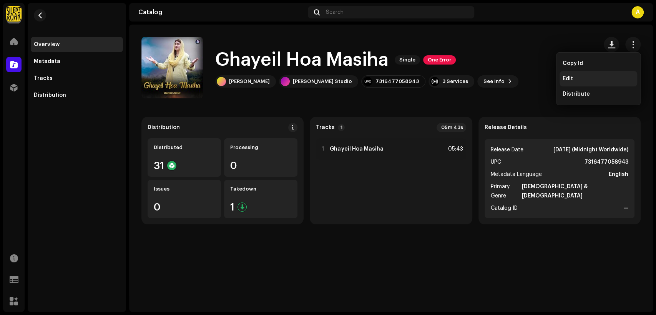
click at [615, 81] on div "Edit" at bounding box center [597, 79] width 71 height 6
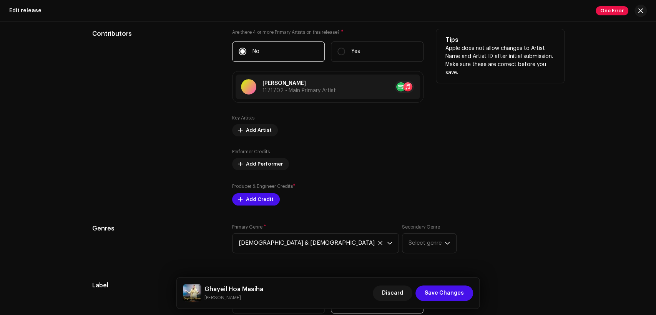
scroll to position [711, 0]
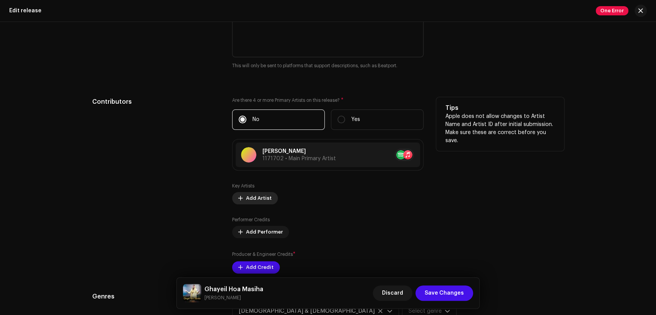
click at [258, 199] on span "Add Artist" at bounding box center [259, 197] width 26 height 15
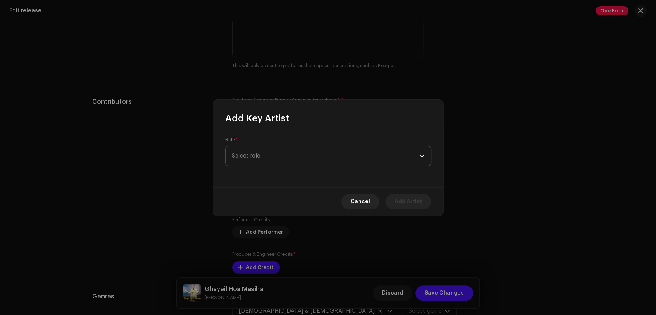
click at [293, 150] on span "Select role" at bounding box center [325, 155] width 187 height 19
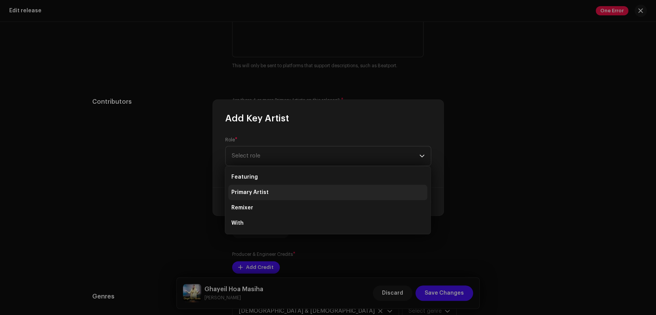
click at [299, 186] on li "Primary Artist" at bounding box center [327, 192] width 199 height 15
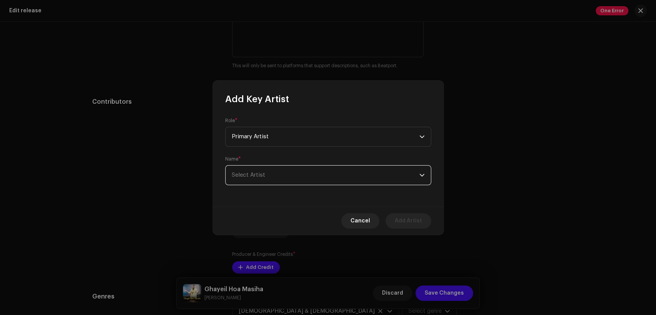
click at [320, 173] on span "Select Artist" at bounding box center [325, 175] width 187 height 19
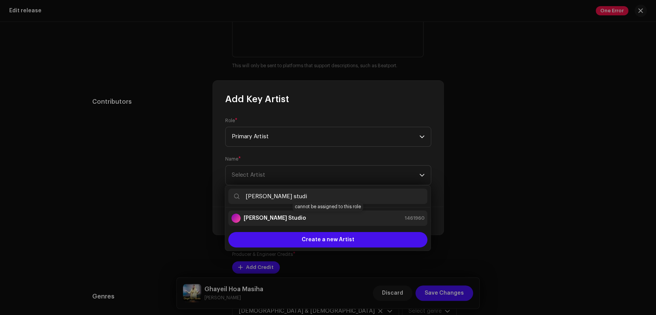
type input "[PERSON_NAME] studi"
click at [321, 217] on div "[PERSON_NAME] Studio 1461960" at bounding box center [327, 218] width 193 height 9
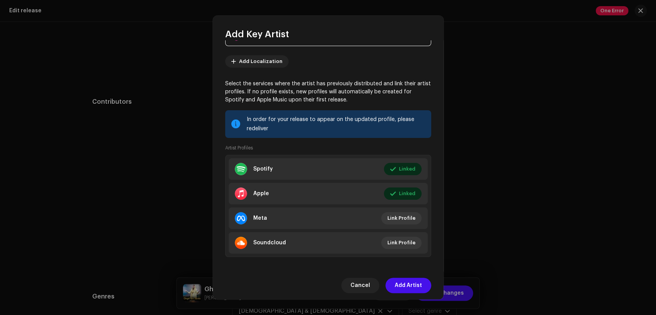
scroll to position [82, 0]
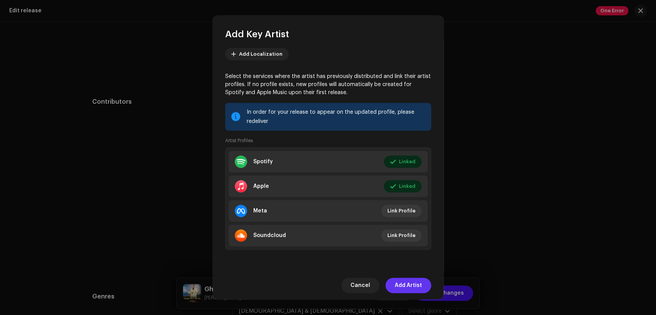
click at [412, 282] on span "Add Artist" at bounding box center [407, 285] width 27 height 15
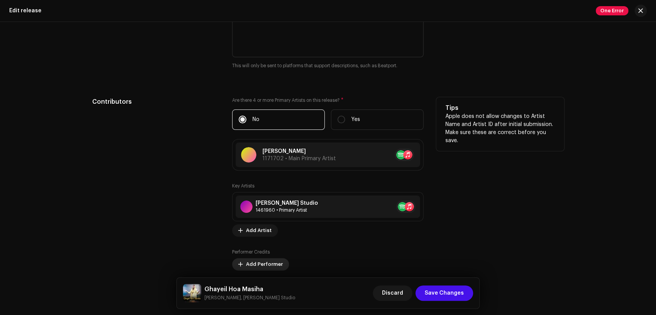
scroll to position [782, 0]
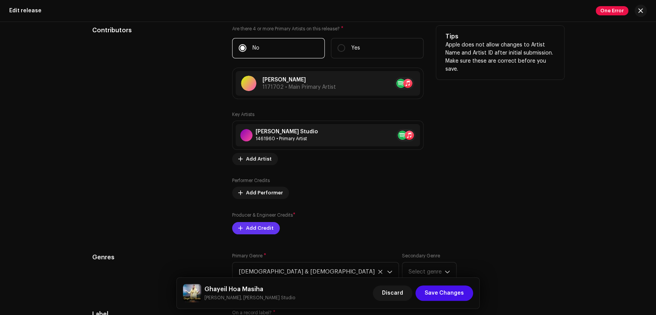
click at [265, 231] on span "Add Credit" at bounding box center [260, 227] width 28 height 15
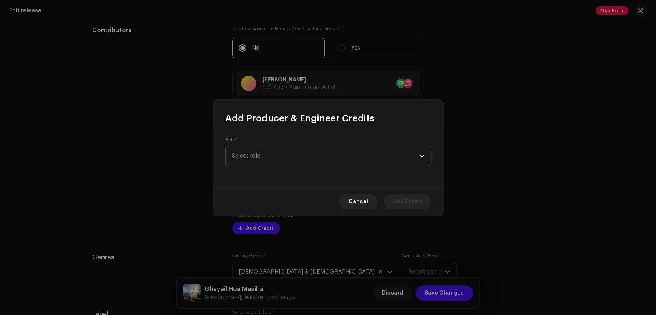
click at [289, 151] on span "Select role" at bounding box center [325, 155] width 187 height 19
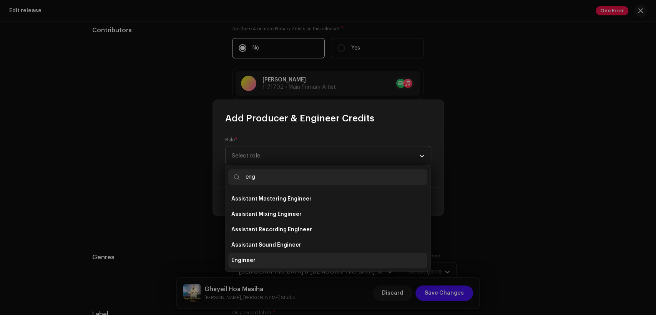
type input "eng"
click at [285, 263] on li "Engineer" at bounding box center [327, 260] width 199 height 15
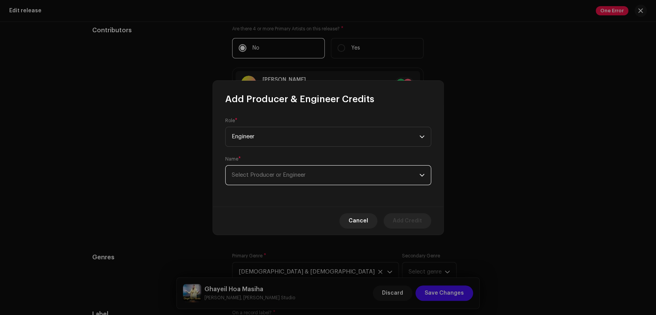
click at [305, 174] on span "Select Producer or Engineer" at bounding box center [269, 175] width 74 height 6
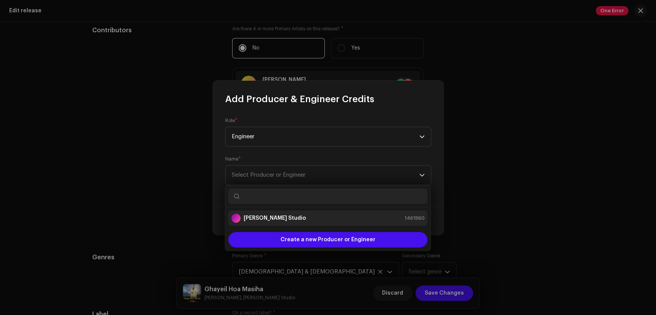
click at [320, 214] on div "[PERSON_NAME] Studio 1461960" at bounding box center [327, 218] width 193 height 9
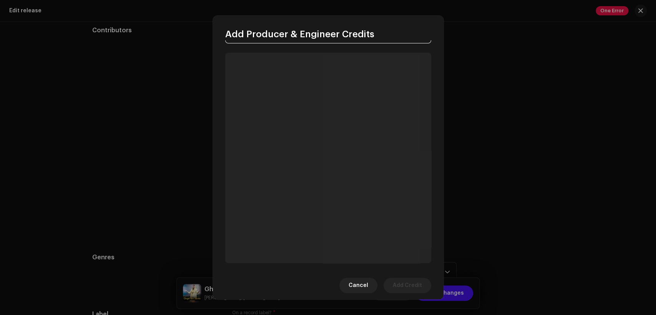
scroll to position [82, 0]
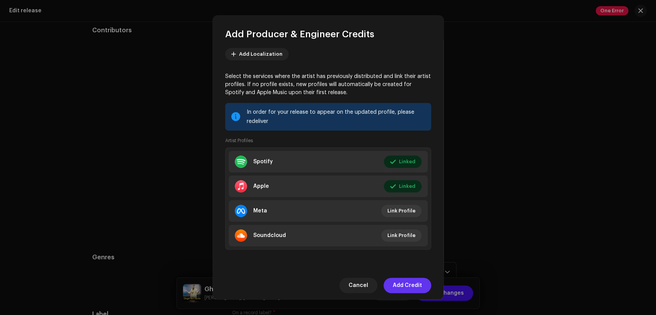
click at [417, 281] on span "Add Credit" at bounding box center [406, 285] width 29 height 15
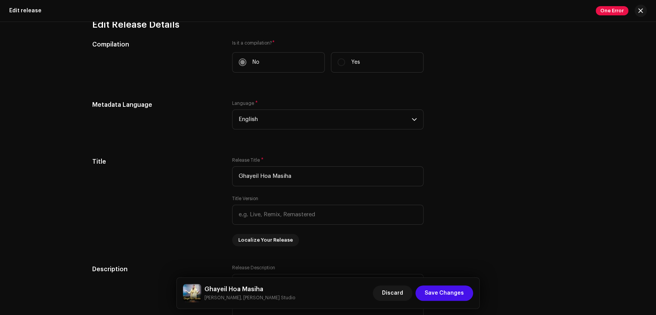
scroll to position [24, 0]
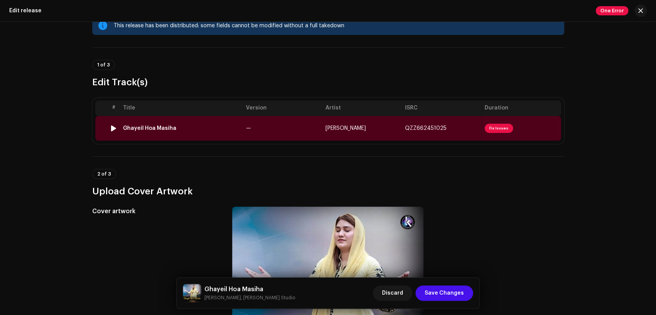
click at [295, 126] on td "—" at bounding box center [282, 128] width 79 height 25
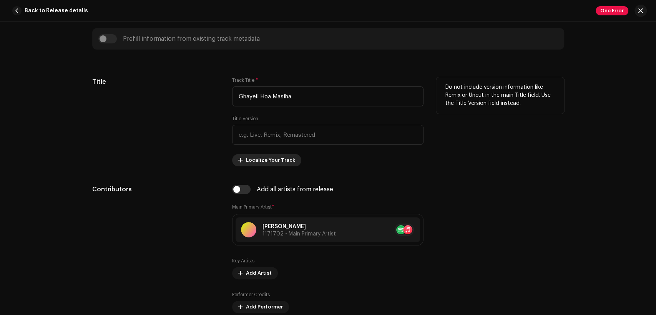
scroll to position [356, 0]
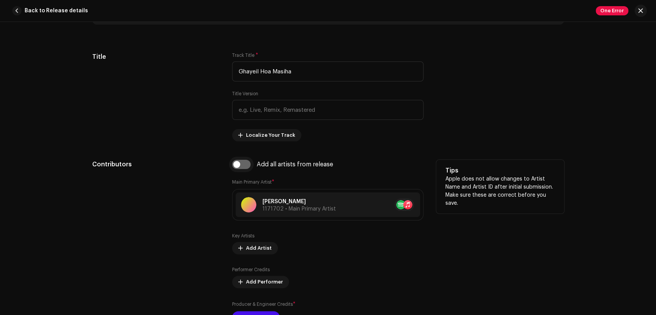
click at [243, 165] on input "checkbox" at bounding box center [241, 164] width 18 height 9
checkbox input "true"
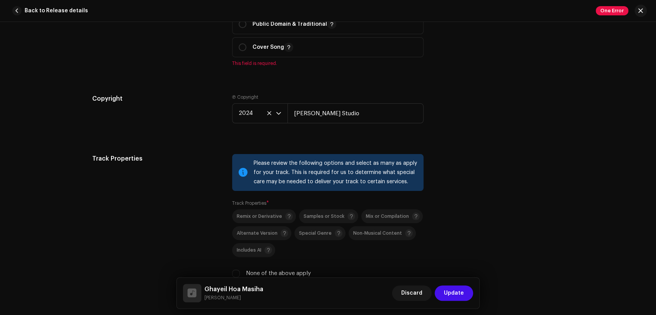
scroll to position [995, 0]
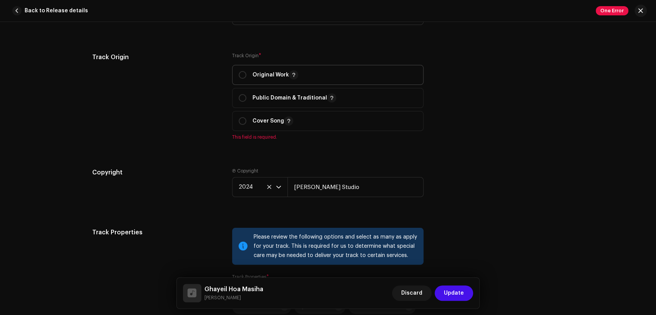
click at [255, 77] on p "Original Work" at bounding box center [275, 74] width 46 height 9
radio input "true"
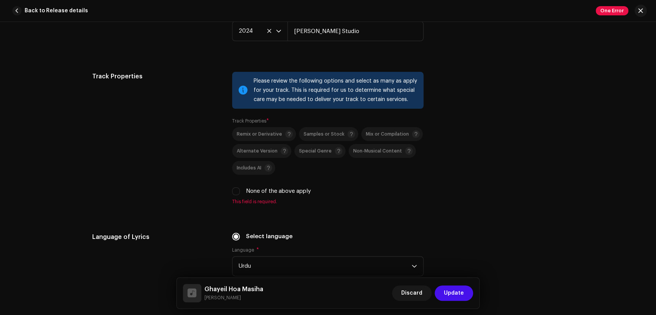
scroll to position [1209, 0]
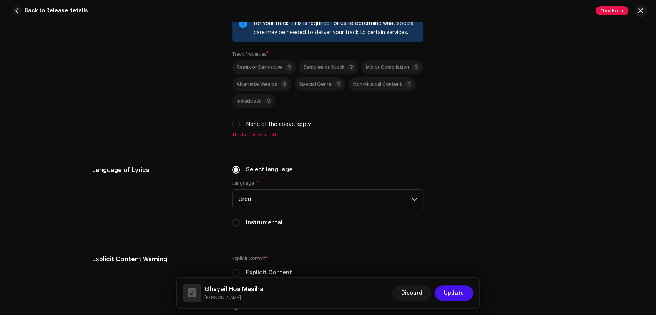
click at [251, 124] on label "None of the above apply" at bounding box center [278, 124] width 65 height 8
click at [240, 124] on input "None of the above apply" at bounding box center [236, 125] width 8 height 8
checkbox input "true"
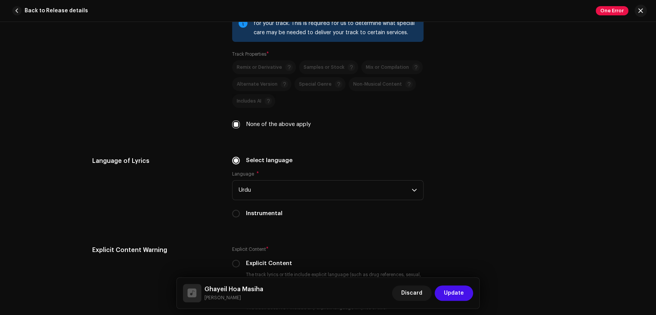
scroll to position [1493, 0]
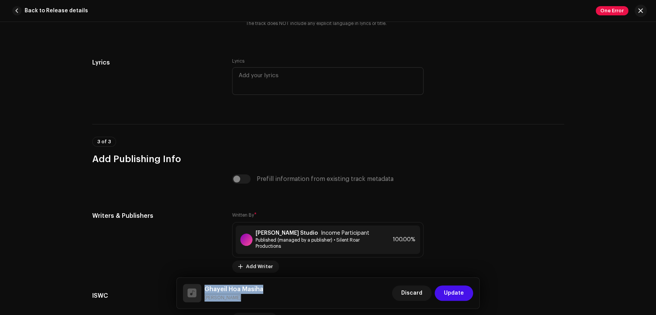
drag, startPoint x: 243, startPoint y: 299, endPoint x: 200, endPoint y: 291, distance: 43.3
click at [200, 291] on div "Ghayeil Hoa Masiha Mariam Daniel" at bounding box center [223, 293] width 80 height 18
copy div "Ghayeil Hoa Masiha Mariam Daniel"
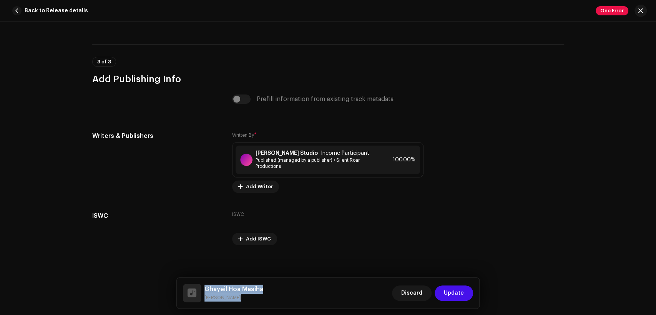
scroll to position [1580, 0]
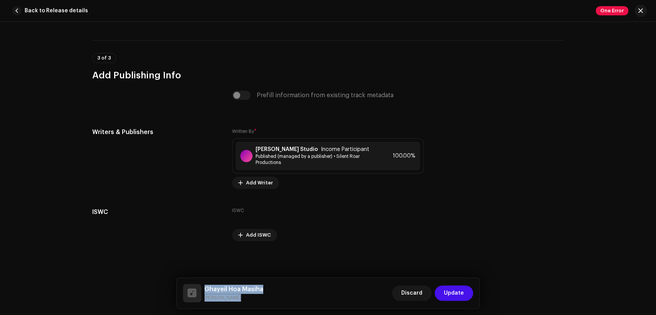
click at [230, 298] on small "Mariam Daniel" at bounding box center [233, 298] width 59 height 8
click at [286, 134] on div "Written By * Khokhar Studio Income Participant Published (managed by a publishe…" at bounding box center [327, 158] width 191 height 61
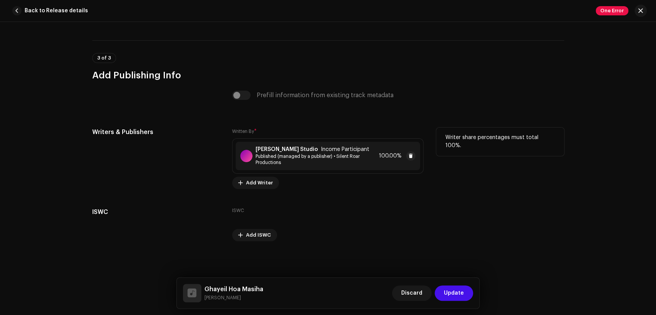
click at [289, 146] on div "[PERSON_NAME] Studio Income Participant Published (managed by a publisher) • Si…" at bounding box center [327, 156] width 184 height 28
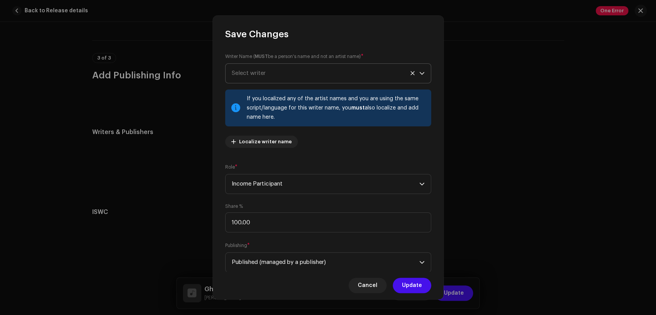
click at [298, 72] on span "Select writer" at bounding box center [325, 73] width 187 height 19
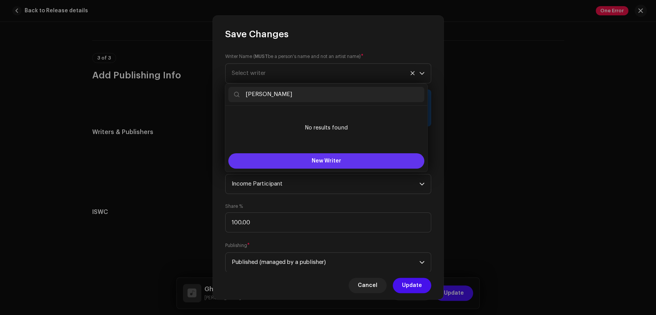
type input "Mariam Daniel"
click at [336, 163] on span "New Writer" at bounding box center [326, 160] width 30 height 5
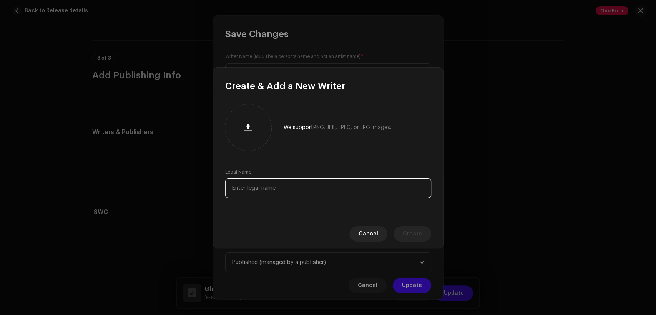
click at [347, 191] on input "text" at bounding box center [328, 188] width 206 height 20
paste input "Mariam Daniel"
type input "Mariam Daniel"
click at [412, 229] on span "Create" at bounding box center [411, 233] width 19 height 15
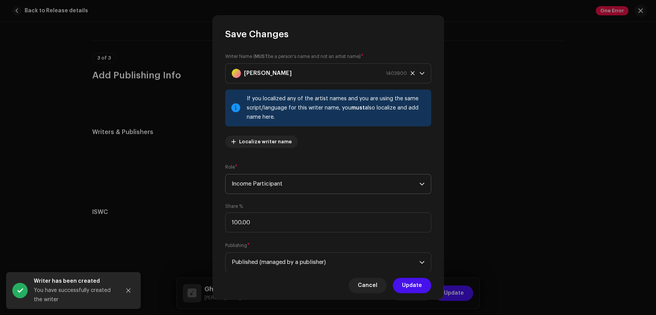
click at [301, 184] on span "Income Participant" at bounding box center [325, 183] width 187 height 19
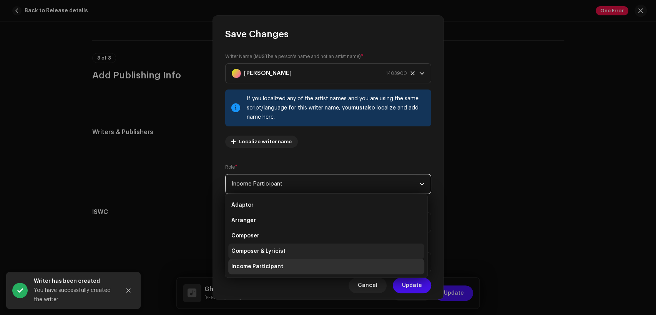
click at [310, 245] on li "Composer & Lyricist" at bounding box center [326, 250] width 196 height 15
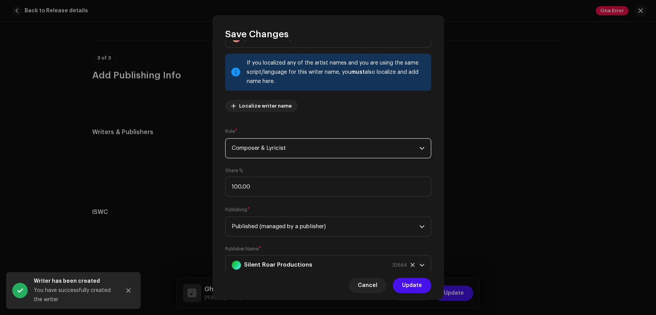
scroll to position [61, 0]
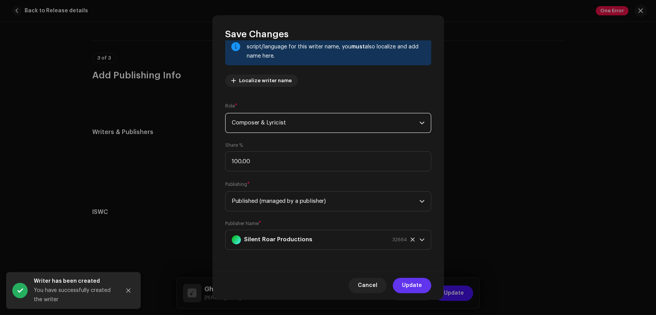
click at [421, 280] on button "Update" at bounding box center [411, 285] width 38 height 15
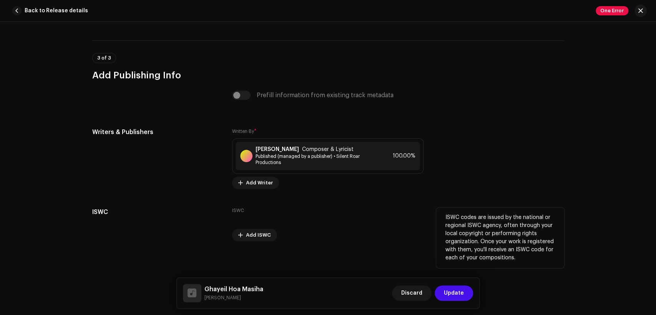
scroll to position [1580, 0]
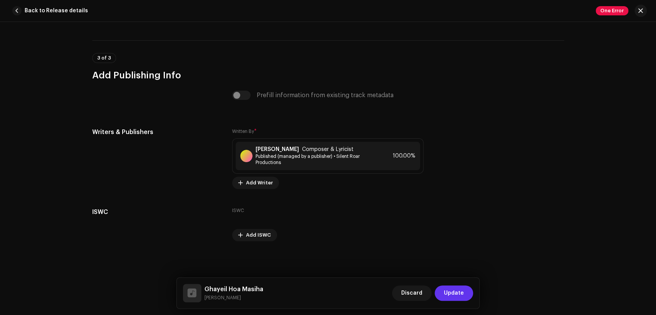
click at [466, 290] on button "Update" at bounding box center [453, 292] width 38 height 15
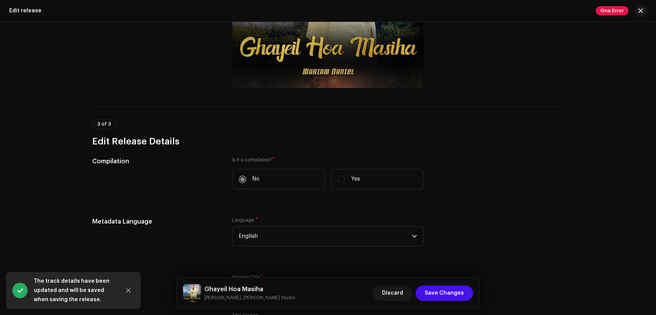
scroll to position [237, 0]
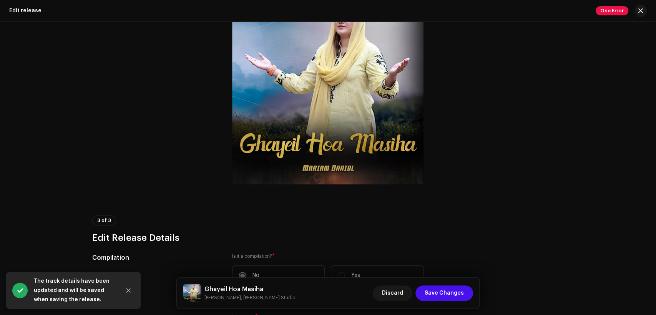
click at [255, 288] on h5 "Ghayeil Hoa Masiha" at bounding box center [249, 289] width 91 height 9
copy h5 "Ghayeil Hoa Masiha"
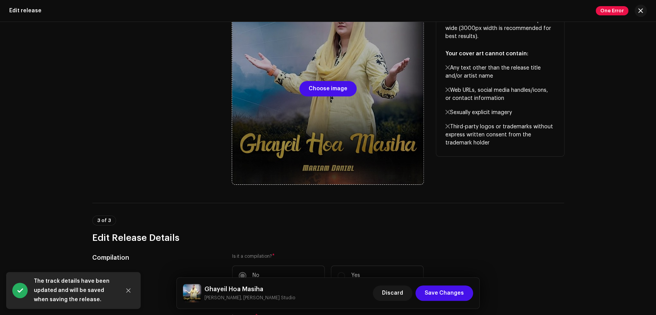
click at [314, 154] on div at bounding box center [327, 88] width 191 height 191
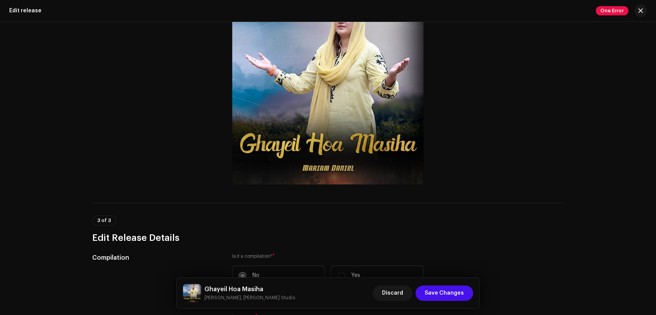
click at [248, 285] on h5 "Ghayeil Hoa Masiha" at bounding box center [249, 289] width 91 height 9
copy h5 "Ghayeil Hoa Masiha"
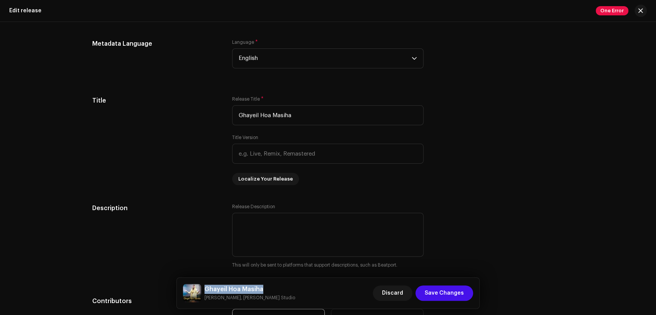
scroll to position [308, 0]
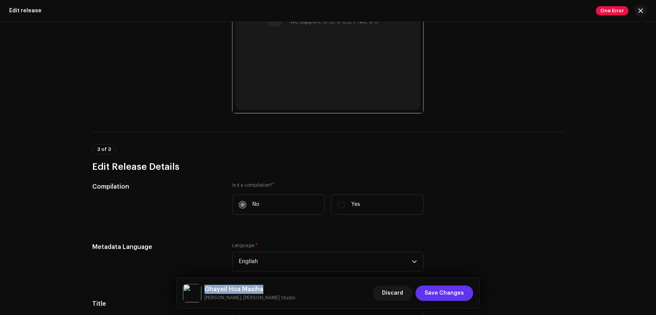
click at [453, 286] on span "Save Changes" at bounding box center [443, 292] width 39 height 15
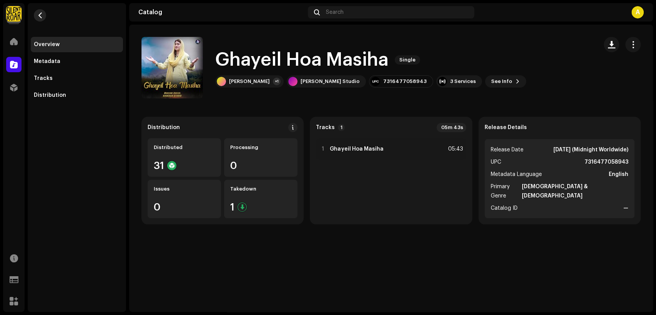
click at [37, 20] on button "button" at bounding box center [40, 15] width 12 height 12
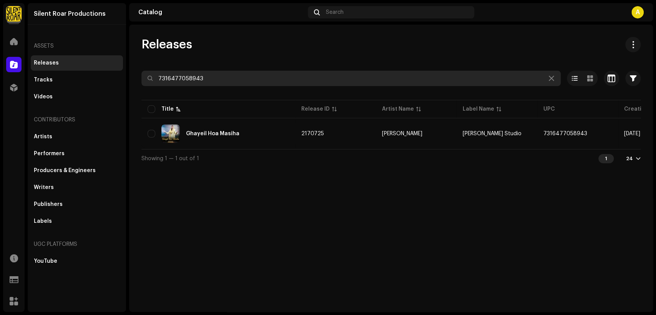
click at [216, 76] on input "7316477058943" at bounding box center [350, 78] width 419 height 15
paste input "50"
type input "7316477058950"
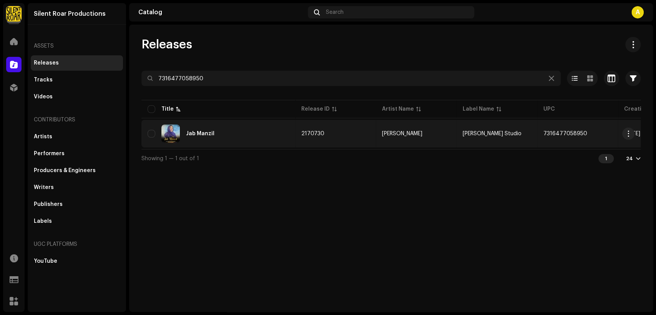
click at [249, 134] on div "Jab Manzil" at bounding box center [217, 133] width 141 height 18
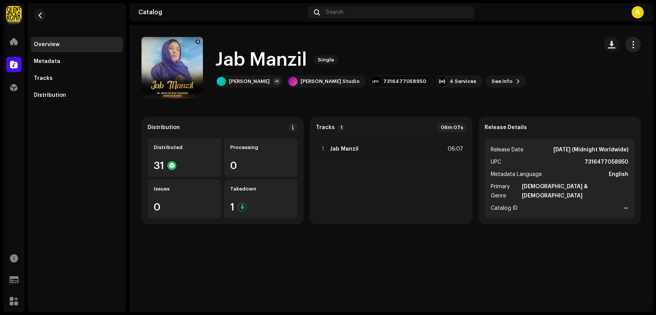
click at [628, 46] on button "button" at bounding box center [632, 44] width 15 height 15
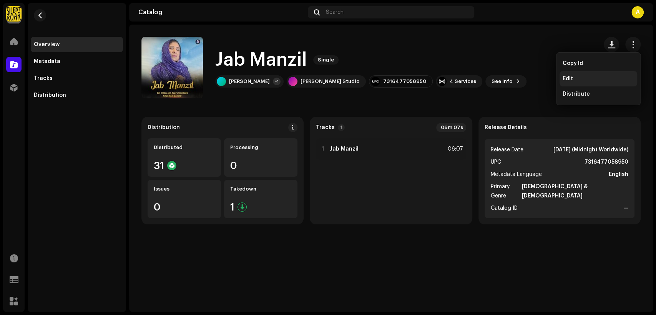
click at [594, 81] on div "Edit" at bounding box center [597, 79] width 71 height 6
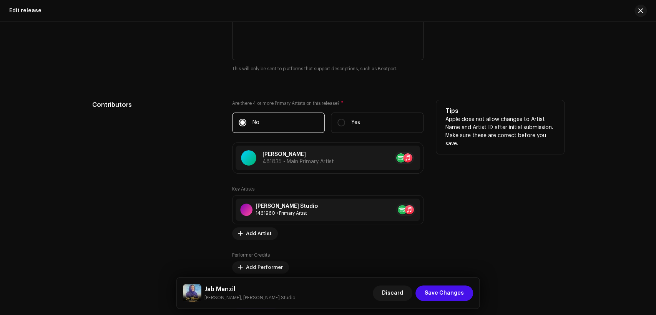
scroll to position [782, 0]
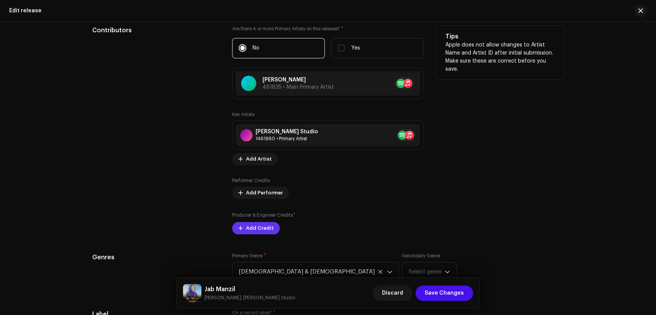
click at [267, 224] on span "Add Credit" at bounding box center [260, 227] width 28 height 15
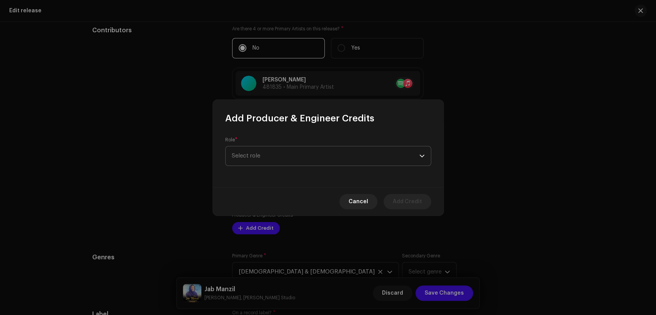
click at [282, 158] on span "Select role" at bounding box center [325, 155] width 187 height 19
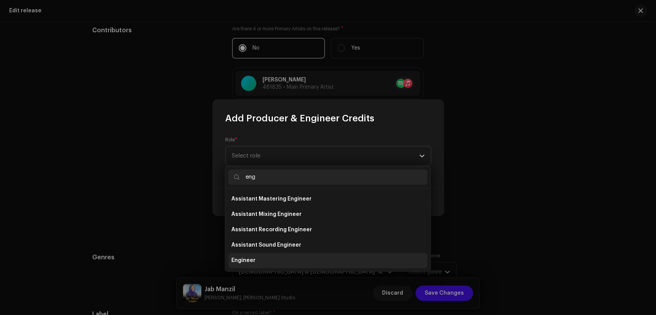
type input "eng"
drag, startPoint x: 283, startPoint y: 261, endPoint x: 276, endPoint y: 154, distance: 107.0
click at [283, 259] on li "Engineer" at bounding box center [327, 260] width 199 height 15
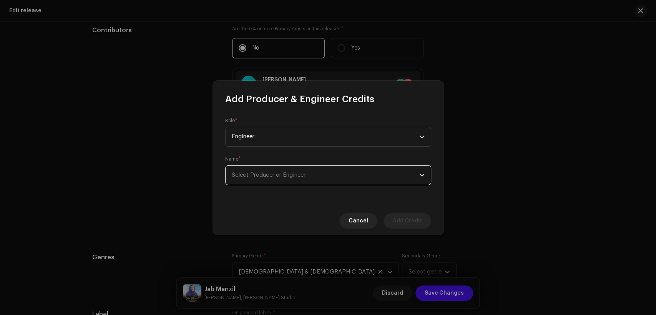
click at [284, 170] on span "Select Producer or Engineer" at bounding box center [325, 175] width 187 height 19
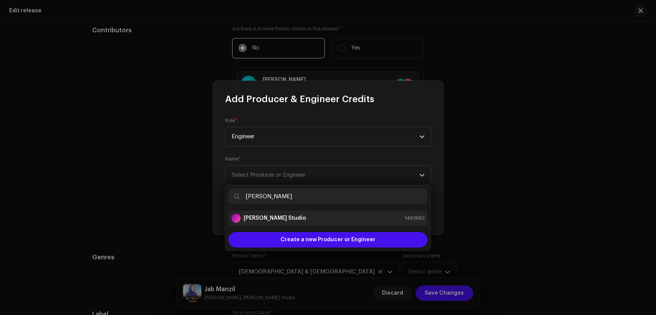
type input "[PERSON_NAME]"
click at [315, 215] on div "[PERSON_NAME] Studio 1461960" at bounding box center [327, 218] width 193 height 9
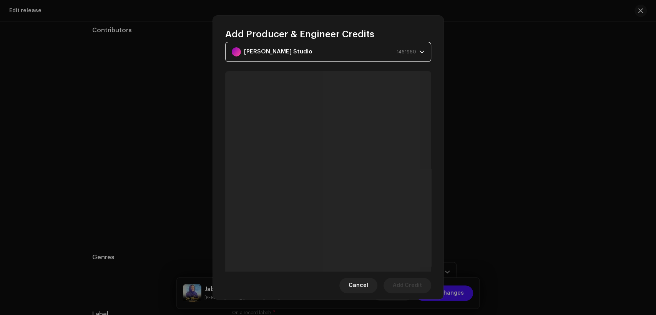
scroll to position [71, 0]
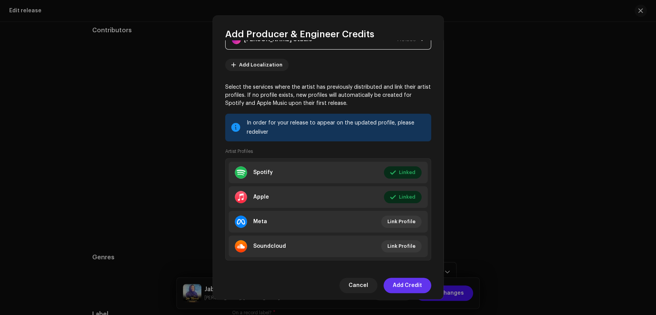
click at [417, 284] on span "Add Credit" at bounding box center [406, 285] width 29 height 15
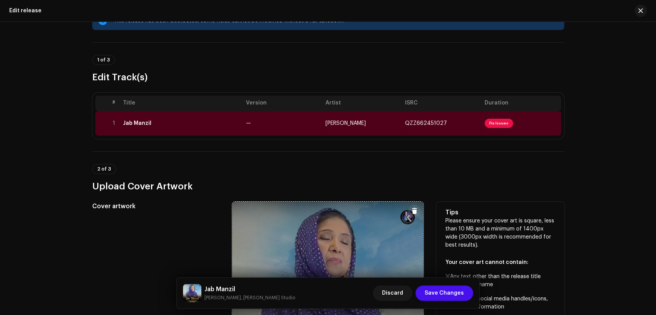
scroll to position [0, 0]
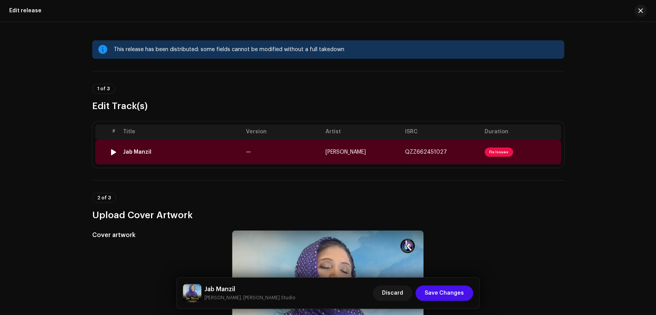
click at [264, 146] on td "—" at bounding box center [282, 152] width 79 height 25
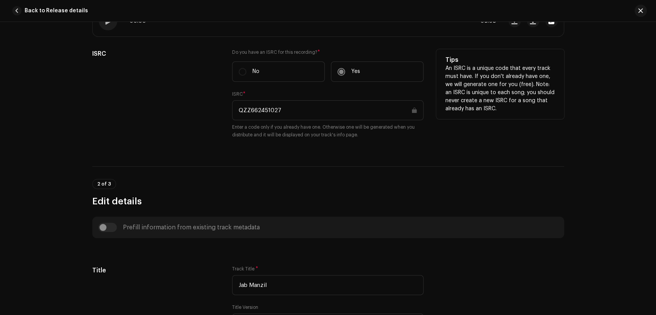
scroll to position [356, 0]
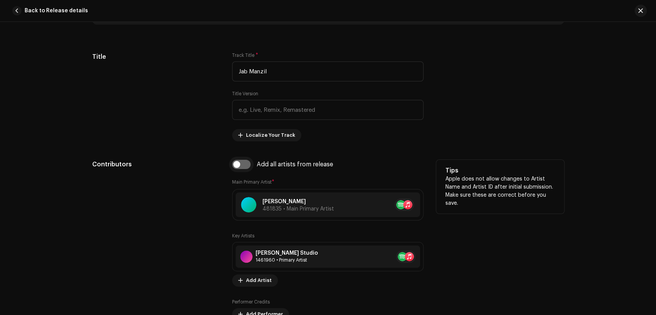
click at [248, 167] on input "checkbox" at bounding box center [241, 164] width 18 height 9
checkbox input "true"
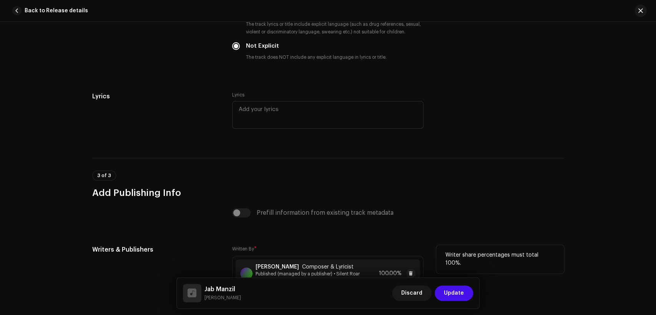
scroll to position [1580, 0]
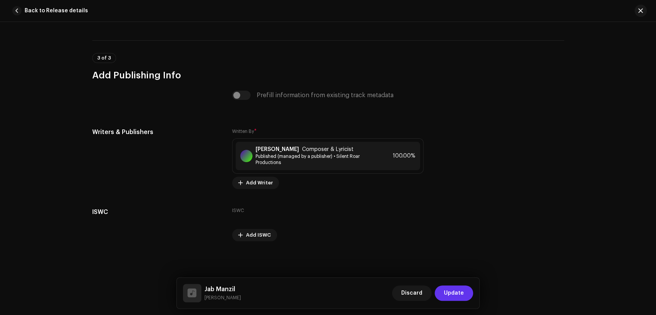
click at [455, 294] on span "Update" at bounding box center [454, 292] width 20 height 15
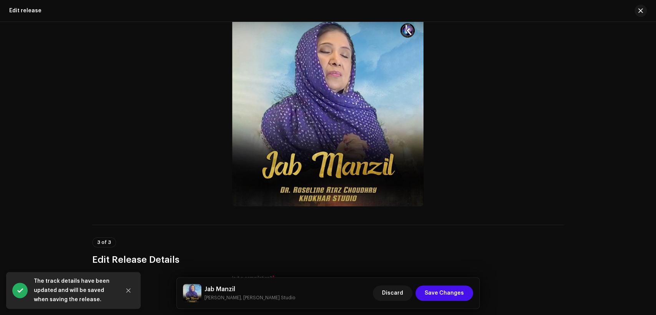
scroll to position [284, 0]
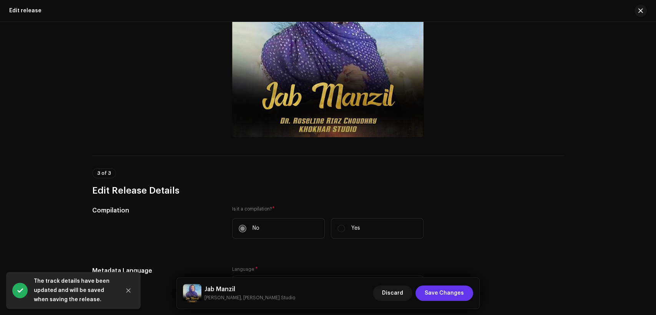
click at [455, 294] on span "Save Changes" at bounding box center [443, 292] width 39 height 15
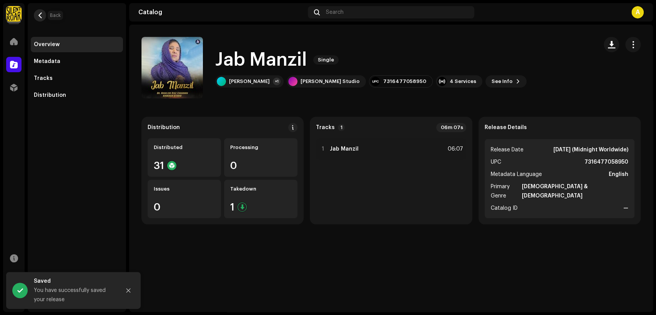
click at [41, 19] on button "button" at bounding box center [40, 15] width 12 height 12
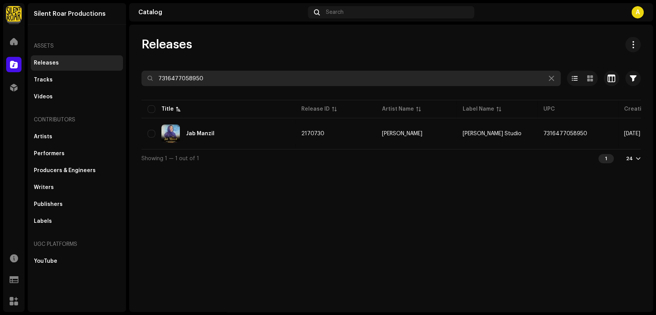
click at [233, 74] on input "7316477058950" at bounding box center [350, 78] width 419 height 15
click at [234, 74] on input "7316477058950" at bounding box center [350, 78] width 419 height 15
paste input "81"
type input "7316477058981"
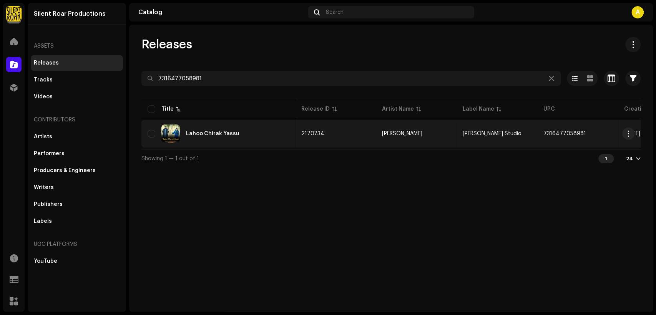
click at [276, 137] on div "Lahoo Chirak Yassu" at bounding box center [217, 133] width 141 height 18
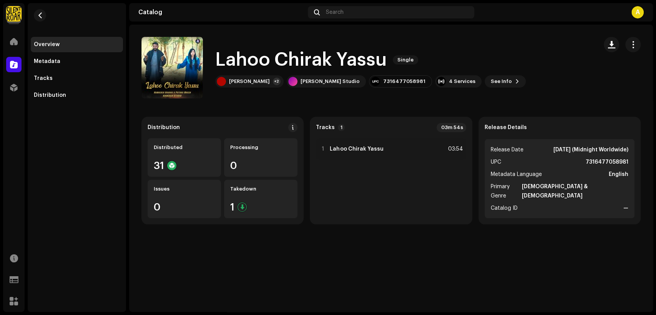
click at [633, 45] on span "button" at bounding box center [632, 44] width 7 height 6
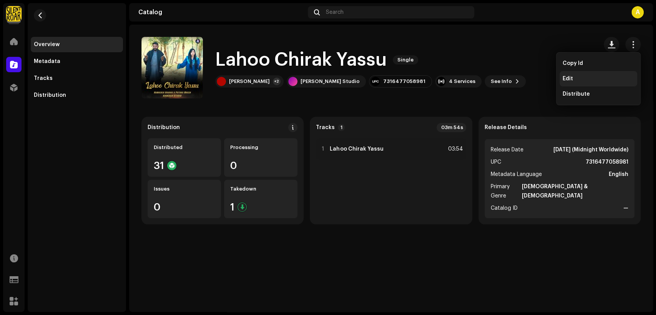
click at [616, 74] on div "Edit" at bounding box center [598, 78] width 78 height 15
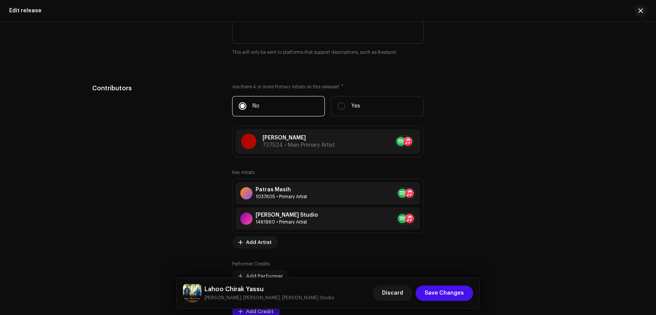
scroll to position [782, 0]
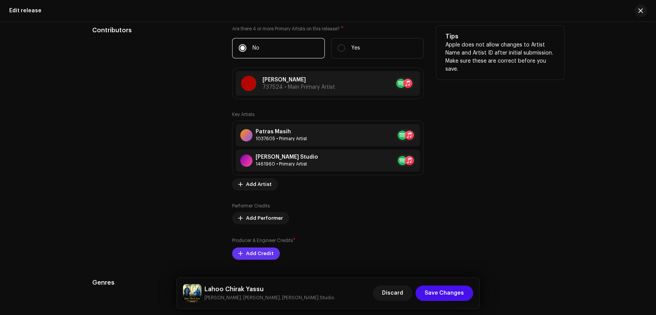
click at [257, 255] on span "Add Credit" at bounding box center [260, 253] width 28 height 15
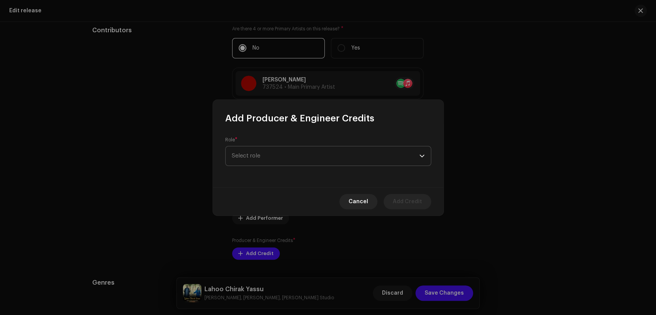
click at [286, 156] on span "Select role" at bounding box center [325, 155] width 187 height 19
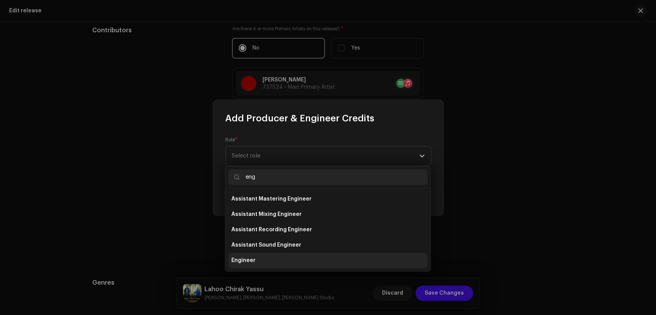
type input "eng"
click at [278, 257] on li "Engineer" at bounding box center [327, 260] width 199 height 15
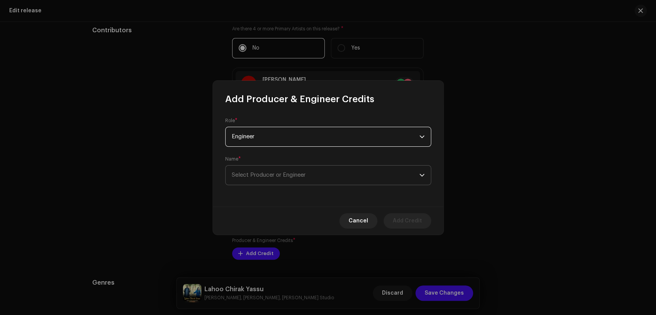
click at [287, 170] on span "Select Producer or Engineer" at bounding box center [325, 175] width 187 height 19
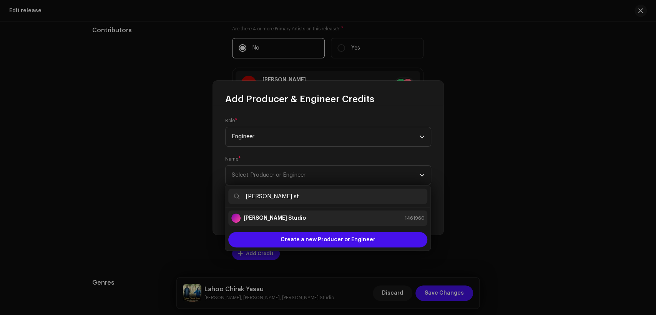
type input "[PERSON_NAME] st"
click at [301, 215] on div "[PERSON_NAME] Studio 1461960" at bounding box center [327, 218] width 193 height 9
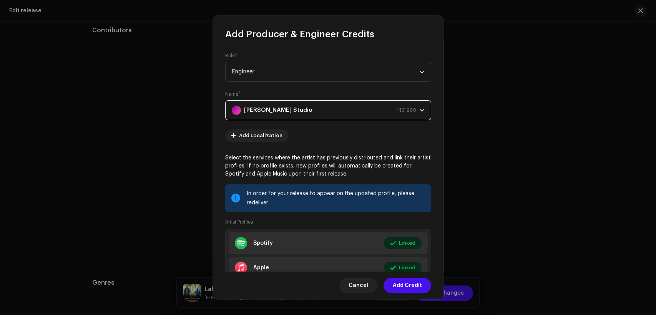
click at [418, 284] on span "Add Credit" at bounding box center [406, 285] width 29 height 15
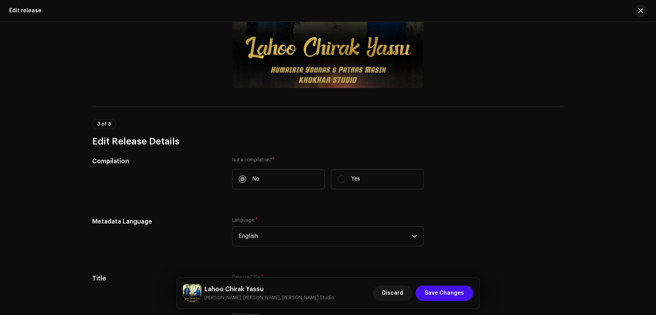
scroll to position [0, 0]
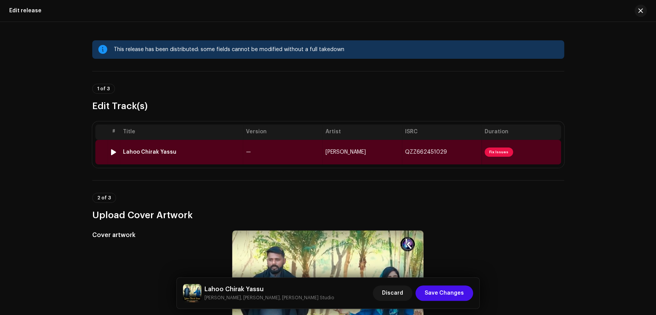
click at [290, 154] on td "—" at bounding box center [282, 152] width 79 height 25
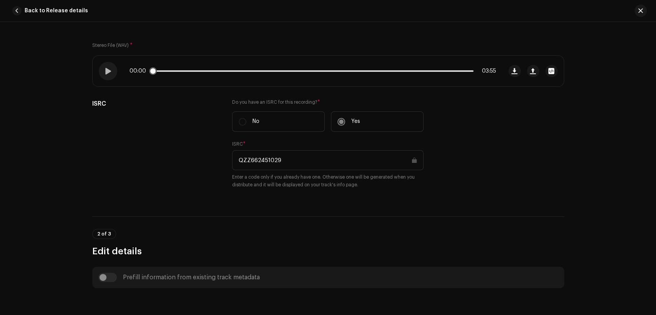
scroll to position [284, 0]
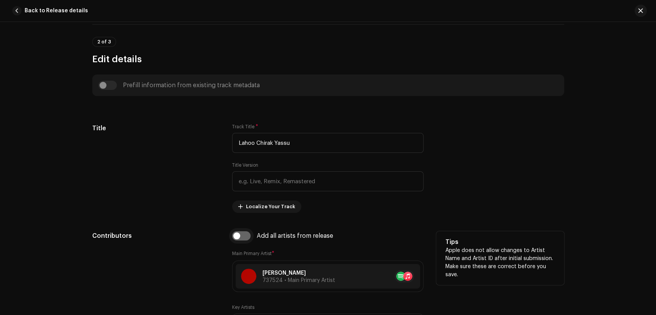
click at [242, 233] on input "checkbox" at bounding box center [241, 235] width 18 height 9
checkbox input "true"
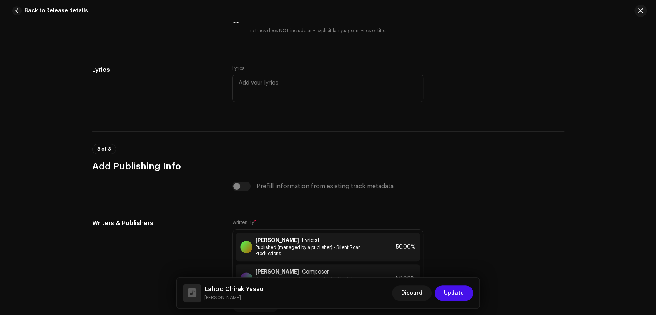
scroll to position [1637, 0]
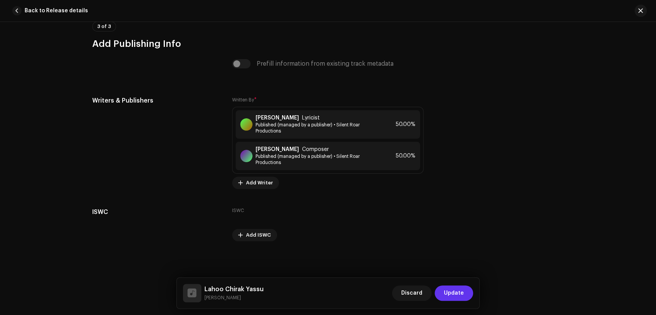
click at [463, 297] on span "Update" at bounding box center [454, 292] width 20 height 15
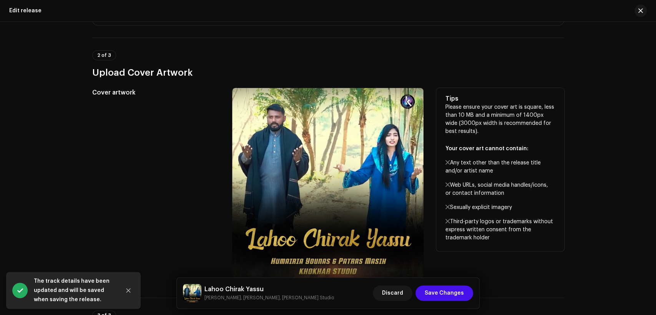
scroll to position [284, 0]
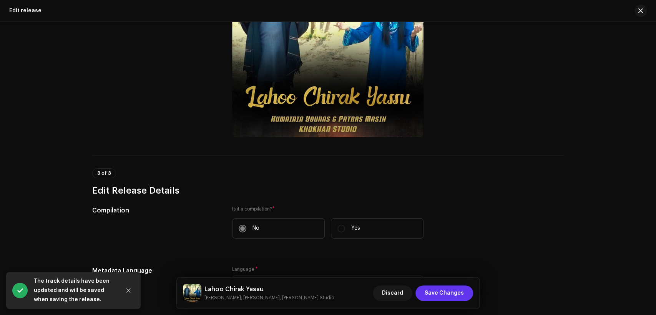
click at [460, 292] on span "Save Changes" at bounding box center [443, 292] width 39 height 15
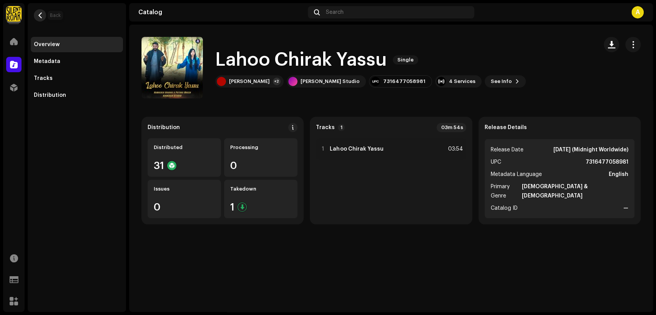
click at [45, 14] on button "button" at bounding box center [40, 15] width 12 height 12
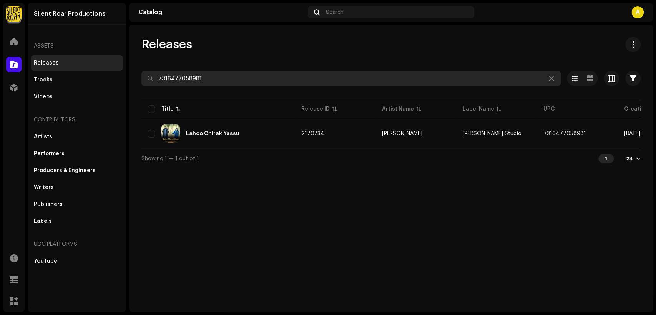
click at [247, 84] on input "7316477058981" at bounding box center [350, 78] width 419 height 15
paste input "74"
type input "7316477058974"
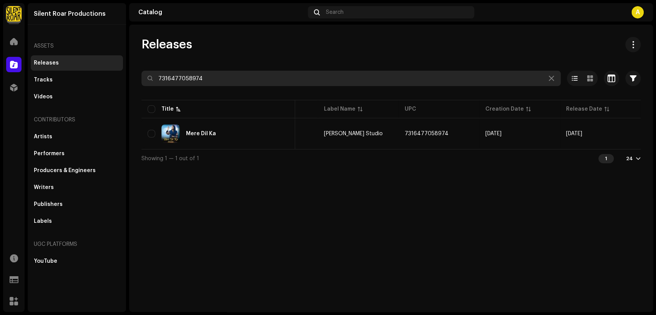
scroll to position [0, 45]
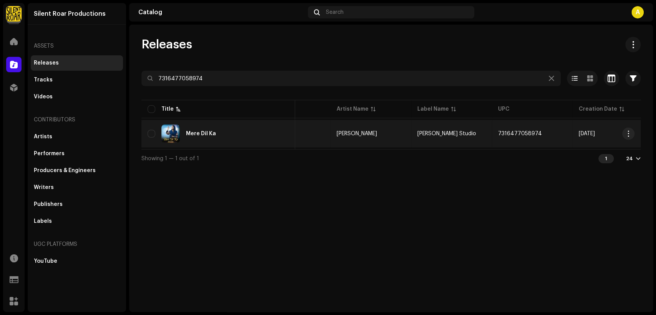
click at [255, 138] on div "Mere Dil Ka" at bounding box center [217, 133] width 141 height 18
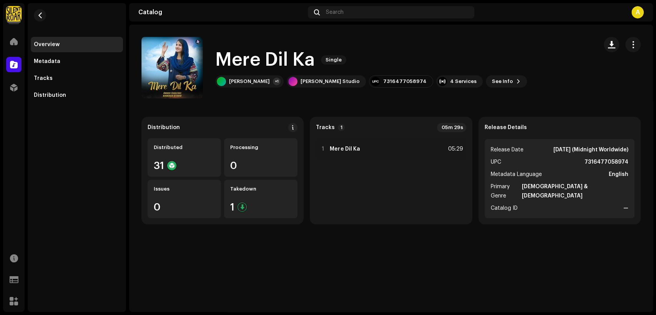
click at [633, 40] on button "button" at bounding box center [632, 44] width 15 height 15
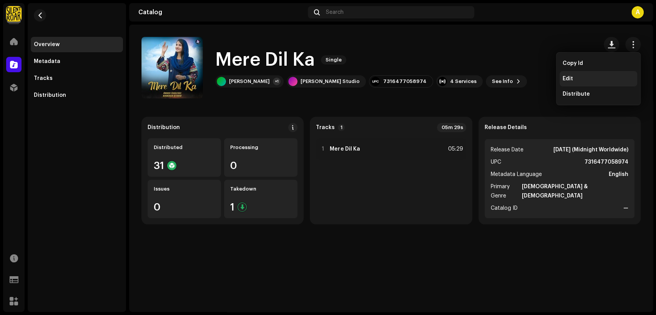
click at [616, 73] on div "Edit" at bounding box center [598, 78] width 78 height 15
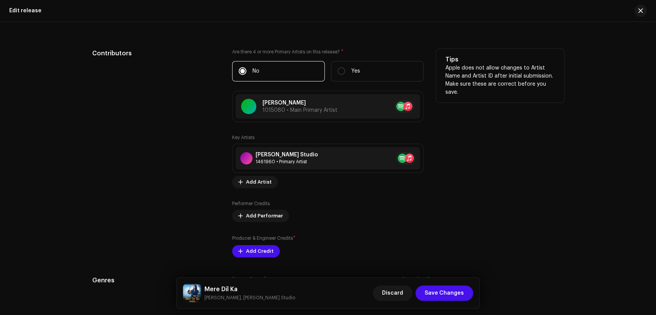
scroll to position [782, 0]
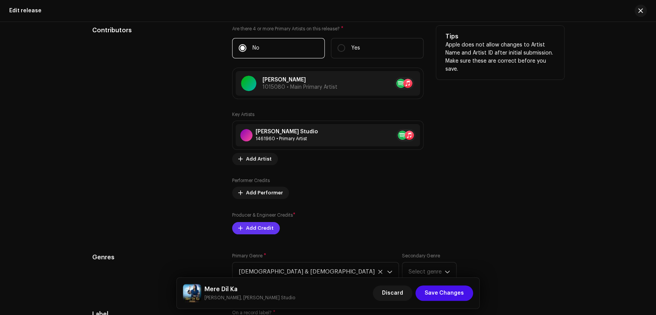
click at [270, 227] on button "Add Credit" at bounding box center [256, 228] width 48 height 12
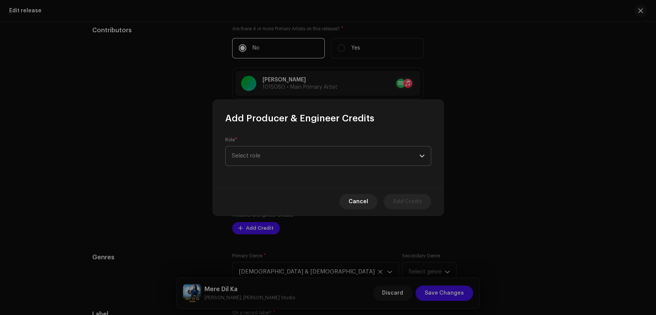
click at [267, 159] on span "Select role" at bounding box center [325, 155] width 187 height 19
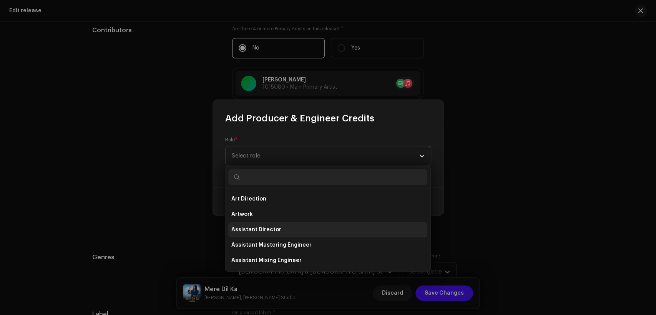
type input "e"
type input "s"
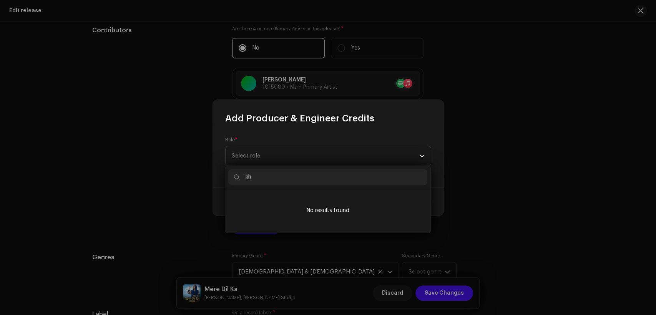
type input "k"
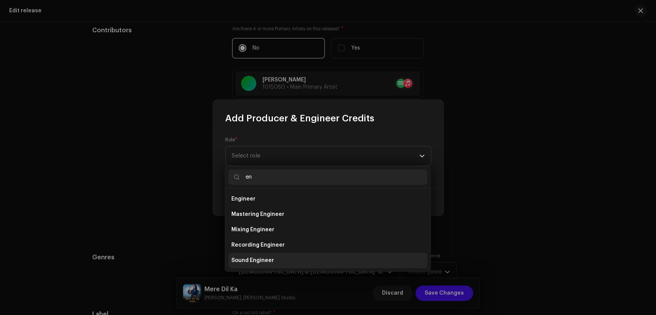
scroll to position [61, 0]
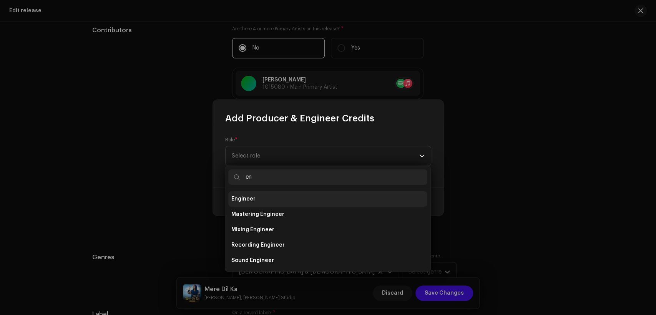
type input "en"
click at [301, 199] on li "Engineer" at bounding box center [327, 198] width 199 height 15
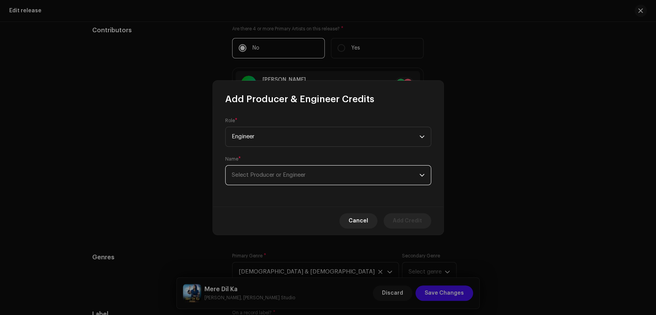
click at [313, 171] on span "Select Producer or Engineer" at bounding box center [325, 175] width 187 height 19
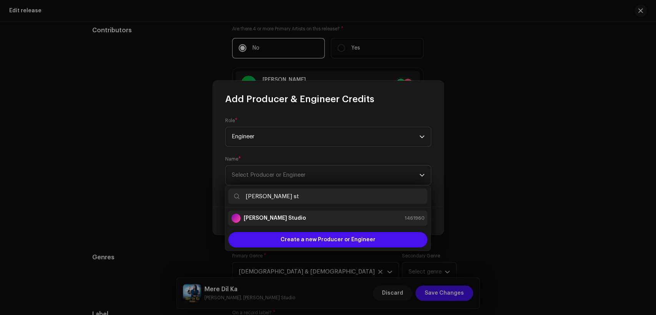
type input "[PERSON_NAME] st"
click at [316, 219] on div "[PERSON_NAME] Studio 1461960" at bounding box center [327, 218] width 193 height 9
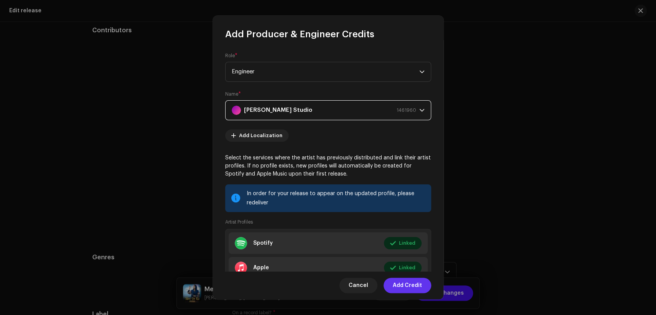
click at [422, 288] on button "Add Credit" at bounding box center [407, 285] width 48 height 15
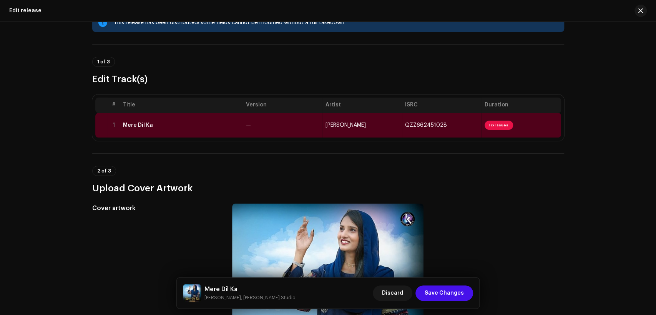
scroll to position [0, 0]
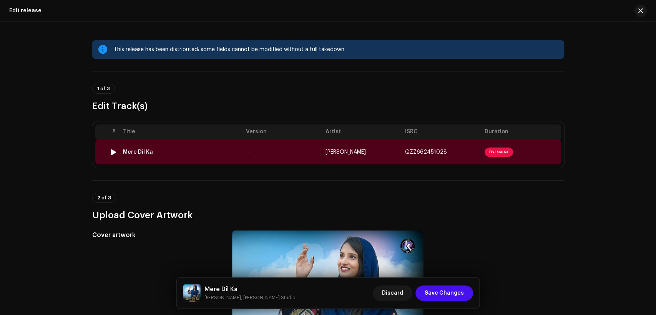
click at [275, 150] on td "—" at bounding box center [282, 152] width 79 height 25
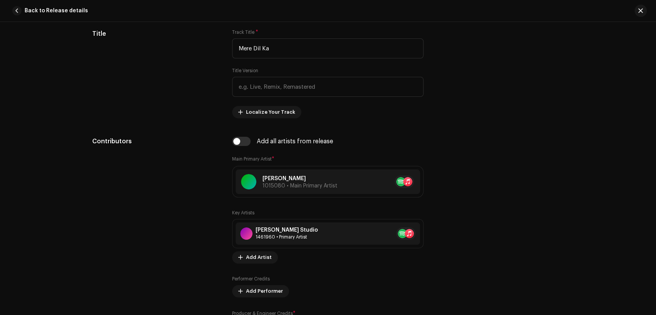
scroll to position [427, 0]
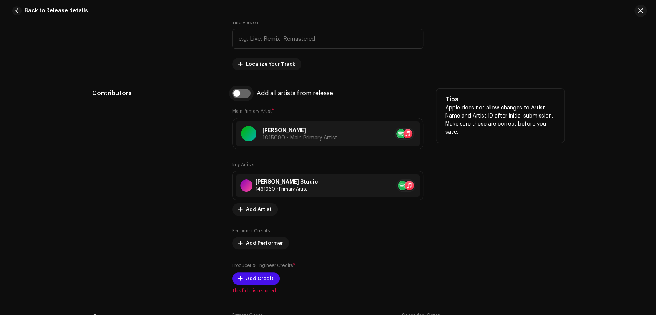
click at [243, 93] on input "checkbox" at bounding box center [241, 93] width 18 height 9
checkbox input "true"
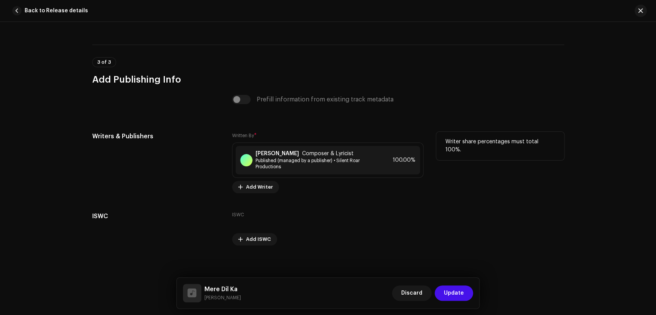
scroll to position [1580, 0]
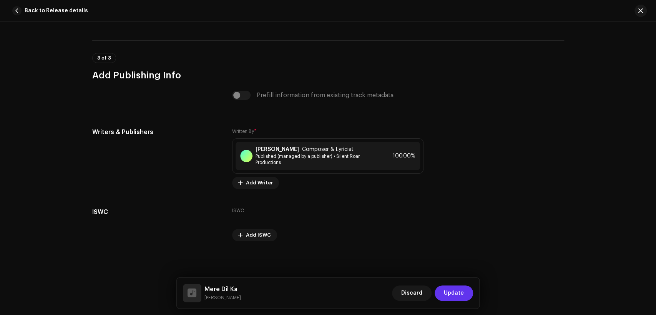
click at [467, 293] on button "Update" at bounding box center [453, 292] width 38 height 15
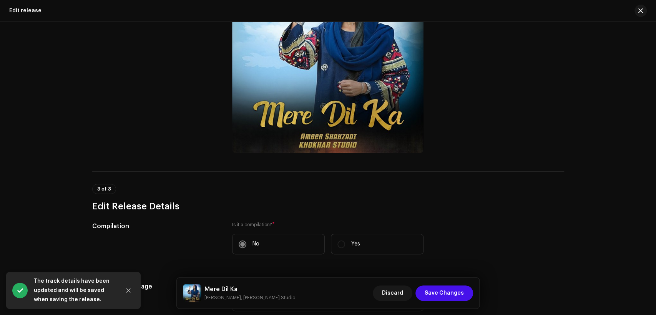
scroll to position [284, 0]
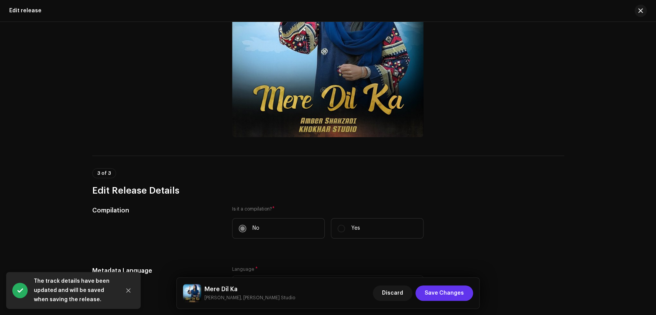
click at [433, 298] on span "Save Changes" at bounding box center [443, 292] width 39 height 15
